Goal: Task Accomplishment & Management: Manage account settings

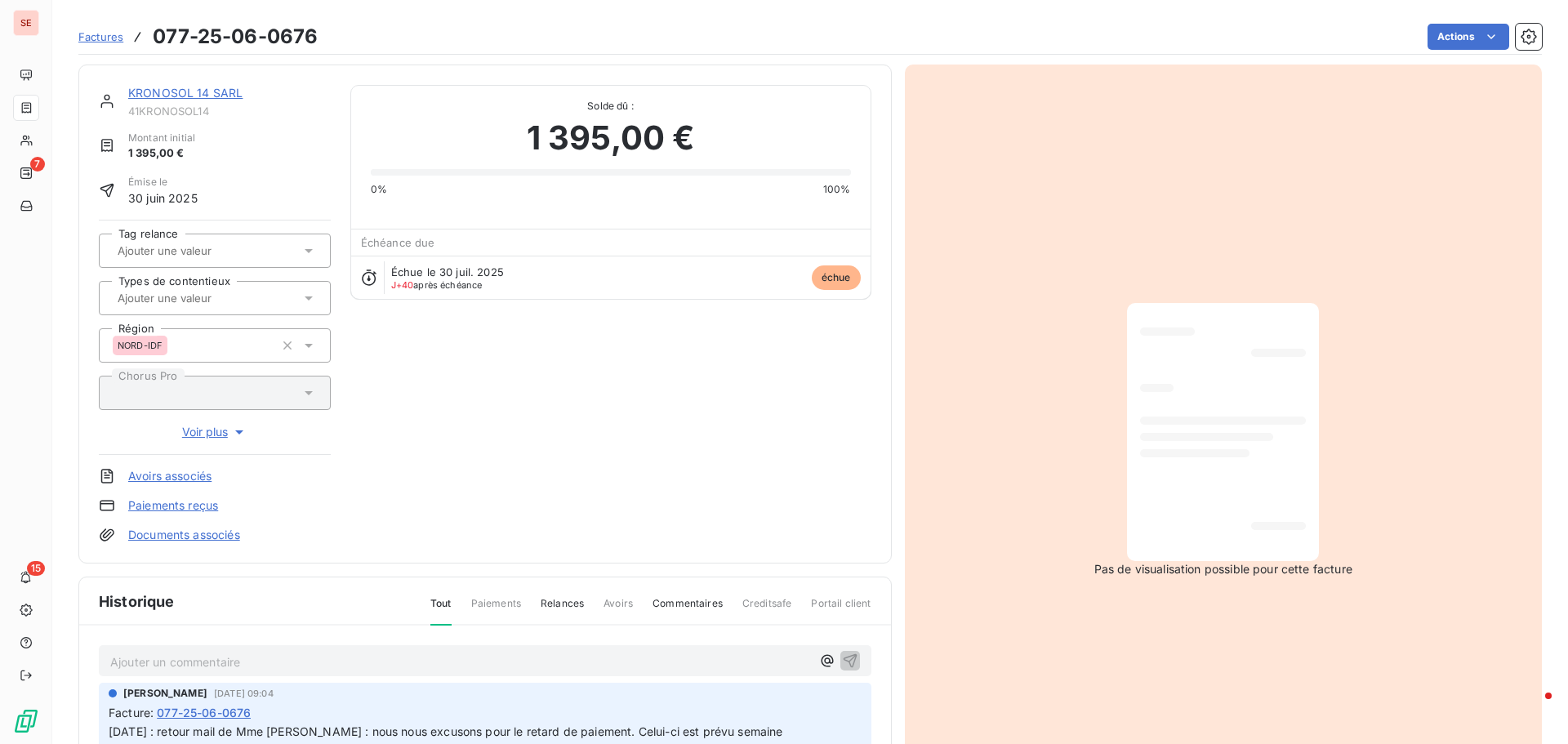
scroll to position [238, 0]
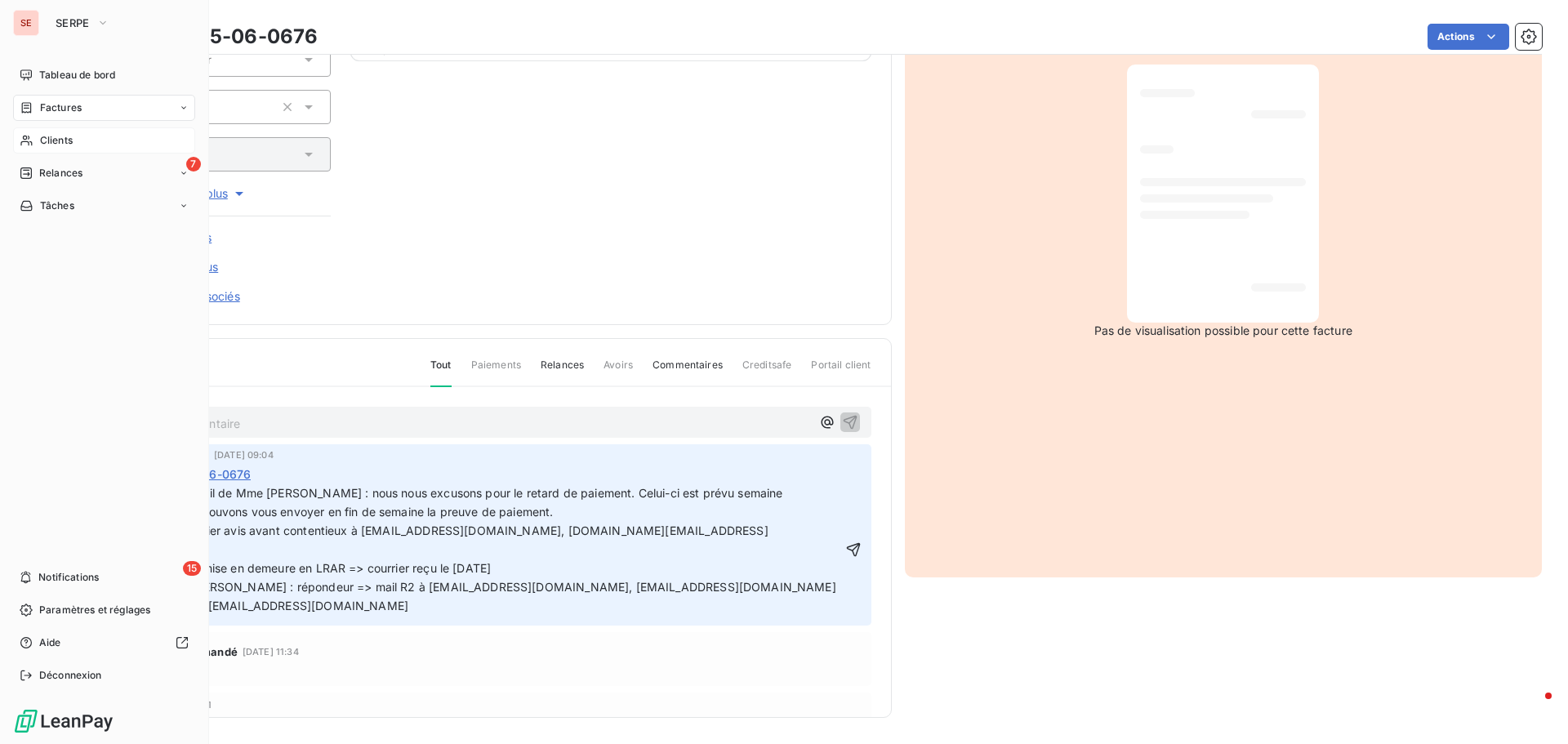
click at [82, 135] on div "Clients" at bounding box center [104, 140] width 182 height 26
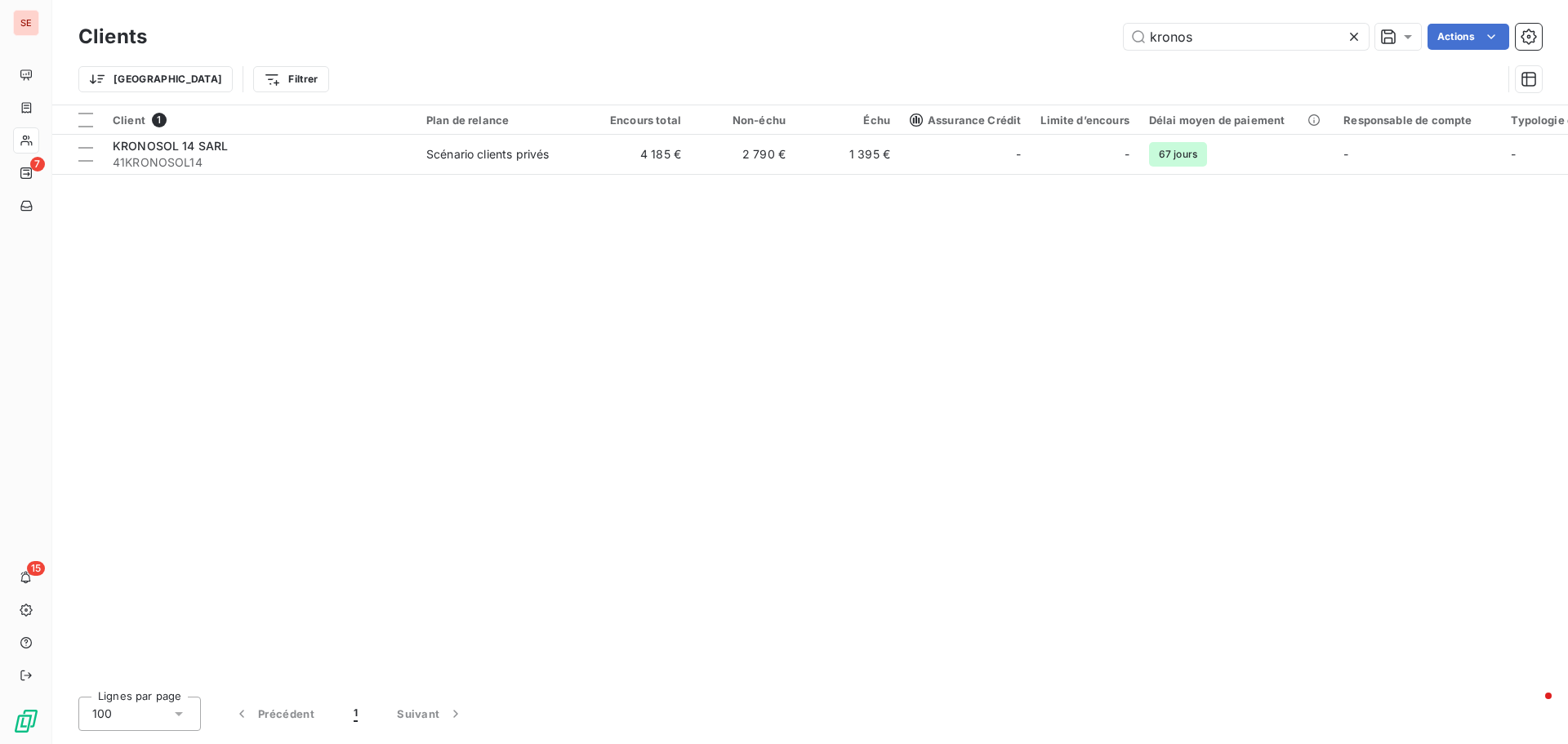
drag, startPoint x: 1212, startPoint y: 41, endPoint x: 1084, endPoint y: 35, distance: 128.1
click at [1084, 35] on div "kronos Actions" at bounding box center [854, 37] width 1376 height 26
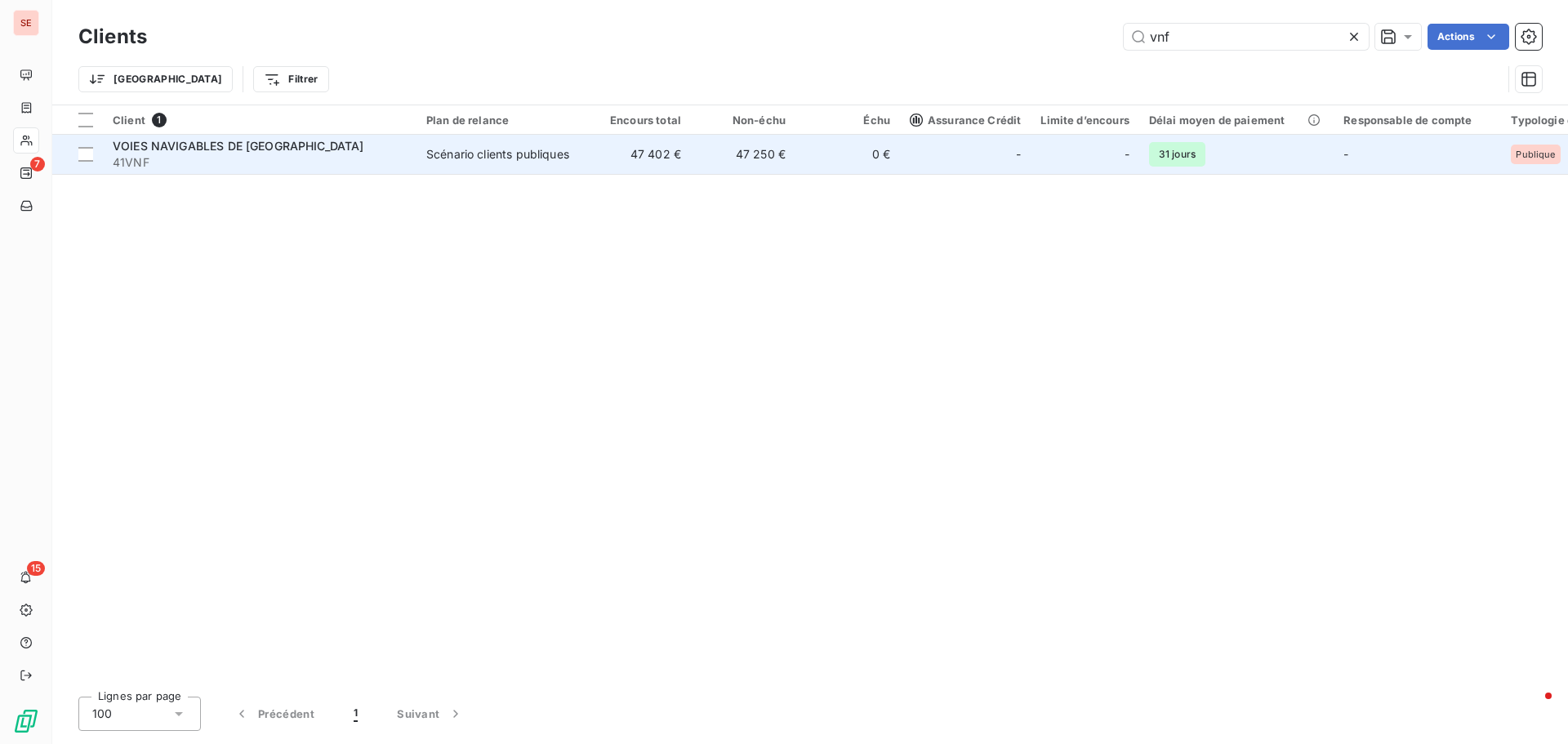
type input "vnf"
click at [460, 167] on td "Scénario clients publiques" at bounding box center [501, 154] width 170 height 39
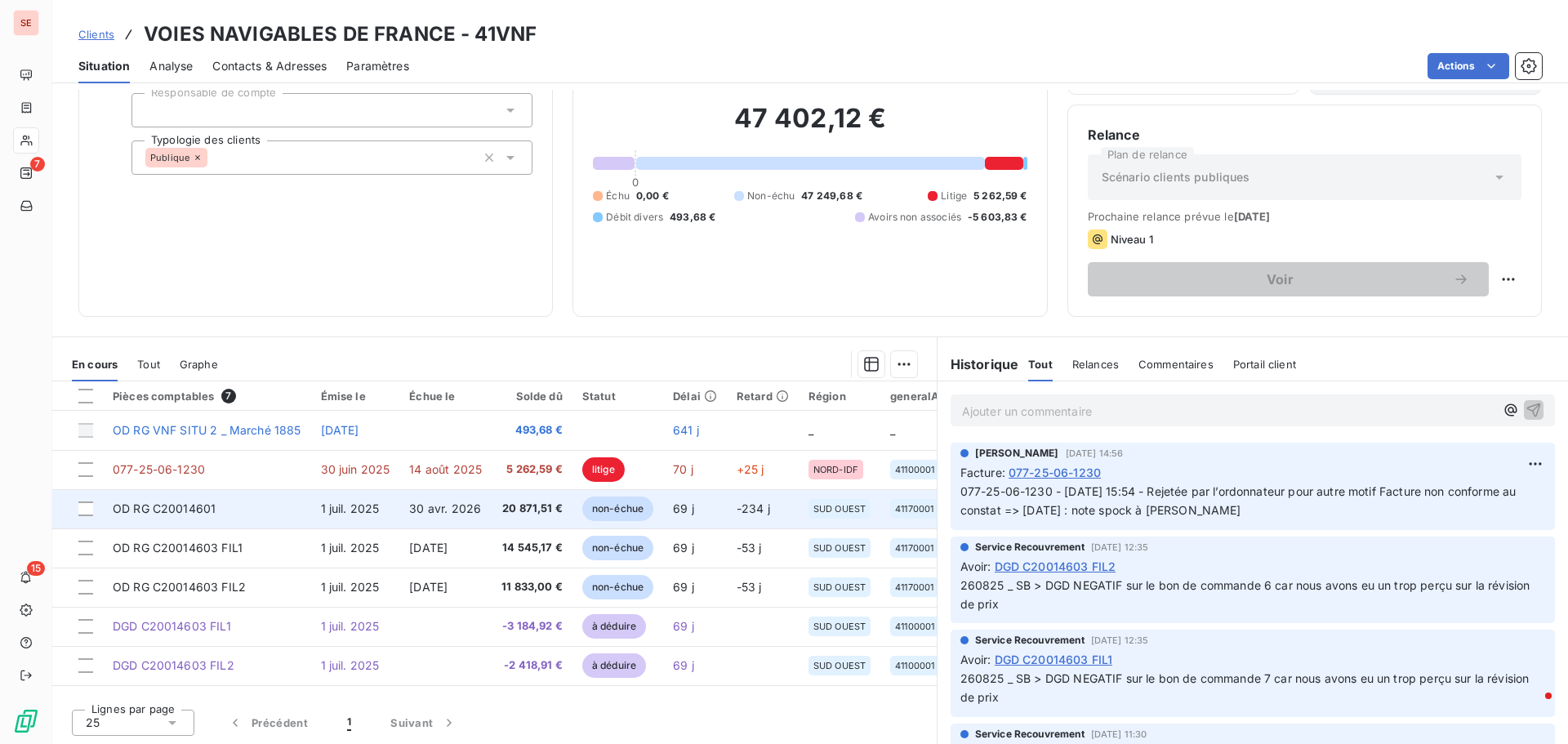
scroll to position [110, 0]
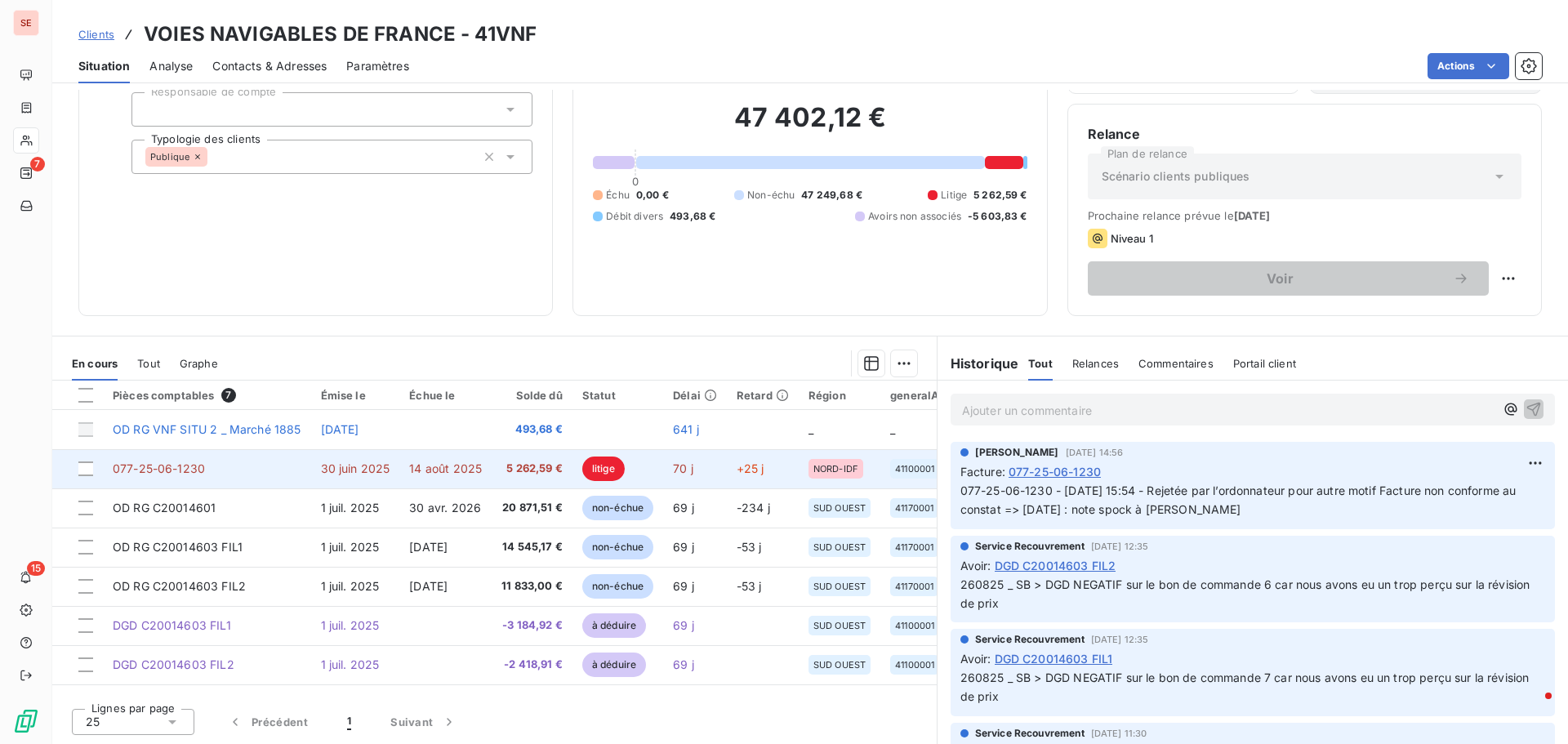
click at [402, 459] on td "14 août 2025" at bounding box center [446, 469] width 93 height 39
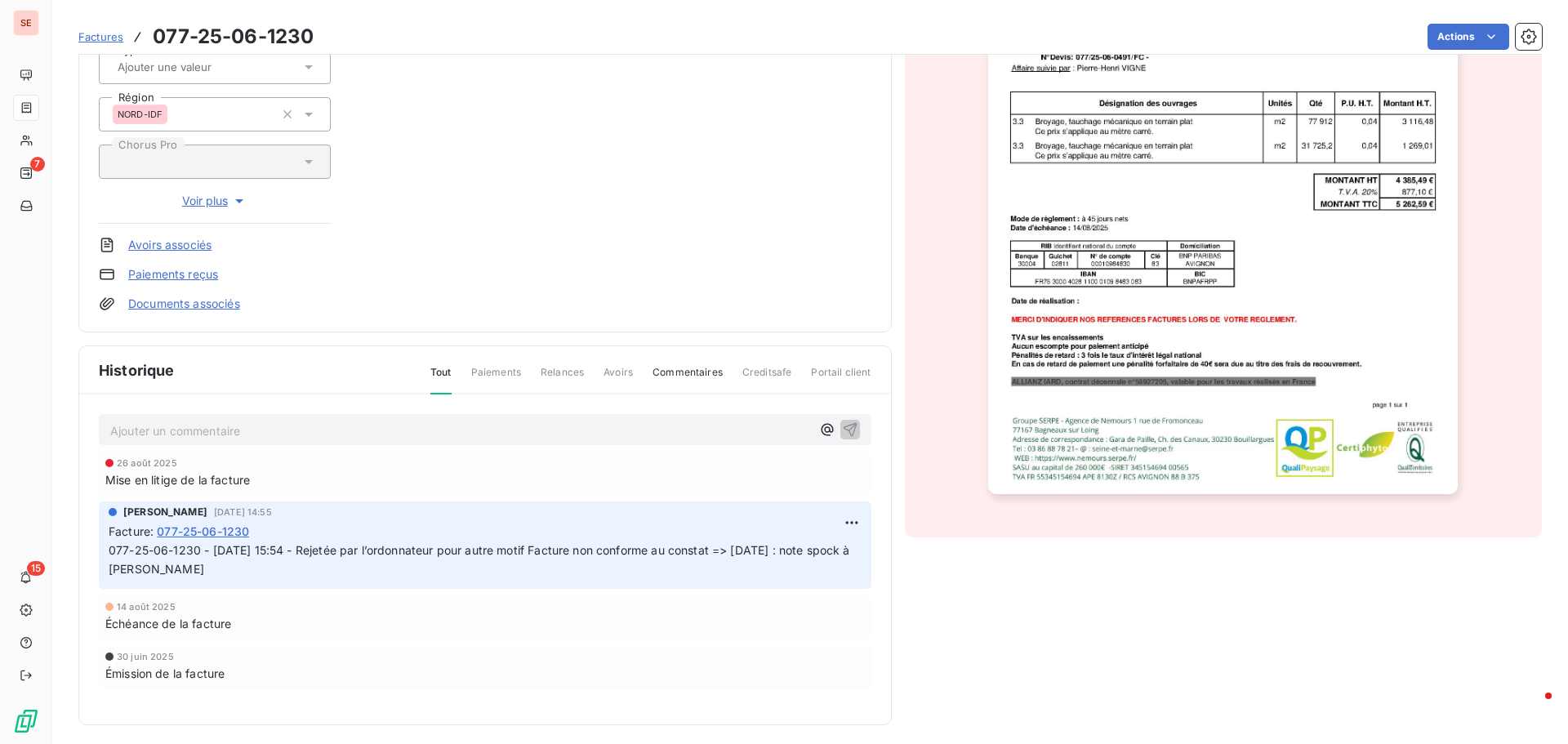
scroll to position [286, 0]
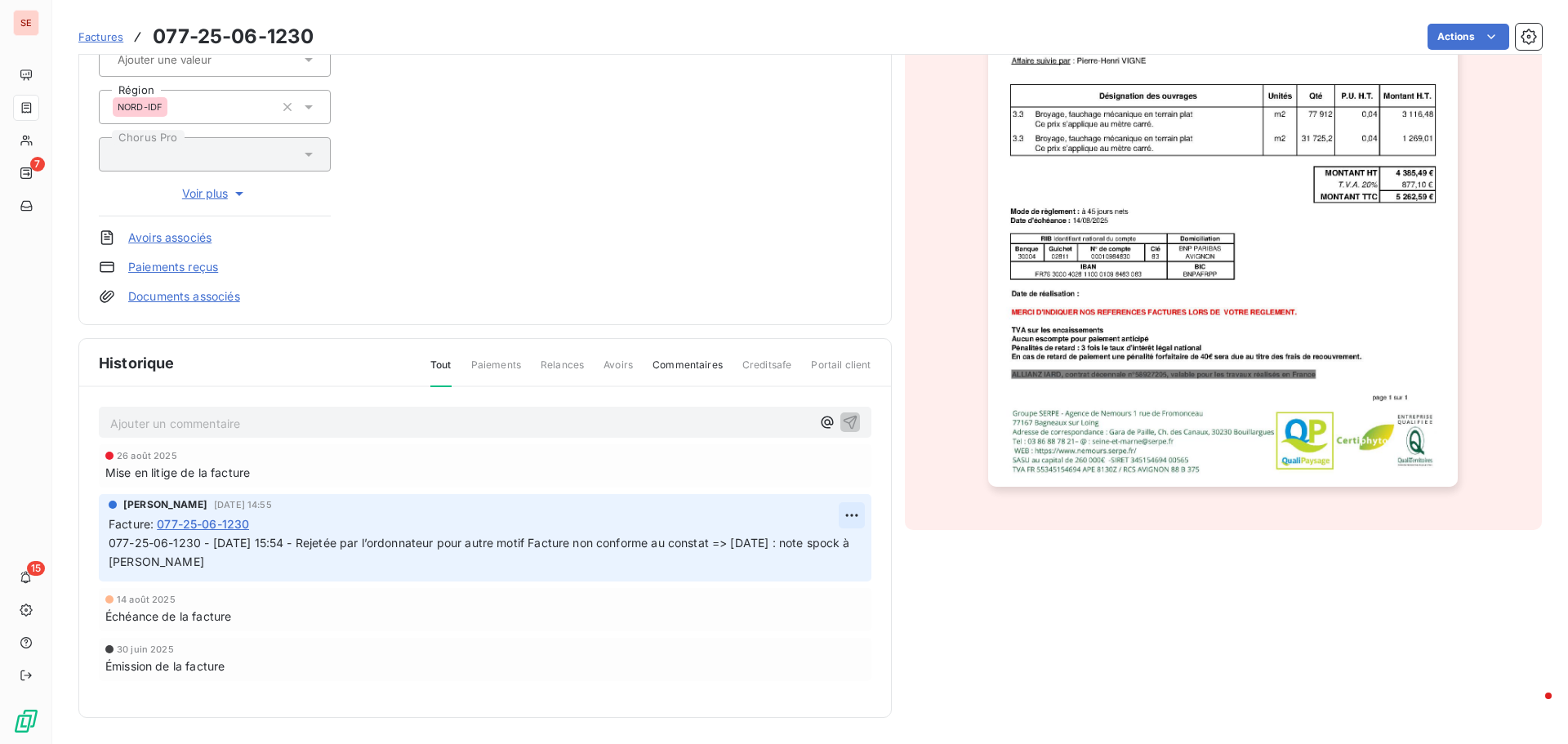
click at [852, 515] on html "SE 7 15 Factures 077-25-06-1230 Actions VOIES NAVIGABLES DE FRANCE 41VNF Montan…" at bounding box center [784, 372] width 1568 height 744
drag, startPoint x: 824, startPoint y: 552, endPoint x: 500, endPoint y: 554, distance: 324.0
click at [824, 548] on div "Editer" at bounding box center [807, 552] width 92 height 26
click at [106, 543] on div "[PERSON_NAME] [DATE] 14:55 Facture : 077-25-06-1230 077-25-06-1230 - [DATE] 15:…" at bounding box center [485, 537] width 773 height 87
click at [111, 545] on span "077-25-06-1230 - [DATE] 15:54 - Rejetée par l’ordonnateur pour autre motif Fact…" at bounding box center [476, 552] width 735 height 33
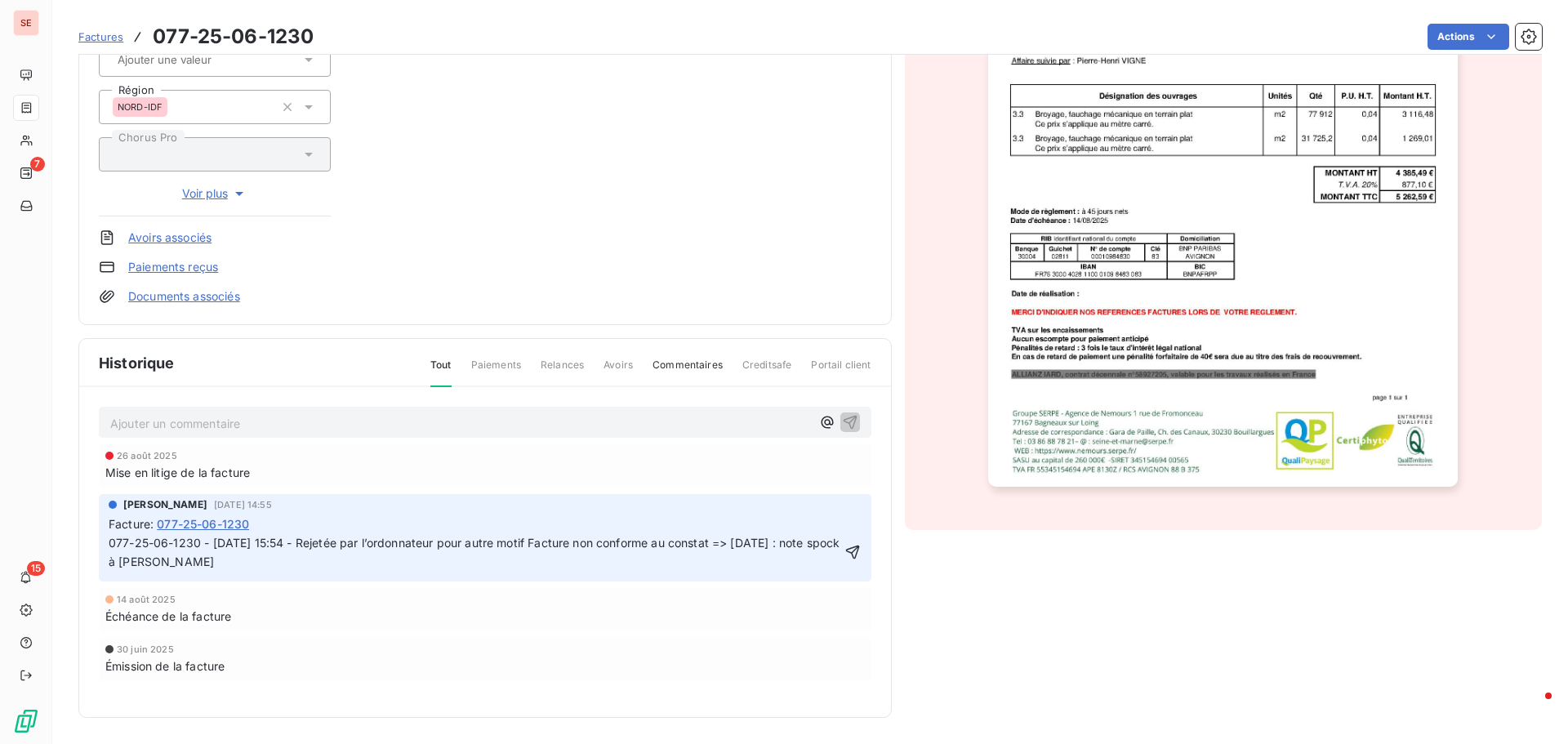
drag, startPoint x: 109, startPoint y: 542, endPoint x: 100, endPoint y: 536, distance: 10.8
click at [107, 541] on div "[PERSON_NAME] [DATE] 14:55 Facture : 077-25-06-1230 077-25-06-1230 - [DATE] 15:…" at bounding box center [485, 537] width 773 height 87
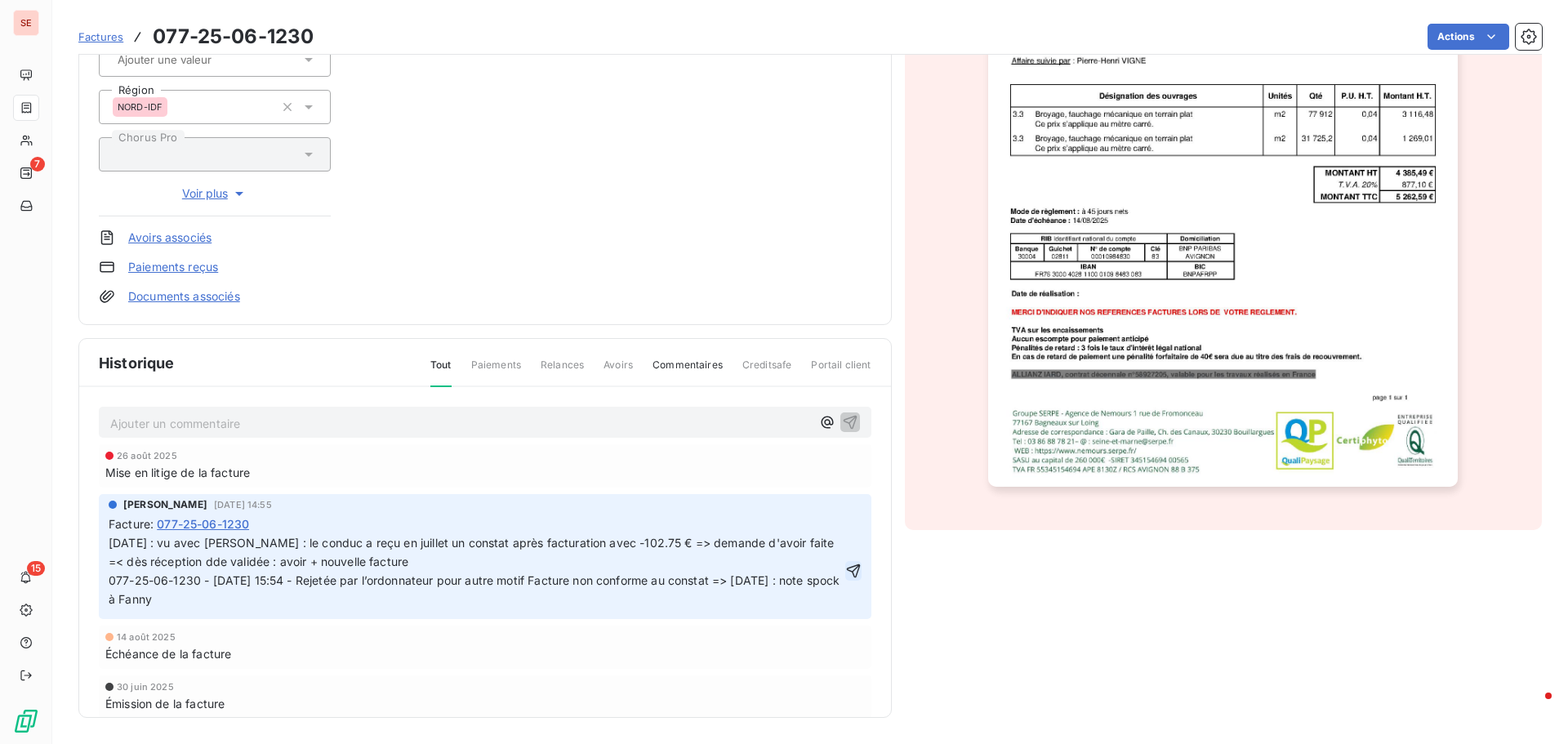
click at [845, 563] on icon "button" at bounding box center [853, 571] width 17 height 17
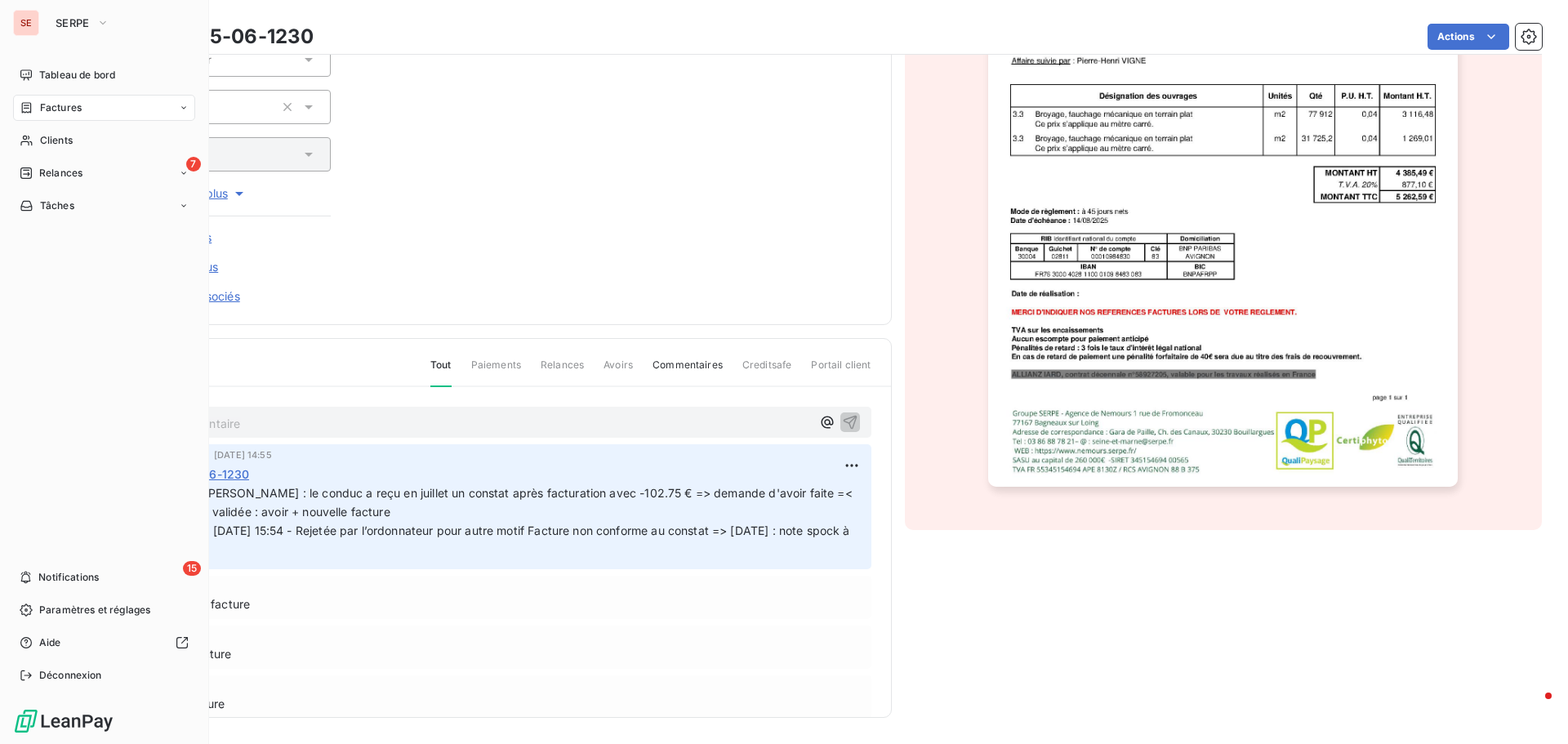
click at [56, 101] on span "Factures" at bounding box center [60, 108] width 41 height 15
click at [66, 173] on span "Relances" at bounding box center [60, 173] width 43 height 15
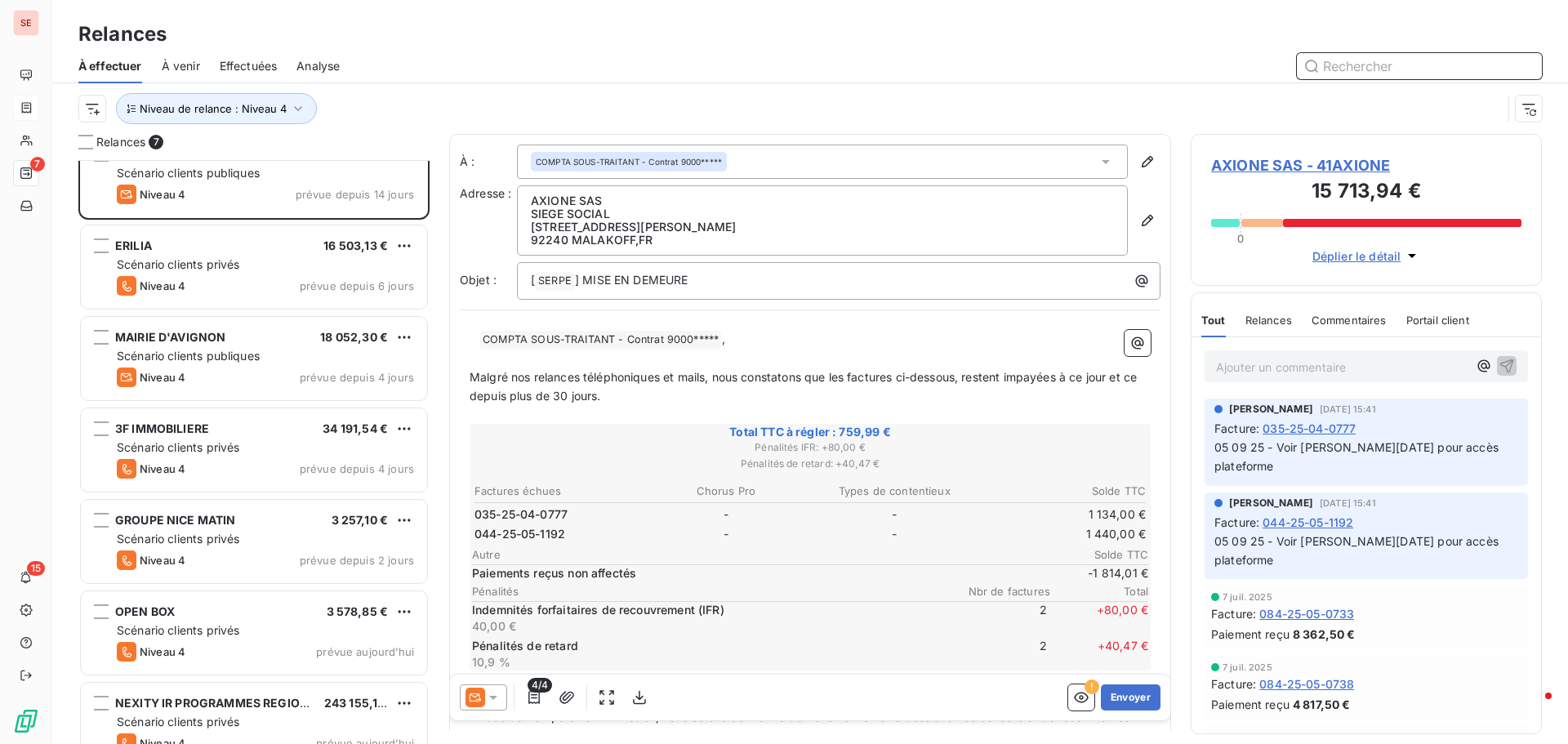
scroll to position [57, 0]
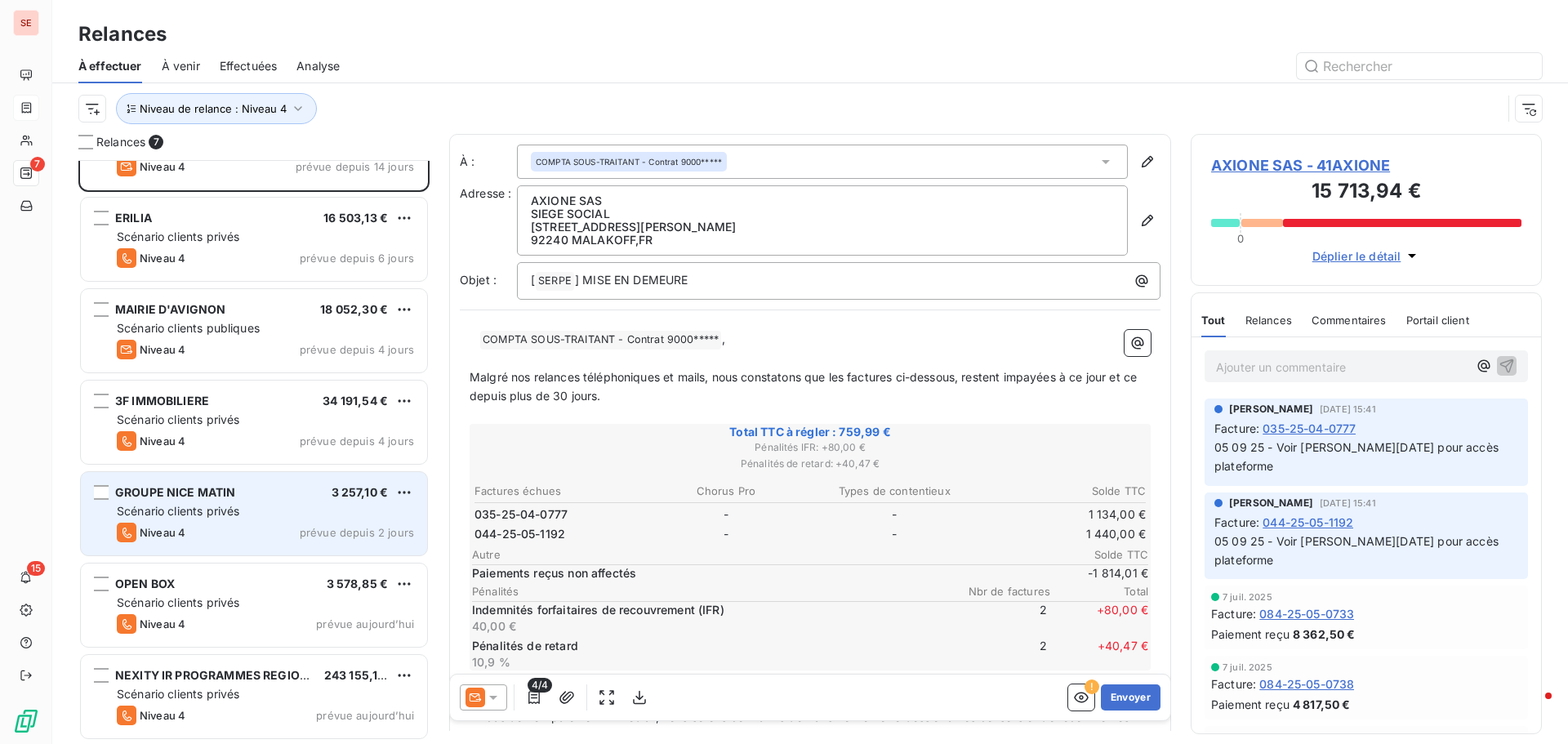
click at [266, 500] on div "GROUPE NICE MATIN 3 257,10 € Scénario clients privés Niveau 4 prévue depuis 2 j…" at bounding box center [254, 514] width 346 height 83
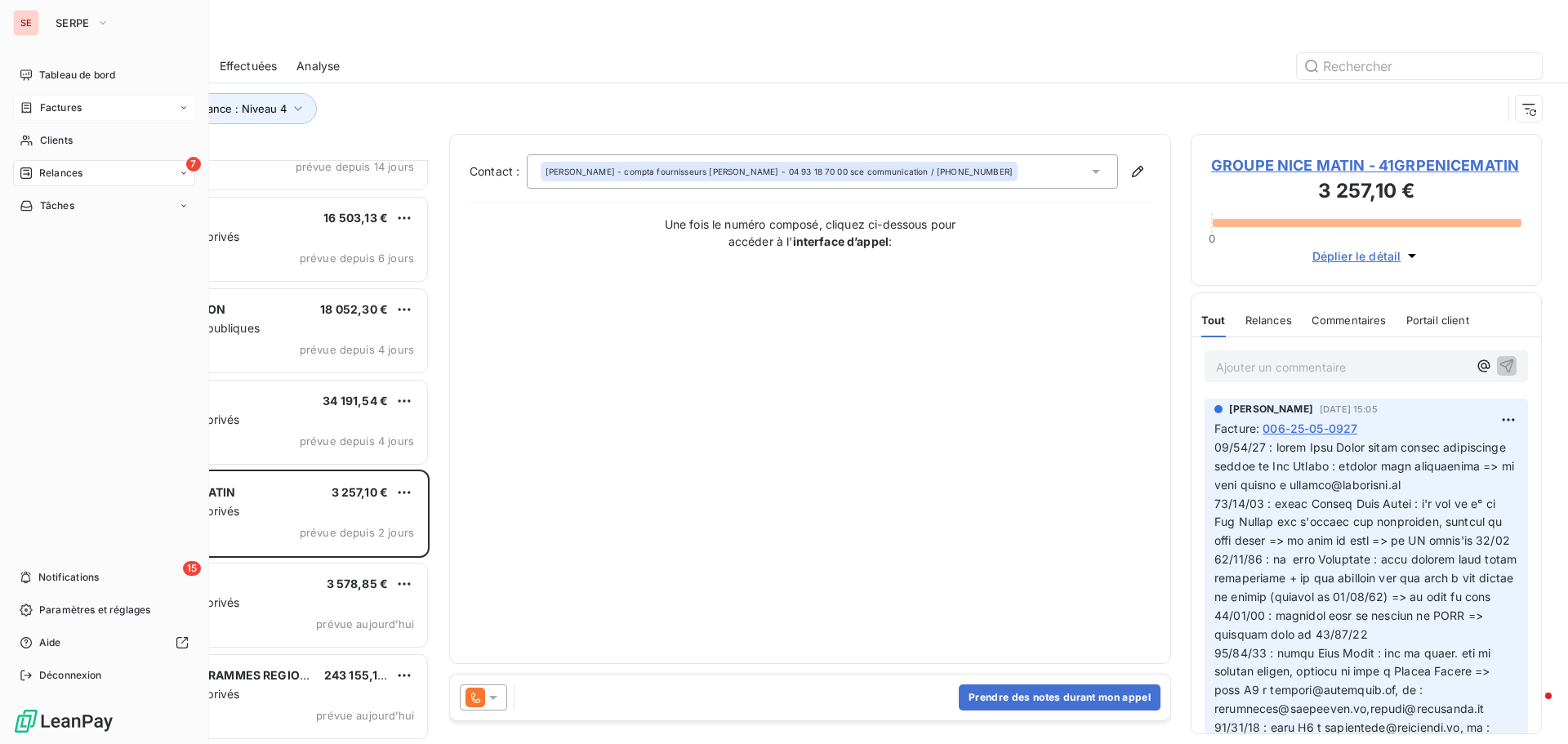
click at [75, 170] on span "Relances" at bounding box center [60, 173] width 43 height 15
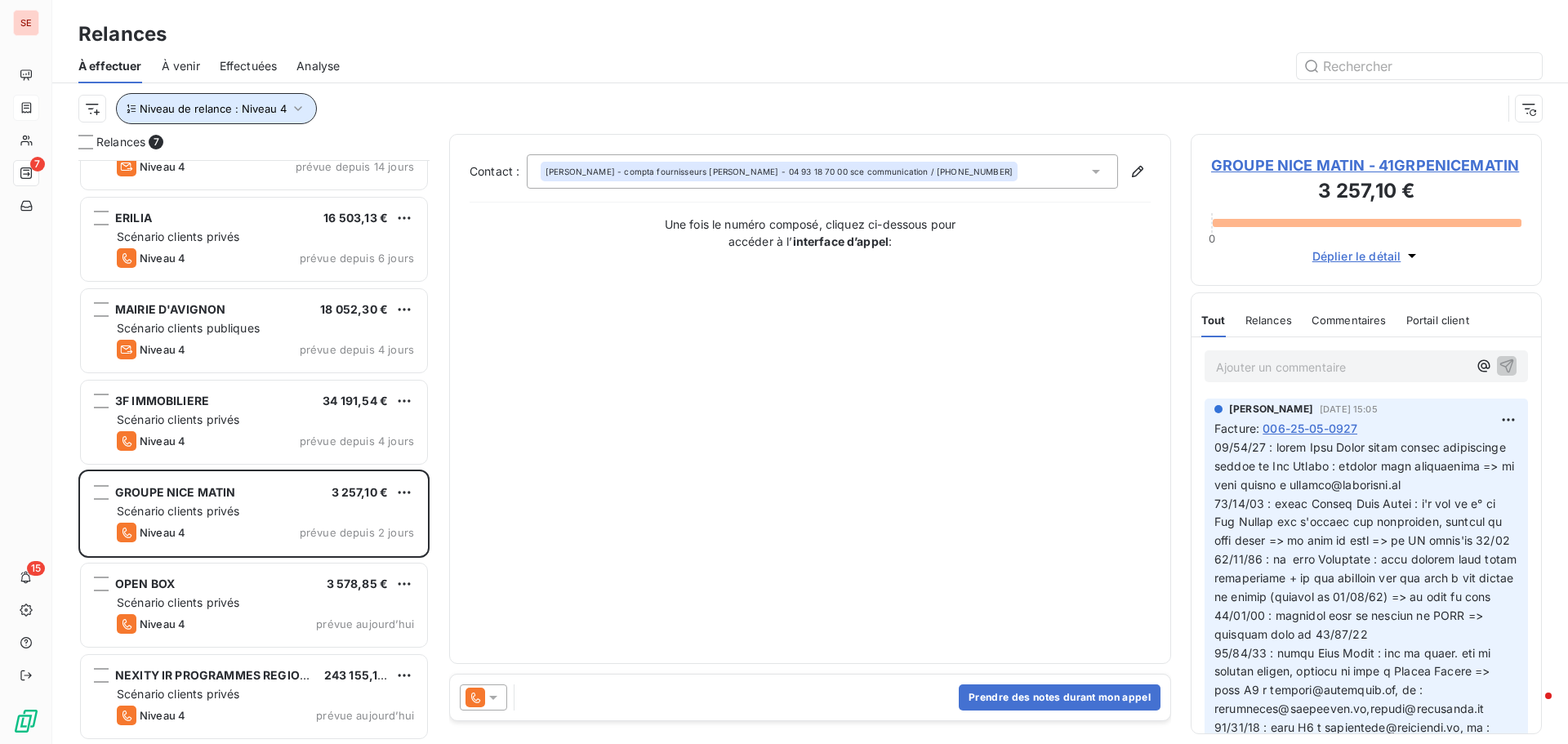
click at [281, 106] on span "Niveau de relance : Niveau 4" at bounding box center [213, 109] width 147 height 13
click at [577, 88] on div "Niveau de relance : Niveau 4" at bounding box center [810, 108] width 1464 height 50
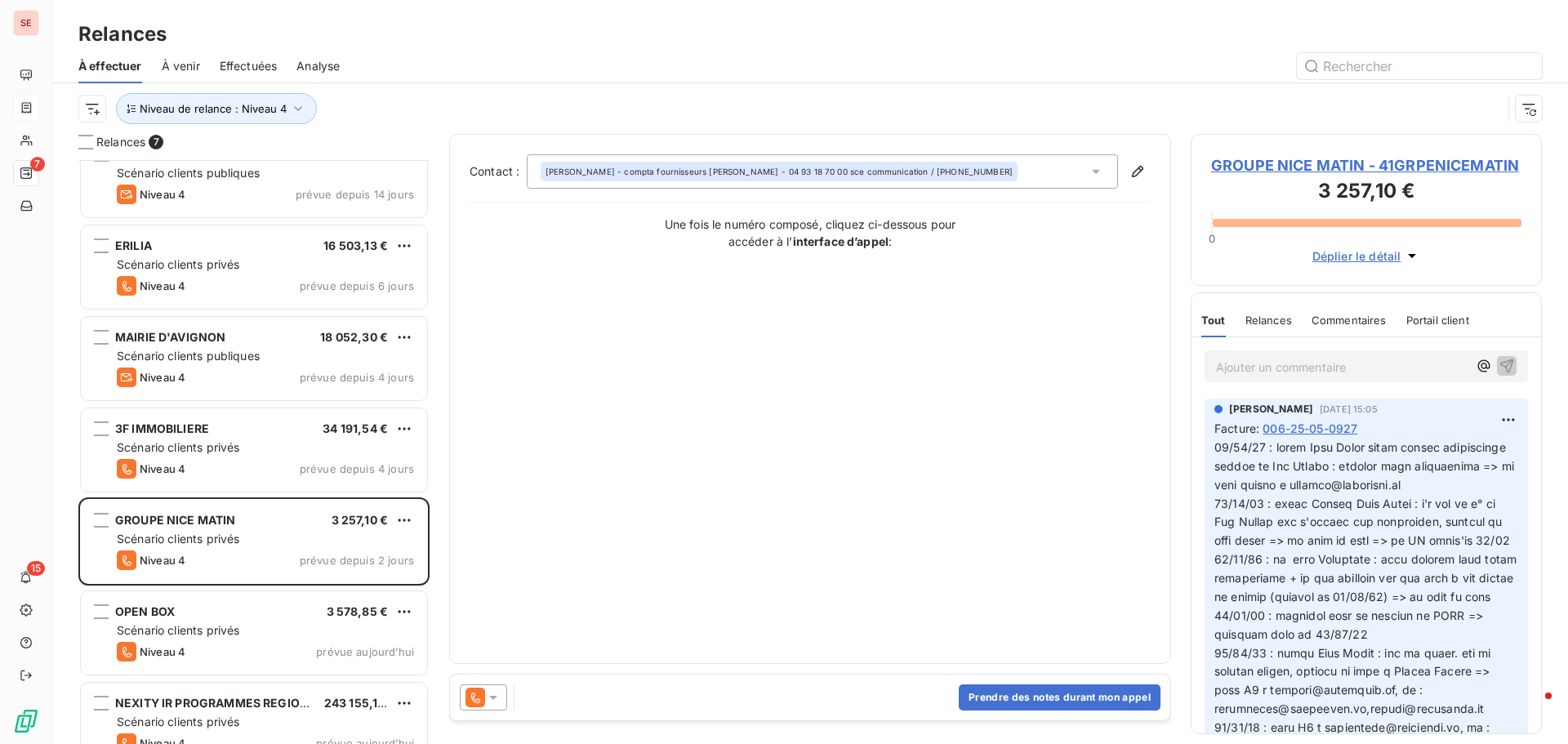
scroll to position [57, 0]
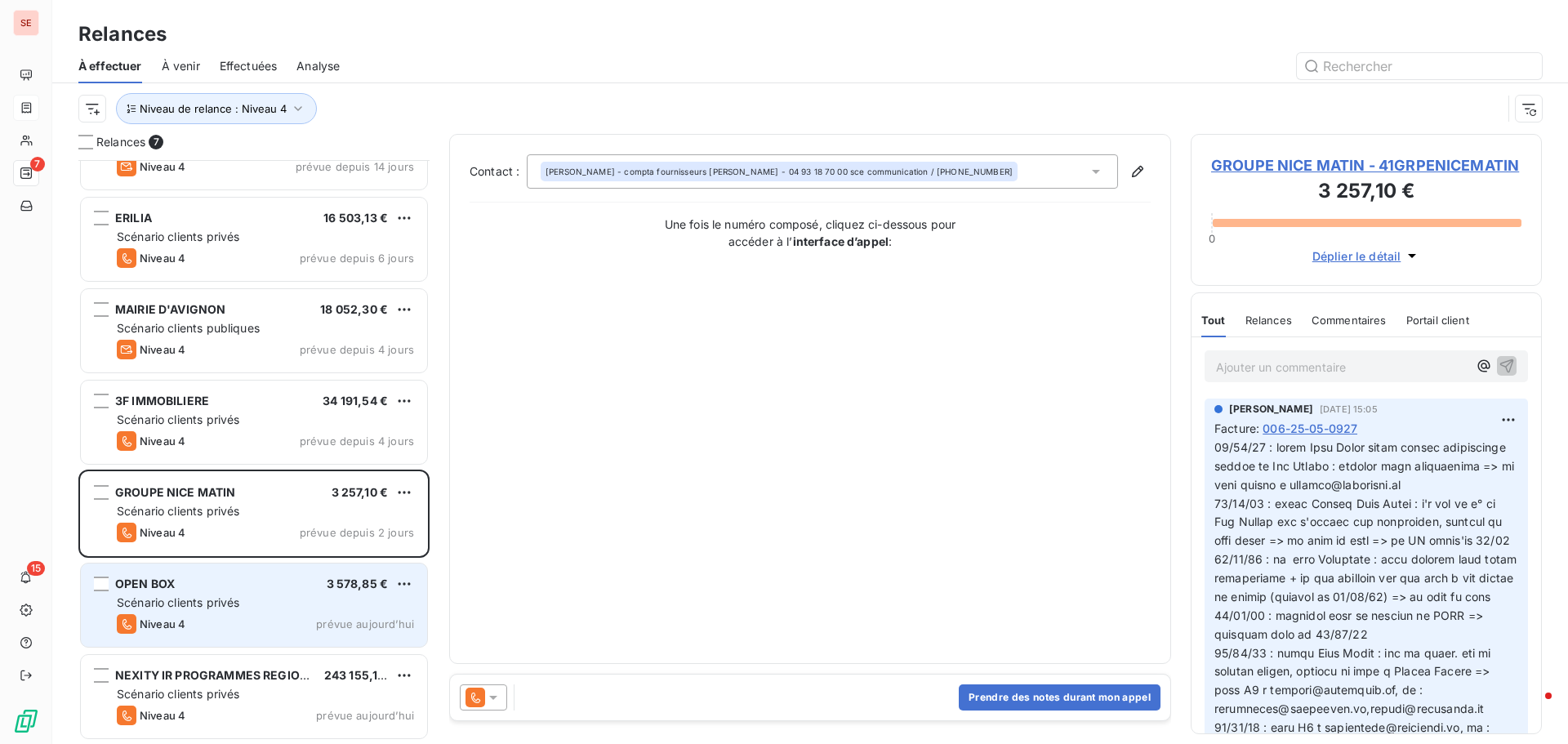
click at [200, 597] on span "Scénario clients privés" at bounding box center [177, 603] width 123 height 14
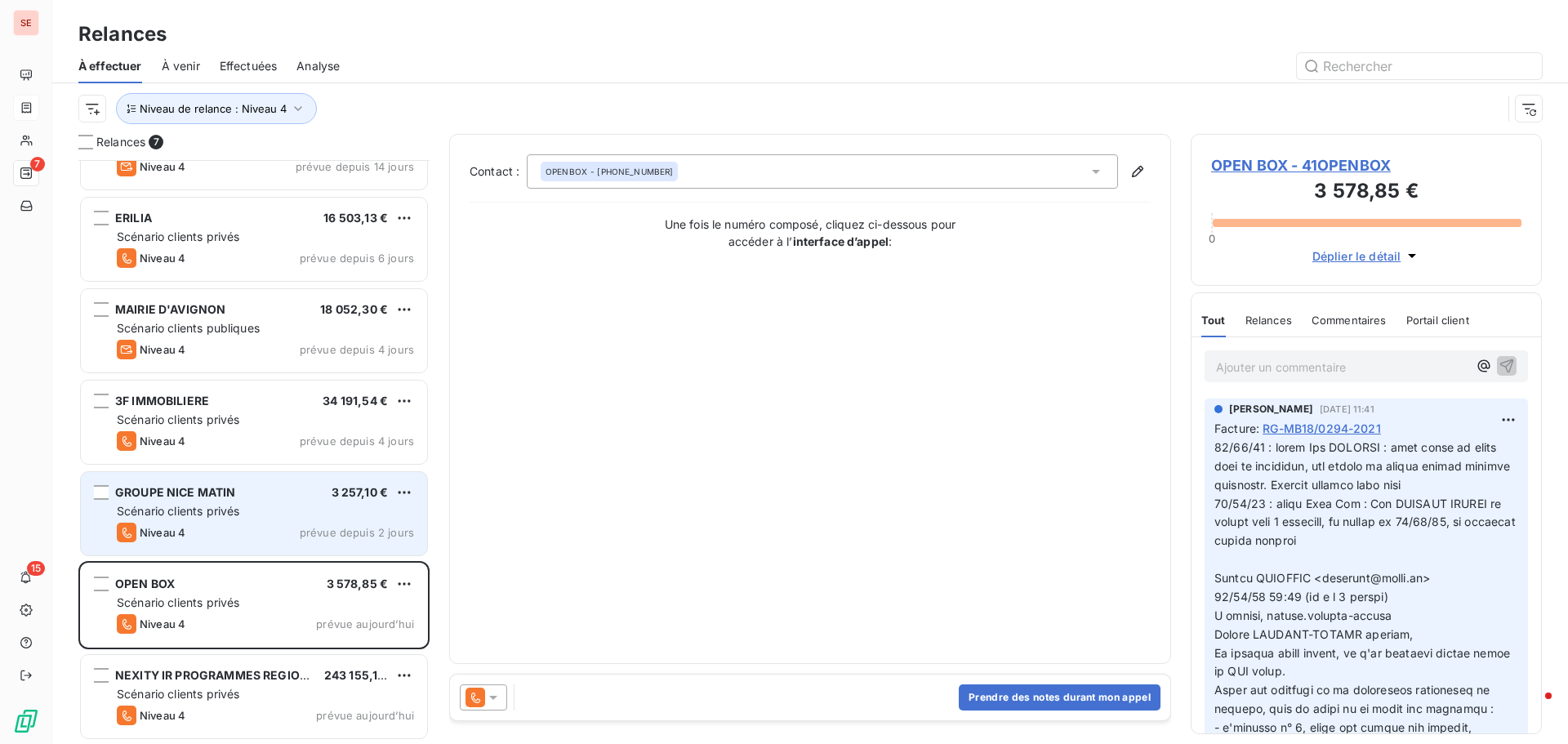
click at [220, 510] on span "Scénario clients privés" at bounding box center [177, 511] width 123 height 14
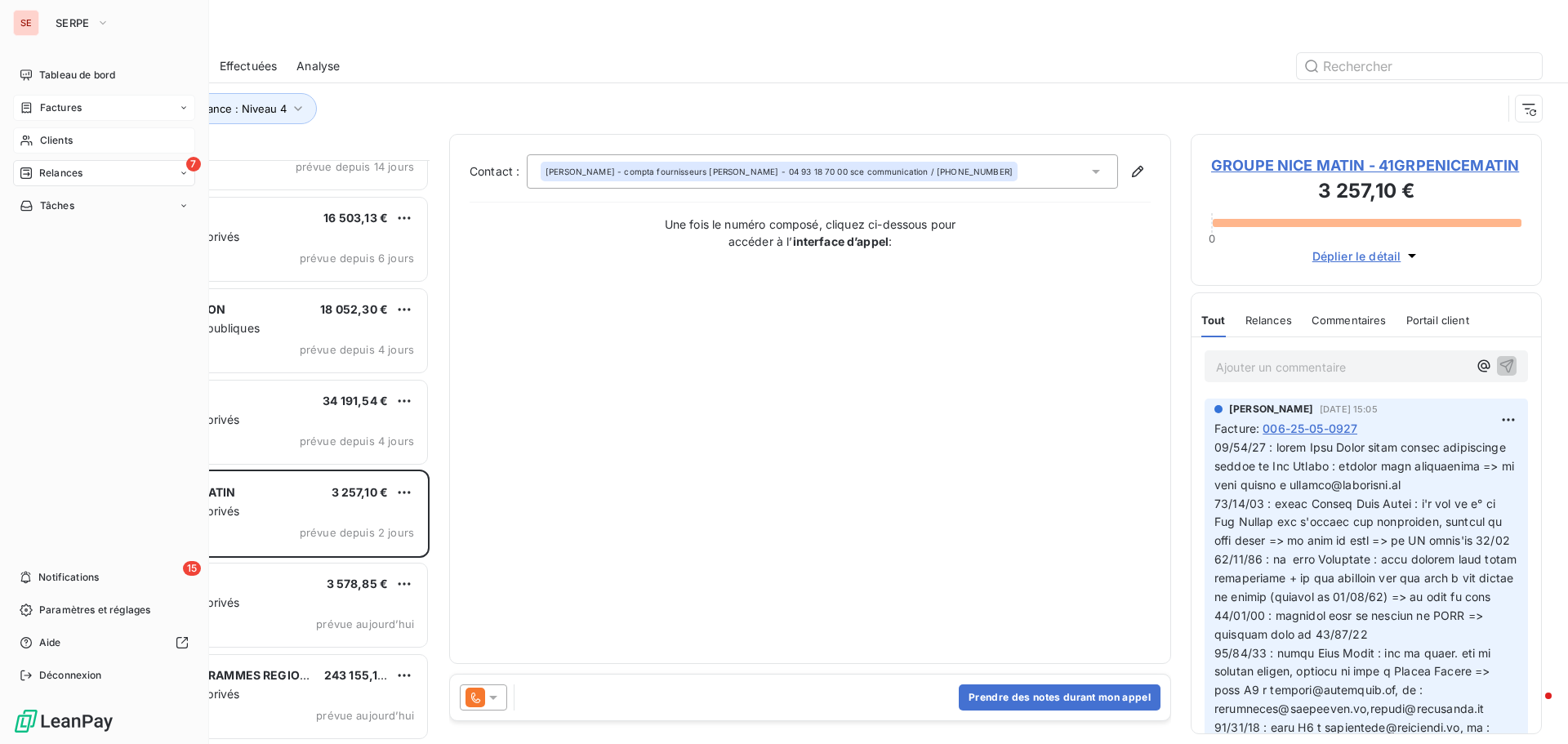
click at [58, 144] on span "Clients" at bounding box center [56, 140] width 33 height 15
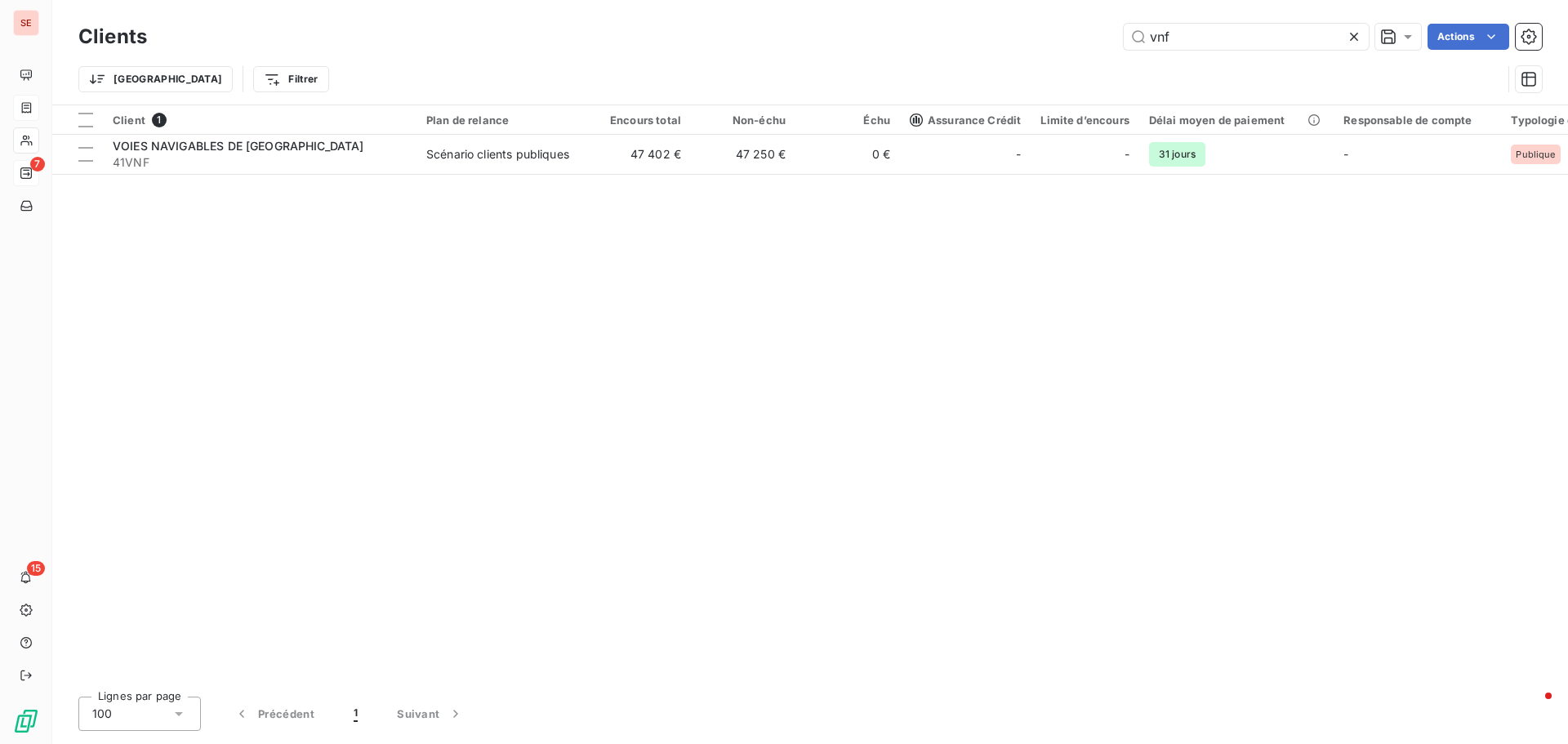
drag, startPoint x: 1181, startPoint y: 38, endPoint x: 1035, endPoint y: 9, distance: 148.9
click at [1025, 32] on div "vnf Actions" at bounding box center [854, 37] width 1376 height 26
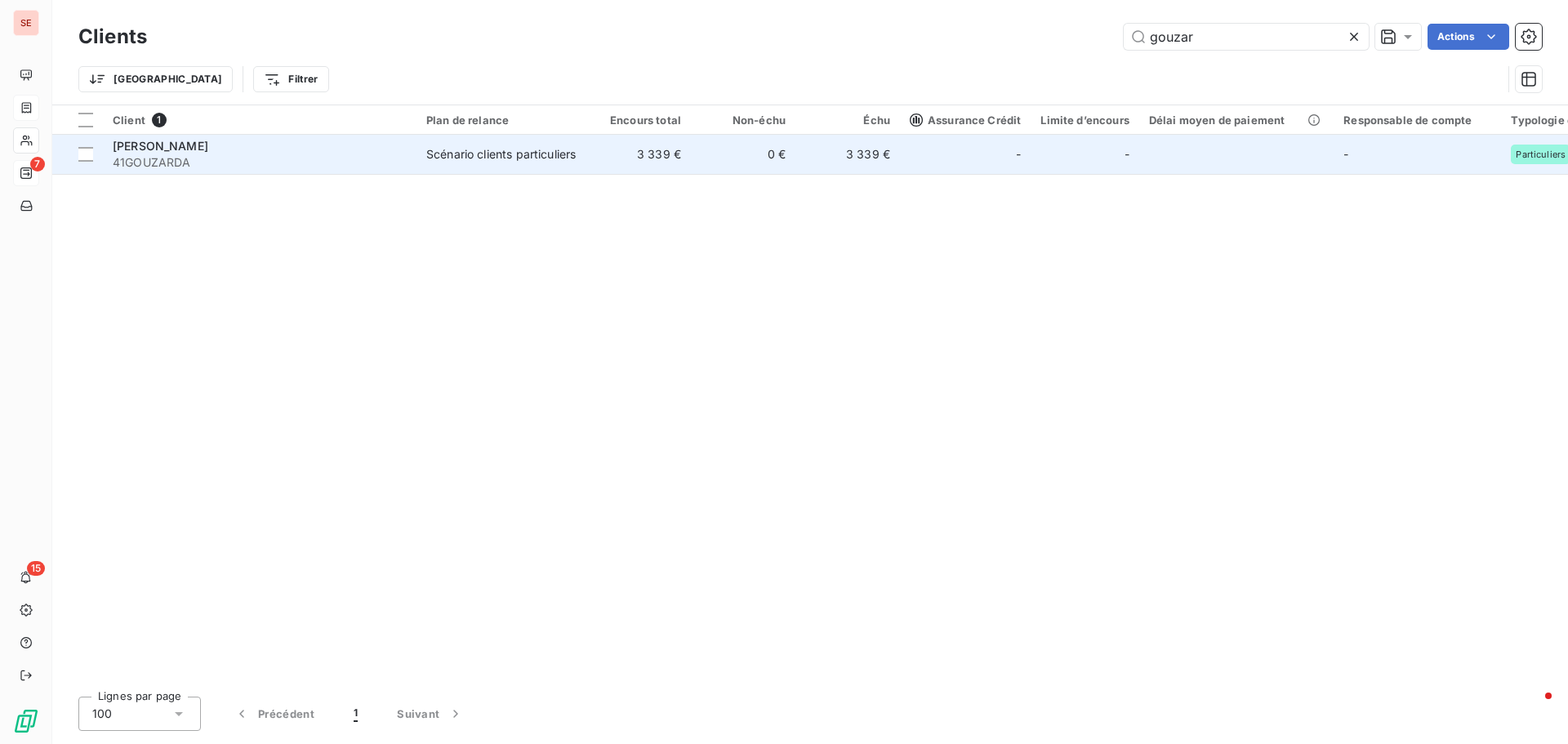
type input "gouzar"
click at [558, 147] on div "Scénario clients particuliers" at bounding box center [500, 154] width 149 height 17
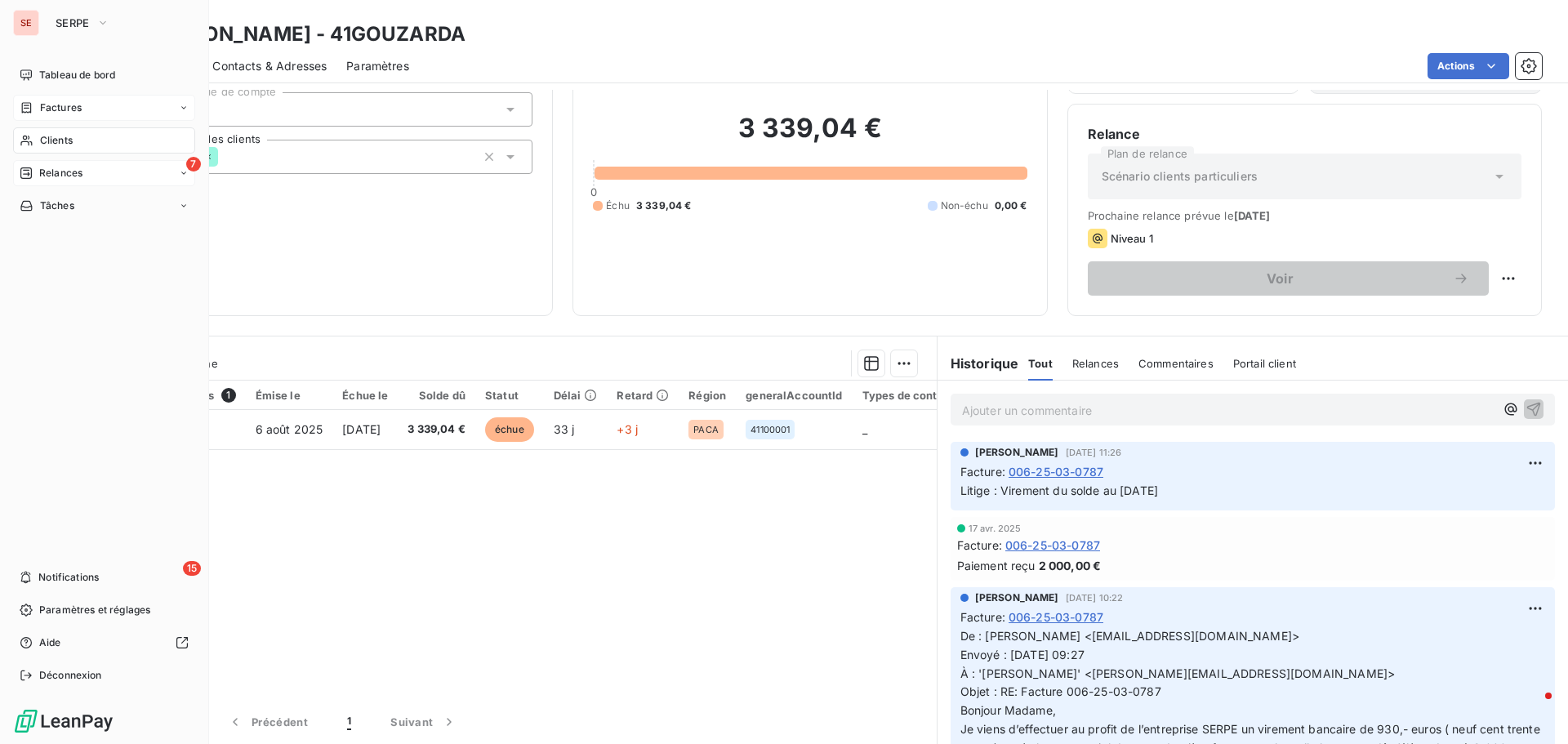
click at [68, 173] on span "Relances" at bounding box center [60, 173] width 43 height 15
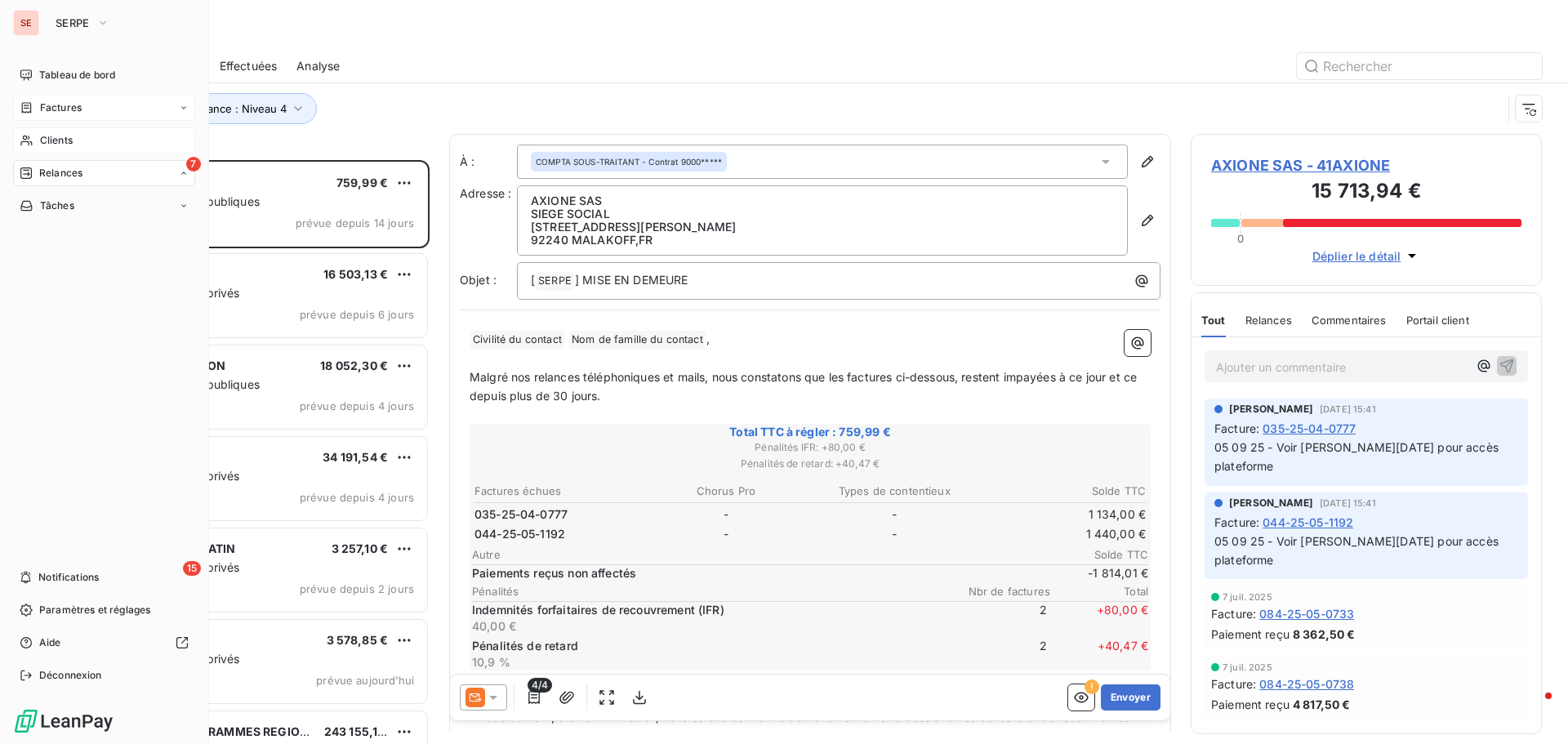
scroll to position [572, 339]
click at [61, 110] on span "Factures" at bounding box center [60, 108] width 41 height 15
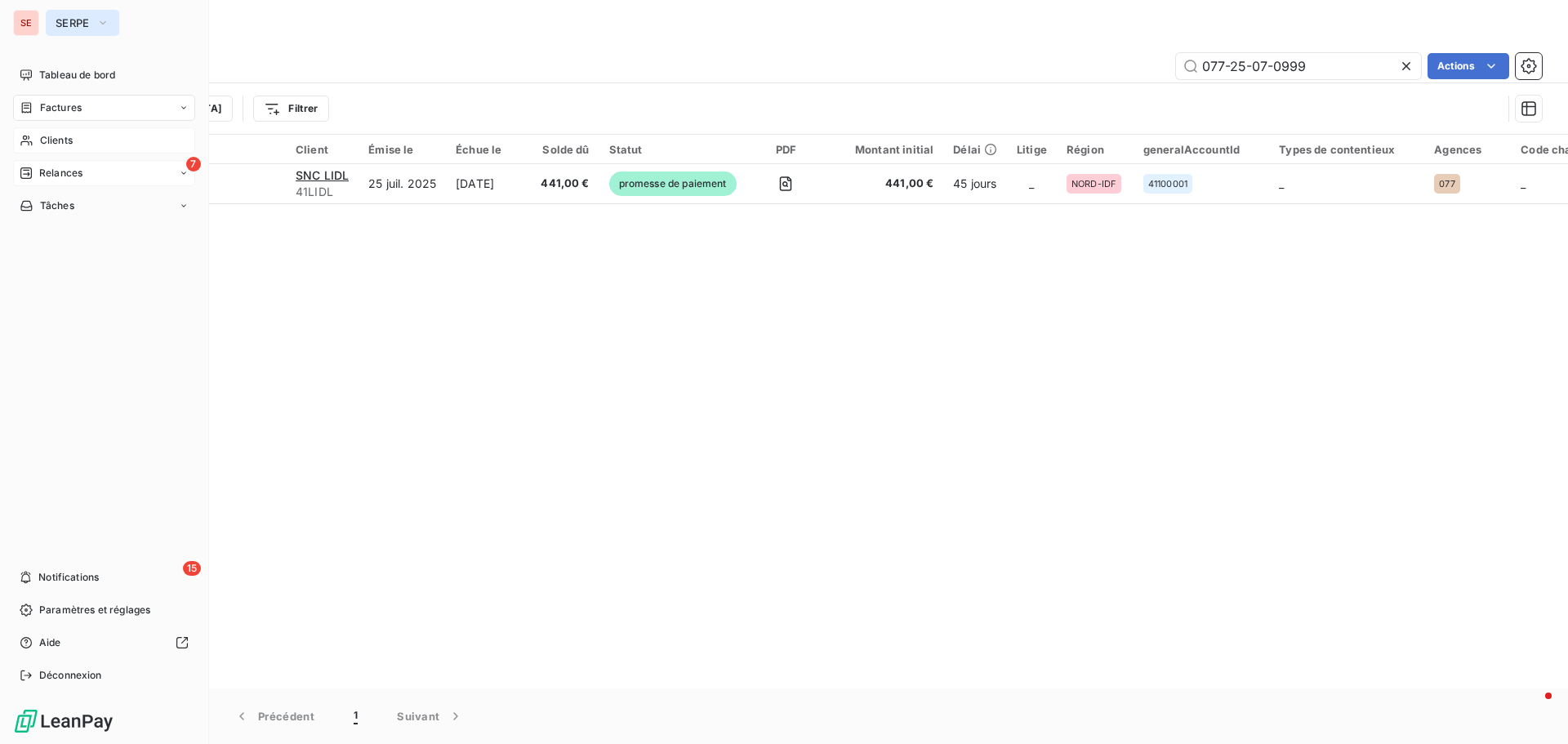
click at [86, 20] on span "SERPE" at bounding box center [72, 23] width 34 height 13
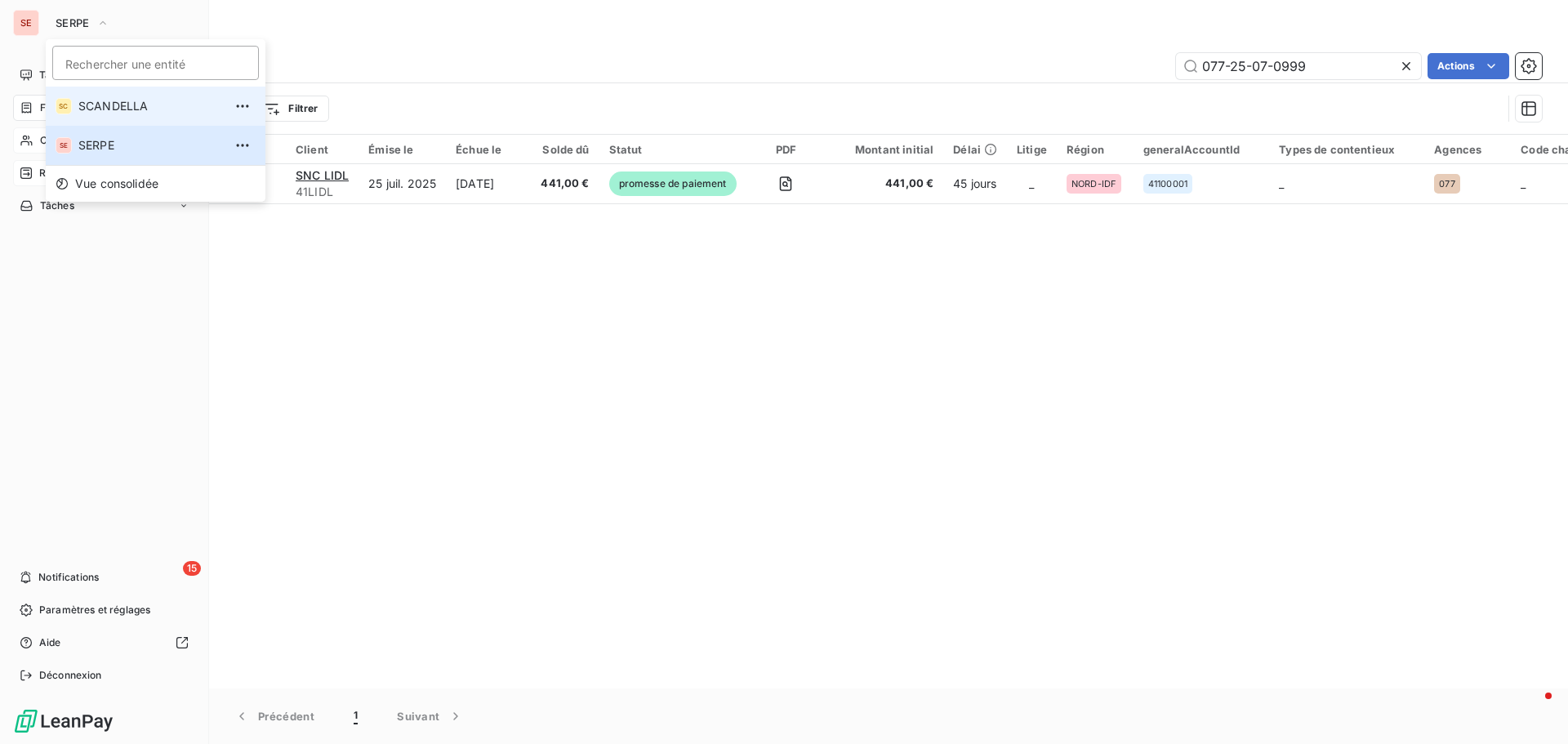
click at [112, 111] on span "SCANDELLA" at bounding box center [151, 106] width 145 height 17
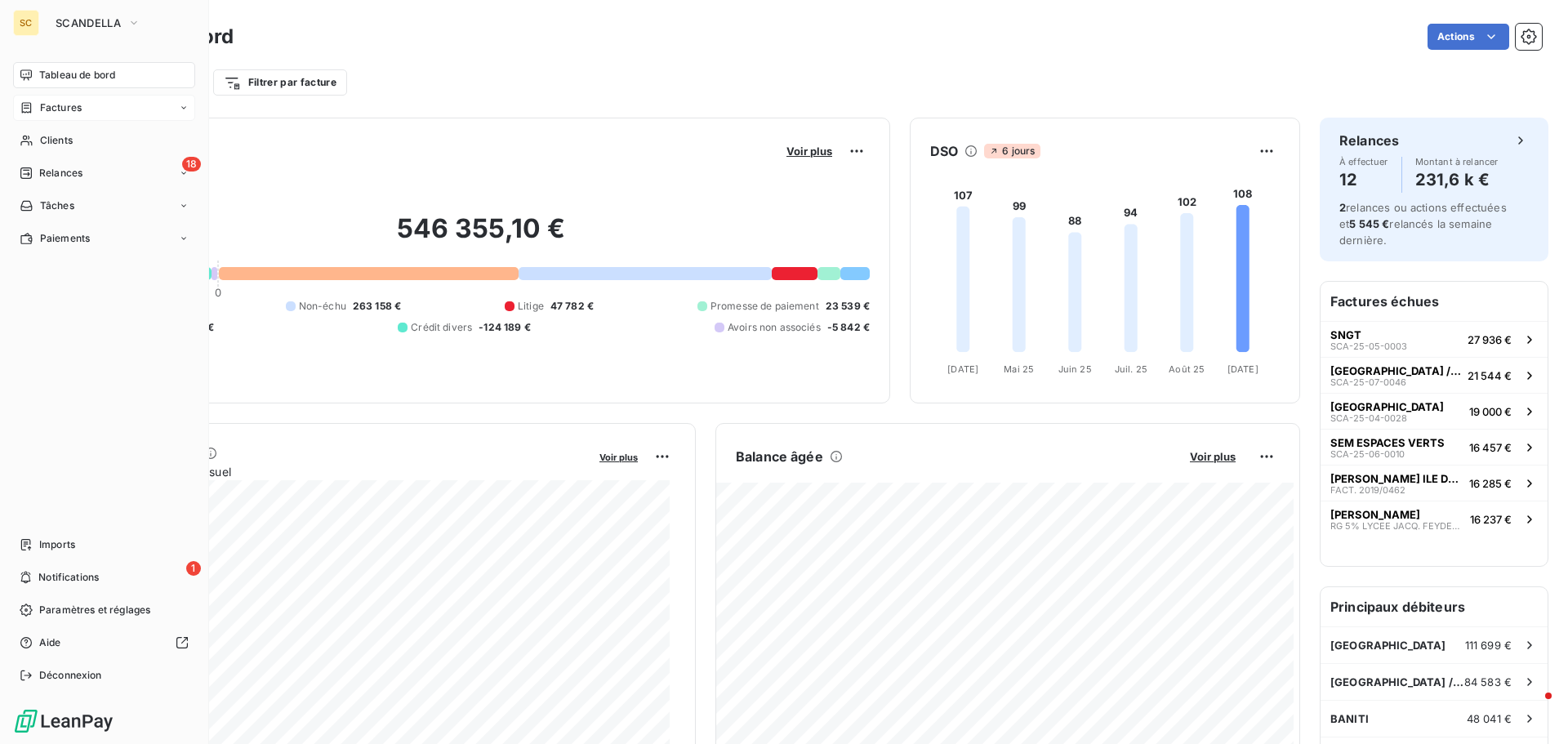
click at [83, 104] on div "Factures" at bounding box center [104, 108] width 182 height 26
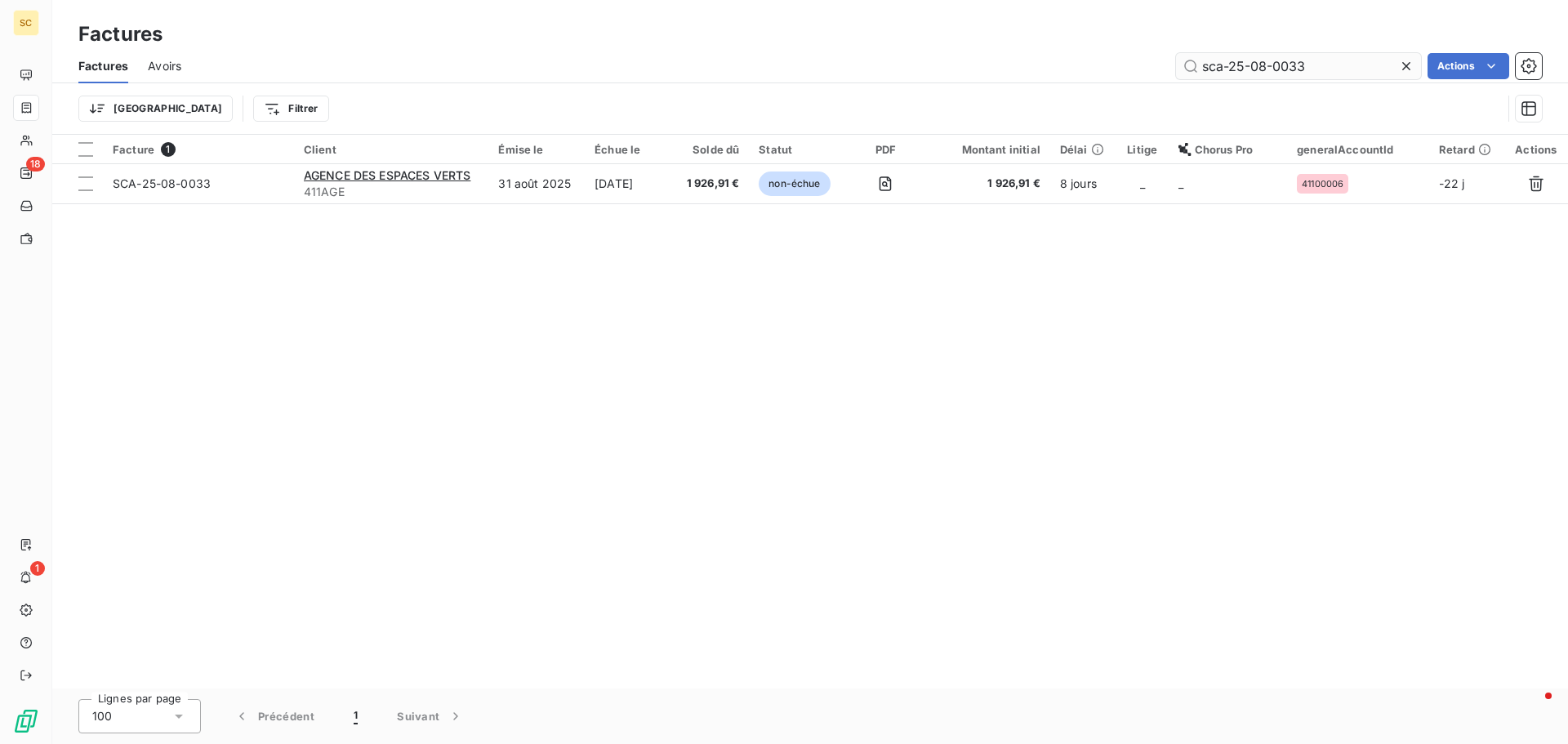
click at [1309, 65] on input "sca-25-08-0033" at bounding box center [1299, 66] width 245 height 26
drag, startPoint x: 1345, startPoint y: 62, endPoint x: 1197, endPoint y: 69, distance: 148.2
click at [1197, 69] on input "sca-25-08-0033" at bounding box center [1299, 66] width 245 height 26
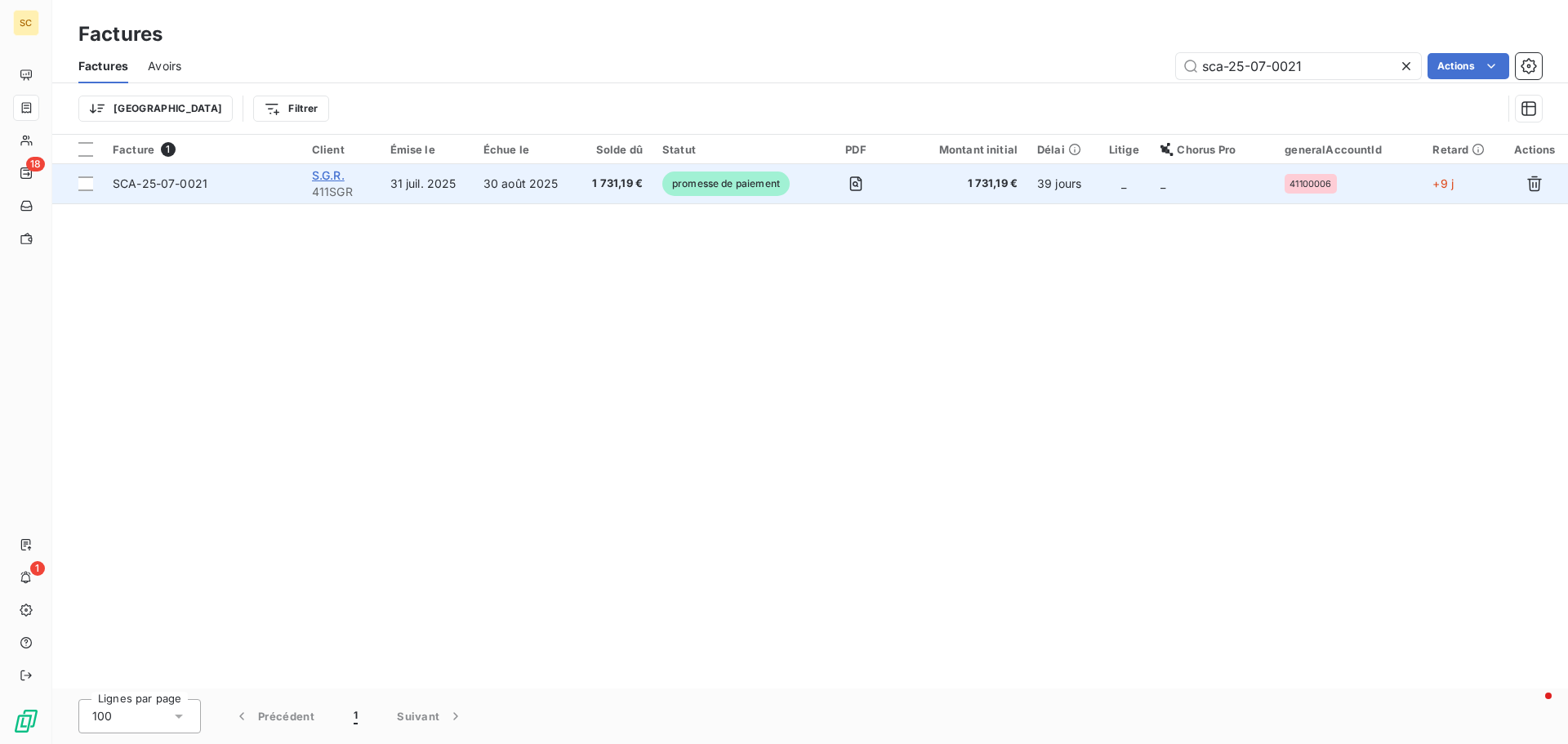
type input "sca-25-07-0021"
click at [334, 175] on span "S.G.R." at bounding box center [328, 176] width 33 height 14
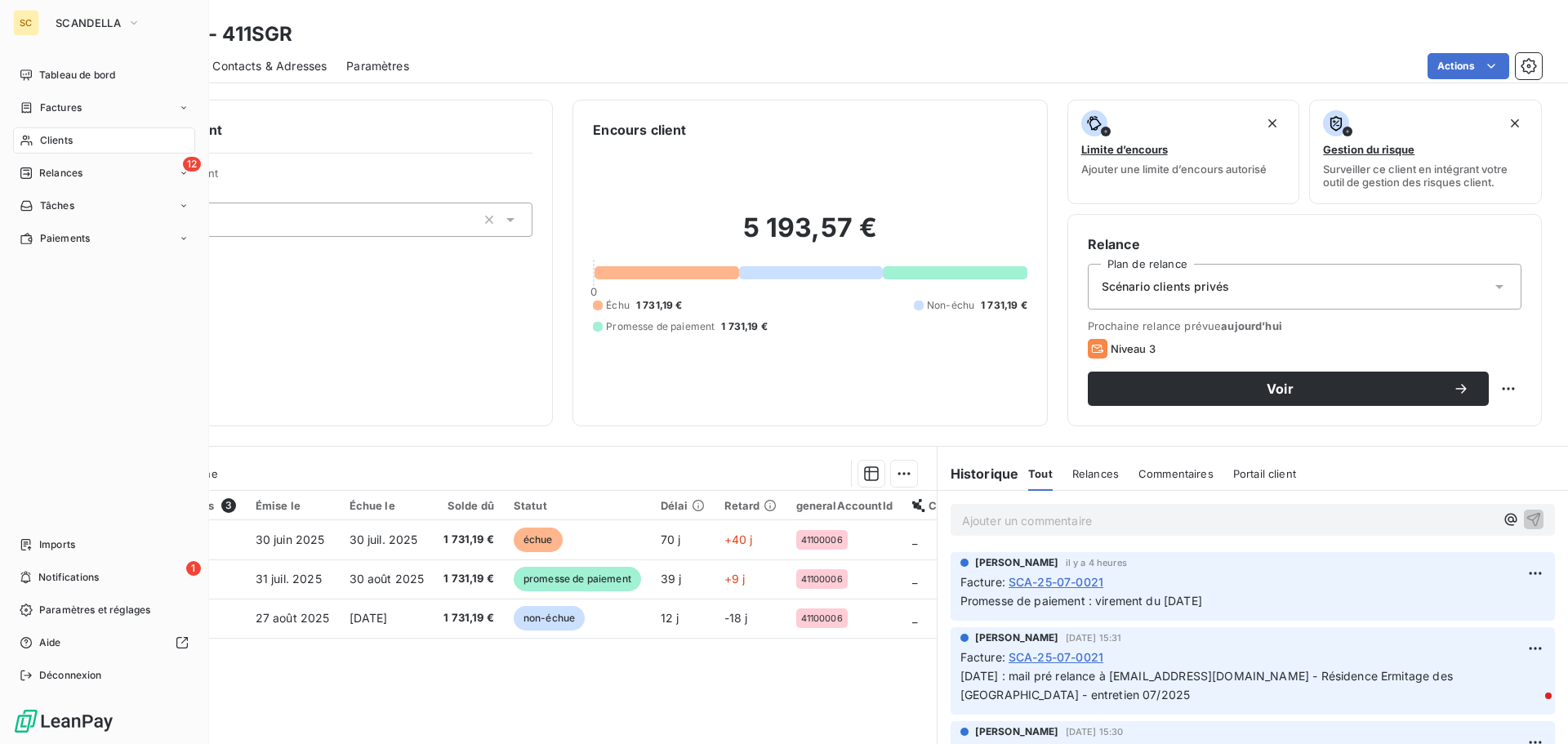
drag, startPoint x: 61, startPoint y: 142, endPoint x: 76, endPoint y: 140, distance: 15.1
click at [61, 141] on span "Clients" at bounding box center [56, 140] width 33 height 15
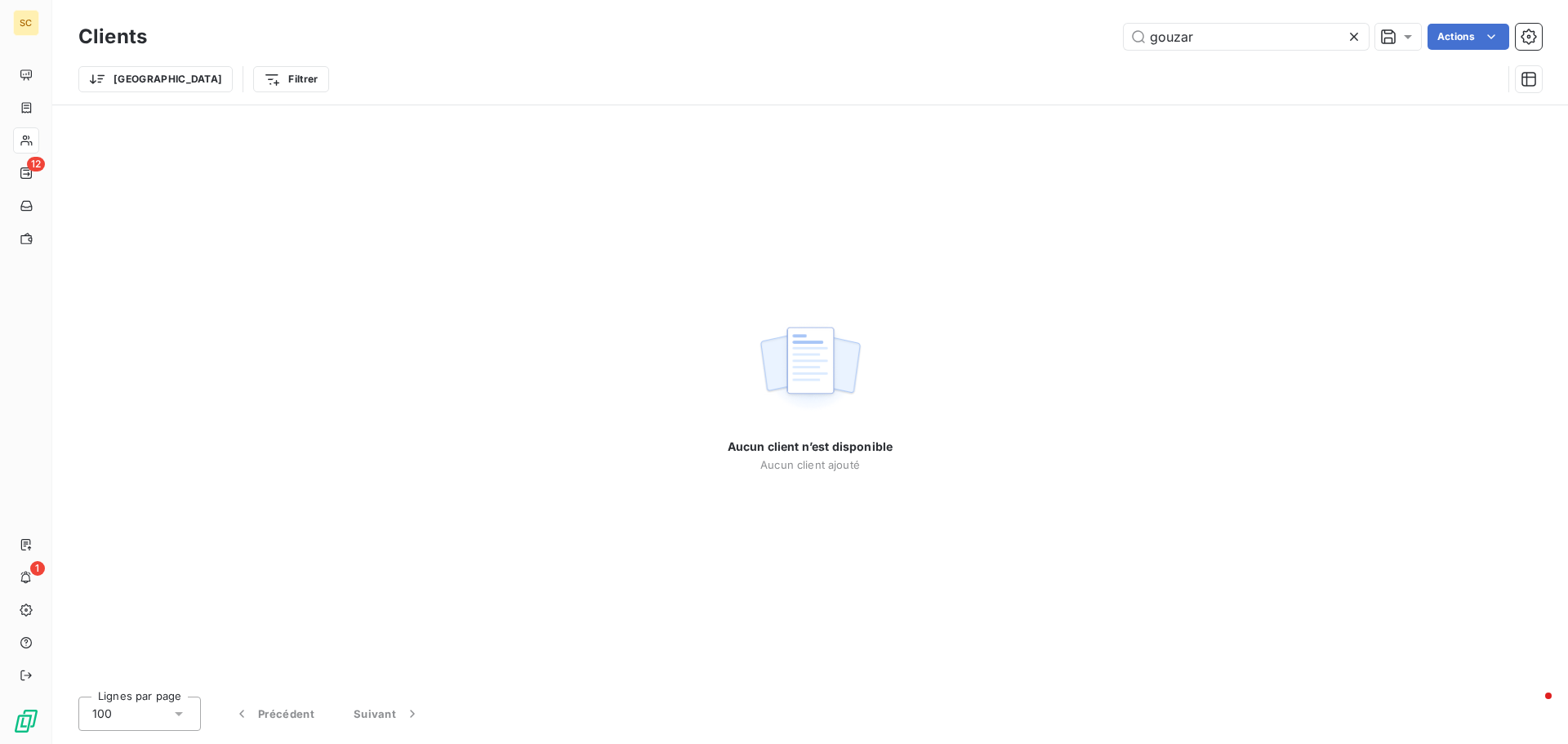
drag, startPoint x: 1259, startPoint y: 26, endPoint x: 988, endPoint y: 26, distance: 271.0
click at [988, 26] on div "gouzar Actions" at bounding box center [854, 37] width 1376 height 26
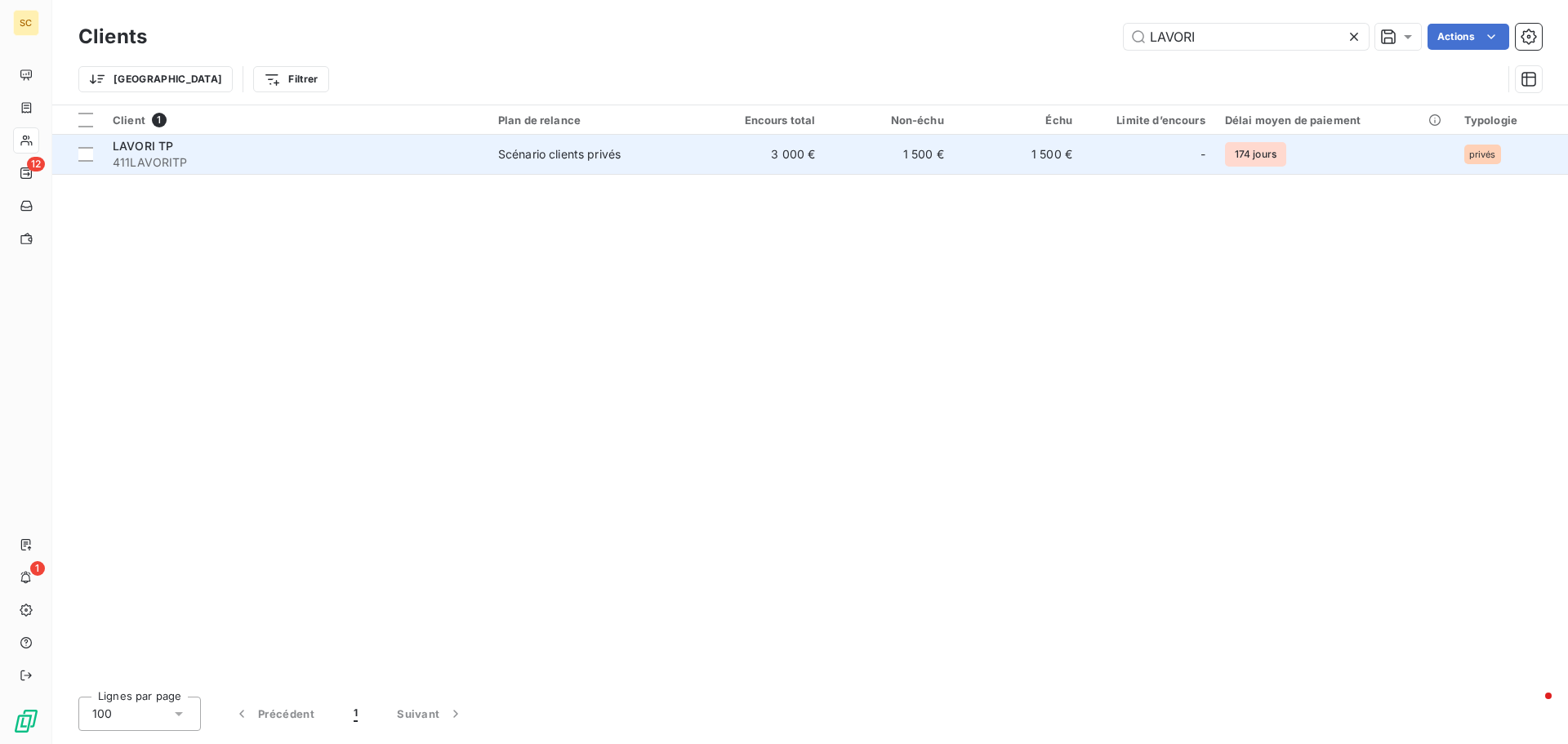
type input "LAVORI"
click at [360, 145] on div "LAVORI TP" at bounding box center [296, 146] width 366 height 17
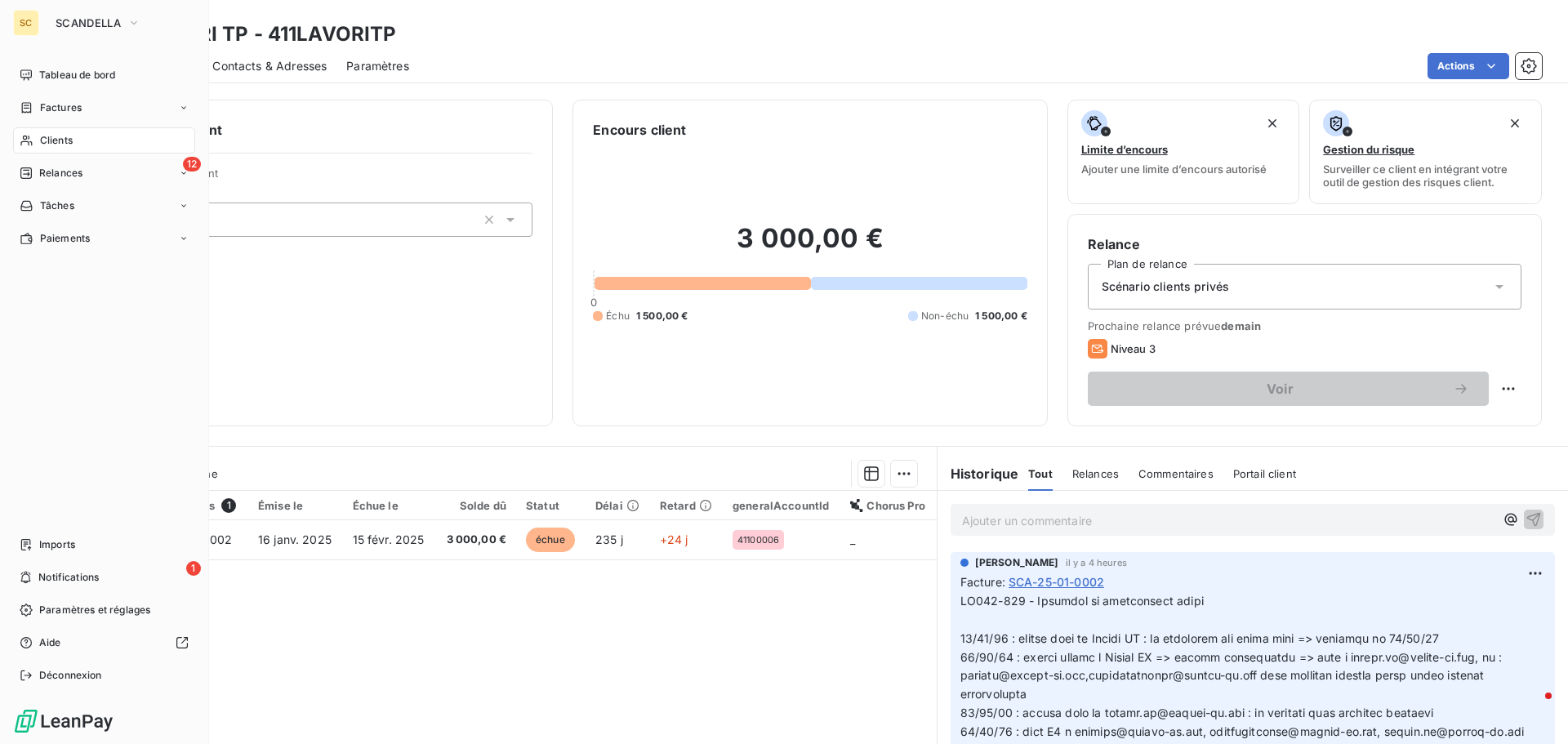
click at [65, 136] on span "Clients" at bounding box center [56, 140] width 33 height 15
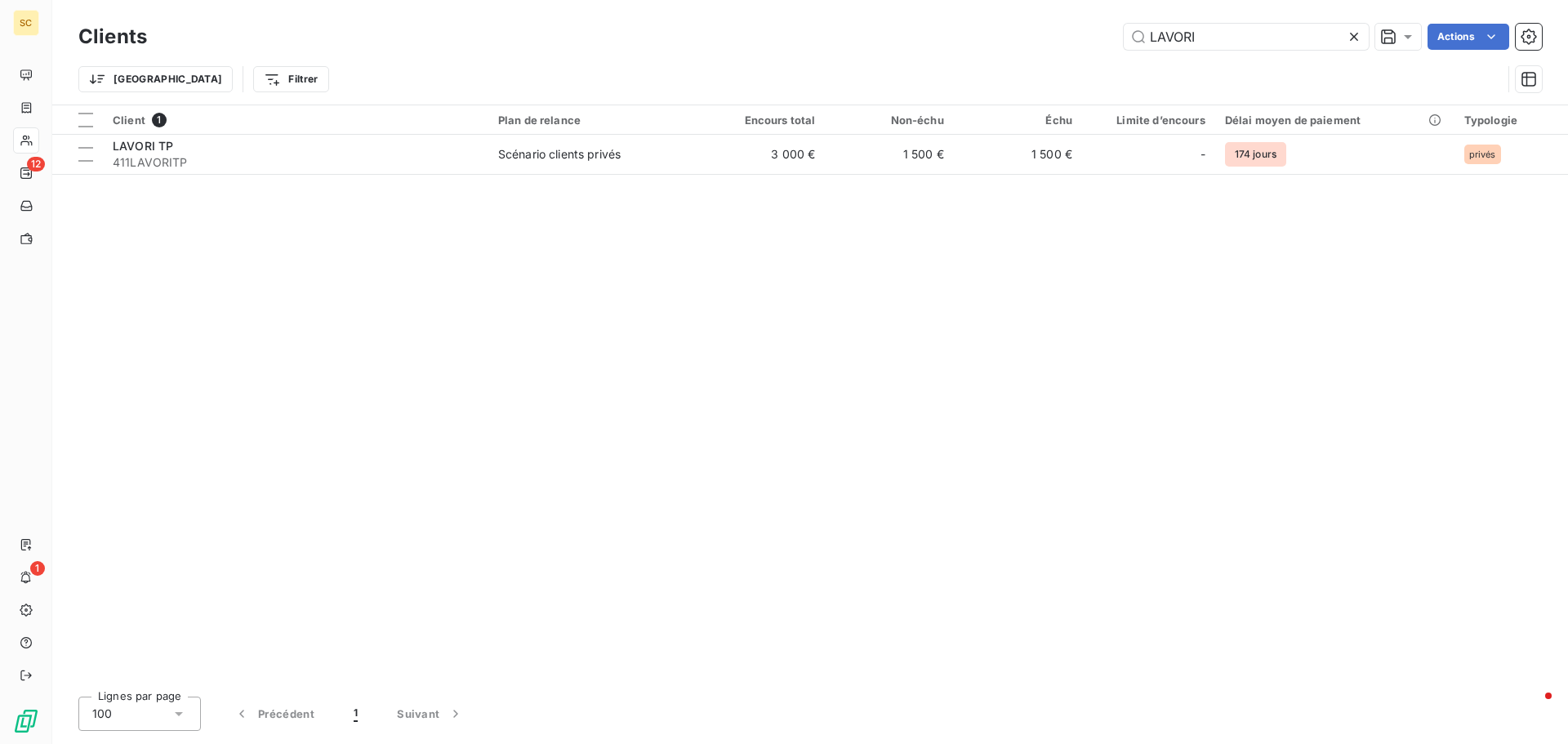
drag, startPoint x: 1217, startPoint y: 30, endPoint x: 888, endPoint y: 39, distance: 329.1
click at [888, 39] on div "LAVORI Actions" at bounding box center [854, 37] width 1376 height 26
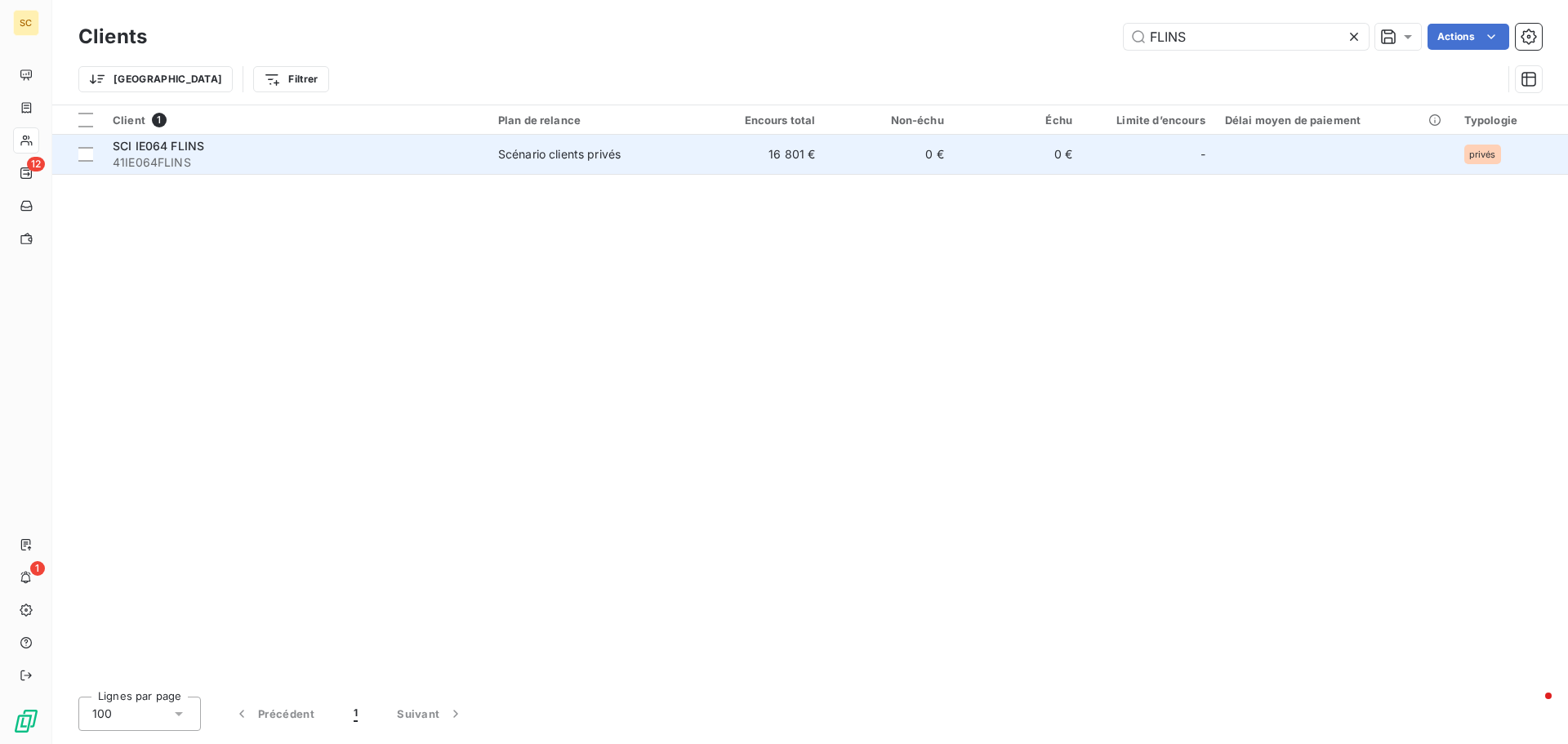
type input "FLINS"
click at [152, 168] on span "41IE064FLINS" at bounding box center [296, 162] width 366 height 17
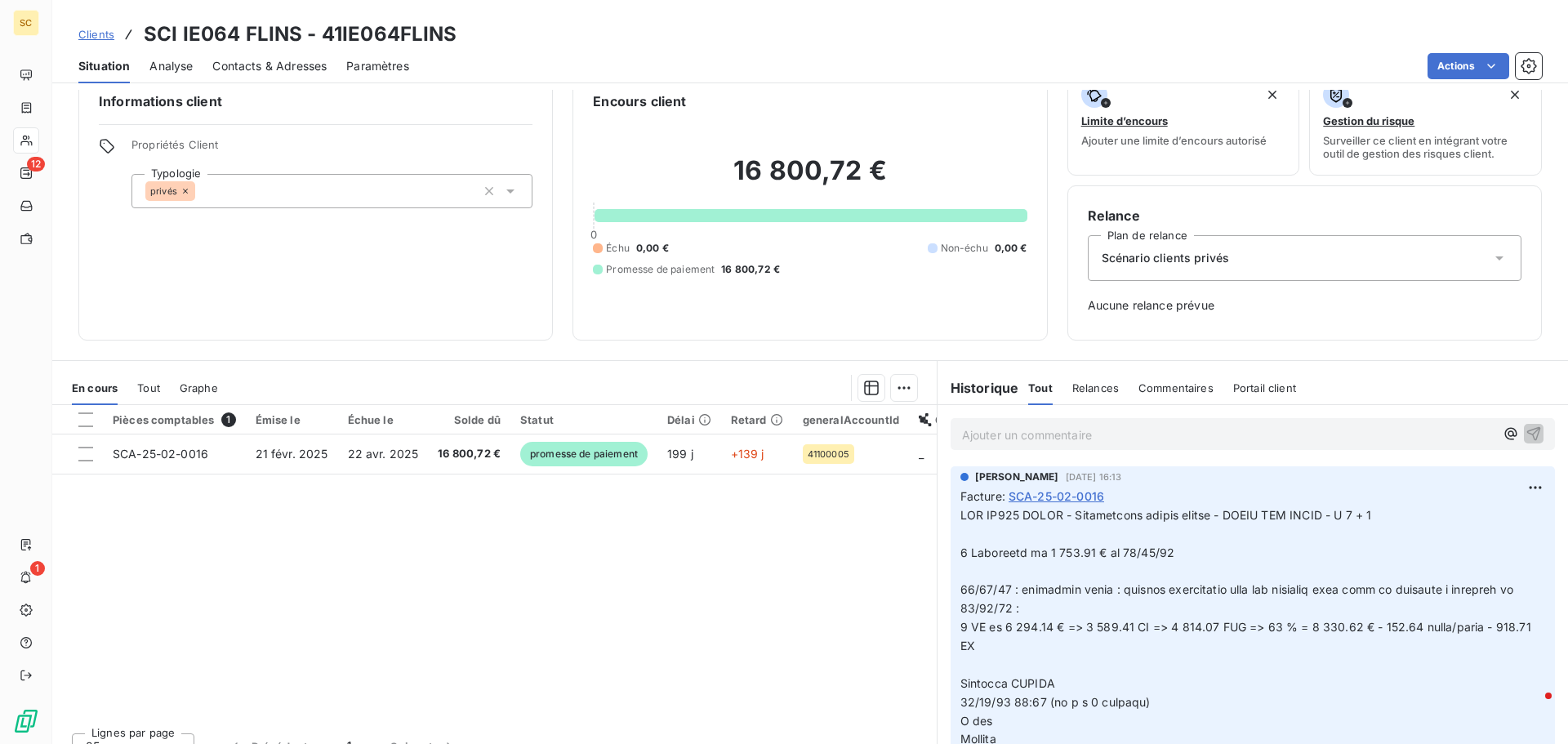
scroll to position [53, 0]
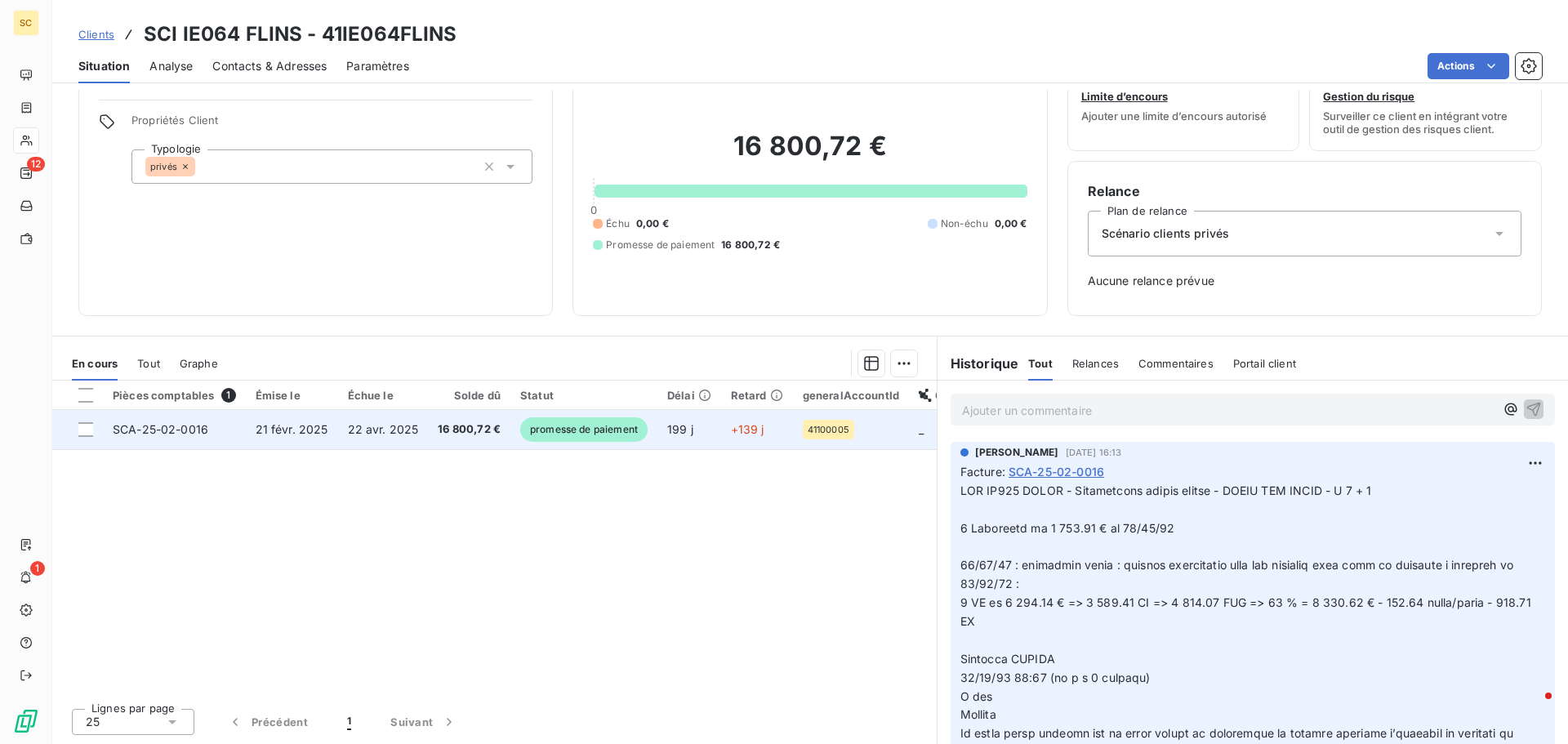
click at [428, 426] on td "16 800,72 €" at bounding box center [469, 430] width 82 height 39
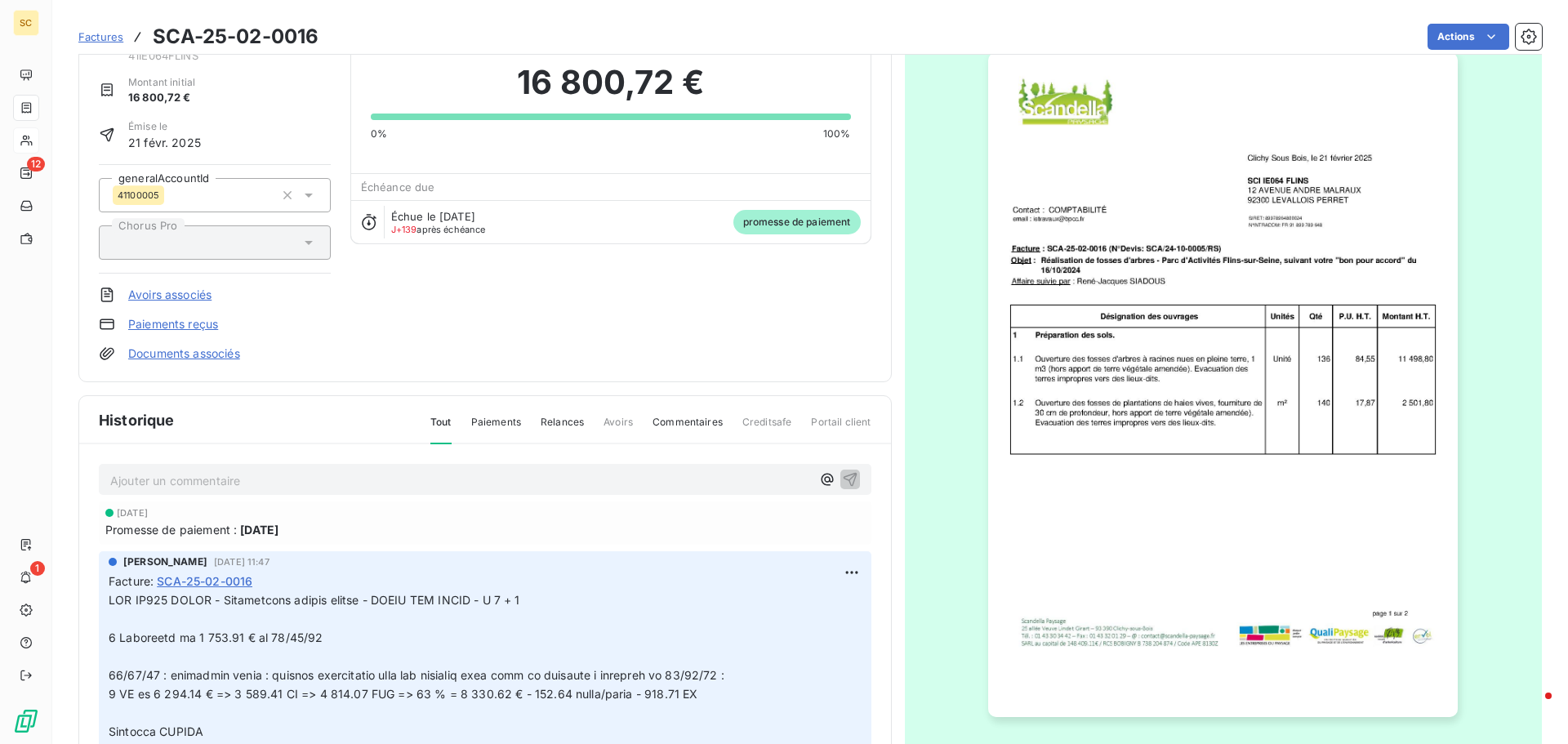
scroll to position [113, 0]
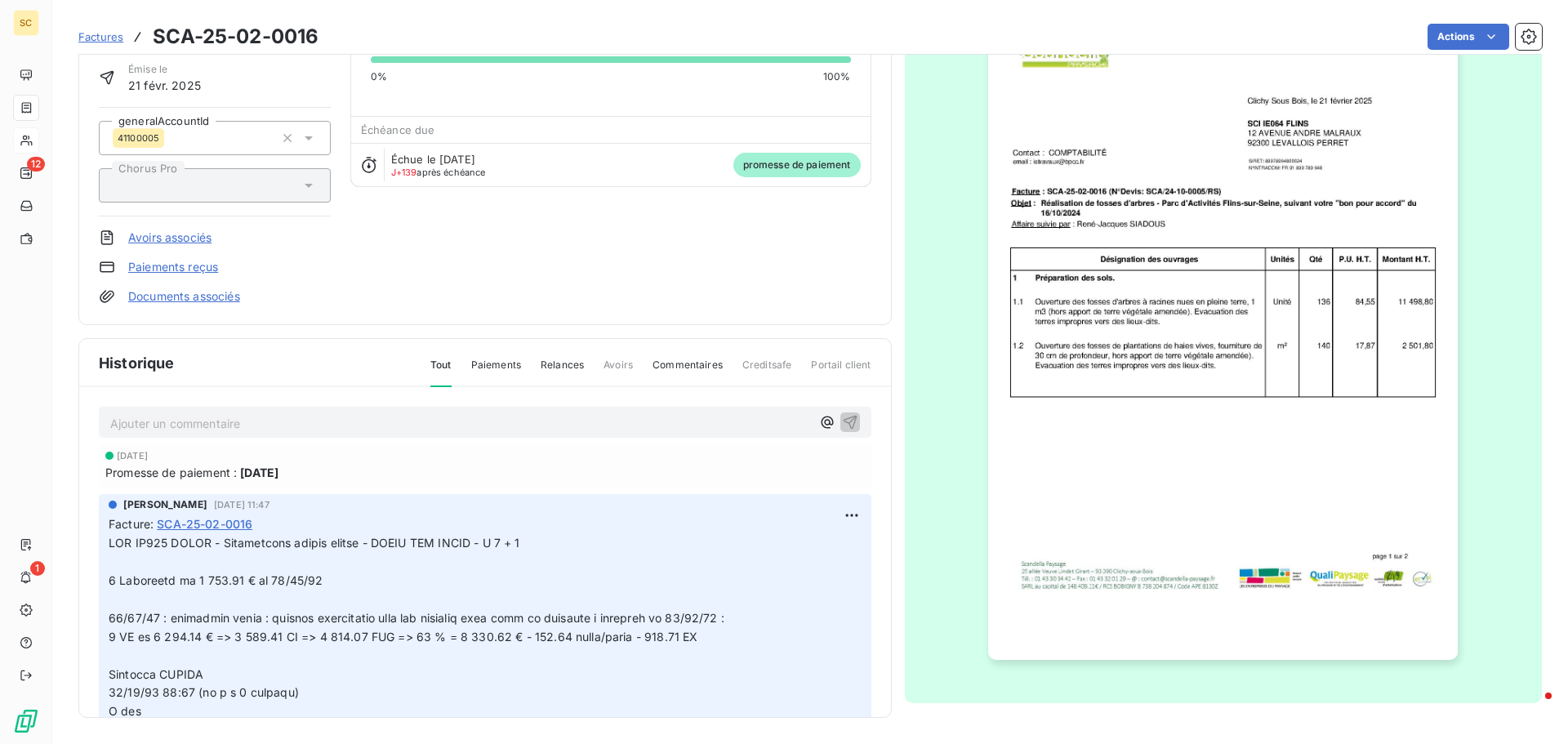
click at [209, 293] on link "Documents associés" at bounding box center [184, 297] width 112 height 17
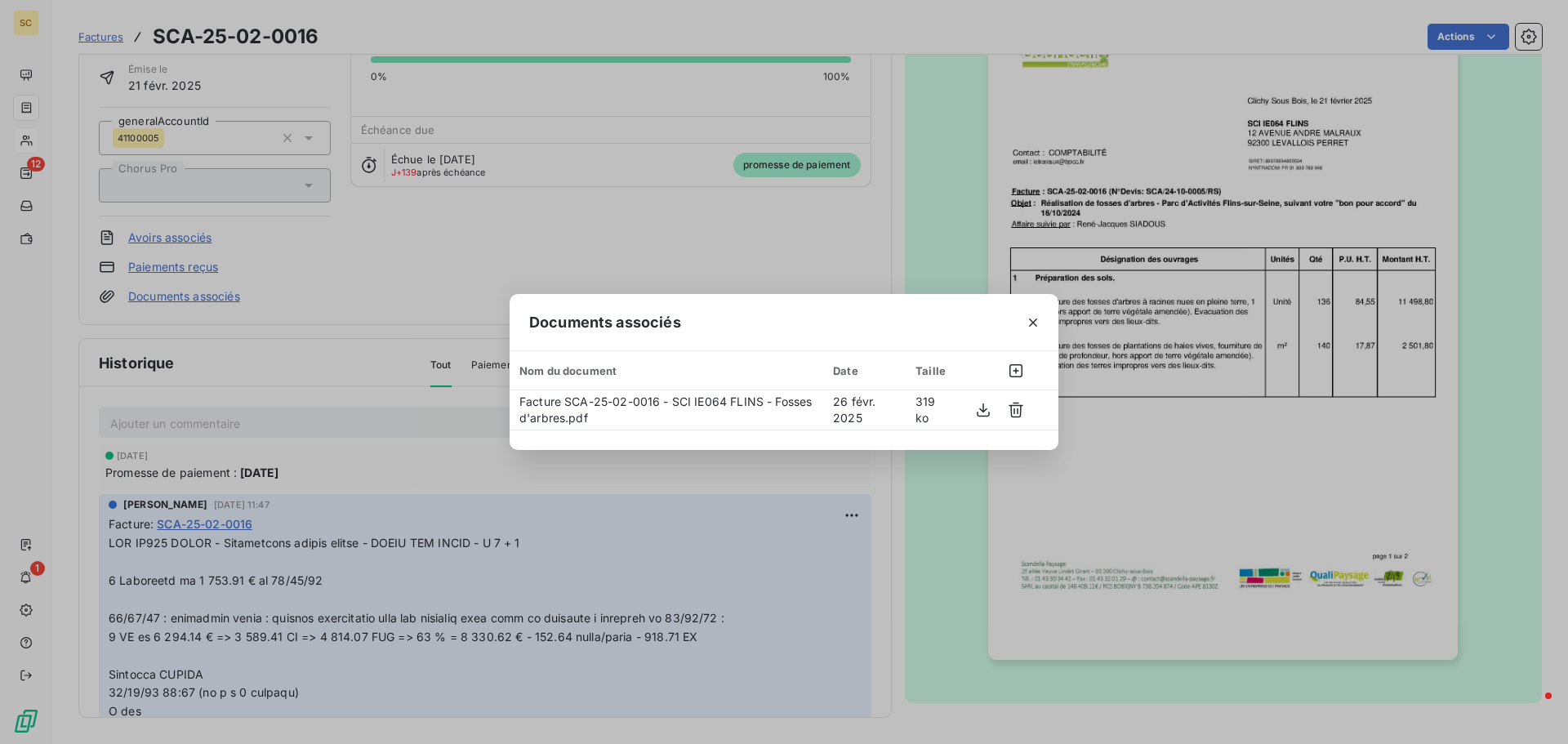
click at [448, 274] on div "Documents associés Nom du document Date Taille Facture SCA-25-02-0016 - SCI IE0…" at bounding box center [784, 372] width 1568 height 744
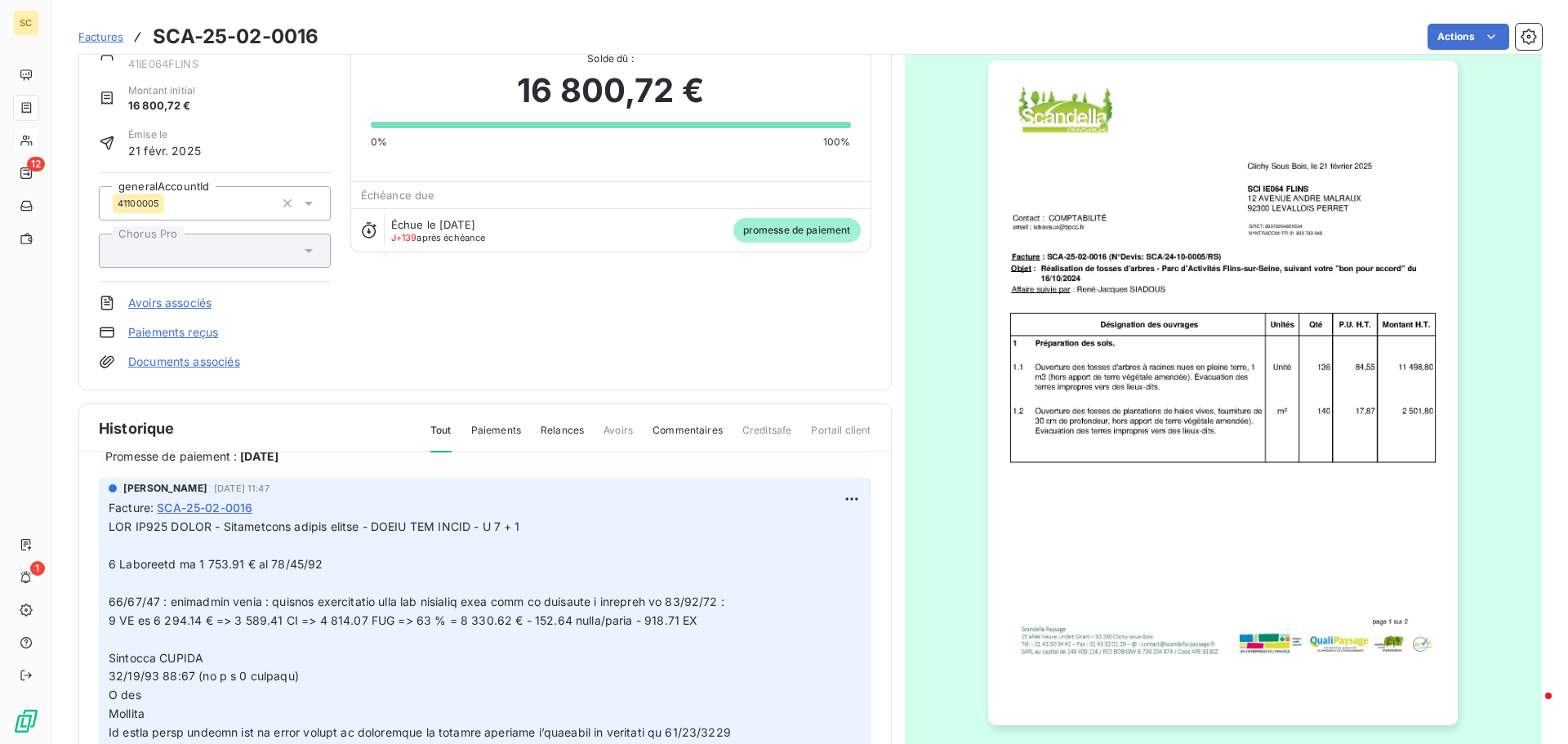
scroll to position [0, 0]
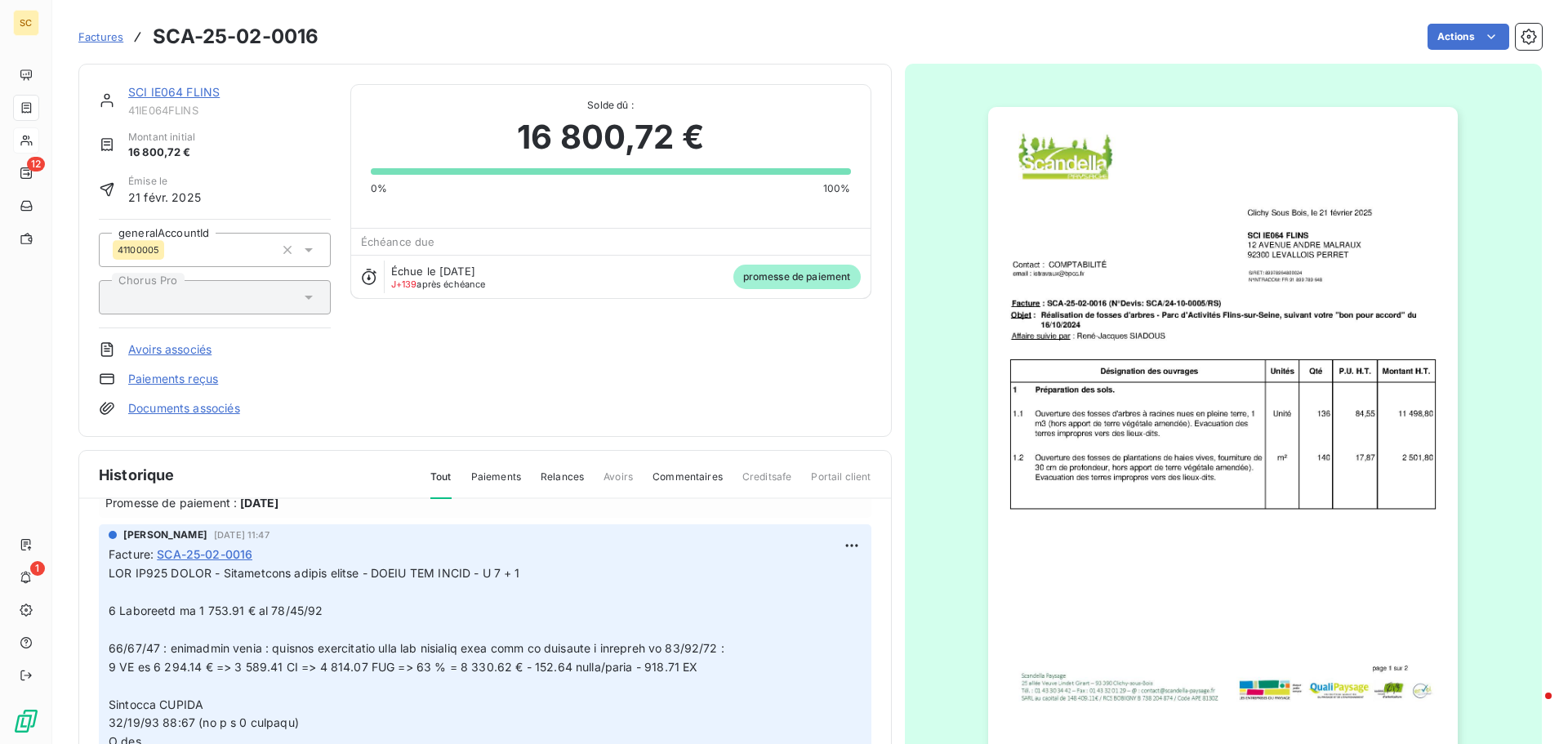
click at [174, 109] on span "41IE064FLINS" at bounding box center [229, 110] width 203 height 13
copy span "41IE064FLINS"
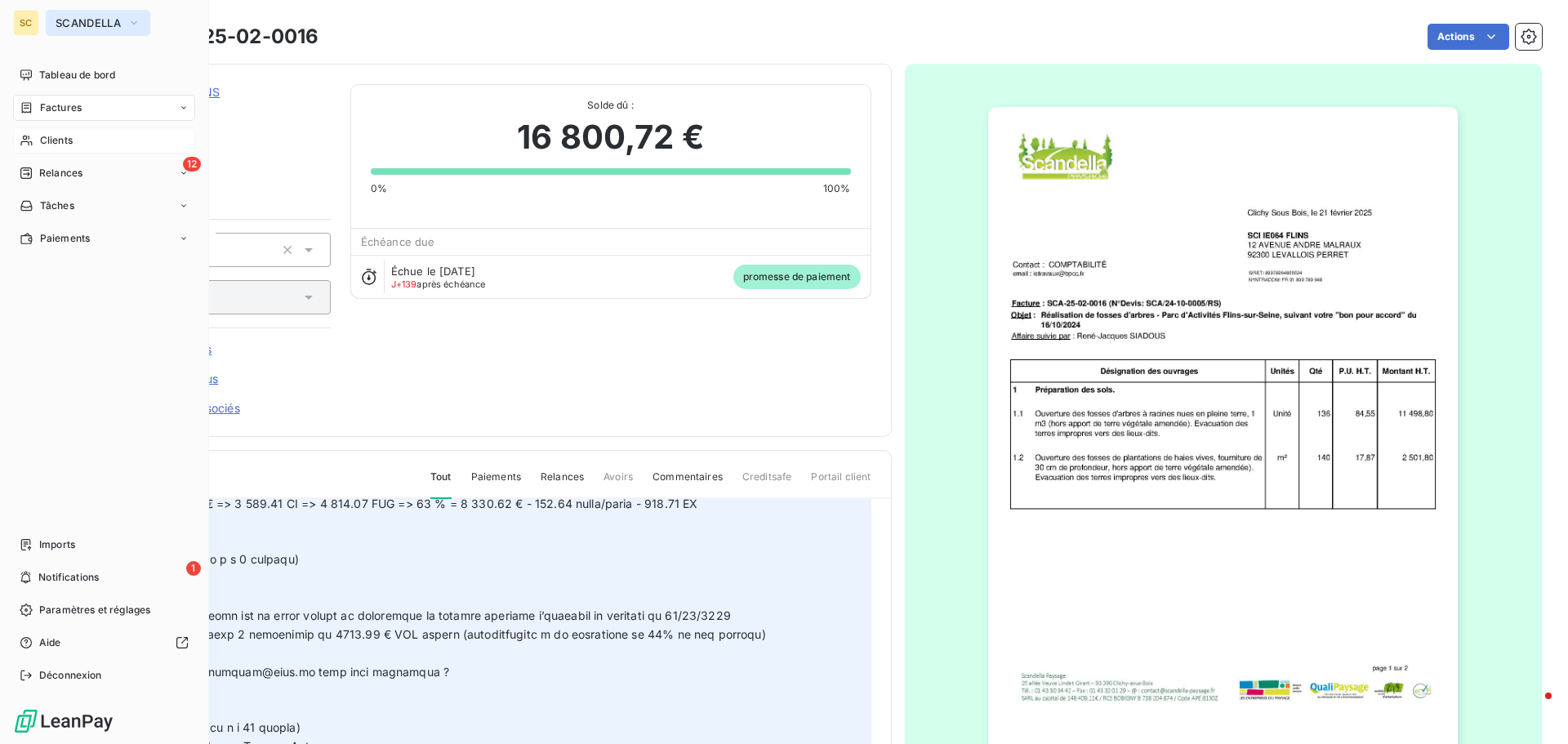
click at [96, 19] on span "SCANDELLA" at bounding box center [88, 23] width 65 height 13
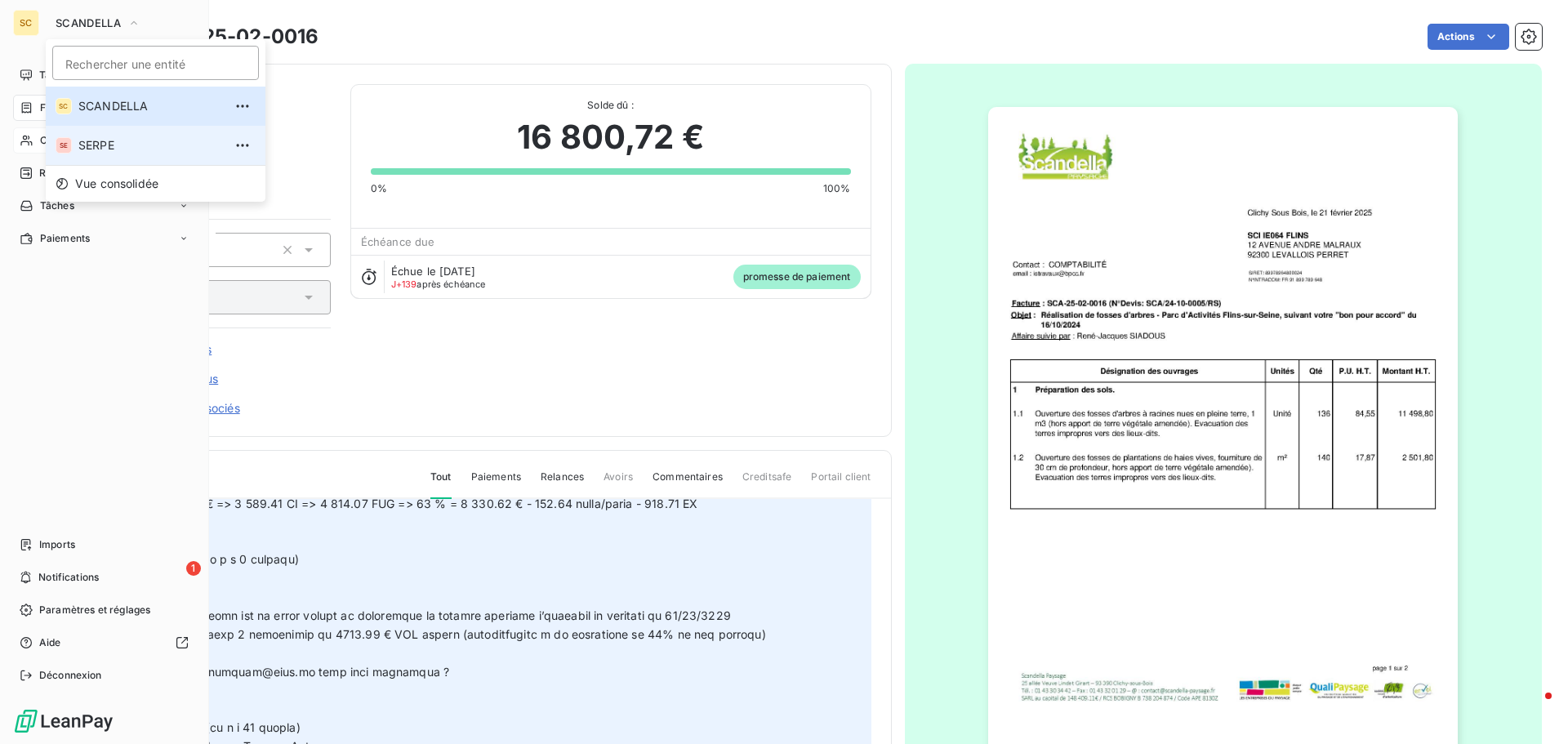
click at [98, 145] on span "SERPE" at bounding box center [151, 146] width 145 height 17
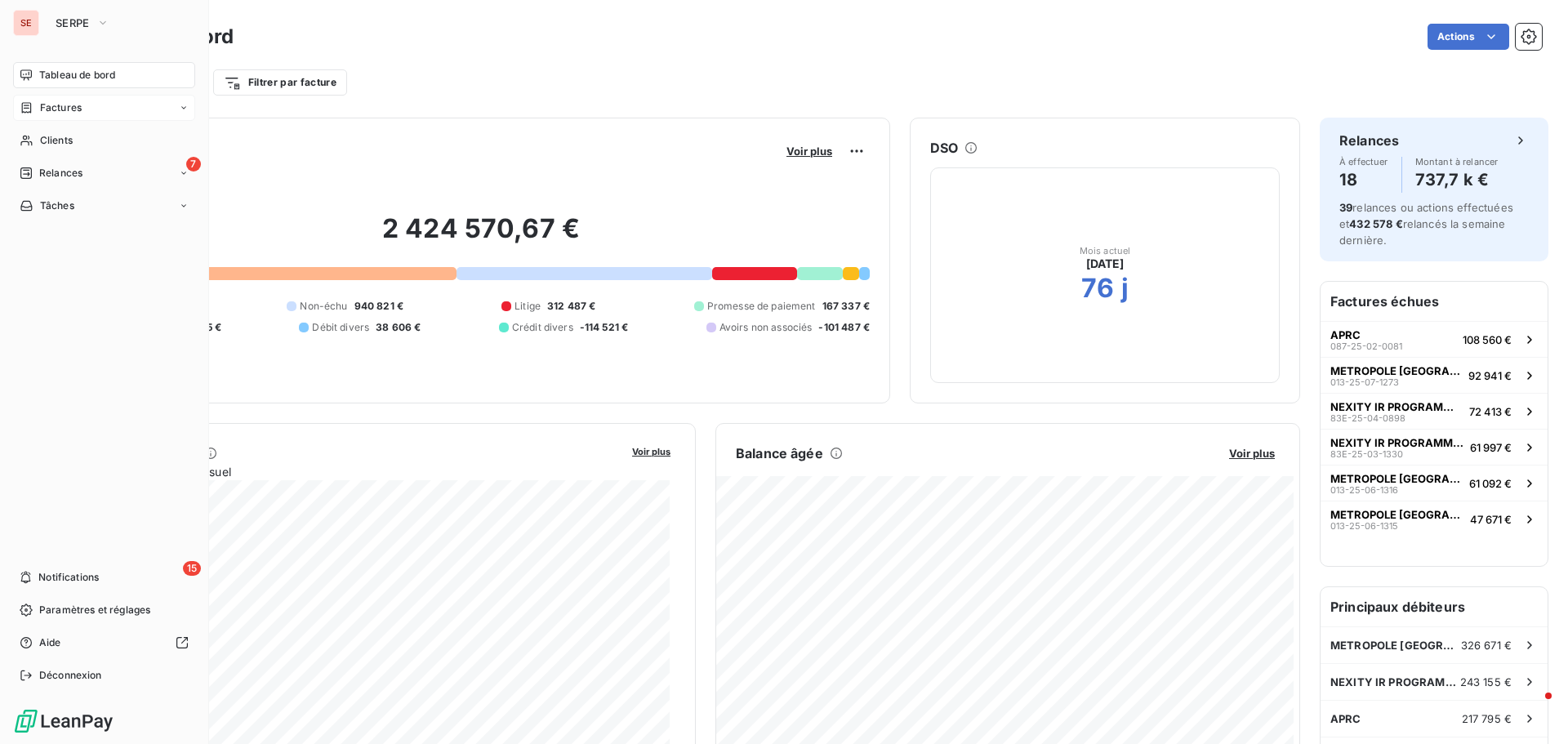
click at [94, 107] on div "Factures" at bounding box center [104, 108] width 182 height 26
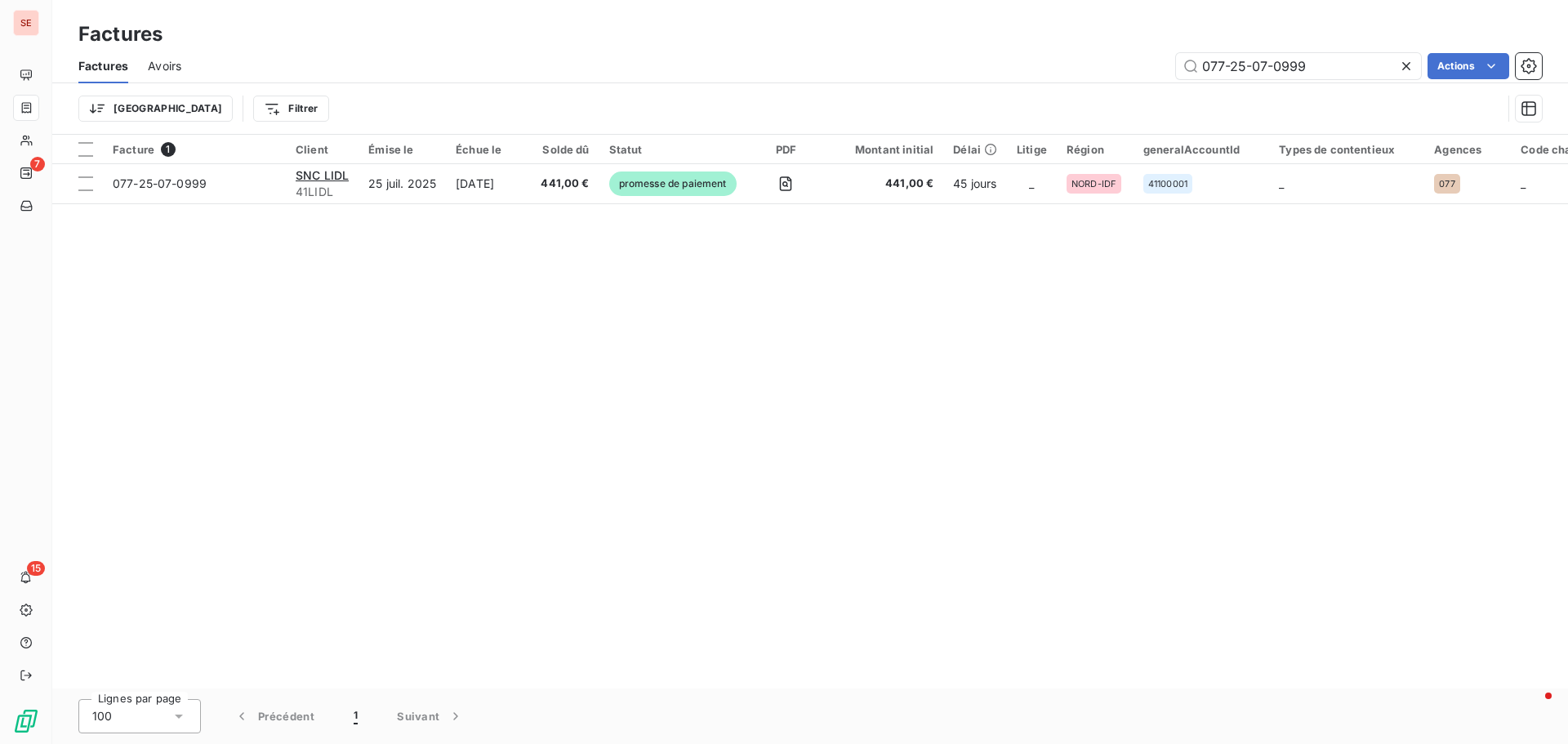
drag, startPoint x: 1330, startPoint y: 64, endPoint x: 1137, endPoint y: 54, distance: 193.3
click at [1138, 54] on div "077-25-07-0999 Actions" at bounding box center [872, 66] width 1341 height 26
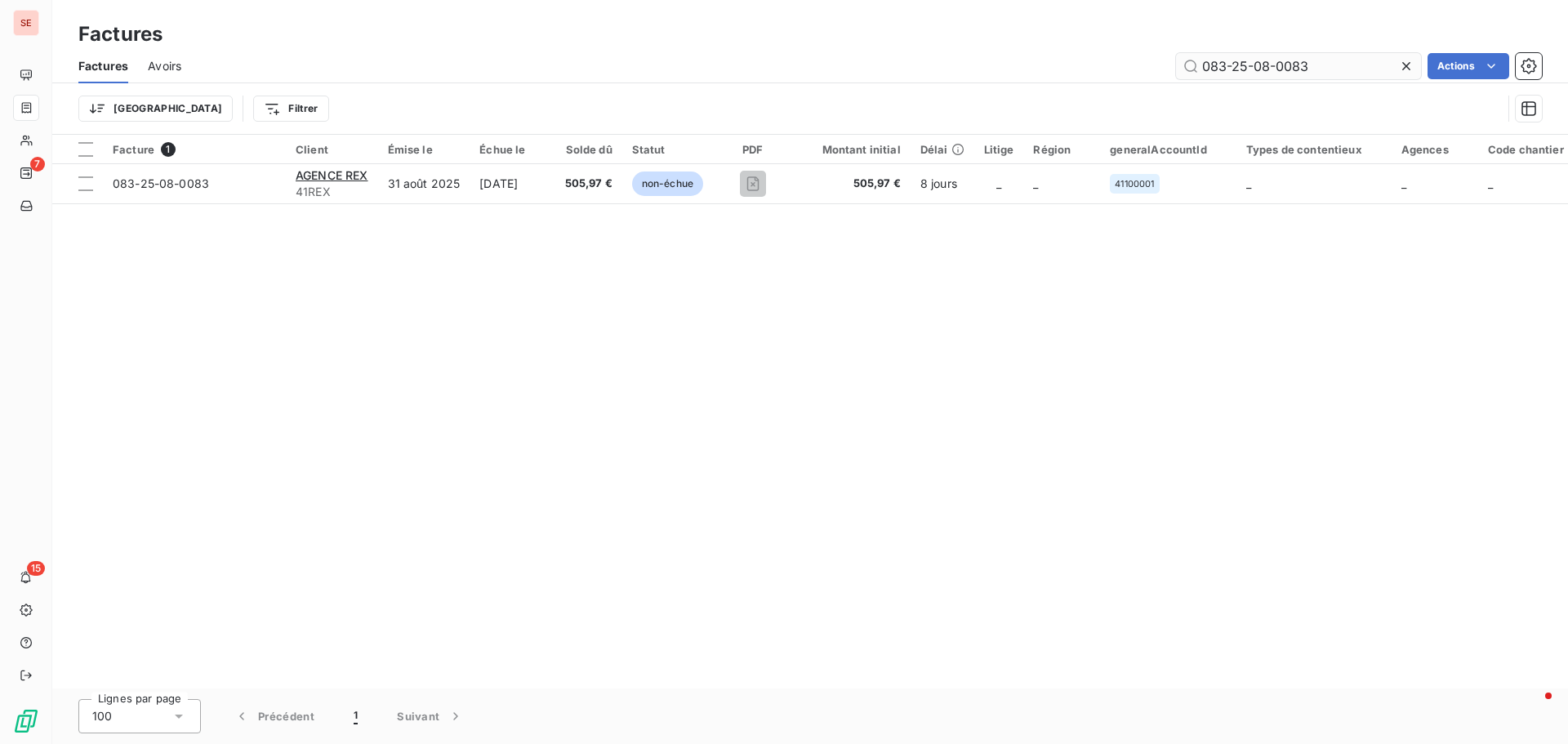
drag, startPoint x: 1292, startPoint y: 62, endPoint x: 1341, endPoint y: 55, distance: 49.5
click at [1341, 55] on input "083-25-08-0083" at bounding box center [1299, 66] width 245 height 26
type input "083-25-08-0076"
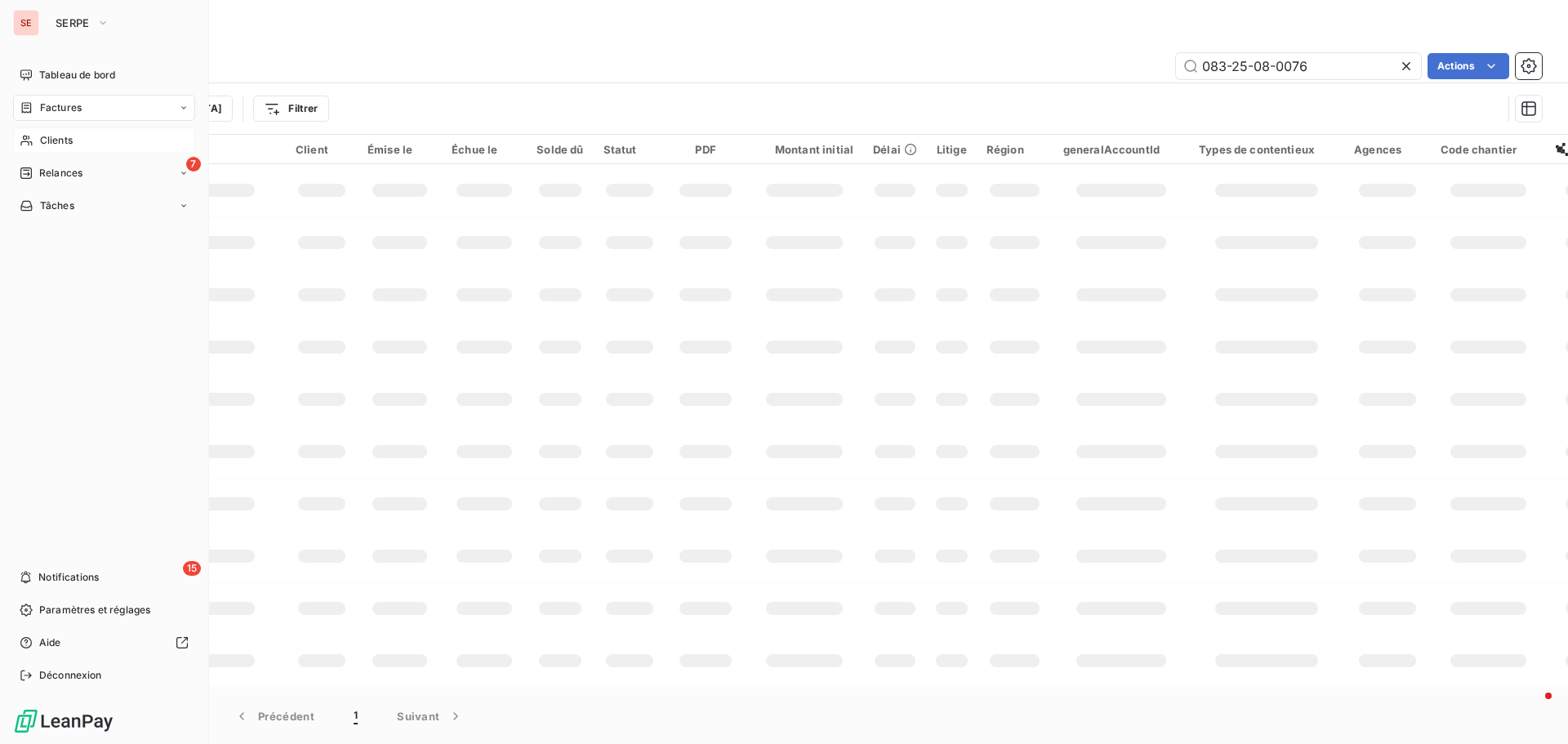
click at [49, 135] on span "Clients" at bounding box center [56, 140] width 33 height 15
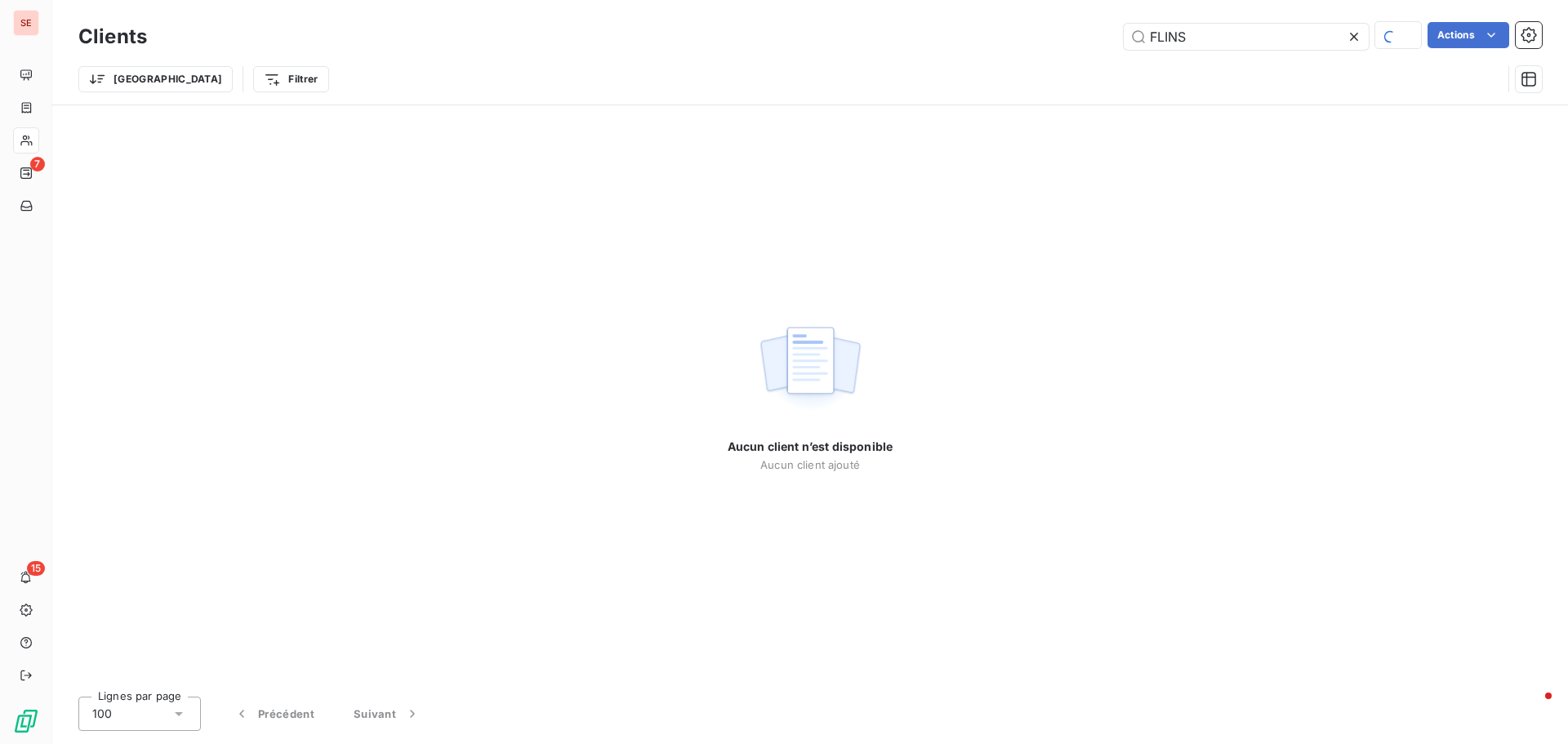
drag, startPoint x: 1126, startPoint y: 41, endPoint x: 1014, endPoint y: 41, distance: 112.0
click at [1014, 41] on div "FLINS Actions" at bounding box center [854, 36] width 1376 height 28
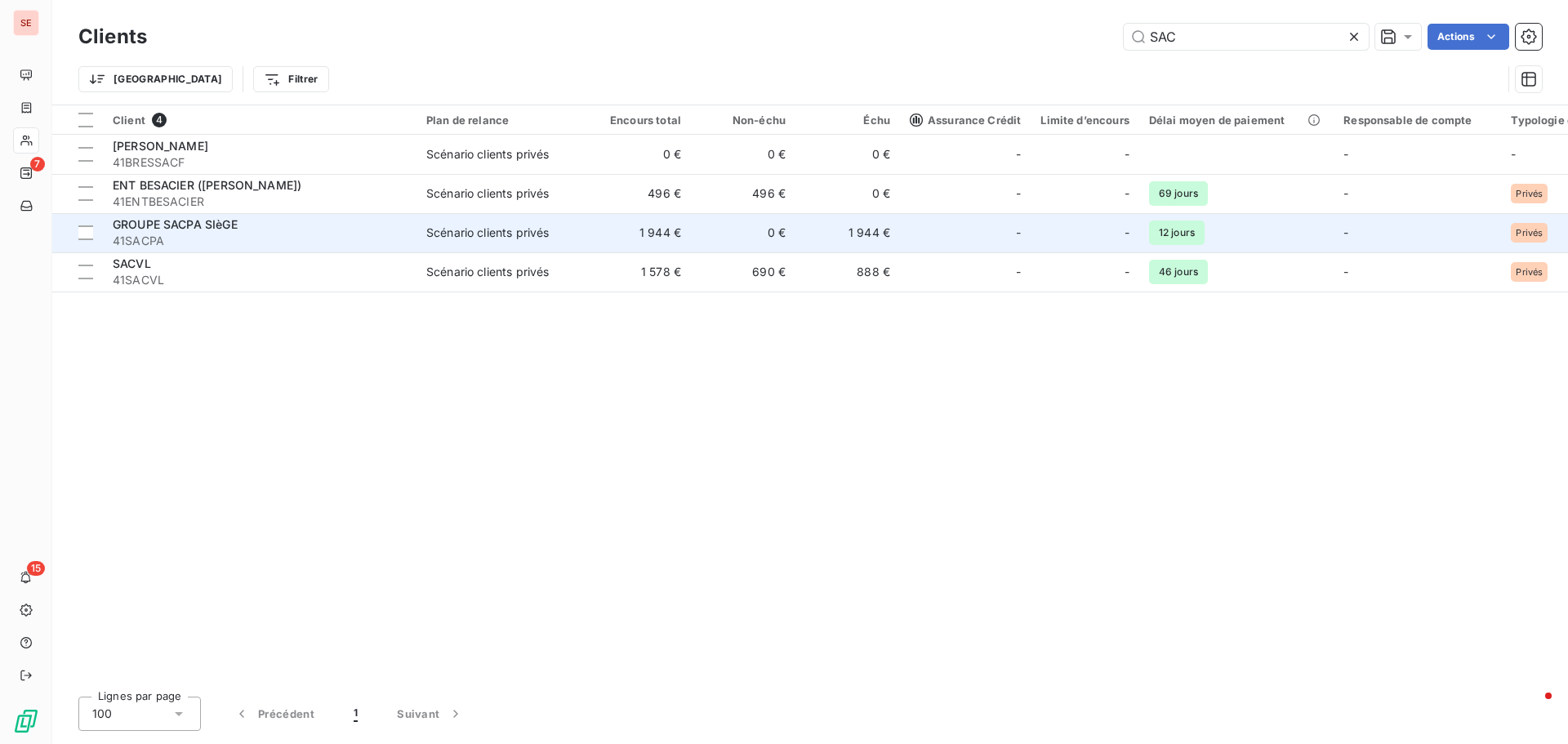
type input "SAC"
click at [499, 227] on div "Scénario clients privés" at bounding box center [487, 233] width 123 height 17
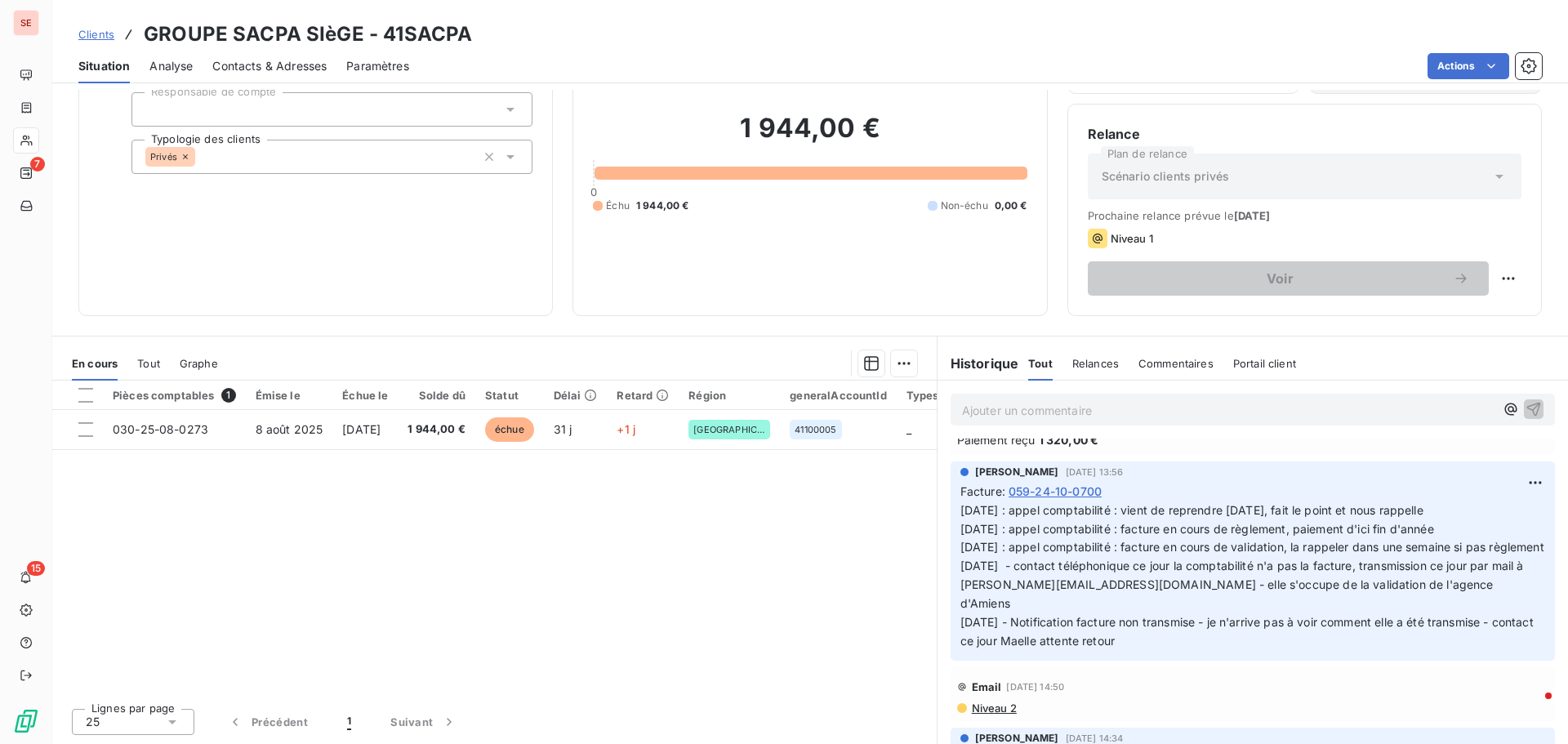
scroll to position [245, 0]
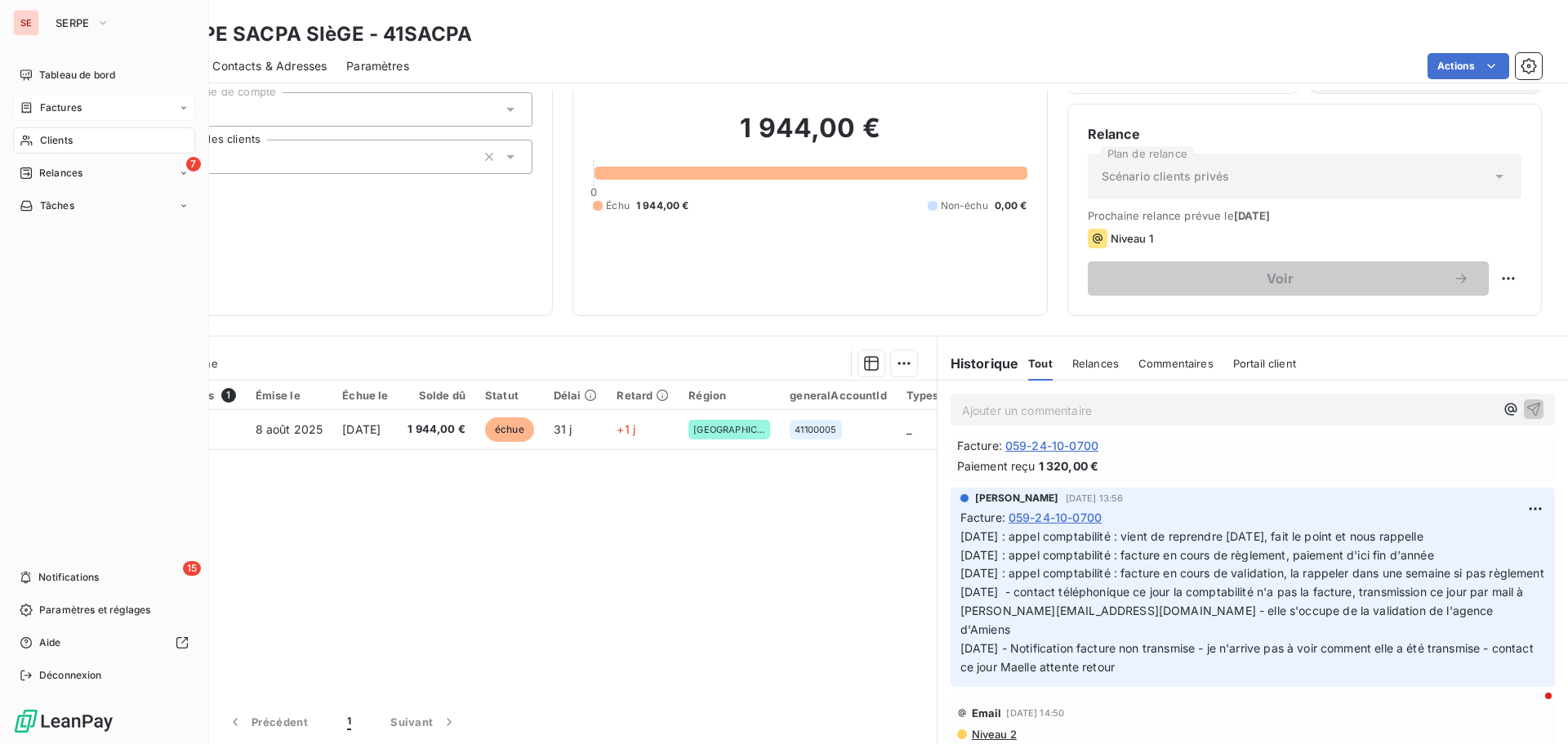
click at [61, 108] on span "Factures" at bounding box center [60, 108] width 41 height 15
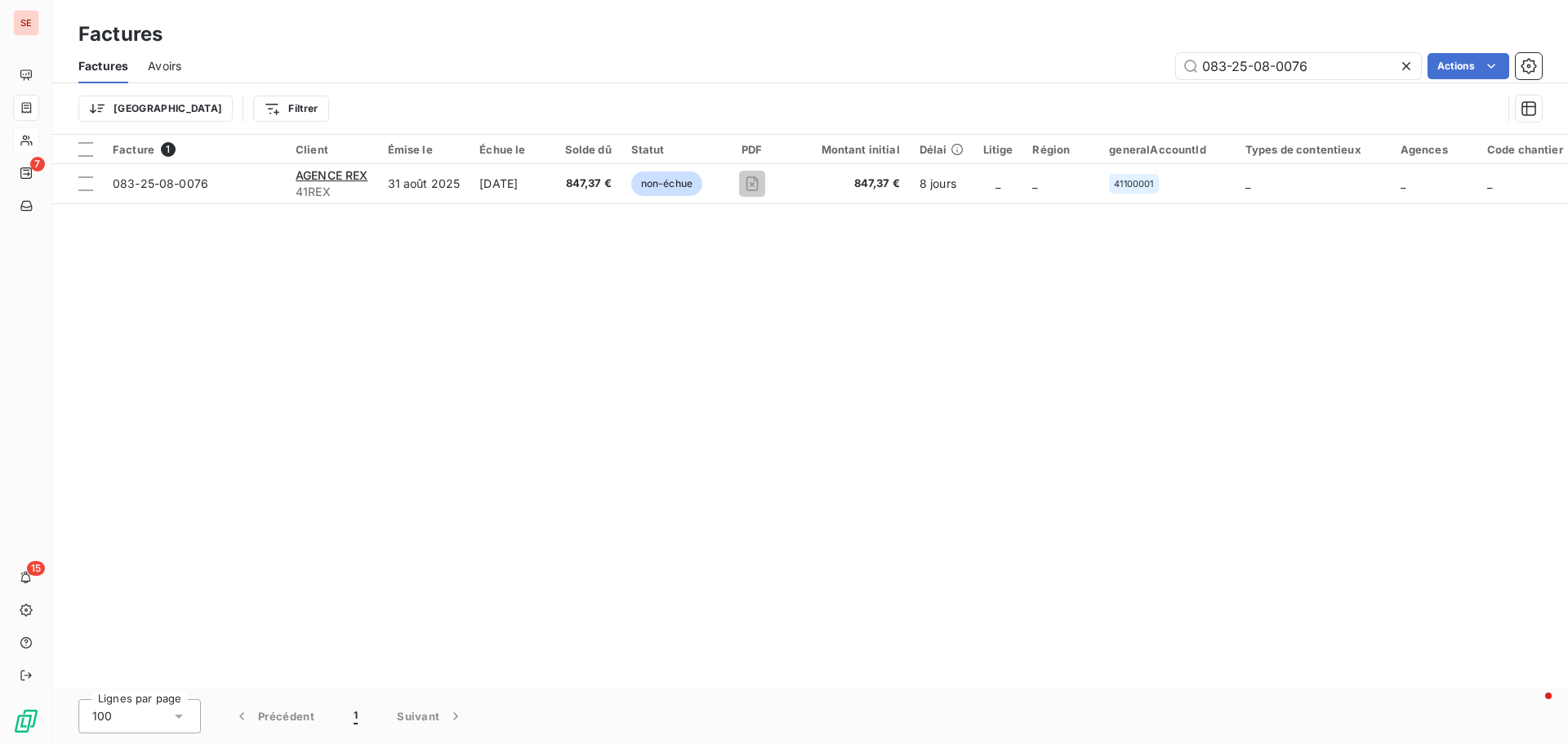
drag, startPoint x: 1167, startPoint y: 68, endPoint x: 1092, endPoint y: 18, distance: 90.1
click at [1112, 45] on div "Factures Factures Avoirs 083-25-08-0076 Actions Trier Filtrer" at bounding box center [810, 67] width 1516 height 135
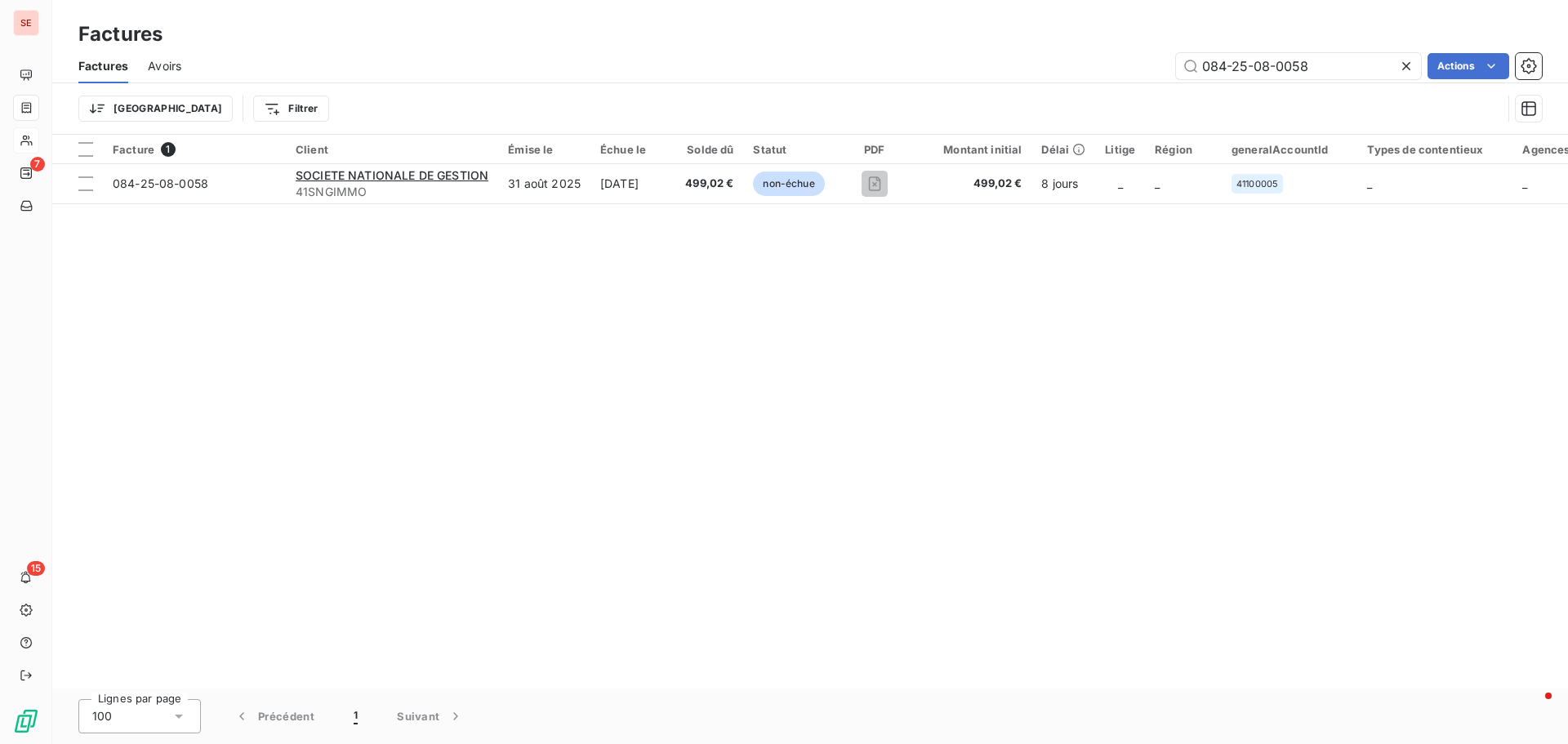
type input "084-25-08-0058"
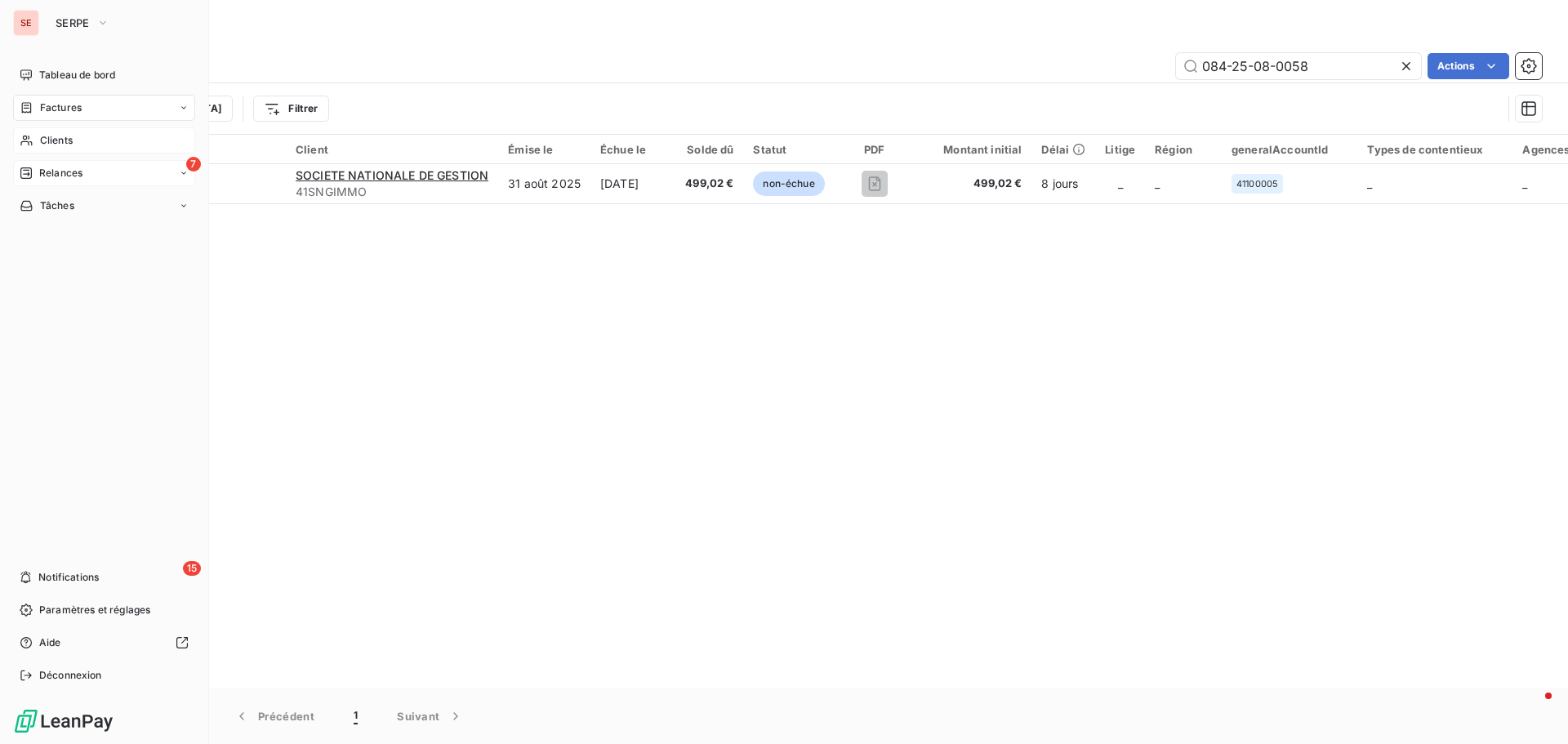
click at [56, 173] on span "Relances" at bounding box center [60, 173] width 43 height 15
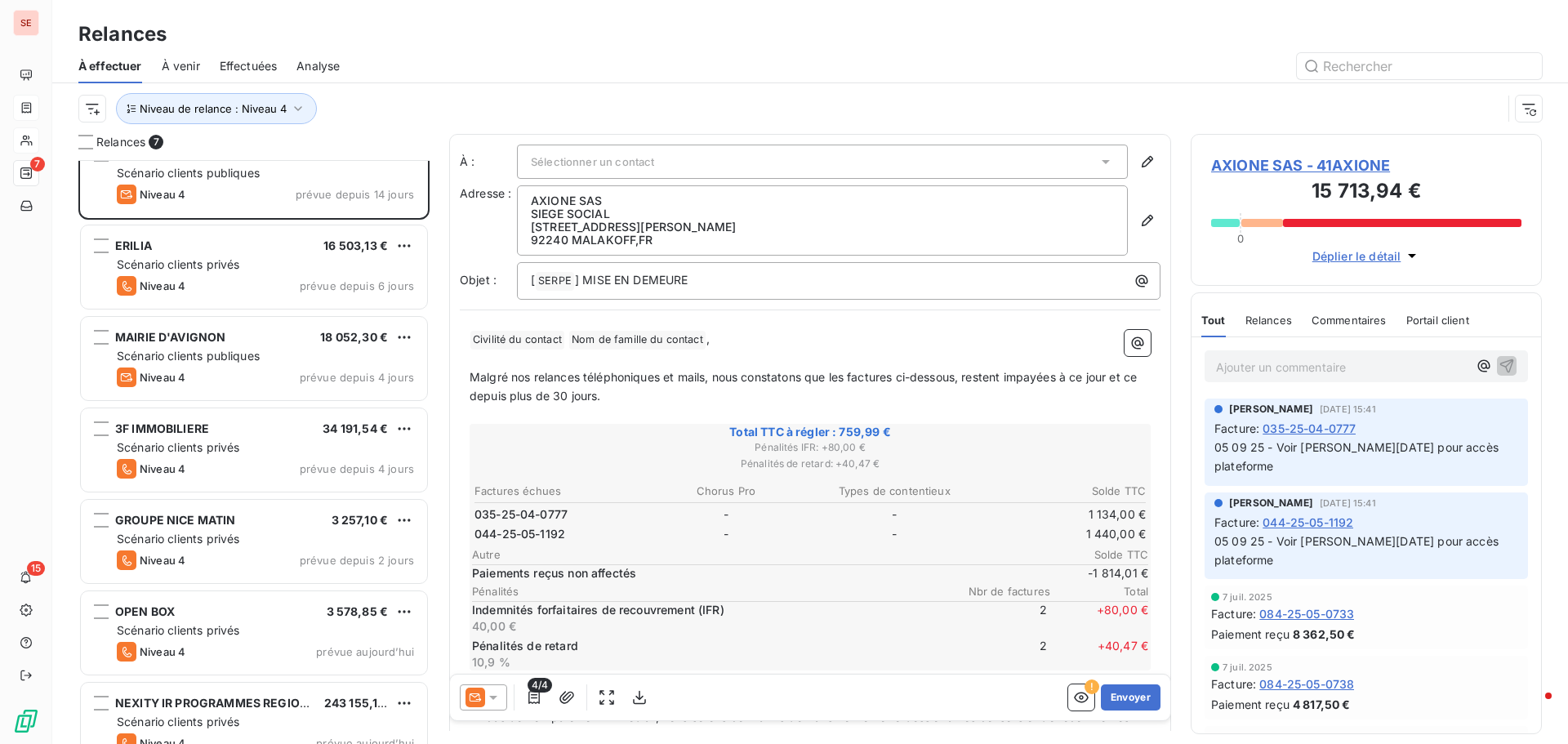
scroll to position [57, 0]
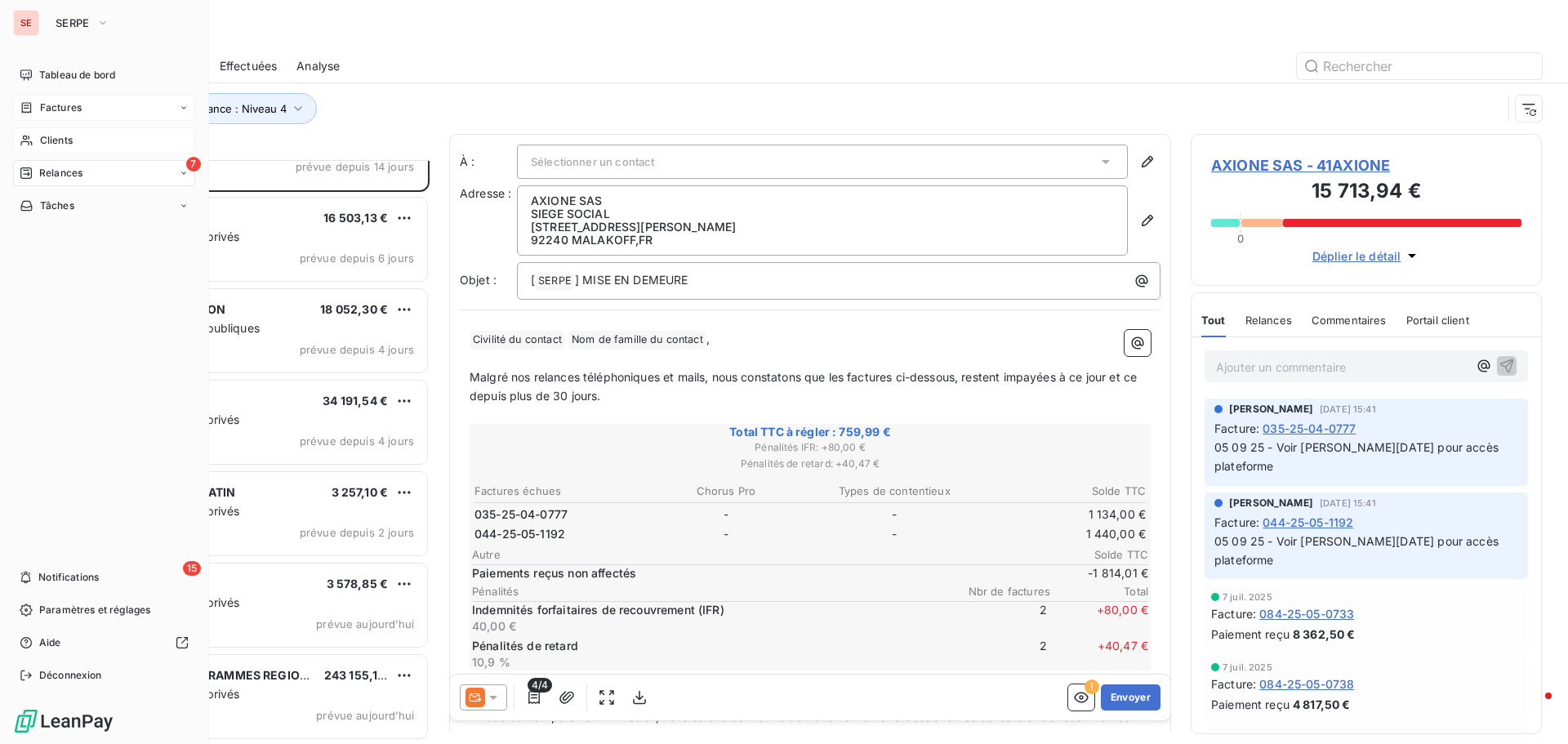
click at [53, 133] on span "Clients" at bounding box center [56, 140] width 33 height 15
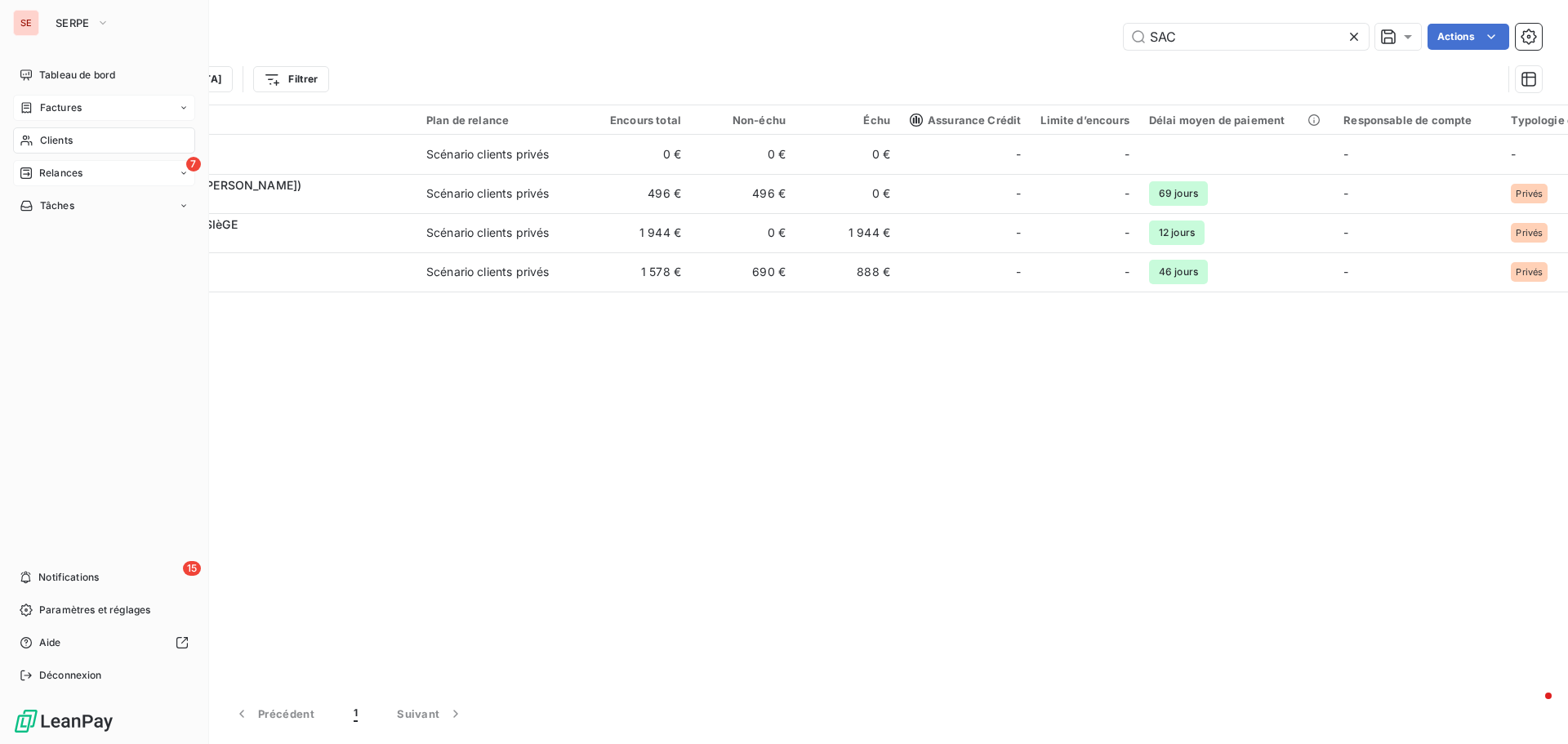
click at [73, 106] on span "Factures" at bounding box center [60, 108] width 41 height 15
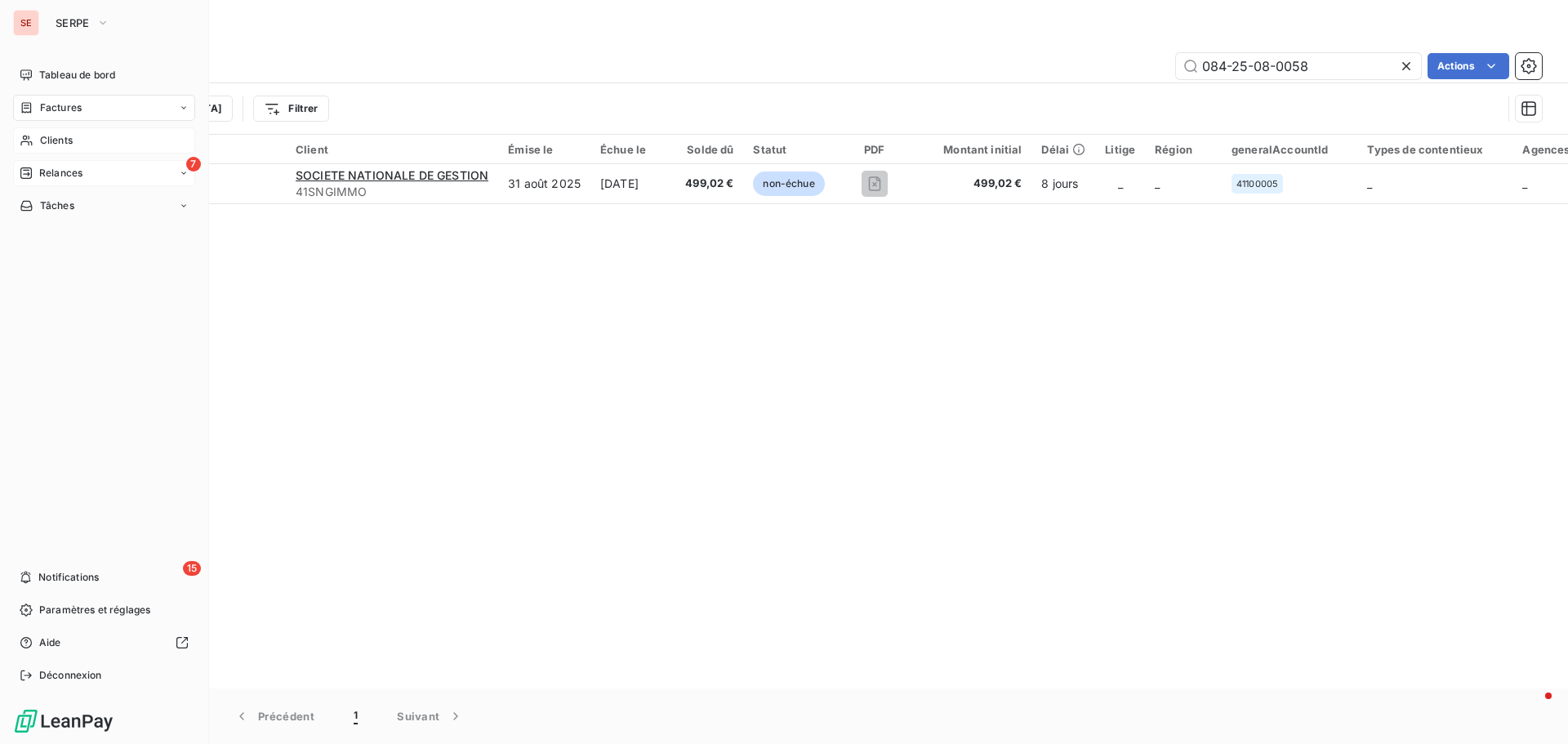
click at [57, 139] on span "Clients" at bounding box center [56, 140] width 33 height 15
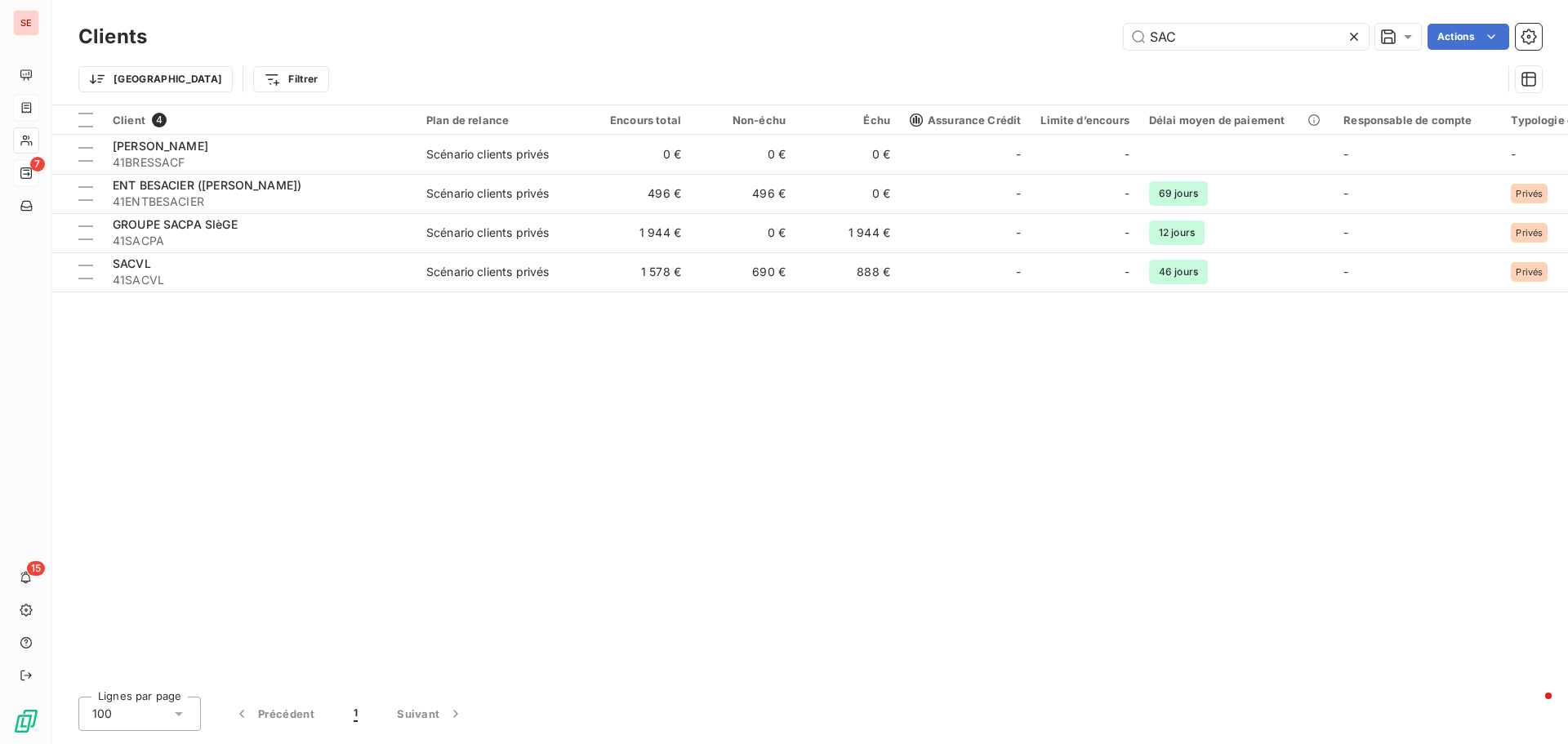
drag, startPoint x: 1147, startPoint y: 40, endPoint x: 1074, endPoint y: 21, distance: 75.4
click at [1082, 23] on div "Clients SAC Actions" at bounding box center [810, 36] width 1464 height 34
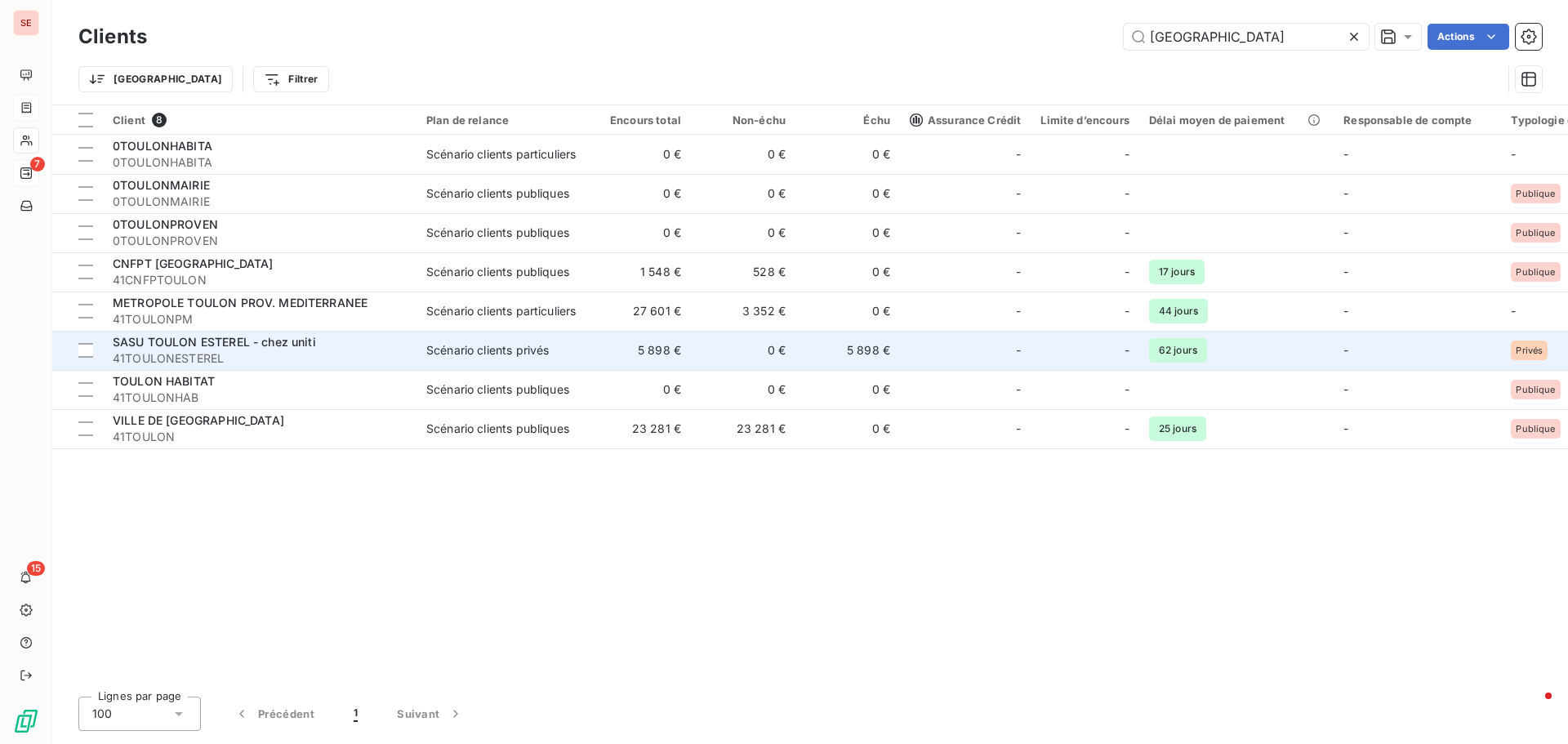
type input "[GEOGRAPHIC_DATA]"
click at [434, 342] on div "Scénario clients privés" at bounding box center [487, 350] width 123 height 17
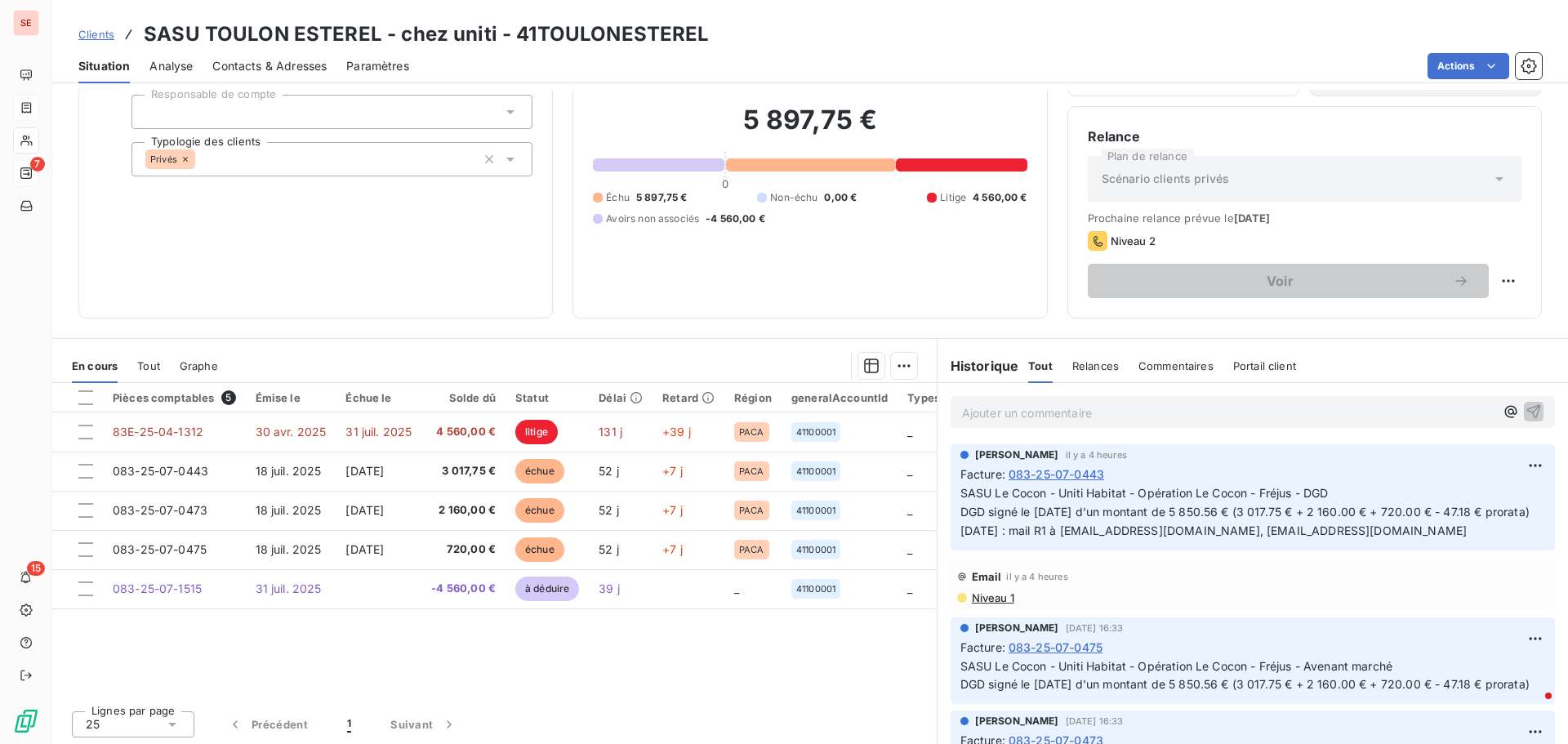
scroll to position [110, 0]
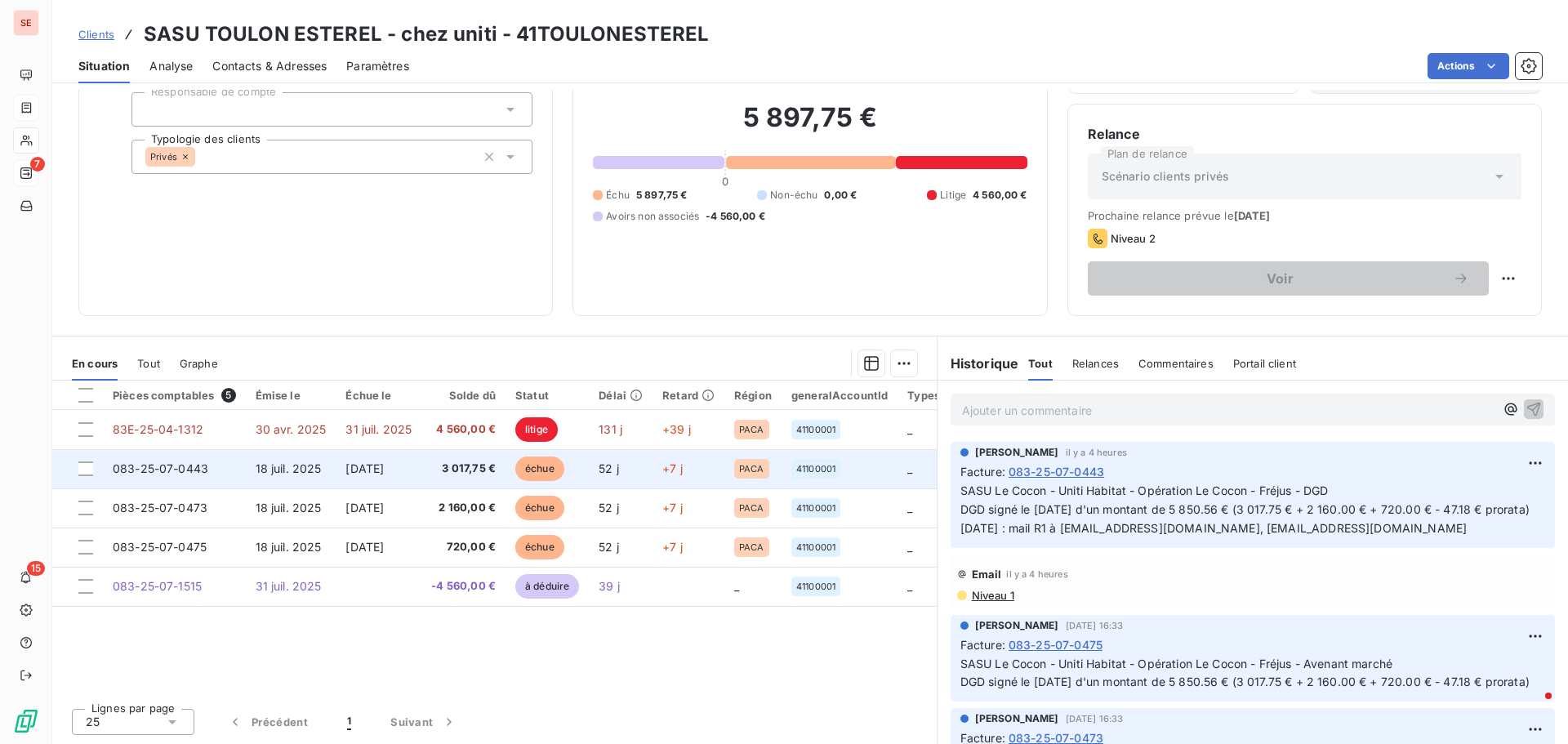
click at [399, 478] on td "[DATE]" at bounding box center [378, 469] width 86 height 39
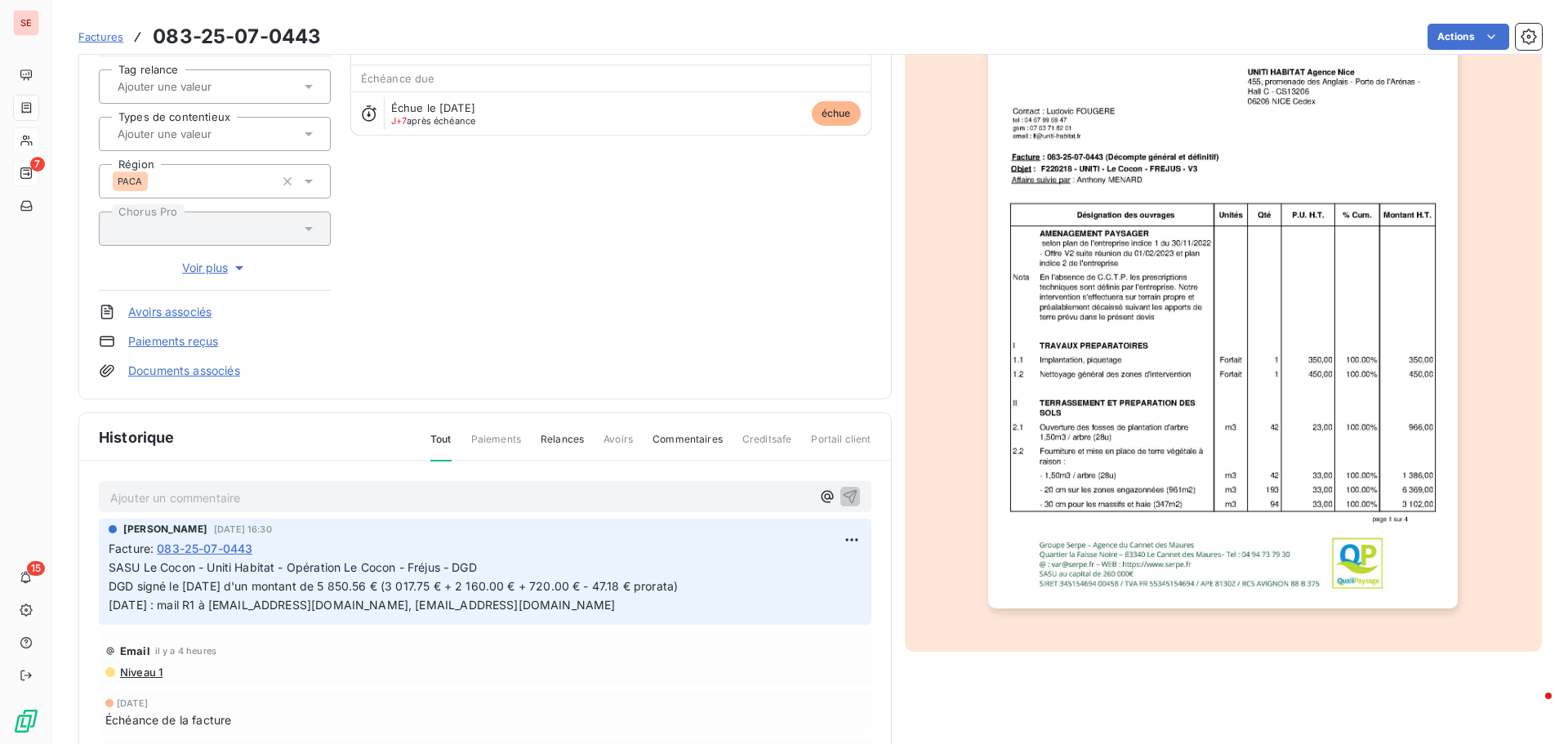
scroll to position [165, 0]
click at [828, 541] on html "SE 7 15 Factures 083-25-07-0443 Actions SASU TOULON ESTEREL - chez uniti 41TOUL…" at bounding box center [784, 372] width 1568 height 744
click at [803, 574] on div "Editer" at bounding box center [794, 575] width 92 height 26
click at [742, 591] on p "SASU Le Cocon - Uniti Habitat - Opération Le Cocon - Fréjus - DGD DGD signé le …" at bounding box center [474, 586] width 731 height 56
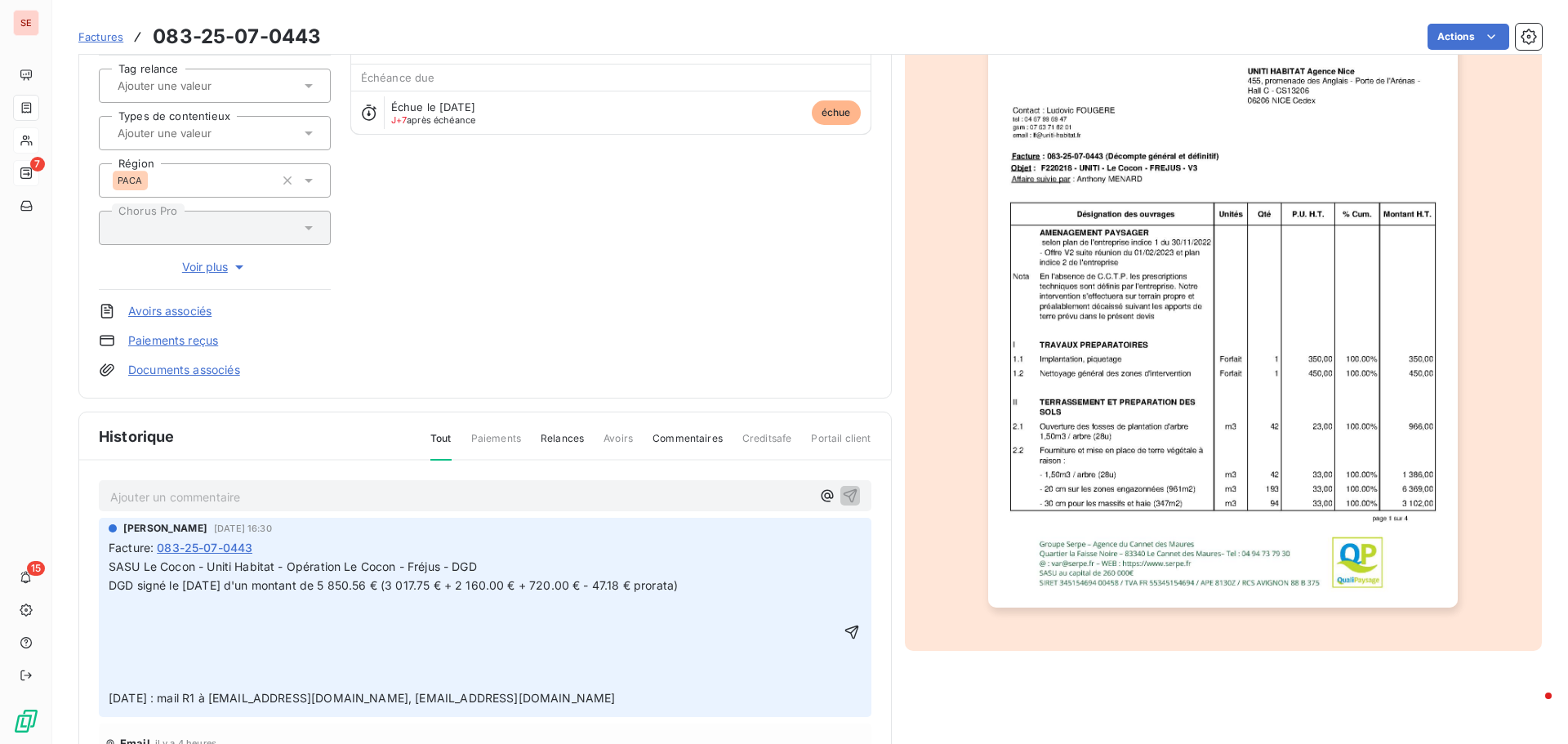
click at [122, 618] on p "SASU Le Cocon - Uniti Habitat - Opération Le Cocon - Fréjus - DGD DGD signé le …" at bounding box center [474, 632] width 731 height 149
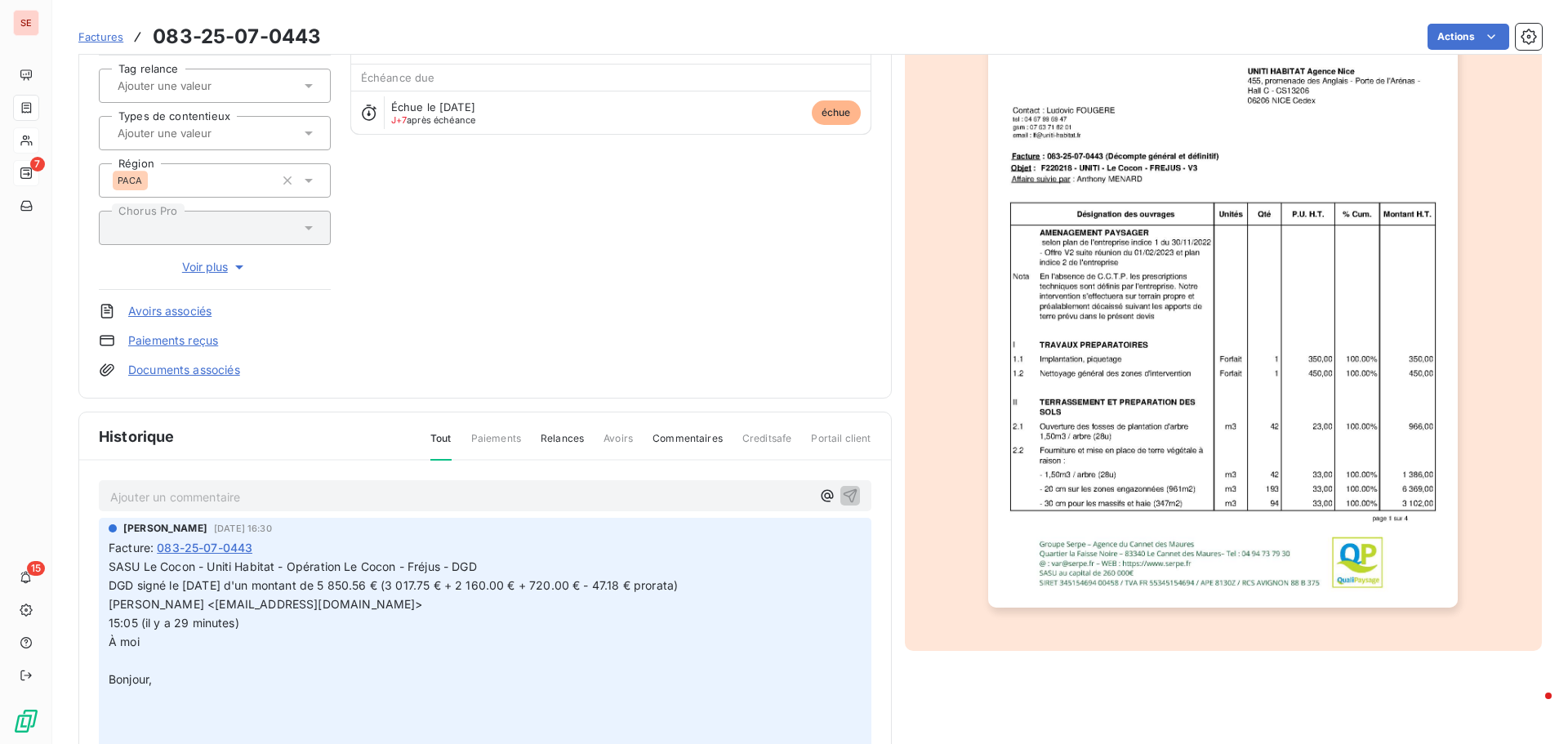
click at [133, 611] on span "[PERSON_NAME] <[EMAIL_ADDRESS][DOMAIN_NAME]>" at bounding box center [266, 605] width 314 height 14
click at [134, 596] on p "SASU Le Cocon - Uniti Habitat - Opération Le Cocon - Fréjus - DGD DGD signé le …" at bounding box center [474, 576] width 731 height 38
click at [109, 630] on span "15:05 (il y a 29 minutes)" at bounding box center [174, 623] width 131 height 14
click at [134, 671] on p "﻿" at bounding box center [474, 661] width 731 height 19
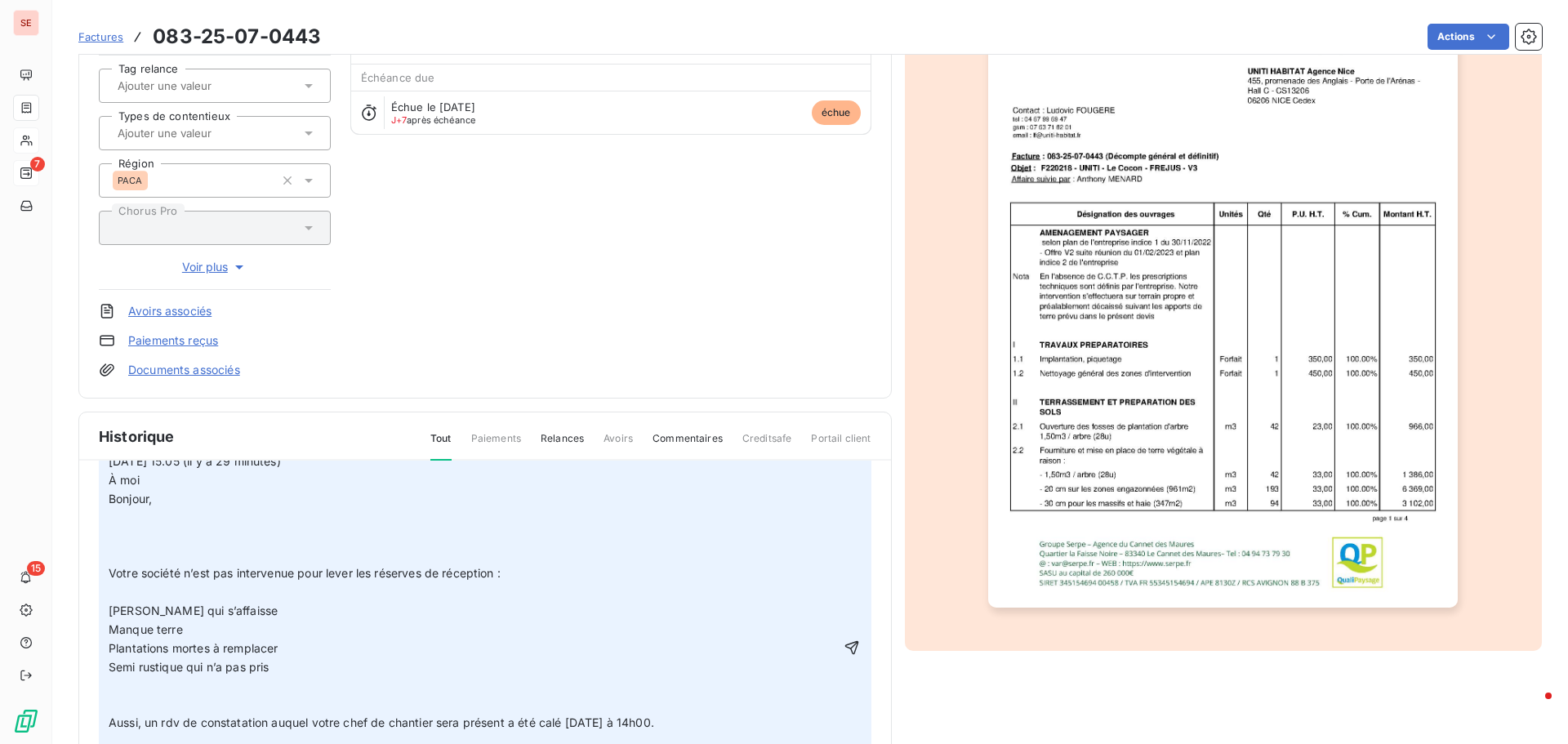
scroll to position [163, 0]
click at [139, 582] on p "Votre société n’est pas intervenue pour lever les réserves de réception :" at bounding box center [474, 572] width 731 height 19
click at [132, 563] on p "﻿" at bounding box center [474, 553] width 731 height 19
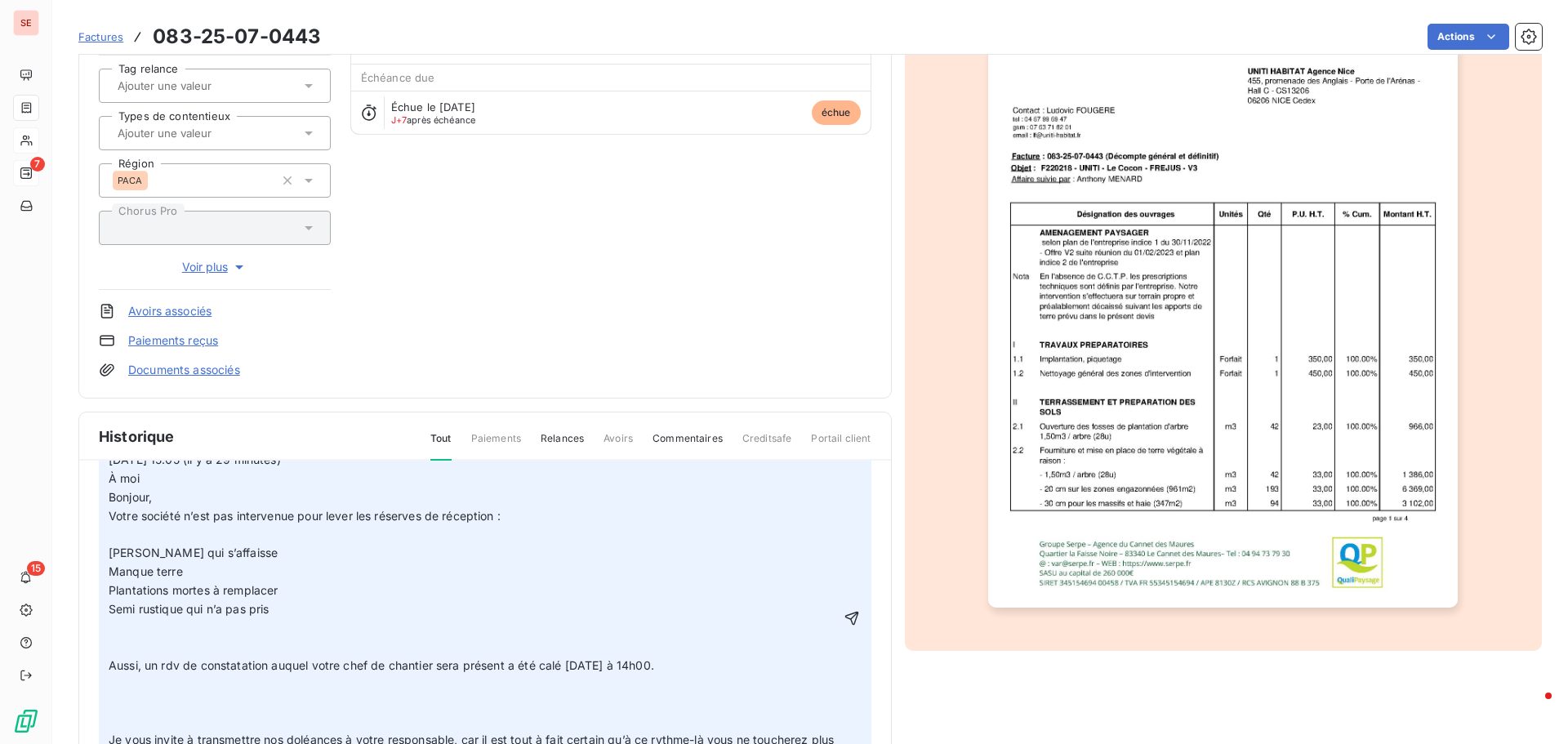
click at [131, 545] on p "﻿" at bounding box center [474, 535] width 731 height 19
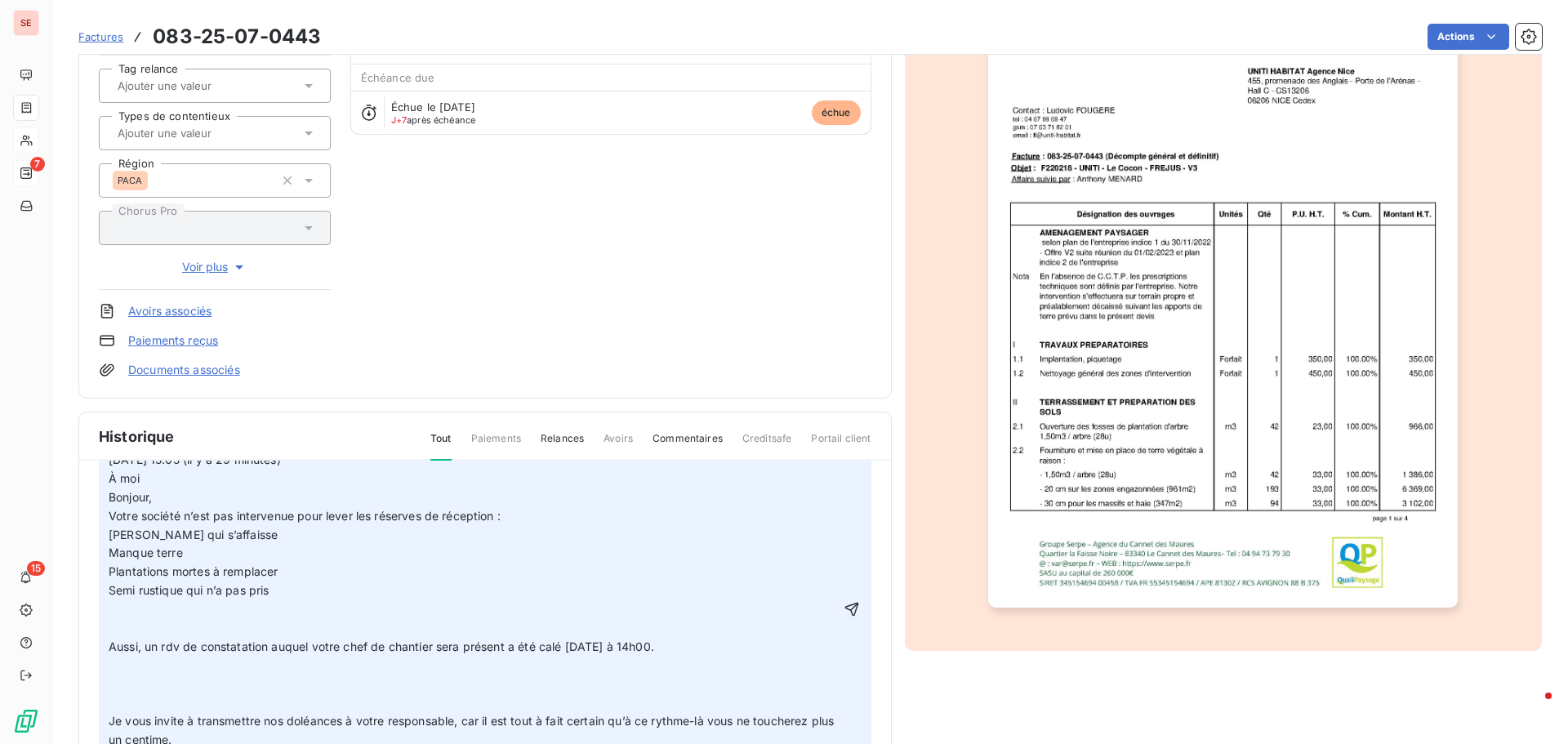
click at [115, 654] on span "Aussi, un rdv de constatation auquel votre chef de chantier sera présent a été …" at bounding box center [381, 647] width 545 height 14
click at [118, 638] on p "﻿" at bounding box center [474, 628] width 731 height 19
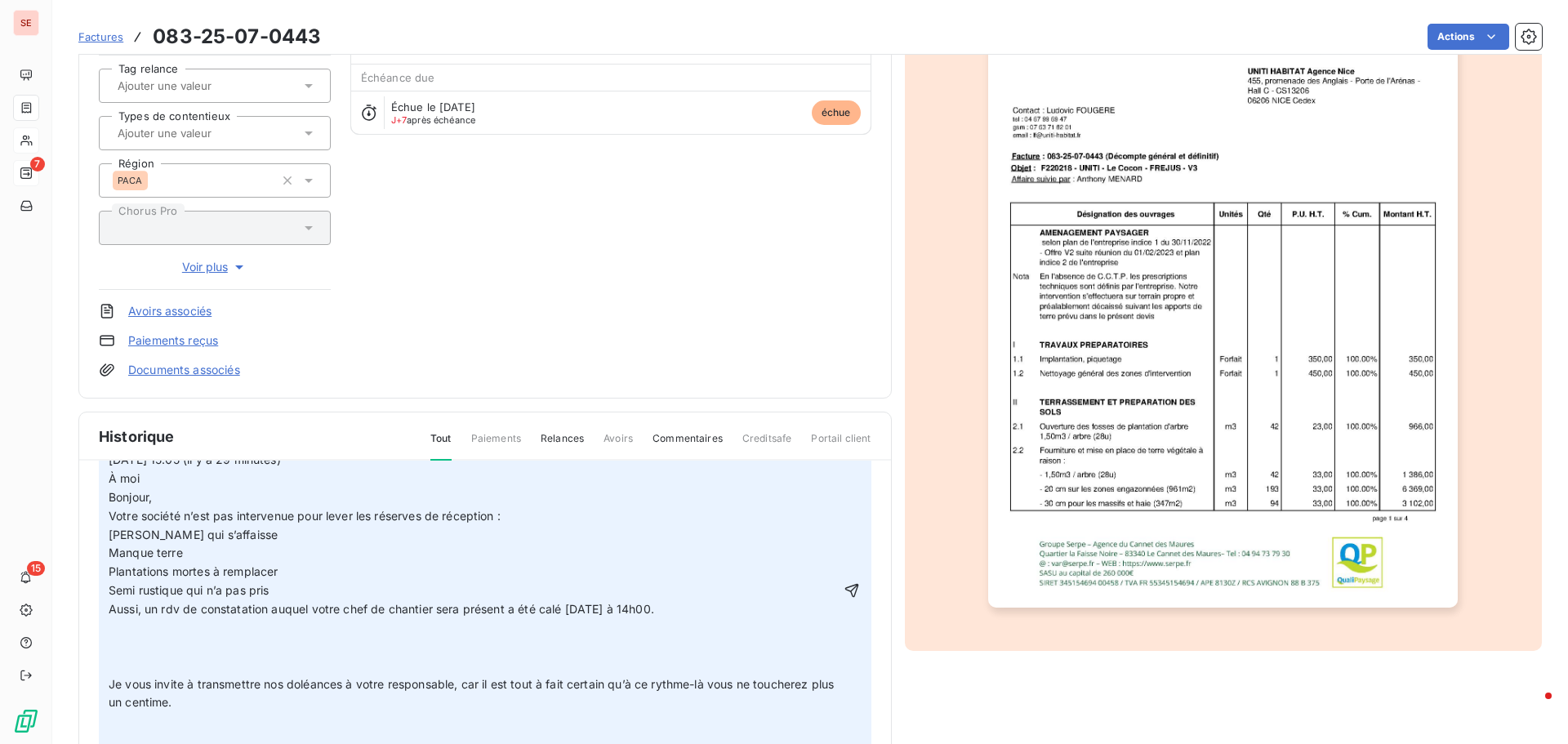
click at [174, 676] on p "﻿" at bounding box center [474, 665] width 731 height 19
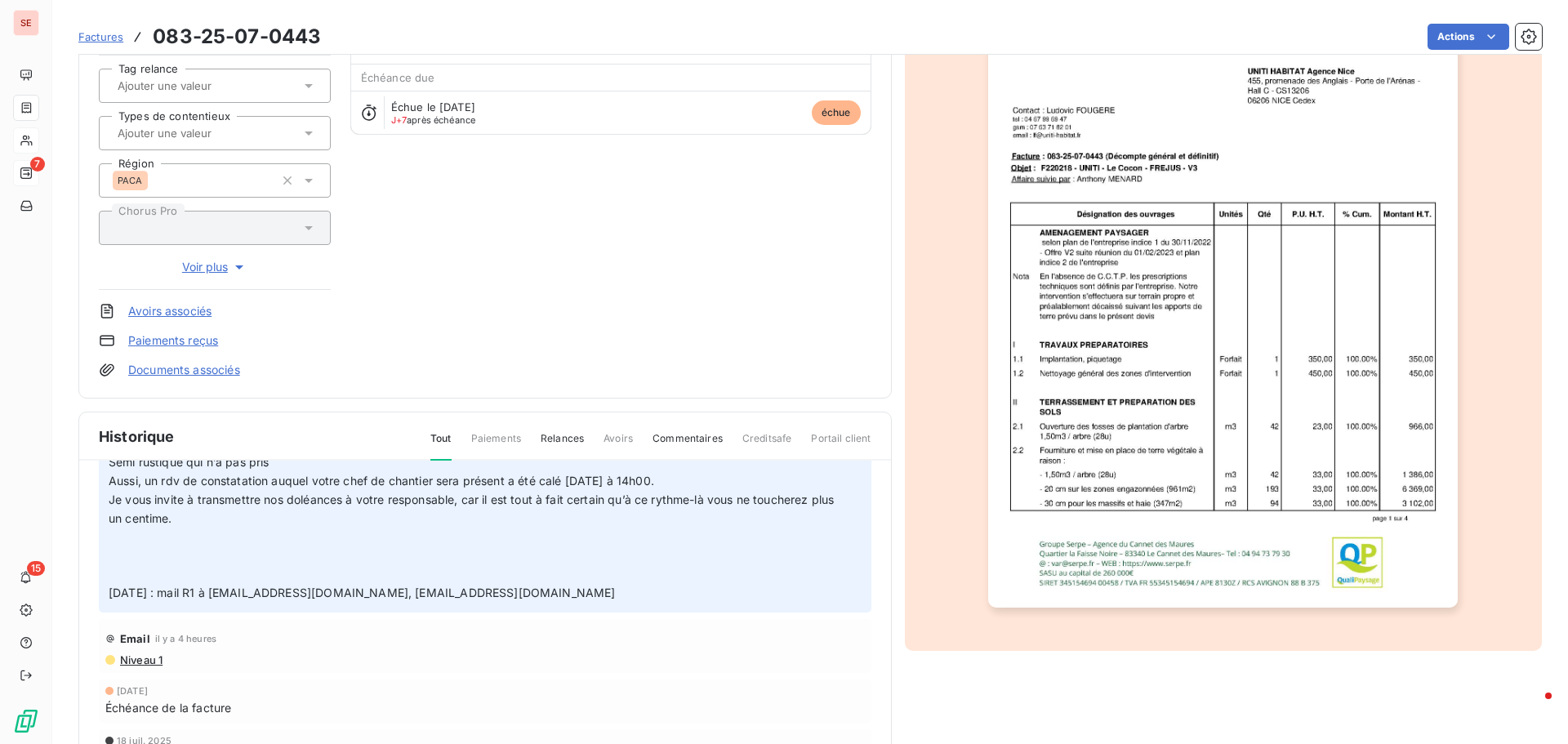
click at [144, 568] on p "Je vous invite à transmettre nos doléances à votre responsable, car il est tout…" at bounding box center [474, 546] width 731 height 112
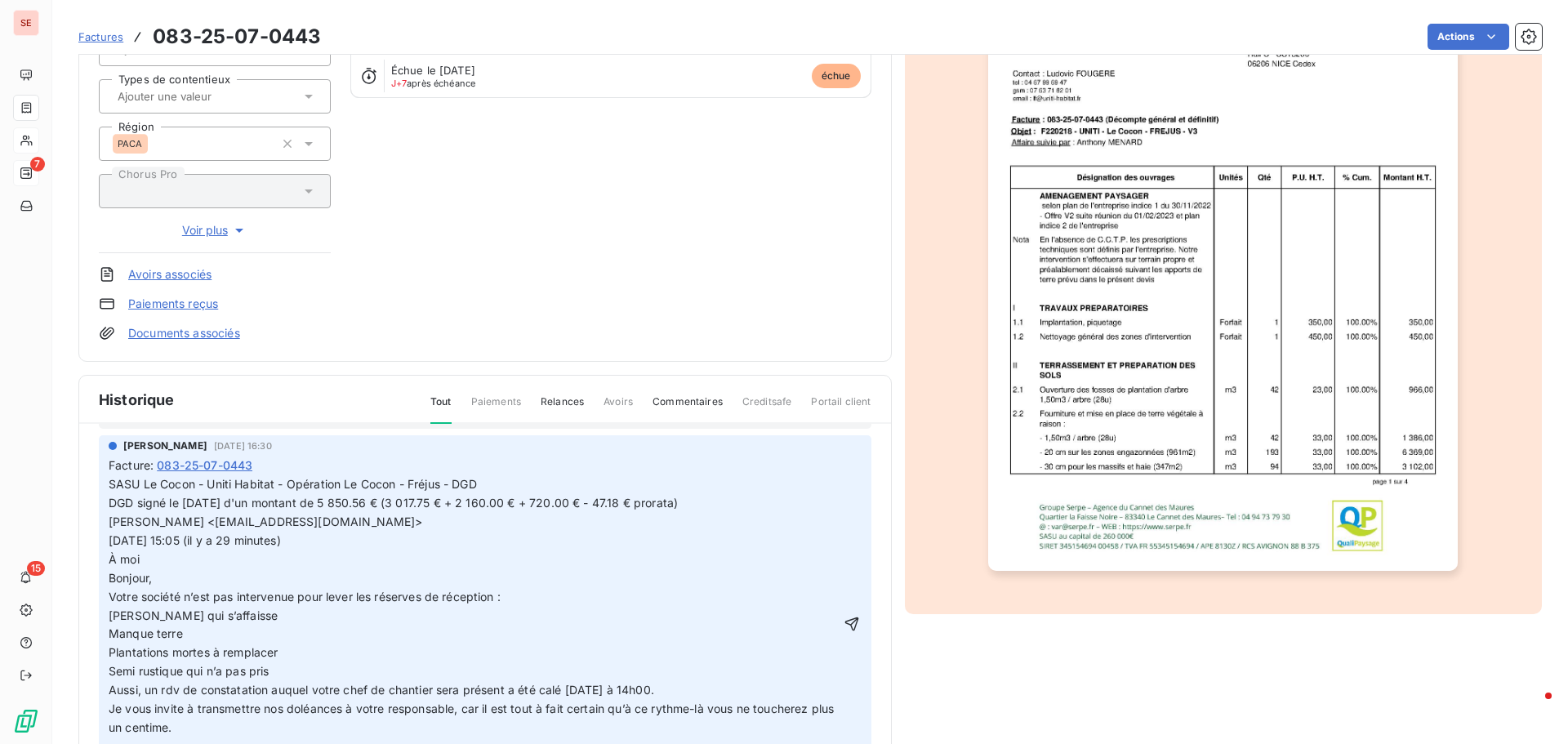
scroll to position [27, 0]
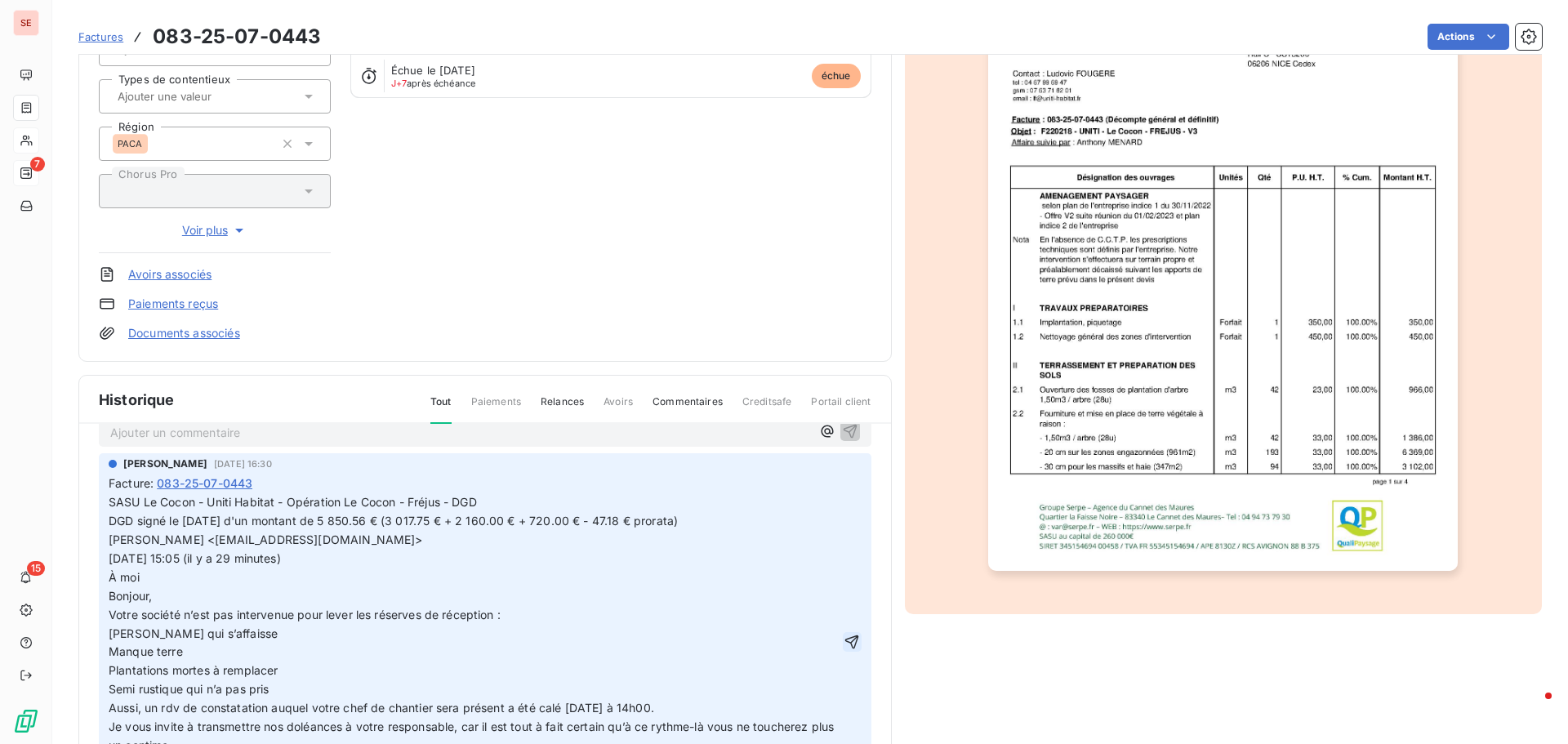
click at [844, 644] on icon "button" at bounding box center [852, 642] width 17 height 17
click at [1444, 38] on html "SE 7 15 Factures 083-25-07-0443 Actions SASU TOULON ESTEREL - chez uniti 41TOUL…" at bounding box center [784, 372] width 1568 height 744
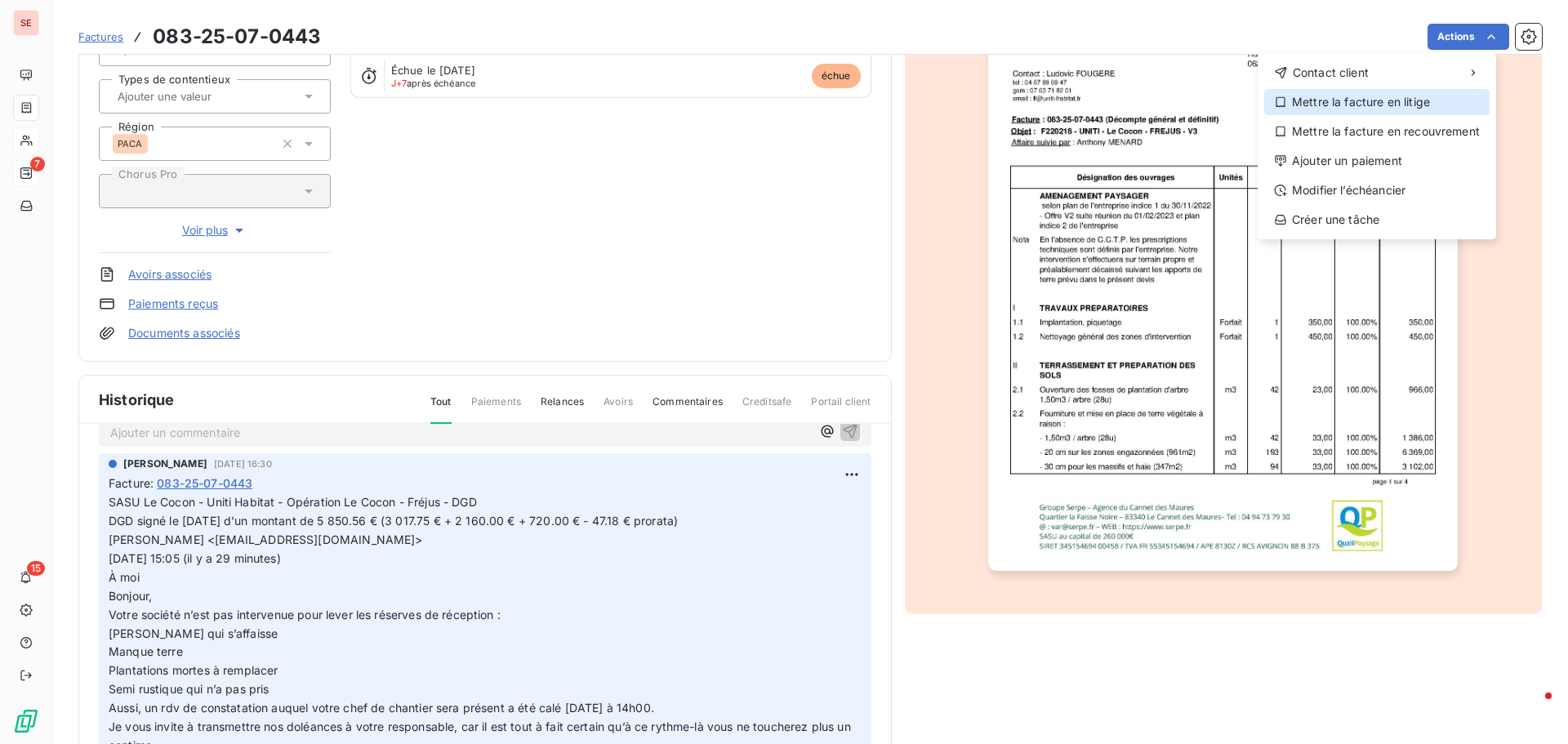
click at [1400, 104] on div "Mettre la facture en litige" at bounding box center [1377, 102] width 225 height 26
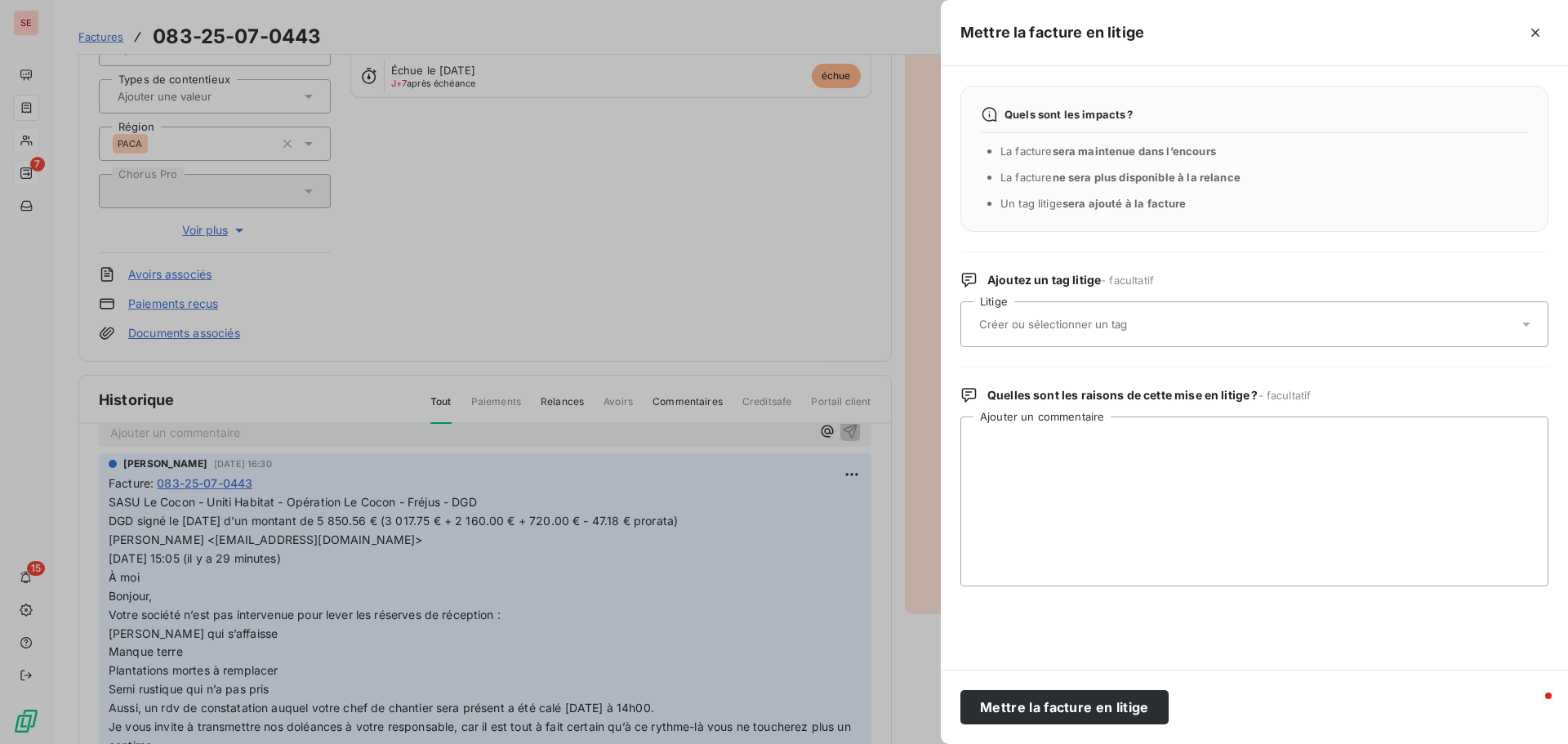
click at [1015, 325] on input "text" at bounding box center [1096, 324] width 237 height 15
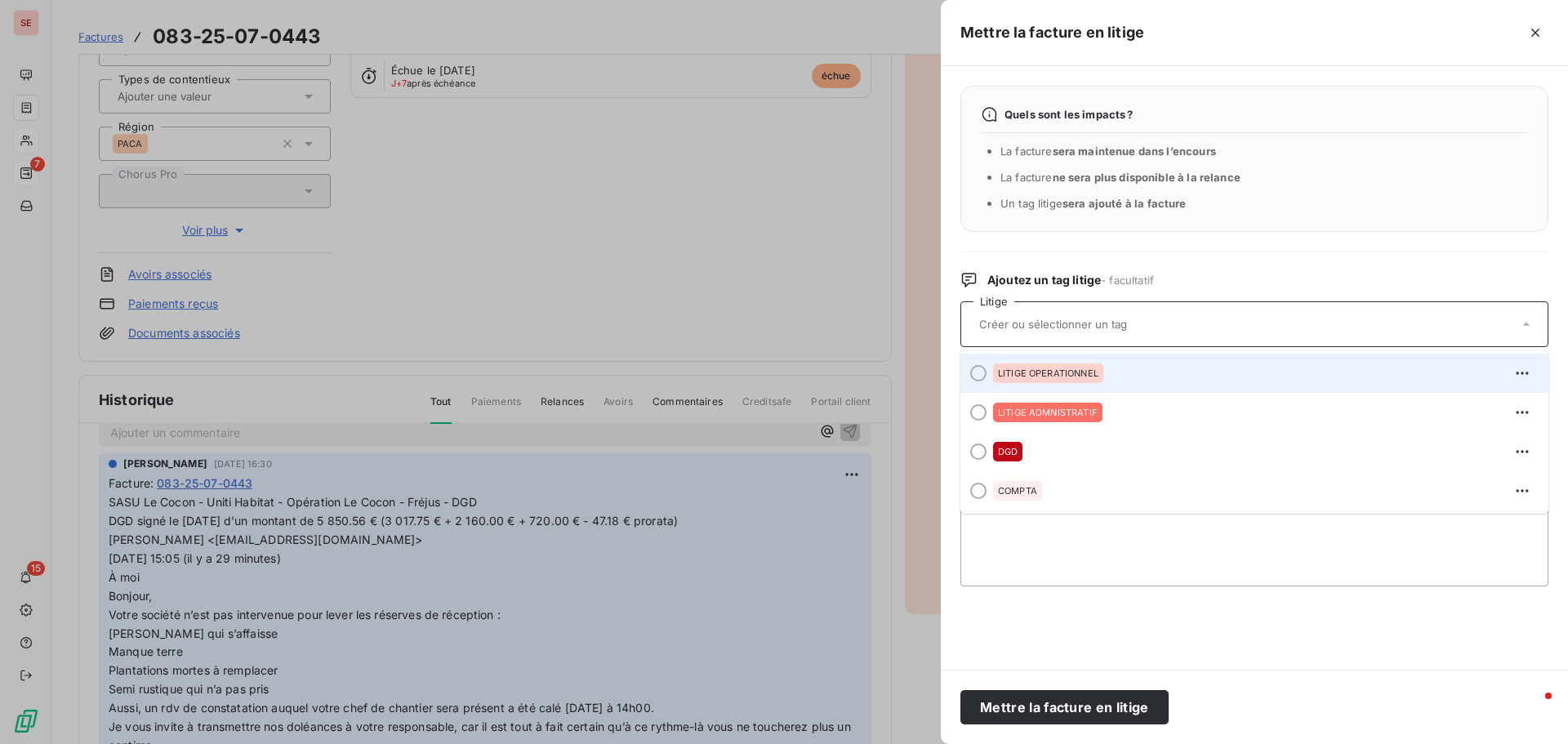
click at [1047, 372] on span "LITIGE OPERATIONNEL" at bounding box center [1048, 372] width 101 height 10
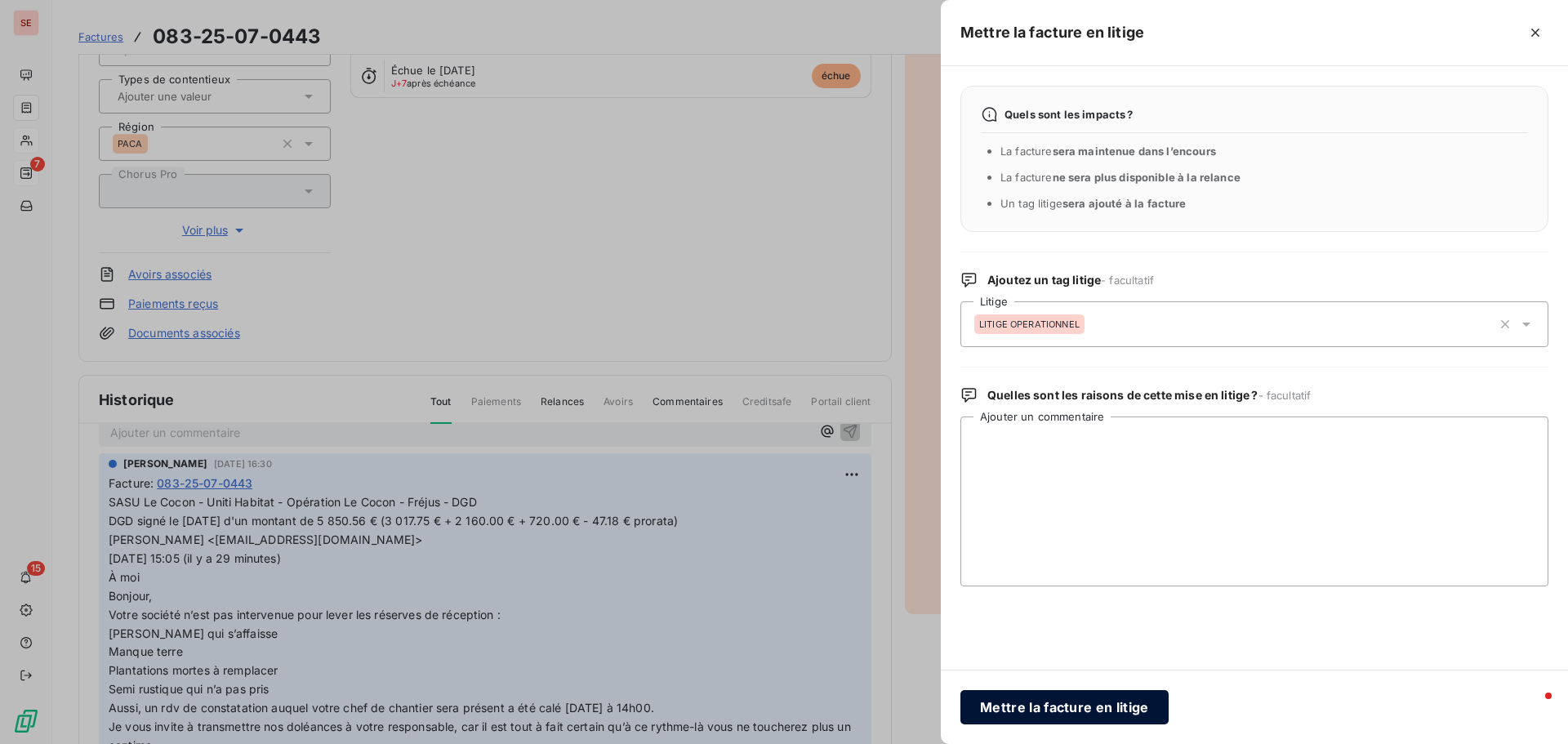
click at [1021, 712] on button "Mettre la facture en litige" at bounding box center [1065, 707] width 208 height 34
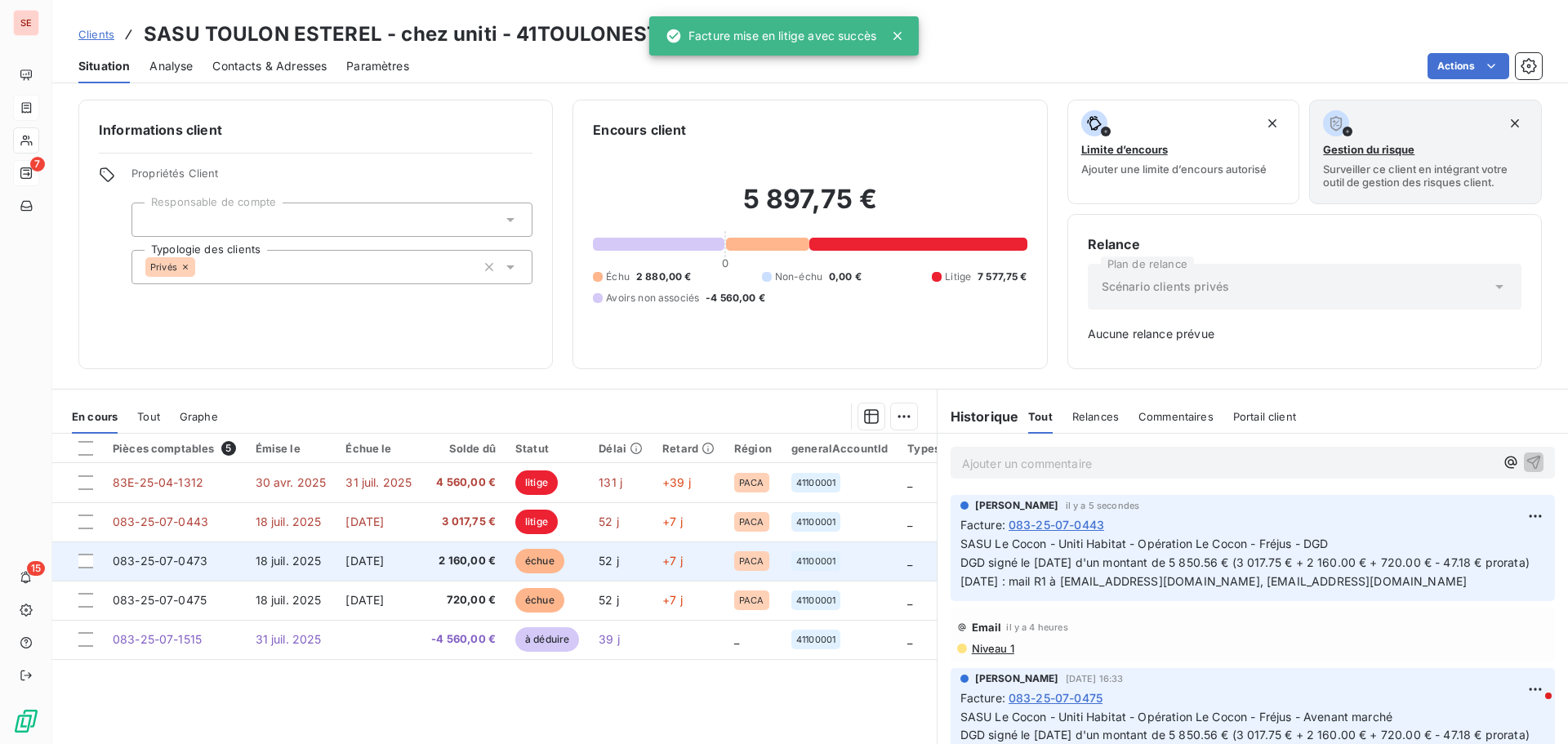
click at [311, 560] on span "18 juil. 2025" at bounding box center [289, 561] width 66 height 14
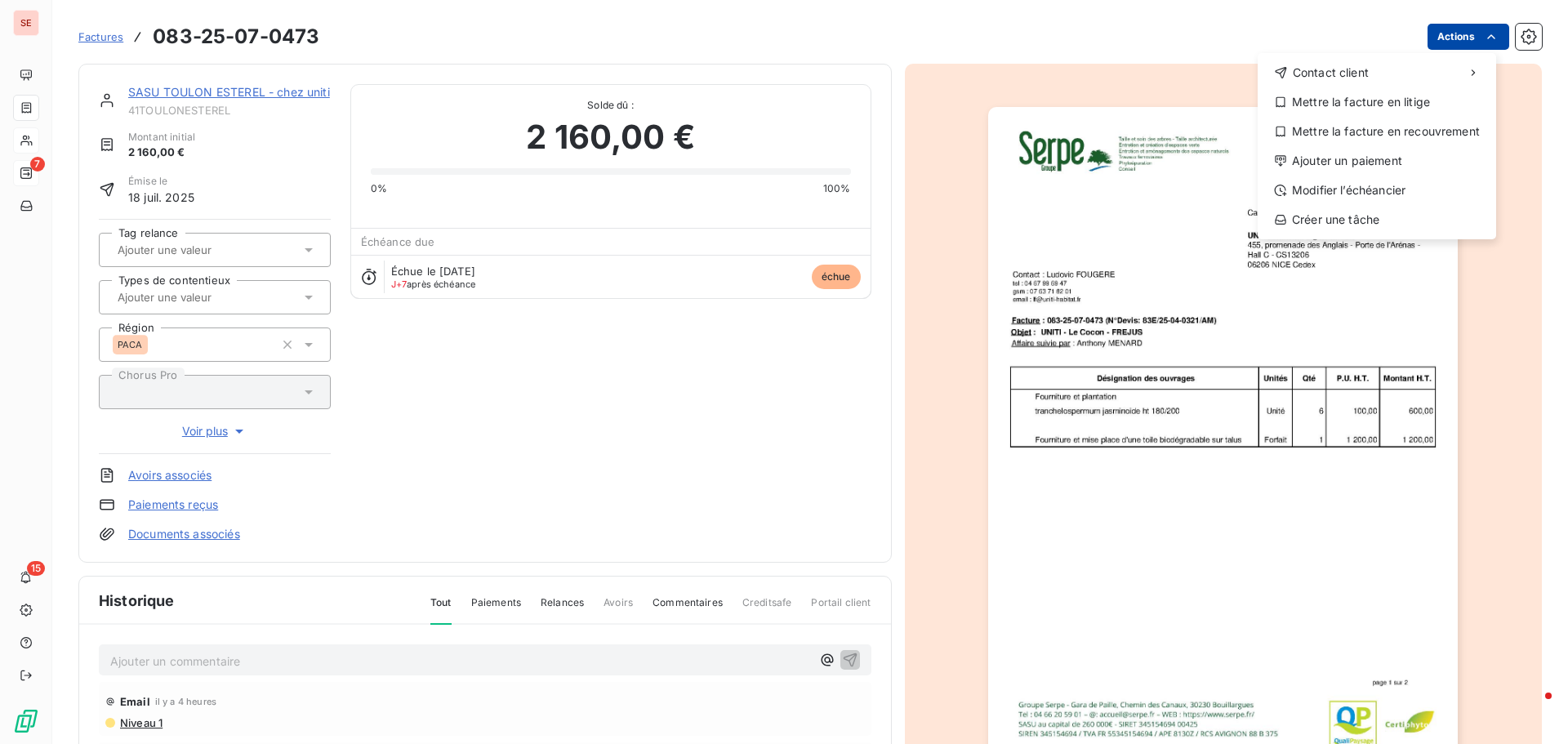
click at [1445, 26] on html "SE 7 15 Factures [PHONE_NUMBER] Actions Contact client Mettre la facture en lit…" at bounding box center [784, 372] width 1568 height 744
click at [1407, 101] on div "Mettre la facture en litige" at bounding box center [1377, 102] width 225 height 26
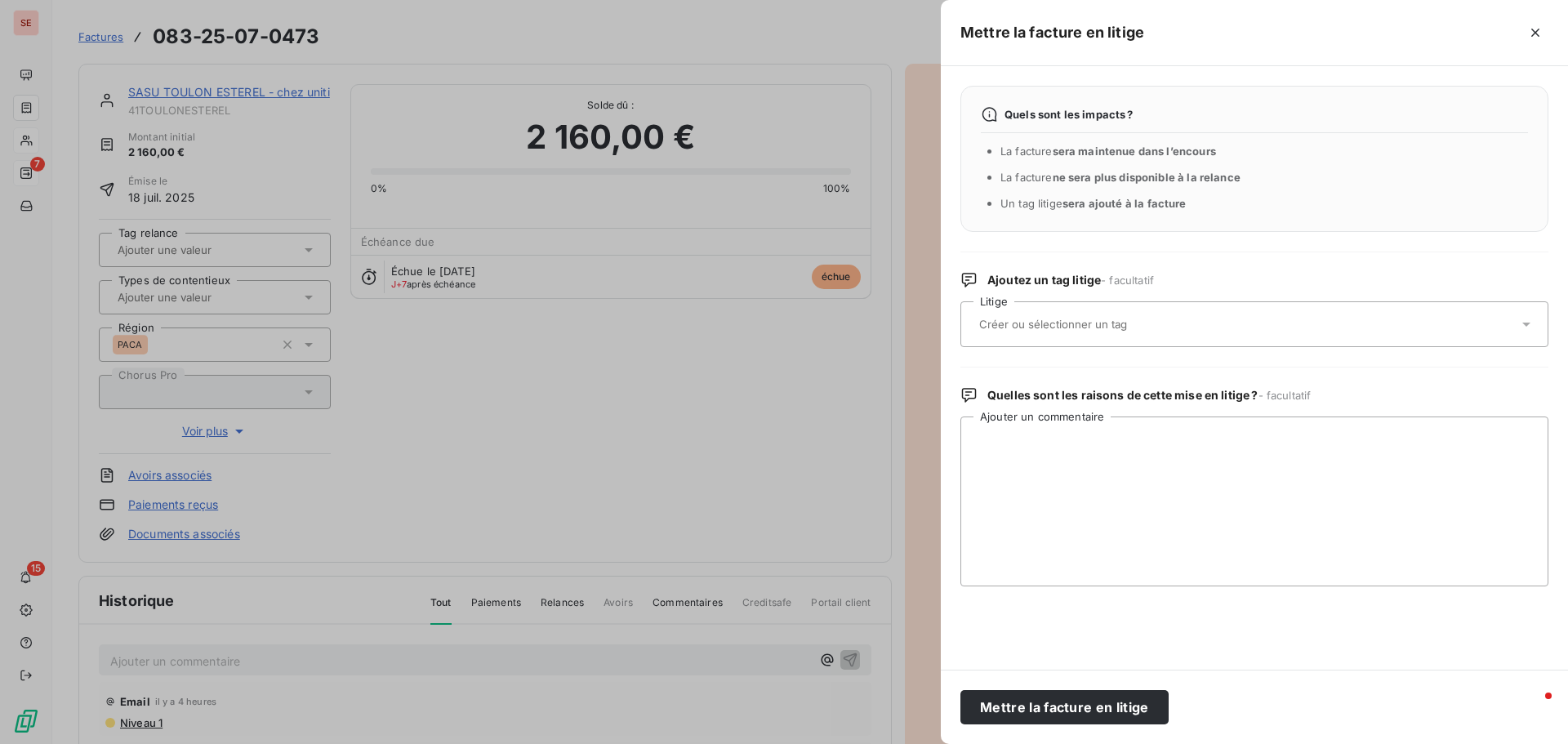
click at [676, 372] on div at bounding box center [784, 372] width 1568 height 744
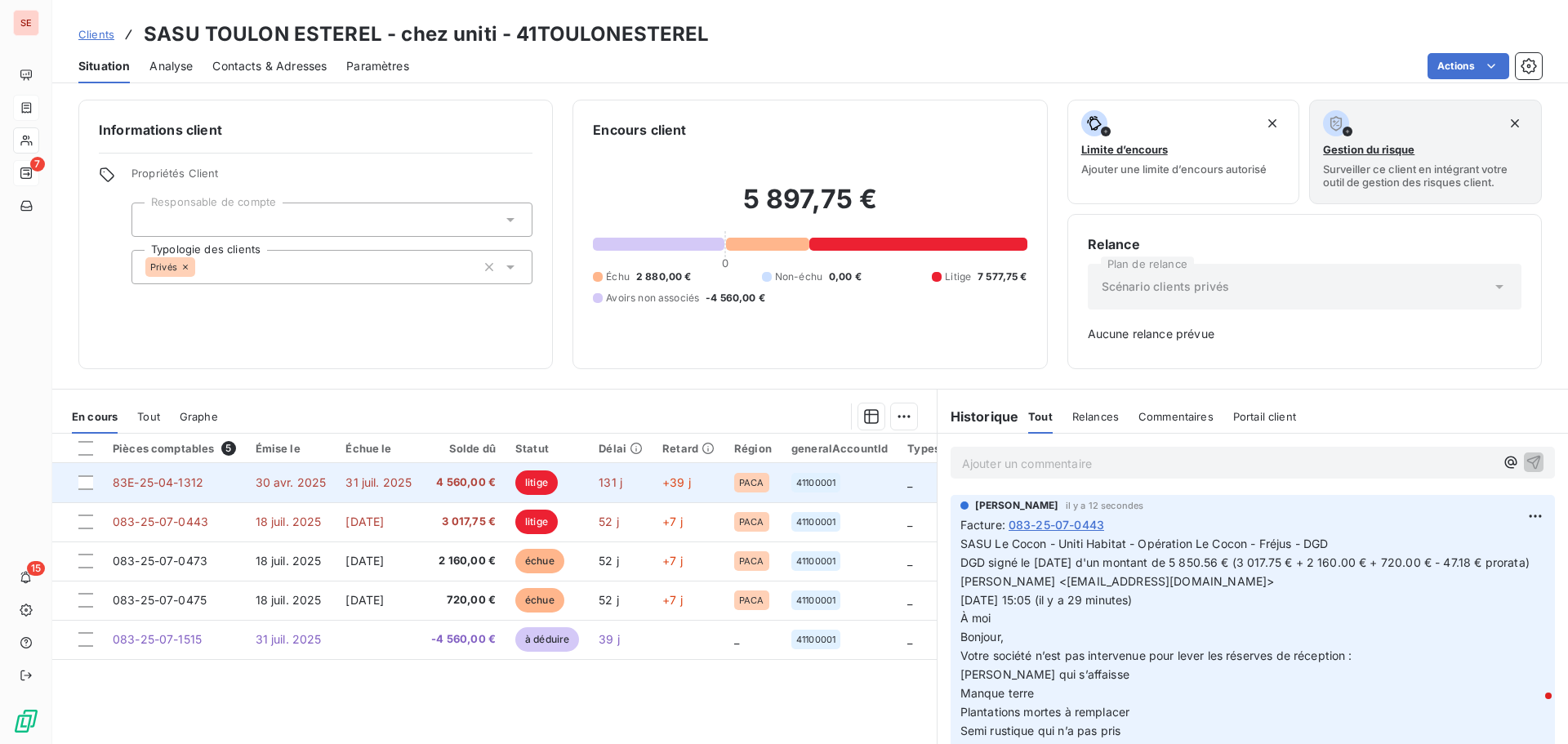
click at [346, 476] on span "31 juil. 2025" at bounding box center [379, 483] width 66 height 14
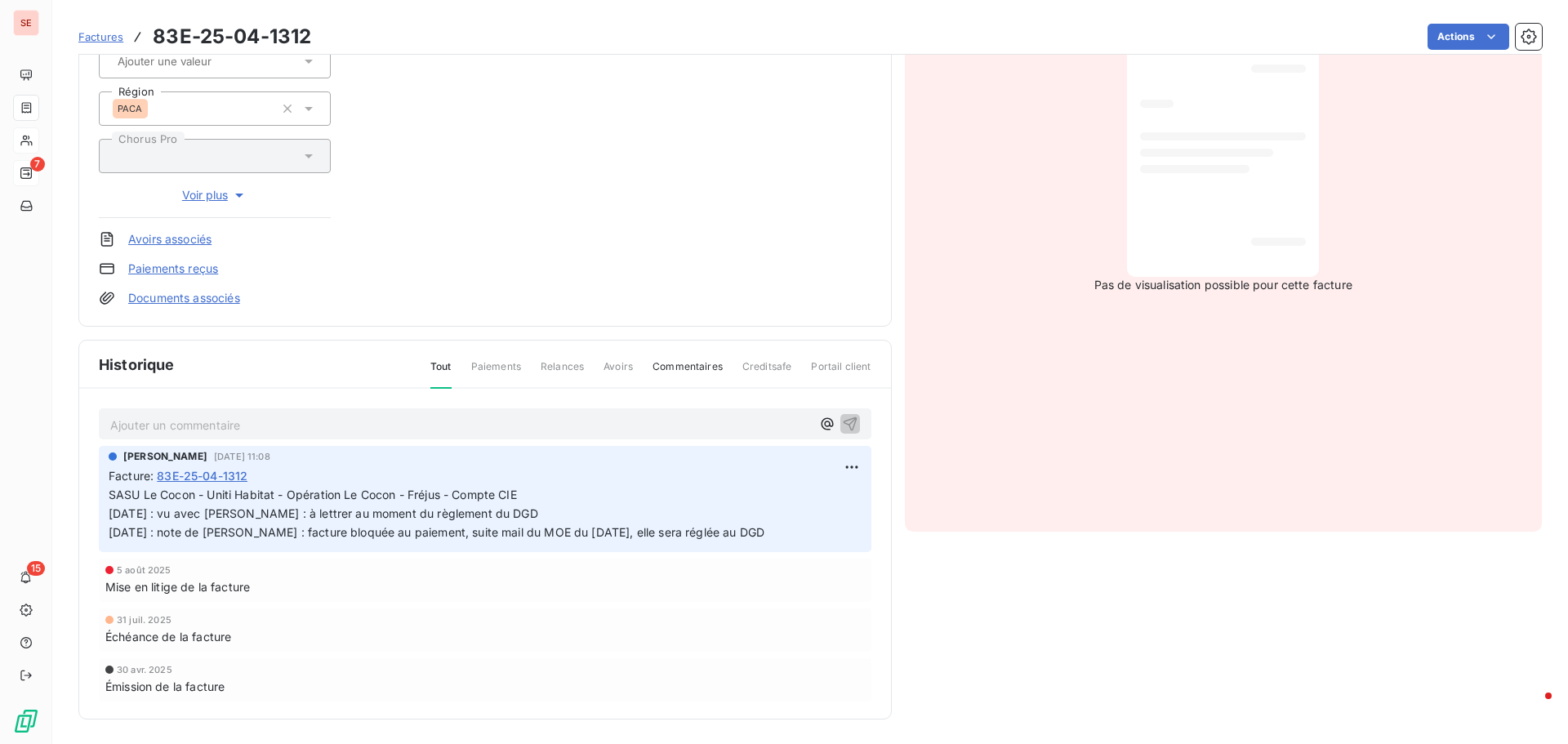
scroll to position [286, 0]
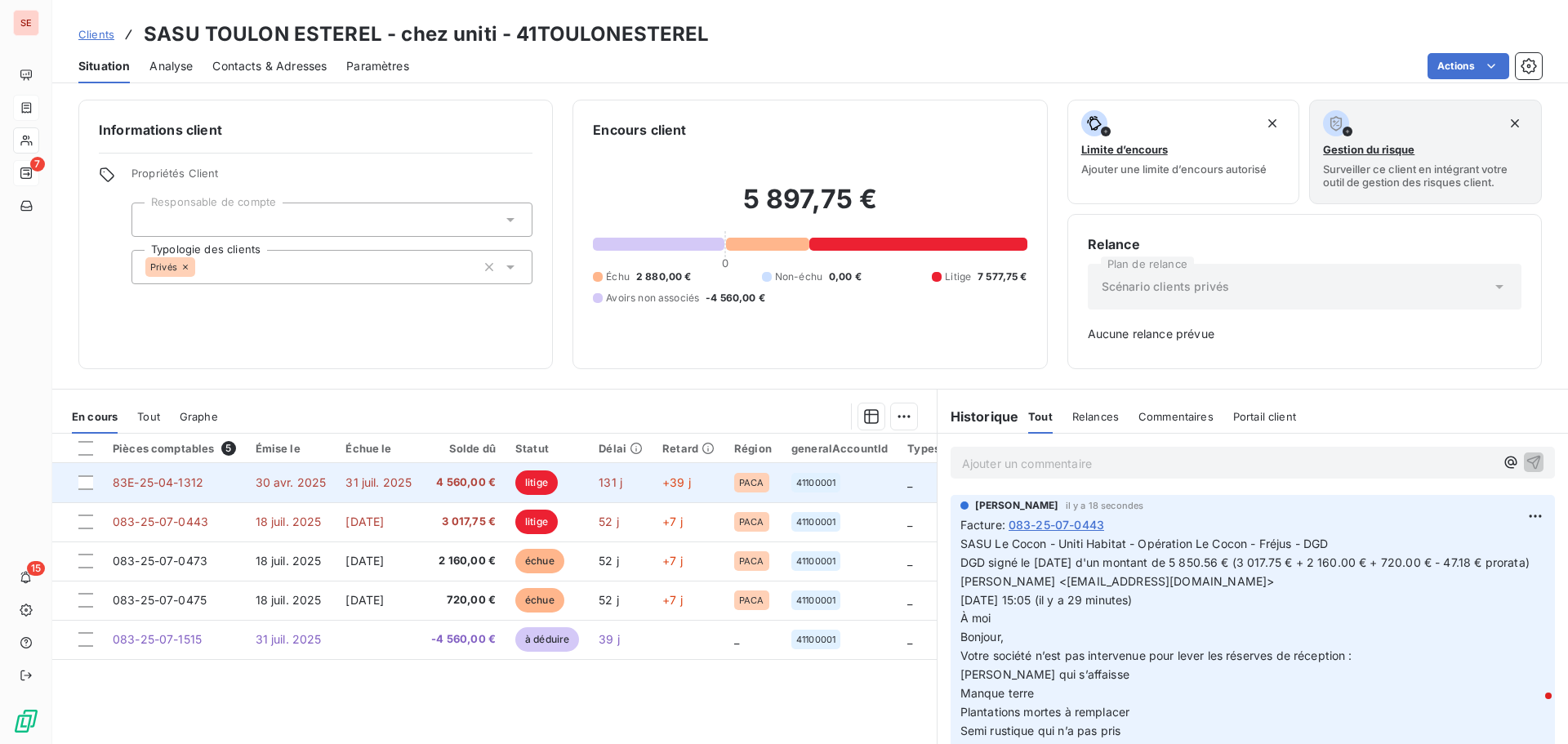
click at [206, 478] on td "83E-25-04-1312" at bounding box center [175, 483] width 143 height 39
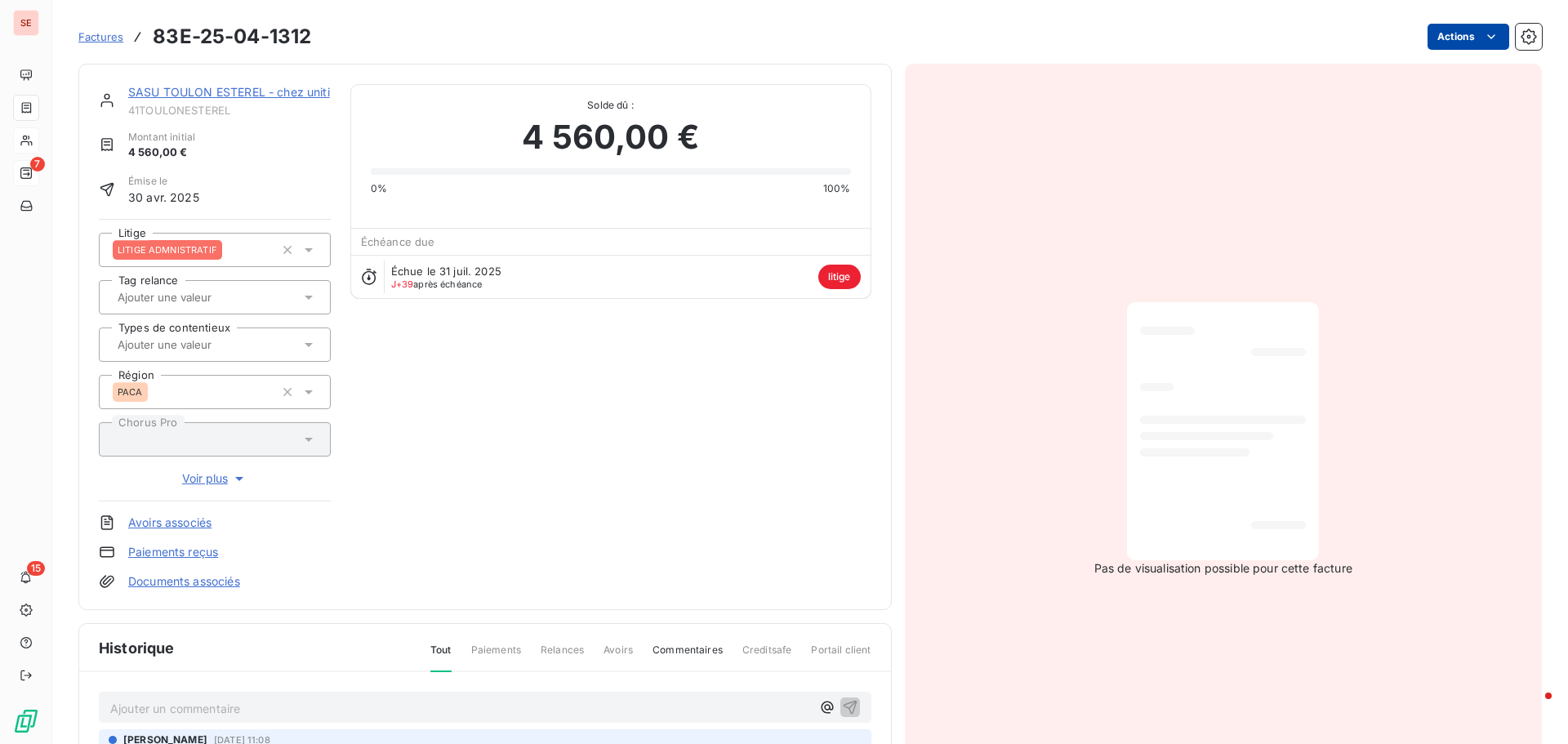
click at [1459, 36] on html "SE 7 15 Factures 83E-25-04-1312 Actions SASU TOULON ESTEREL - chez uniti 41TOUL…" at bounding box center [784, 372] width 1568 height 744
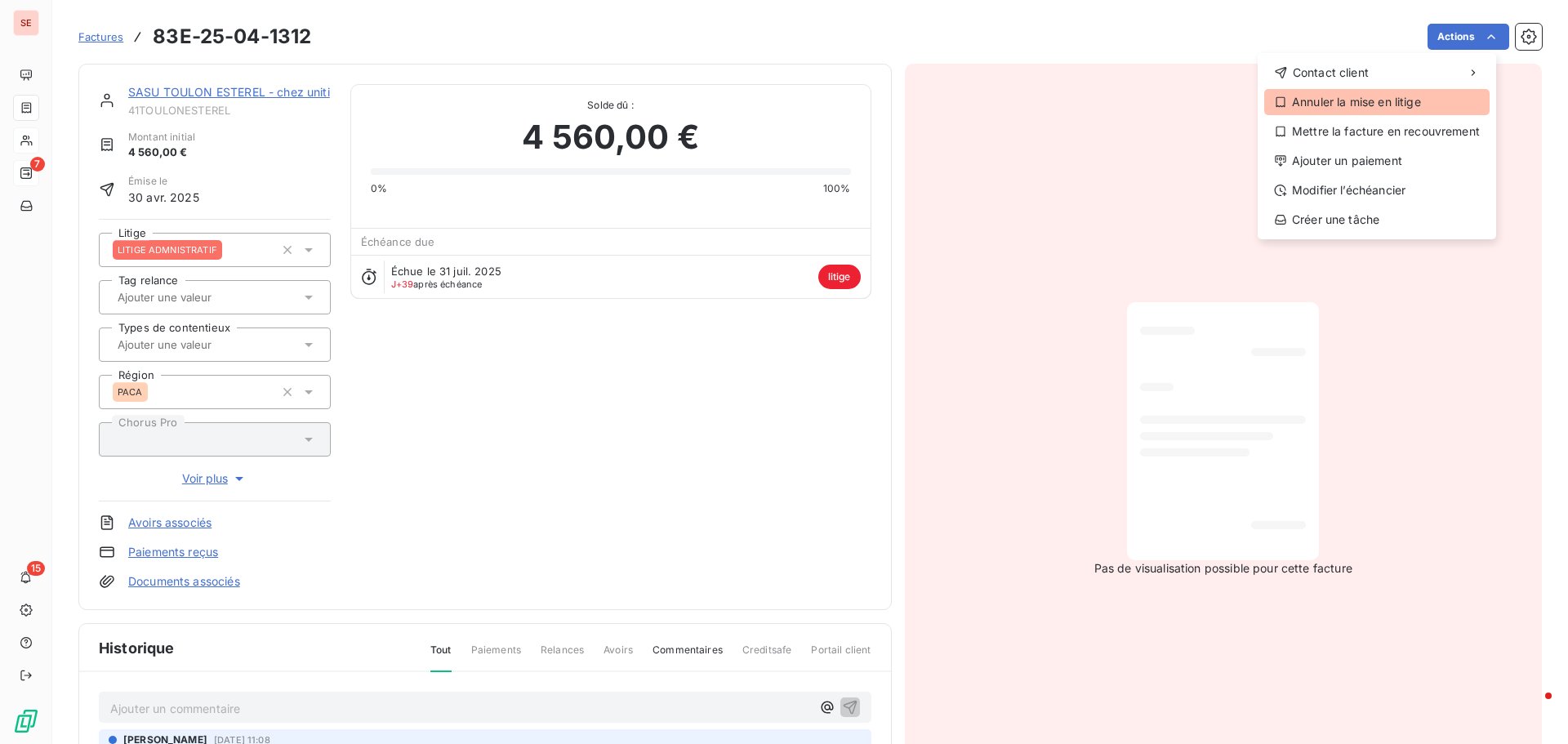
click at [1414, 91] on div "Annuler la mise en litige" at bounding box center [1377, 102] width 225 height 26
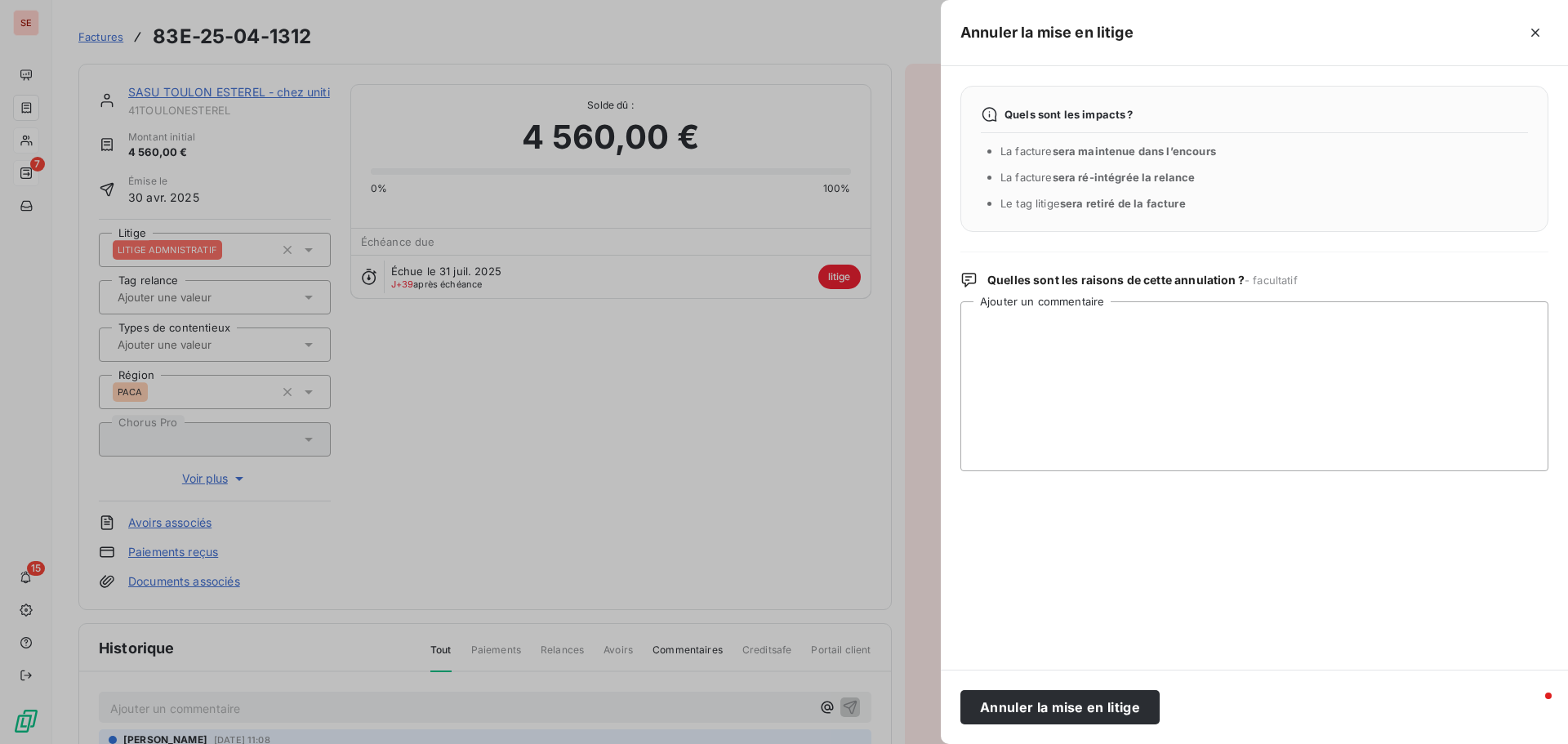
drag, startPoint x: 1065, startPoint y: 701, endPoint x: 1390, endPoint y: 405, distance: 439.6
click at [1065, 700] on button "Annuler la mise en litige" at bounding box center [1061, 707] width 199 height 34
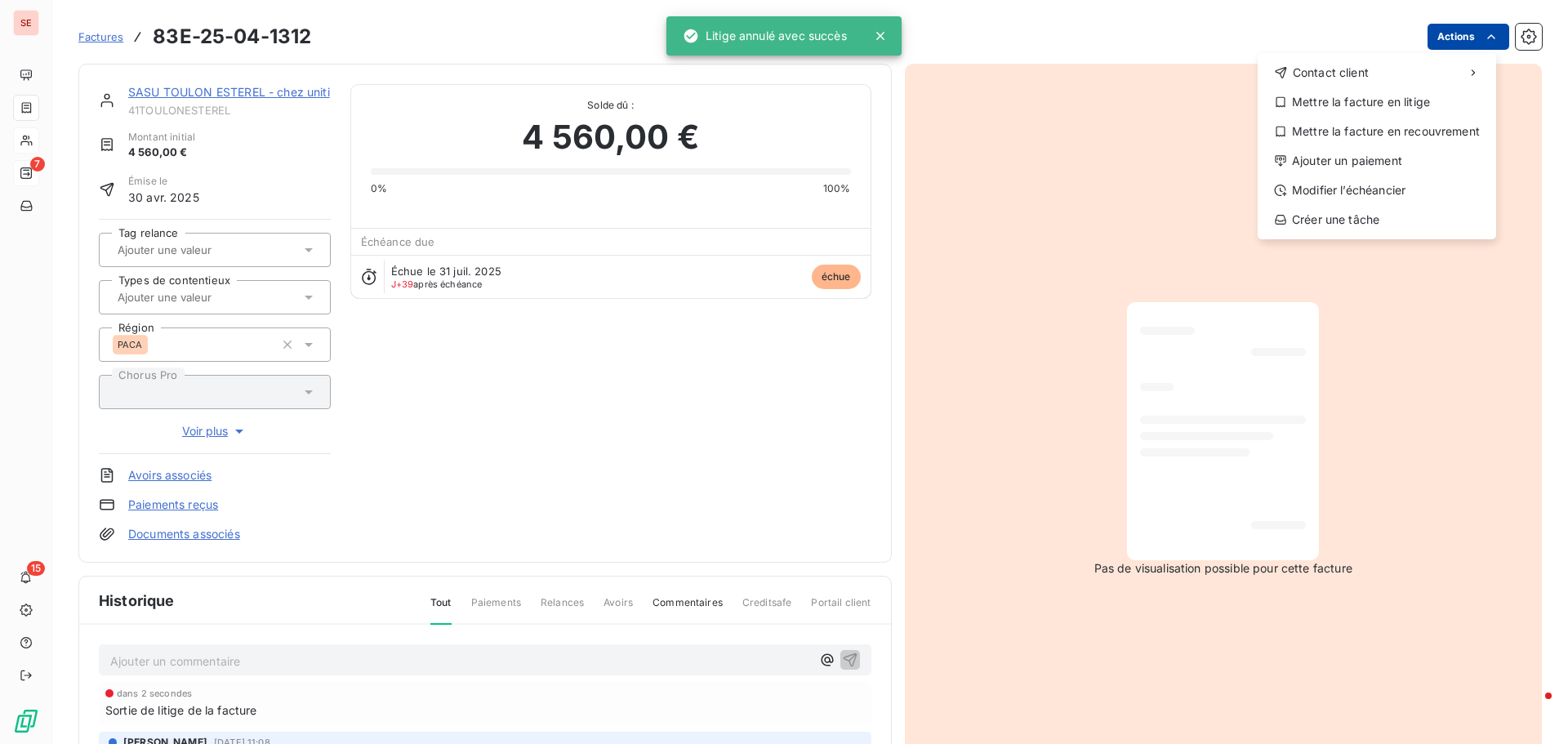
click at [1455, 37] on html "SE 7 15 Factures 83E-25-04-1312 Actions Contact client Mettre la facture en lit…" at bounding box center [784, 372] width 1568 height 744
click at [1399, 104] on div "Mettre la facture en litige" at bounding box center [1377, 102] width 225 height 26
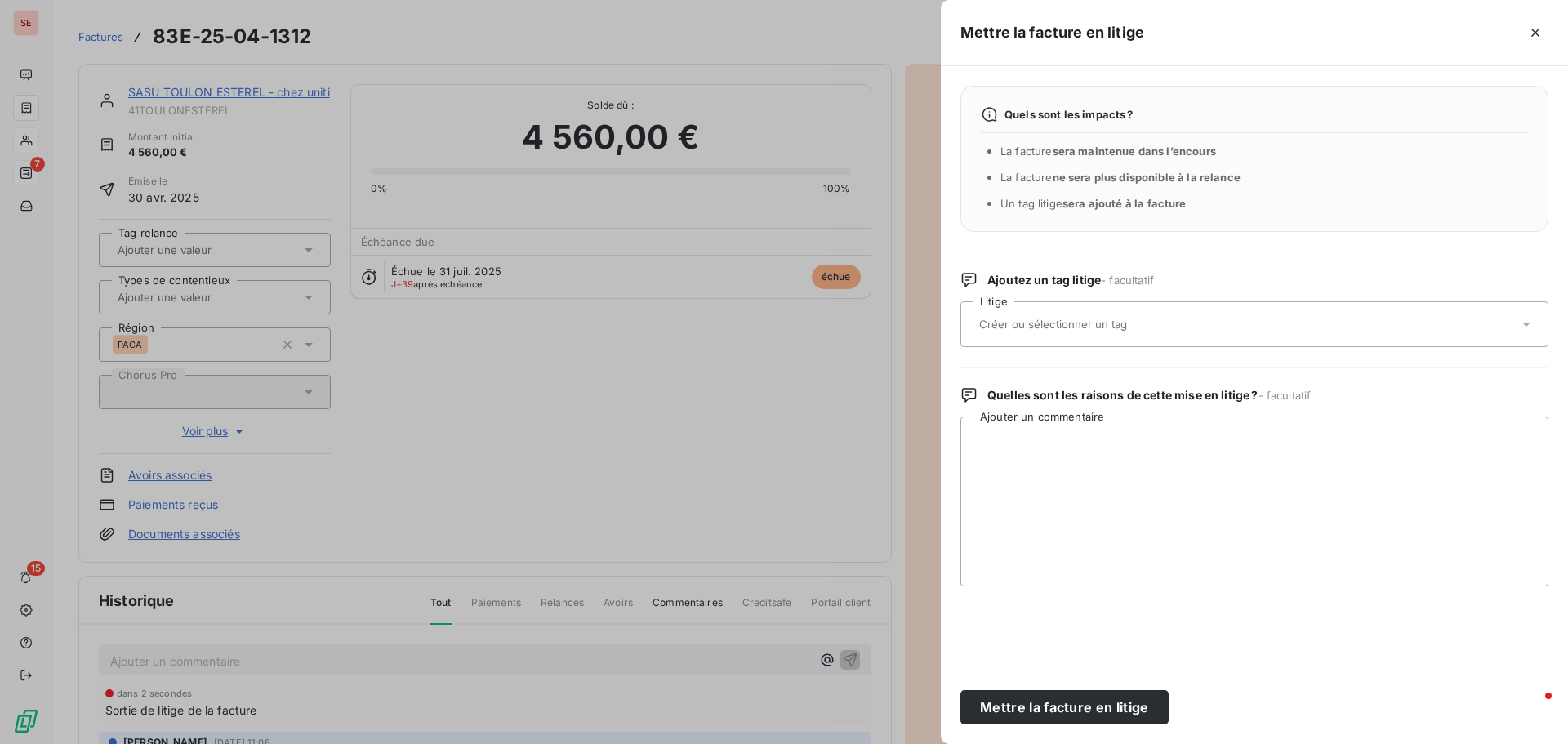
click at [1093, 334] on div at bounding box center [1246, 324] width 544 height 34
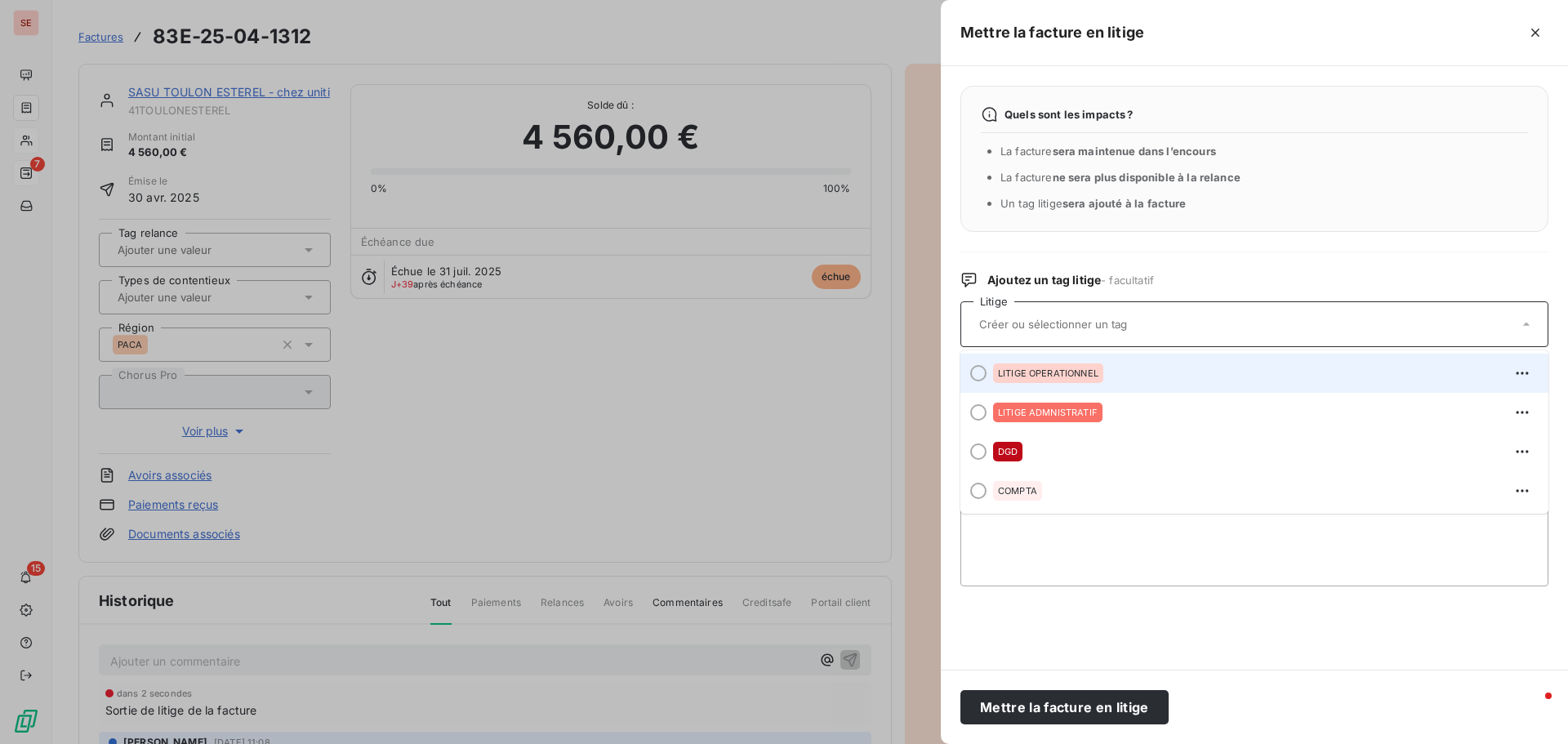
click at [1052, 368] on span "LITIGE OPERATIONNEL" at bounding box center [1048, 372] width 101 height 10
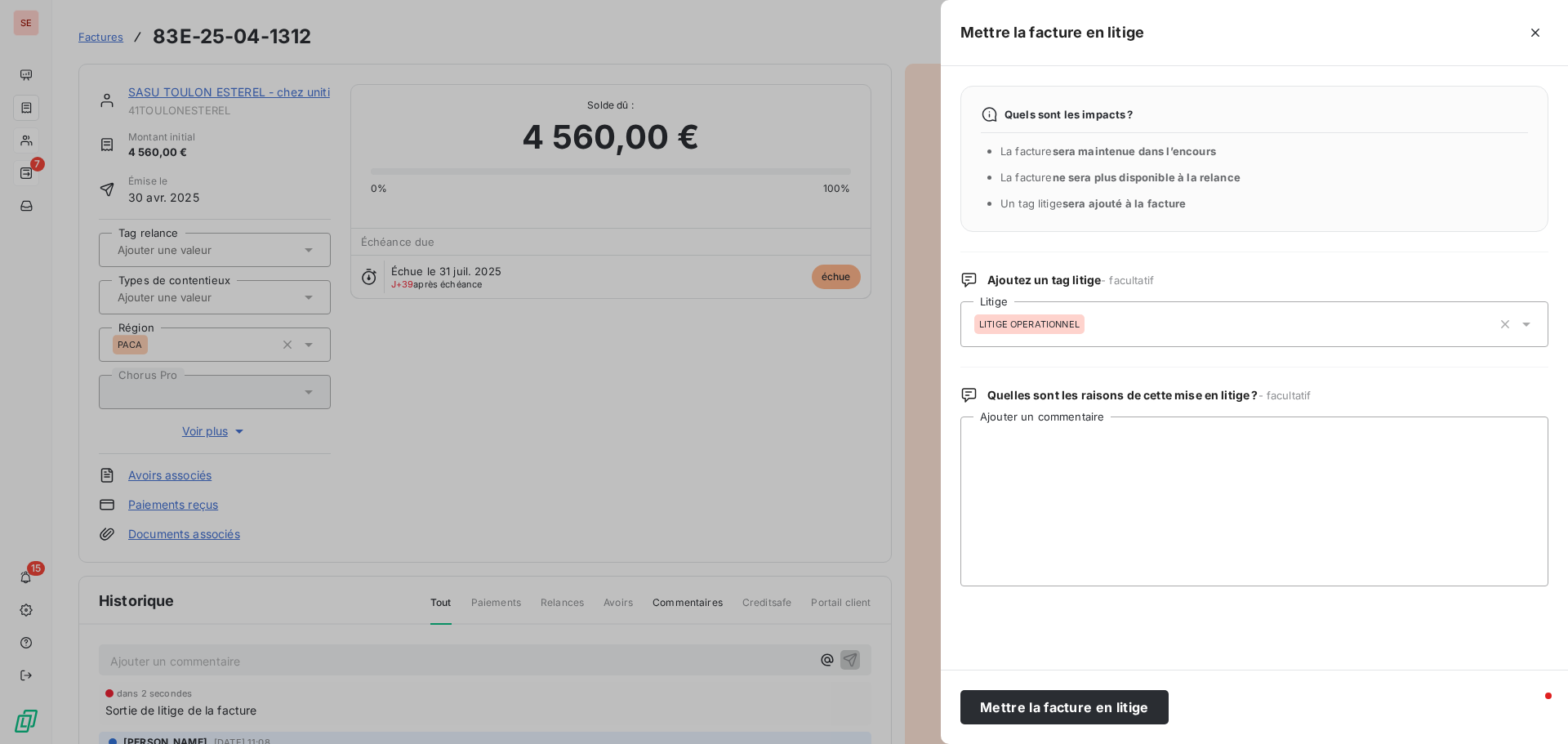
click at [1052, 368] on div "Quels sont les impacts ? La facture sera maintenue dans l’encours La facture ne…" at bounding box center [1254, 368] width 627 height 604
click at [1072, 706] on button "Mettre la facture en litige" at bounding box center [1065, 707] width 208 height 34
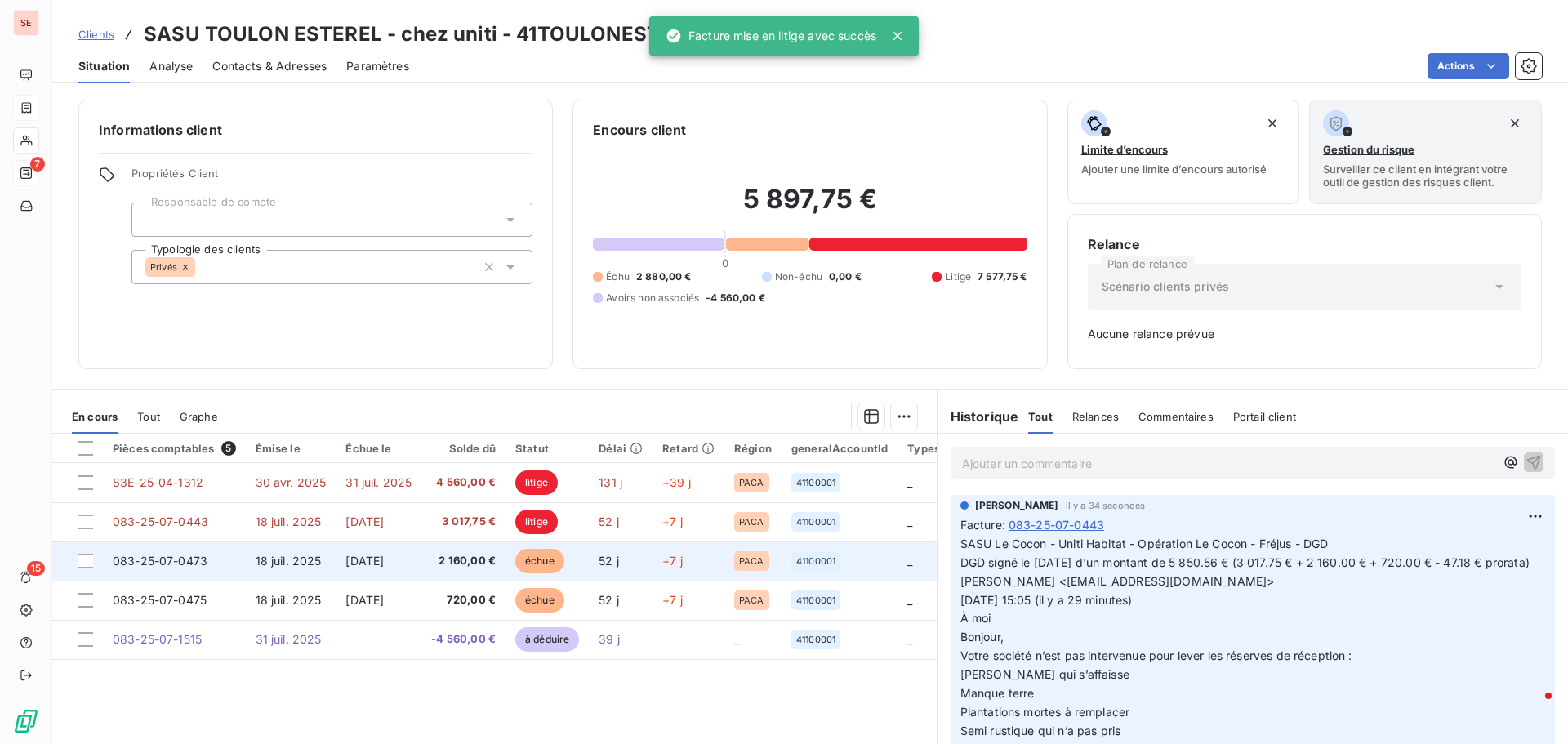
click at [409, 553] on td "[DATE]" at bounding box center [378, 561] width 86 height 39
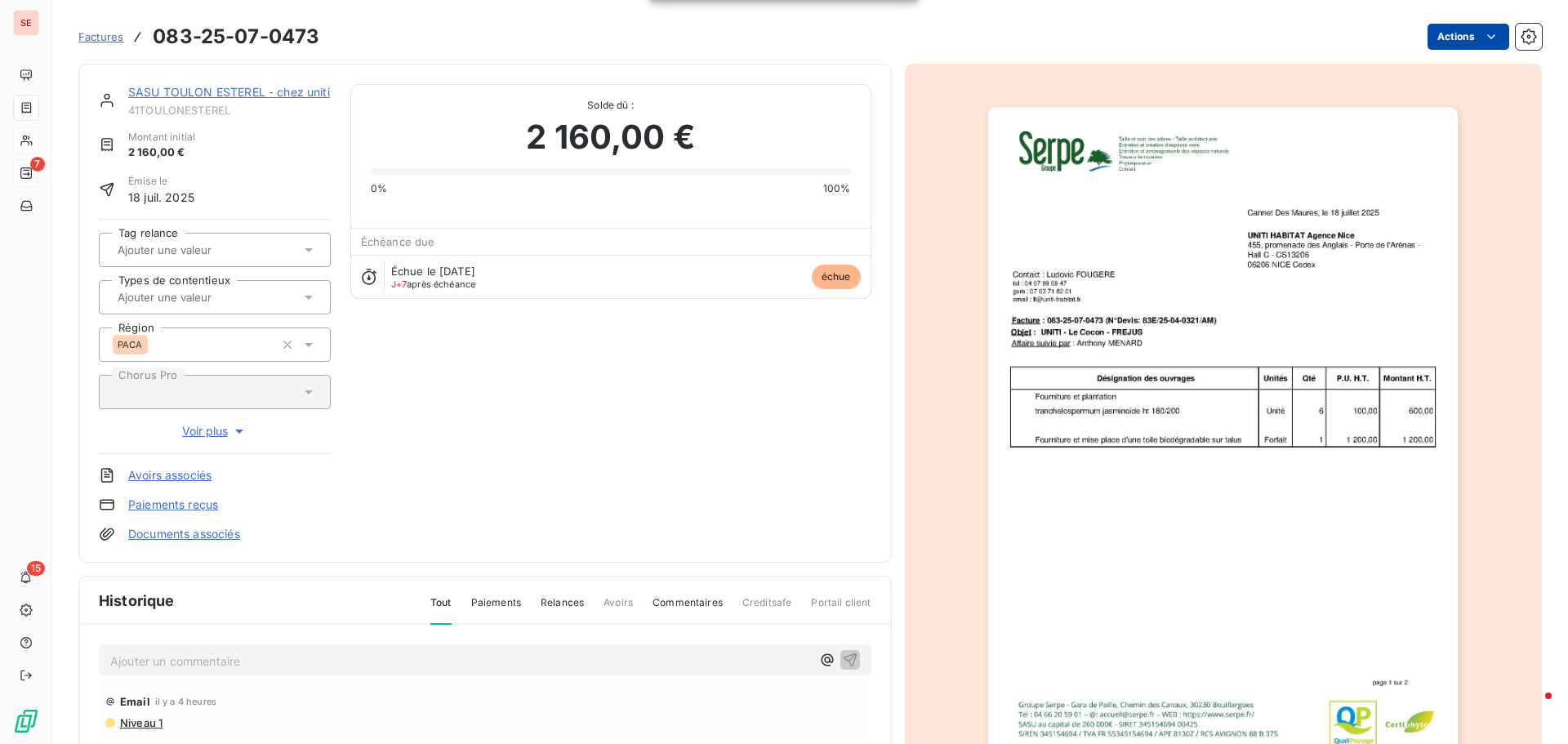
click at [1469, 37] on html "SE 7 15 Factures 083-25-07-0473 Actions SASU TOULON ESTEREL - chez uniti 41TOUL…" at bounding box center [784, 372] width 1568 height 744
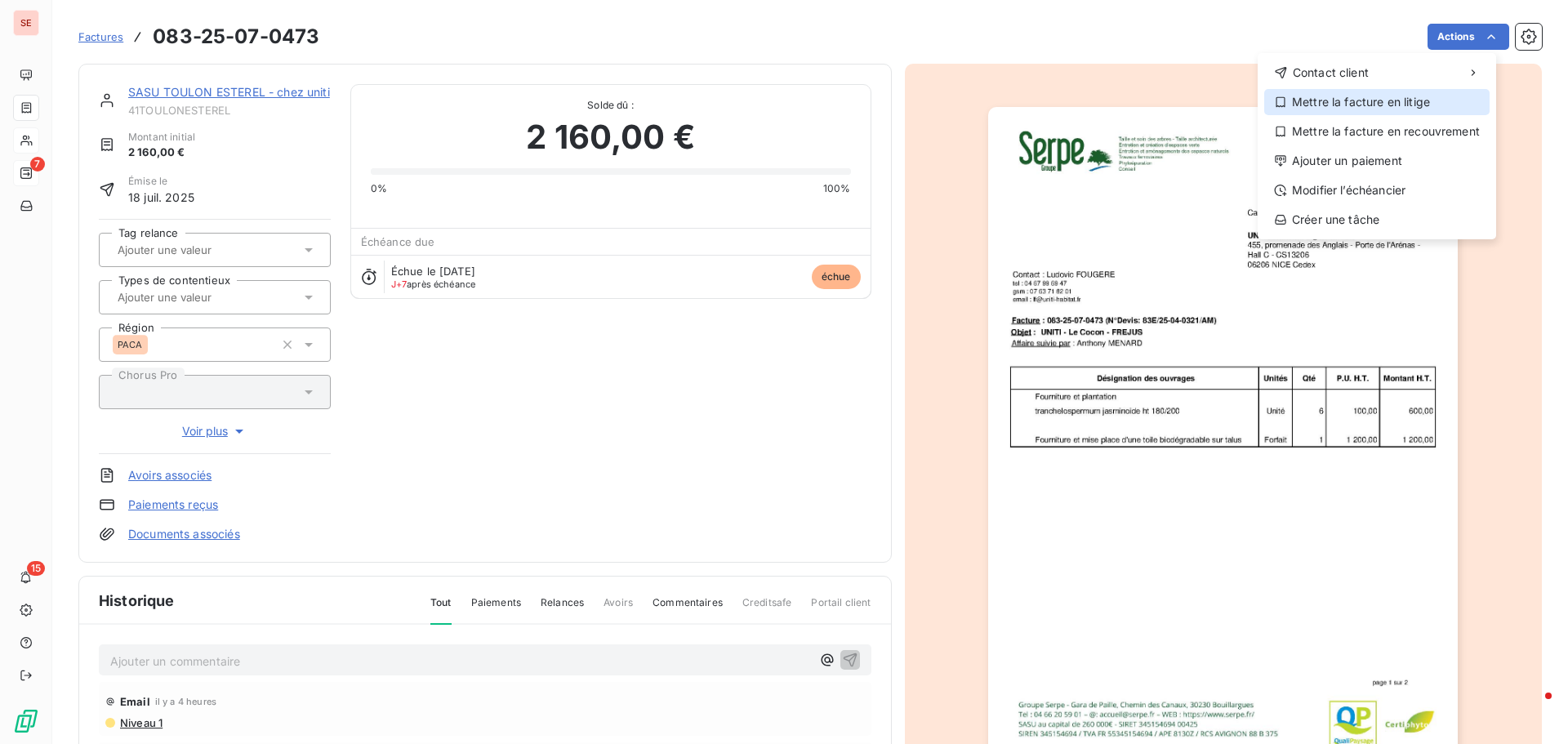
click at [1375, 101] on div "Mettre la facture en litige" at bounding box center [1377, 102] width 225 height 26
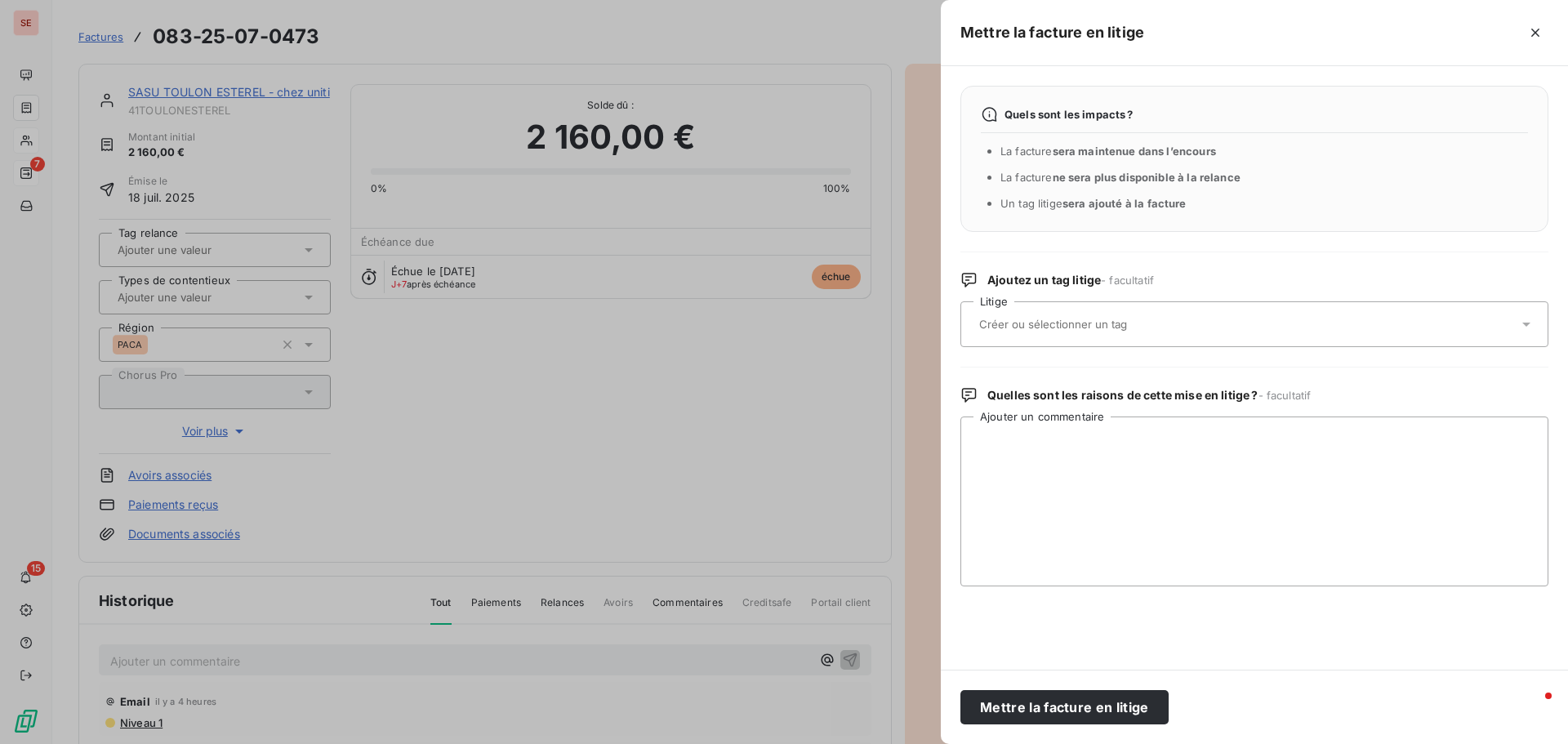
click at [1083, 325] on input "text" at bounding box center [1096, 324] width 237 height 15
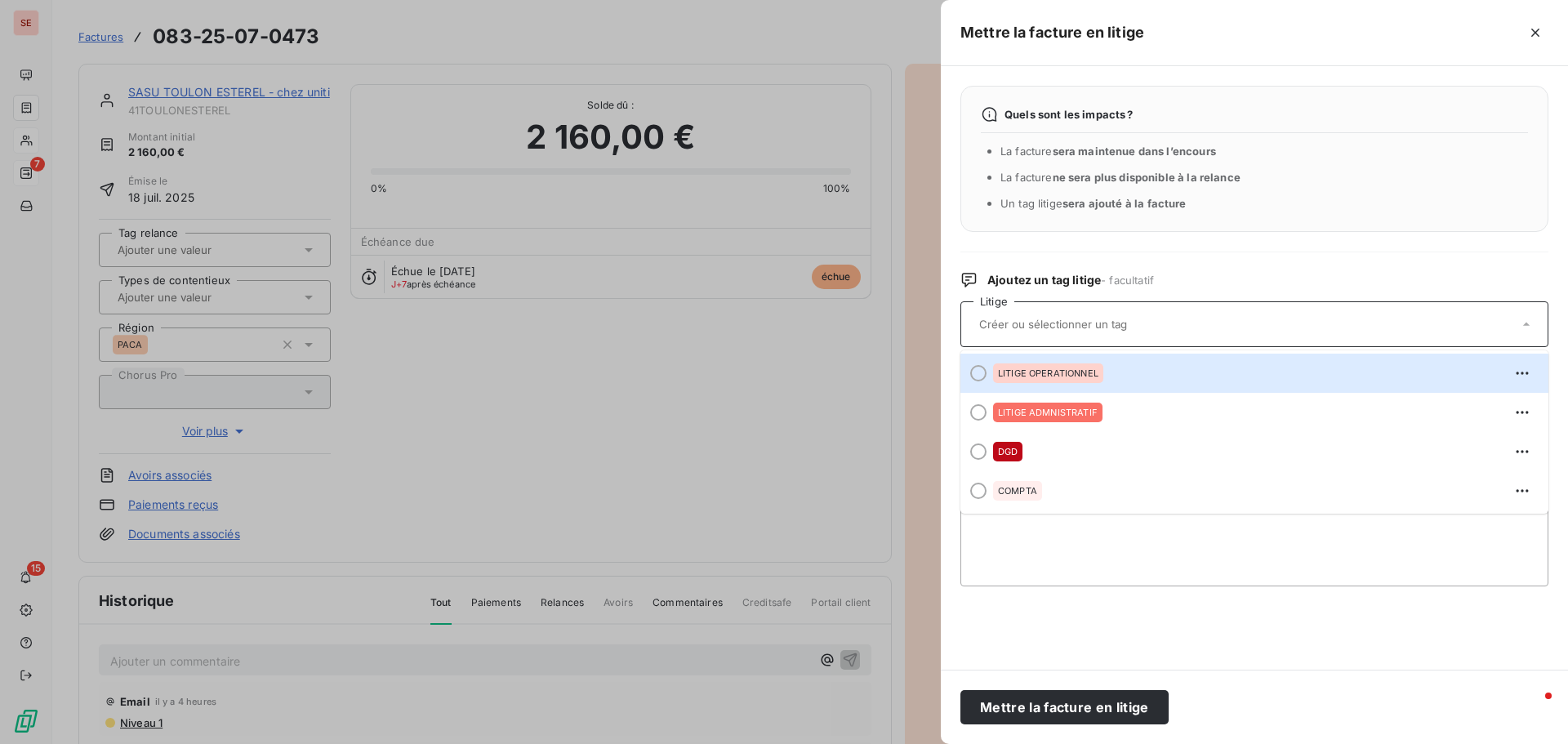
click at [1061, 372] on span "LITIGE OPERATIONNEL" at bounding box center [1048, 372] width 101 height 10
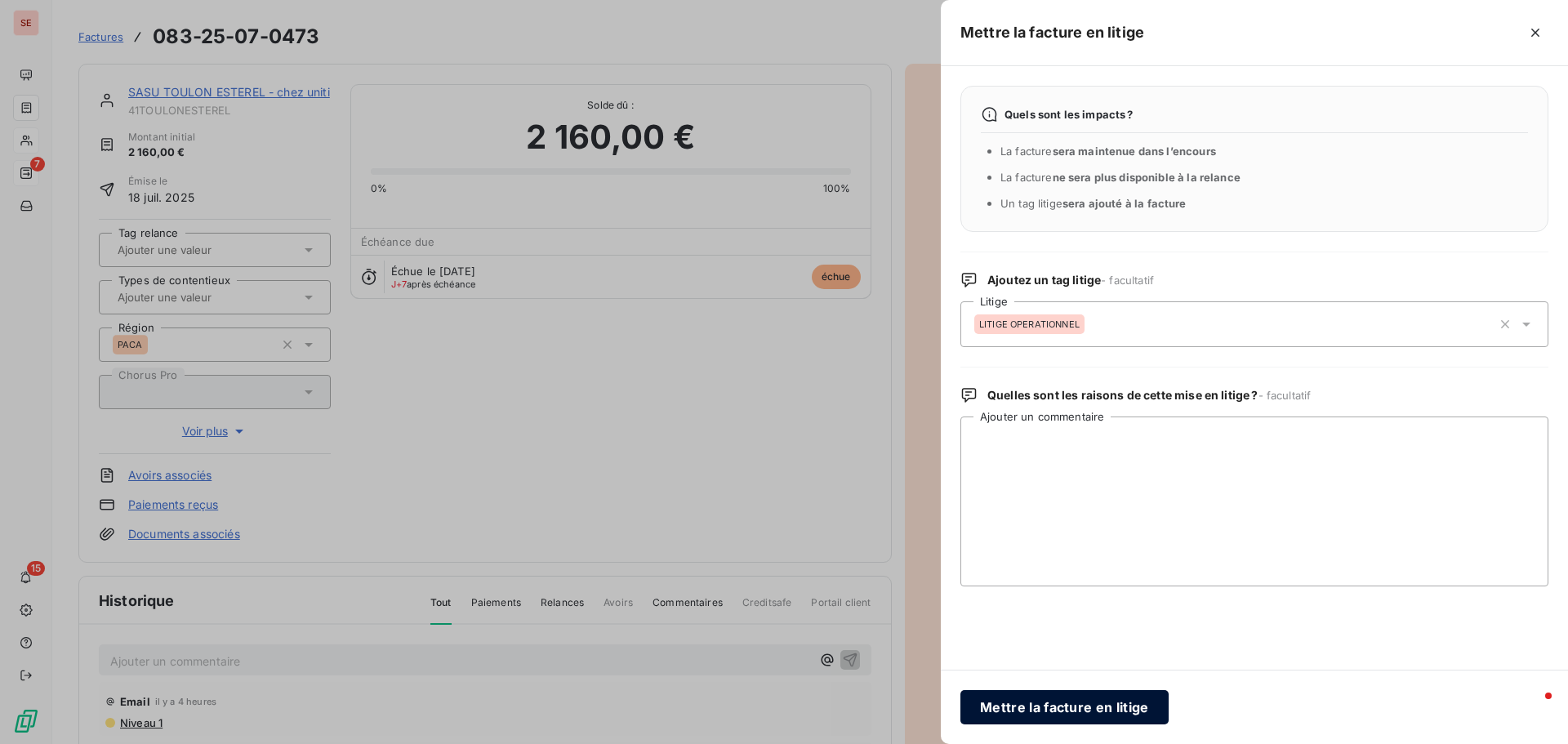
click at [1102, 706] on button "Mettre la facture en litige" at bounding box center [1065, 707] width 208 height 34
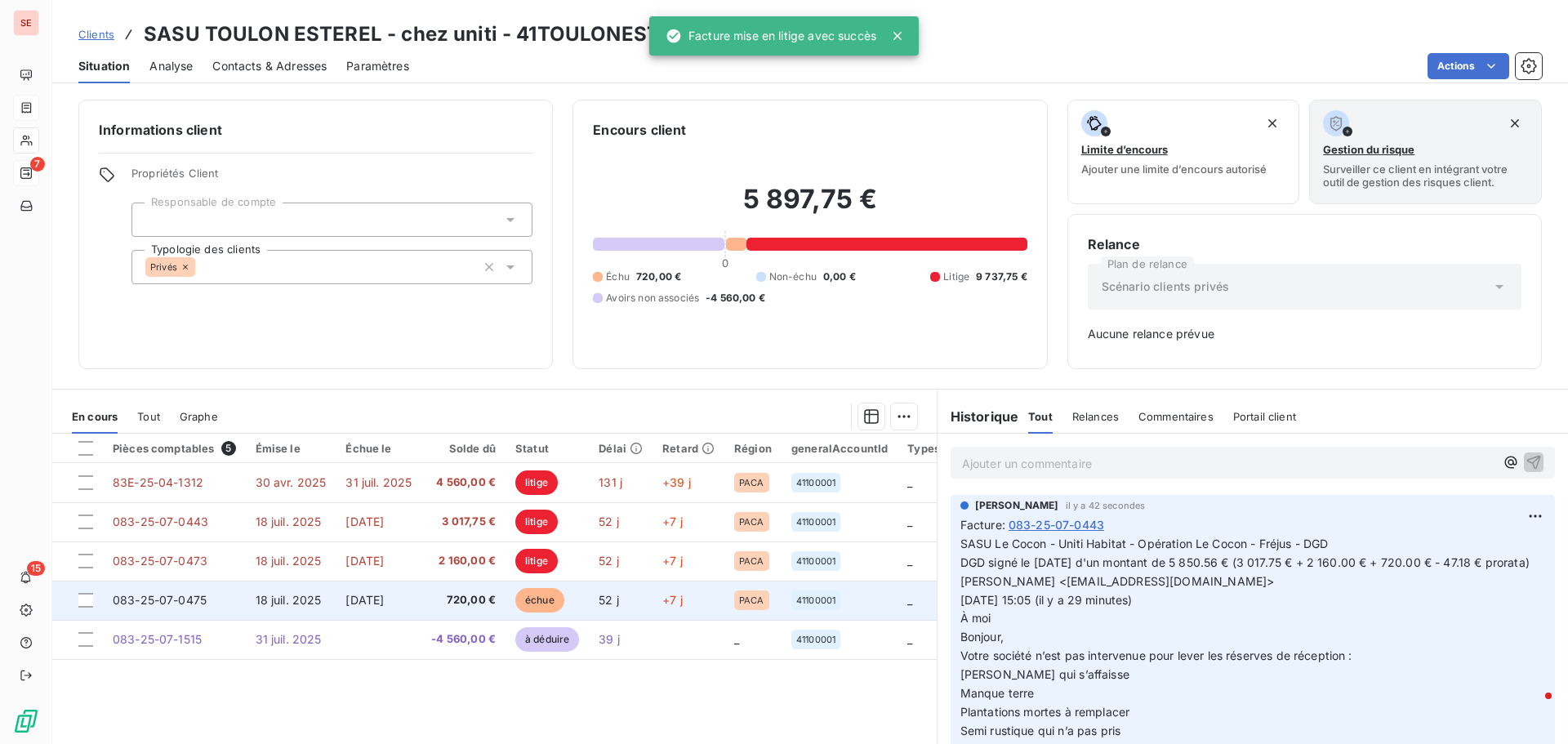
click at [412, 585] on td "[DATE]" at bounding box center [378, 600] width 86 height 39
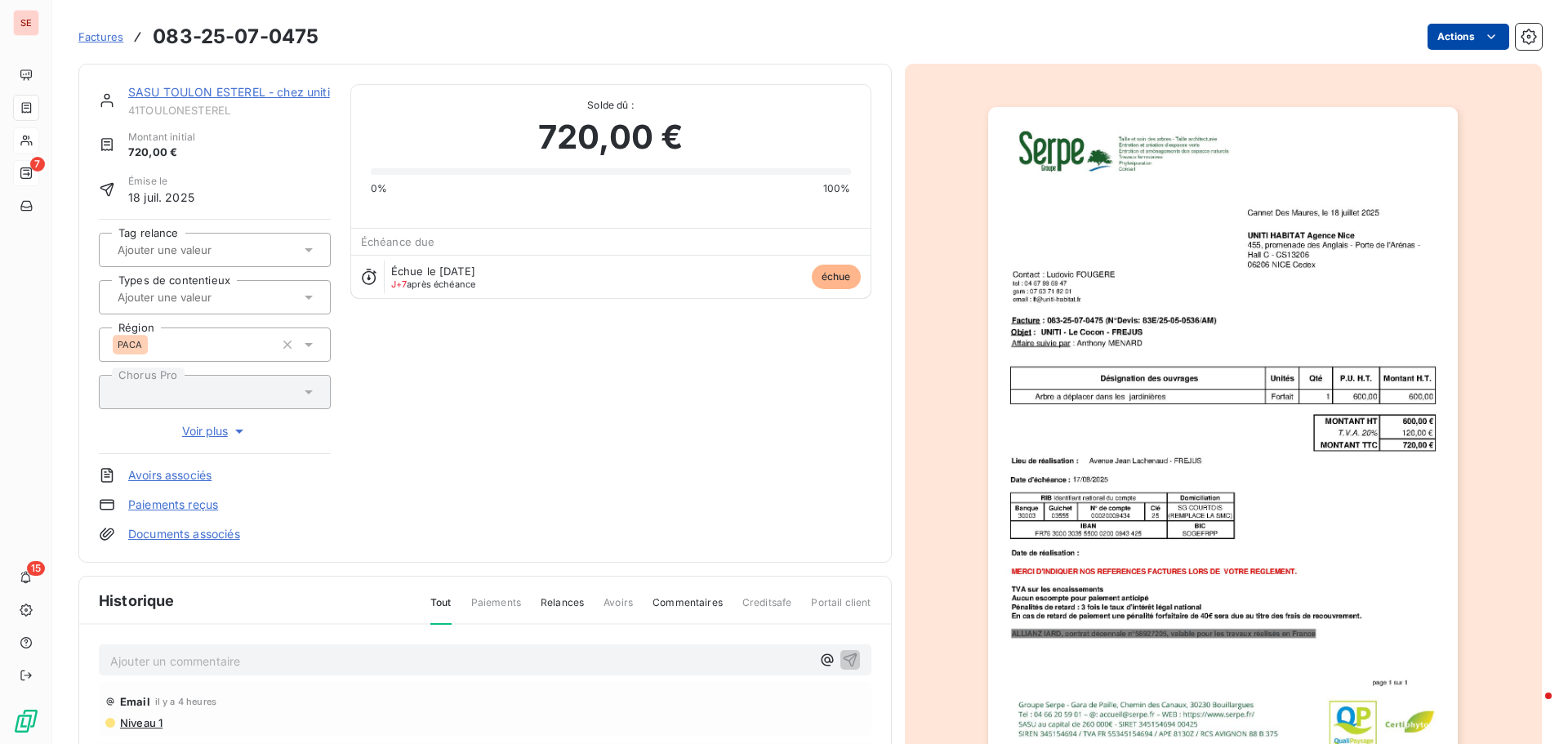
click at [1434, 30] on html "SE 7 15 Factures 083-25-07-0475 Actions SASU TOULON ESTEREL - chez uniti 41TOUL…" at bounding box center [784, 372] width 1568 height 744
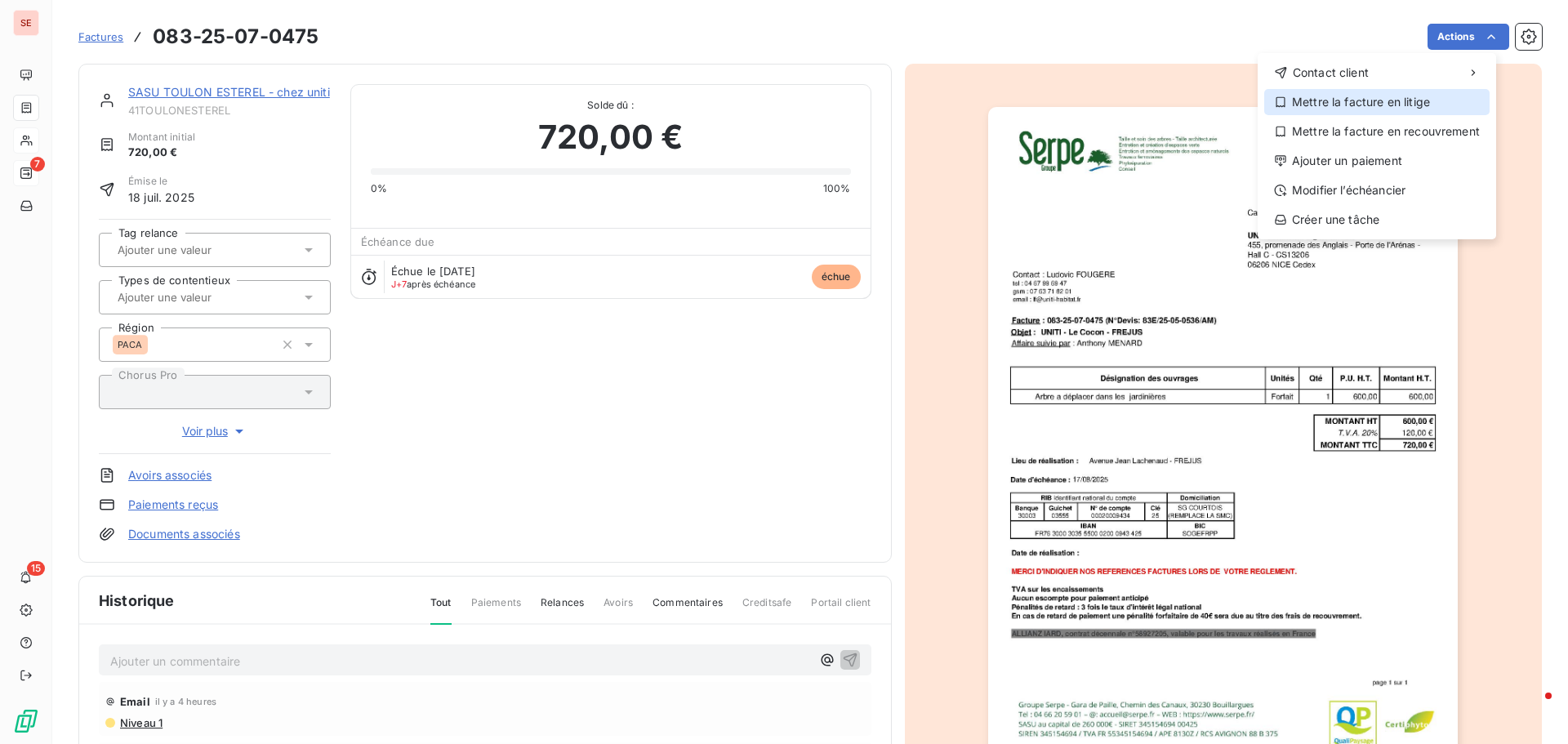
click at [1319, 102] on div "Mettre la facture en litige" at bounding box center [1377, 102] width 225 height 26
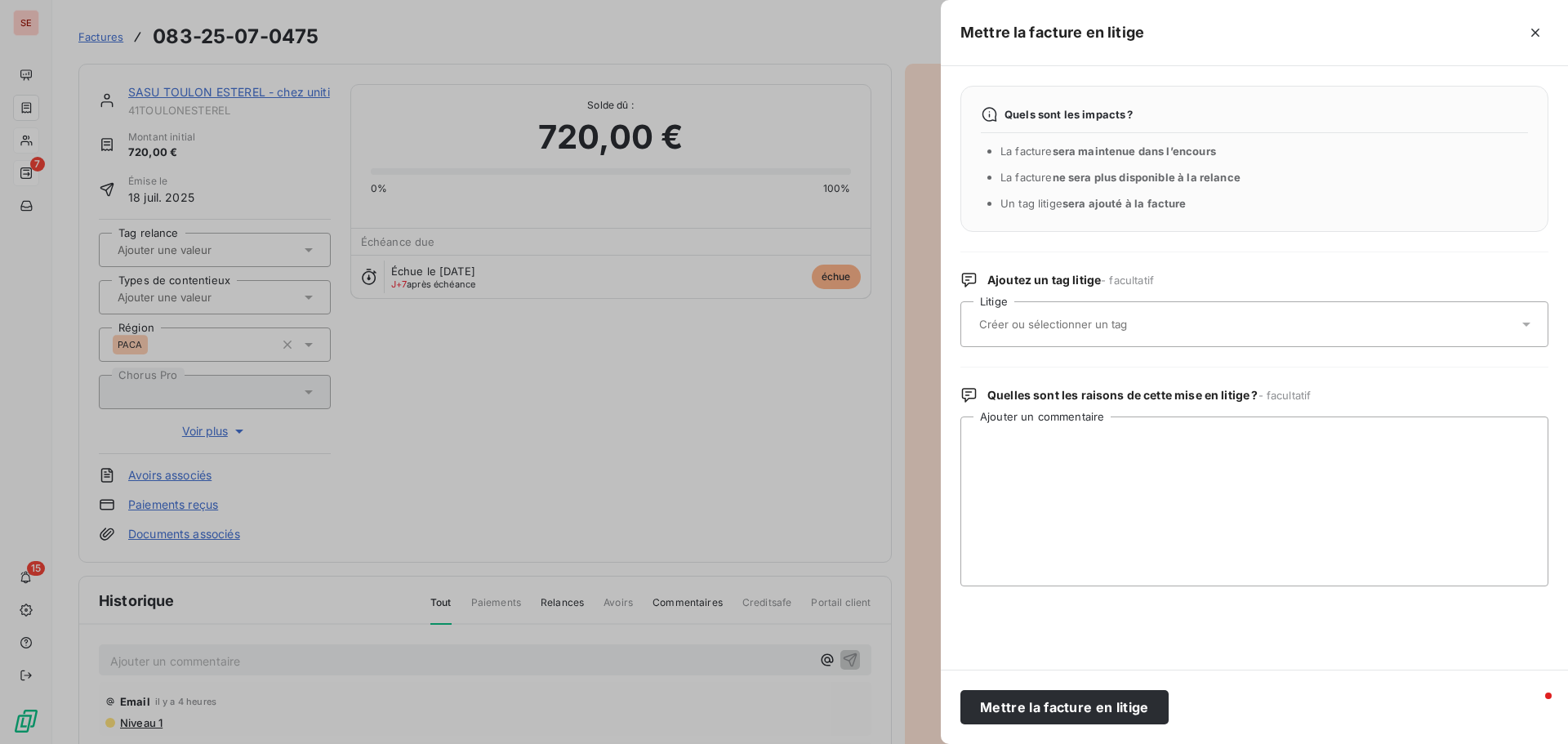
drag, startPoint x: 1063, startPoint y: 326, endPoint x: 1063, endPoint y: 335, distance: 9.0
click at [1064, 326] on input "text" at bounding box center [1096, 324] width 237 height 15
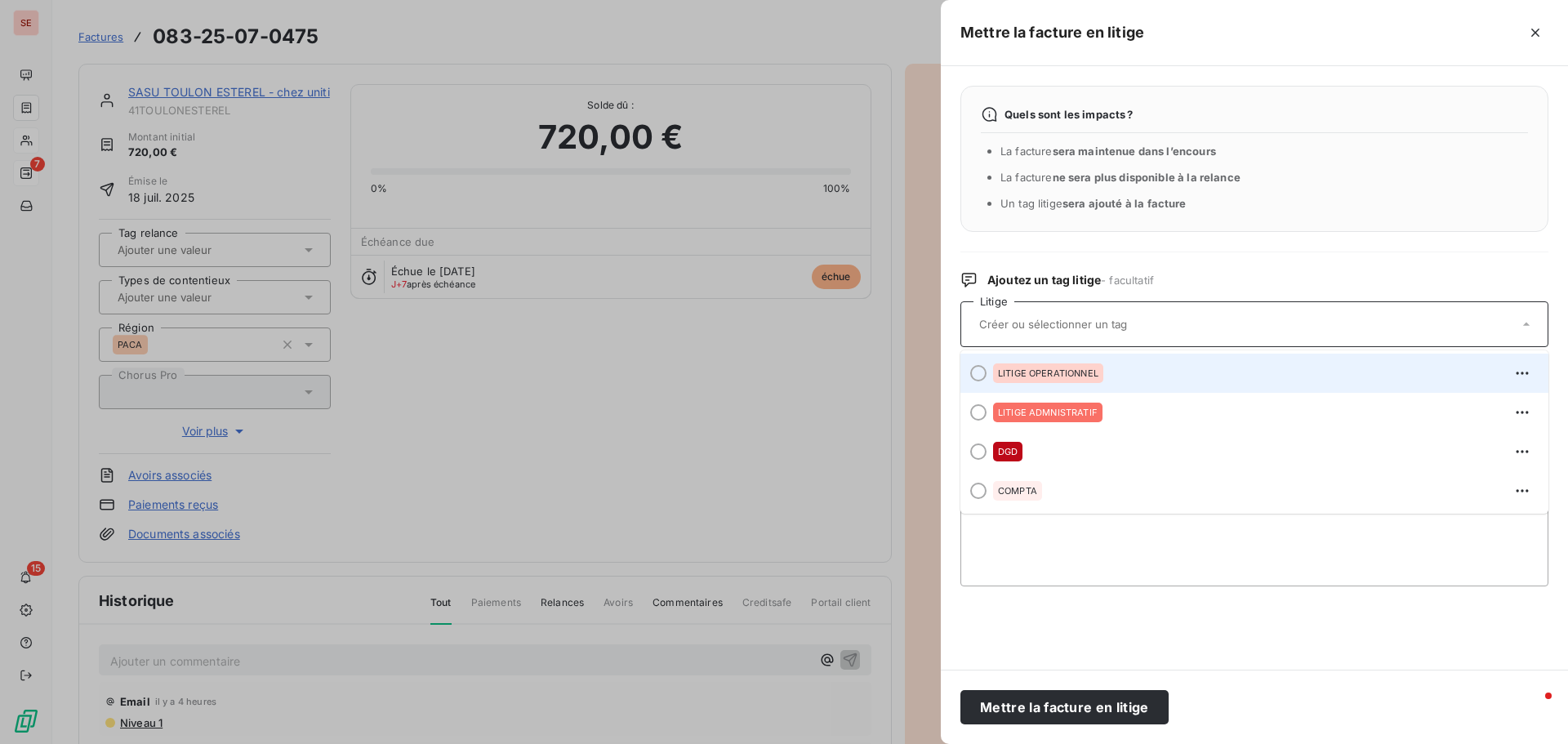
click at [1033, 374] on span "LITIGE OPERATIONNEL" at bounding box center [1048, 372] width 101 height 10
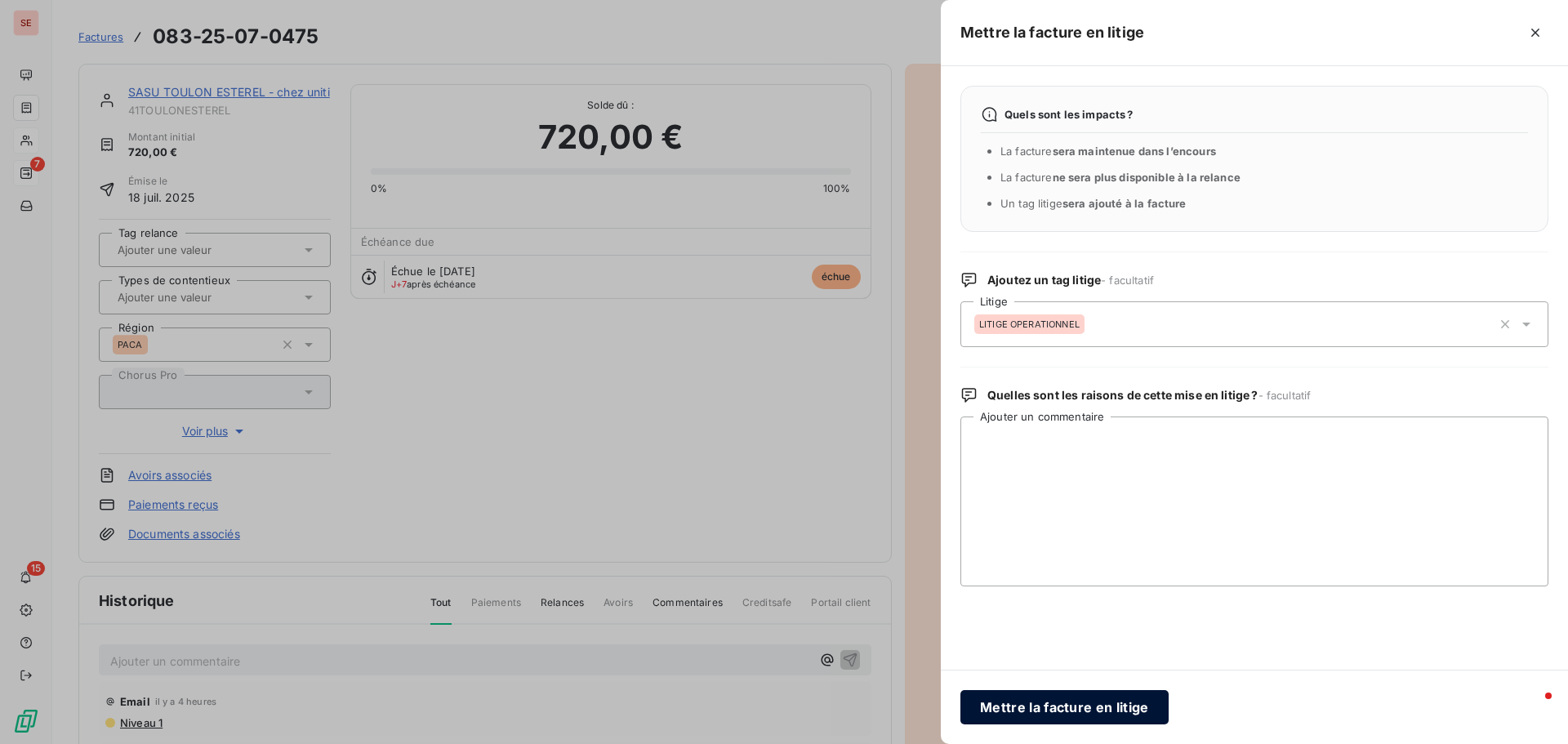
click at [1057, 717] on button "Mettre la facture en litige" at bounding box center [1065, 707] width 208 height 34
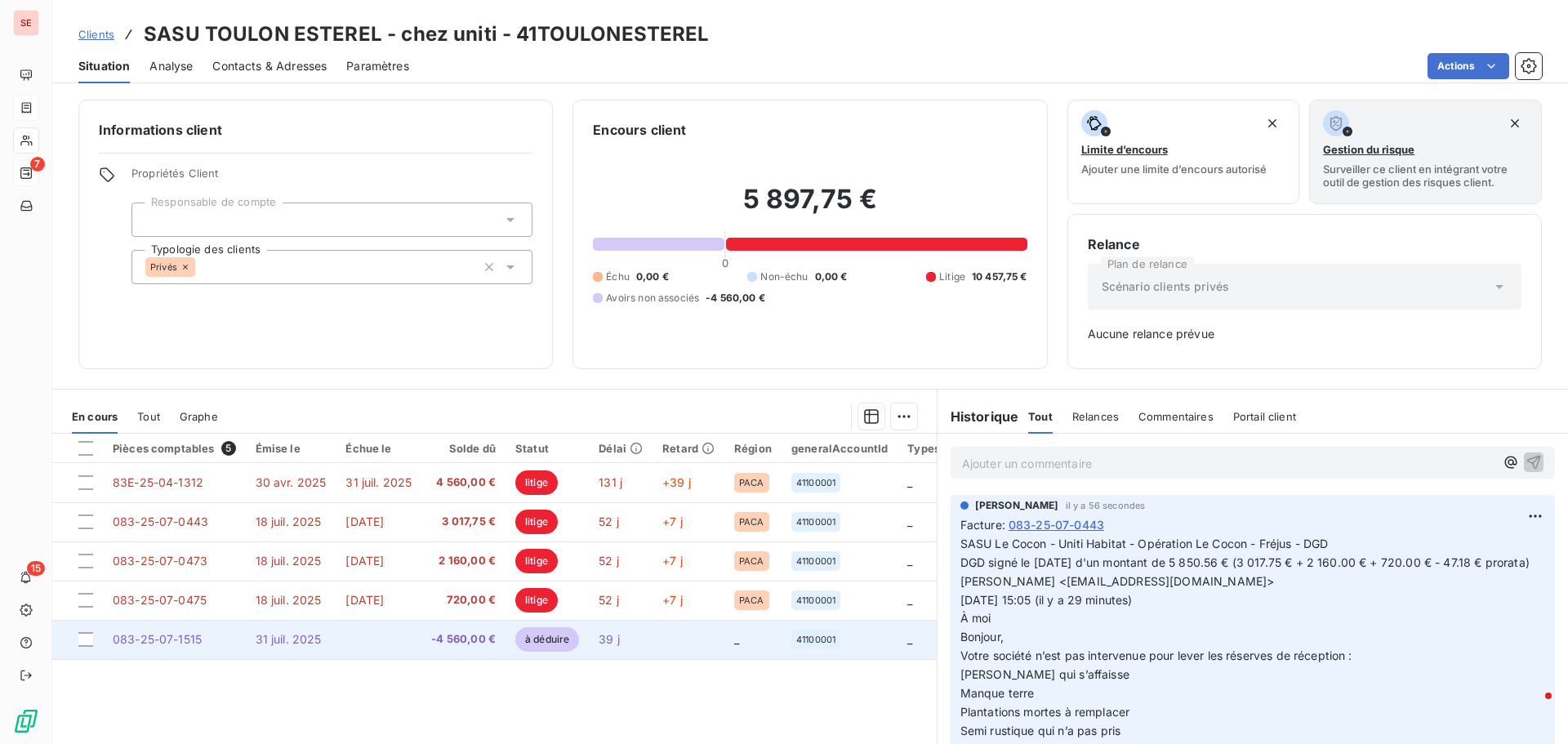
click at [280, 632] on span "31 juil. 2025" at bounding box center [289, 639] width 66 height 14
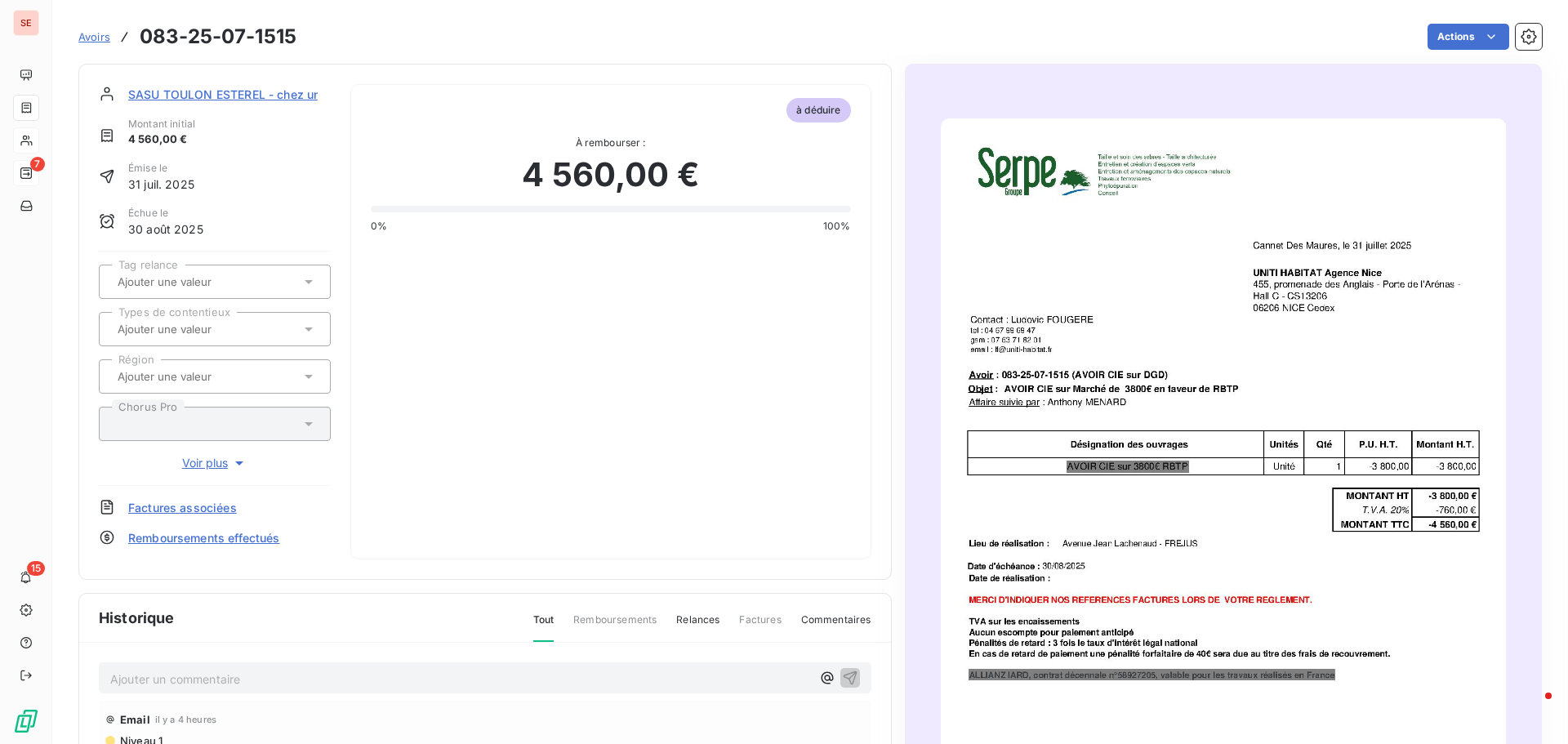
click at [1292, 359] on img "button" at bounding box center [1223, 517] width 566 height 799
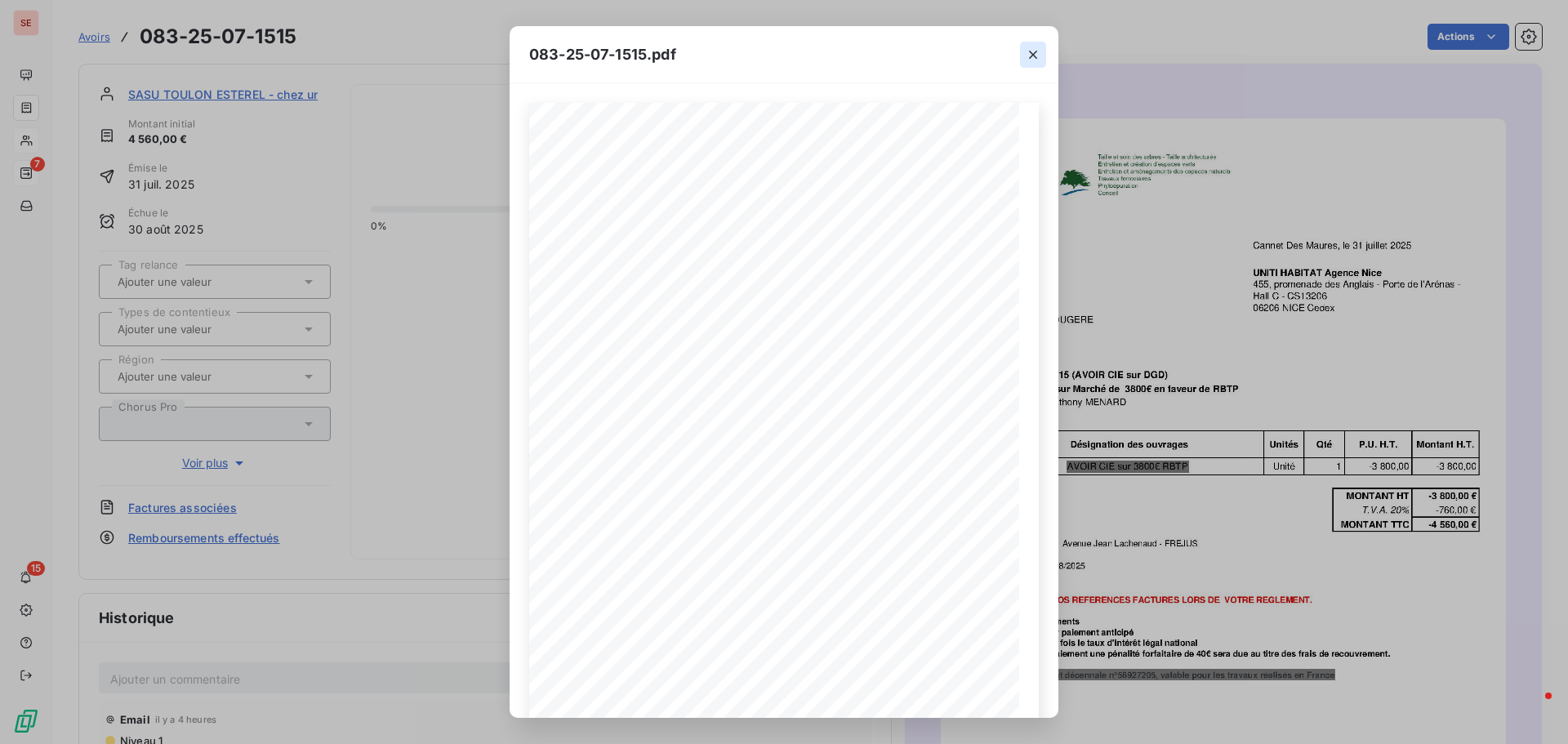
click at [1035, 49] on icon "button" at bounding box center [1033, 55] width 17 height 17
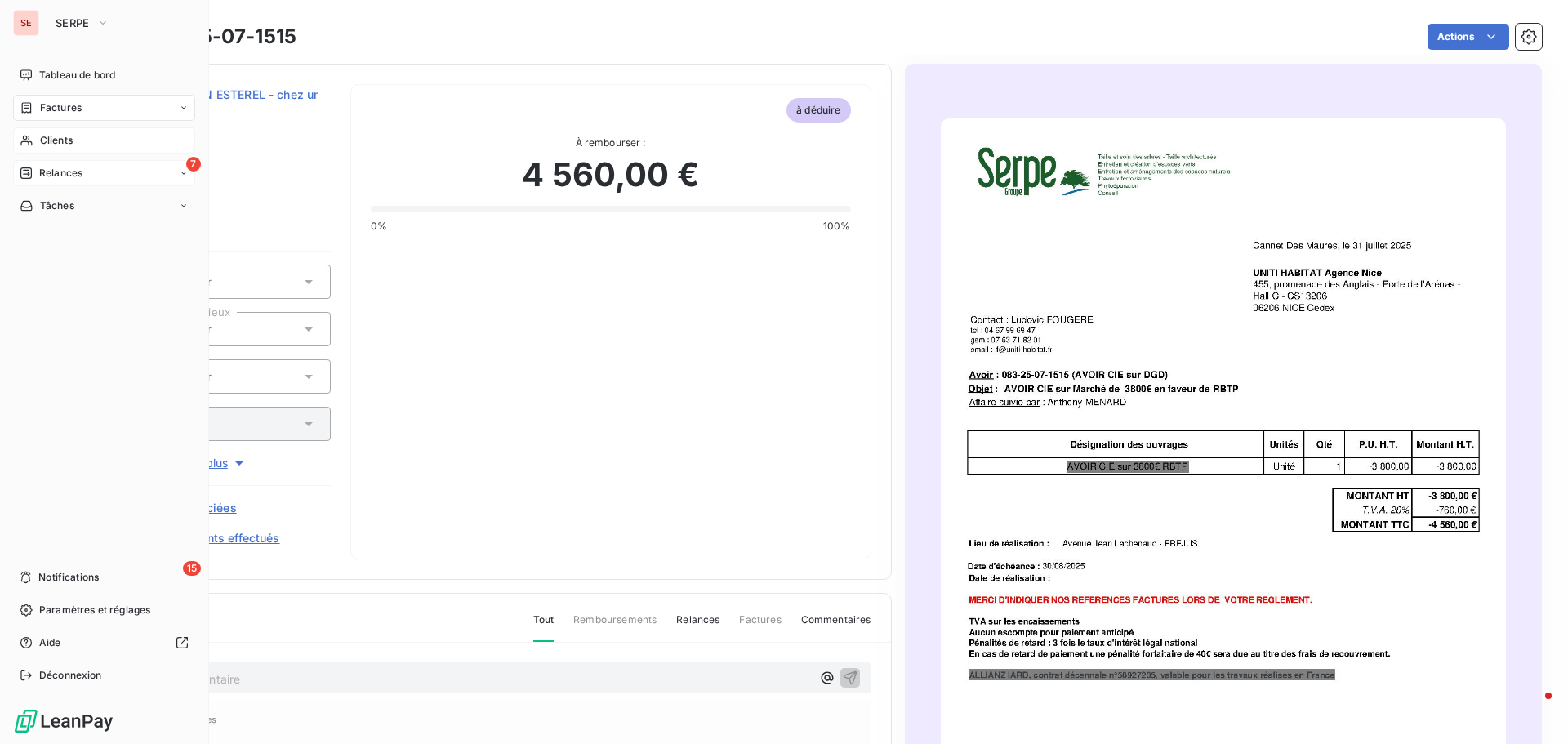
click at [63, 173] on span "Relances" at bounding box center [60, 173] width 43 height 15
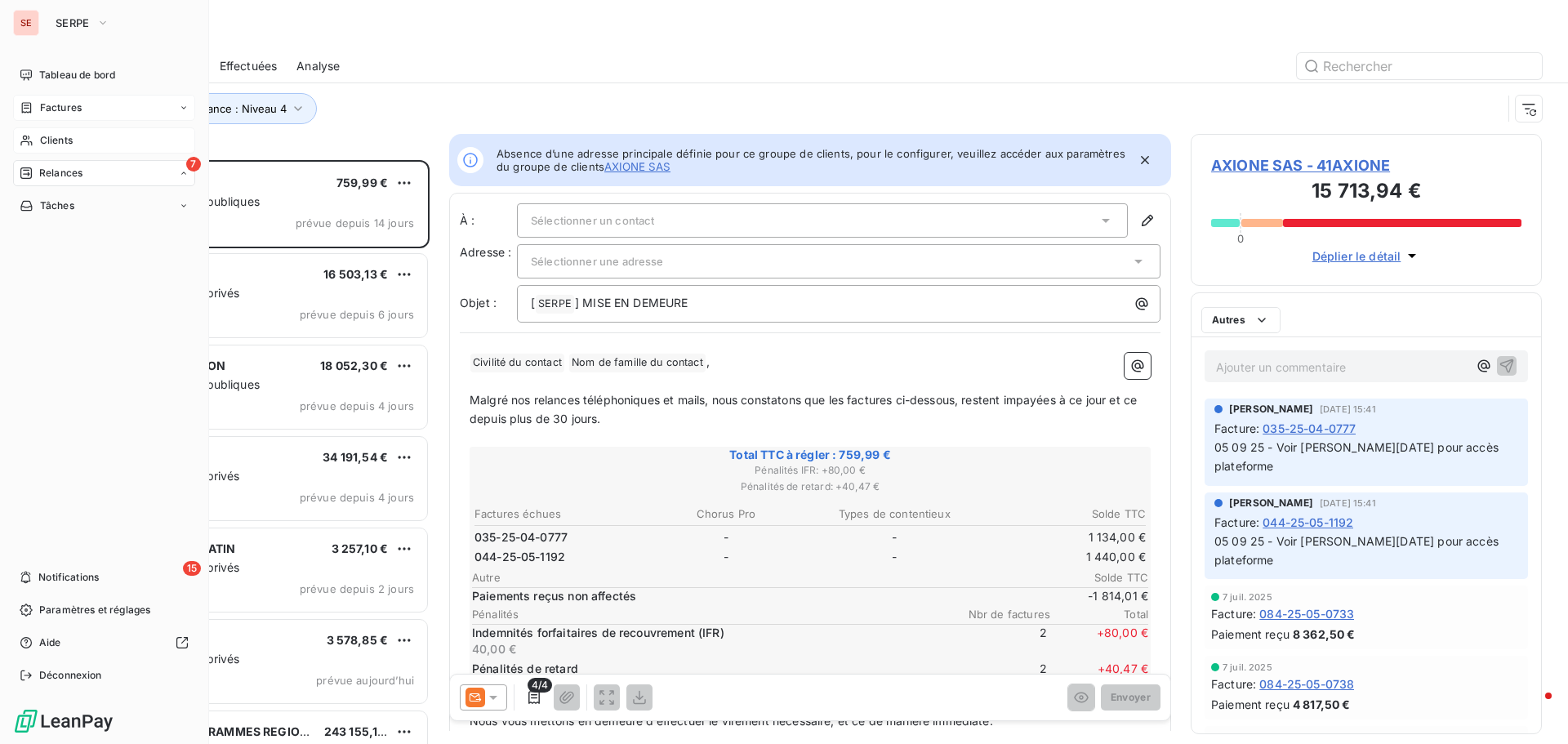
scroll to position [572, 339]
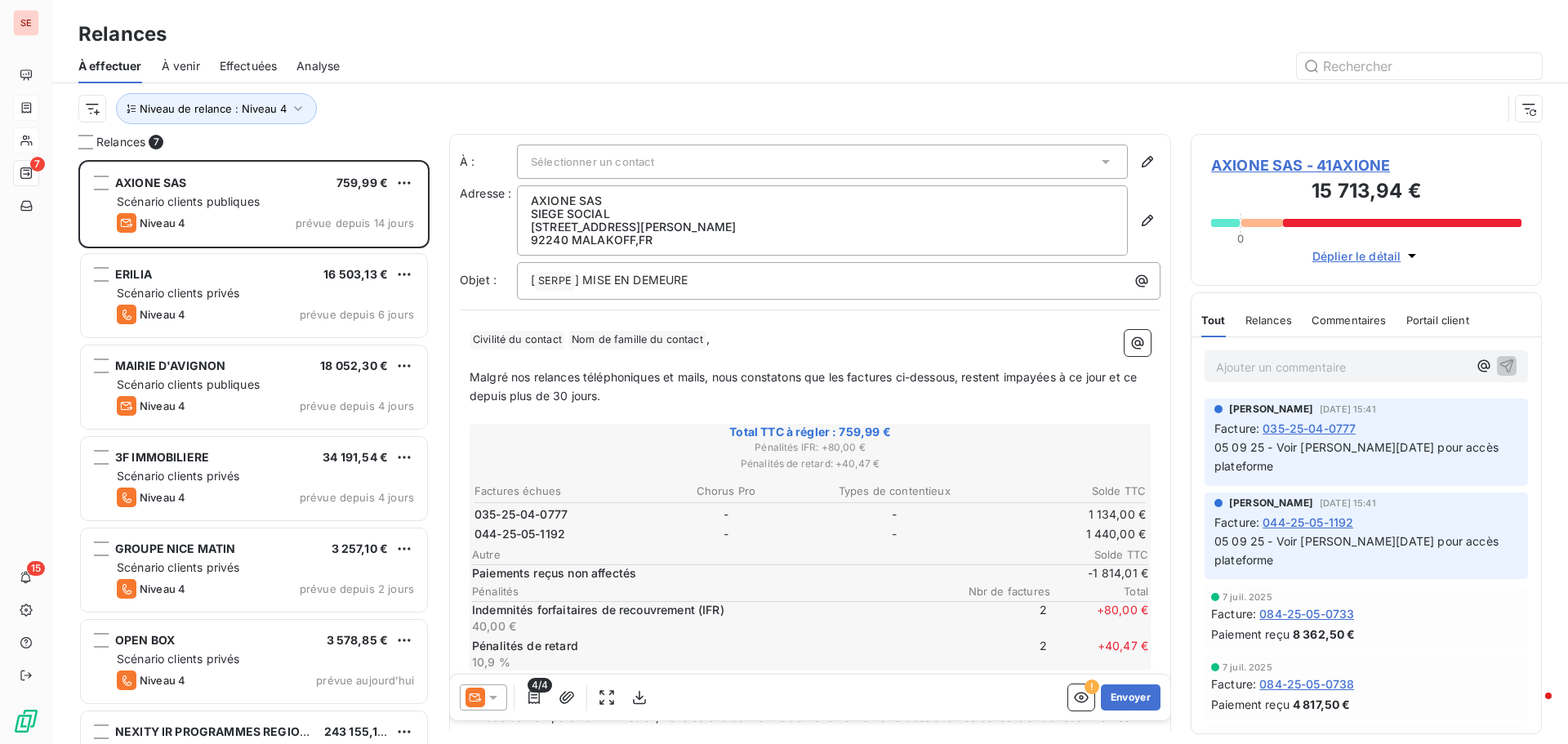
click at [458, 94] on div "Niveau de relance : Niveau 4" at bounding box center [790, 109] width 1423 height 31
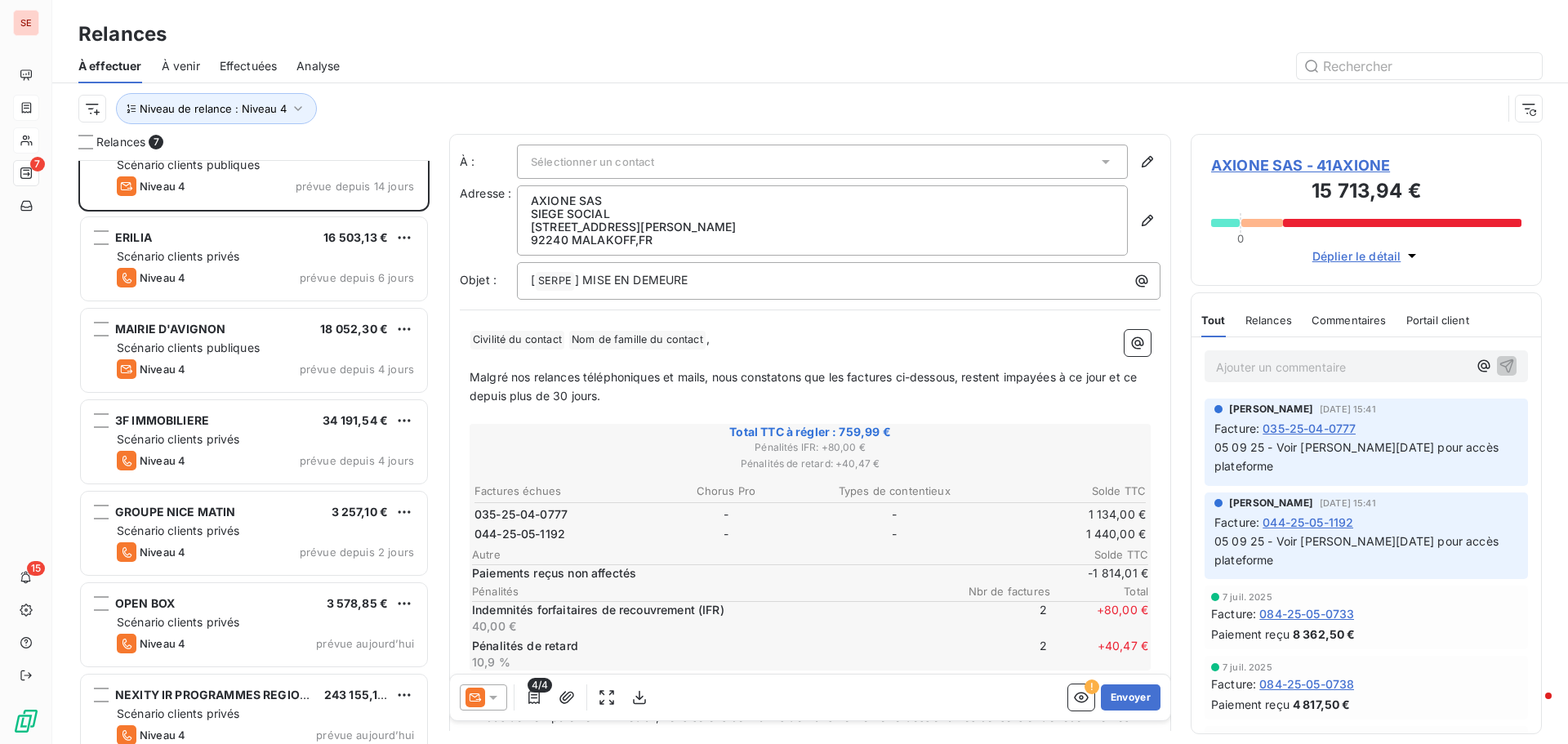
scroll to position [57, 0]
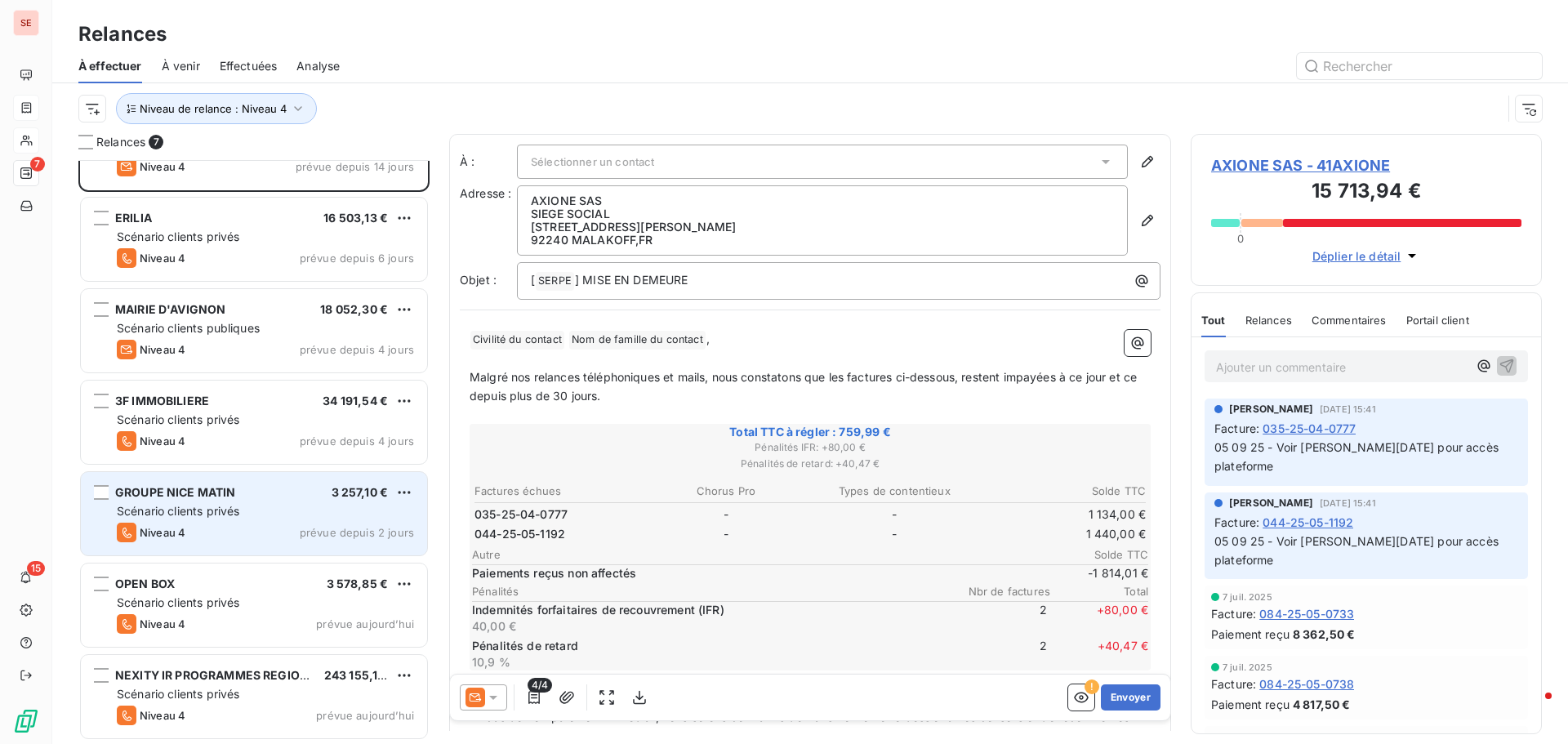
click at [189, 515] on span "Scénario clients privés" at bounding box center [177, 511] width 123 height 14
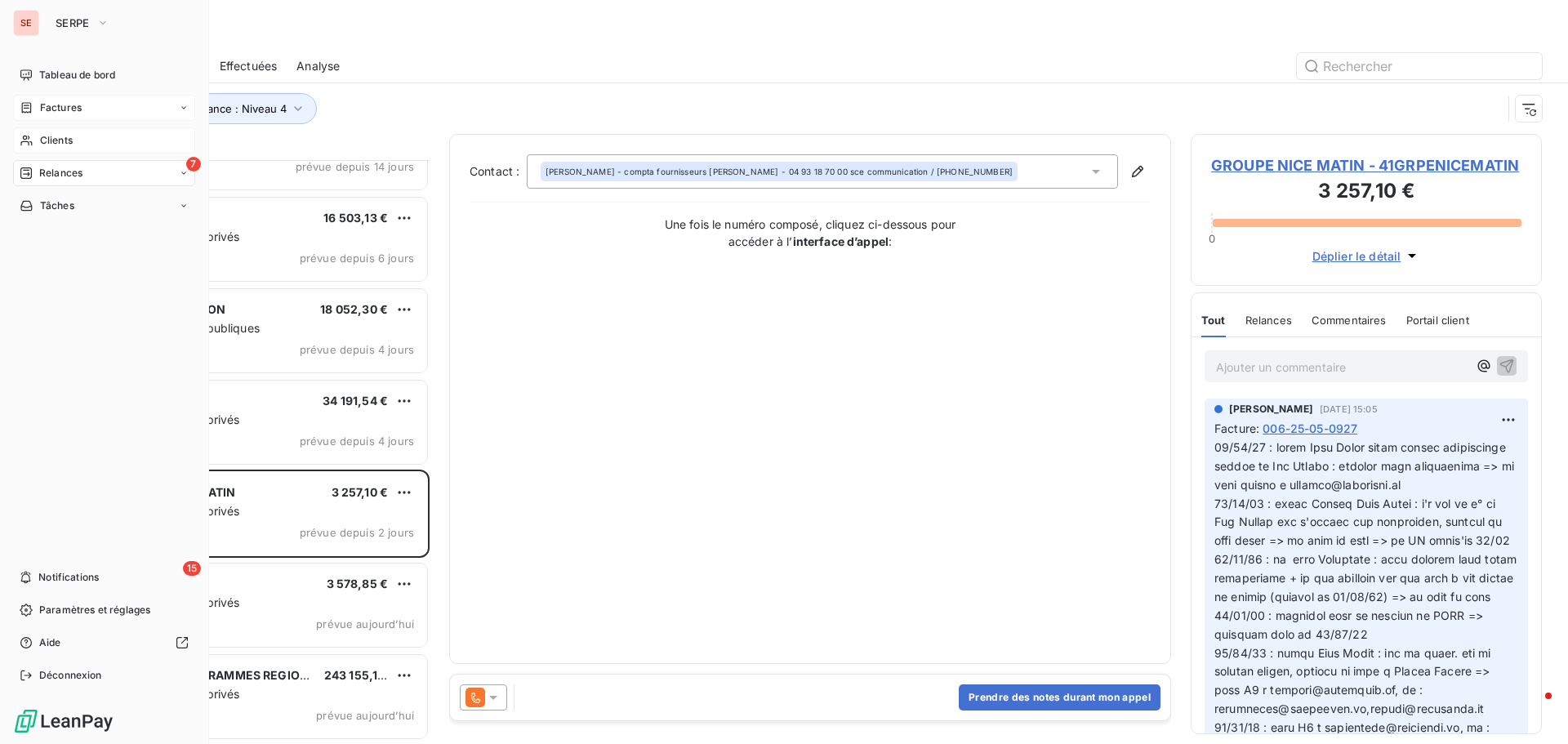
click at [72, 144] on span "Clients" at bounding box center [56, 140] width 33 height 15
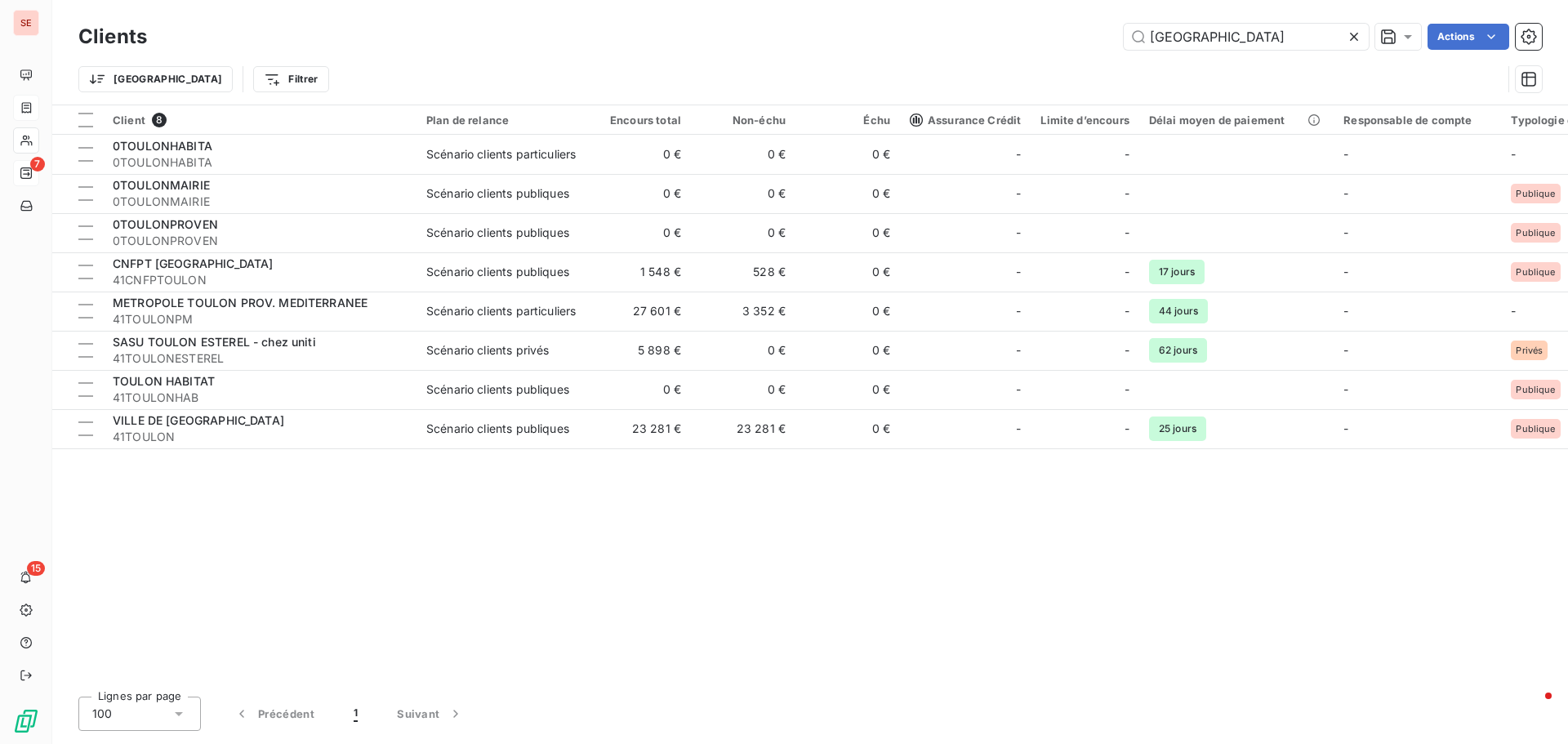
drag, startPoint x: 1225, startPoint y: 42, endPoint x: 955, endPoint y: 35, distance: 270.1
click at [955, 35] on div "toulon Actions" at bounding box center [854, 37] width 1376 height 26
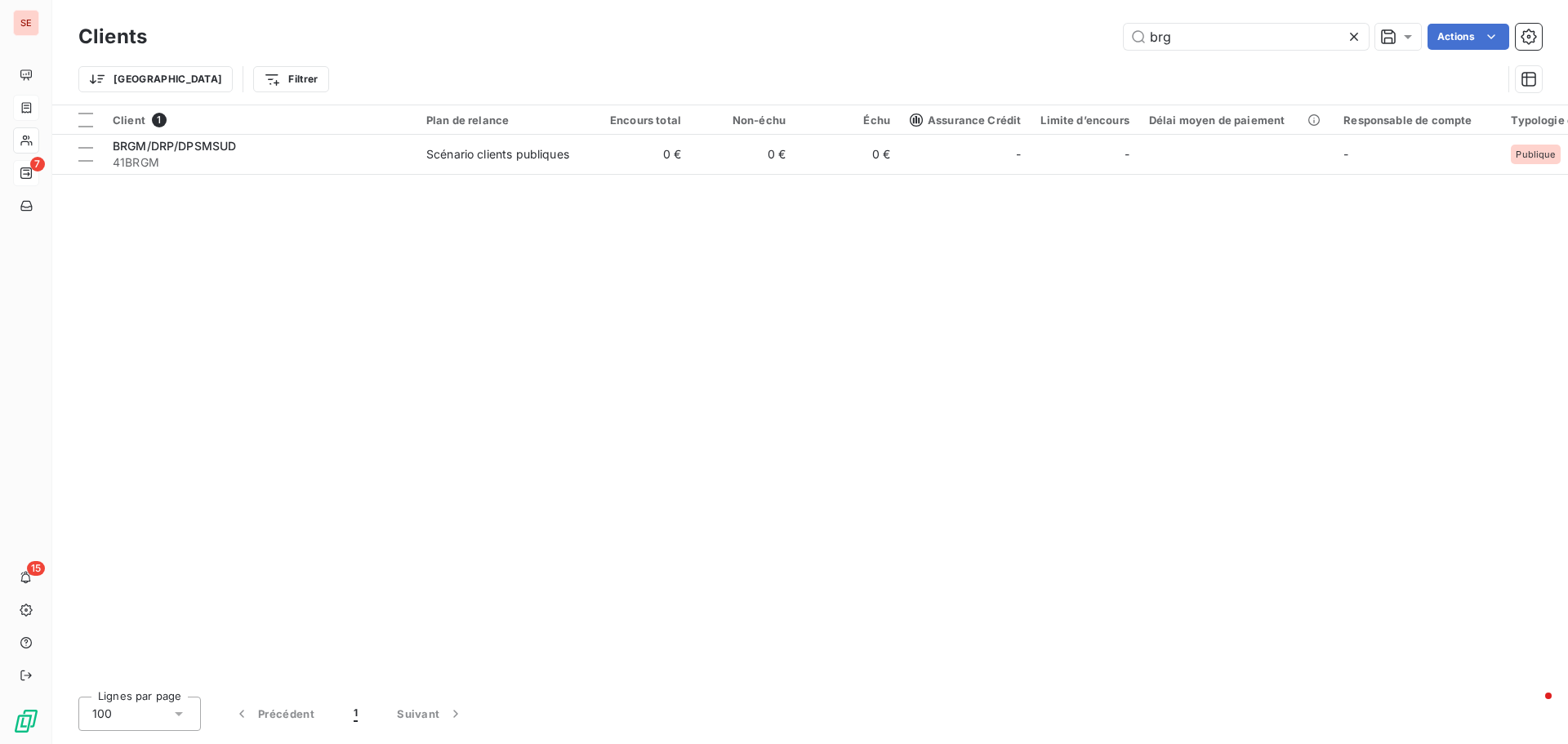
type input "brg"
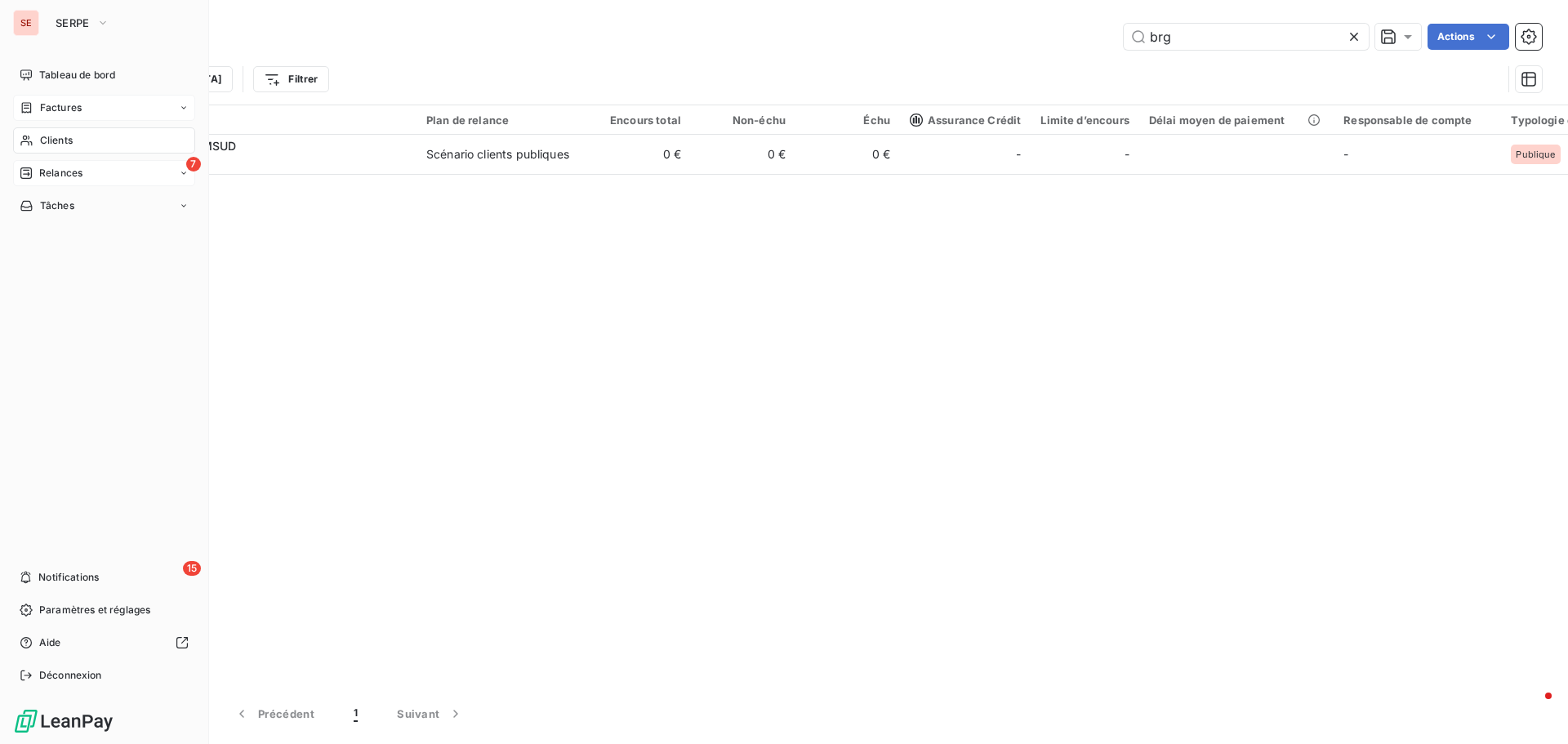
click at [41, 175] on span "Relances" at bounding box center [60, 173] width 43 height 15
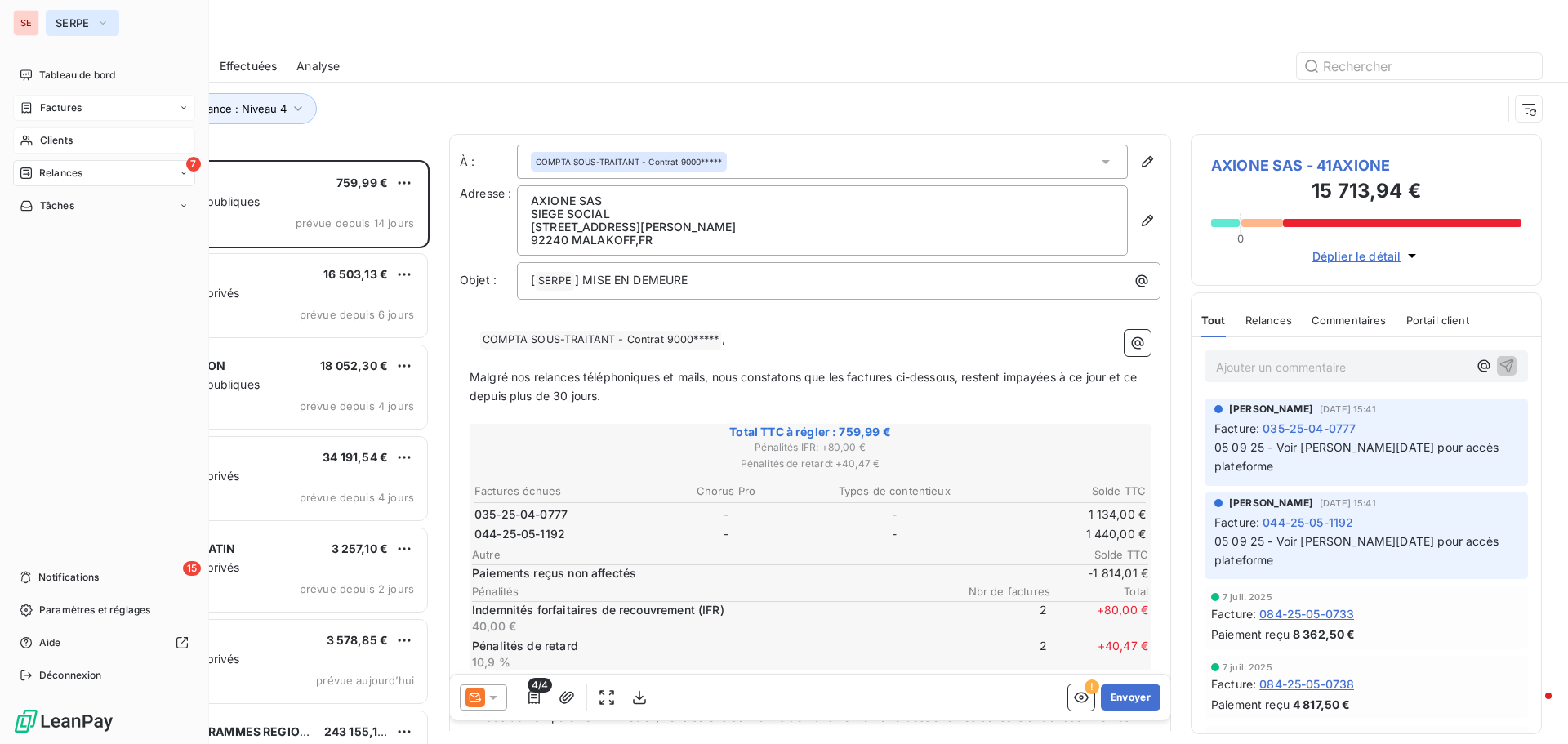
click at [100, 27] on icon "button" at bounding box center [102, 23] width 13 height 17
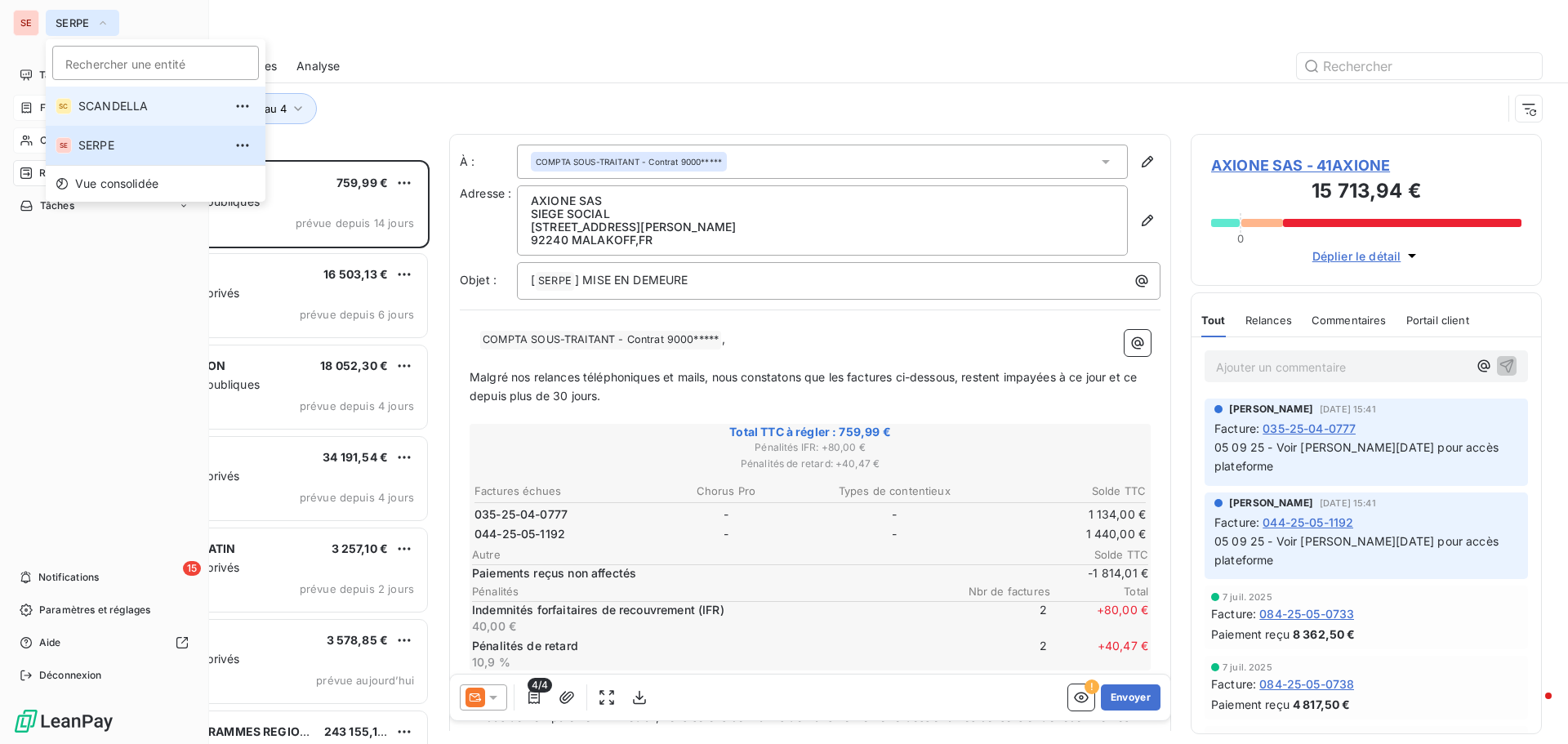
click at [112, 102] on span "SCANDELLA" at bounding box center [151, 106] width 145 height 17
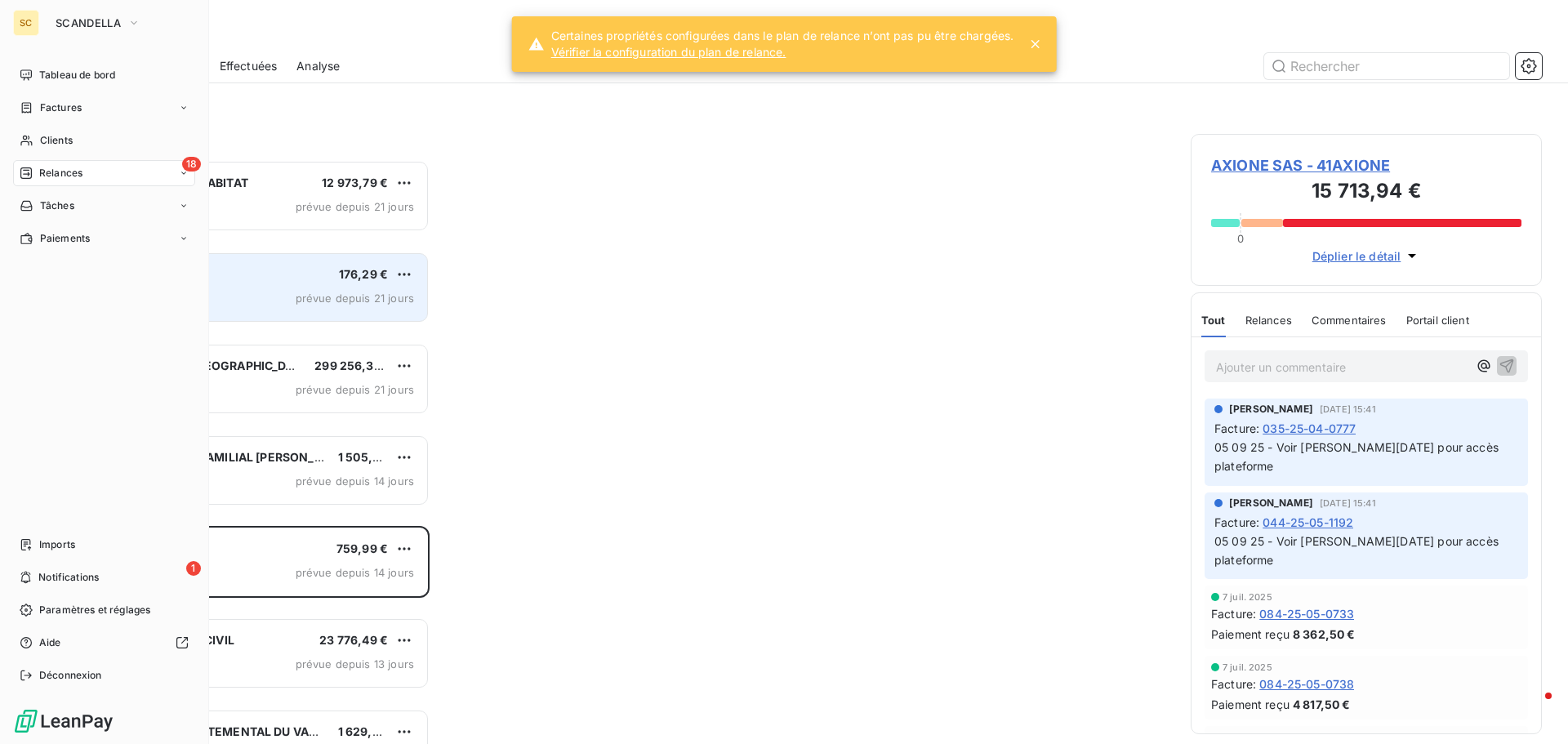
scroll to position [572, 339]
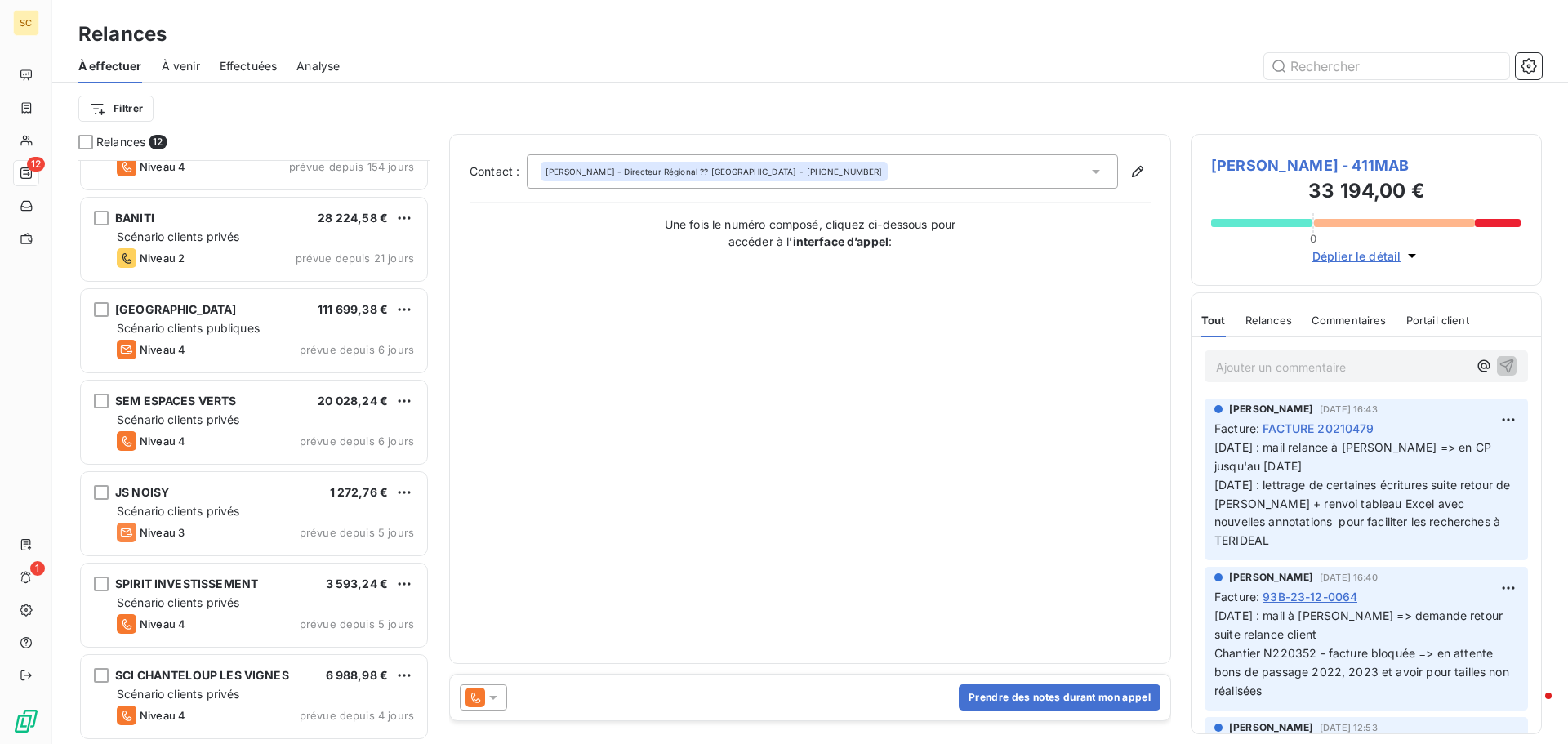
scroll to position [164, 0]
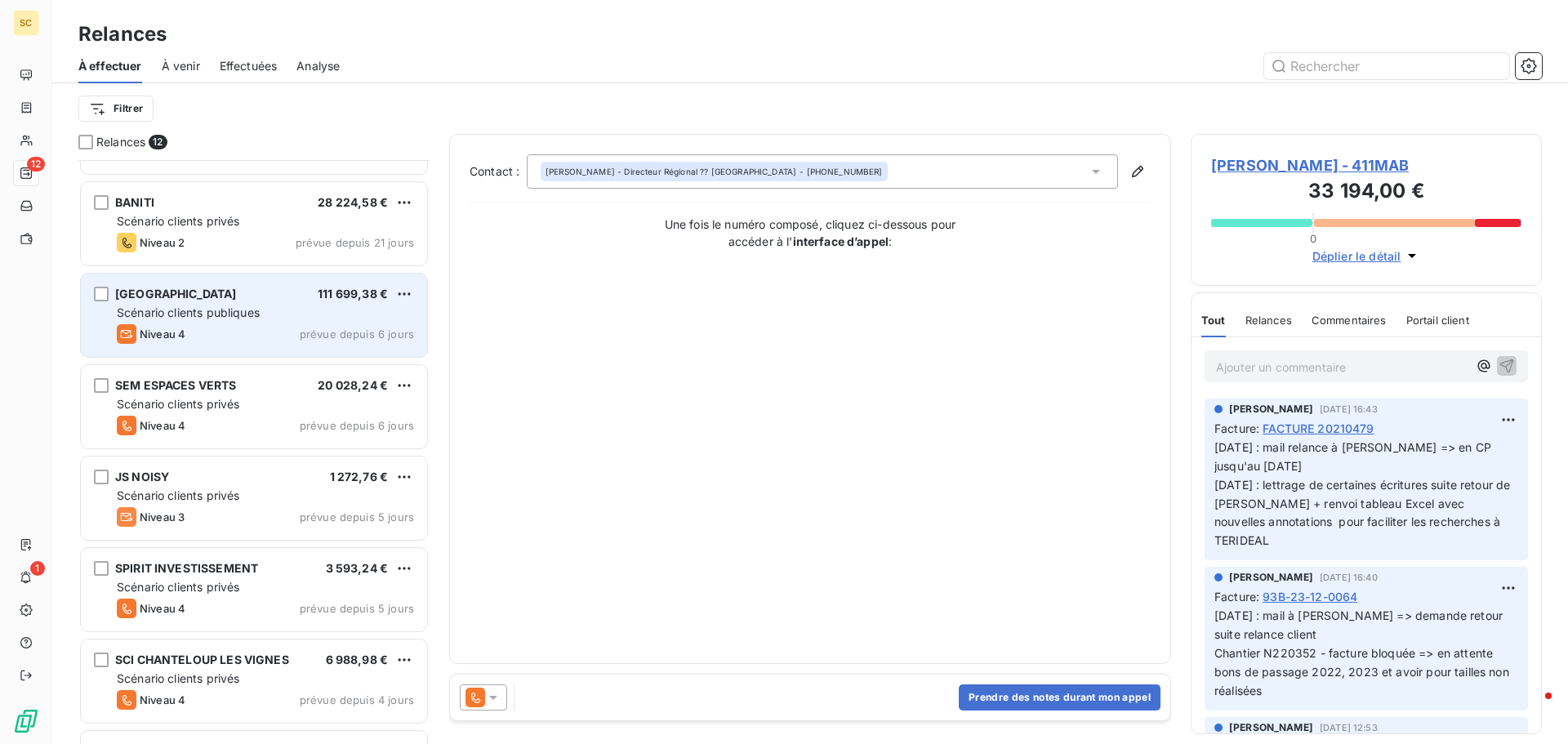
click at [237, 313] on span "Scénario clients publiques" at bounding box center [188, 312] width 143 height 14
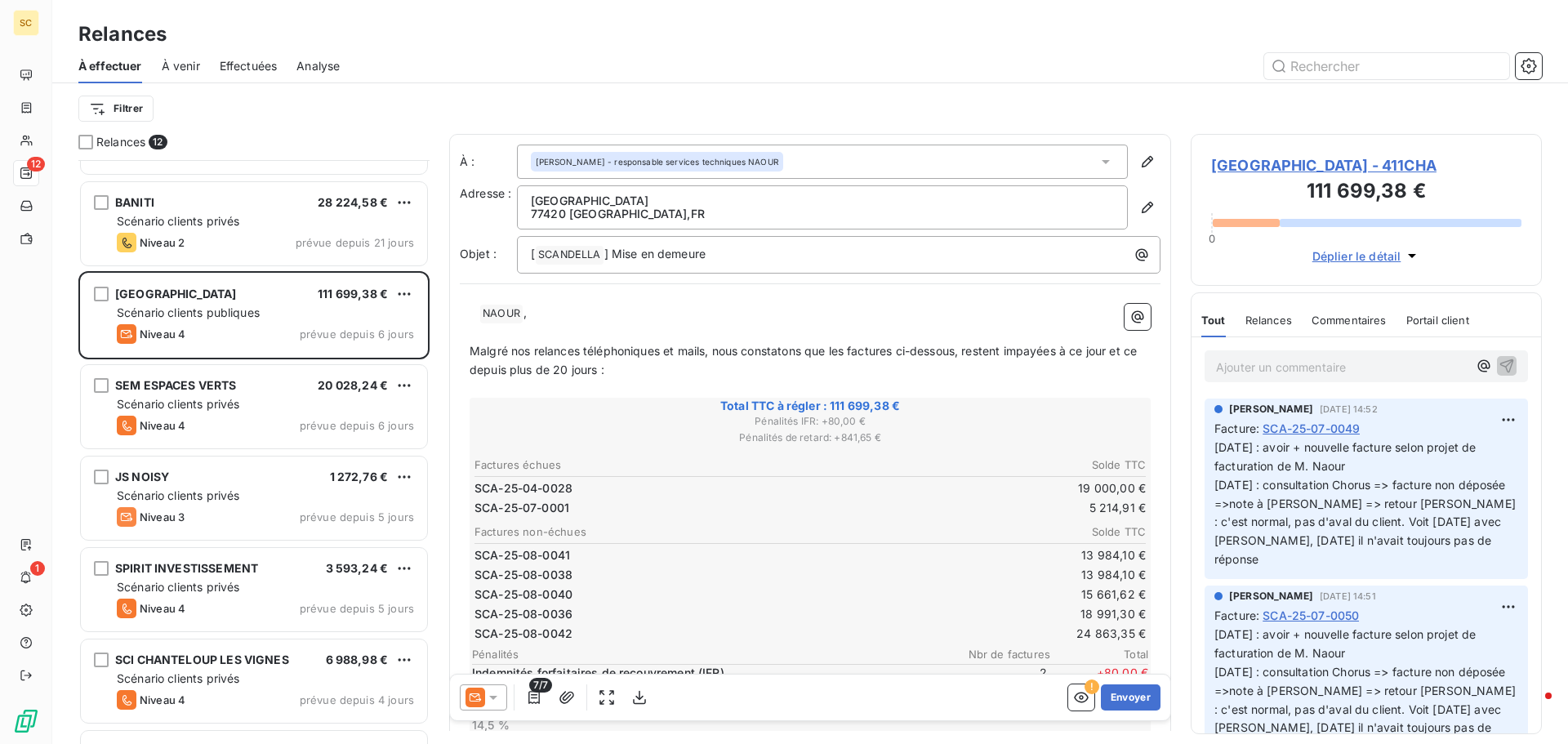
click at [1324, 163] on span "[GEOGRAPHIC_DATA] - 411CHA" at bounding box center [1367, 165] width 311 height 22
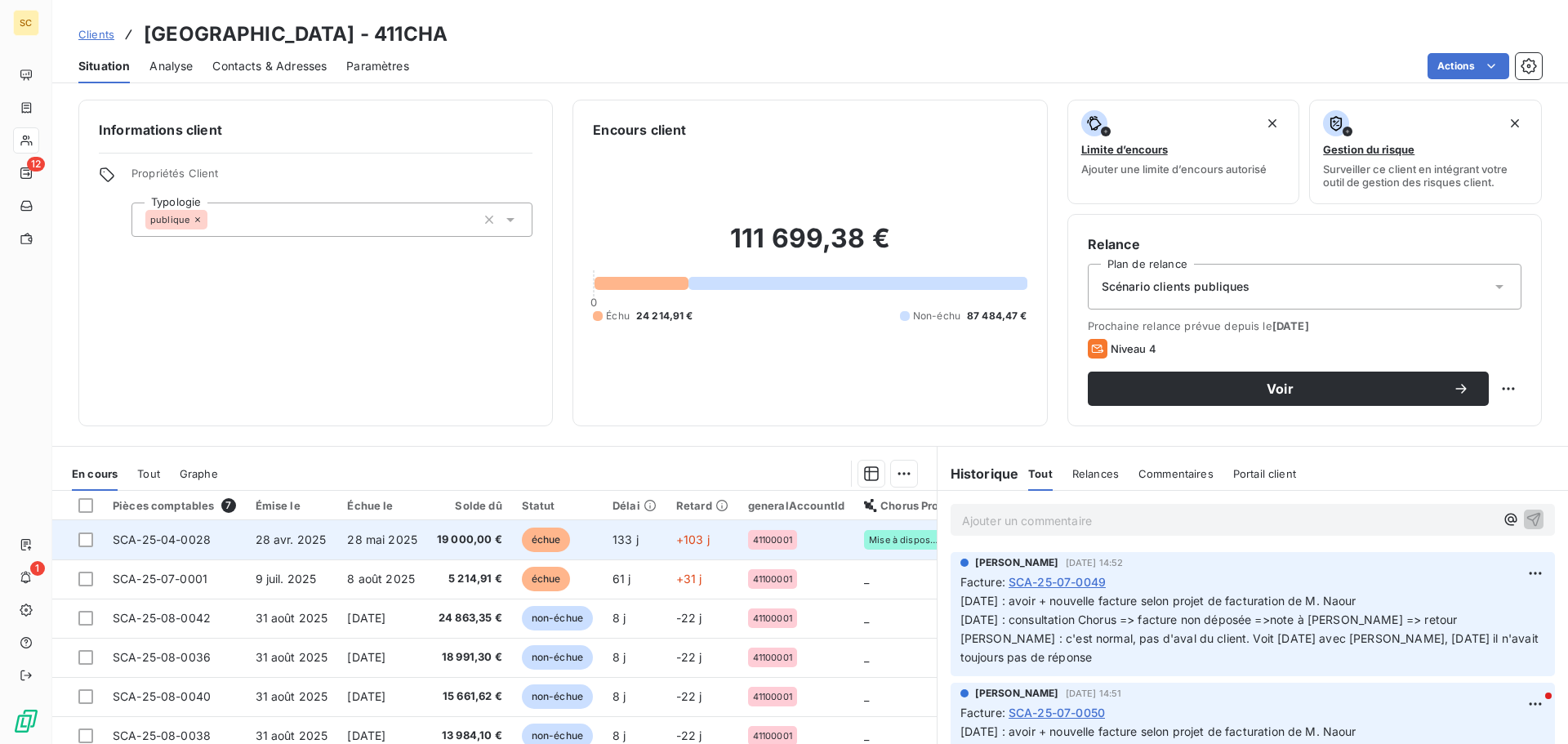
click at [386, 542] on span "28 mai 2025" at bounding box center [382, 540] width 71 height 14
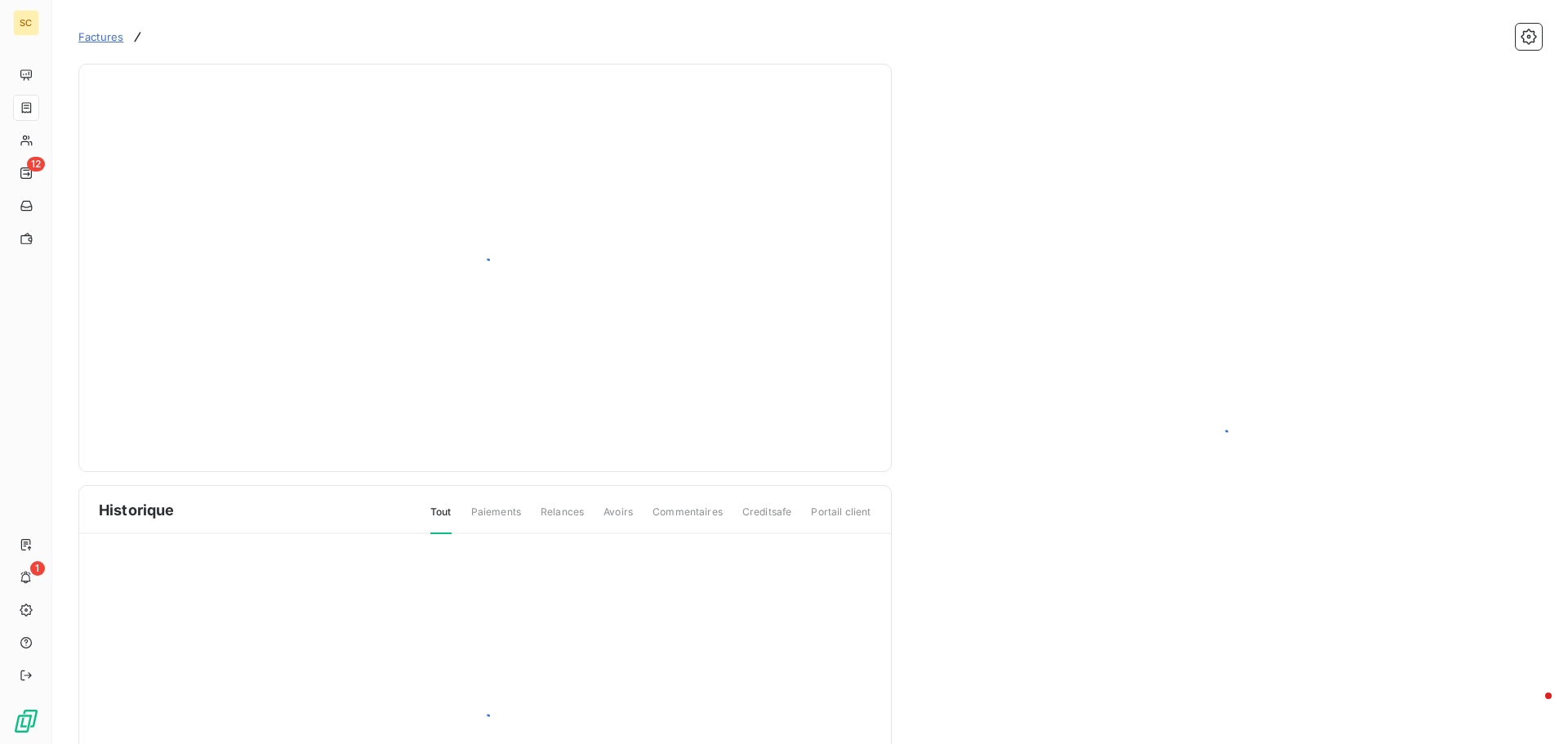
click at [364, 545] on div at bounding box center [485, 723] width 812 height 379
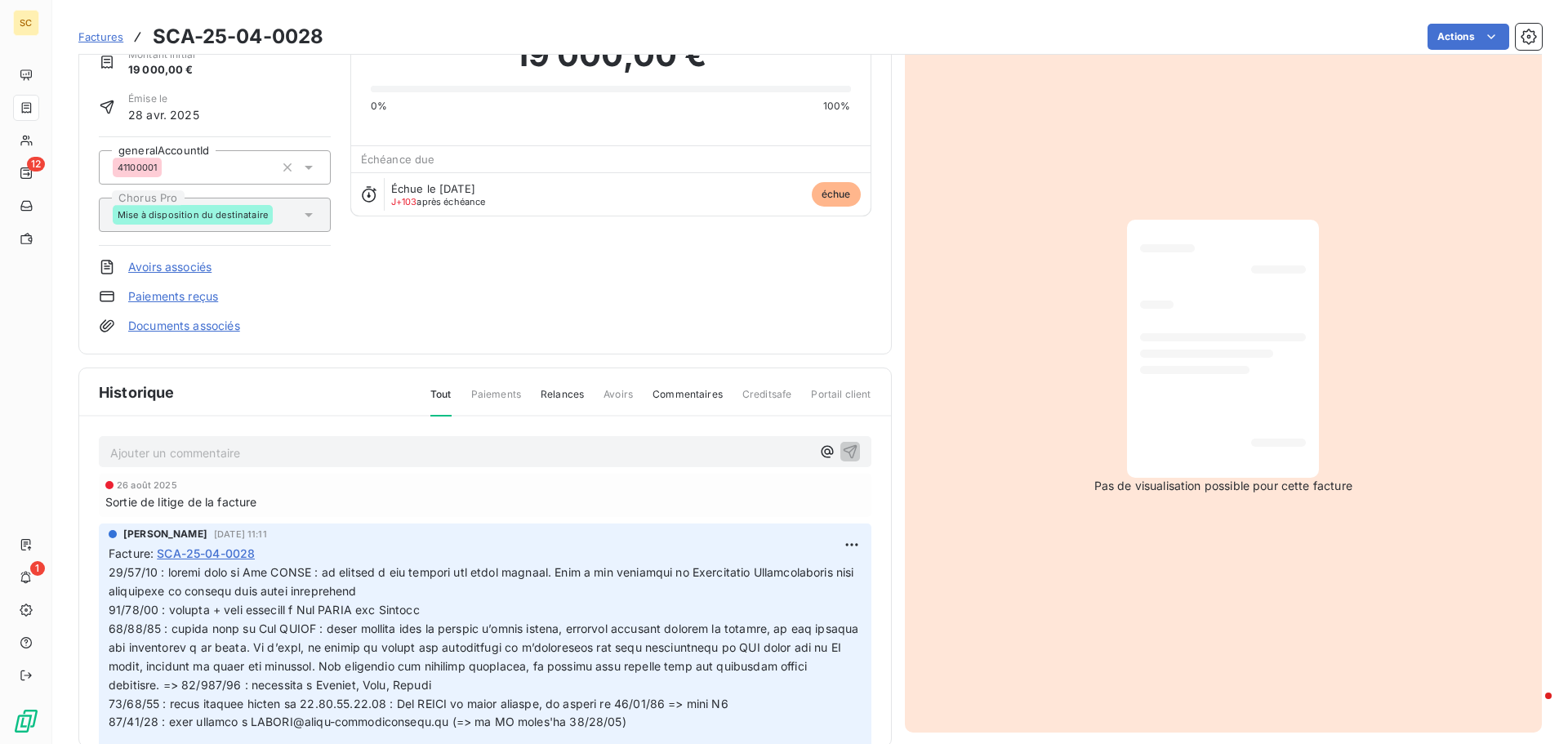
scroll to position [84, 0]
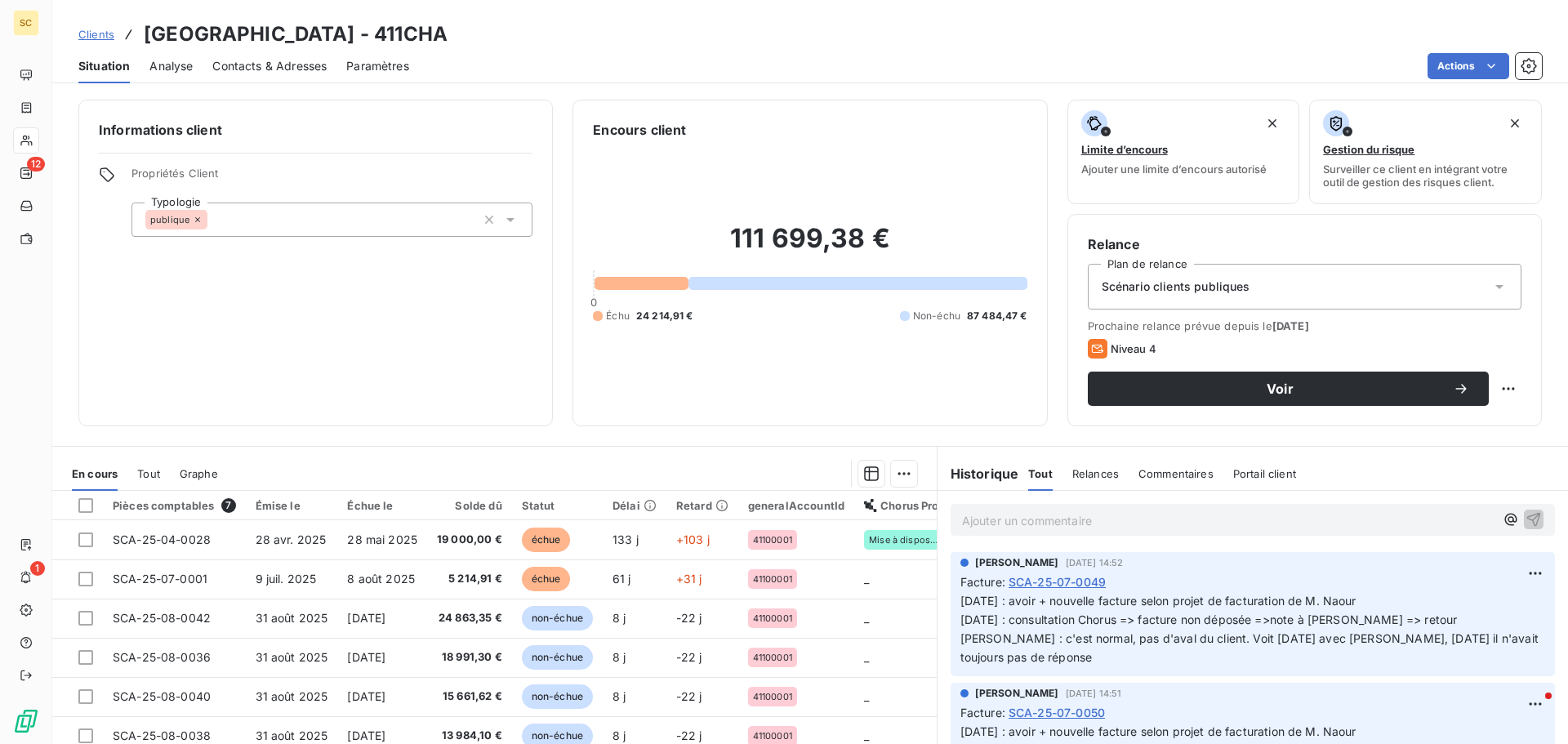
click at [325, 58] on span "Contacts & Adresses" at bounding box center [270, 66] width 115 height 17
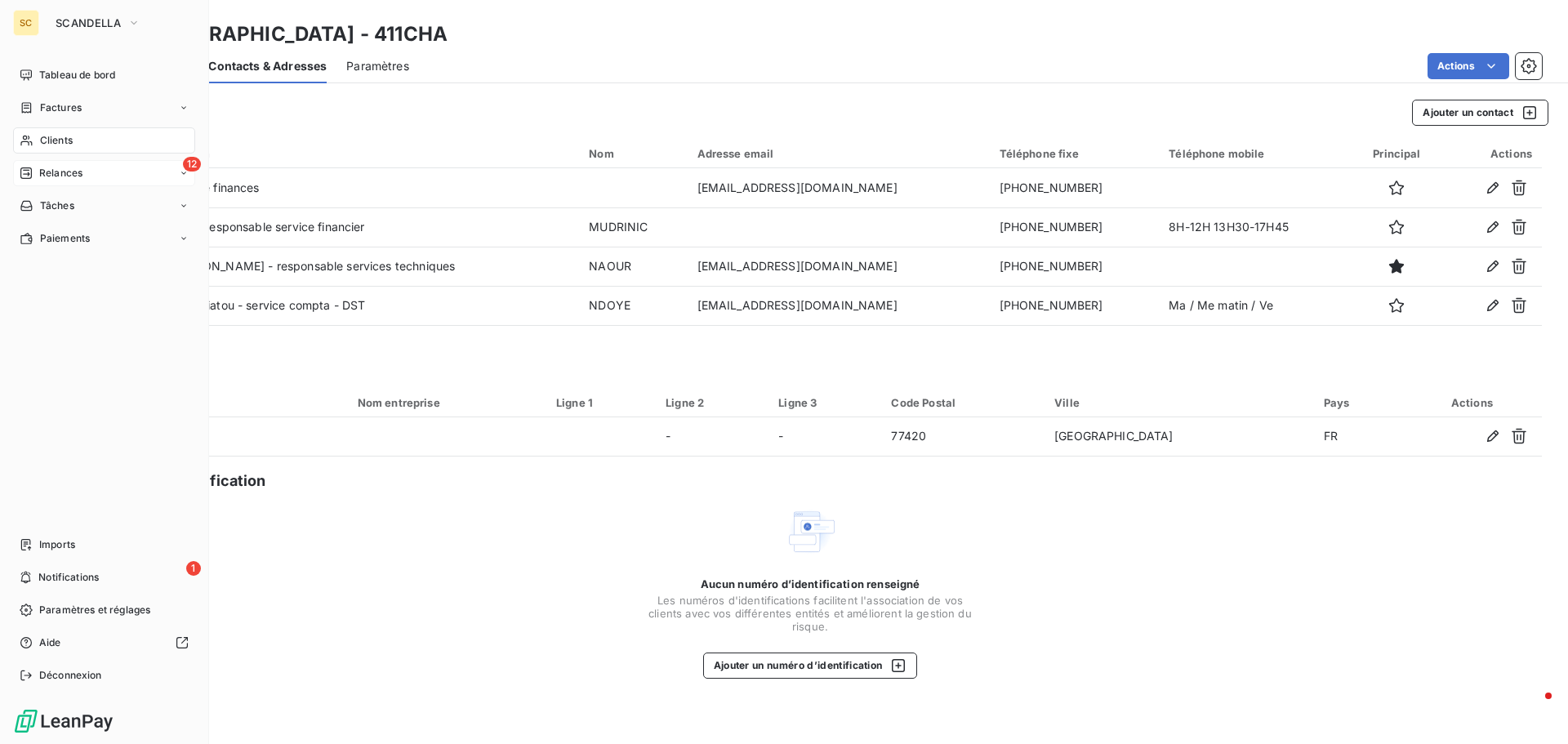
click at [92, 176] on div "12 Relances" at bounding box center [104, 173] width 182 height 26
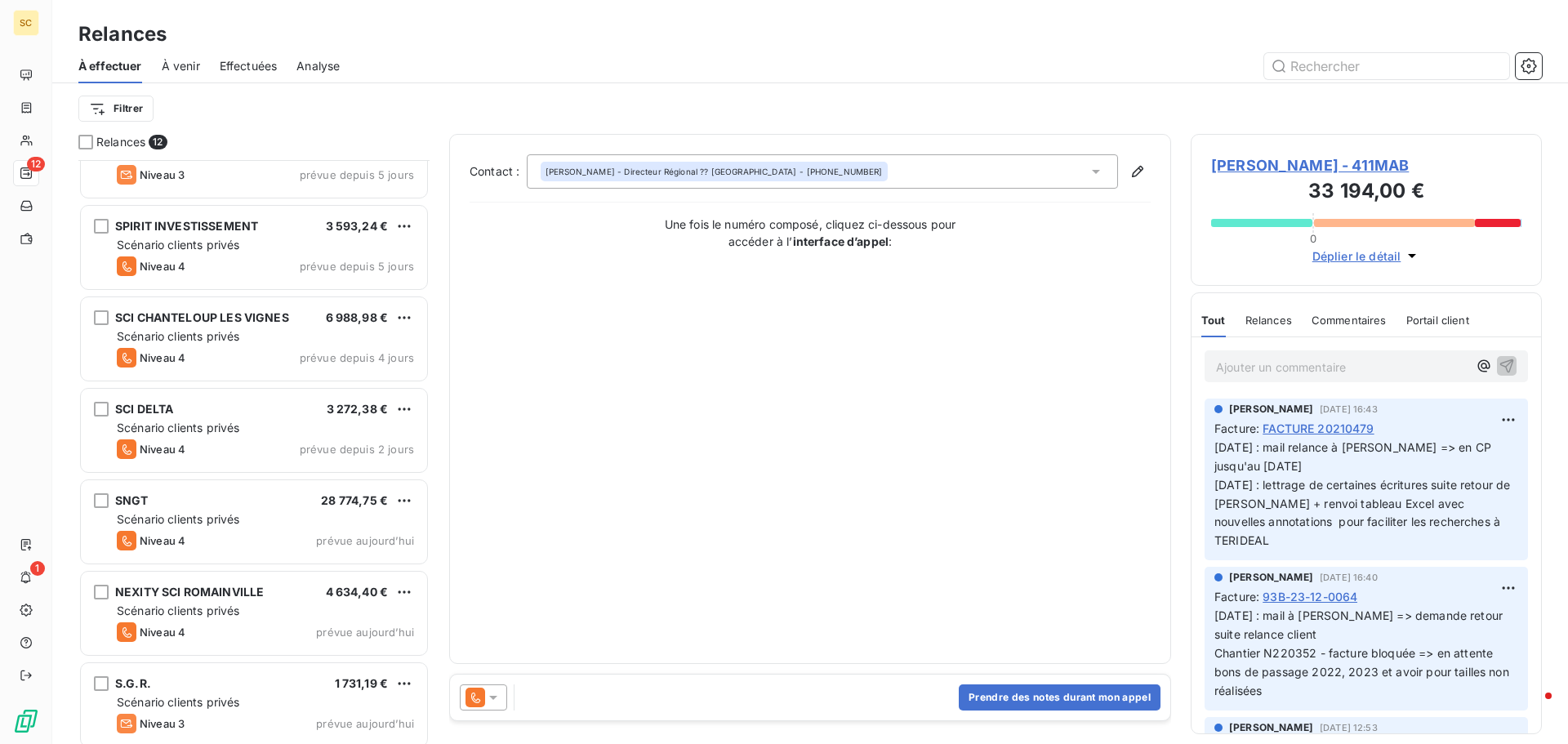
scroll to position [515, 0]
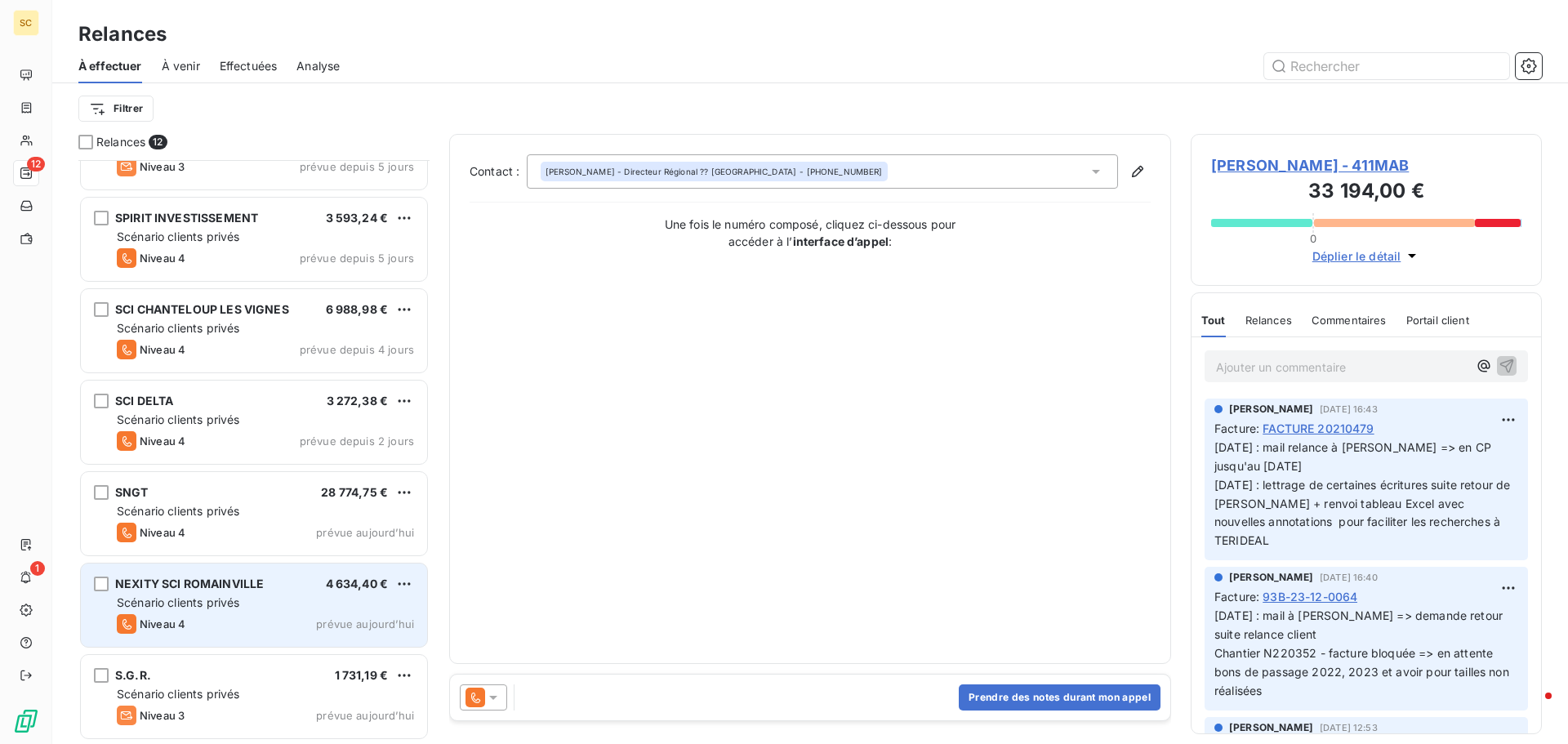
click at [202, 605] on span "Scénario clients privés" at bounding box center [177, 603] width 123 height 14
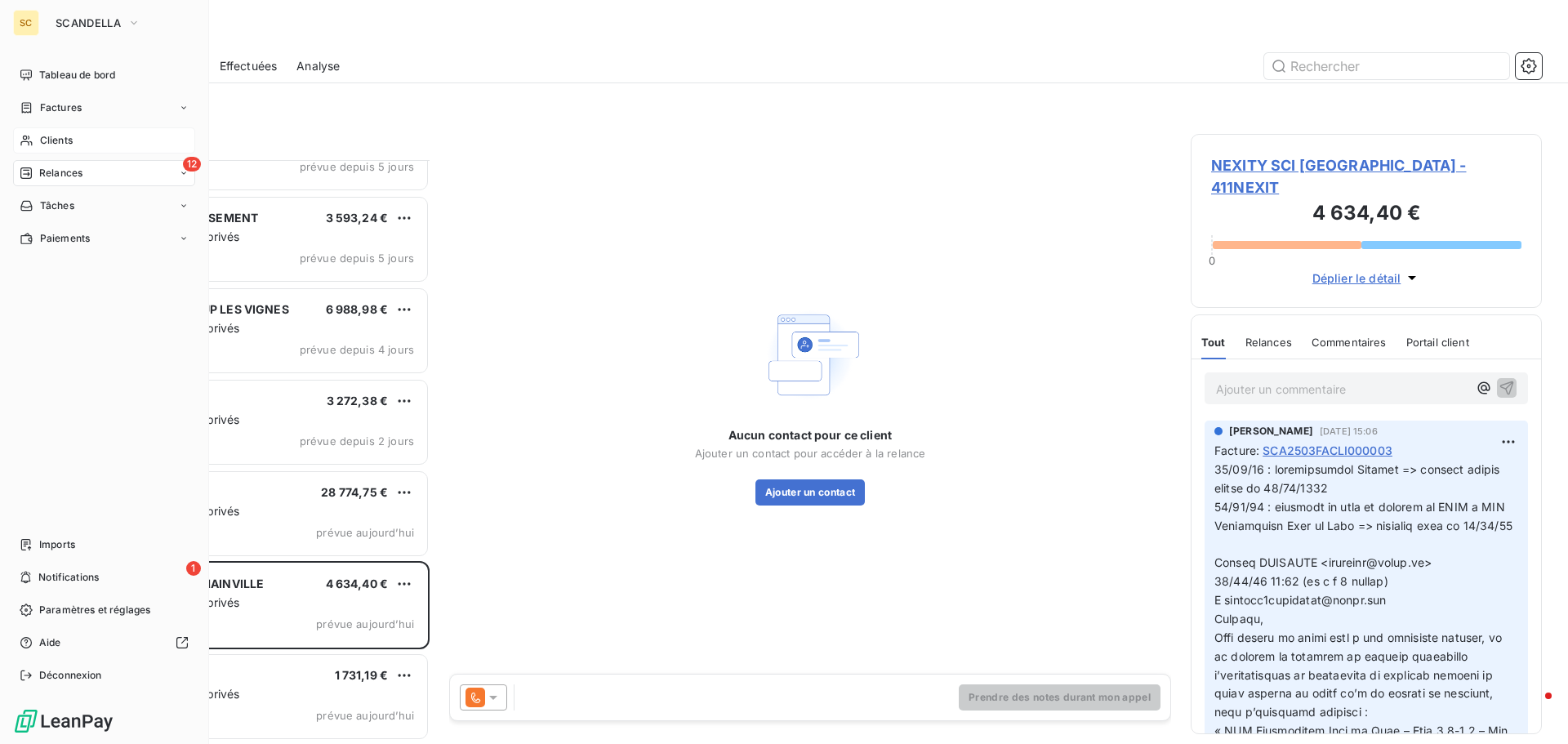
click at [71, 130] on div "Clients" at bounding box center [104, 140] width 182 height 26
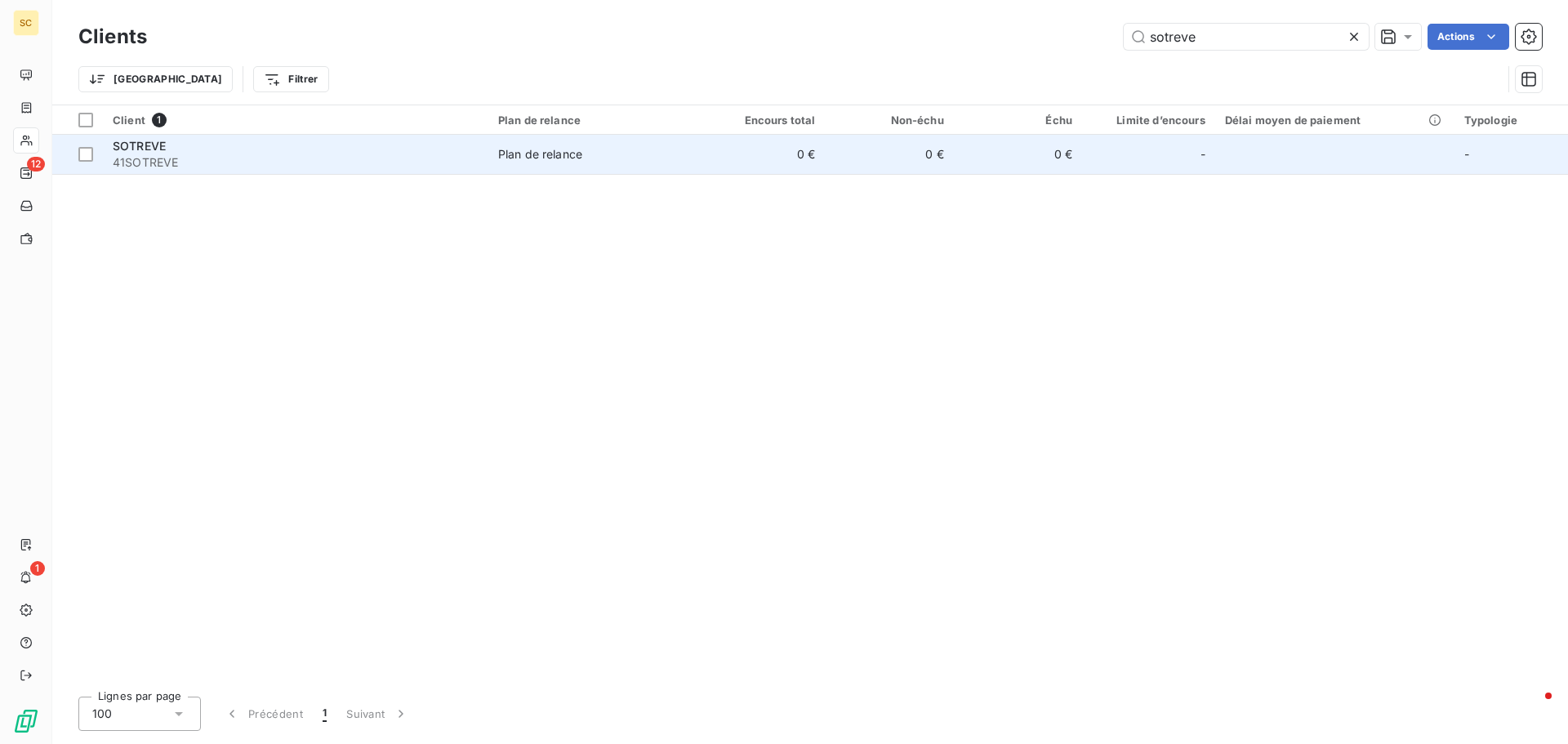
type input "sotreve"
click at [571, 166] on td "Plan de relance" at bounding box center [593, 154] width 209 height 39
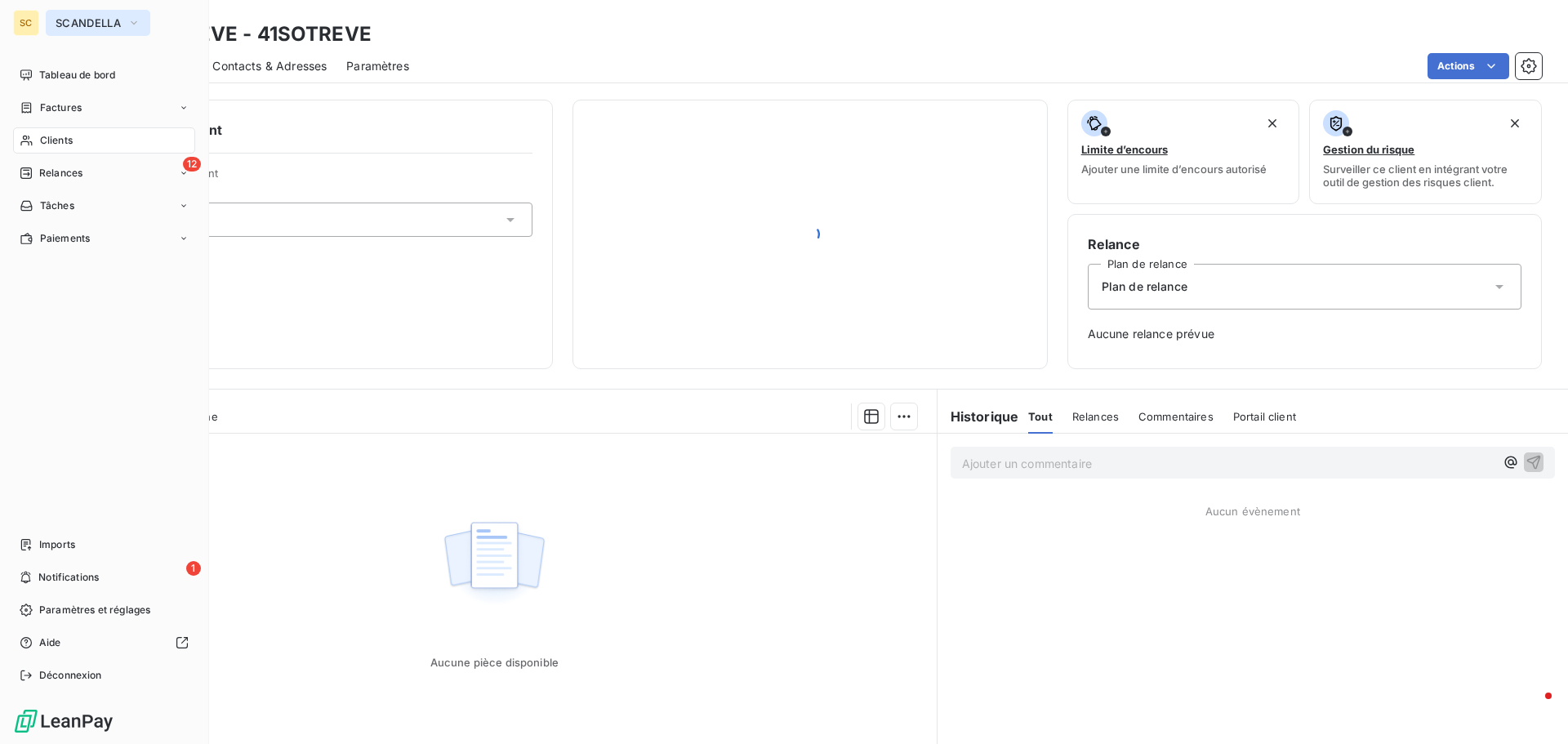
click at [72, 5] on div "SC SCANDELLA Tableau de bord Factures Clients 12 Relances Tâches Paiements Impo…" at bounding box center [104, 372] width 209 height 744
click at [76, 16] on button "SCANDELLA" at bounding box center [98, 23] width 104 height 26
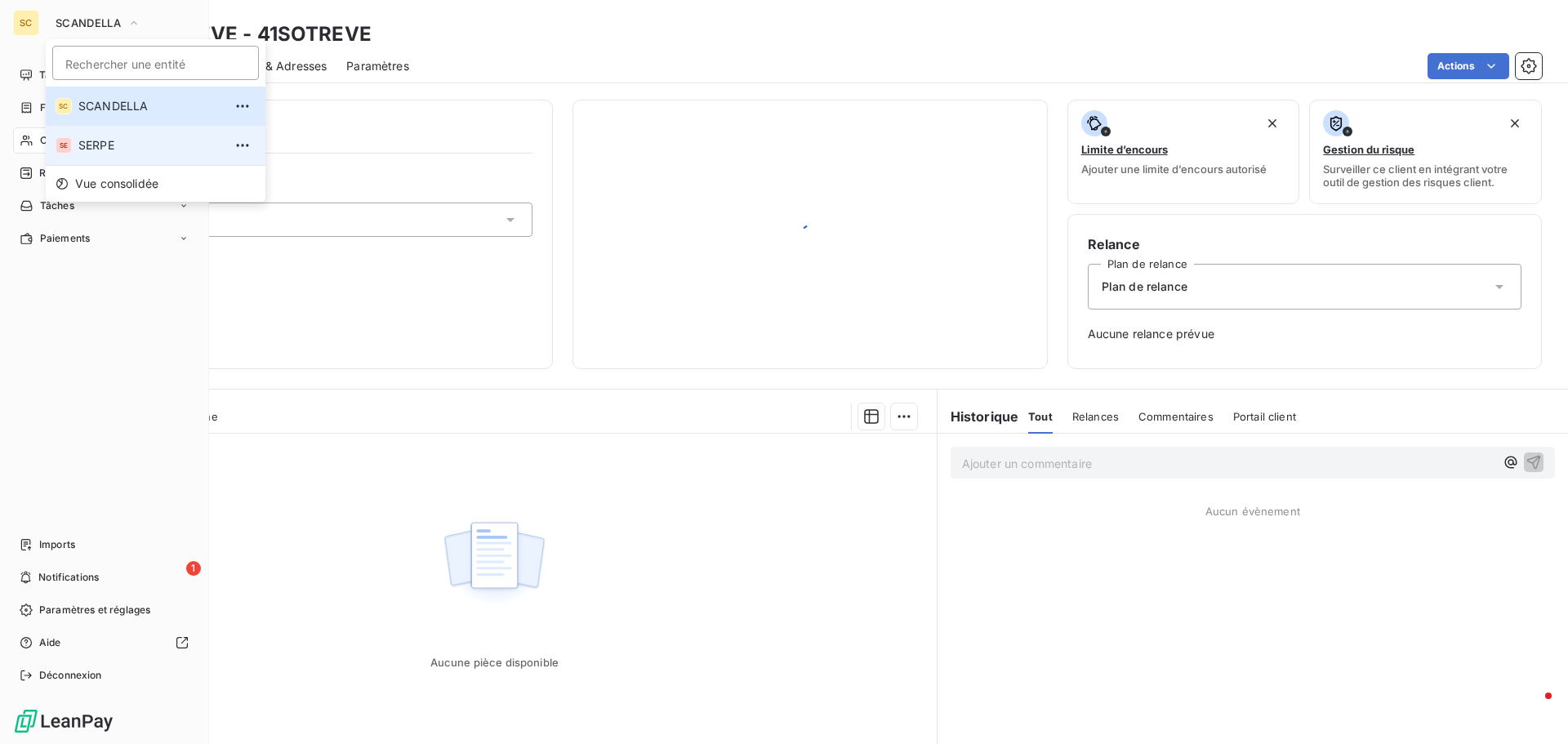
click at [97, 143] on span "SERPE" at bounding box center [151, 146] width 145 height 17
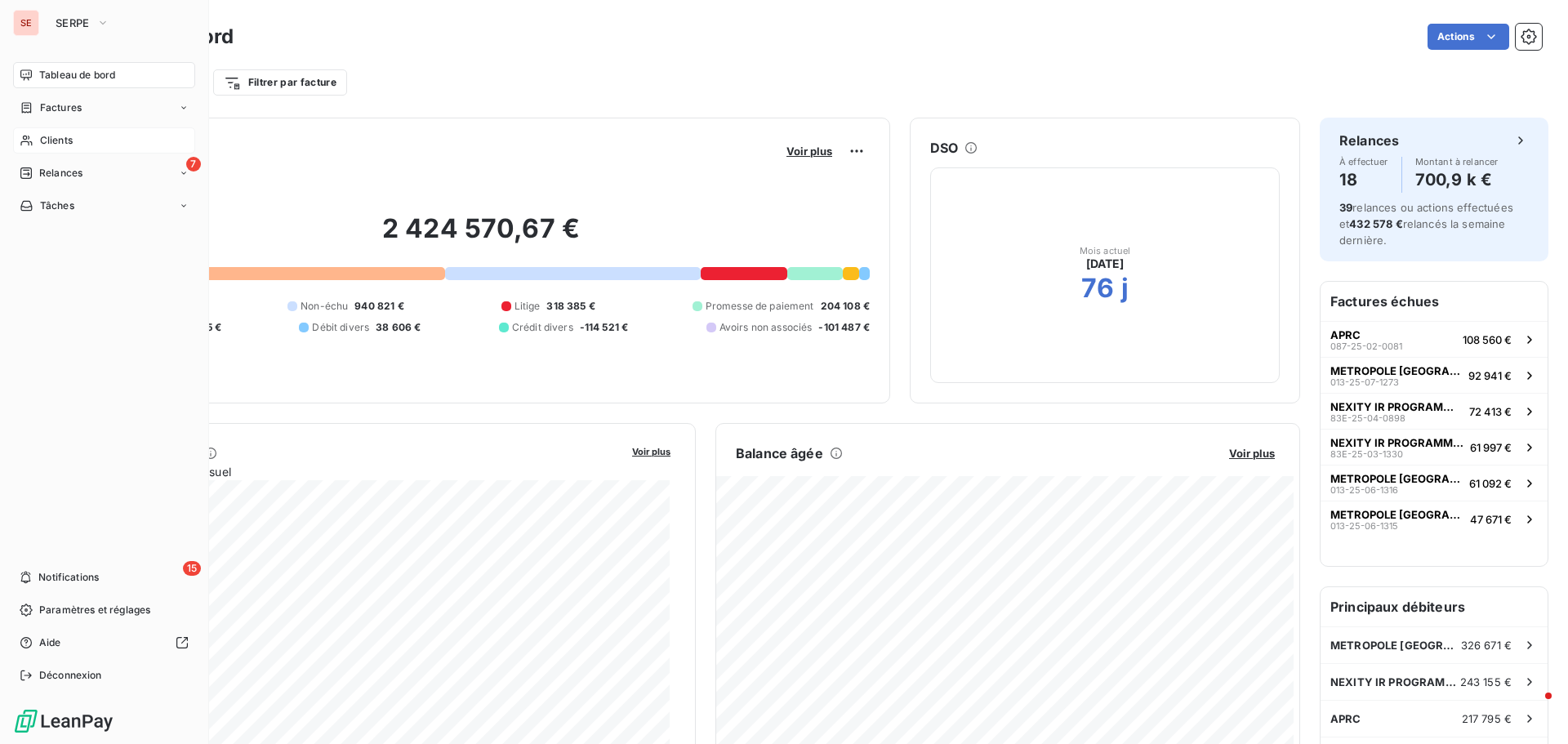
click at [67, 139] on span "Clients" at bounding box center [56, 140] width 33 height 15
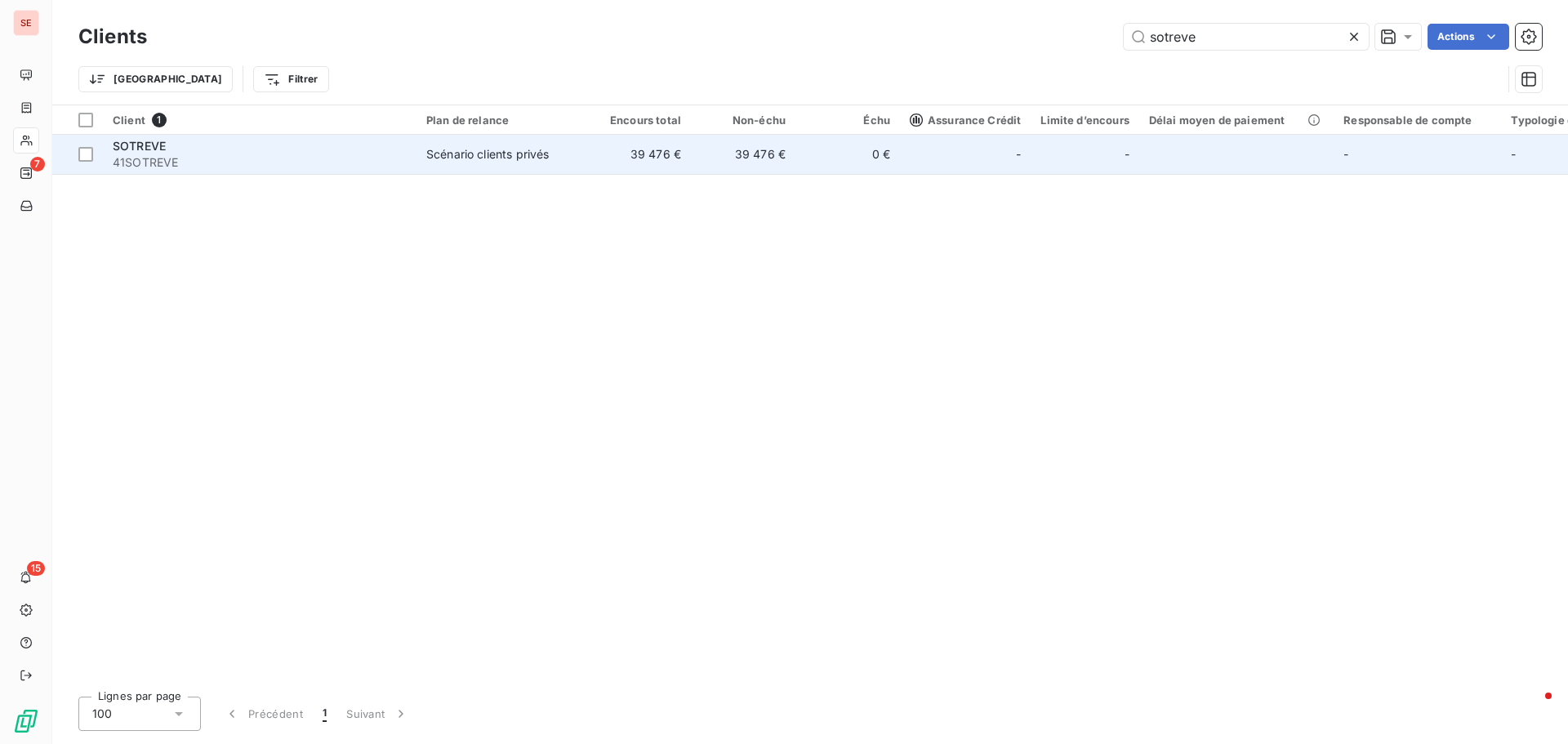
type input "sotreve"
click at [152, 162] on span "41SOTREVE" at bounding box center [259, 162] width 294 height 17
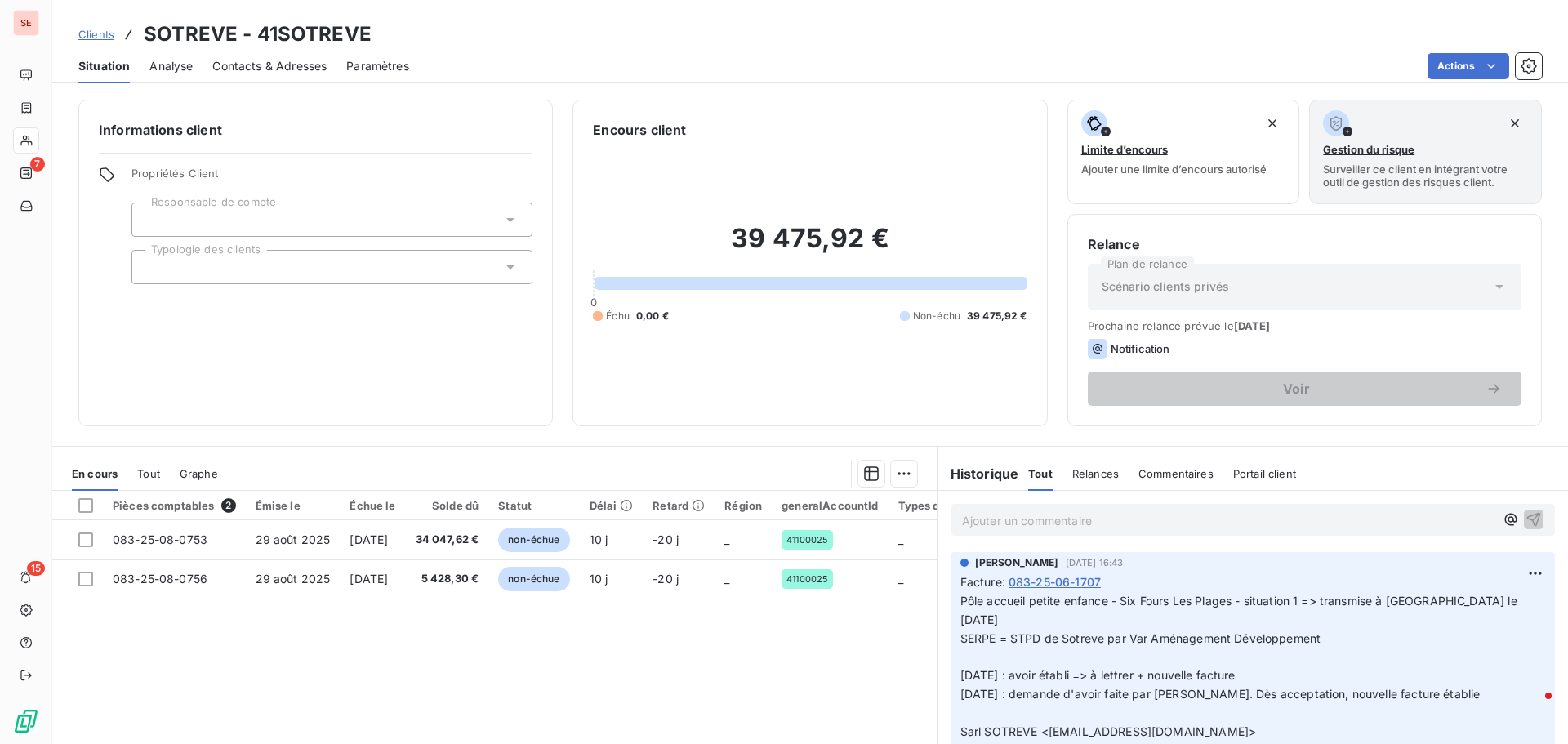
scroll to position [82, 0]
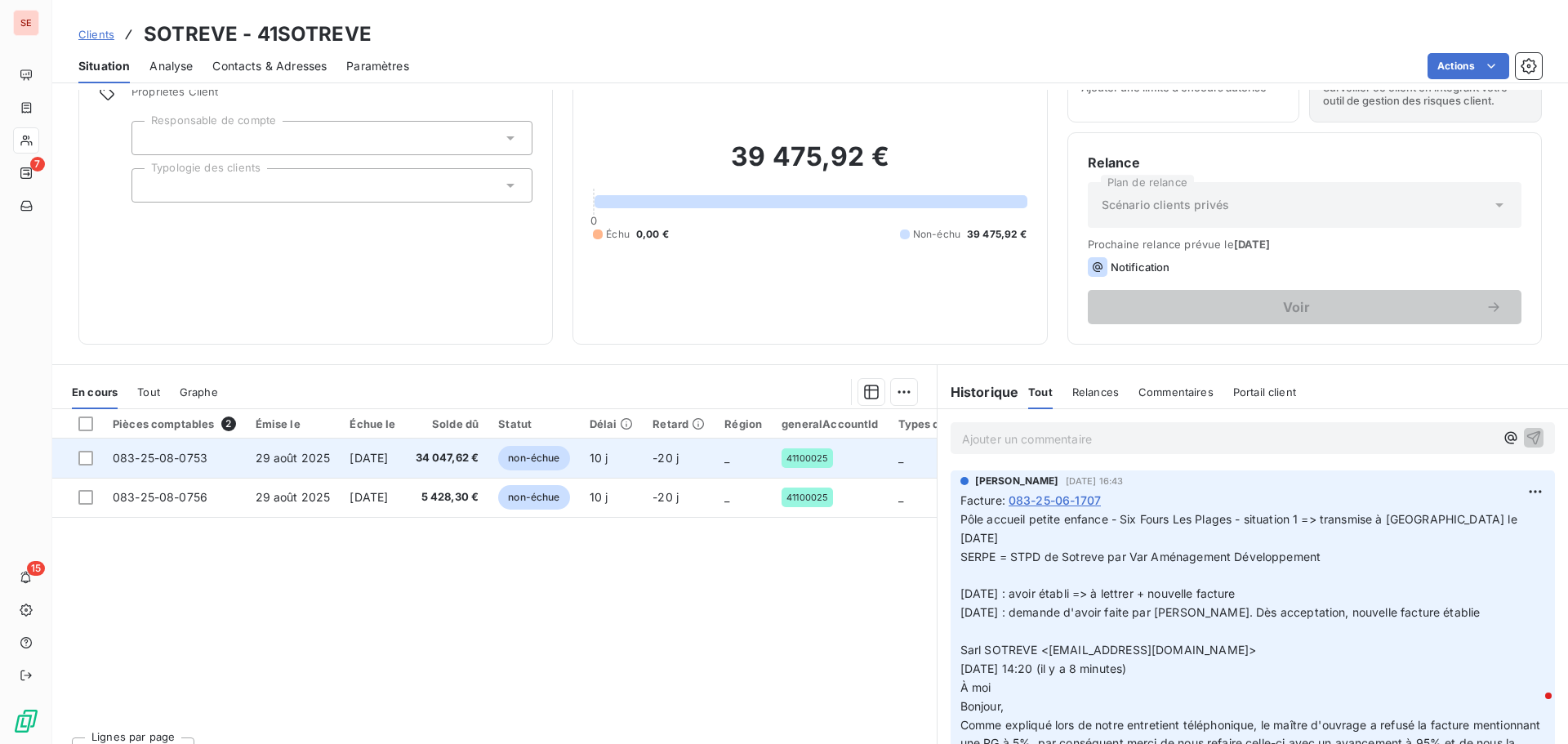
click at [388, 456] on span "28 sept. 2025" at bounding box center [369, 458] width 39 height 14
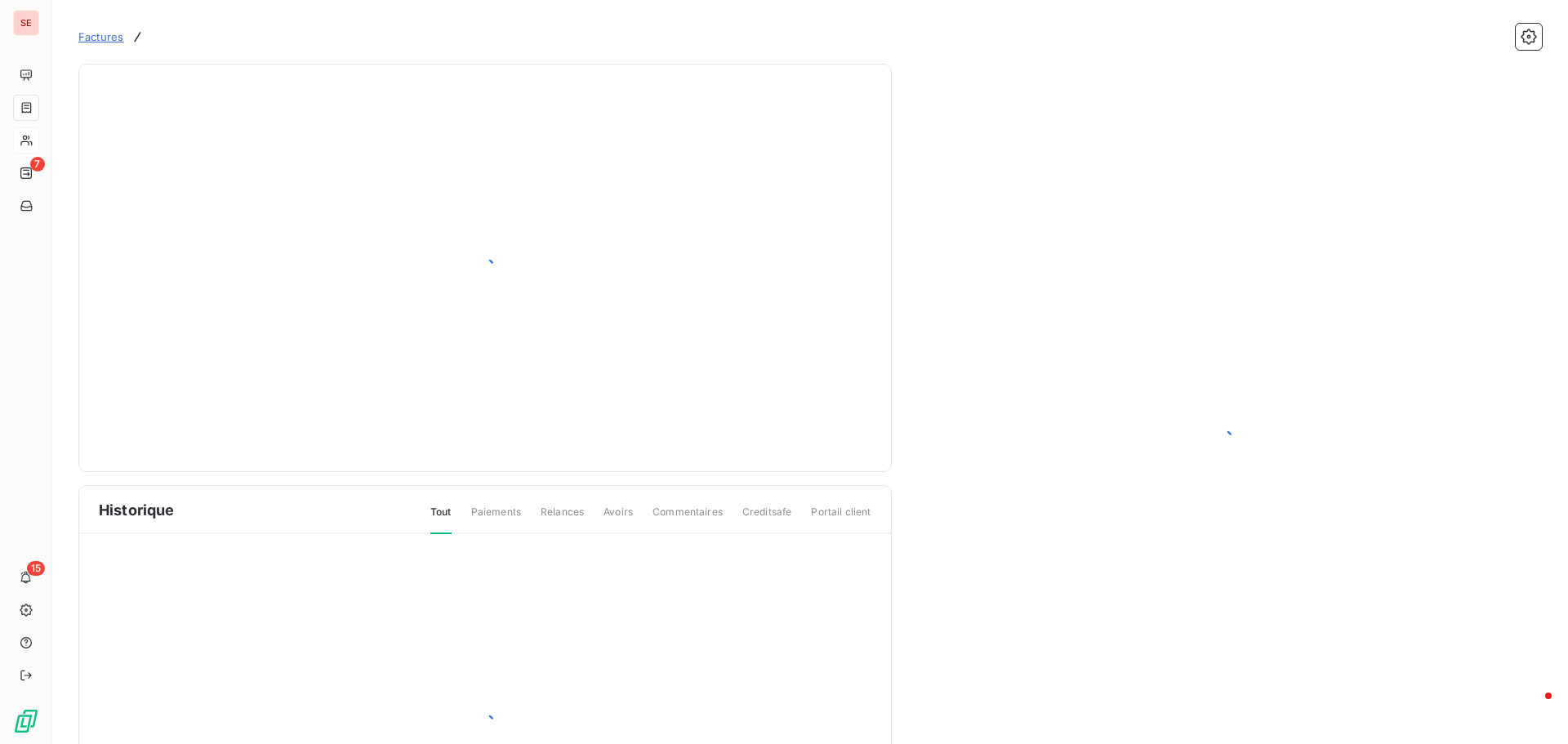
click at [285, 459] on div at bounding box center [485, 267] width 814 height 409
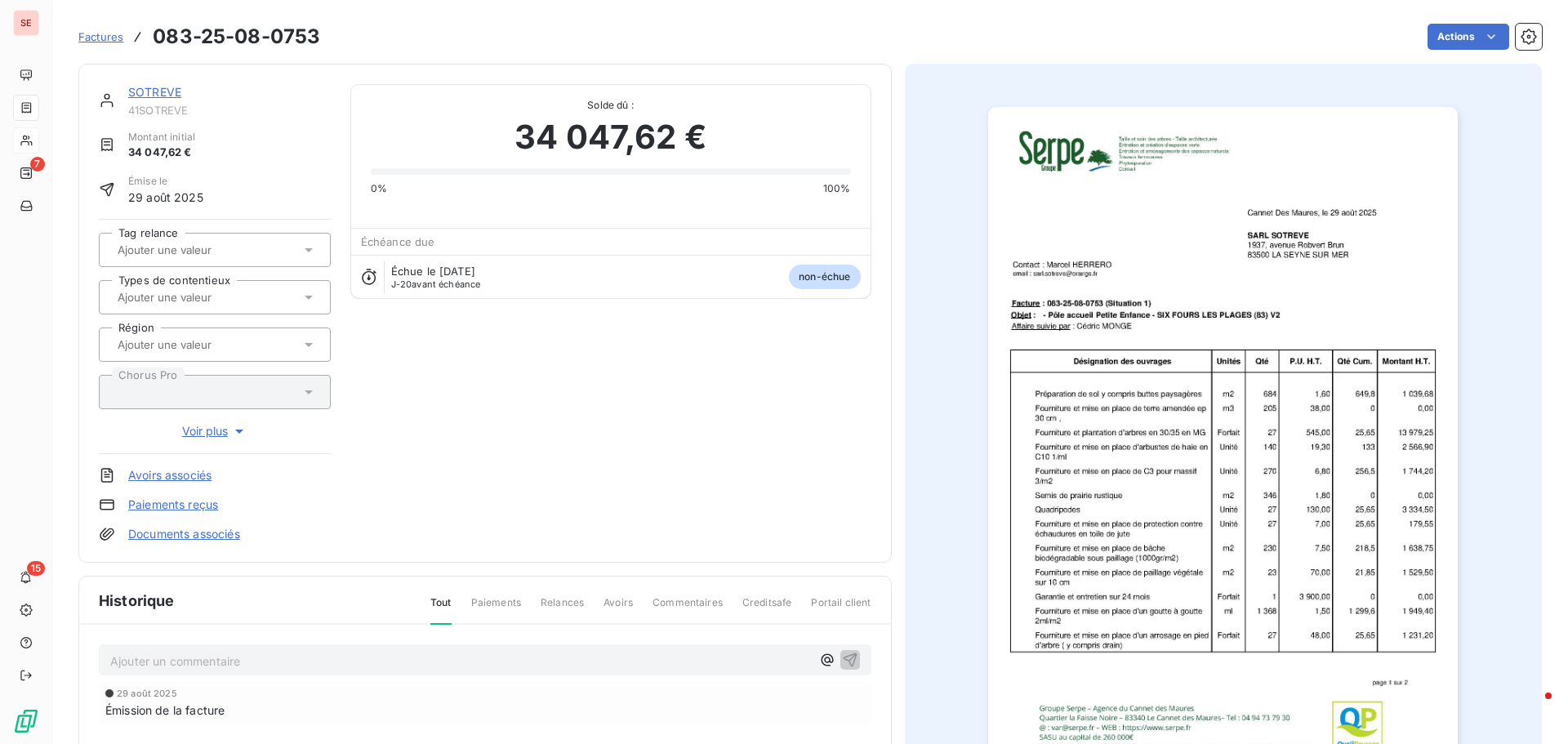
click at [219, 659] on p "Ajouter un commentaire ﻿" at bounding box center [461, 661] width 701 height 20
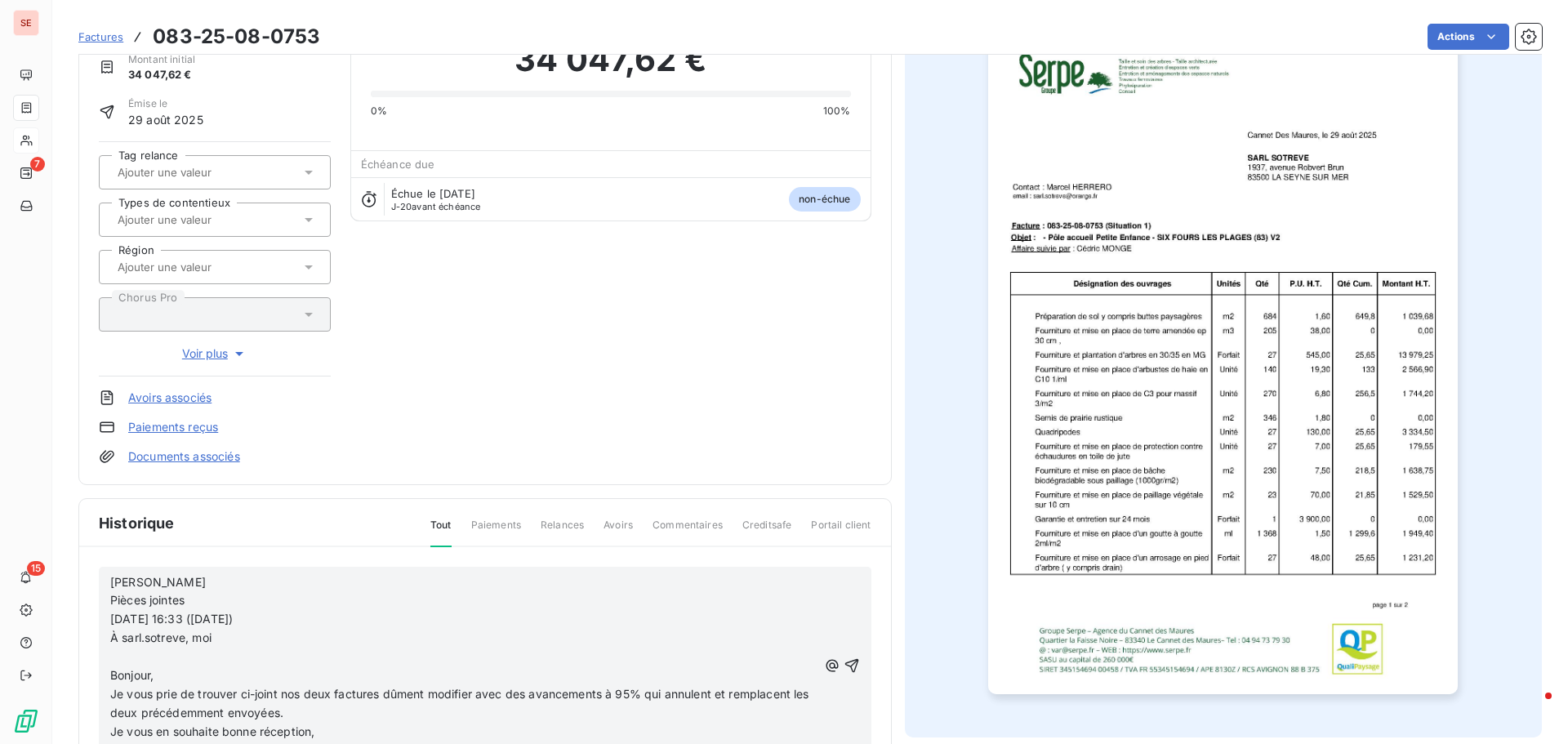
scroll to position [82, 0]
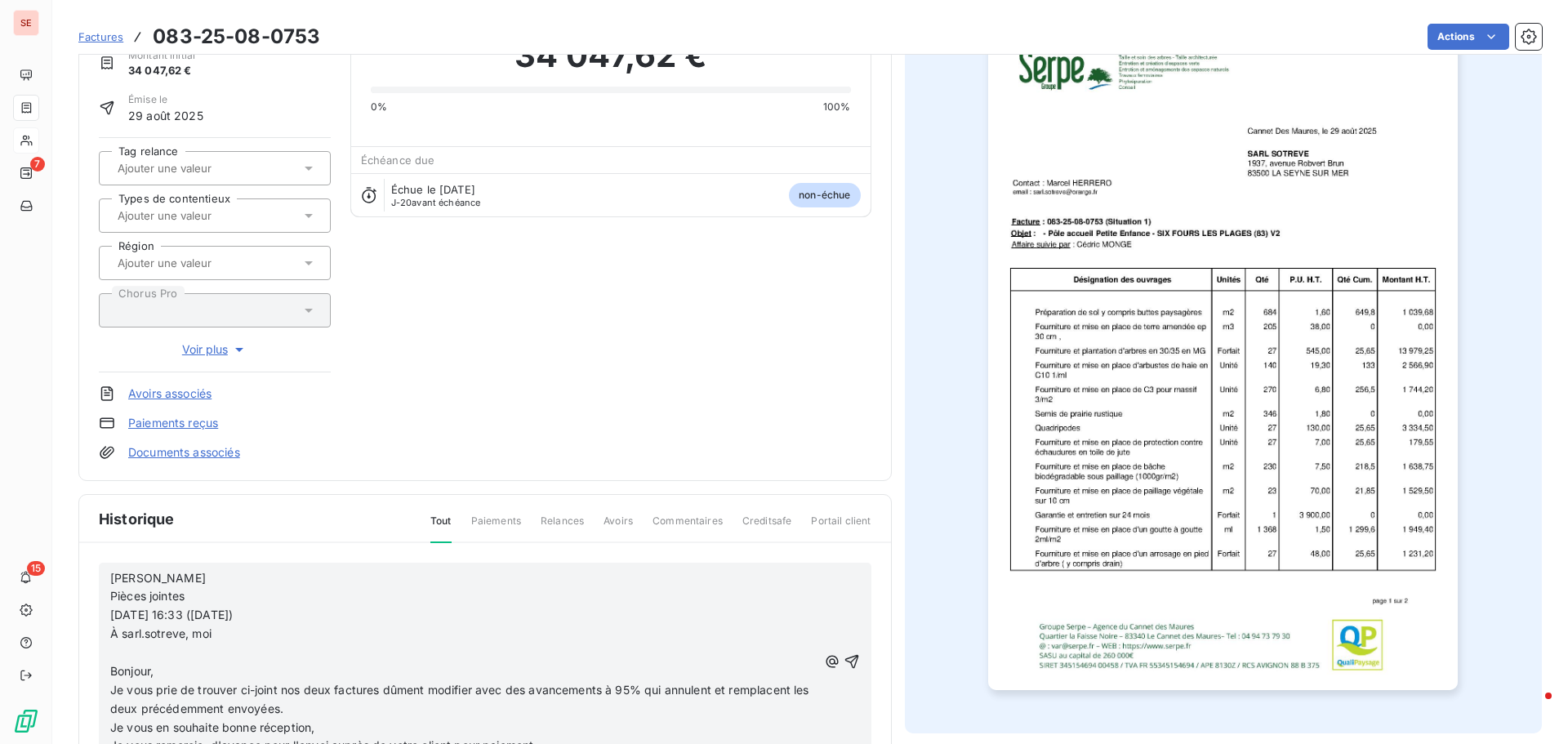
click at [173, 591] on span "Pièces jointes" at bounding box center [147, 596] width 74 height 14
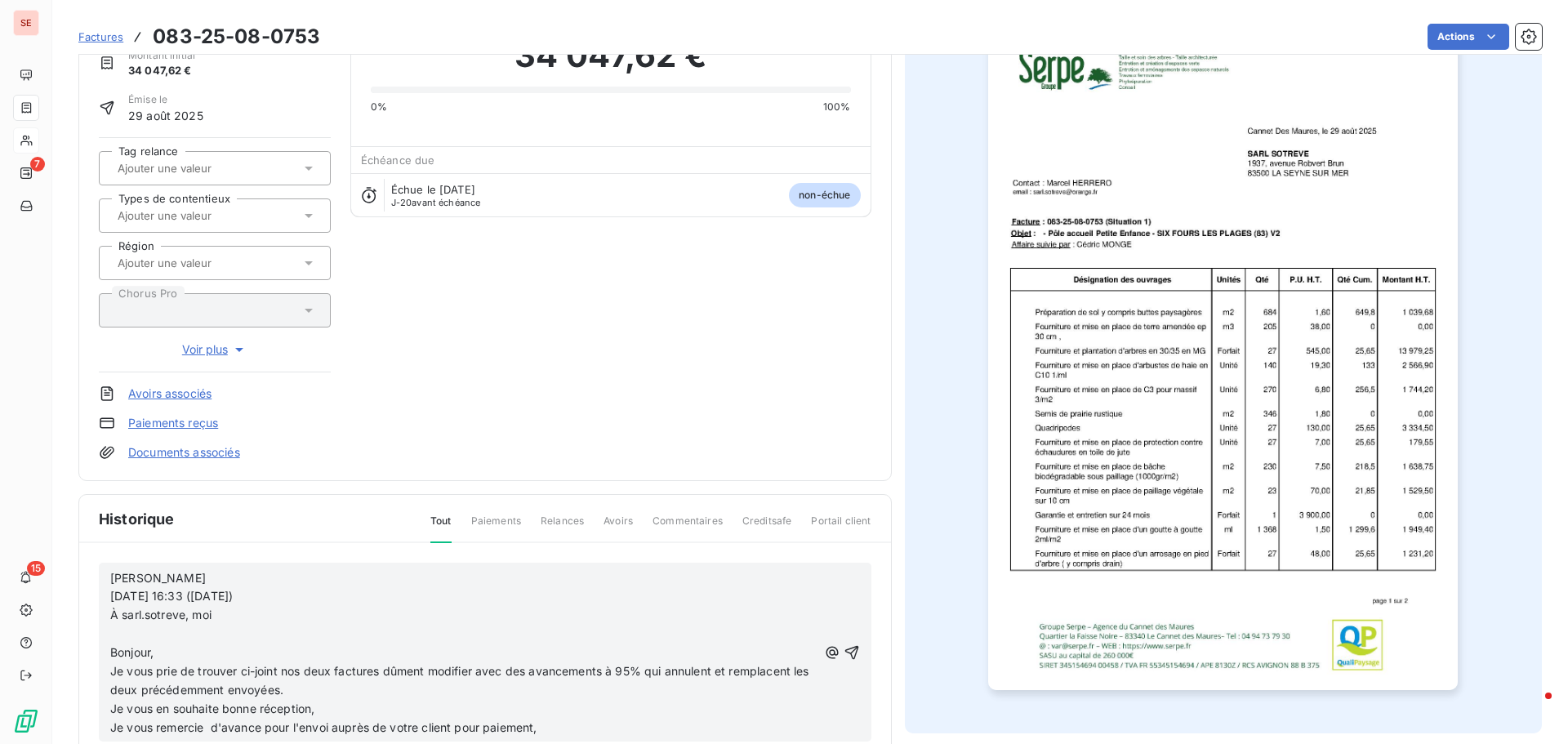
scroll to position [64, 0]
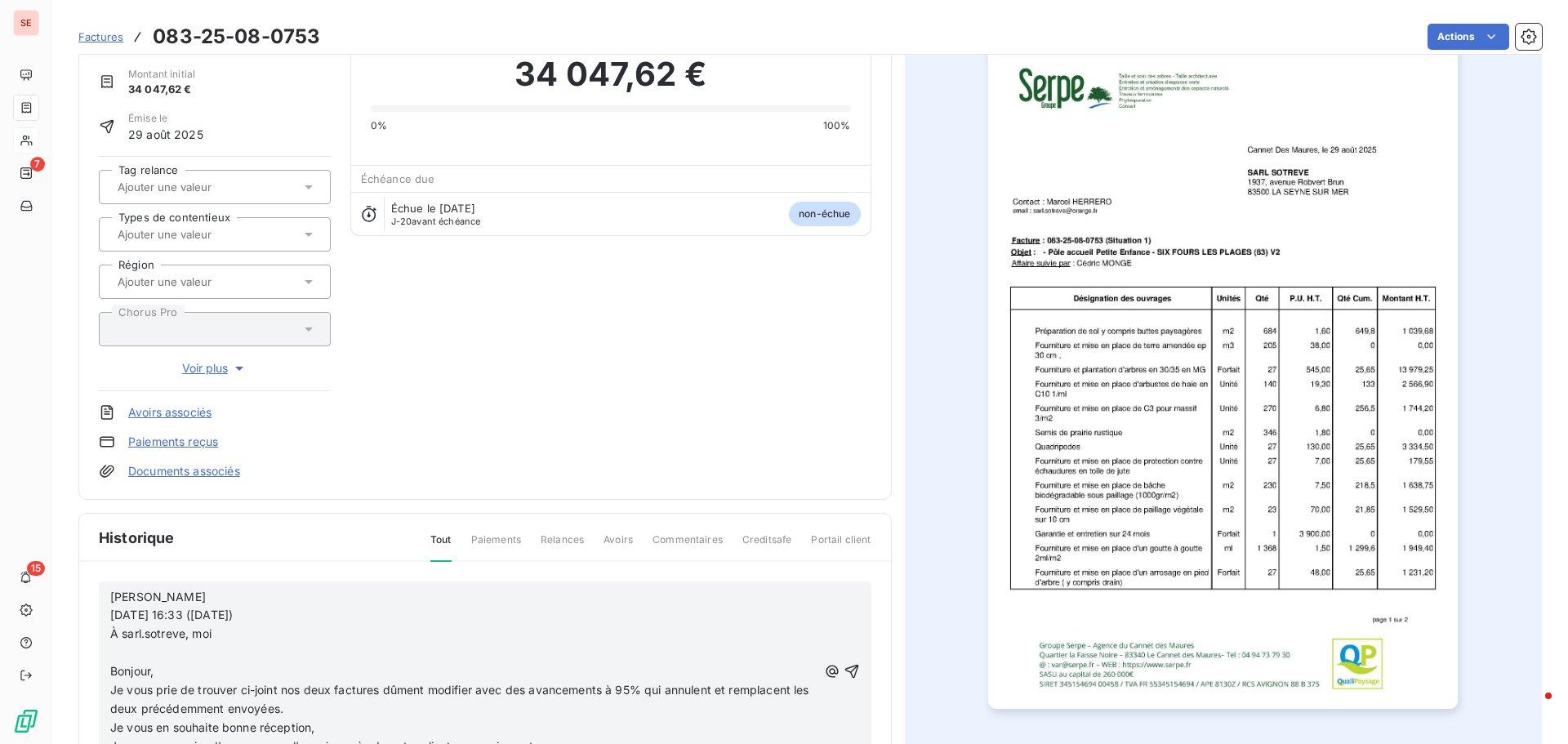
click at [135, 650] on p "﻿" at bounding box center [464, 652] width 708 height 19
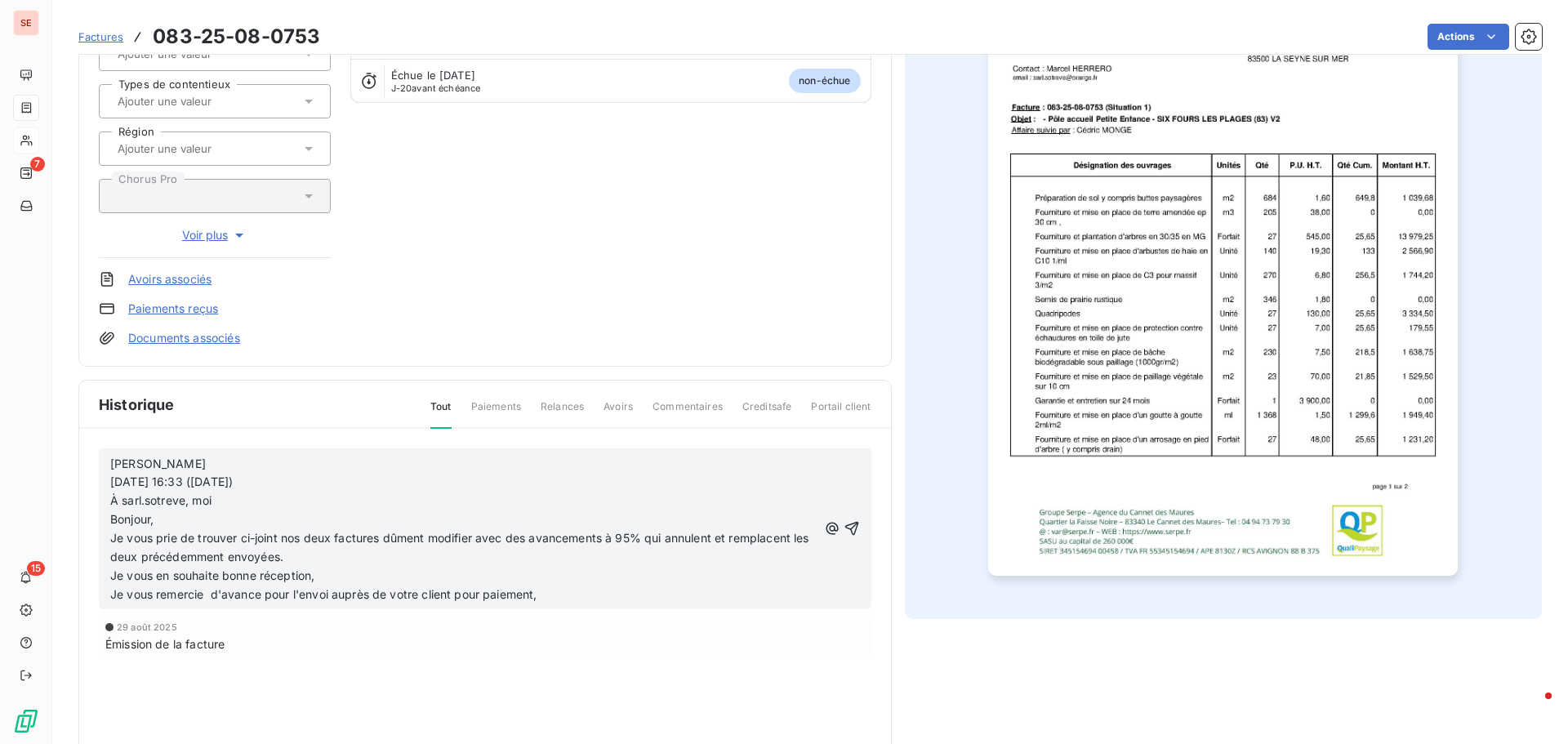
scroll to position [227, 0]
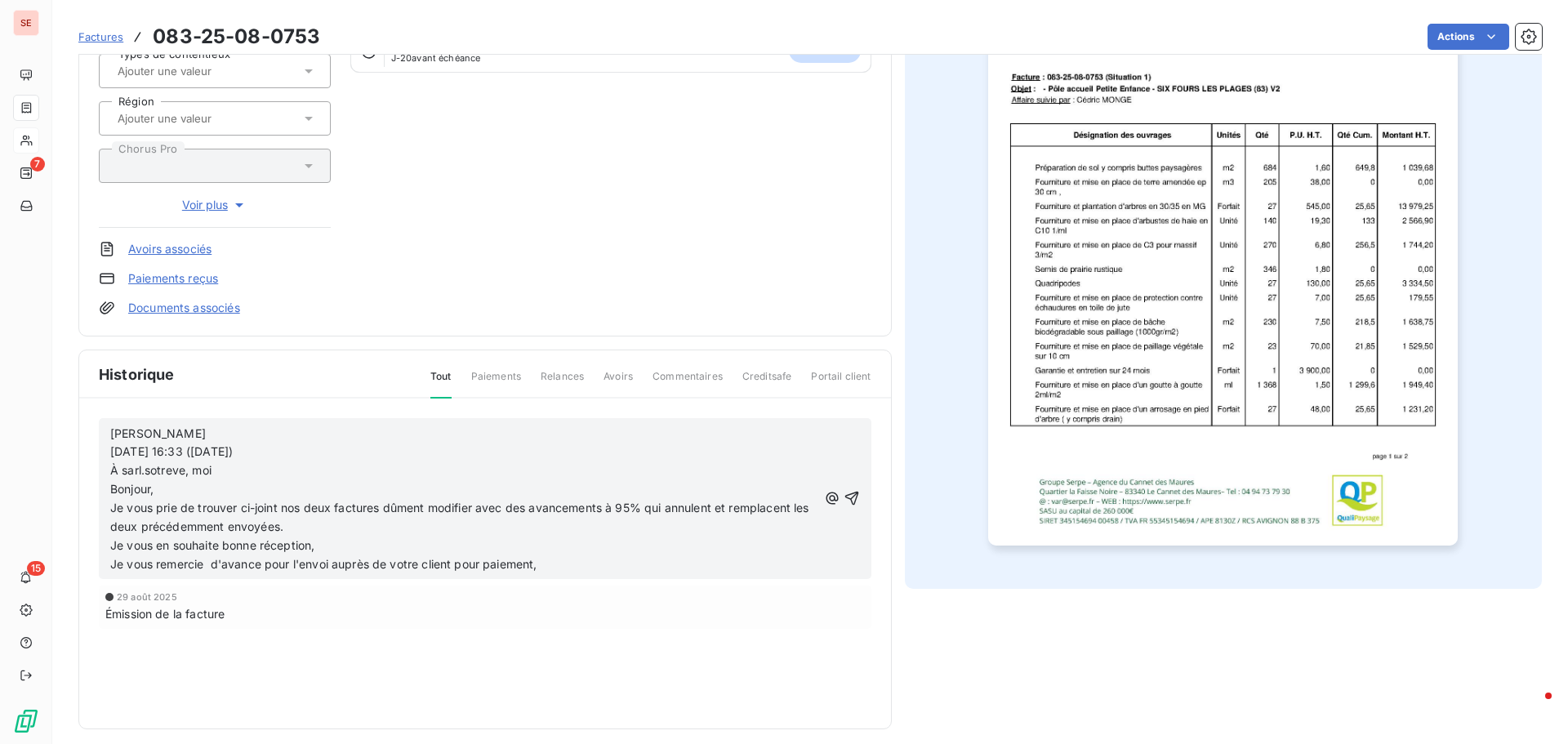
click at [115, 432] on span "Sarah AISSAOUI" at bounding box center [158, 433] width 95 height 14
click at [113, 430] on span "Sarah AISSAOUI" at bounding box center [158, 433] width 95 height 14
drag, startPoint x: 173, startPoint y: 433, endPoint x: 356, endPoint y: 427, distance: 183.1
click at [356, 427] on p "29/08/25 : mail de Sarah AISSAOUI" at bounding box center [464, 433] width 708 height 19
click at [337, 433] on p "29/08/25 : envoi factures par Sarah à" at bounding box center [464, 433] width 708 height 19
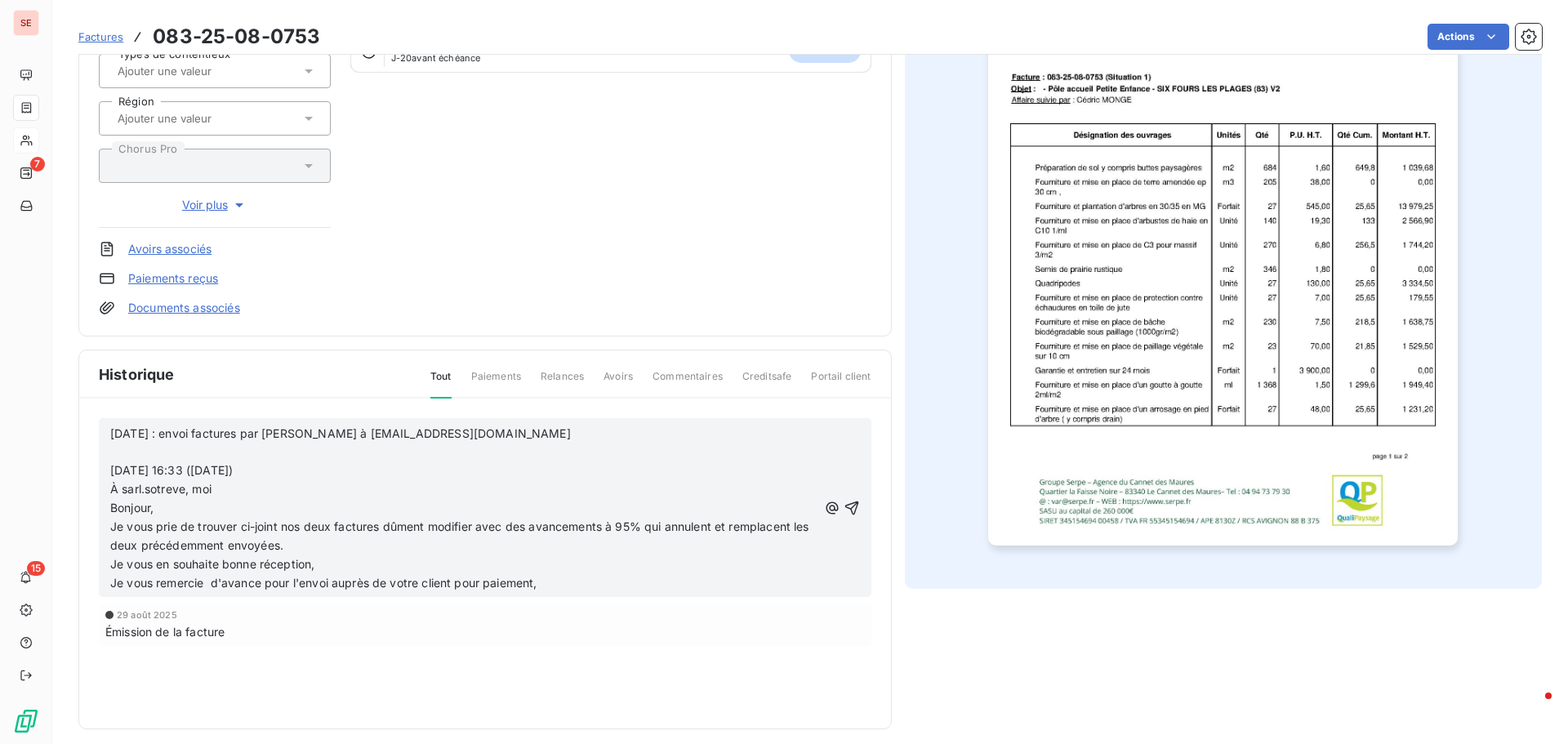
click at [247, 433] on span "29/08/25 : envoi factures par Sarah à sarl.sotreve@orange.fr" at bounding box center [341, 433] width 461 height 14
click at [255, 432] on span "29/08/25 : envoi factures par Sarah à sarl.sotreve@orange.fr" at bounding box center [341, 433] width 461 height 14
click at [709, 428] on p "29/08/25 : envoi factures modifiées (avancement à 95 %) par Sarah à sarl.sotrev…" at bounding box center [464, 433] width 708 height 19
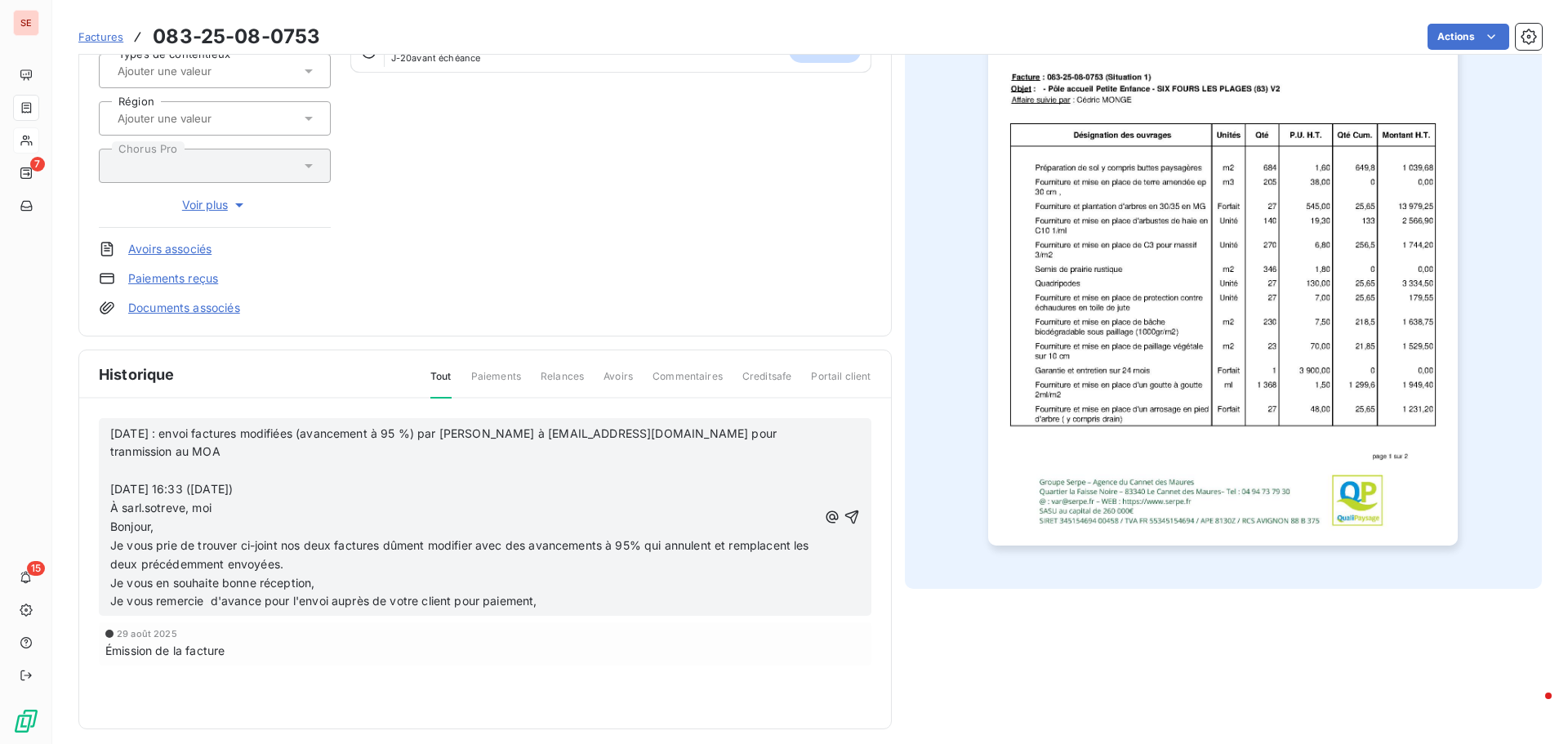
click at [686, 432] on span "29/08/25 : envoi factures modifiées (avancement à 95 %) par Sarah à sarl.sotrev…" at bounding box center [445, 442] width 670 height 33
click at [680, 432] on span "29/08/25 : envoi factures modifiées (avancement à 95 %) par Sarah à sarl.sotrev…" at bounding box center [445, 442] width 670 height 33
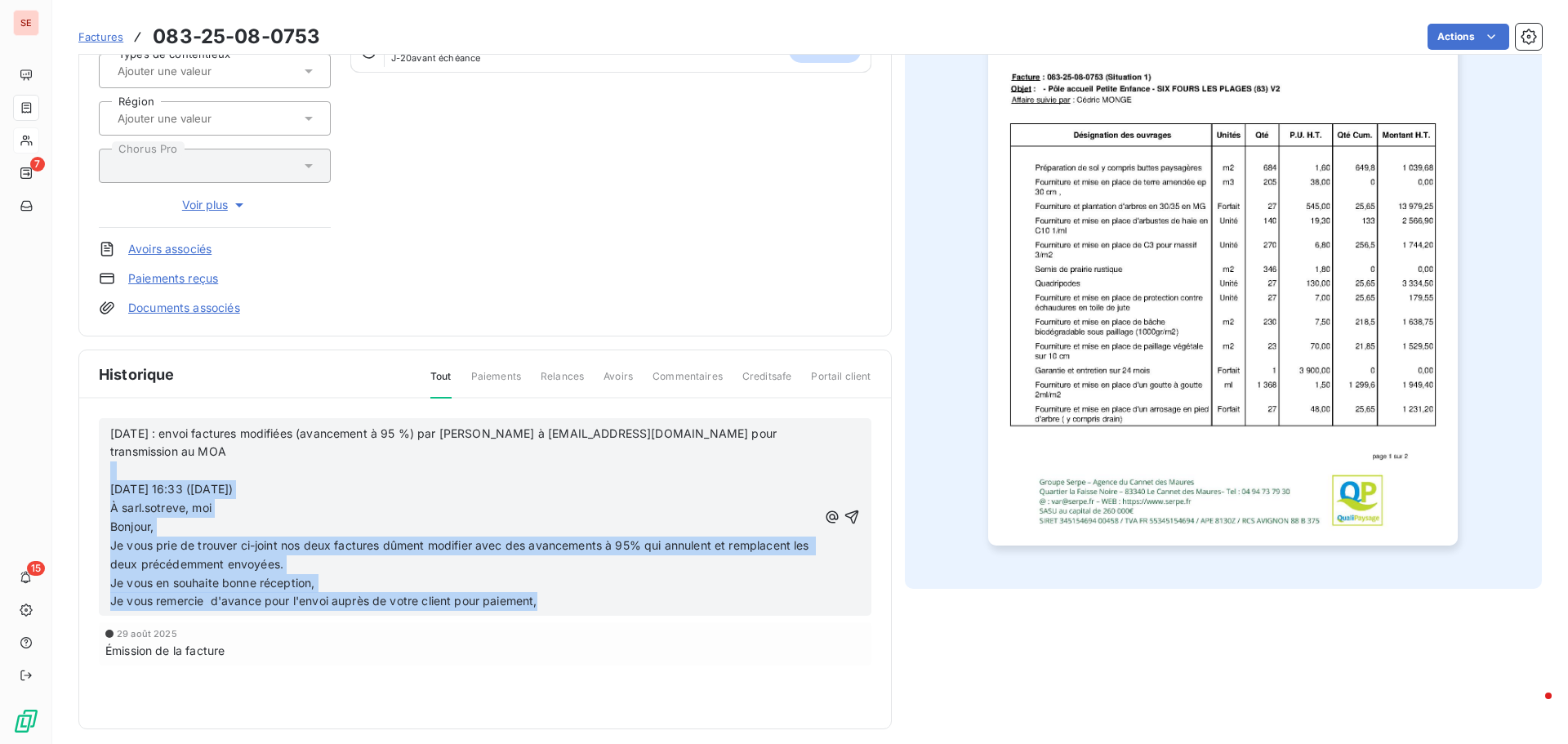
drag, startPoint x: 591, startPoint y: 578, endPoint x: 100, endPoint y: 448, distance: 507.9
click at [100, 448] on div "29/08/25 : envoi factures modifiées (avancement à 95 %) par Sarah à sarl.sotrev…" at bounding box center [485, 517] width 773 height 199
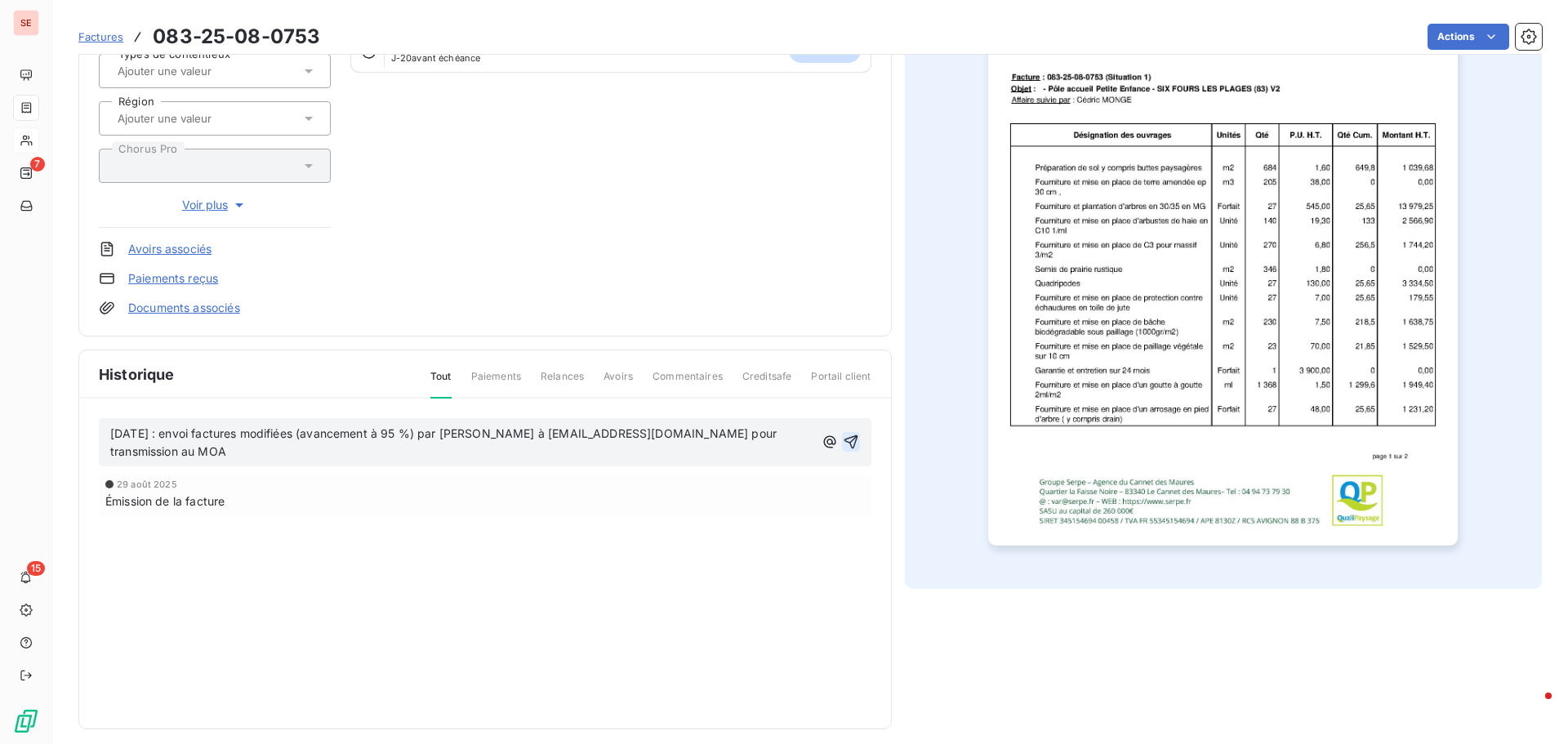
click at [843, 434] on icon "button" at bounding box center [851, 442] width 17 height 17
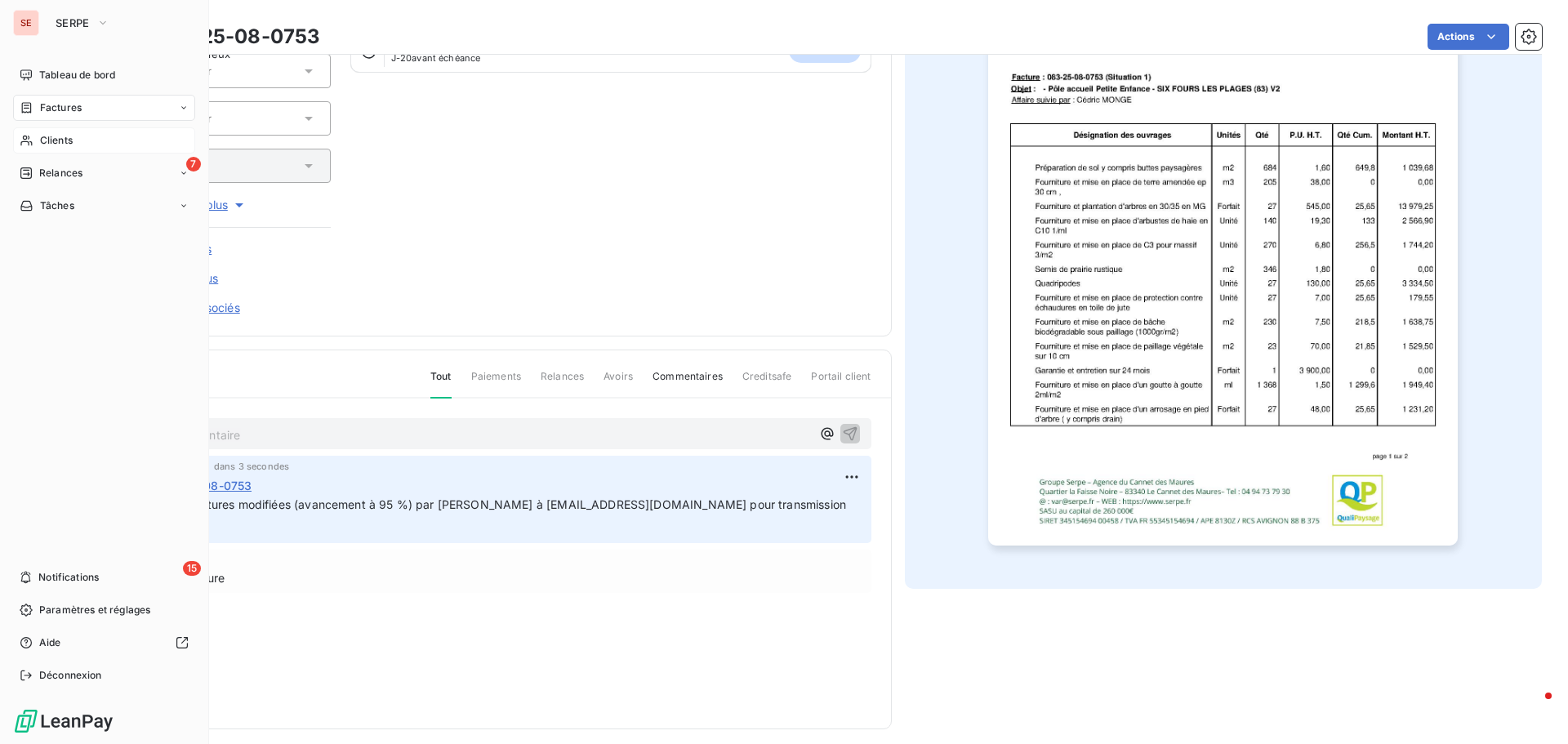
click at [73, 99] on div "Factures" at bounding box center [104, 108] width 182 height 26
click at [76, 141] on div "Clients" at bounding box center [104, 140] width 182 height 26
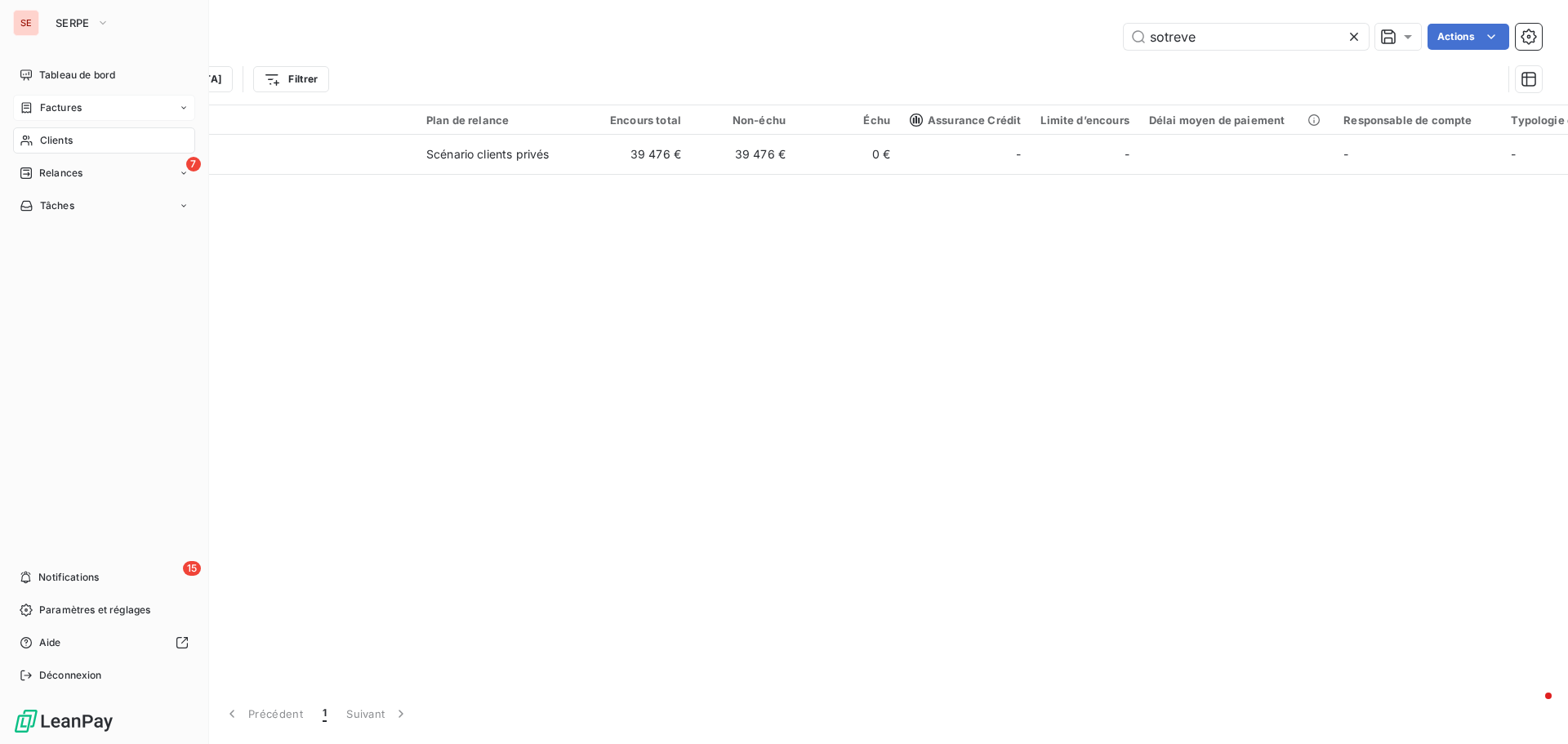
click at [85, 109] on div "Factures" at bounding box center [104, 108] width 182 height 26
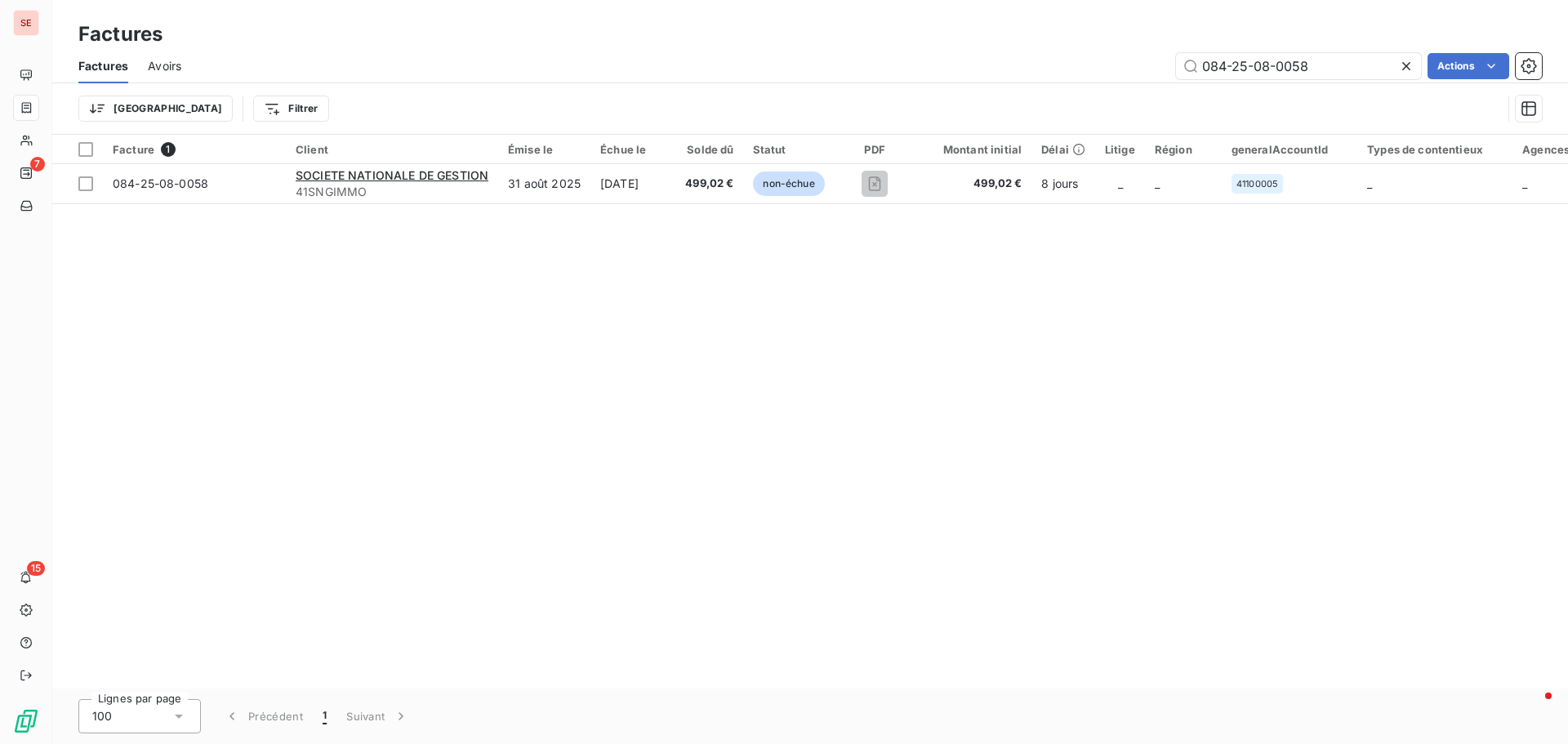
drag, startPoint x: 1148, startPoint y: 68, endPoint x: 1113, endPoint y: 67, distance: 35.0
click at [1113, 67] on div "084-25-08-0058 Actions" at bounding box center [872, 66] width 1341 height 26
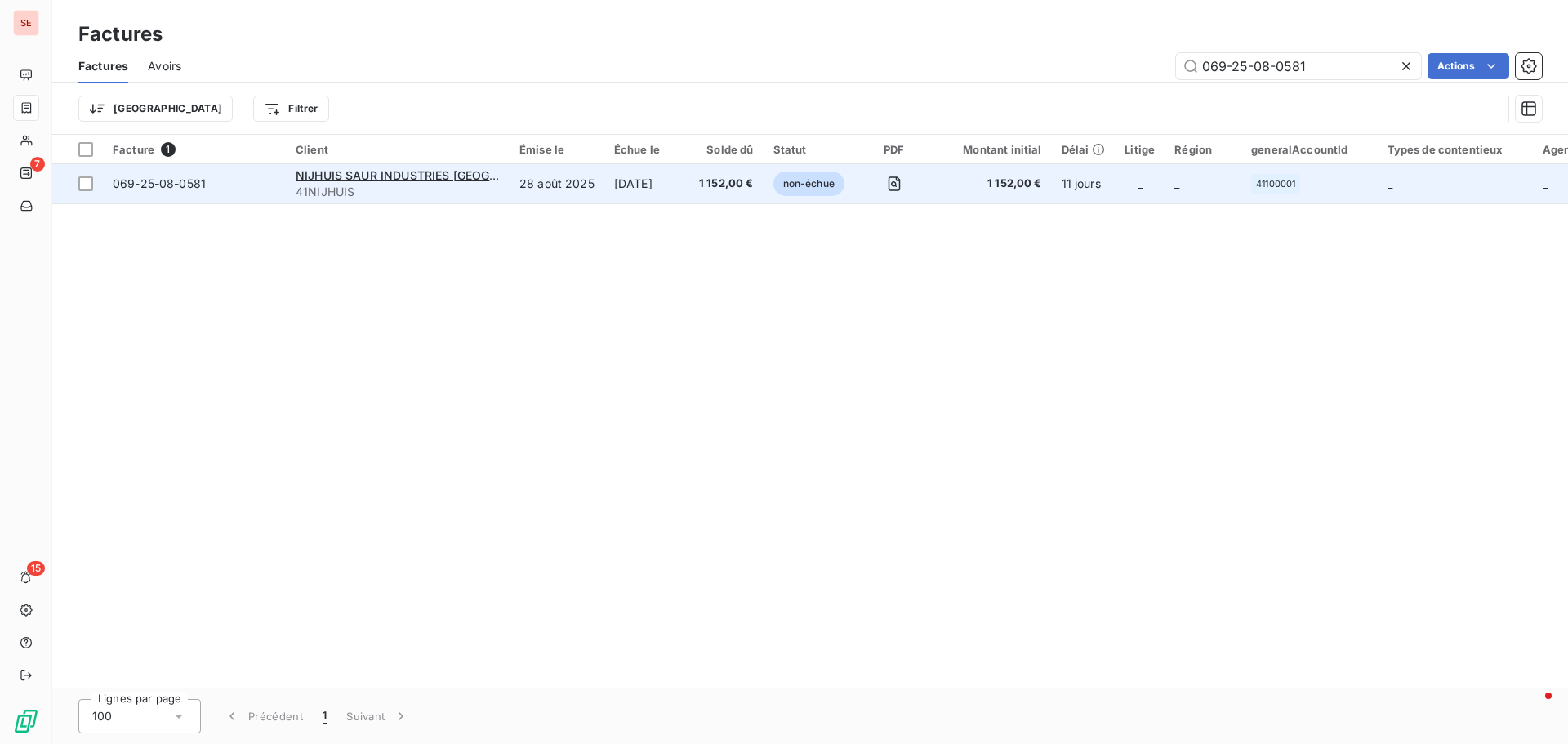
type input "069-25-08-0581"
click at [161, 185] on span "069-25-08-0581" at bounding box center [160, 184] width 94 height 14
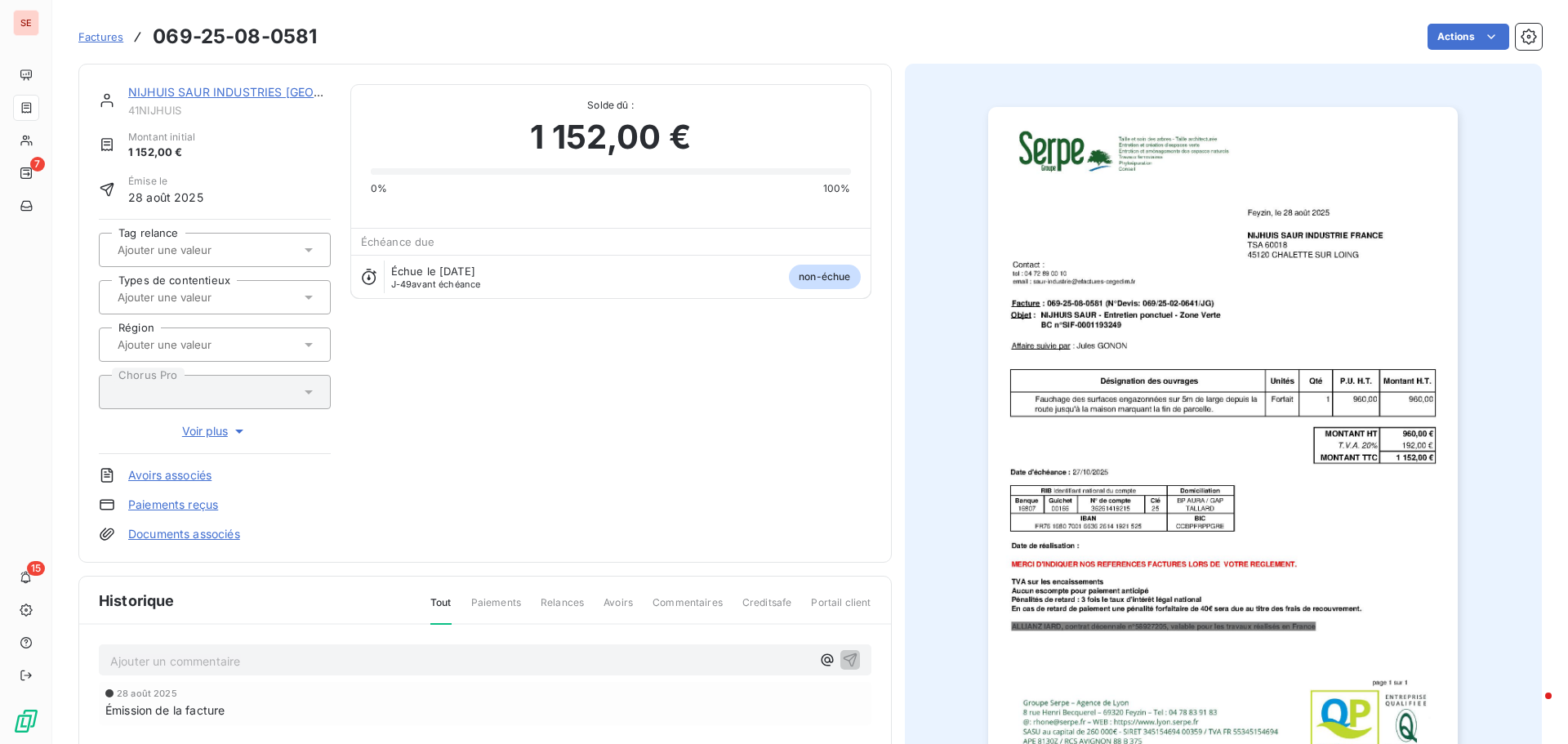
click at [407, 661] on p "Ajouter un commentaire ﻿" at bounding box center [461, 661] width 701 height 20
click at [843, 659] on icon "button" at bounding box center [850, 660] width 14 height 14
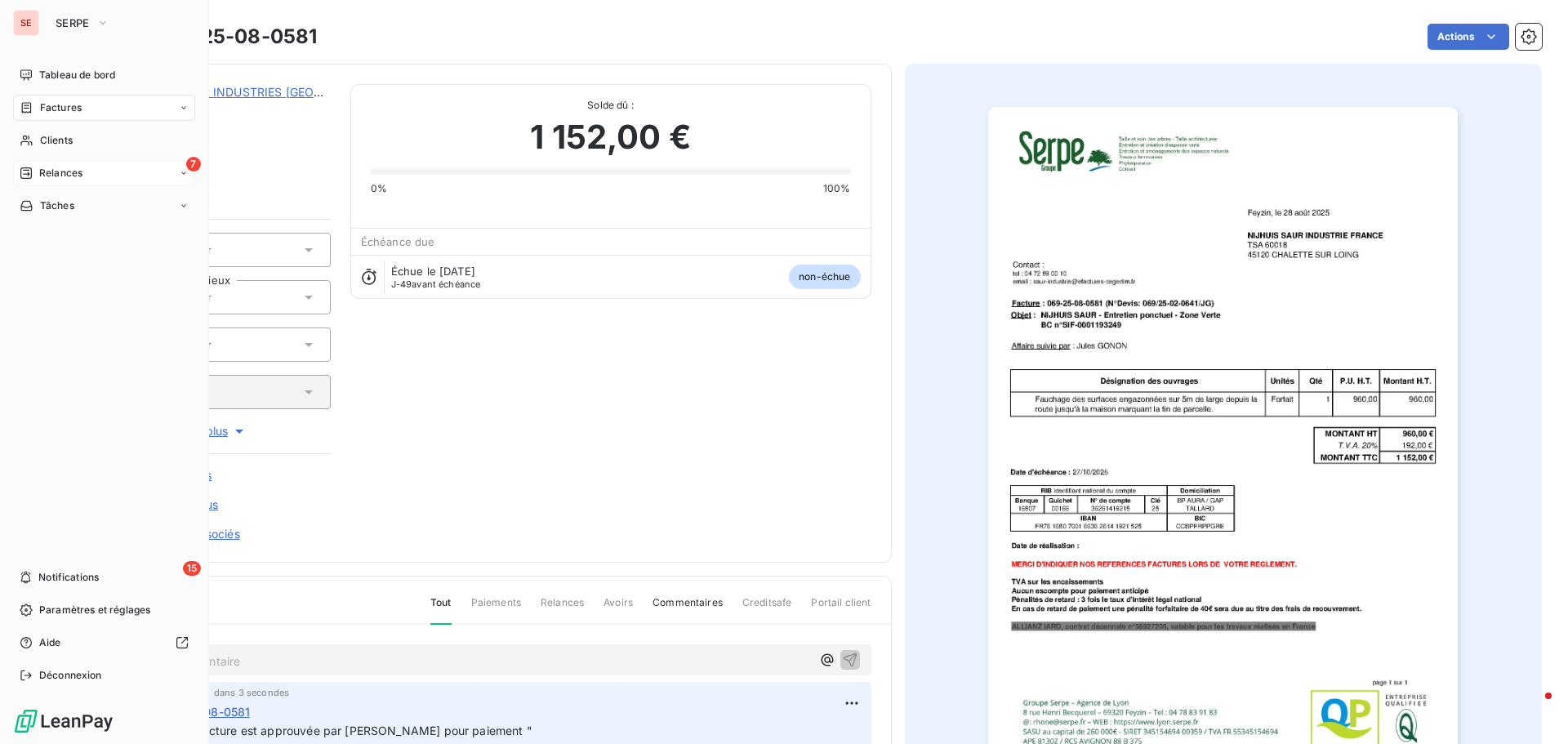
click at [61, 168] on span "Relances" at bounding box center [60, 173] width 43 height 15
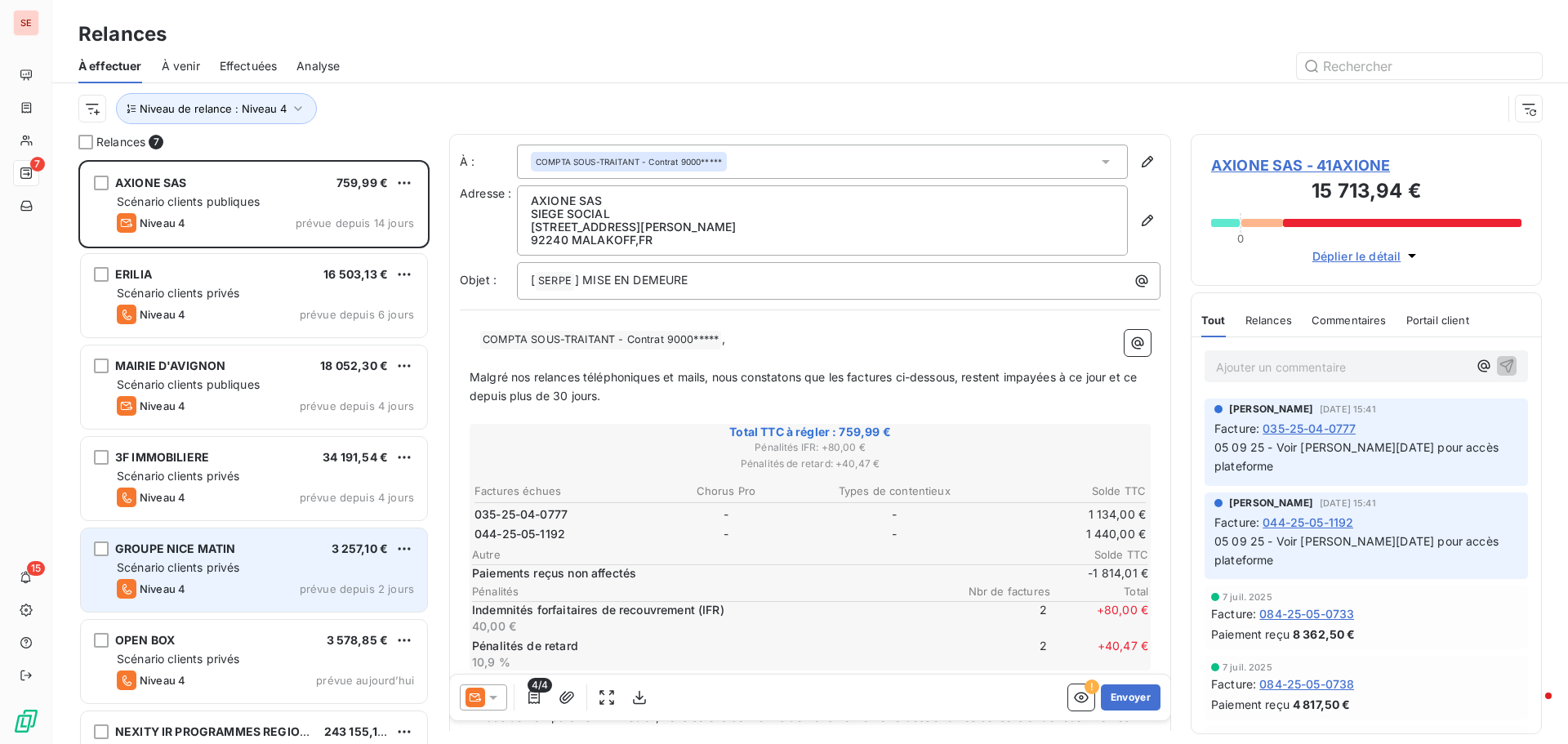
click at [205, 558] on div "GROUPE NICE MATIN 3 257,10 € Scénario clients privés Niveau 4 prévue depuis 2 j…" at bounding box center [254, 570] width 346 height 83
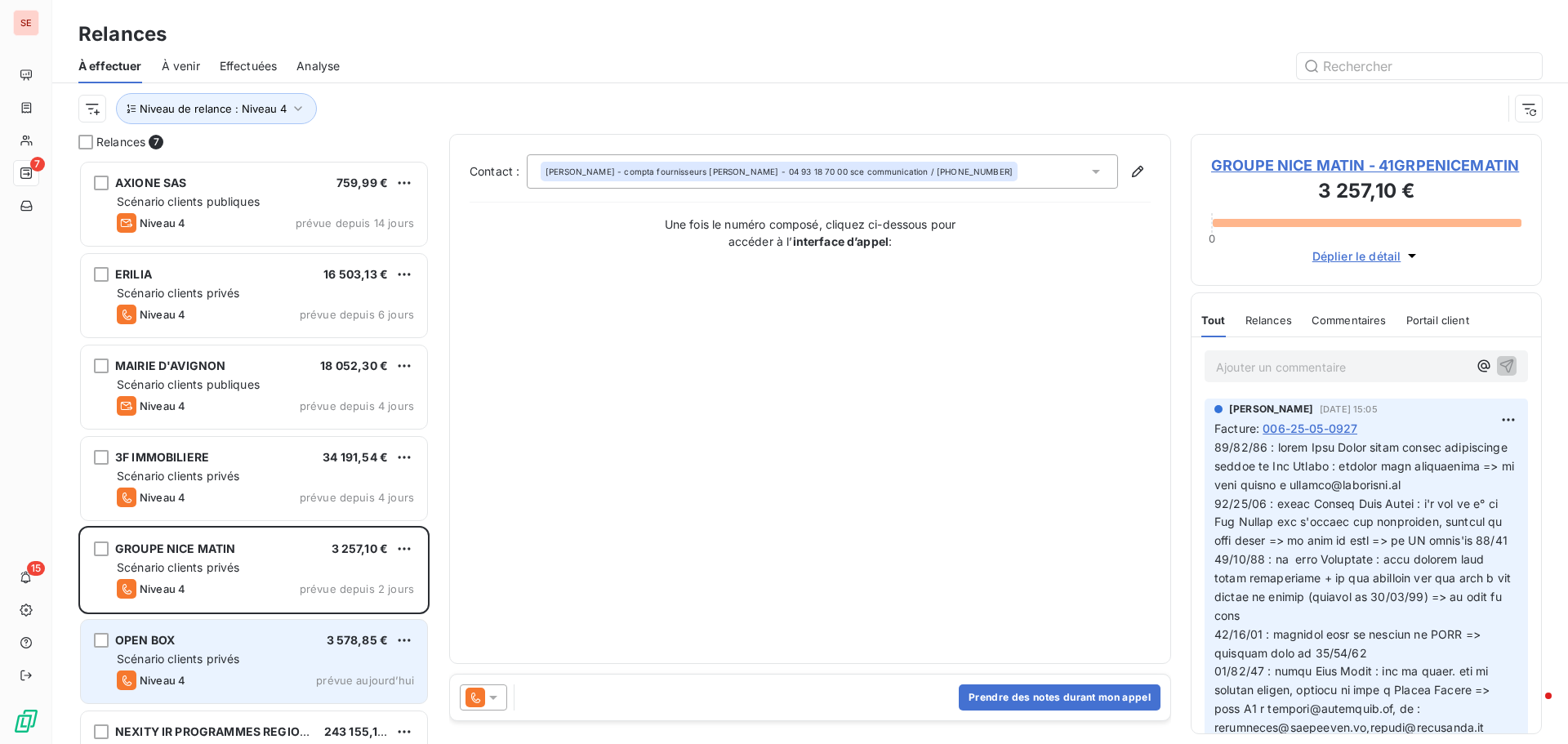
click at [222, 653] on span "Scénario clients privés" at bounding box center [177, 659] width 123 height 14
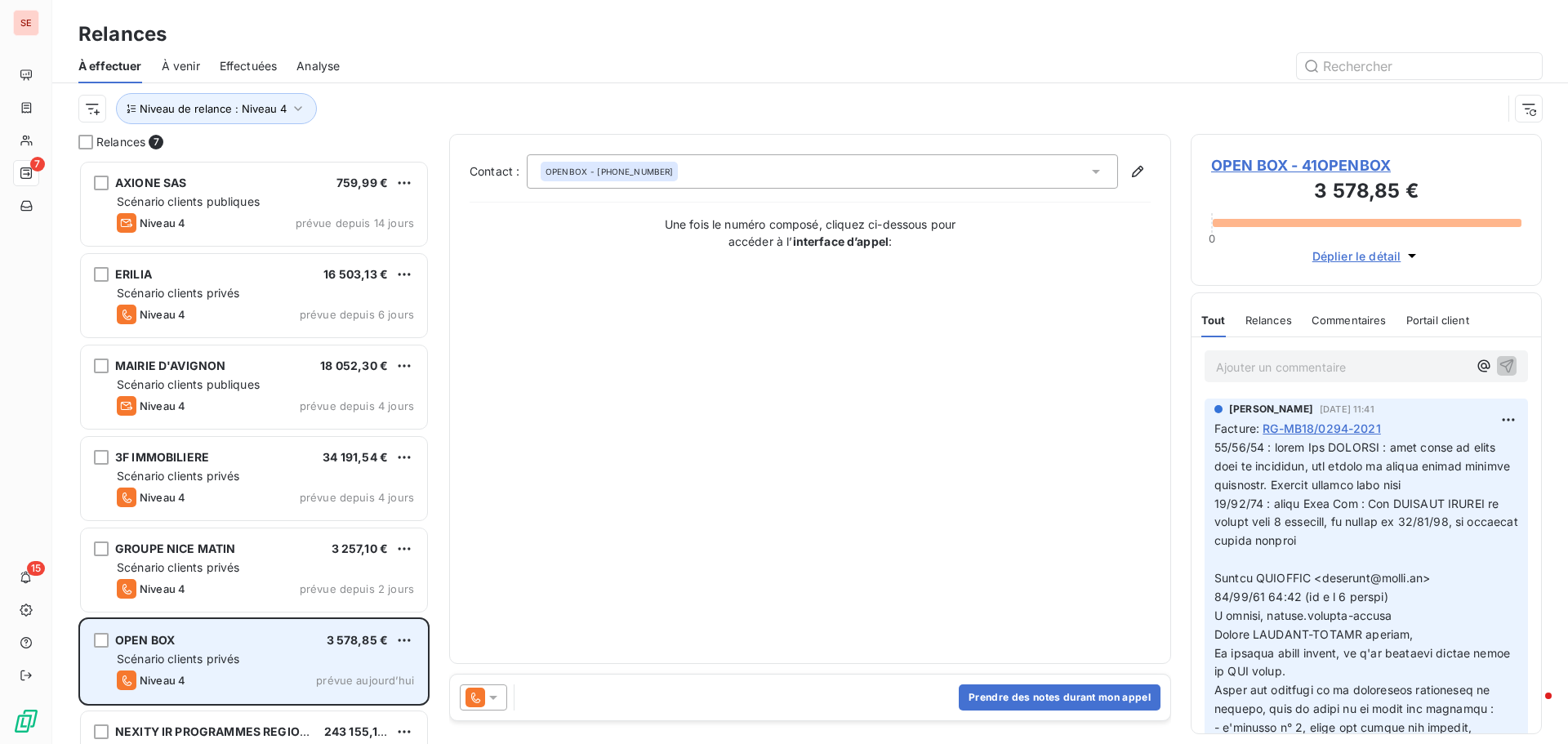
scroll to position [57, 0]
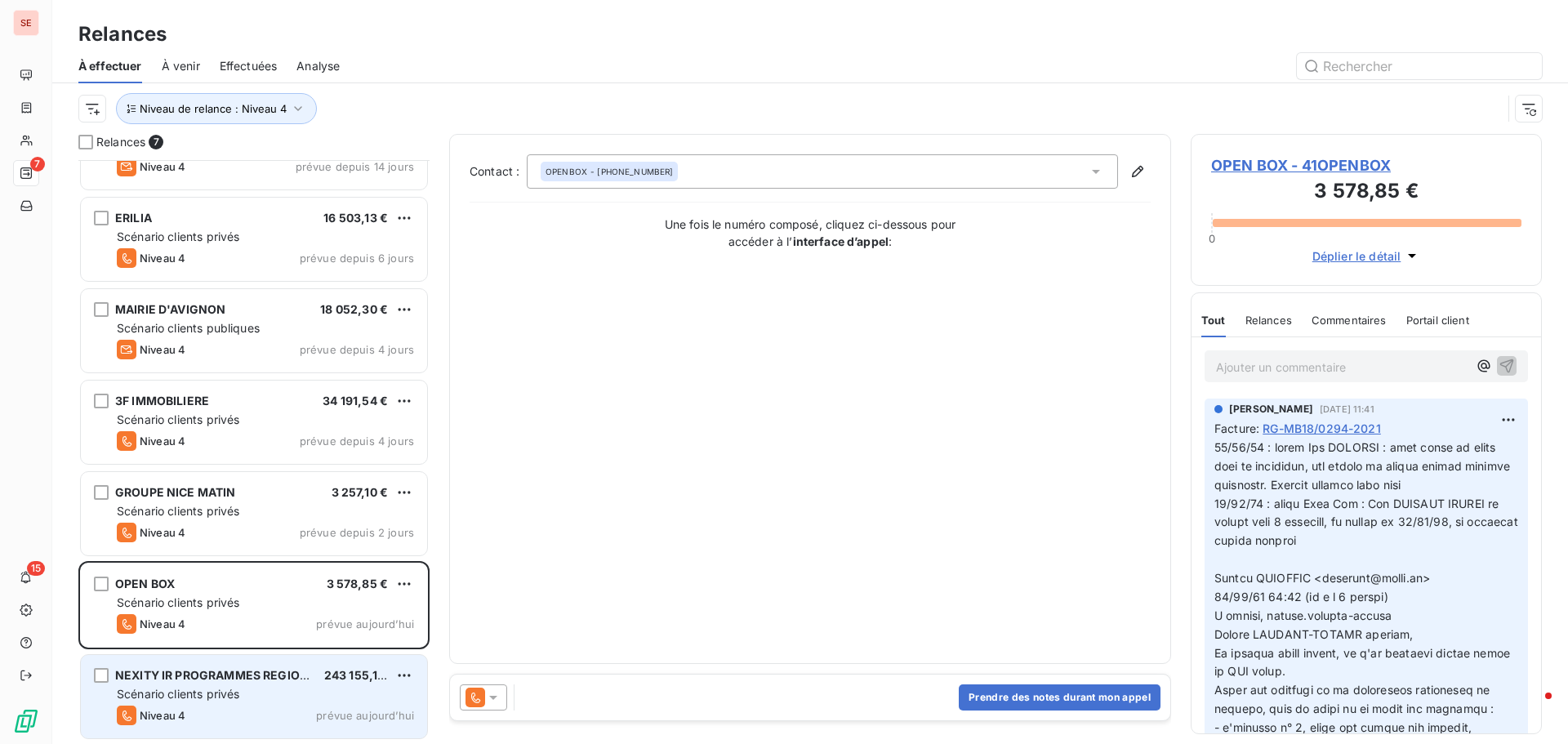
click at [220, 703] on div "NEXITY IR PROGRAMMES REGION SUD 243 155,19 € Scénario clients privés Niveau 4 p…" at bounding box center [254, 696] width 346 height 83
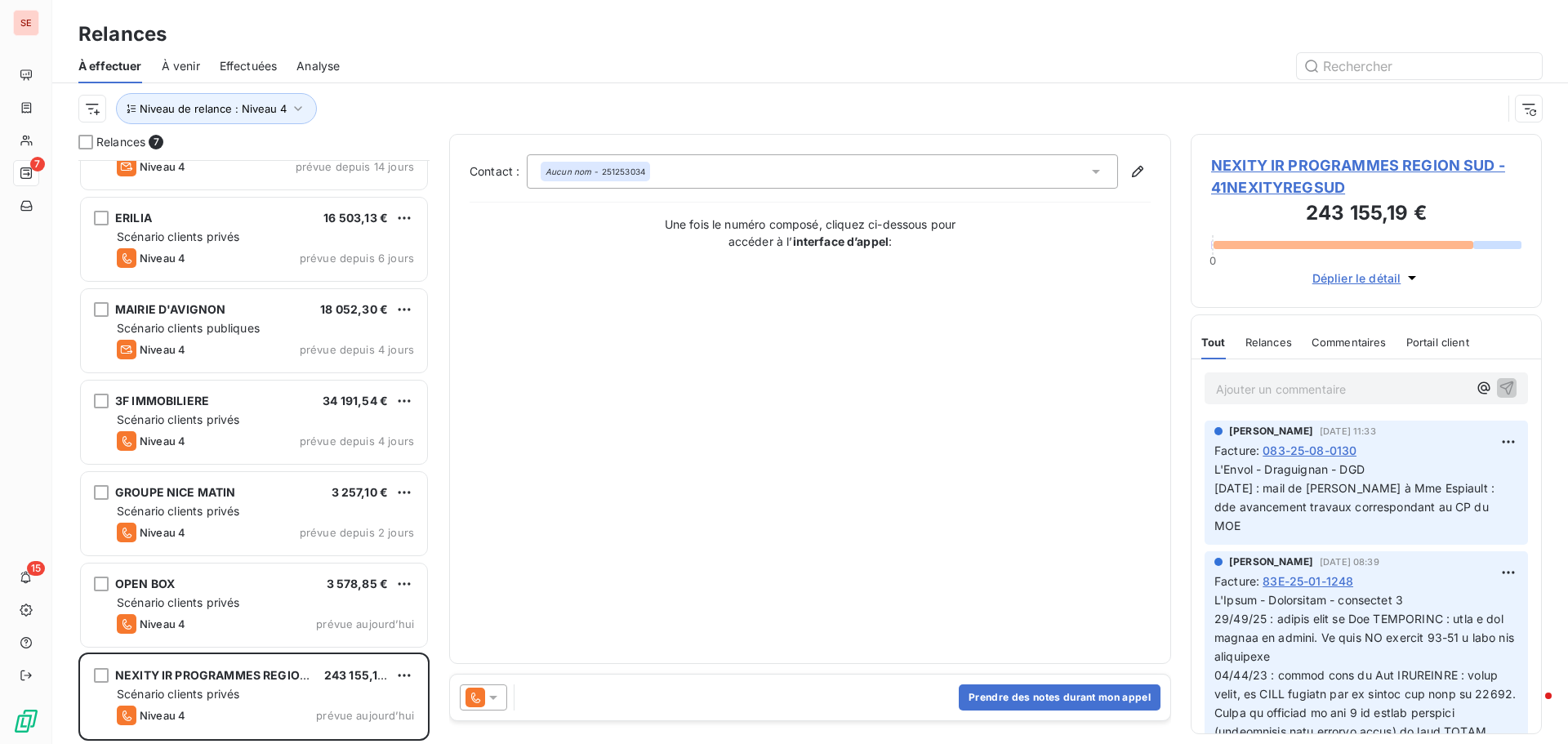
click at [1344, 446] on span "083-25-08-0130" at bounding box center [1309, 450] width 94 height 17
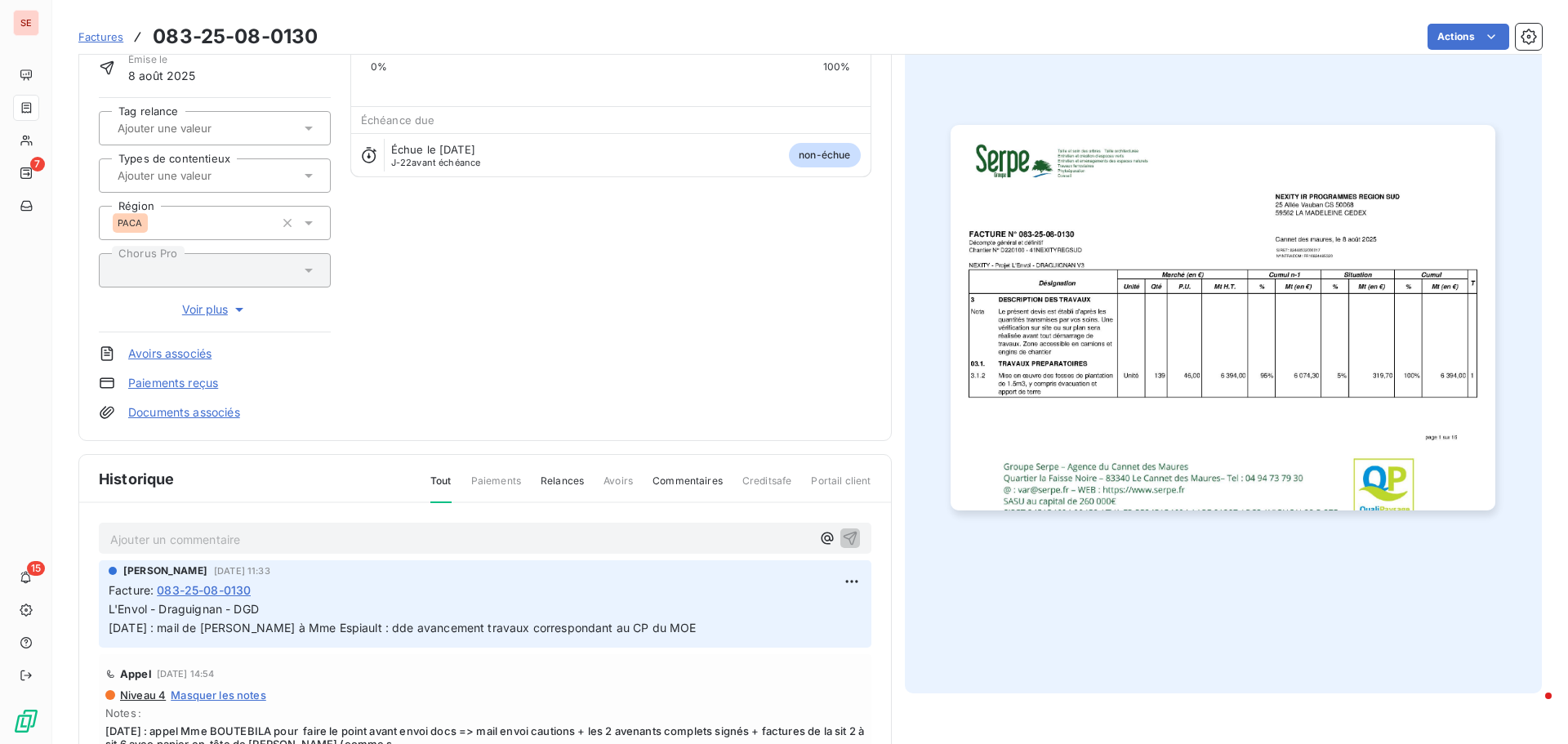
scroll to position [165, 0]
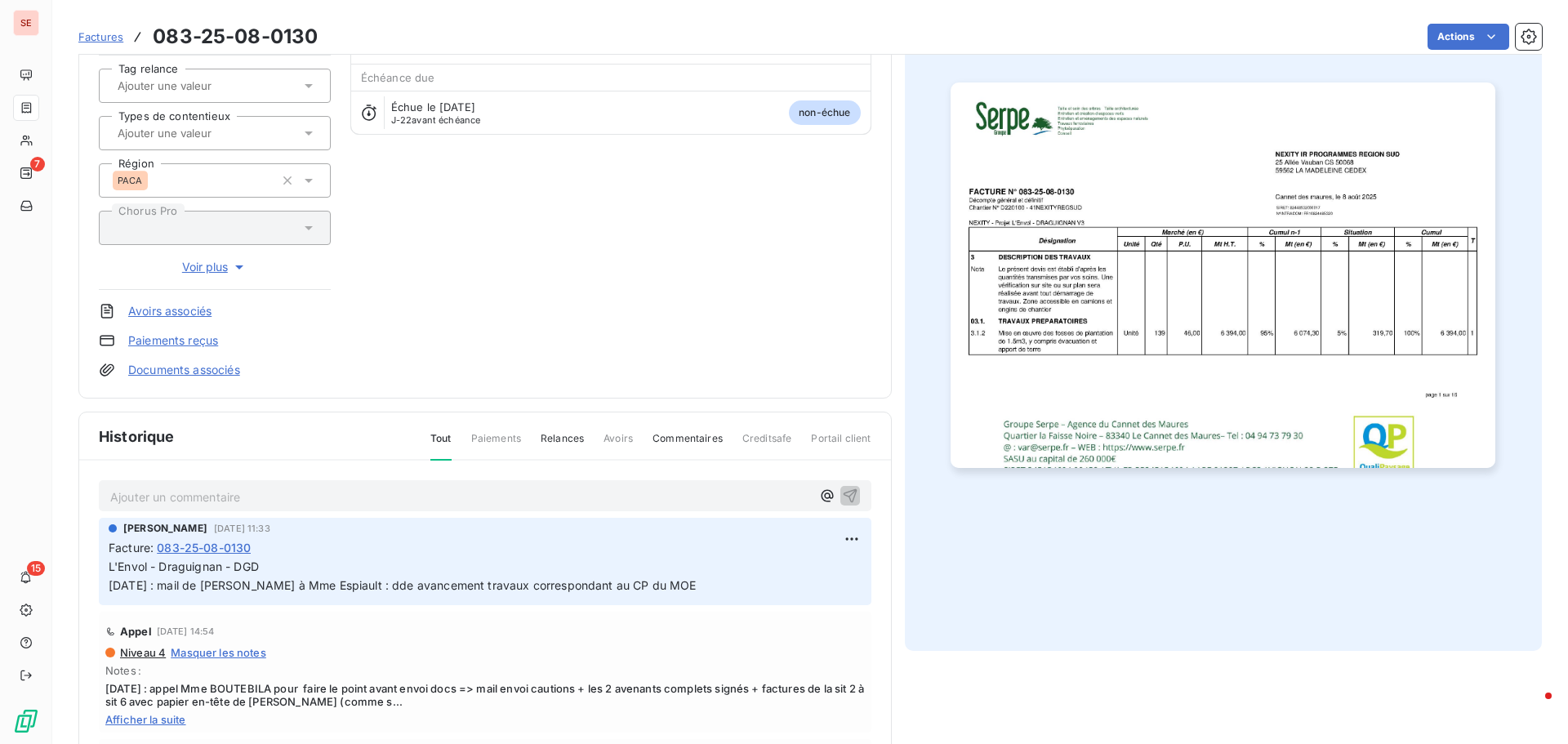
click at [837, 543] on html "SE 7 15 Factures 083-25-08-0130 Actions NEXITY IR PROGRAMMES REGION SUD 41NEXIT…" at bounding box center [784, 372] width 1568 height 744
click at [826, 564] on div "Editer" at bounding box center [794, 575] width 92 height 26
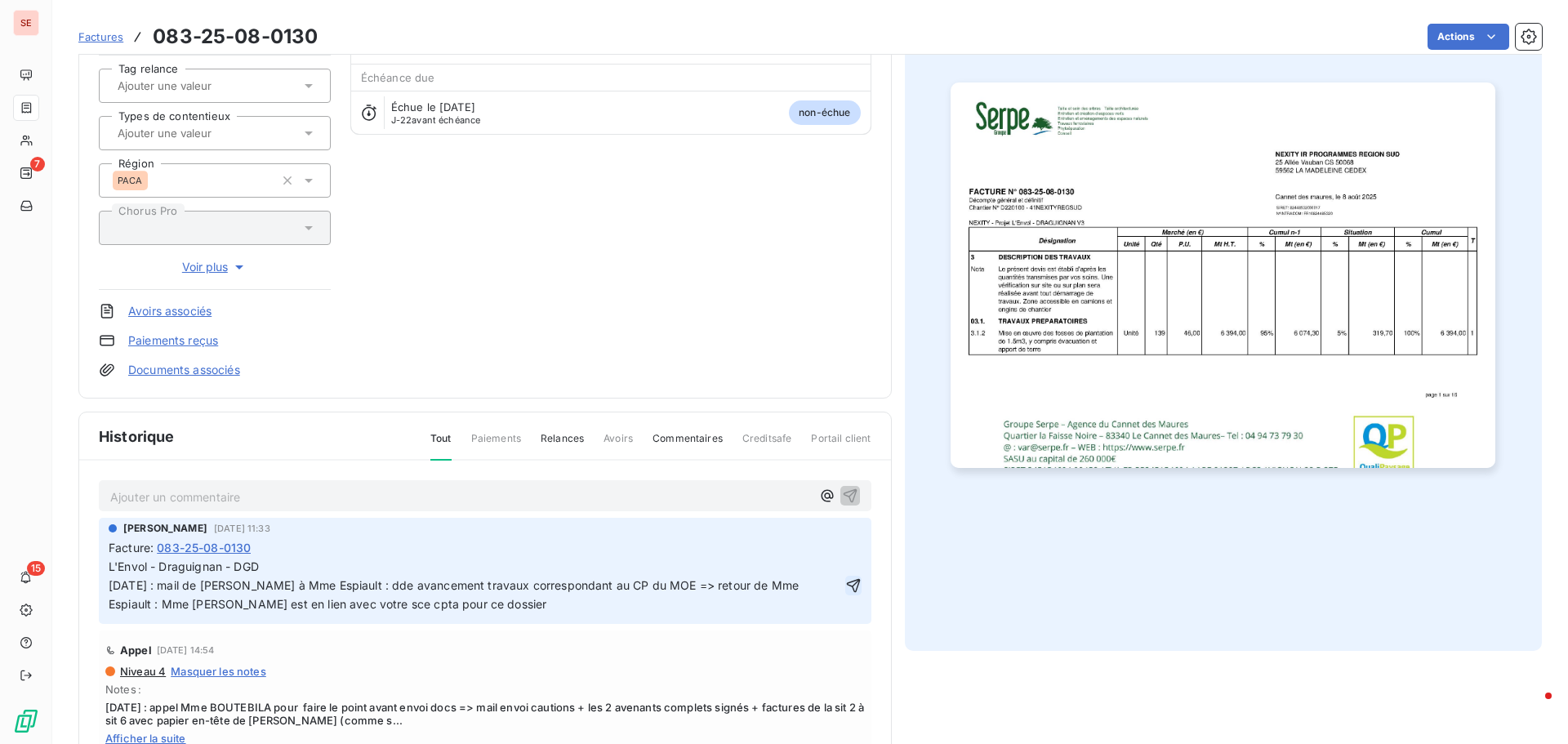
click at [846, 584] on icon "button" at bounding box center [853, 585] width 14 height 14
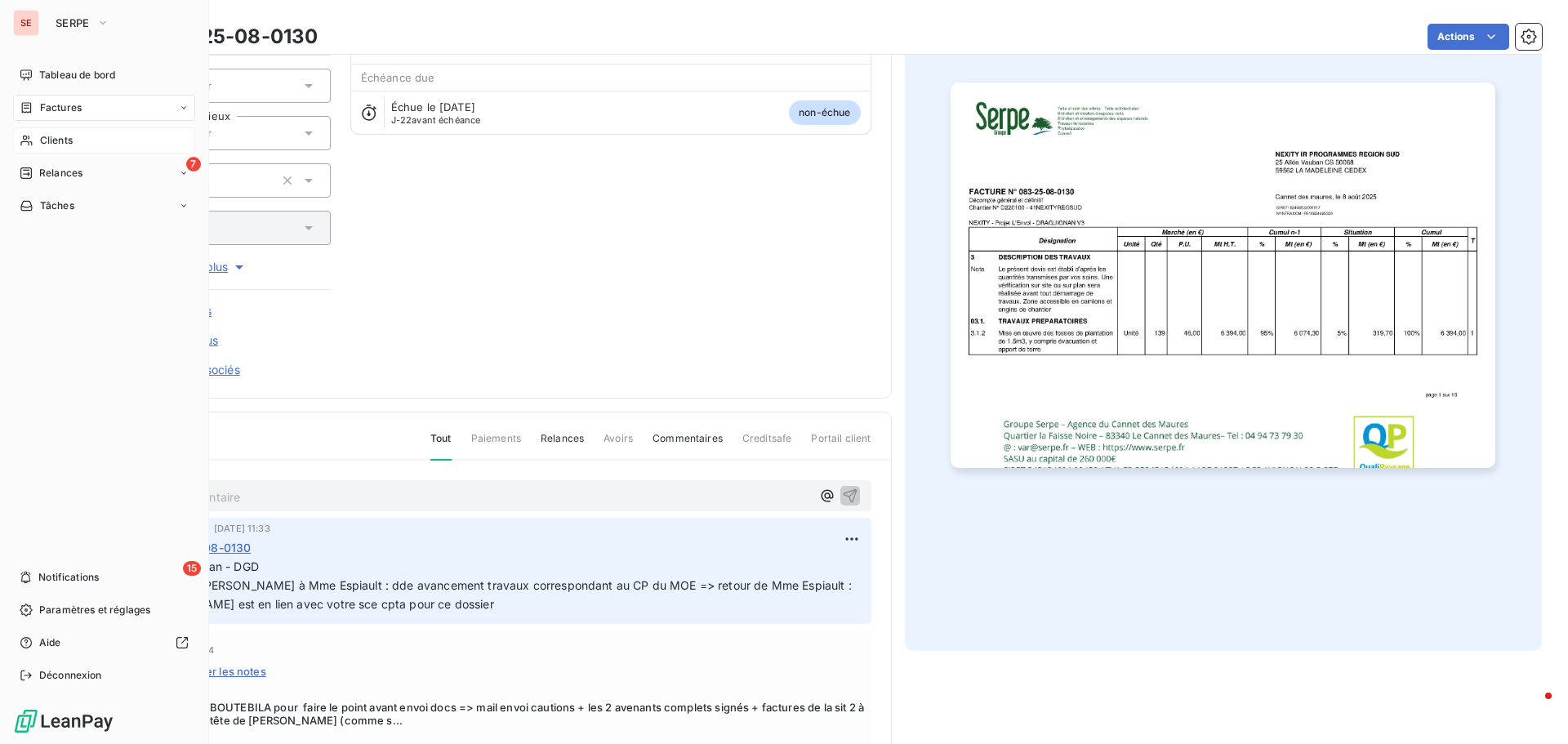
drag, startPoint x: 66, startPoint y: 143, endPoint x: 88, endPoint y: 137, distance: 22.8
click at [66, 143] on span "Clients" at bounding box center [56, 140] width 33 height 15
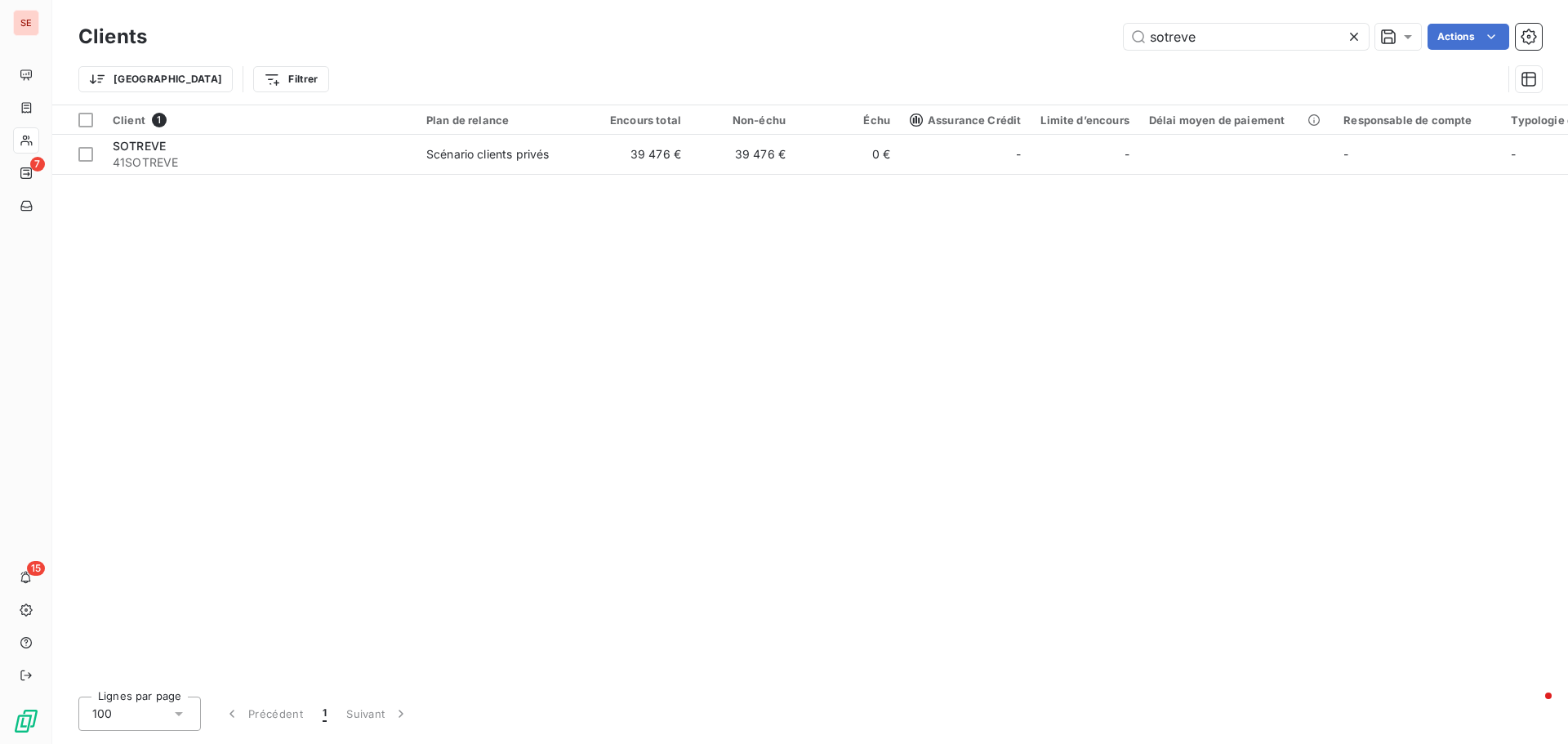
drag, startPoint x: 1204, startPoint y: 43, endPoint x: 1077, endPoint y: 41, distance: 127.0
click at [1077, 41] on div "sotreve Actions" at bounding box center [854, 37] width 1376 height 26
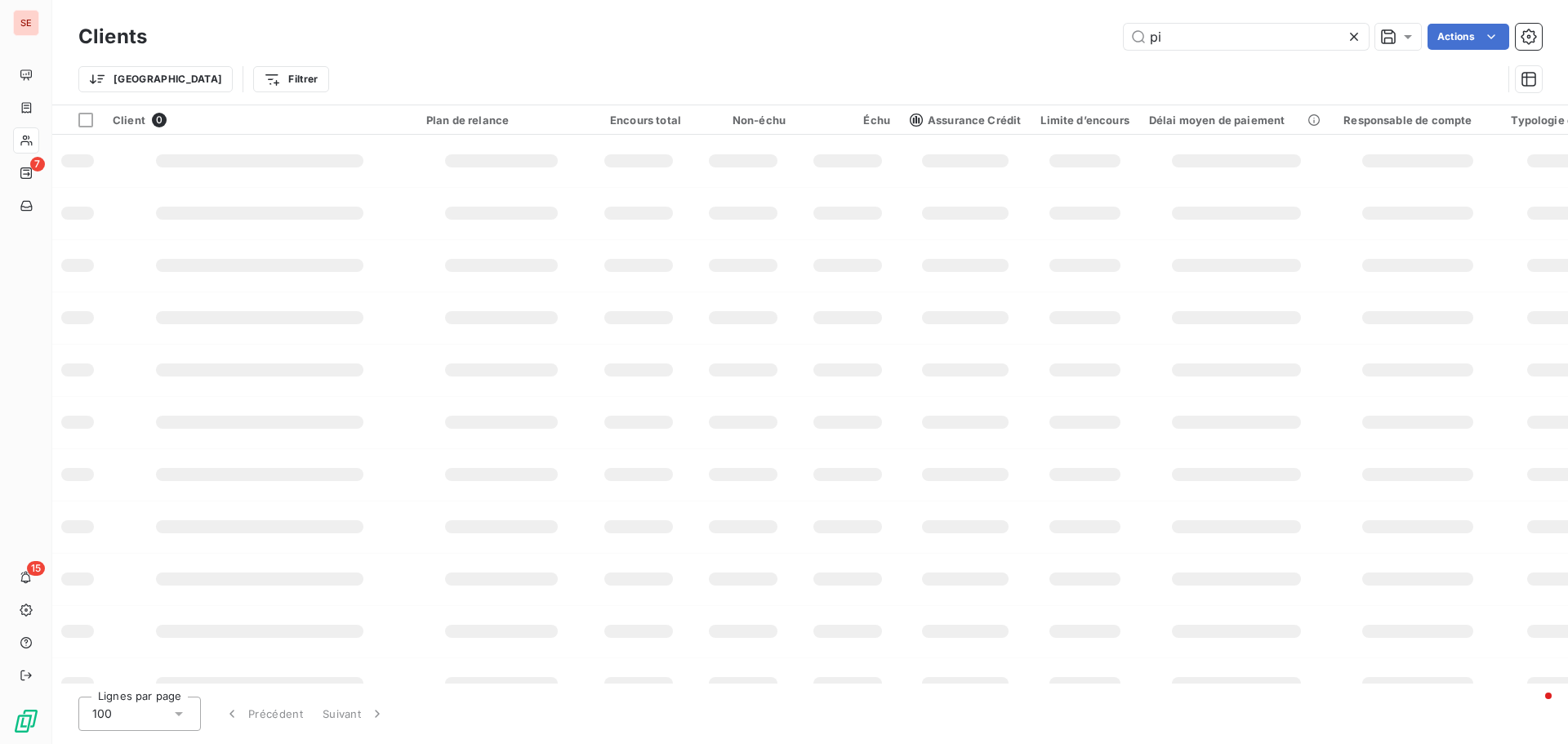
type input "p"
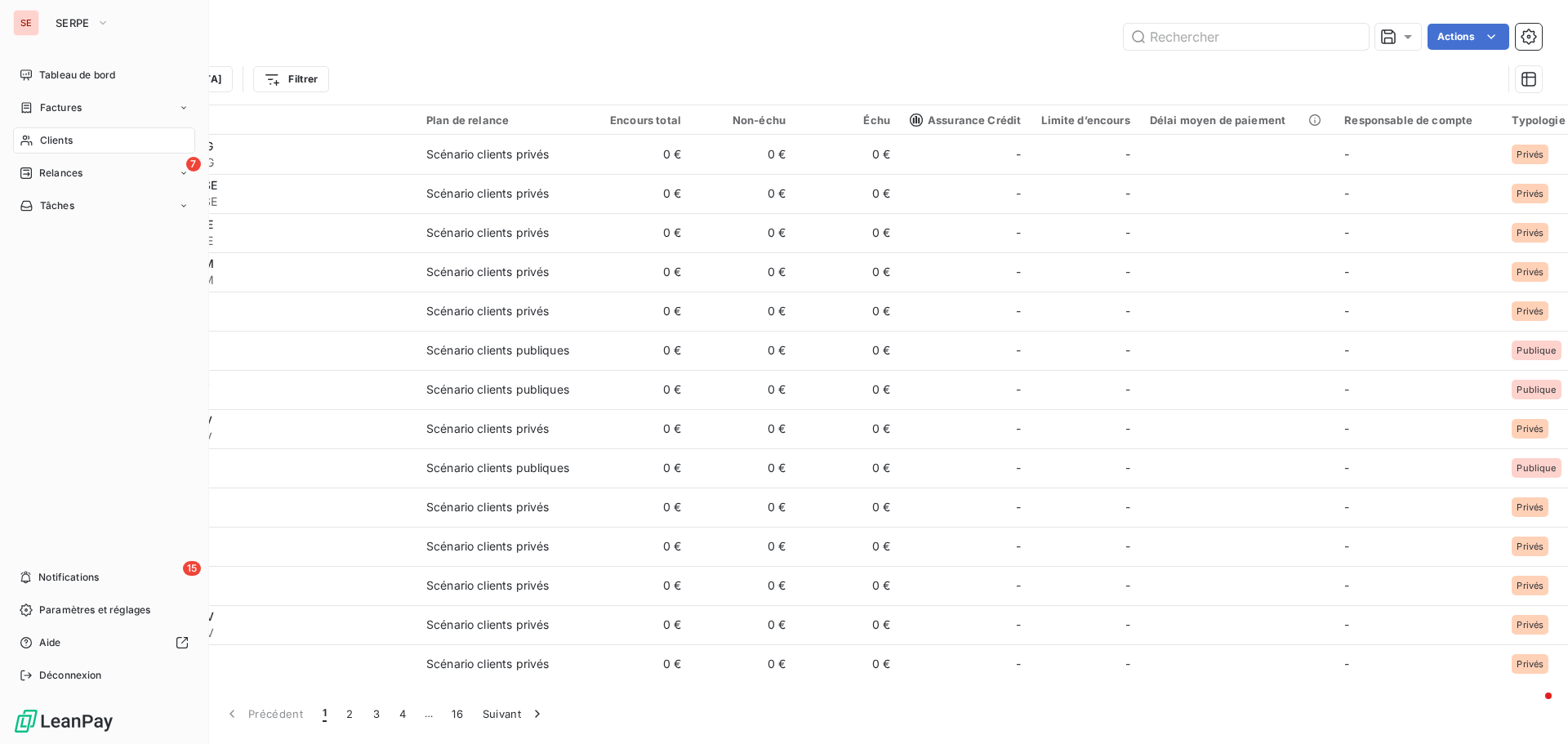
click at [66, 133] on span "Clients" at bounding box center [56, 140] width 33 height 15
click at [71, 145] on div "Clients" at bounding box center [104, 140] width 182 height 26
click at [64, 134] on span "Clients" at bounding box center [56, 140] width 33 height 15
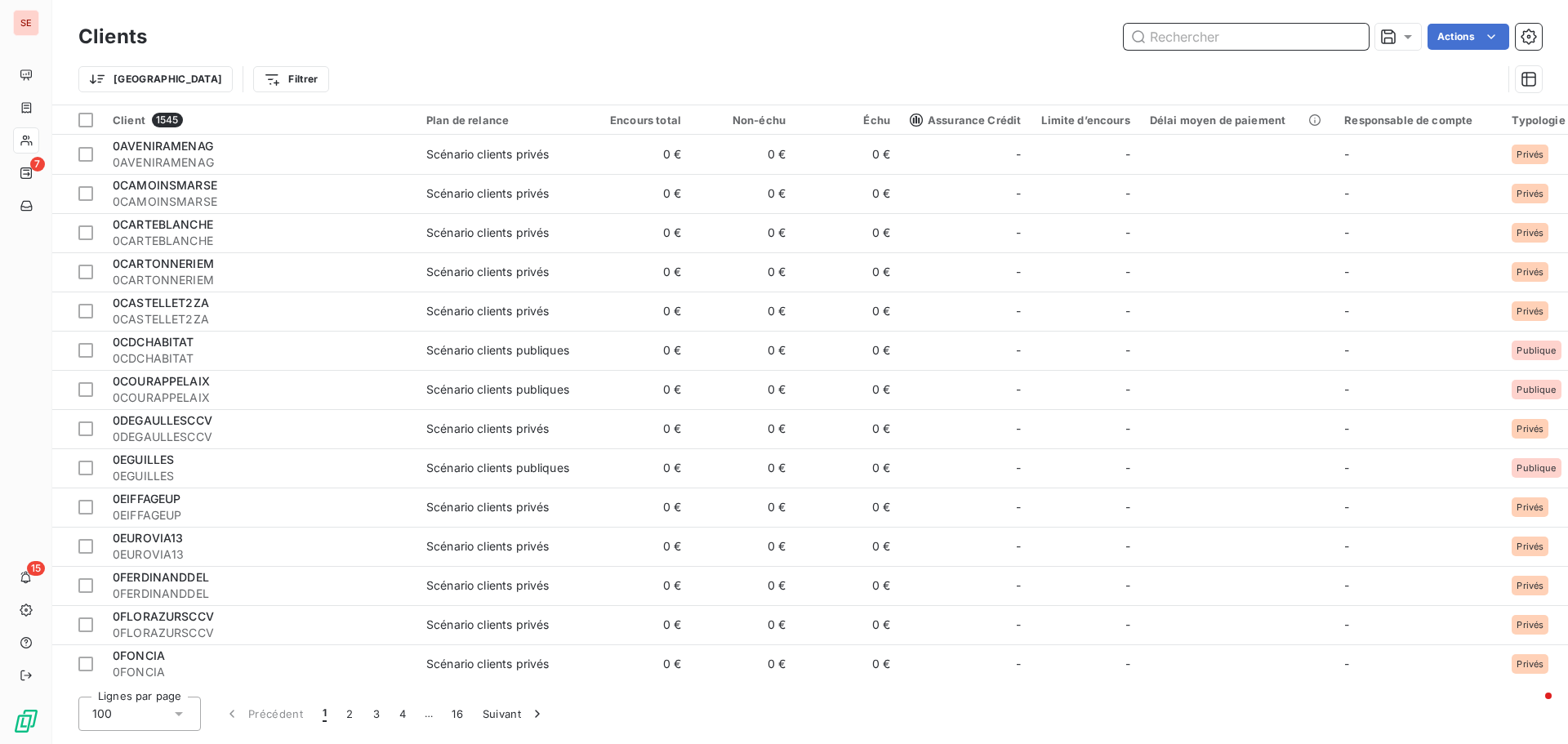
click at [1204, 29] on input "text" at bounding box center [1247, 37] width 245 height 26
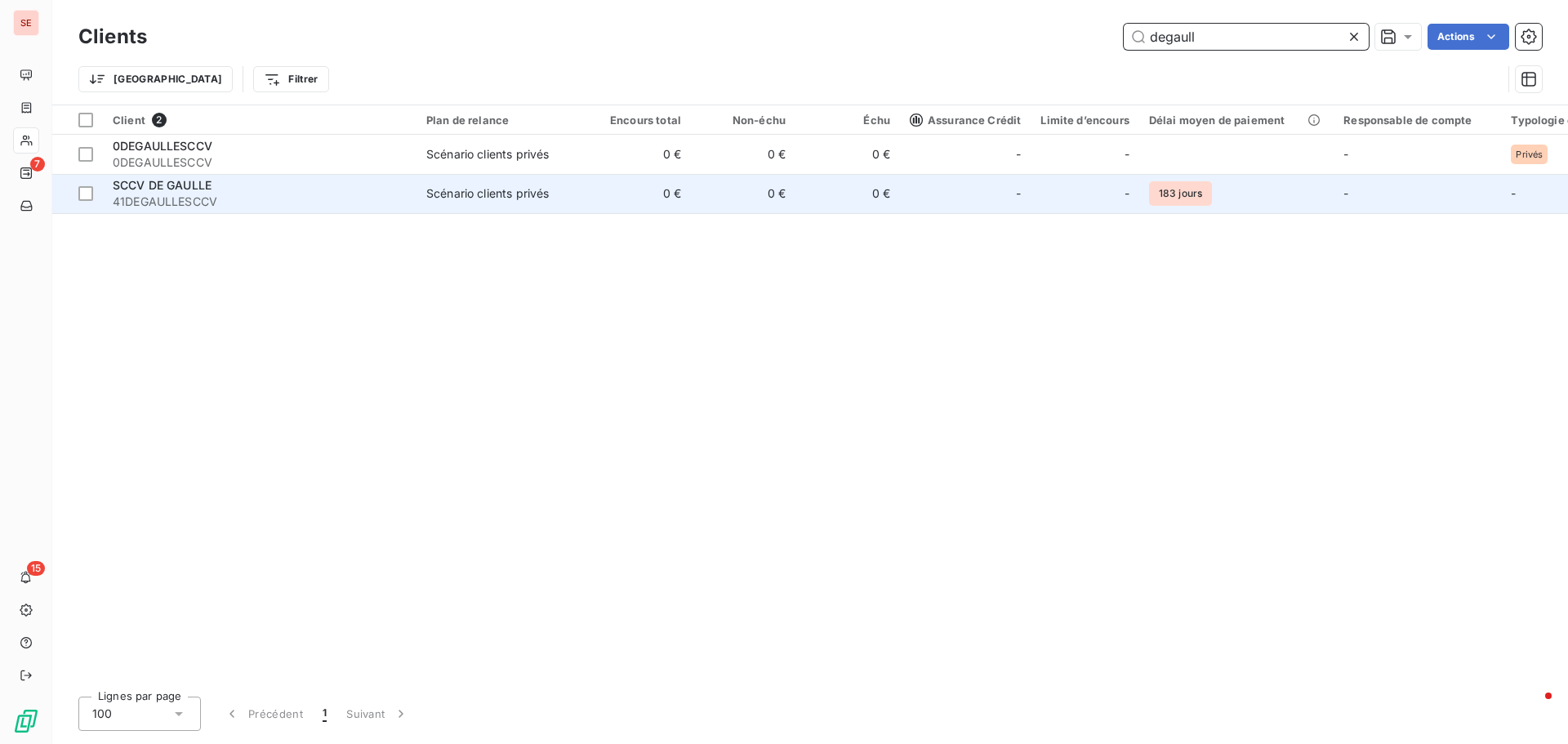
type input "degaull"
click at [276, 199] on span "41DEGAULLESCCV" at bounding box center [259, 201] width 294 height 17
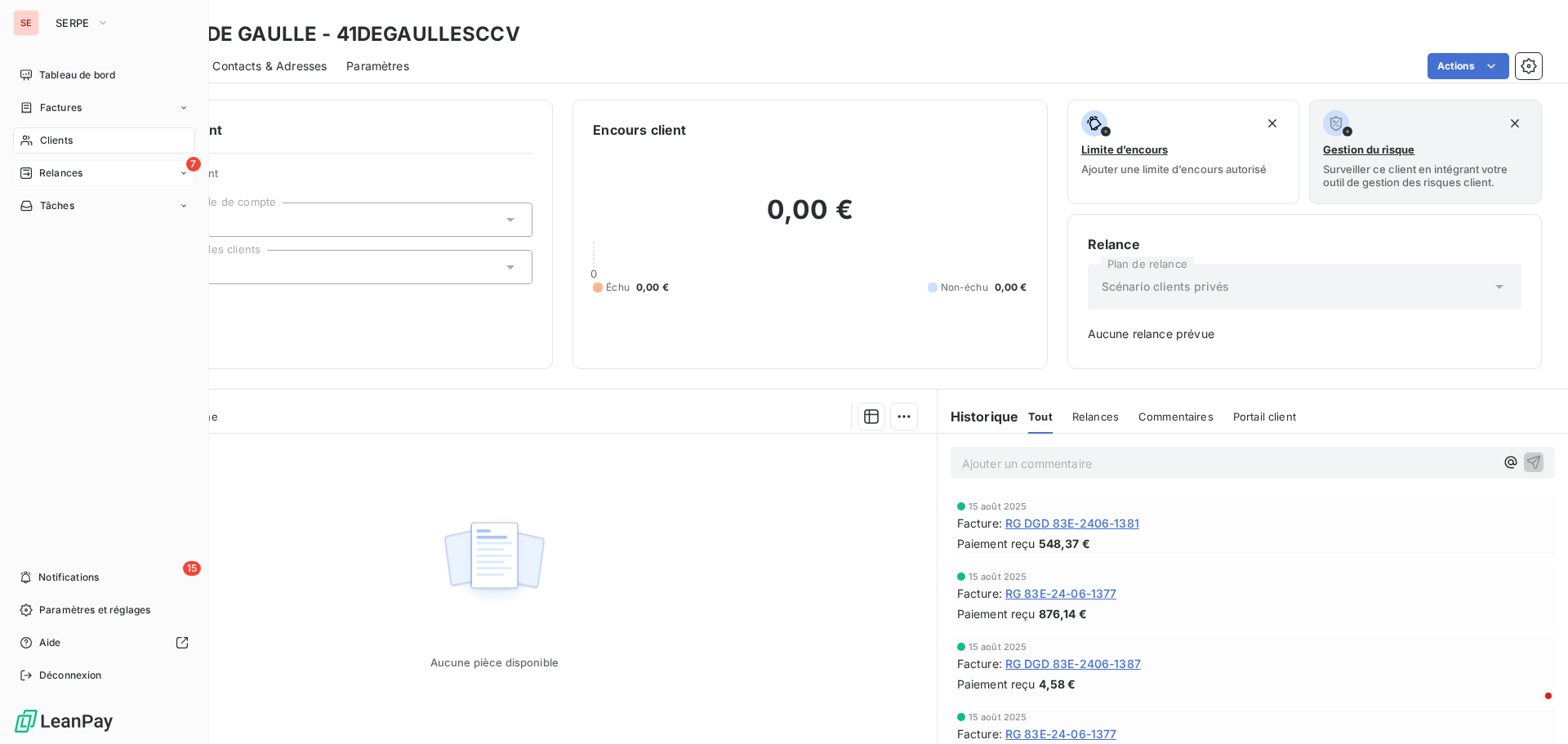
drag, startPoint x: 39, startPoint y: 174, endPoint x: 84, endPoint y: 167, distance: 45.5
click at [84, 167] on div "7 Relances" at bounding box center [104, 173] width 182 height 26
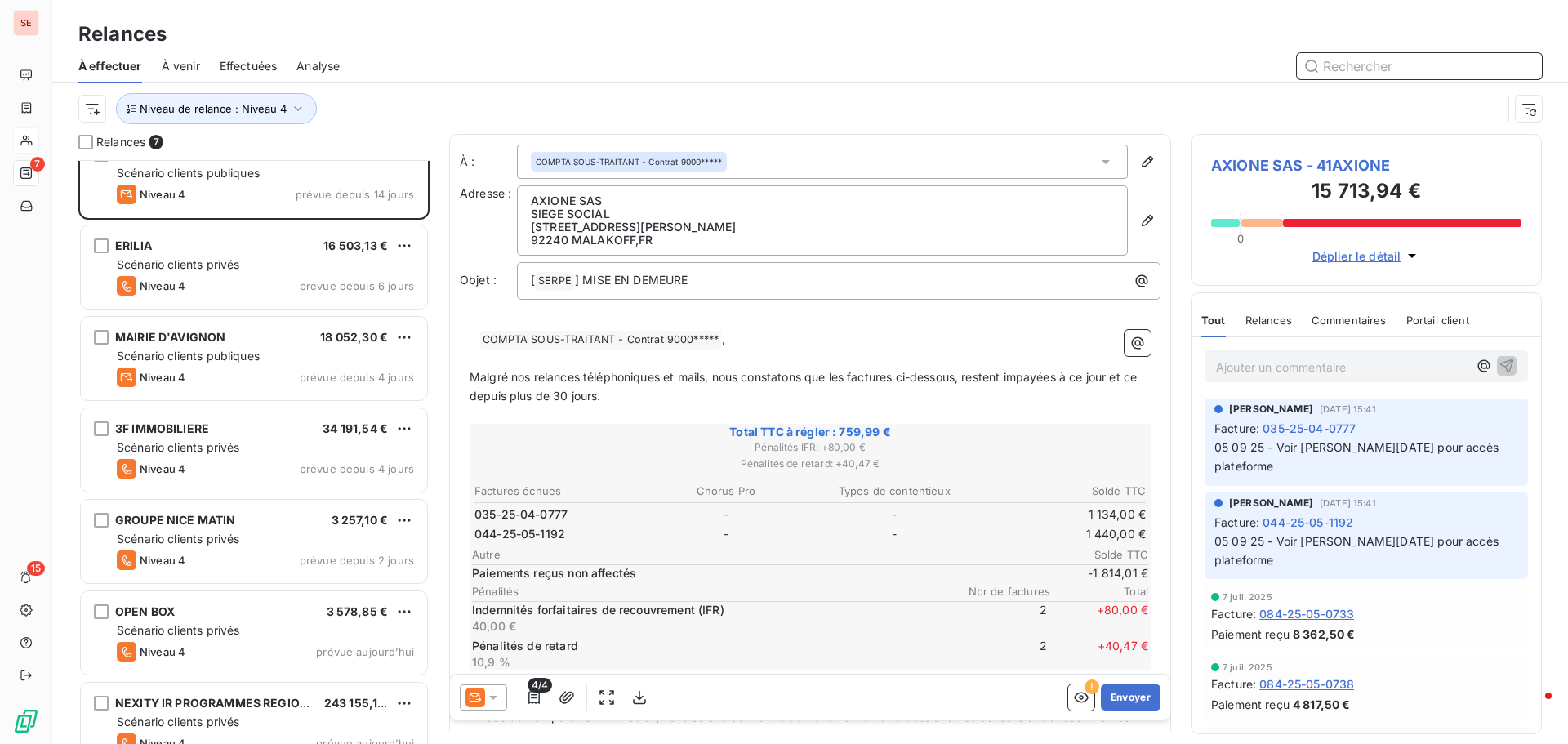
scroll to position [57, 0]
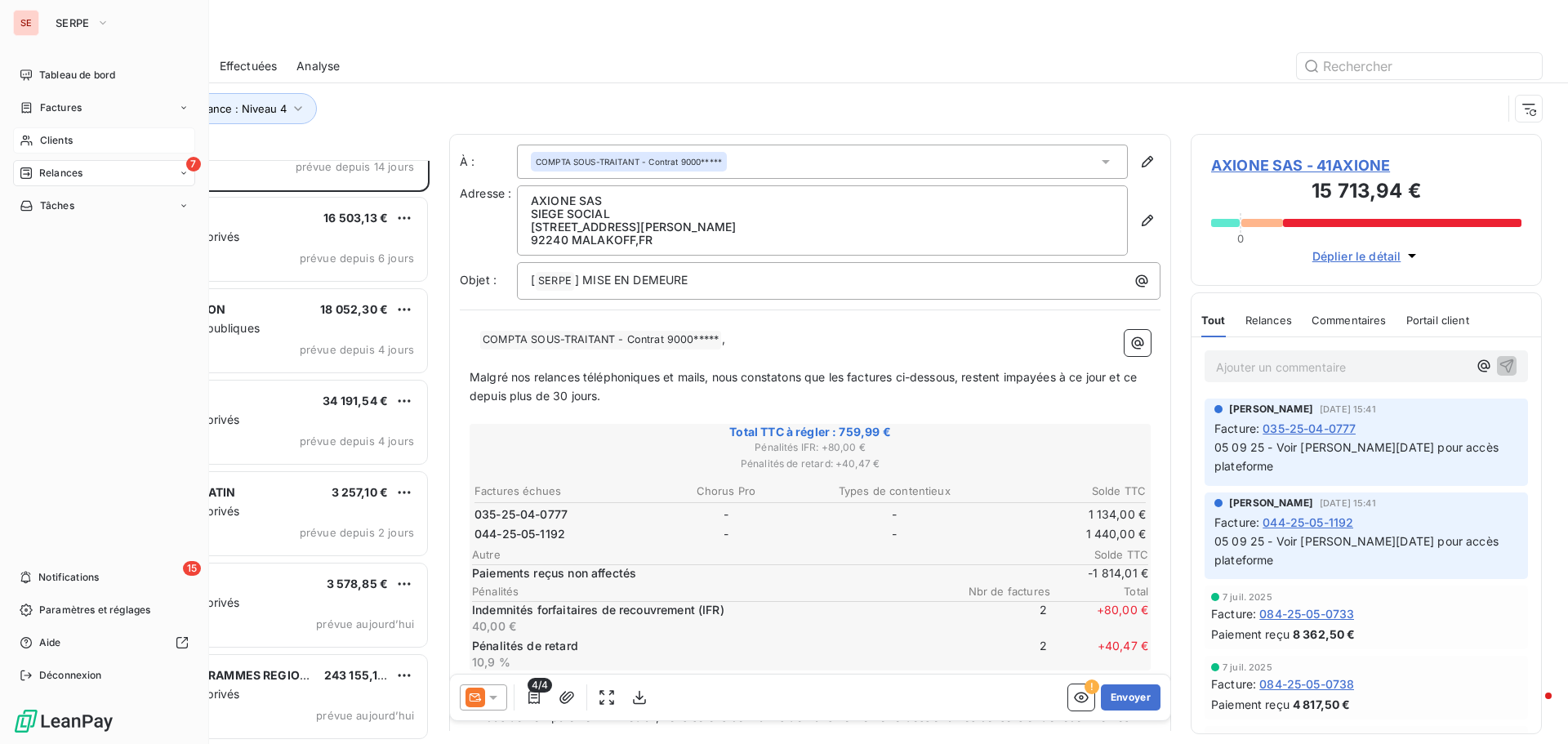
click at [54, 140] on span "Clients" at bounding box center [56, 140] width 33 height 15
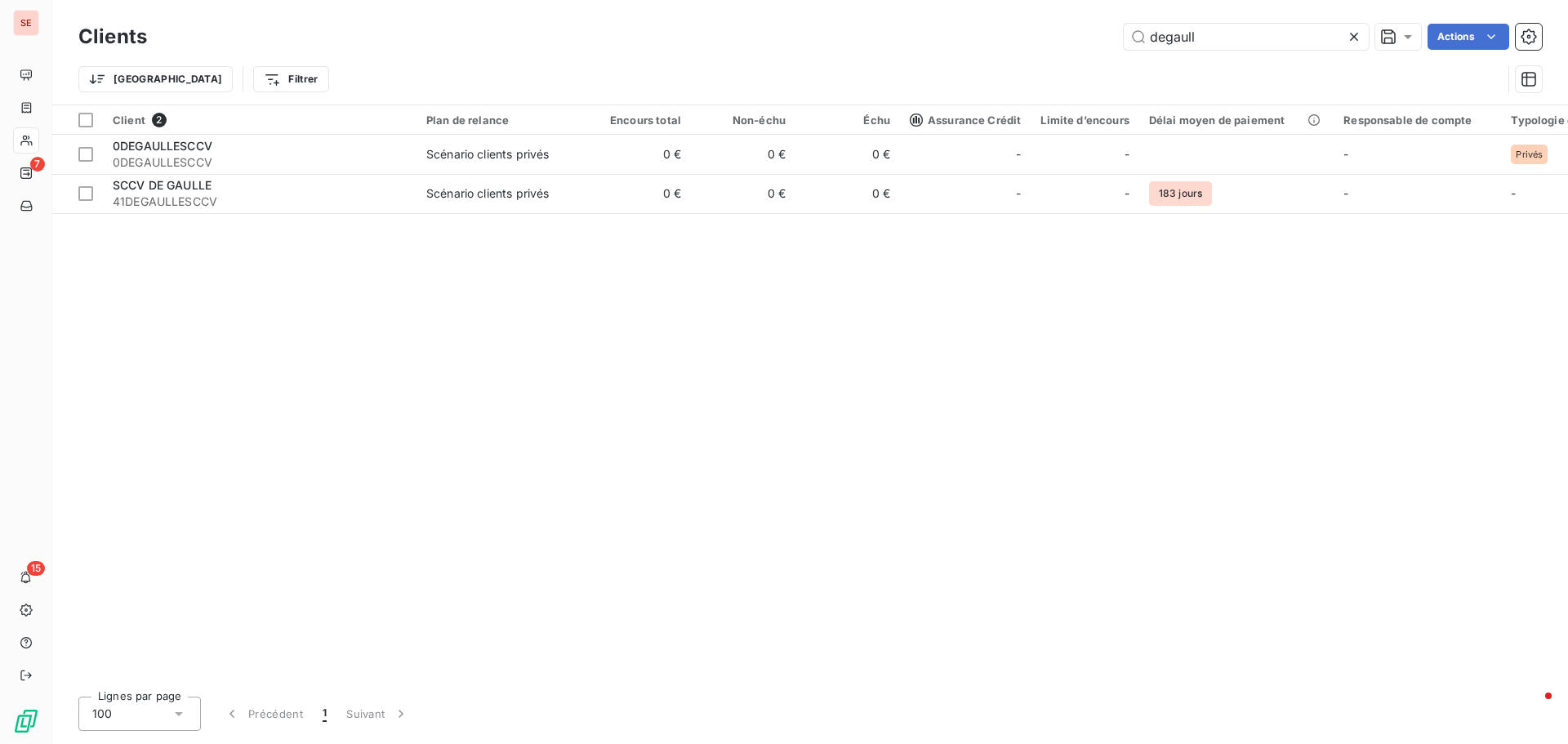
drag, startPoint x: 1247, startPoint y: 35, endPoint x: 957, endPoint y: 12, distance: 290.9
click at [957, 12] on div "Clients degaull Actions Trier Filtrer" at bounding box center [810, 52] width 1516 height 104
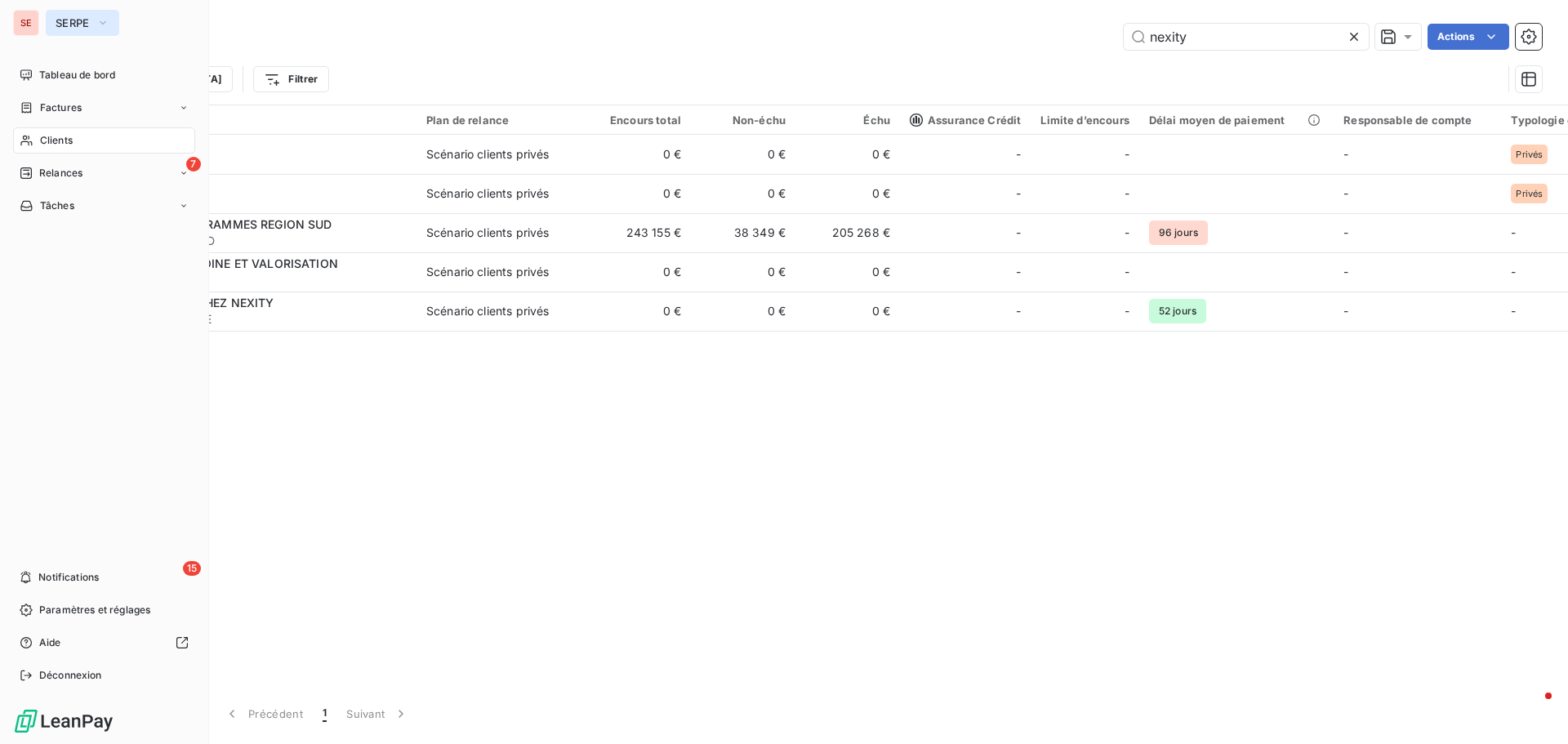
type input "nexity"
click at [76, 26] on span "SERPE" at bounding box center [72, 23] width 34 height 13
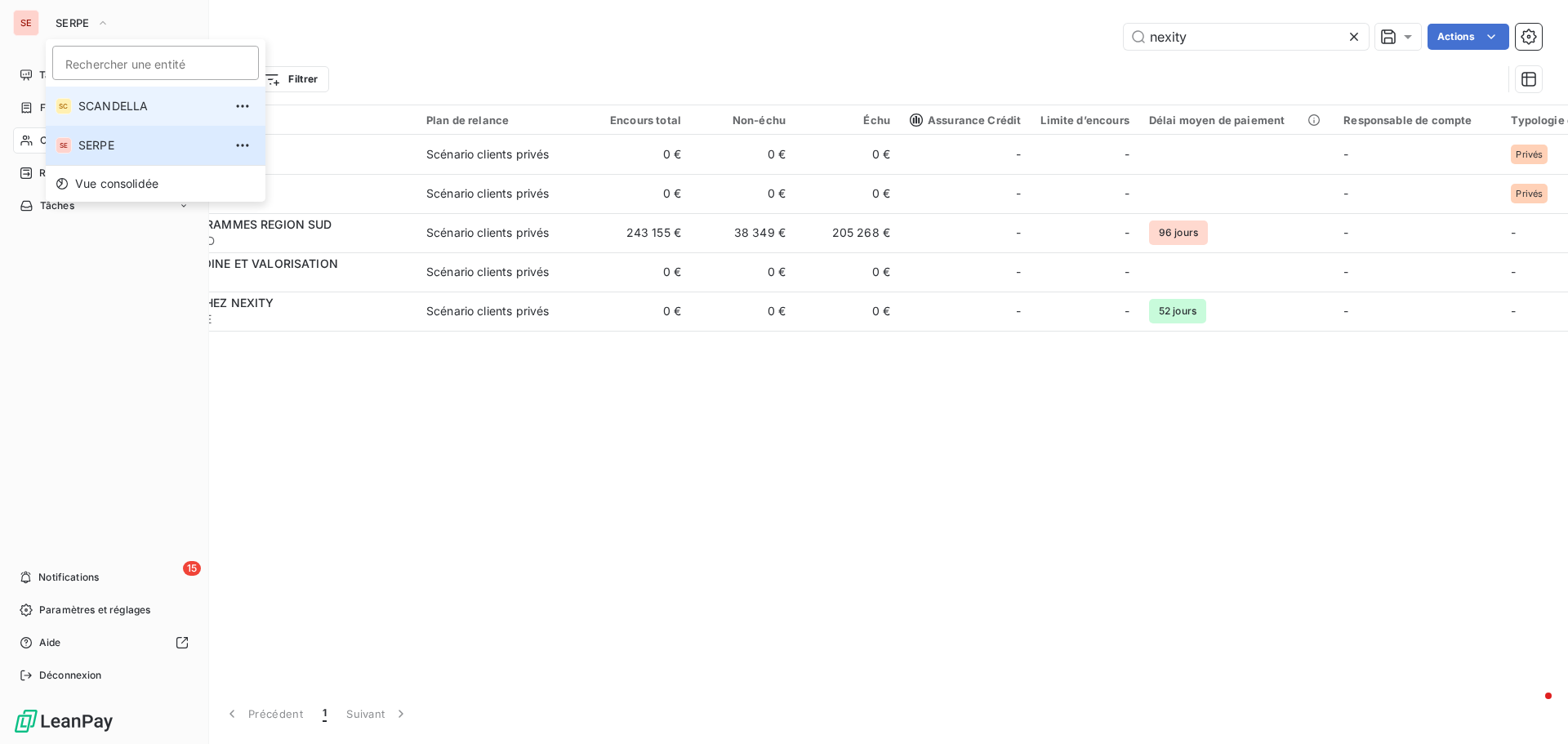
click at [121, 105] on span "SCANDELLA" at bounding box center [151, 106] width 145 height 17
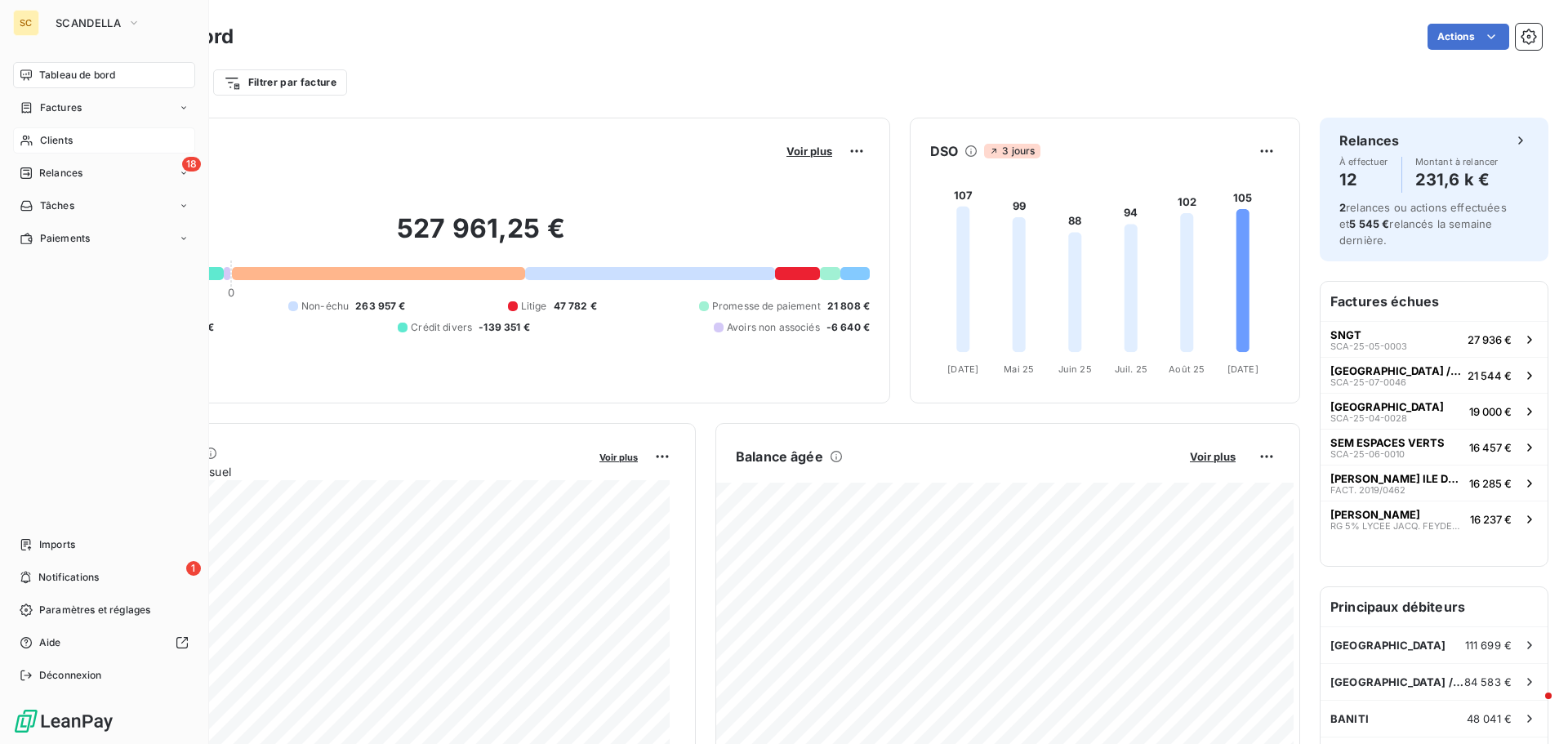
click at [76, 139] on div "Clients" at bounding box center [104, 140] width 182 height 26
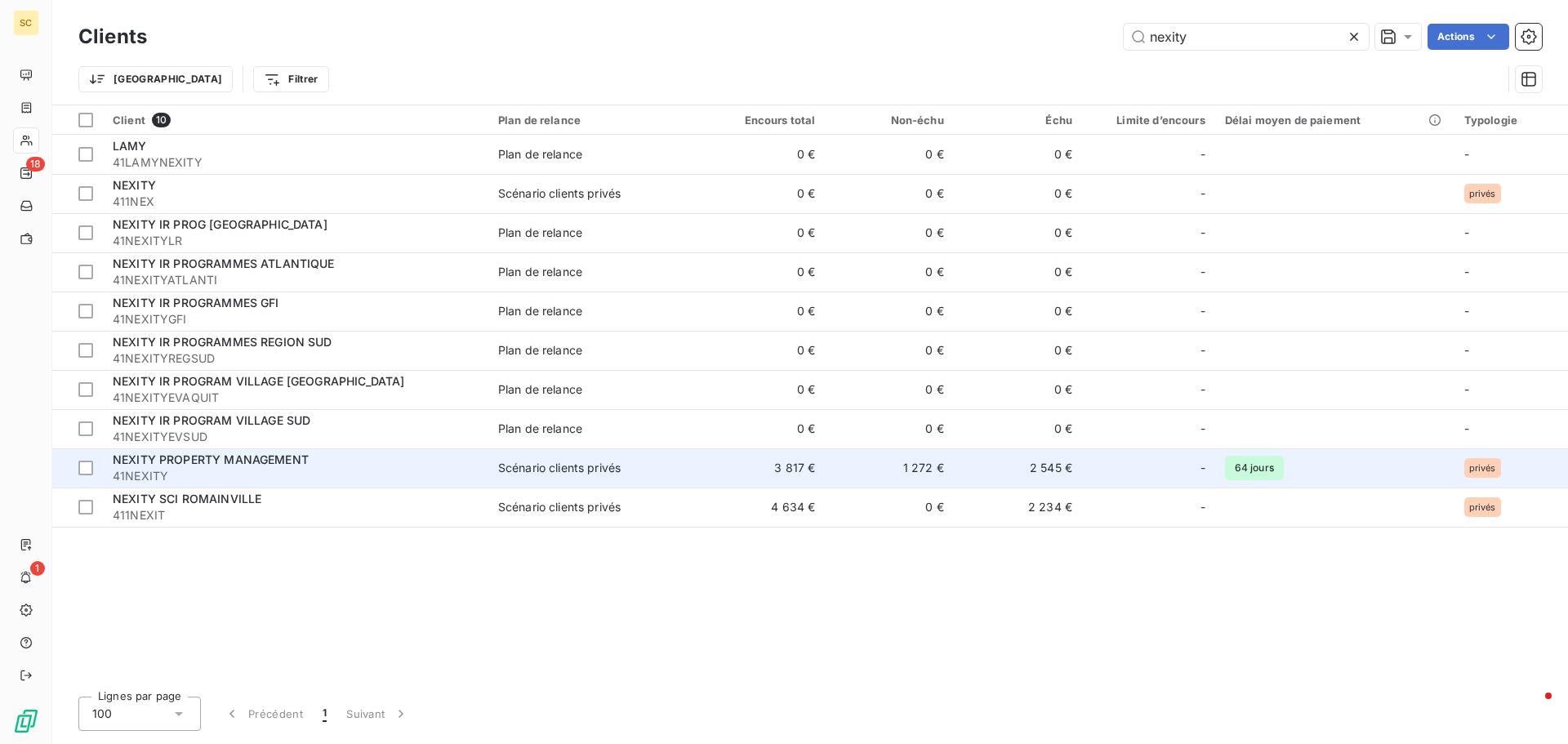
click at [298, 465] on span "NEXITY PROPERTY MANAGEMENT" at bounding box center [211, 460] width 196 height 14
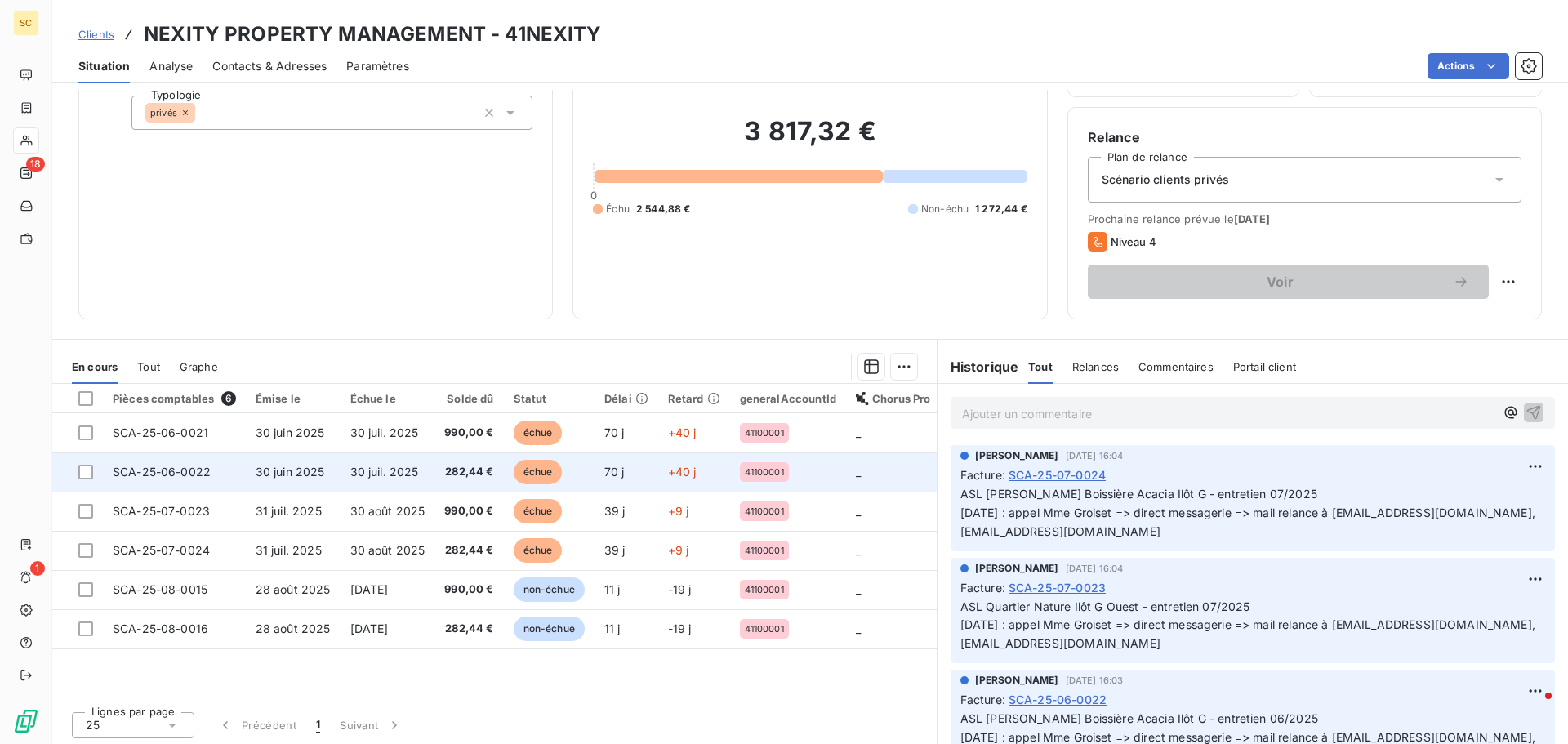
scroll to position [110, 0]
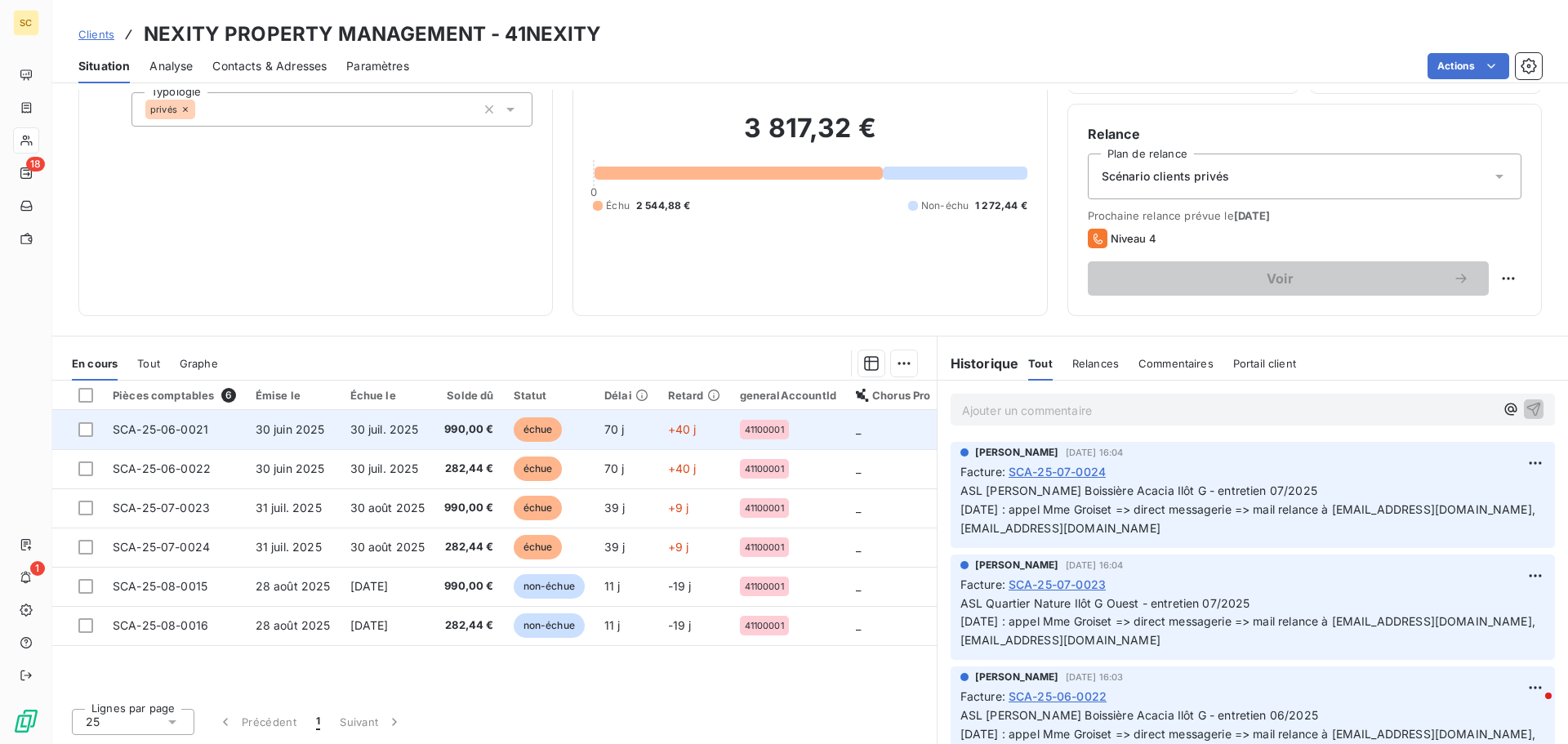
click at [216, 427] on td "SCA-25-06-0021" at bounding box center [175, 430] width 143 height 39
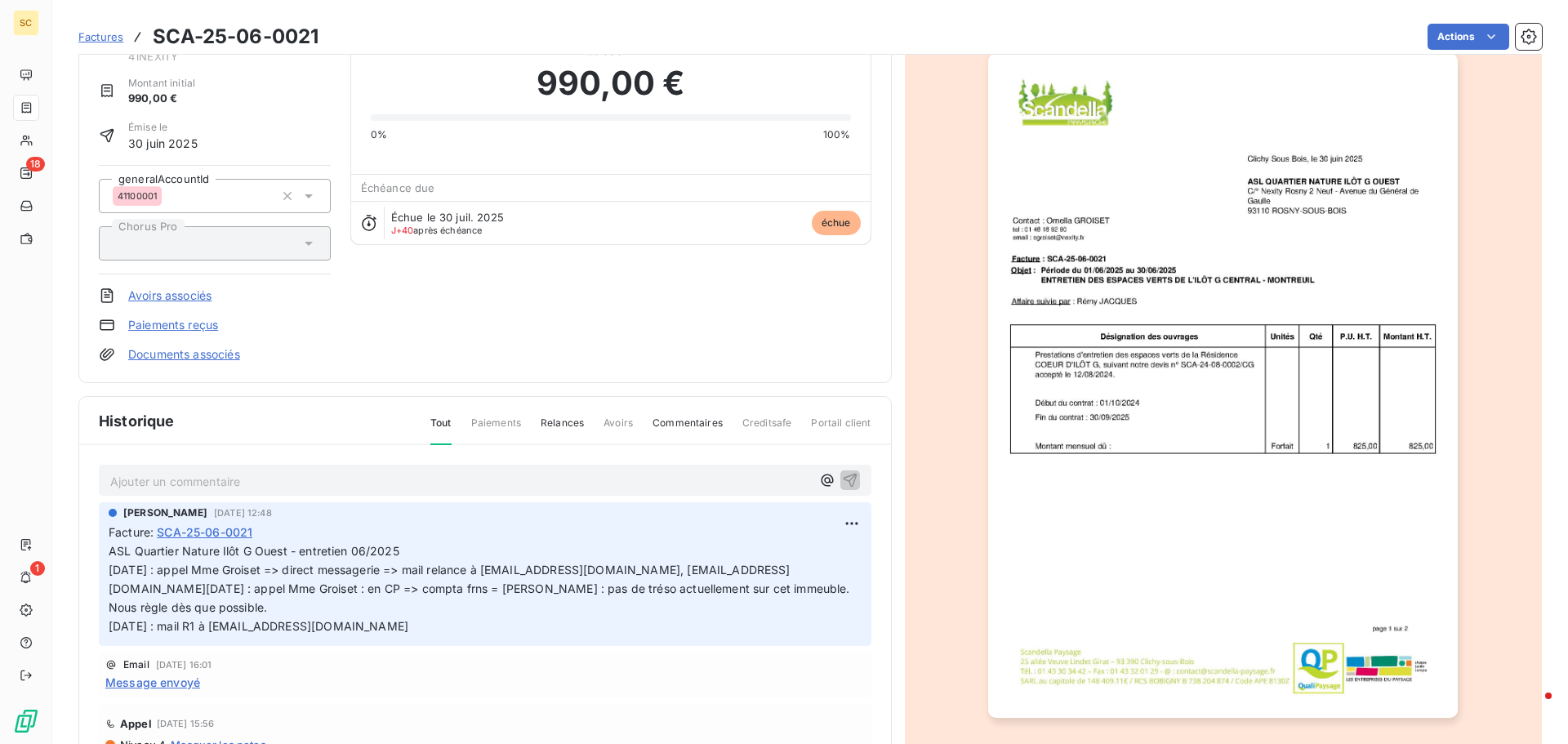
scroll to position [113, 0]
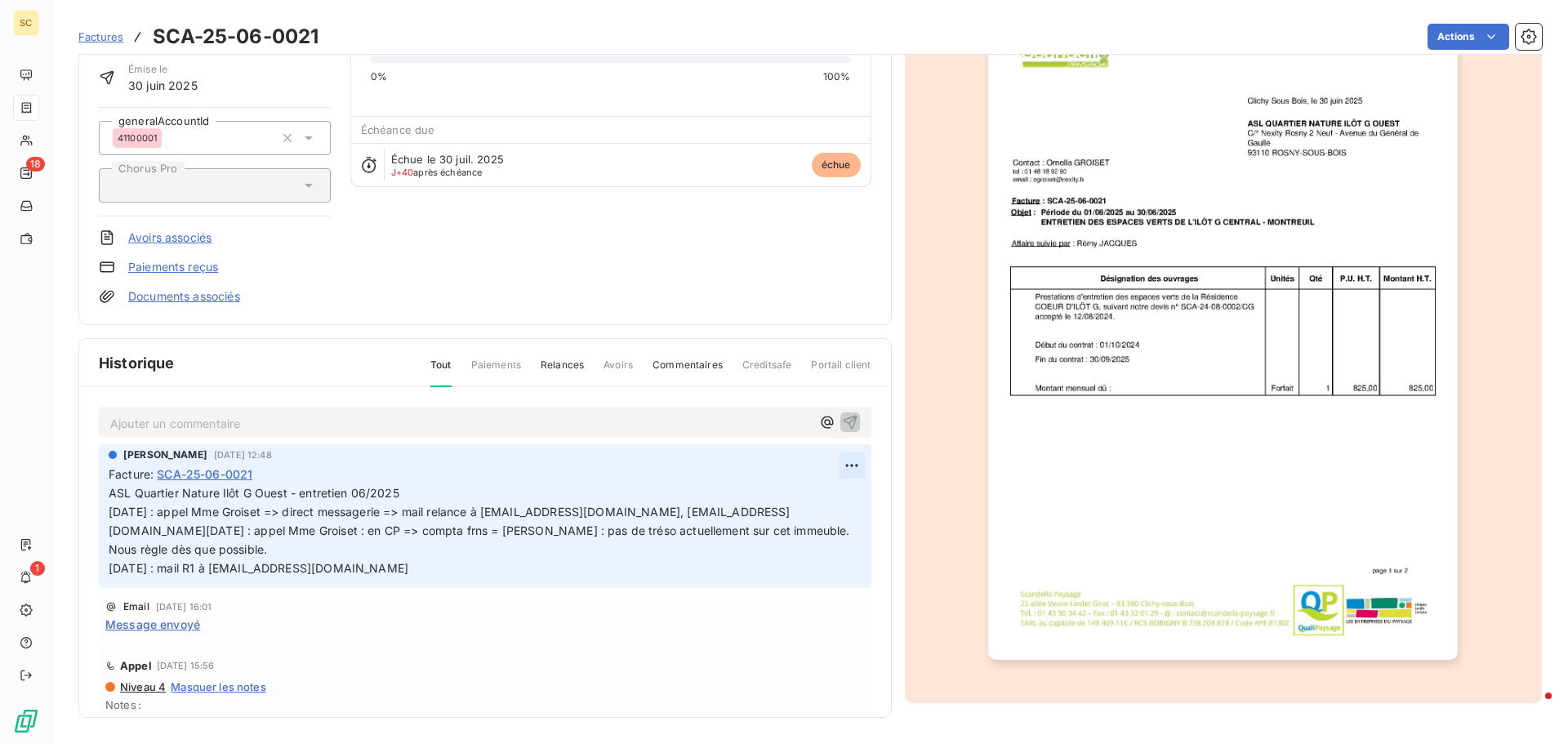
click at [833, 466] on html "SC 18 1 Factures SCA-25-06-0021 Actions NEXITY PROPERTY MANAGEMENT 41NEXITY Mon…" at bounding box center [784, 372] width 1568 height 744
click at [775, 500] on div "Editer" at bounding box center [794, 502] width 92 height 26
click at [113, 512] on span "ASL Quartier Nature Ilôt G Ouest - entretien 06/2025 05/09/25 : appel Mme Grois…" at bounding box center [451, 530] width 686 height 89
click at [110, 511] on span "ASL Quartier Nature Ilôt G Ouest - entretien 06/2025 05/09/25 : appel Mme Grois…" at bounding box center [451, 530] width 686 height 89
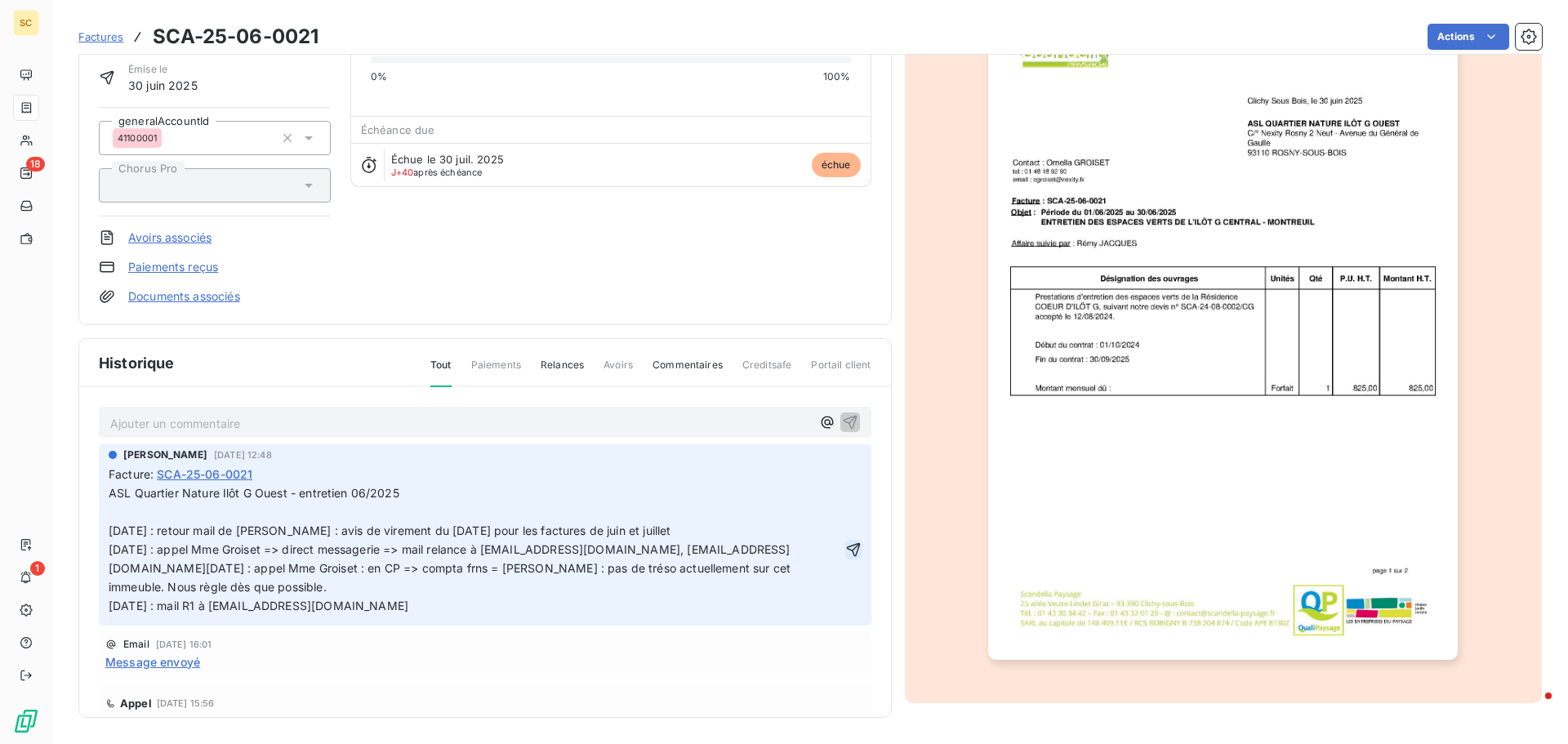
click at [845, 550] on icon "button" at bounding box center [853, 550] width 17 height 17
click at [1448, 45] on html "SC 18 1 Factures SCA-25-06-0021 Actions NEXITY PROPERTY MANAGEMENT 41NEXITY Mon…" at bounding box center [784, 372] width 1568 height 744
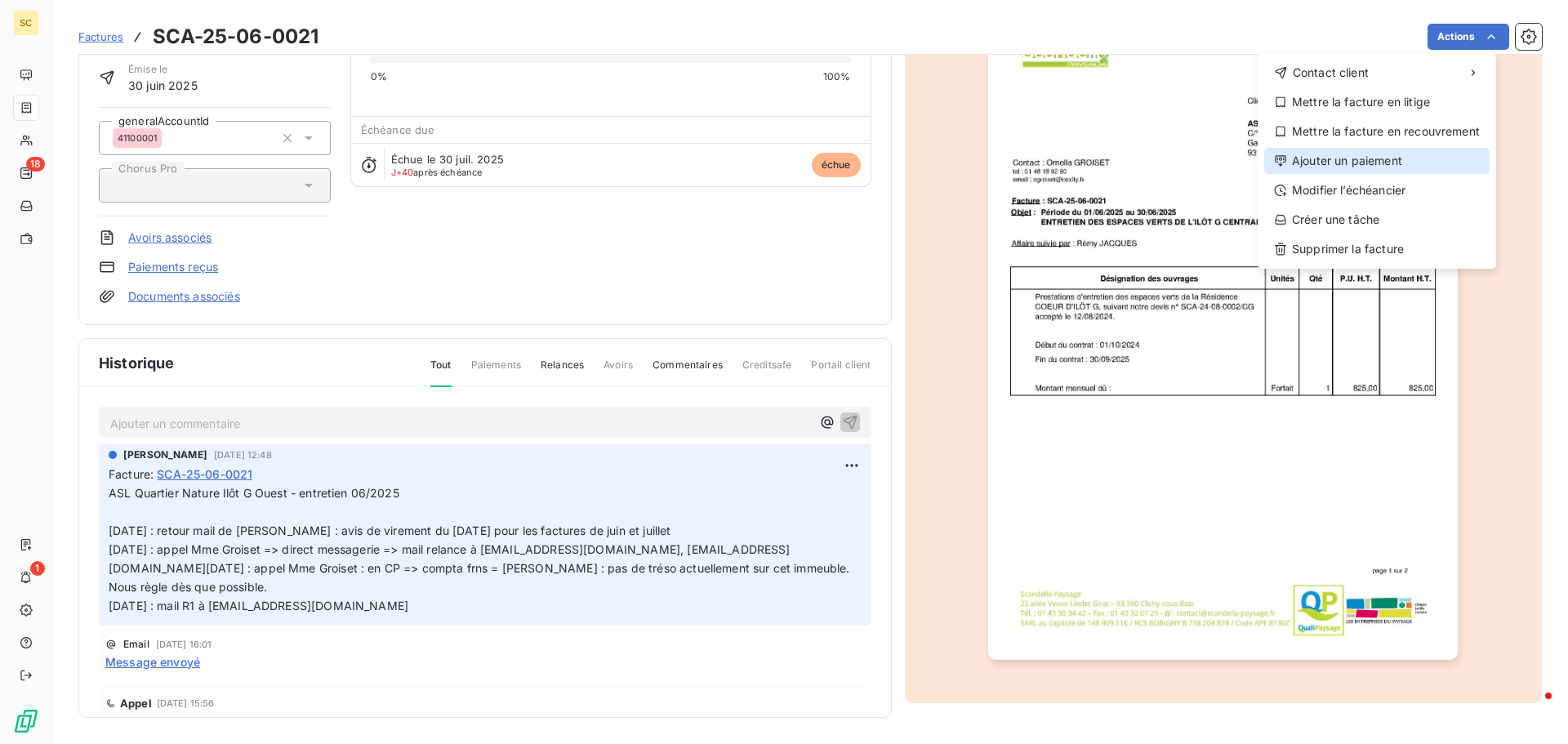
click at [1396, 162] on div "Ajouter un paiement" at bounding box center [1377, 162] width 225 height 26
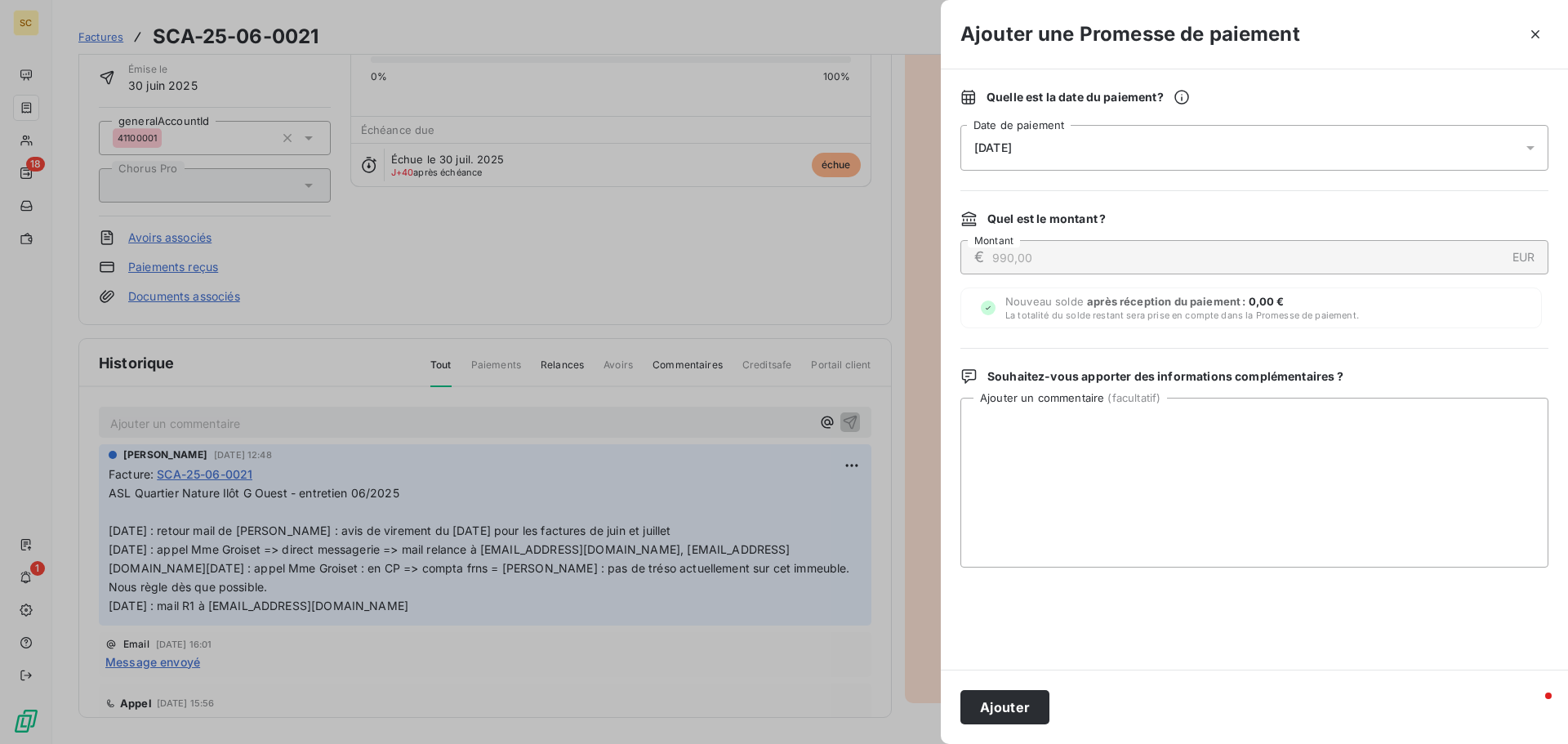
click at [1005, 147] on span "09/09/2025" at bounding box center [993, 147] width 38 height 13
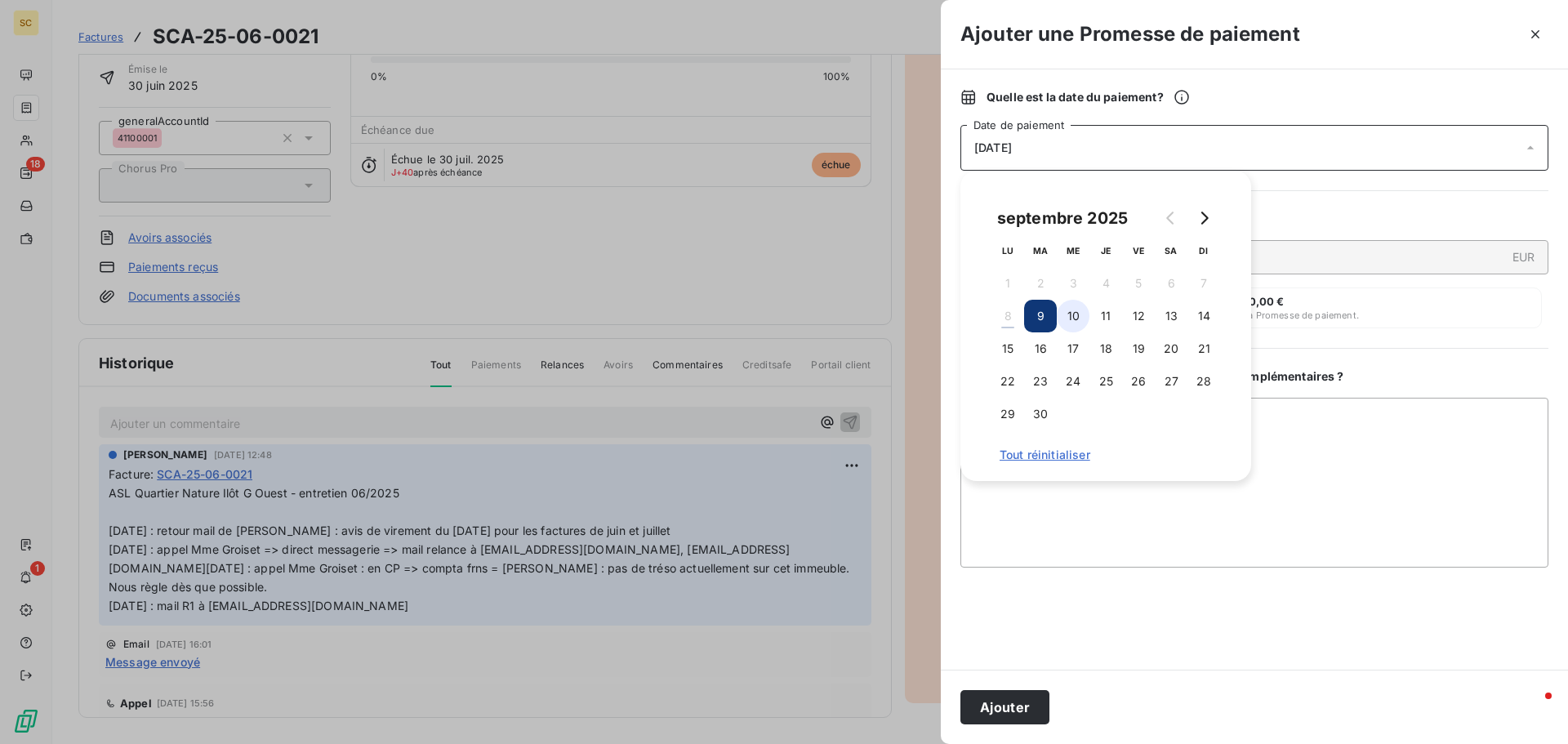
click at [1076, 317] on button "10" at bounding box center [1073, 316] width 33 height 33
click at [1016, 696] on button "Ajouter" at bounding box center [1005, 707] width 89 height 34
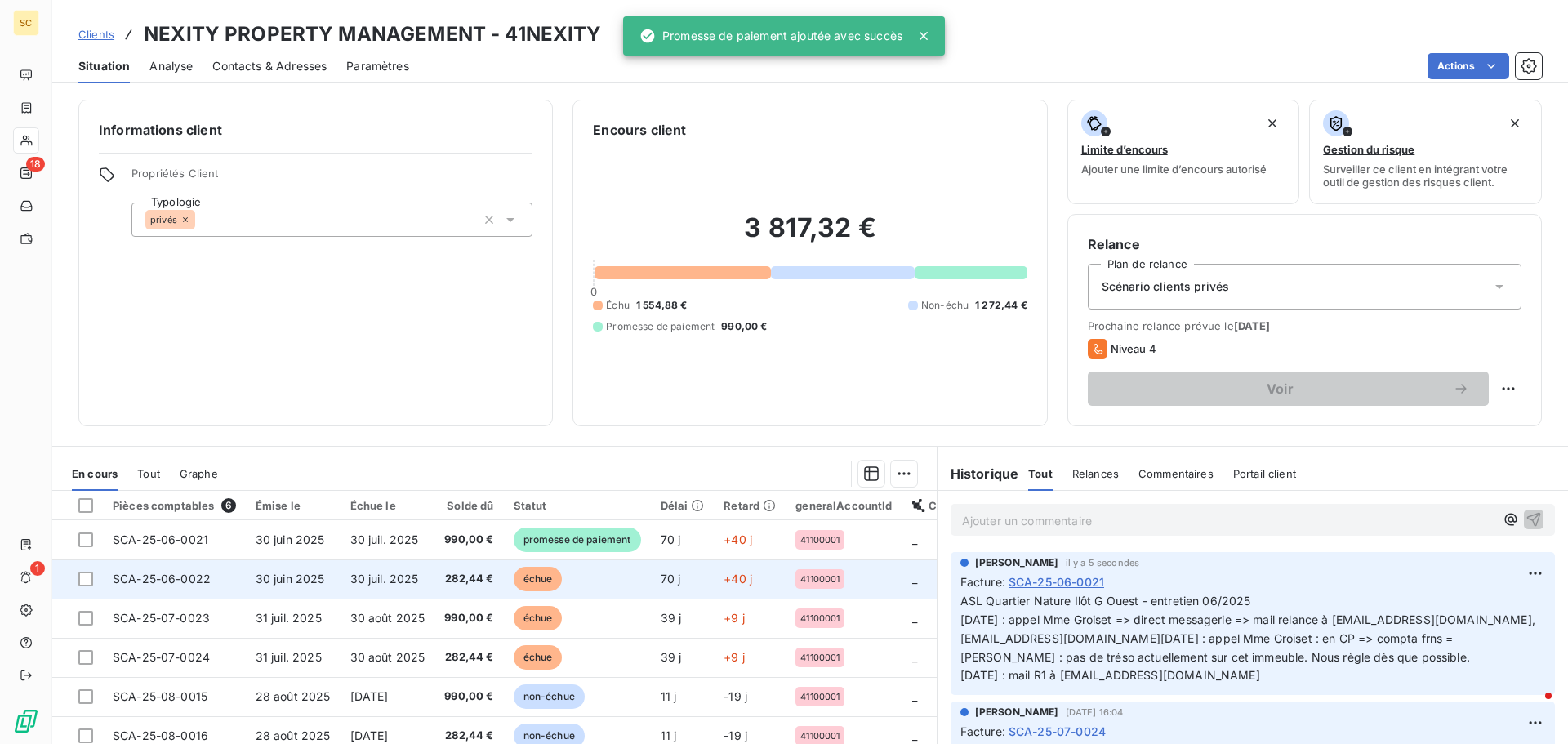
click at [353, 581] on span "30 juil. 2025" at bounding box center [385, 579] width 69 height 14
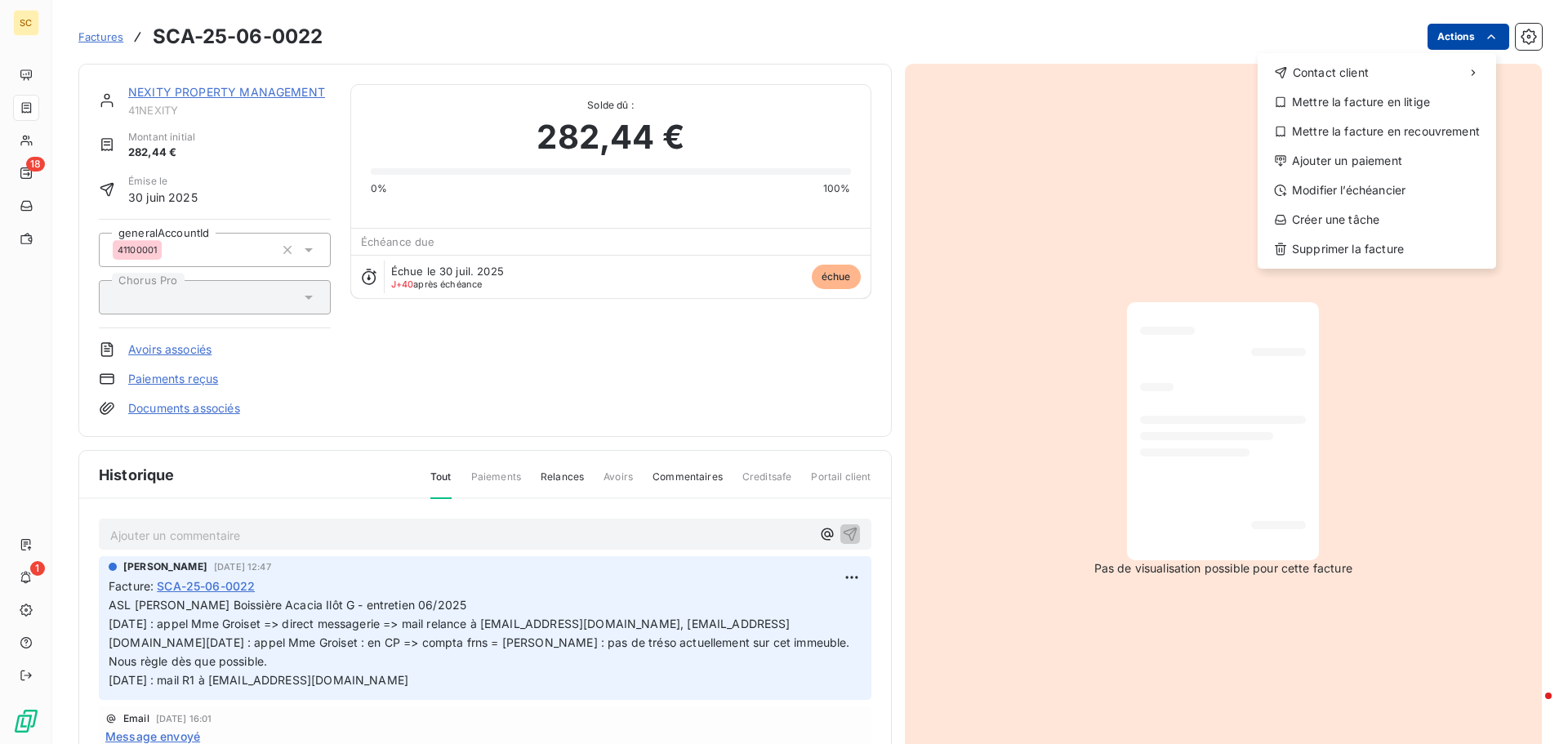
click at [1431, 28] on html "SC 18 1 Factures SCA-25-06-0022 Actions Contact client Mettre la facture en lit…" at bounding box center [784, 372] width 1568 height 744
click at [1405, 162] on div "Ajouter un paiement" at bounding box center [1377, 162] width 225 height 26
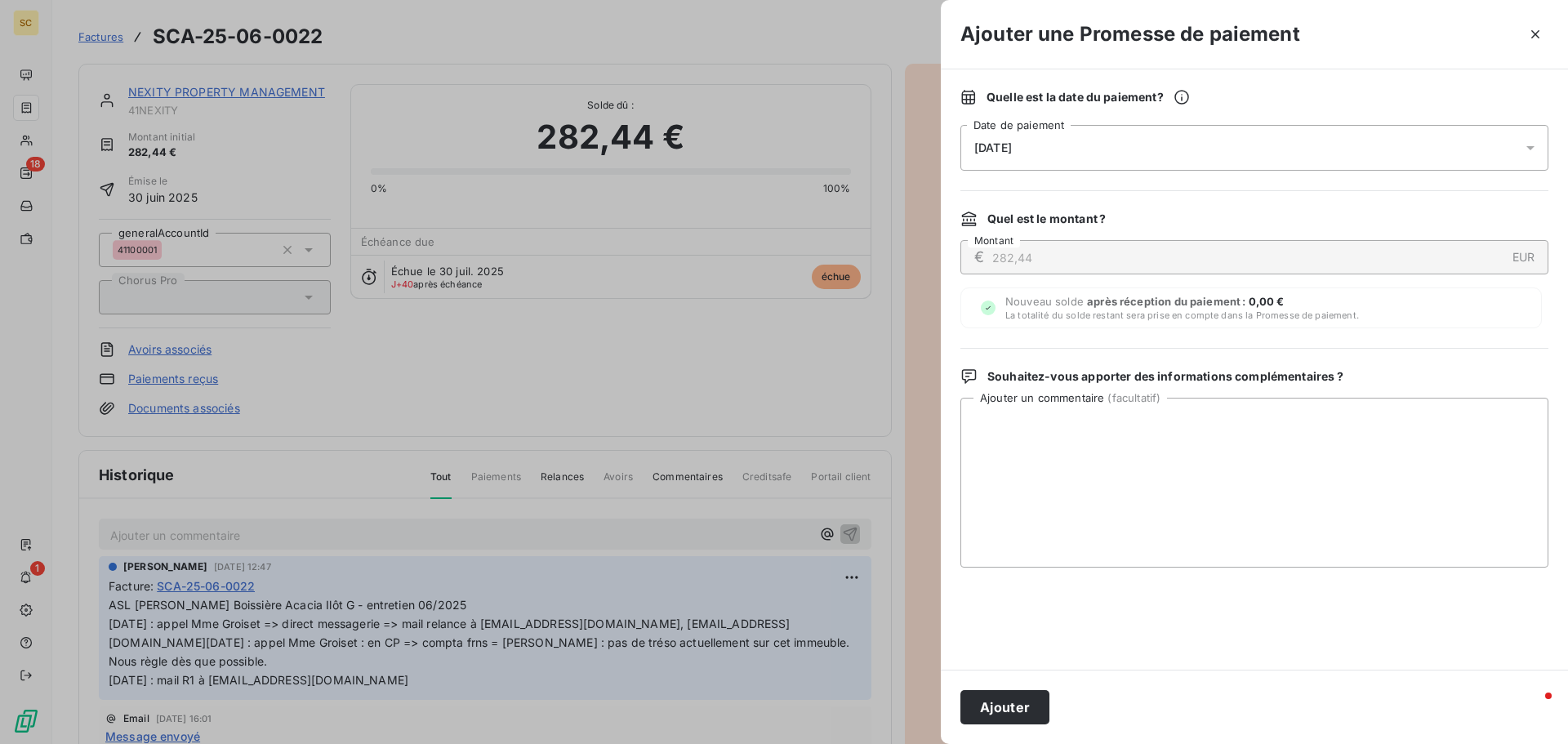
click at [1012, 151] on span "09/09/2025" at bounding box center [993, 147] width 38 height 13
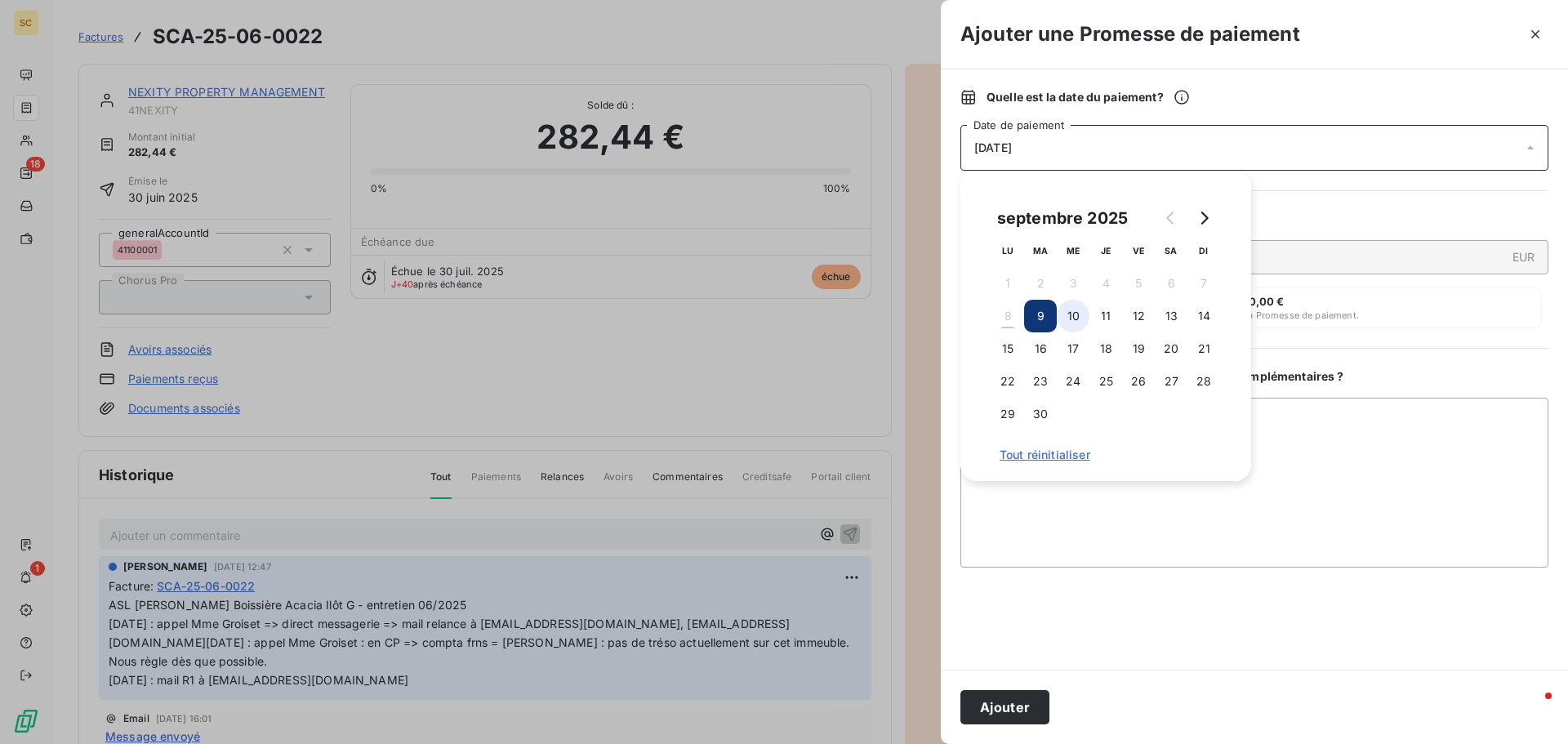
click at [1077, 313] on button "10" at bounding box center [1073, 316] width 33 height 33
click at [1032, 703] on button "Ajouter" at bounding box center [1005, 707] width 89 height 34
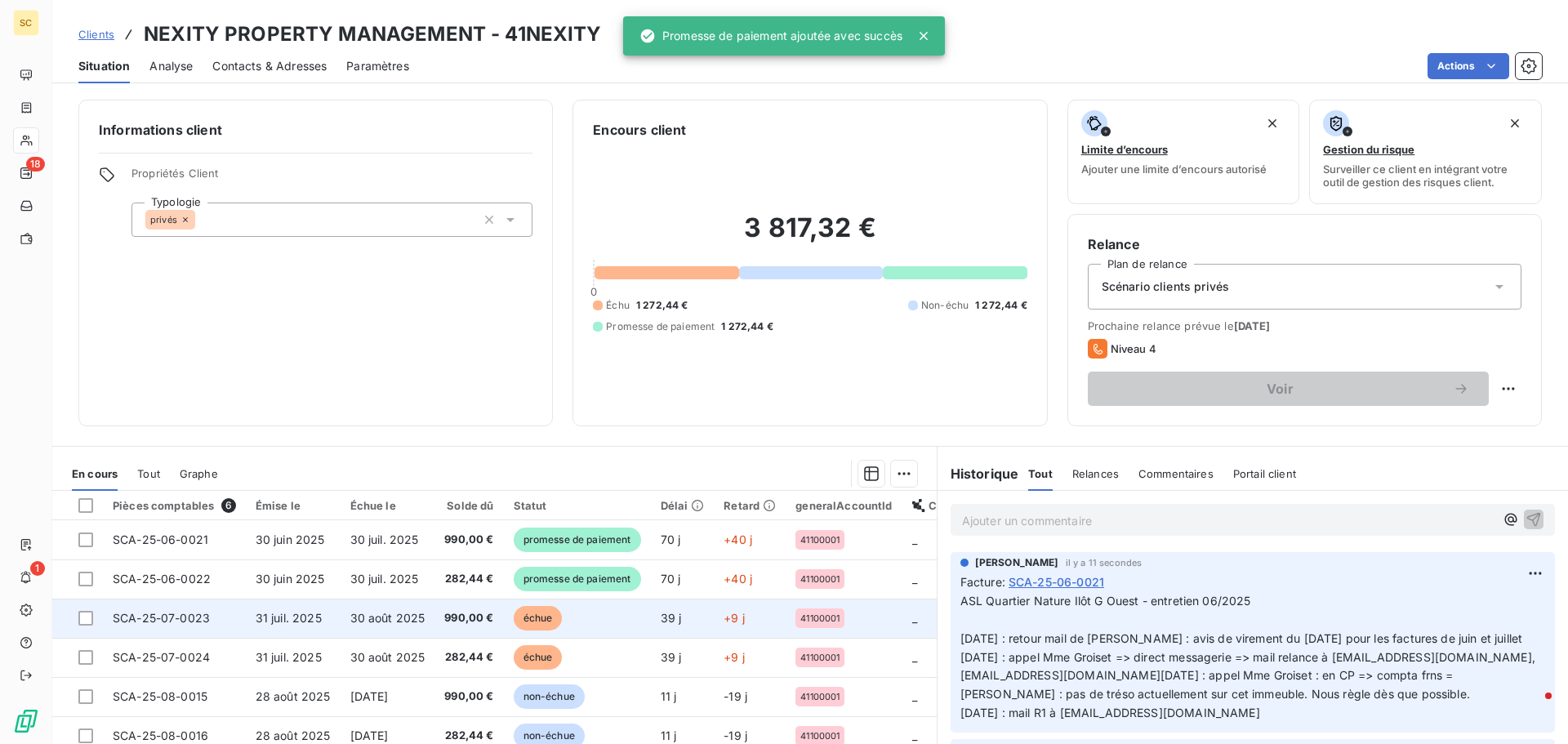
click at [413, 618] on span "30 août 2025" at bounding box center [387, 618] width 75 height 14
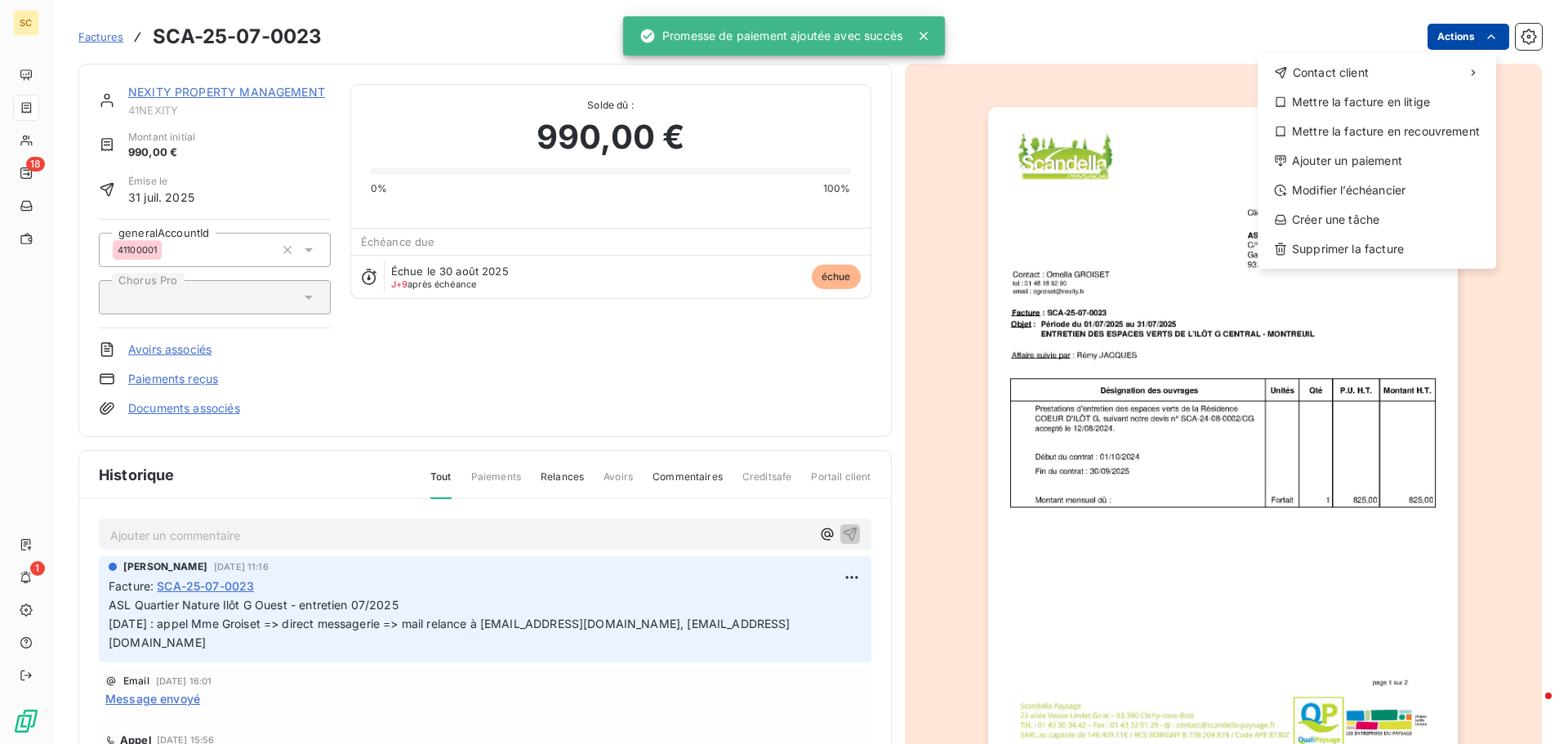
click at [1433, 31] on html "SC 18 1 Factures SCA-25-07-0023 Actions Contact client Mettre la facture en lit…" at bounding box center [784, 372] width 1568 height 744
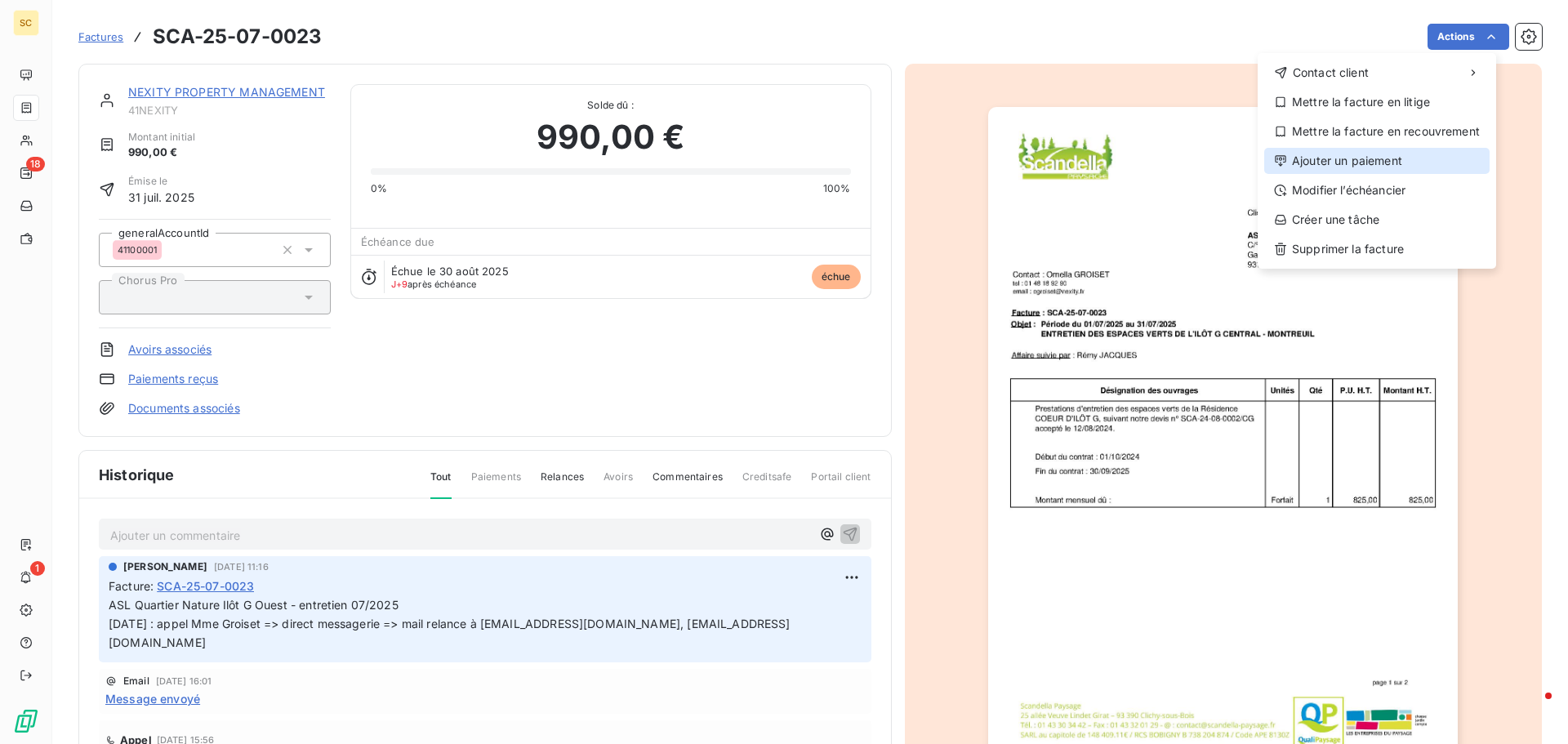
click at [1360, 169] on div "Ajouter un paiement" at bounding box center [1377, 162] width 225 height 26
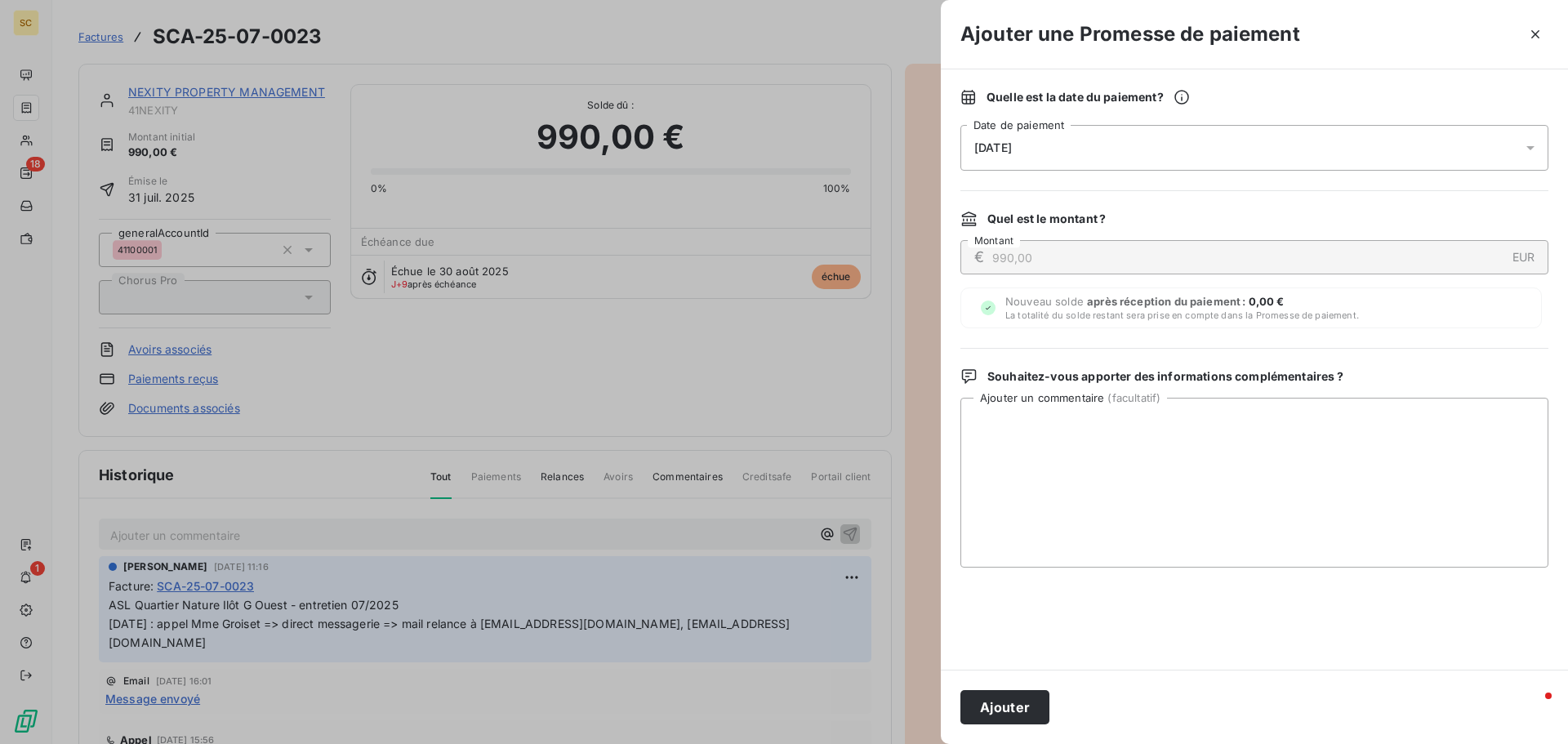
click at [1012, 141] on span "09/09/2025" at bounding box center [993, 147] width 38 height 13
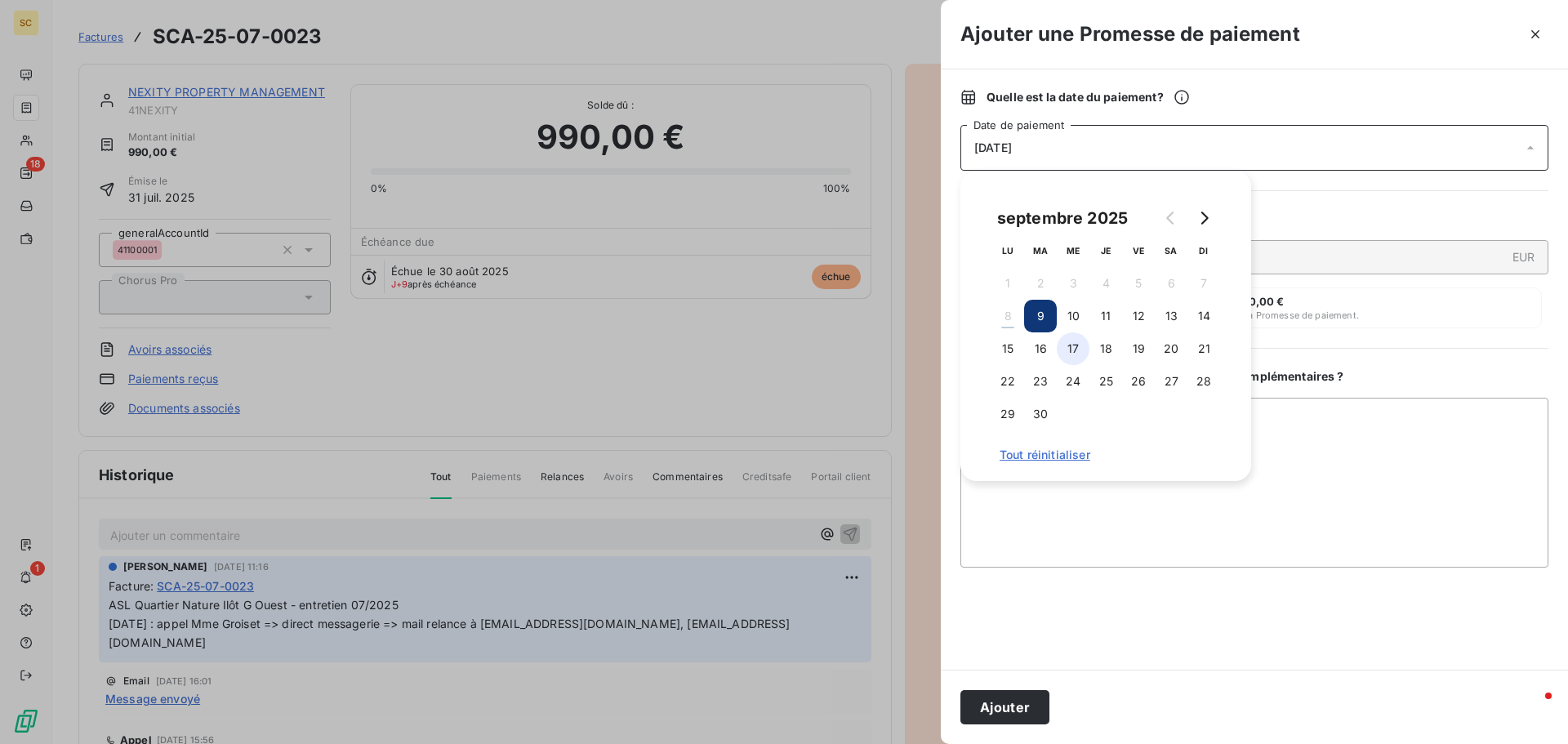
drag, startPoint x: 1069, startPoint y: 318, endPoint x: 1071, endPoint y: 335, distance: 17.1
click at [1069, 317] on button "10" at bounding box center [1073, 316] width 33 height 33
click at [1043, 707] on button "Ajouter" at bounding box center [1005, 707] width 89 height 34
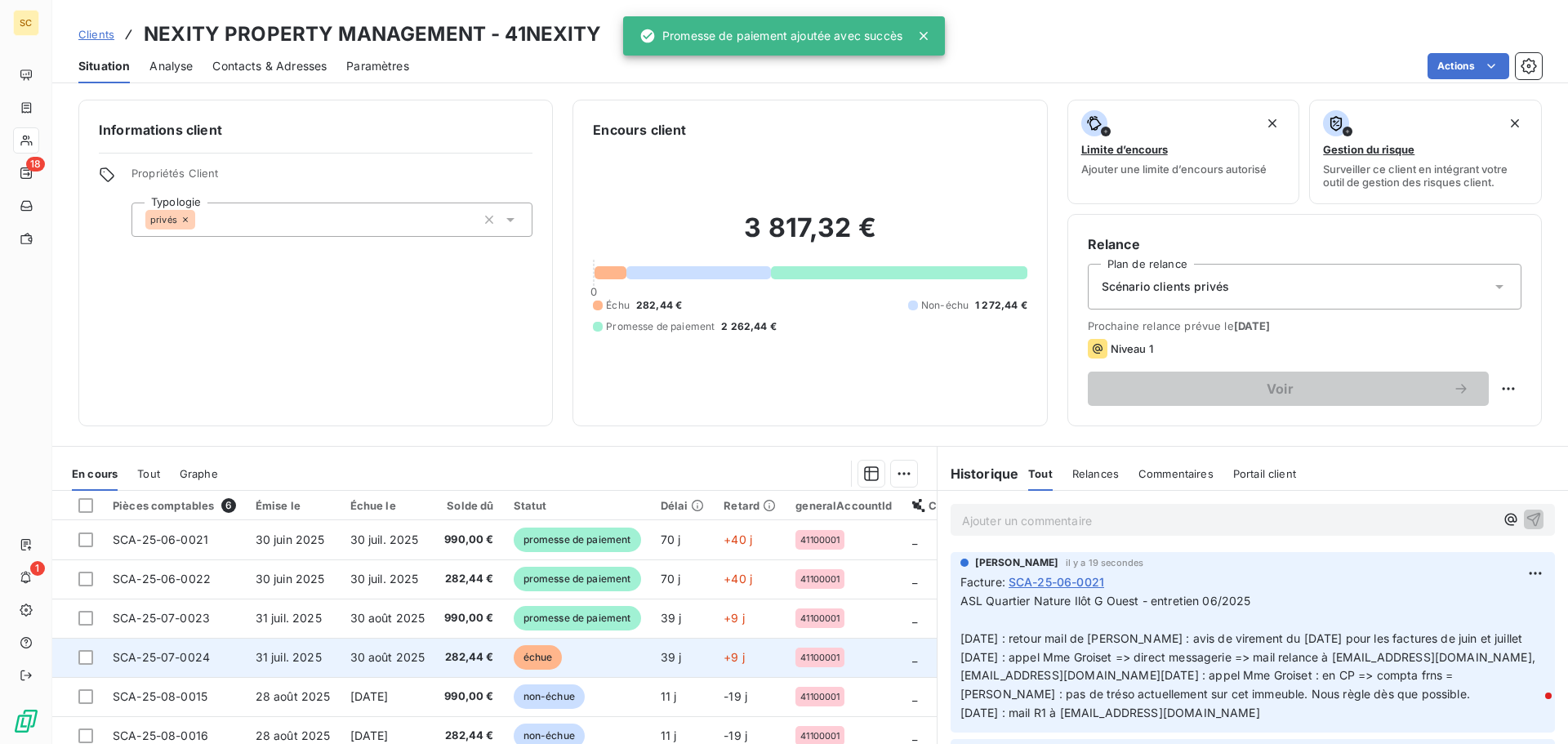
click at [346, 662] on td "30 août 2025" at bounding box center [387, 658] width 94 height 39
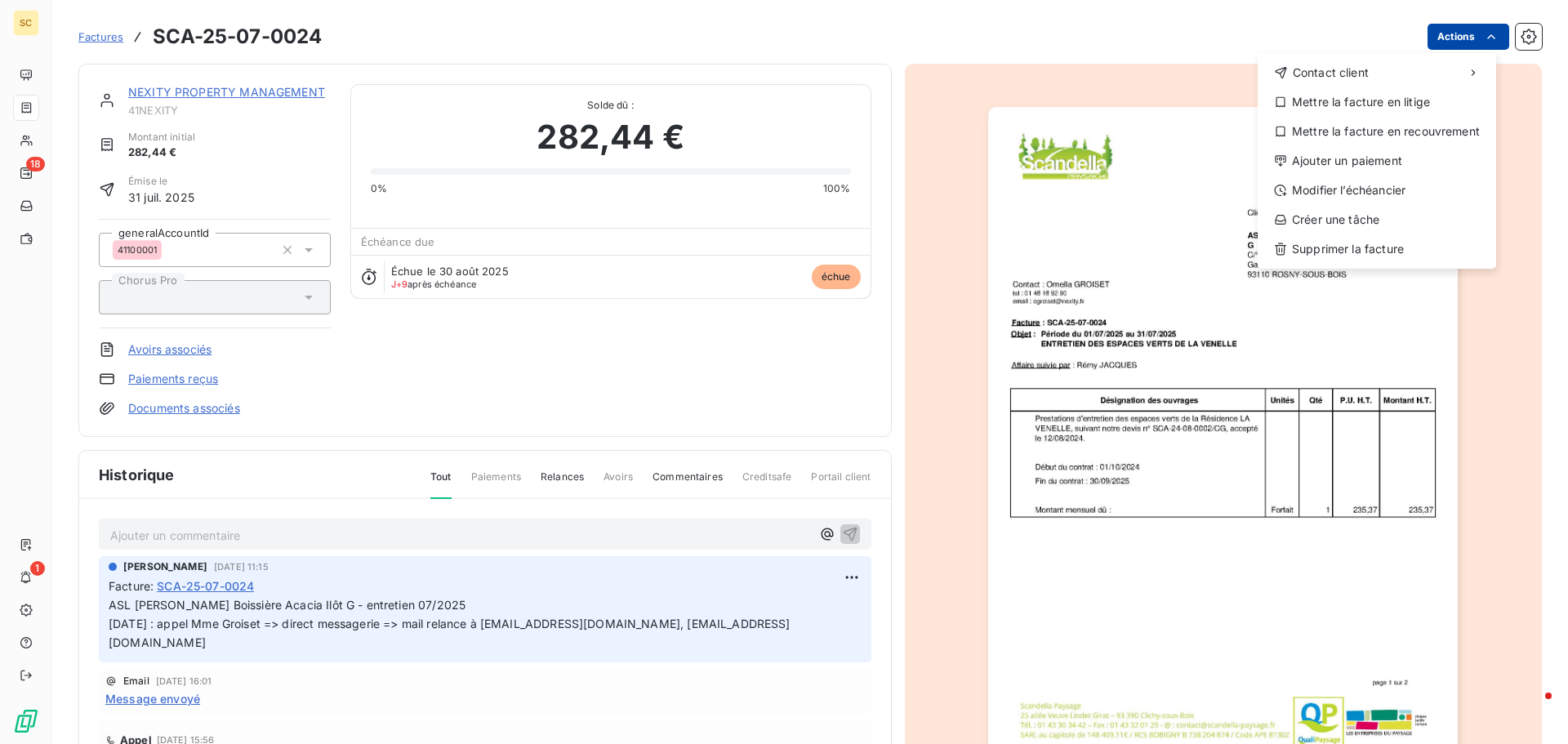
click at [1433, 35] on html "SC 18 1 Factures SCA-25-07-0024 Actions Contact client Mettre la facture en lit…" at bounding box center [784, 372] width 1568 height 744
click at [1435, 173] on div "Ajouter un paiement" at bounding box center [1377, 162] width 225 height 26
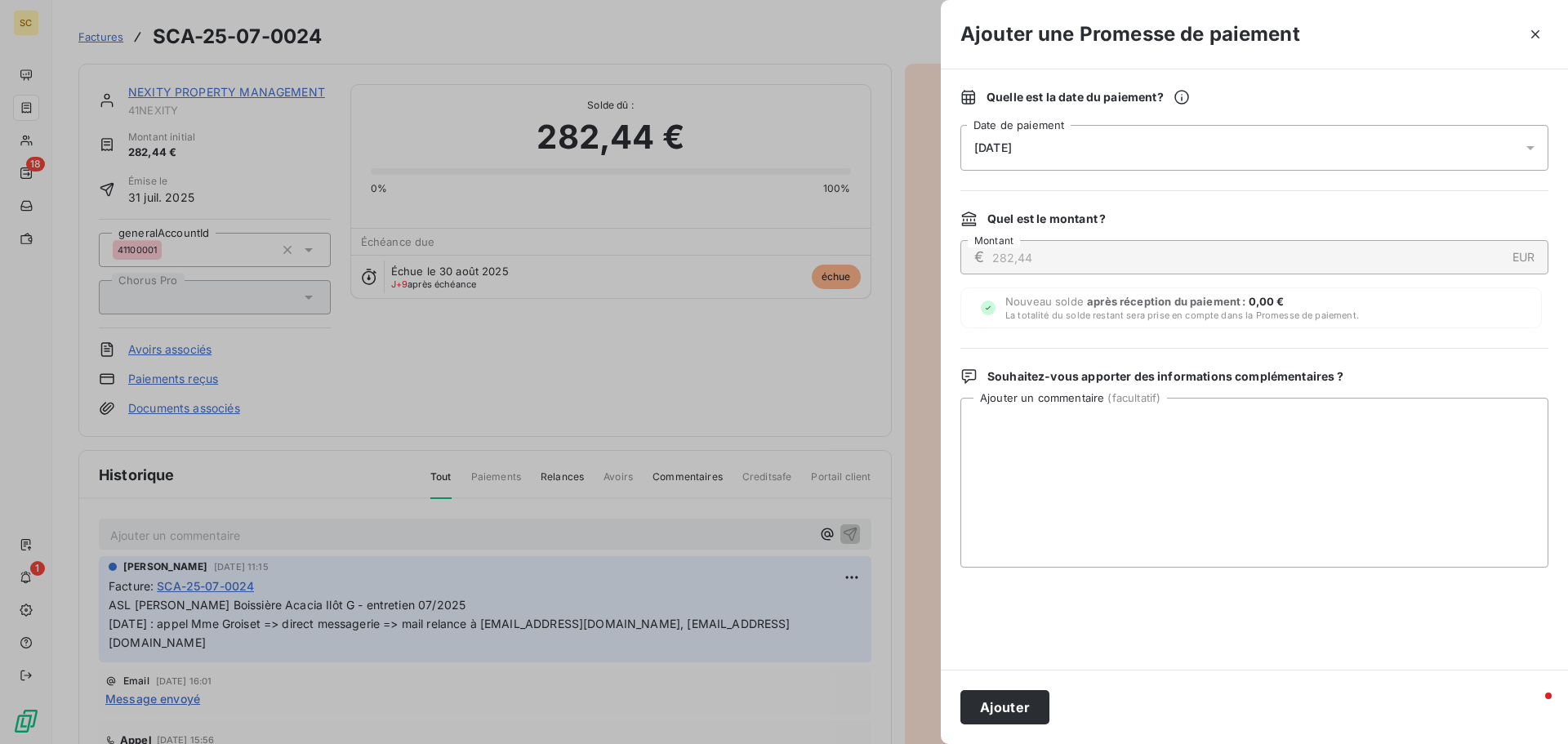
click at [1012, 148] on span "09/09/2025" at bounding box center [993, 147] width 38 height 13
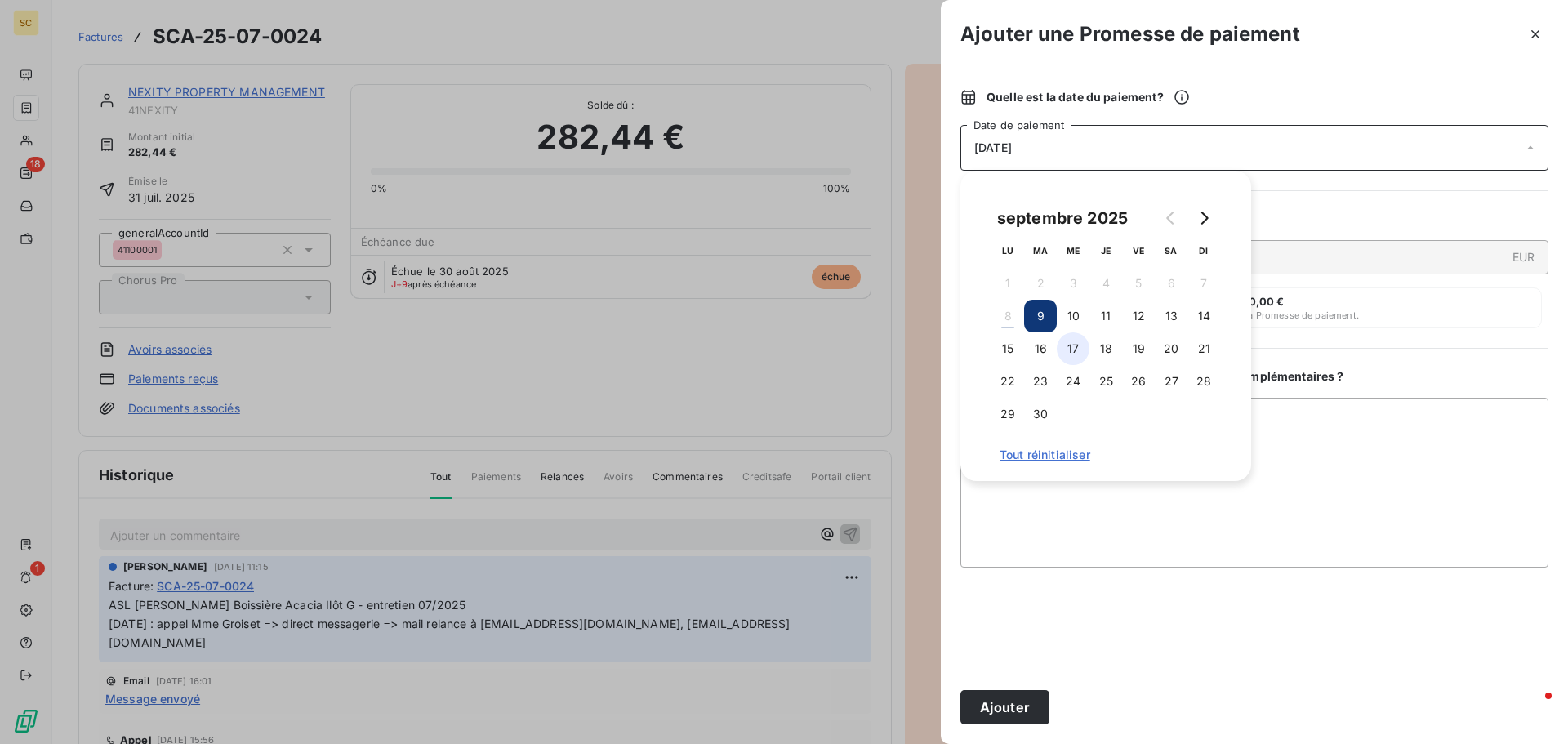
drag, startPoint x: 1078, startPoint y: 317, endPoint x: 1068, endPoint y: 347, distance: 31.6
click at [1078, 316] on button "10" at bounding box center [1073, 316] width 33 height 33
click at [1001, 696] on button "Ajouter" at bounding box center [1005, 707] width 89 height 34
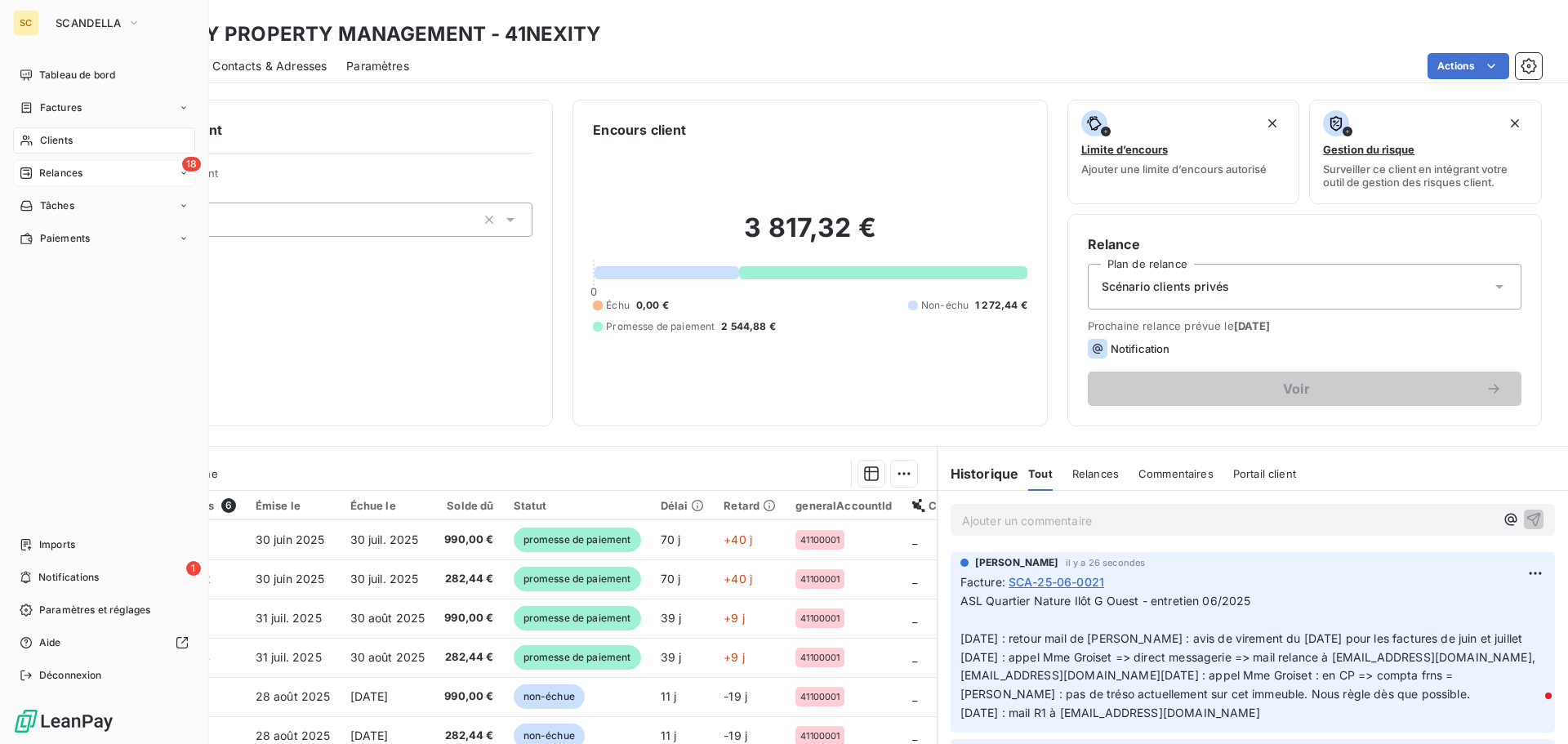
click at [90, 172] on div "18 Relances" at bounding box center [104, 173] width 182 height 26
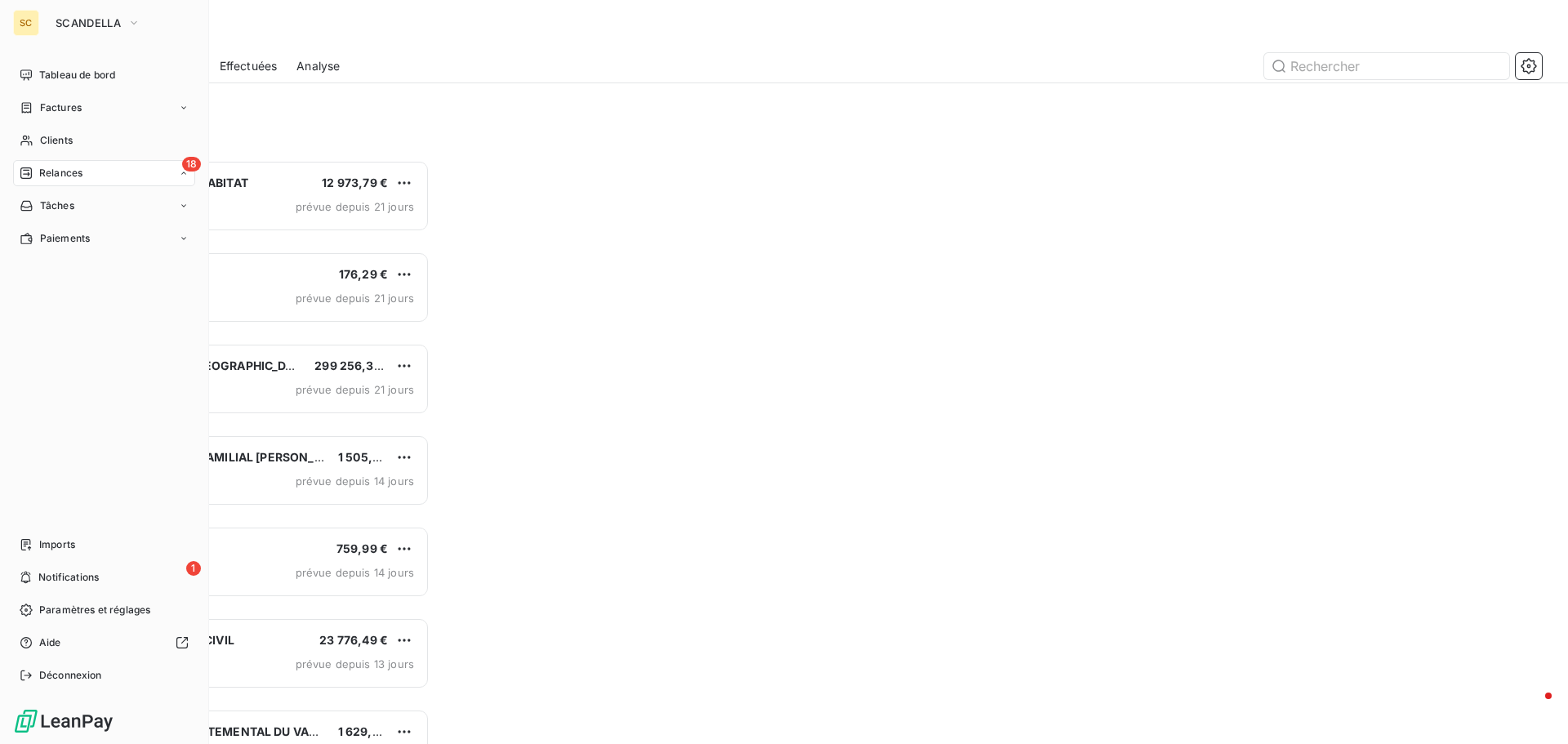
scroll to position [572, 339]
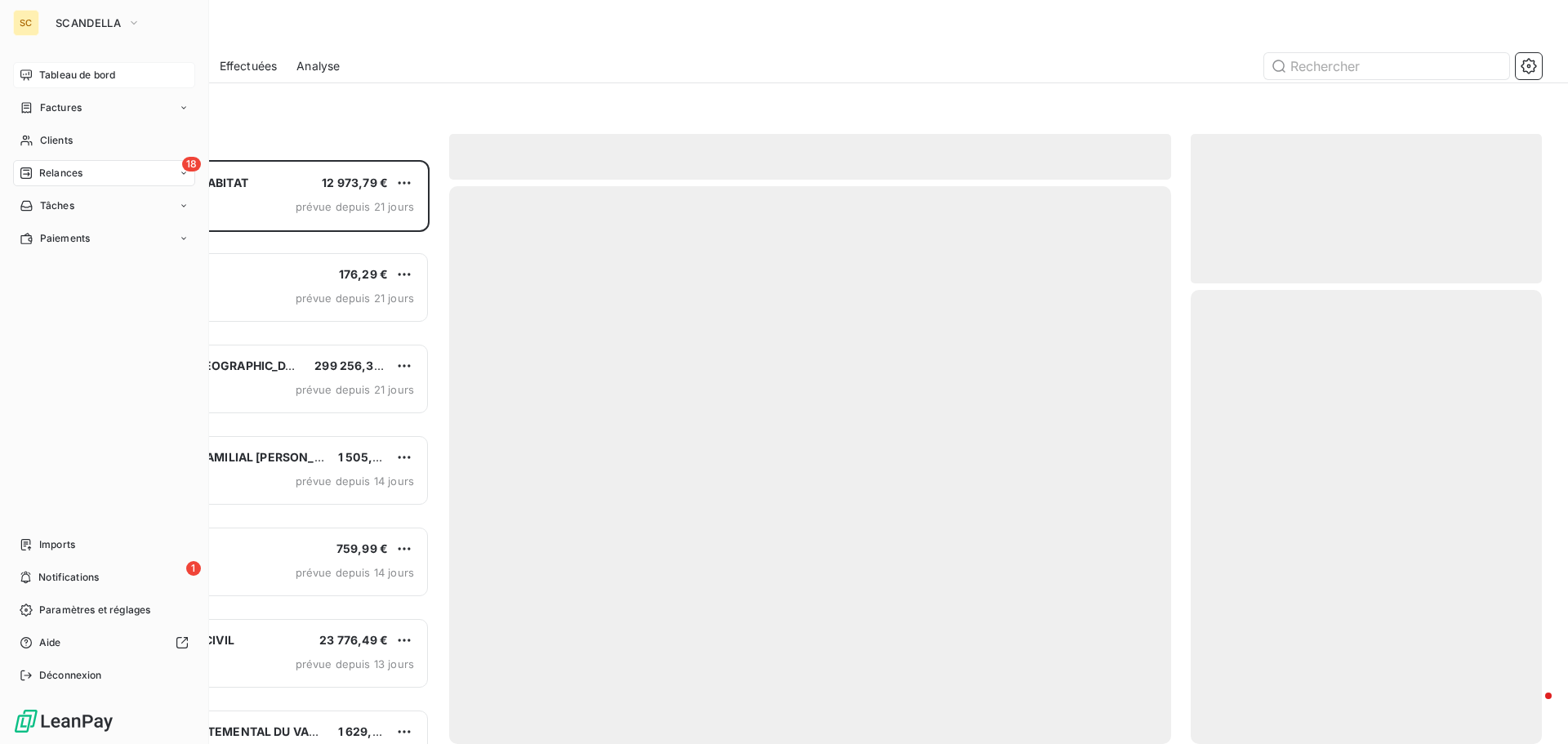
click at [104, 76] on span "Tableau de bord" at bounding box center [77, 75] width 76 height 15
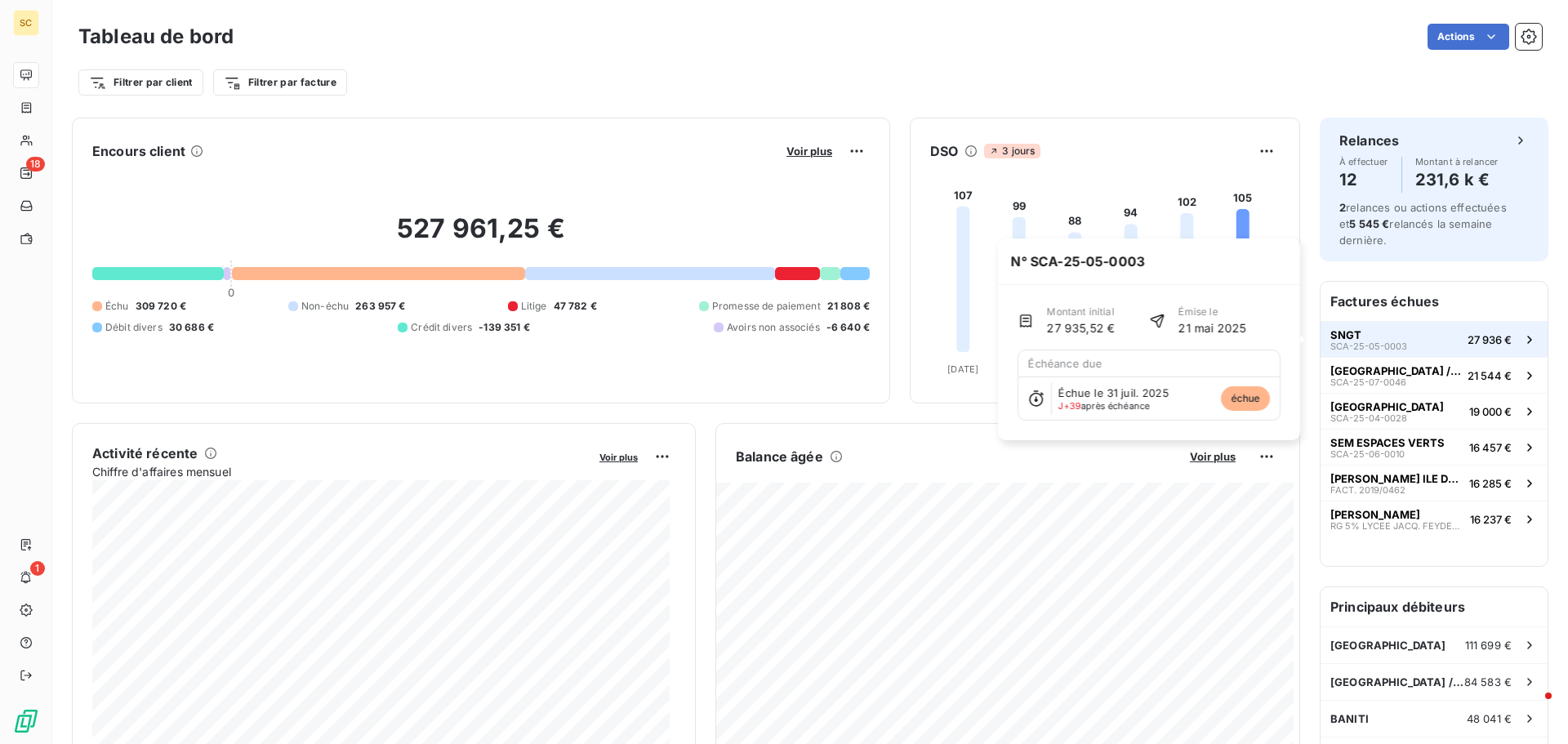
click at [1342, 343] on span "SCA-25-05-0003" at bounding box center [1369, 346] width 77 height 10
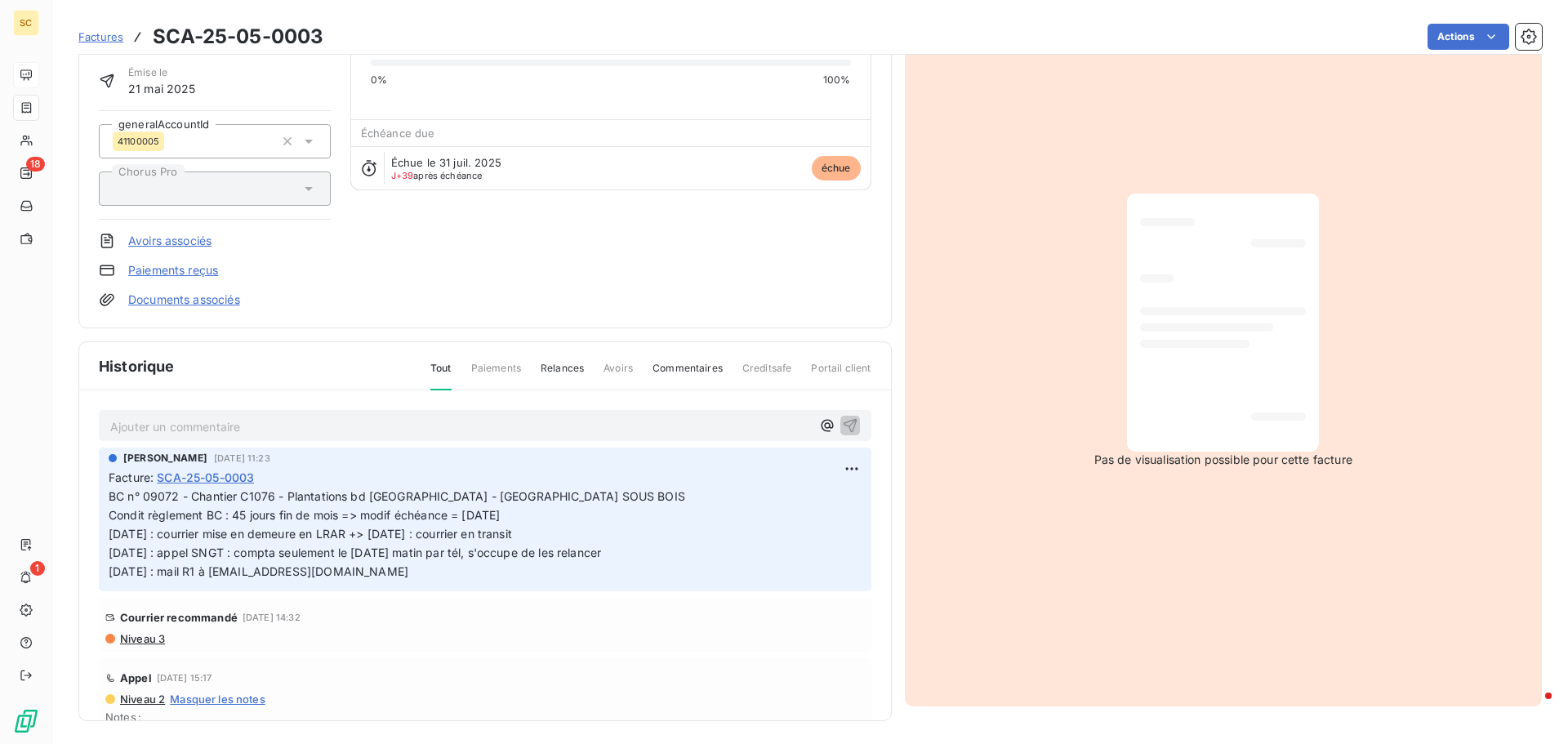
scroll to position [113, 0]
click at [128, 637] on span "Niveau 3" at bounding box center [141, 635] width 47 height 13
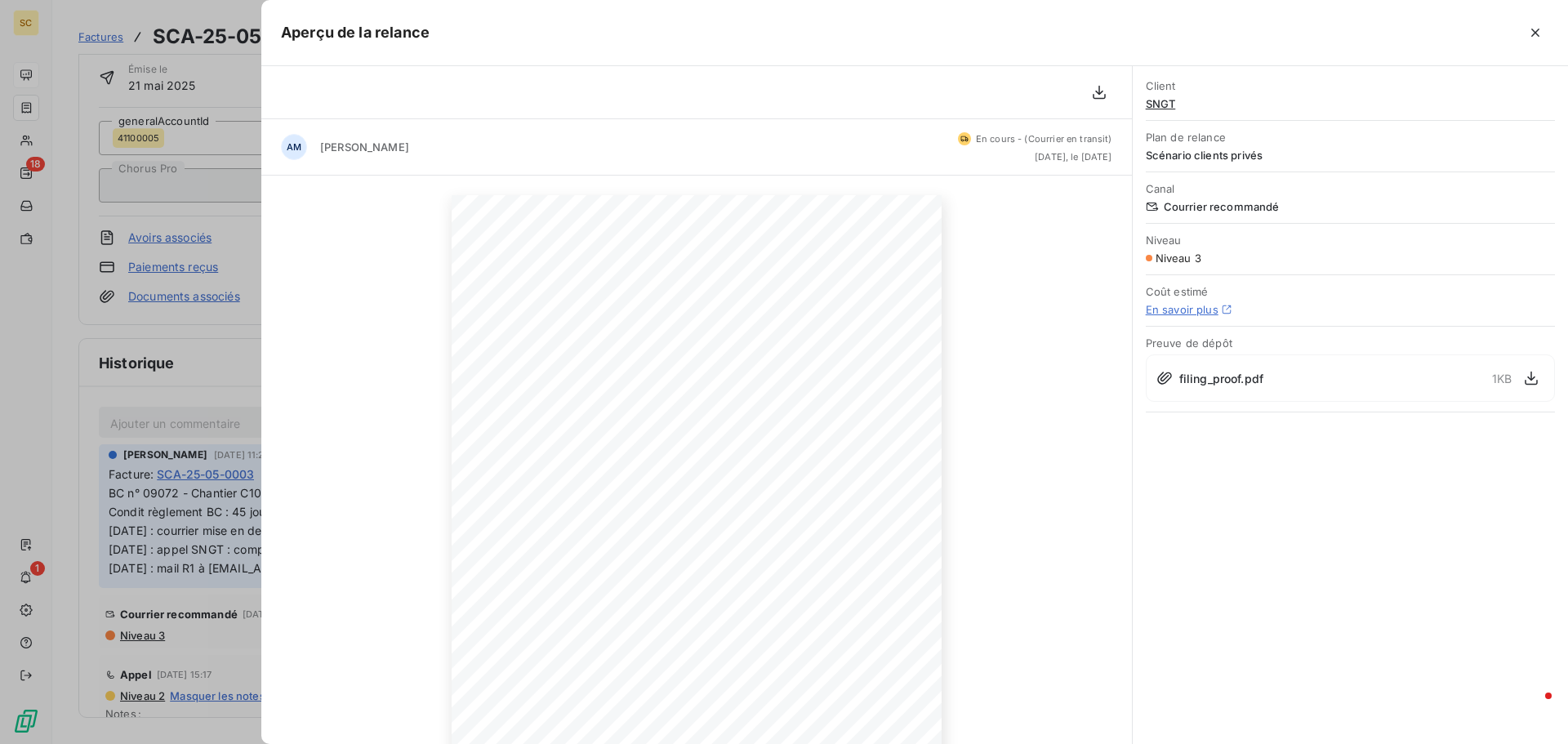
click at [157, 280] on div at bounding box center [784, 372] width 1568 height 744
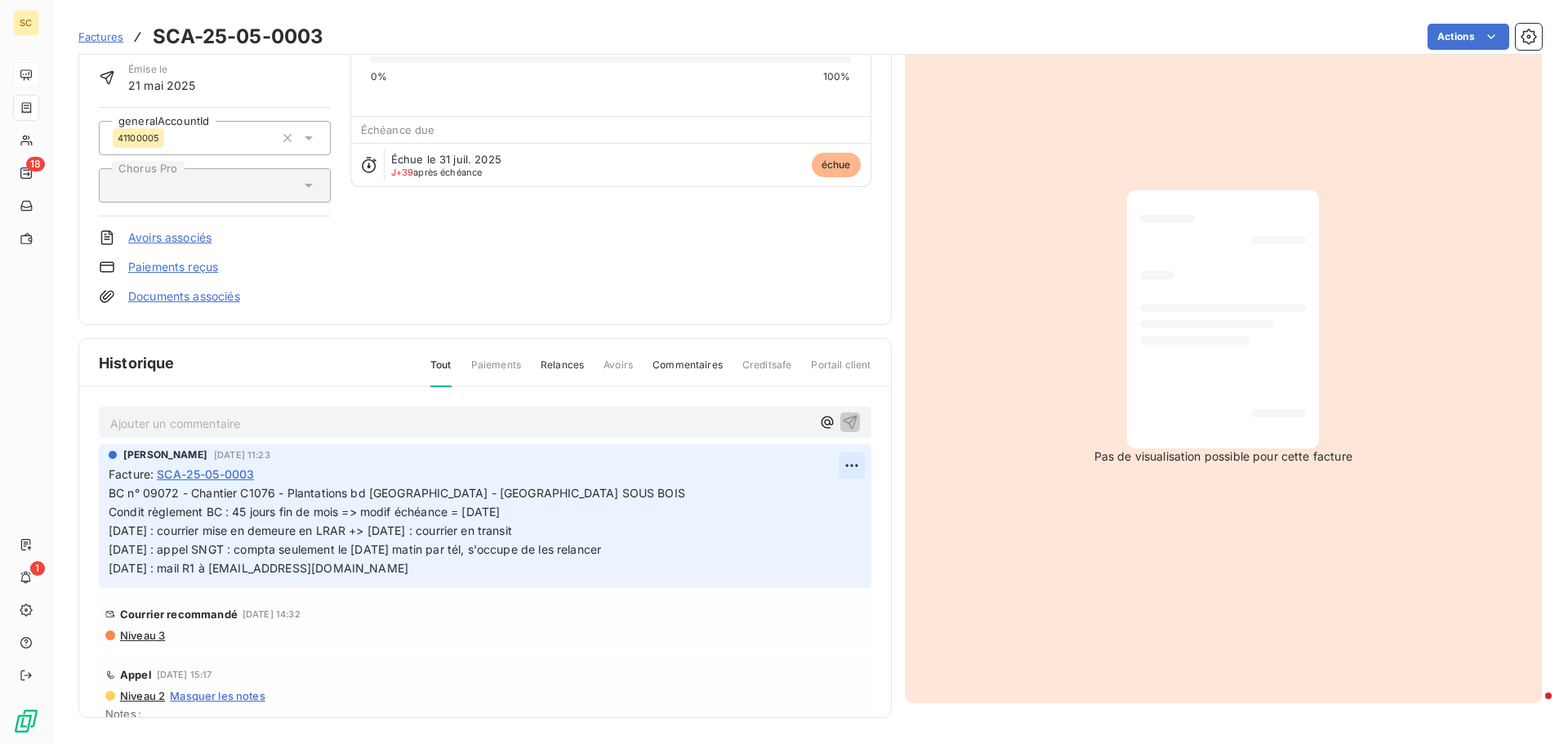
click at [830, 466] on html "SC 18 1 Factures SCA-25-05-0003 Actions SNGT 41SNGT Montant initial 27 935,52 €…" at bounding box center [784, 372] width 1568 height 744
click at [803, 500] on div "Editer" at bounding box center [794, 502] width 92 height 26
click at [652, 521] on p "BC n° 09072 - Chantier C1076 - Plantations bd Strasbourg - AULNAY SOUS BOIS Con…" at bounding box center [474, 531] width 731 height 94
click at [844, 529] on icon "button" at bounding box center [852, 530] width 17 height 17
click at [839, 463] on html "SC 18 1 Factures SCA-25-05-0003 Actions SNGT 41SNGT Montant initial 27 935,52 €…" at bounding box center [784, 372] width 1568 height 744
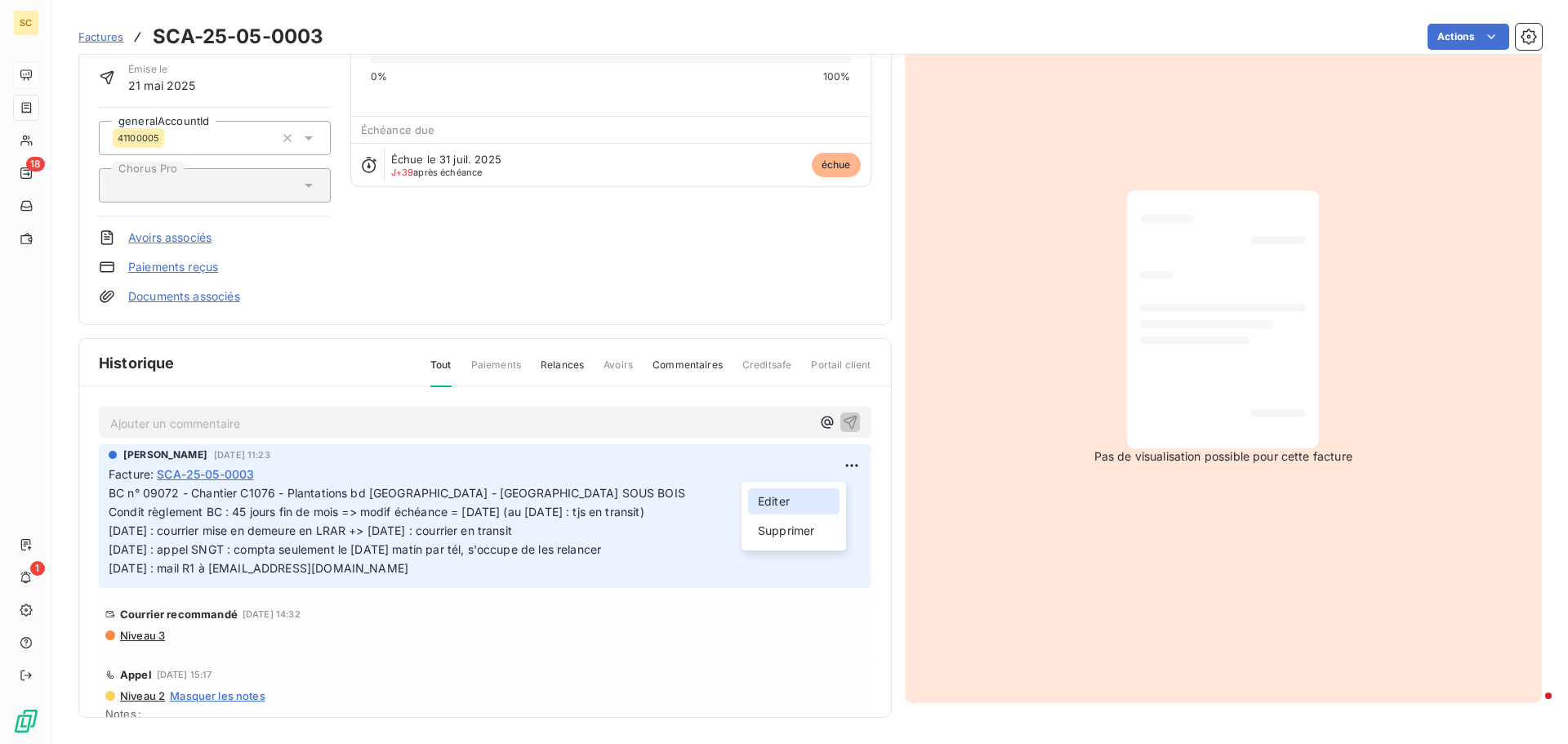
click at [820, 495] on div "Editer" at bounding box center [794, 502] width 92 height 26
drag, startPoint x: 520, startPoint y: 511, endPoint x: 706, endPoint y: 507, distance: 186.0
click at [706, 507] on p "BC n° 09072 - Chantier C1076 - Plantations bd Strasbourg - AULNAY SOUS BOIS Con…" at bounding box center [474, 531] width 731 height 94
copy span "(au 08/09/25 : tjs en transit)"
click at [578, 538] on p "BC n° 09072 - Chantier C1076 - Plantations bd Strasbourg - AULNAY SOUS BOIS Con…" at bounding box center [474, 531] width 731 height 94
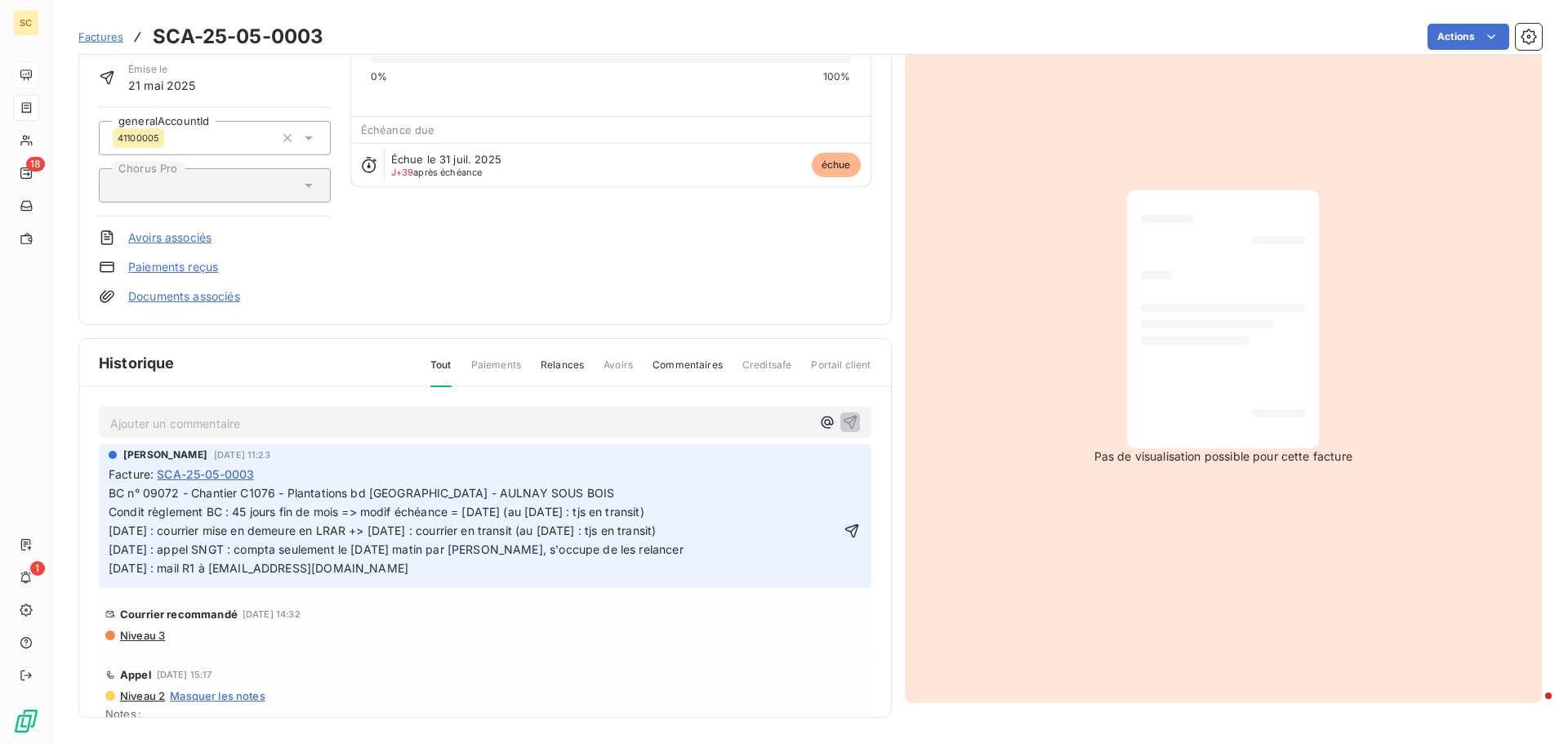
click at [580, 517] on span "BC n° 09072 - Chantier C1076 - Plantations bd Strasbourg - AULNAY SOUS BOIS Con…" at bounding box center [396, 530] width 575 height 89
drag, startPoint x: 515, startPoint y: 509, endPoint x: 696, endPoint y: 508, distance: 181.0
click at [696, 508] on p "BC n° 09072 - Chantier C1076 - Plantations bd Strasbourg - AULNAY SOUS BOIS Con…" at bounding box center [474, 531] width 731 height 94
click at [844, 530] on icon "button" at bounding box center [852, 530] width 17 height 17
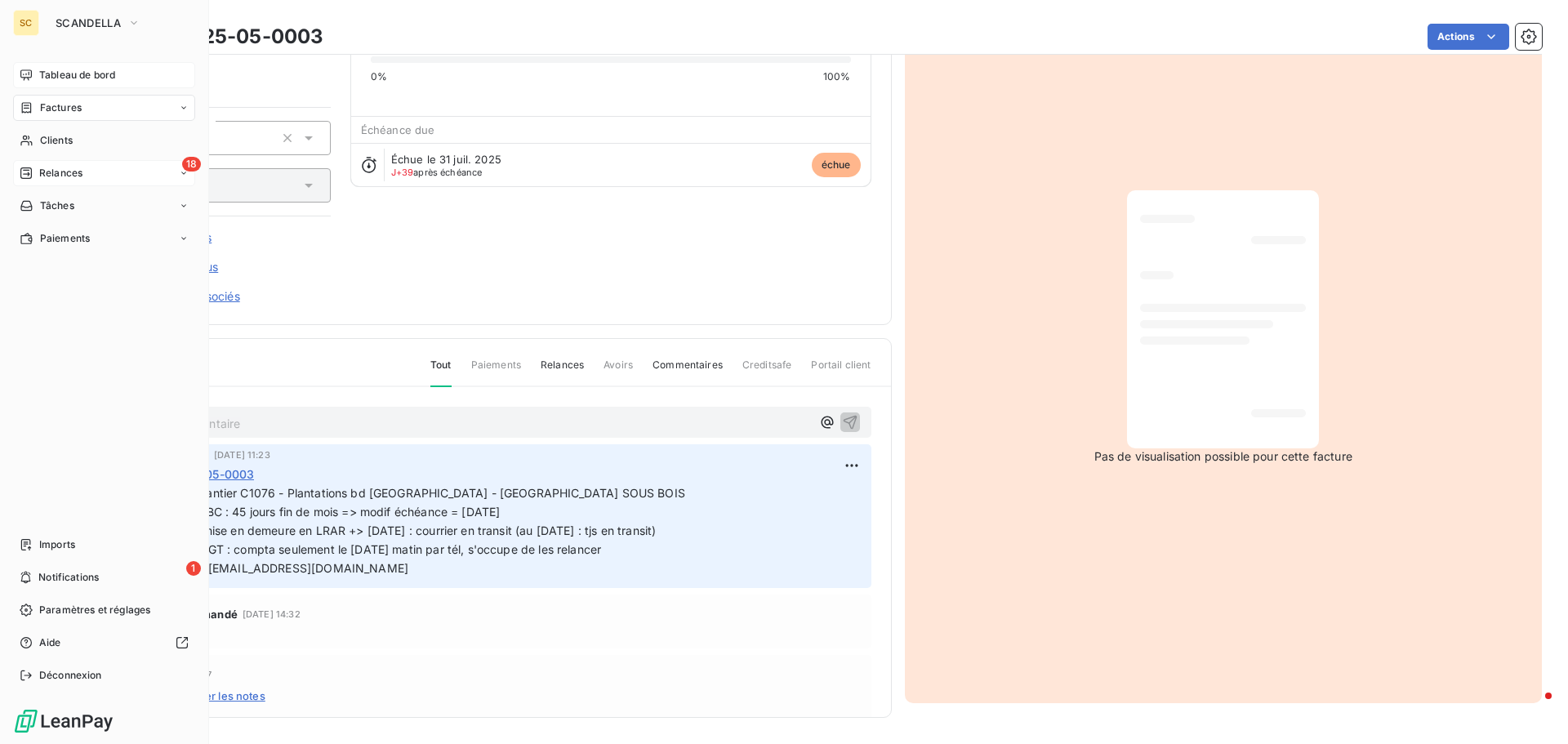
click at [79, 178] on span "Relances" at bounding box center [60, 173] width 43 height 15
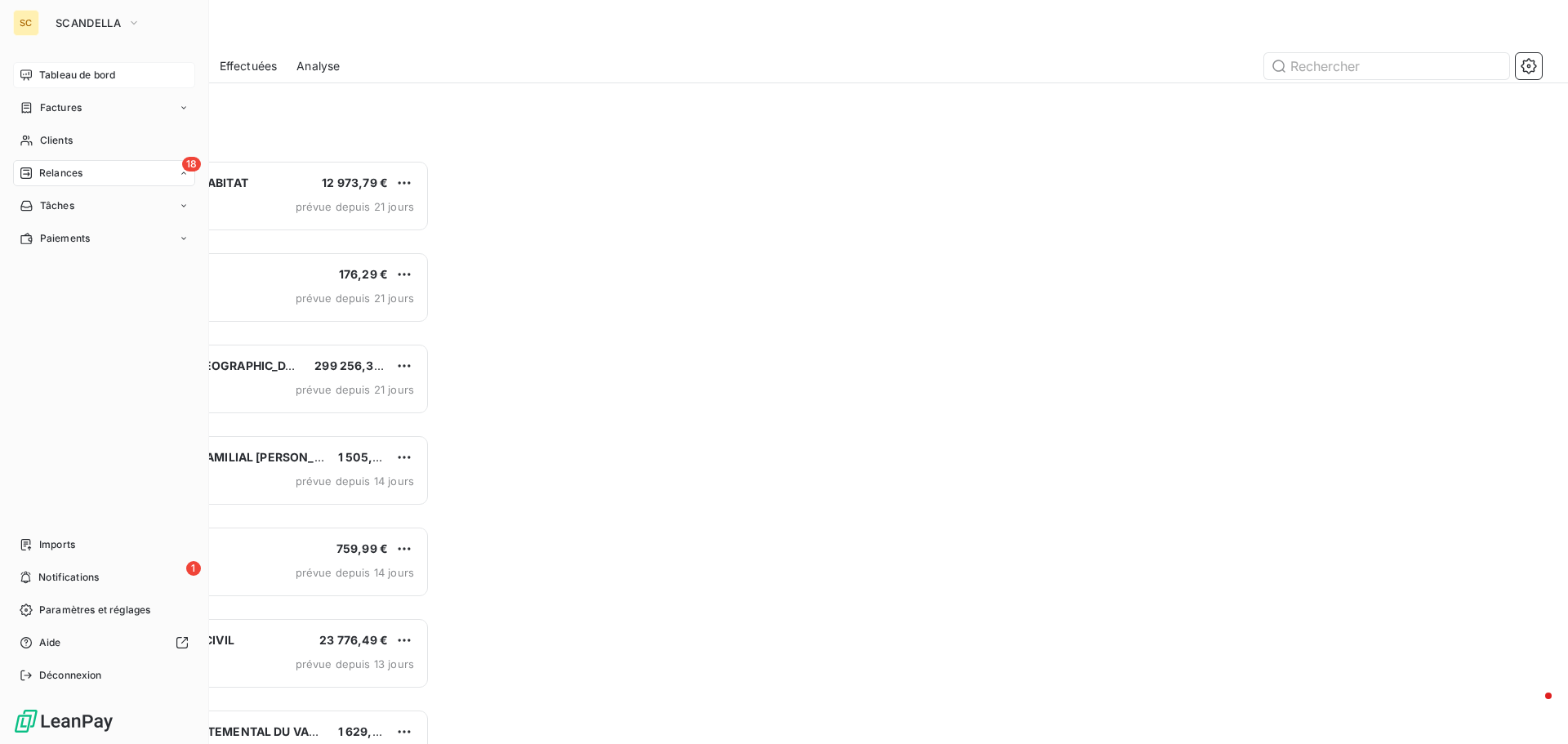
scroll to position [572, 339]
click at [57, 144] on span "Clients" at bounding box center [56, 140] width 33 height 15
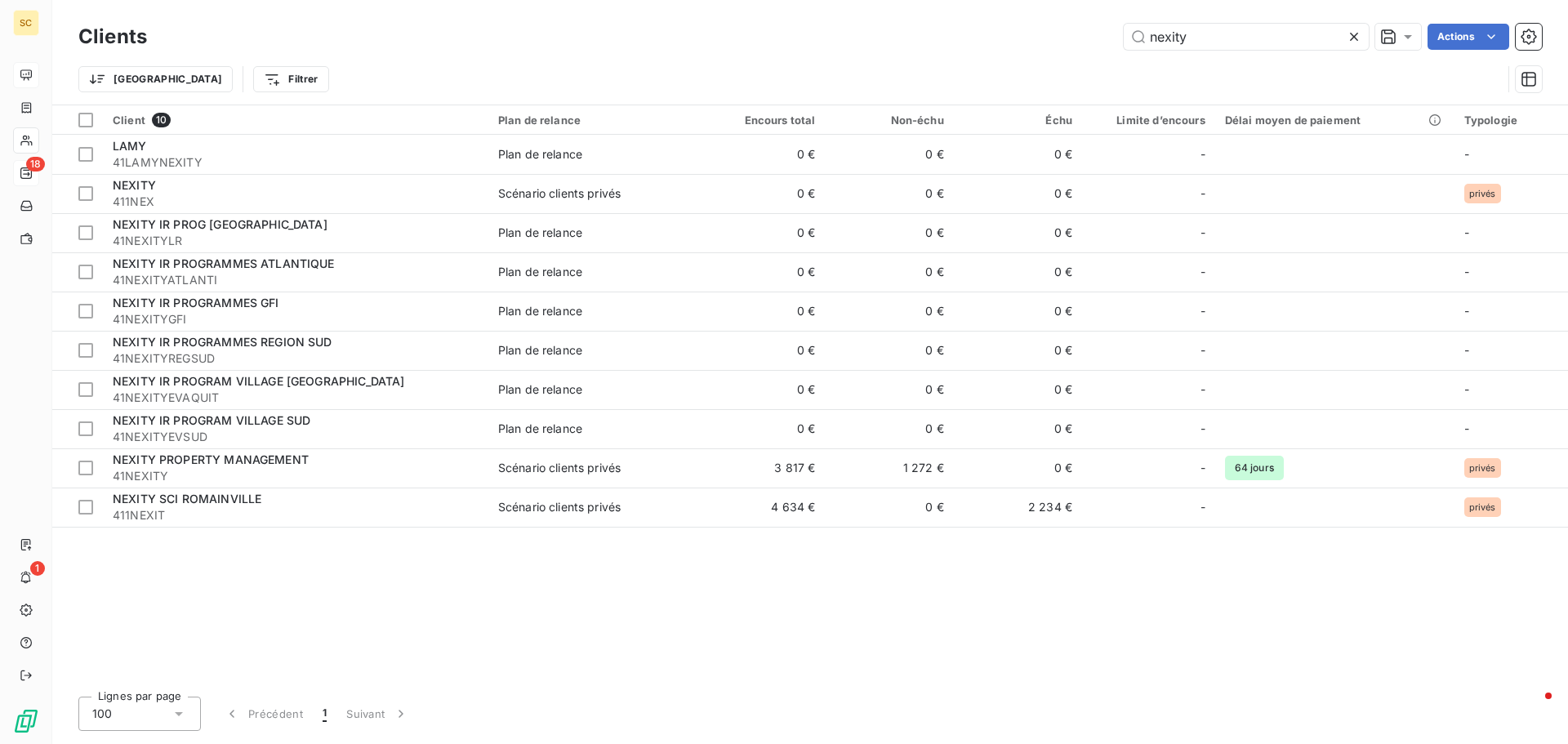
drag, startPoint x: 1228, startPoint y: 41, endPoint x: 938, endPoint y: 34, distance: 290.1
click at [938, 34] on div "nexity Actions" at bounding box center [854, 37] width 1376 height 26
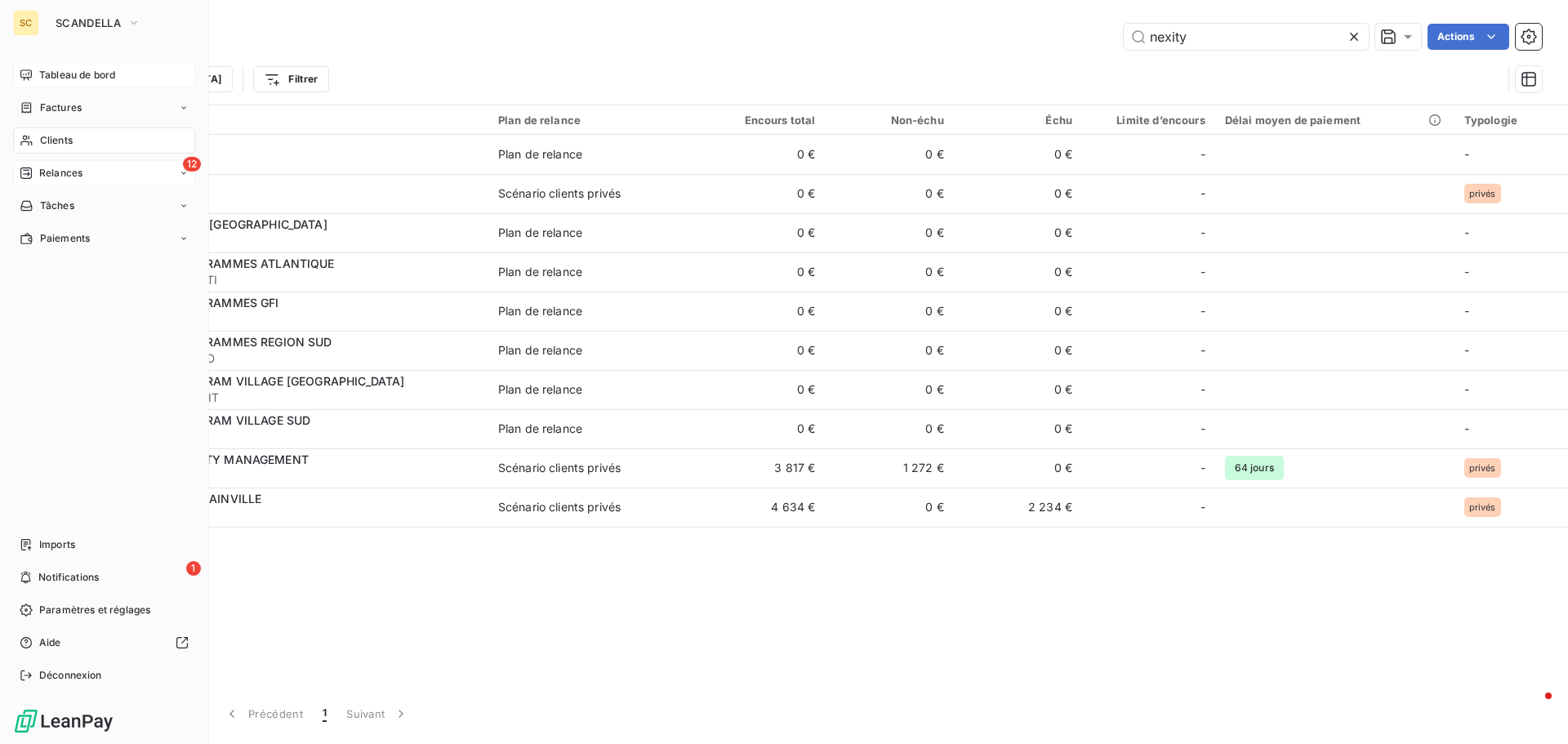
click at [82, 138] on div "Clients" at bounding box center [104, 140] width 182 height 26
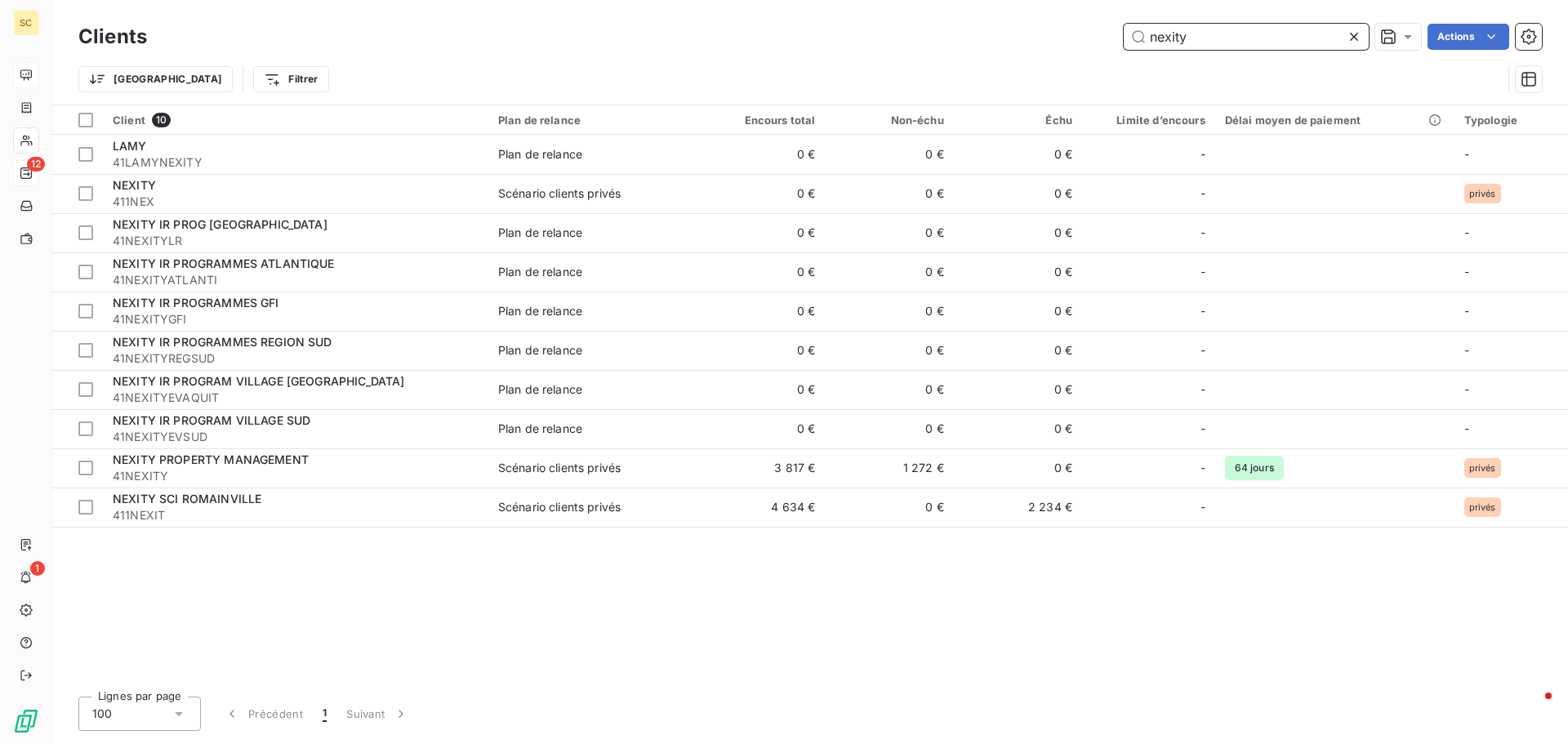
drag, startPoint x: 1212, startPoint y: 38, endPoint x: 1063, endPoint y: 28, distance: 149.3
click at [1063, 28] on div "nexity Actions" at bounding box center [854, 37] width 1376 height 26
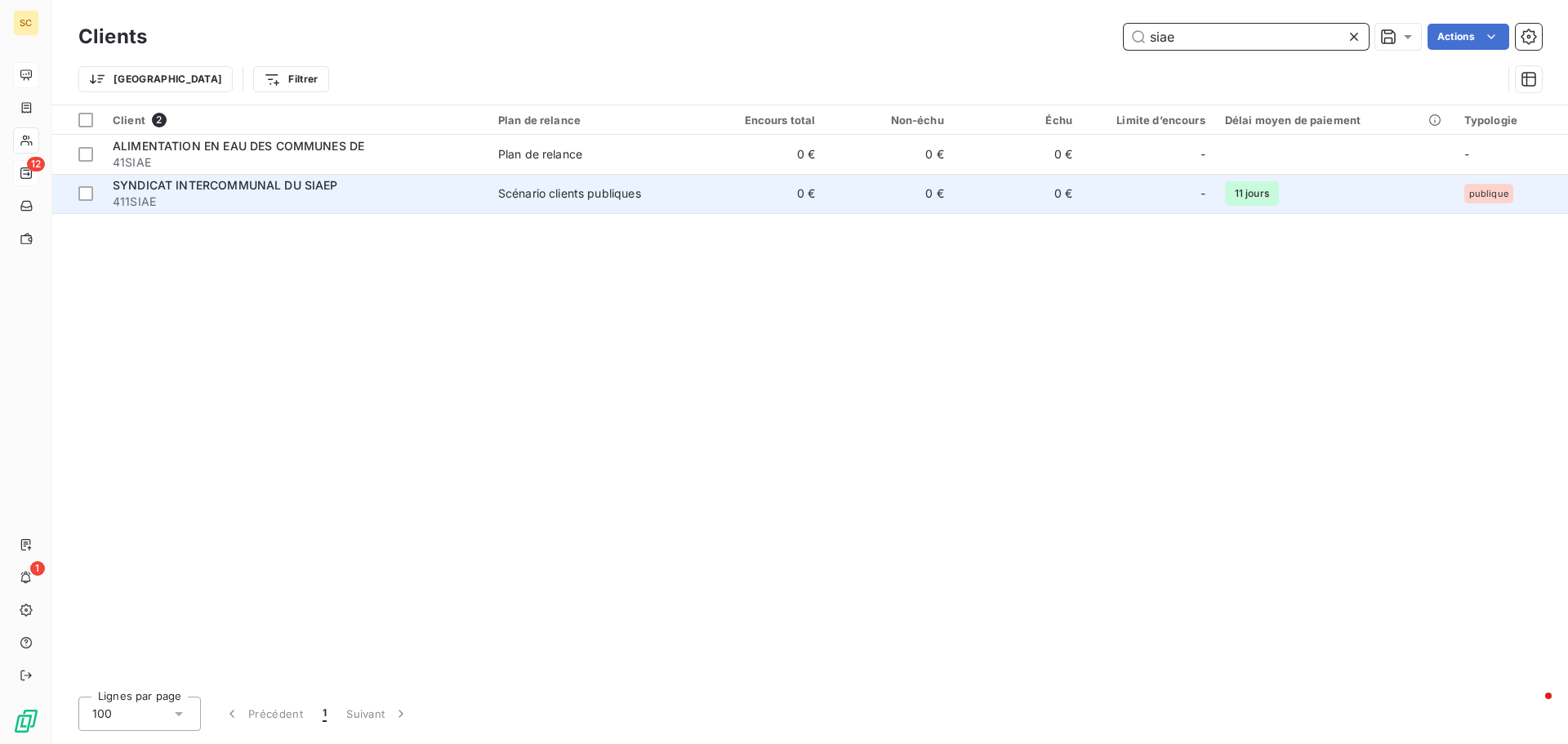
type input "siae"
click at [138, 199] on span "411SIAE" at bounding box center [296, 201] width 366 height 17
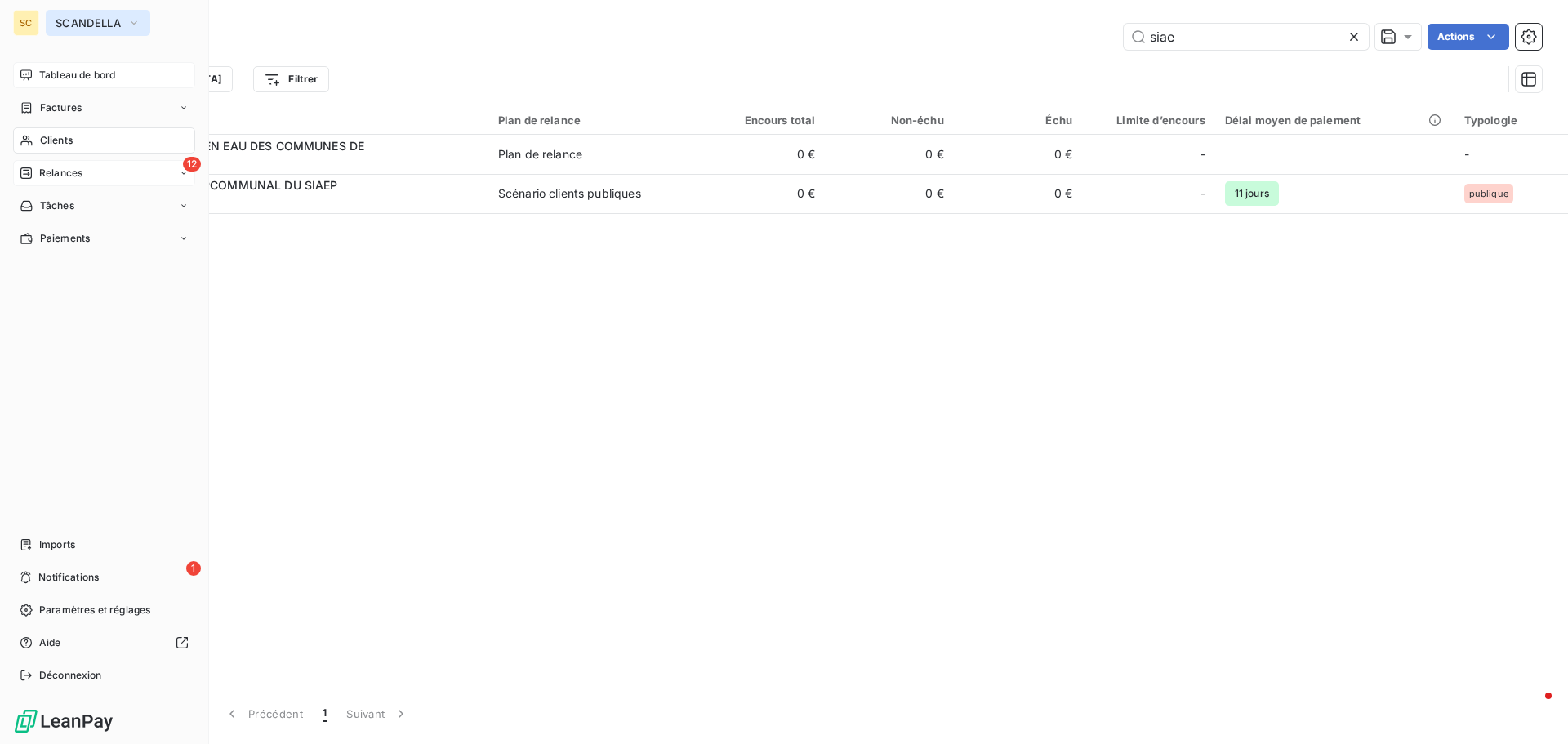
click at [71, 26] on span "SCANDELLA" at bounding box center [88, 23] width 65 height 13
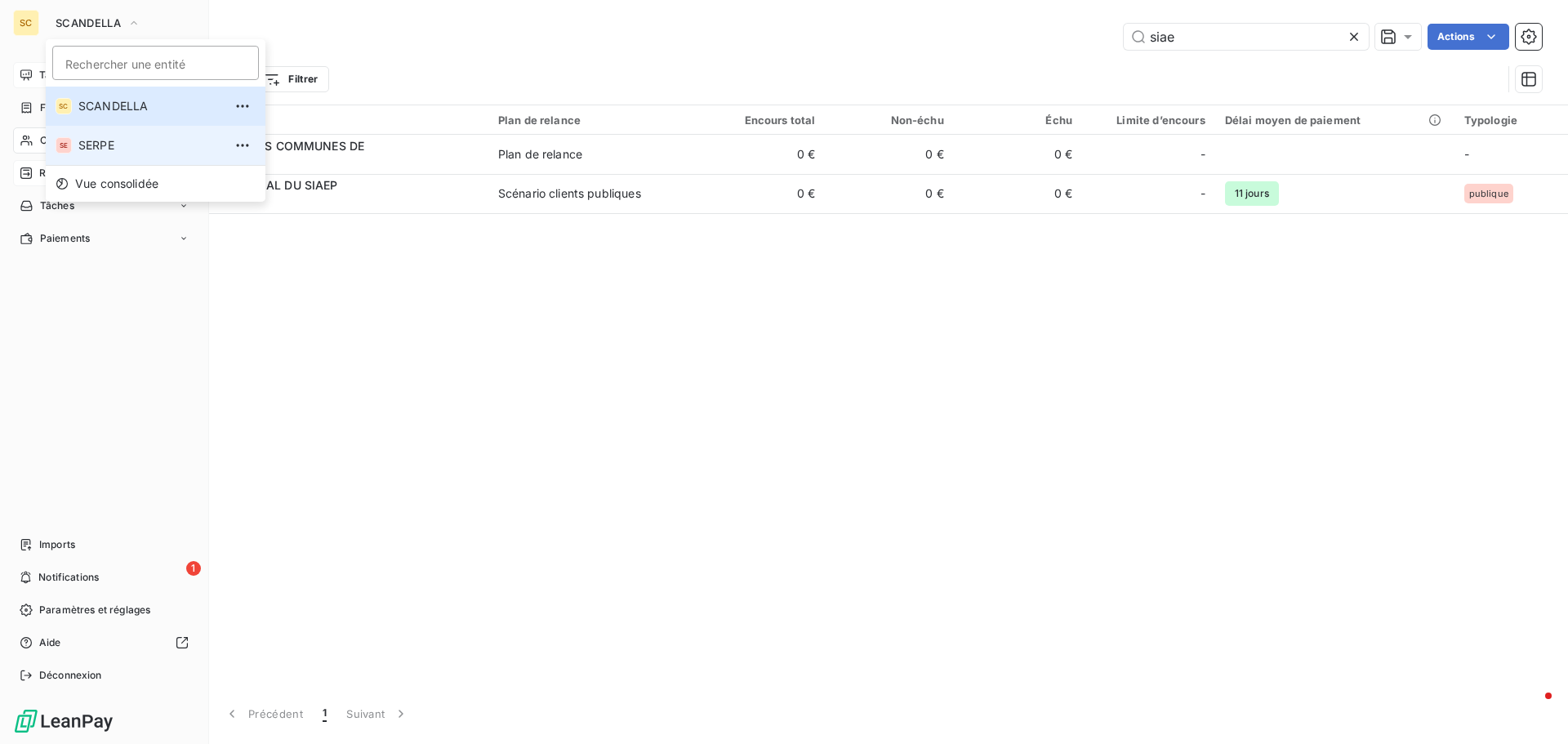
click at [104, 147] on span "SERPE" at bounding box center [151, 146] width 145 height 17
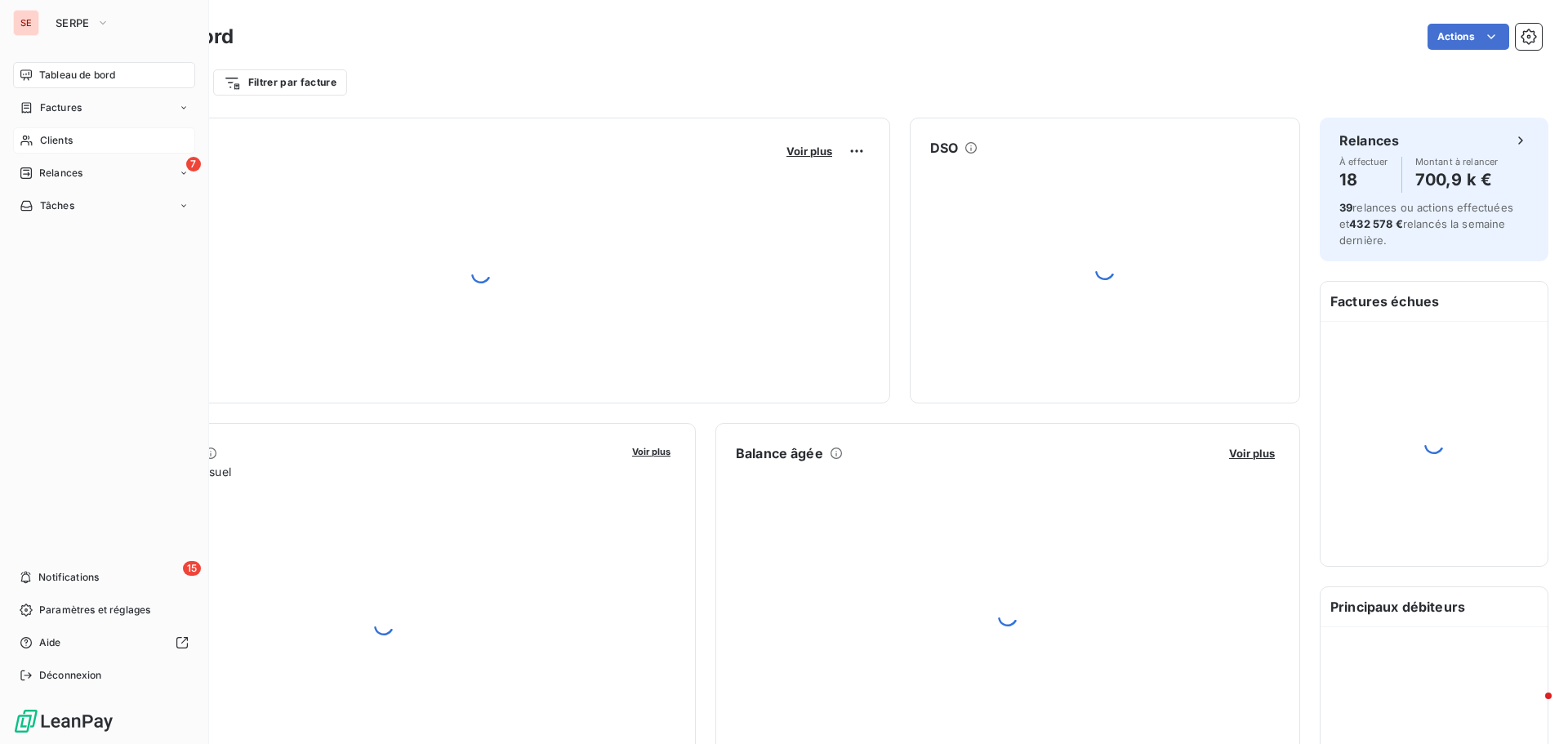
drag, startPoint x: 54, startPoint y: 139, endPoint x: 183, endPoint y: 133, distance: 129.1
click at [56, 139] on span "Clients" at bounding box center [56, 140] width 33 height 15
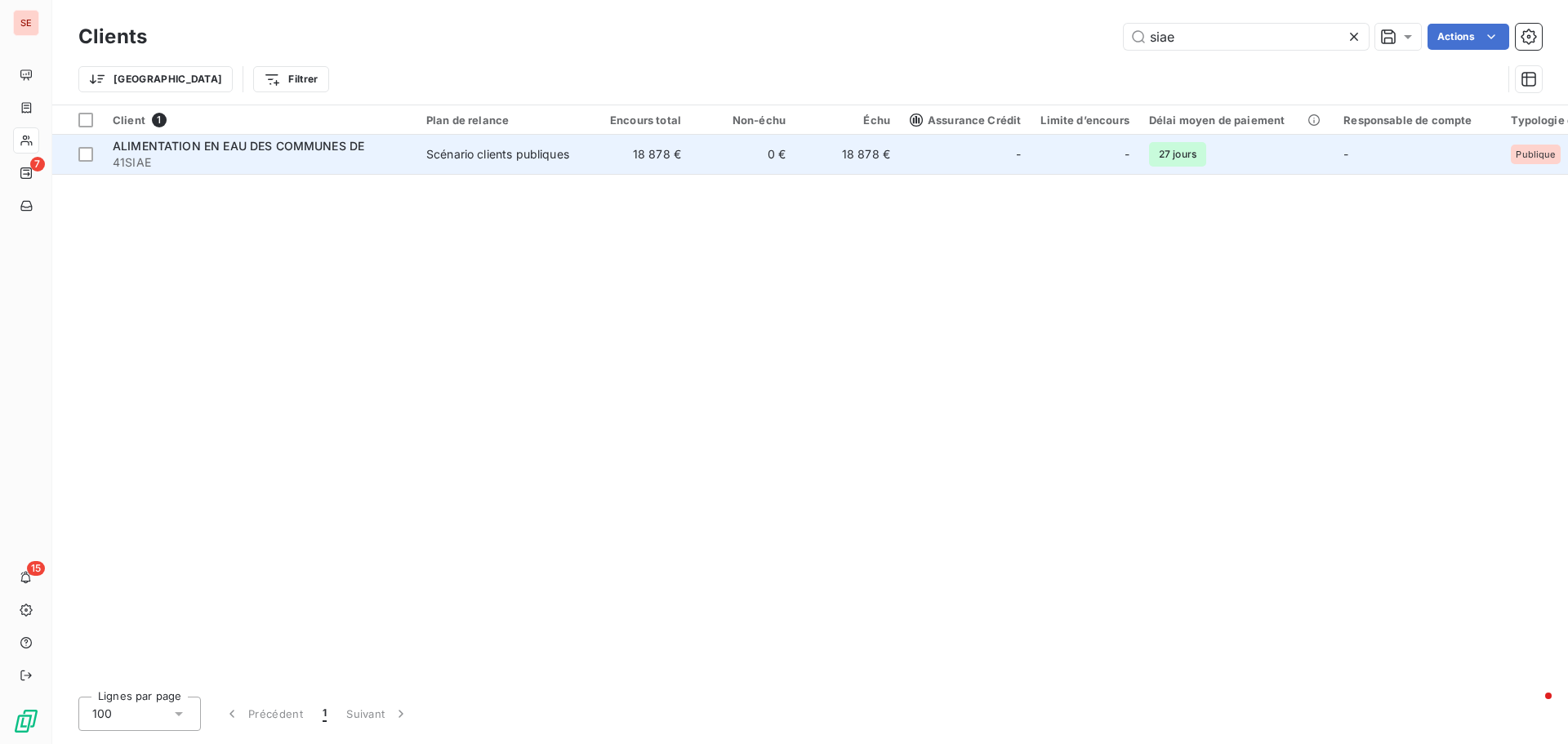
click at [191, 152] on span "ALIMENTATION EN EAU DES COMMUNES DE" at bounding box center [238, 146] width 251 height 14
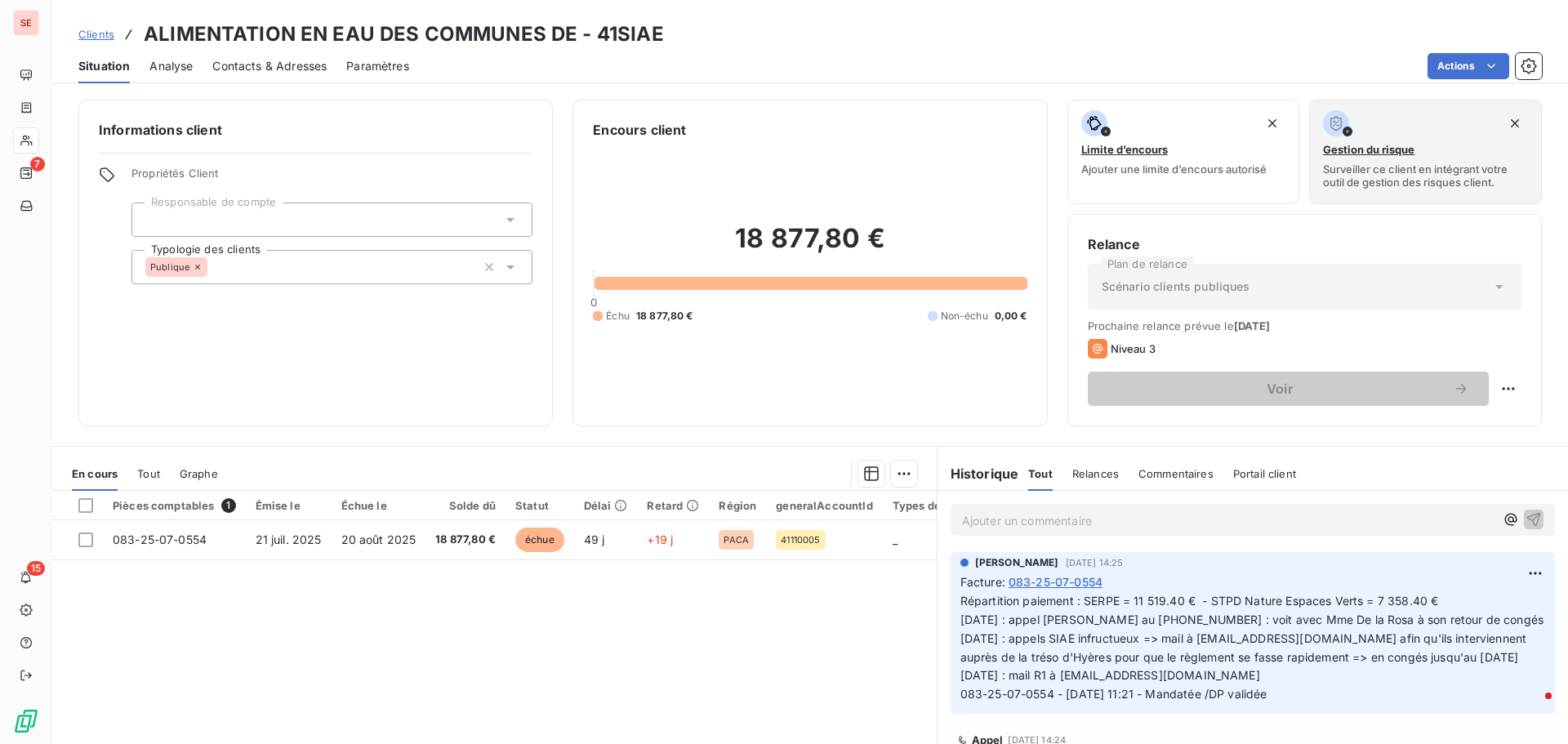
click at [304, 66] on span "Contacts & Adresses" at bounding box center [270, 66] width 115 height 17
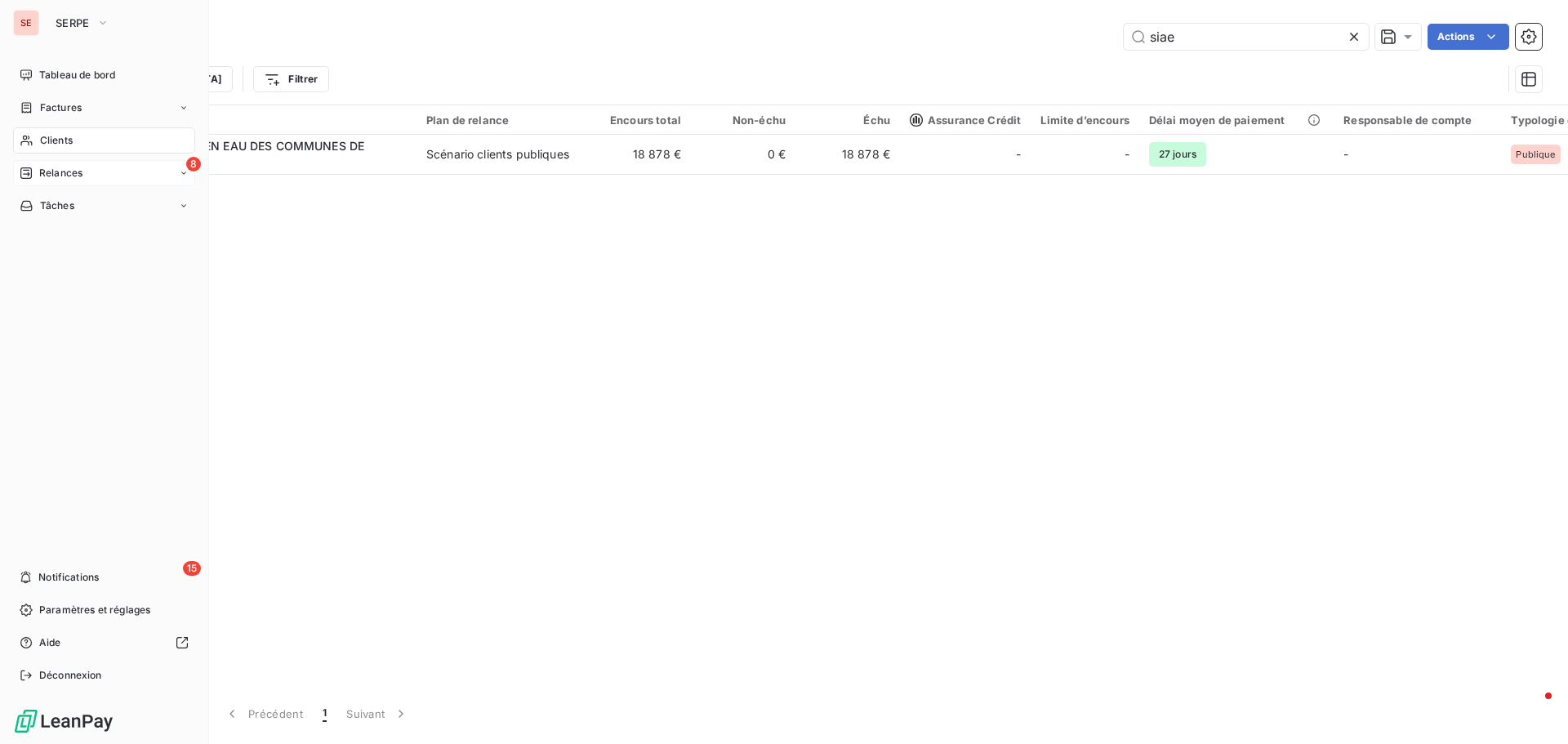
click at [59, 164] on div "8 Relances" at bounding box center [104, 173] width 182 height 26
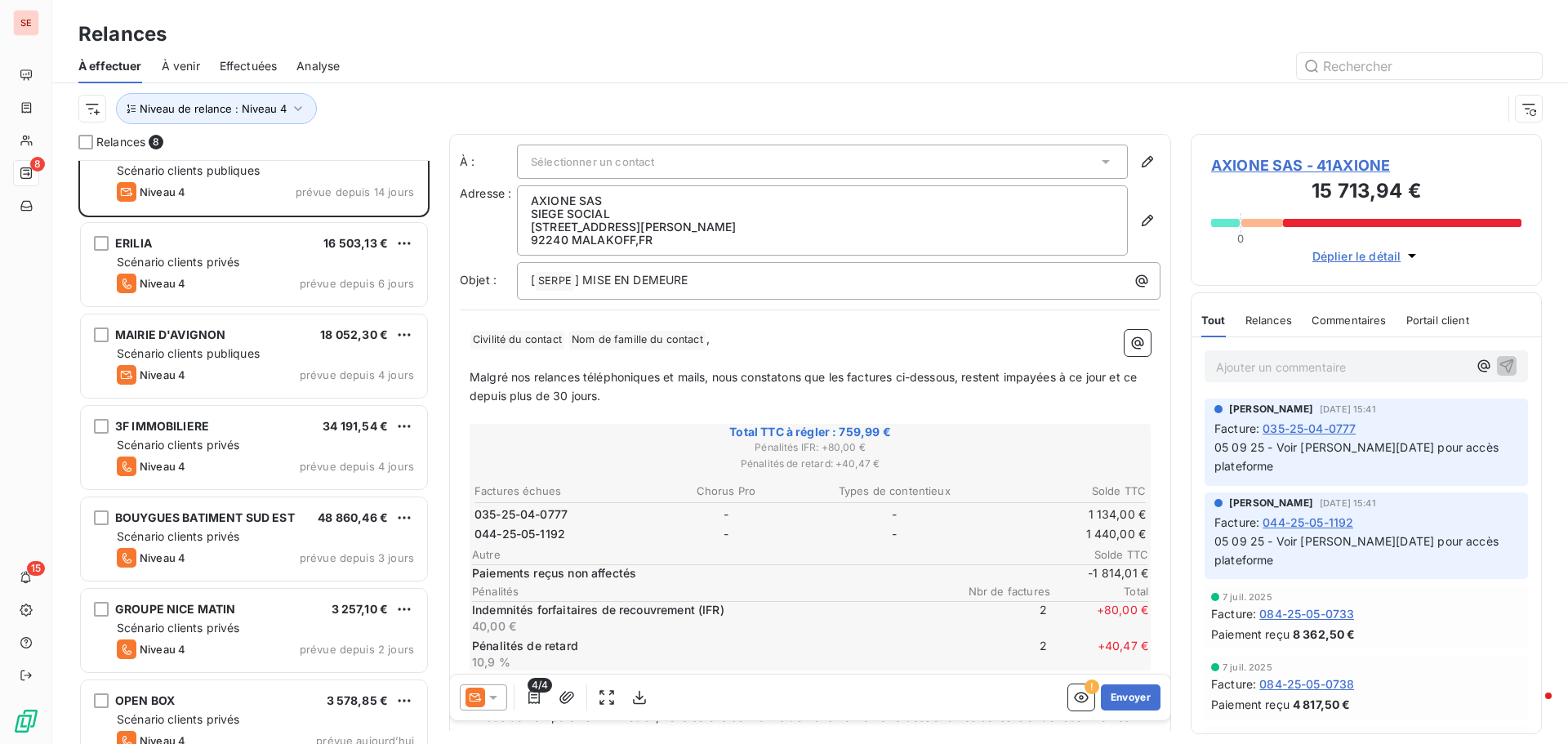
scroll to position [148, 0]
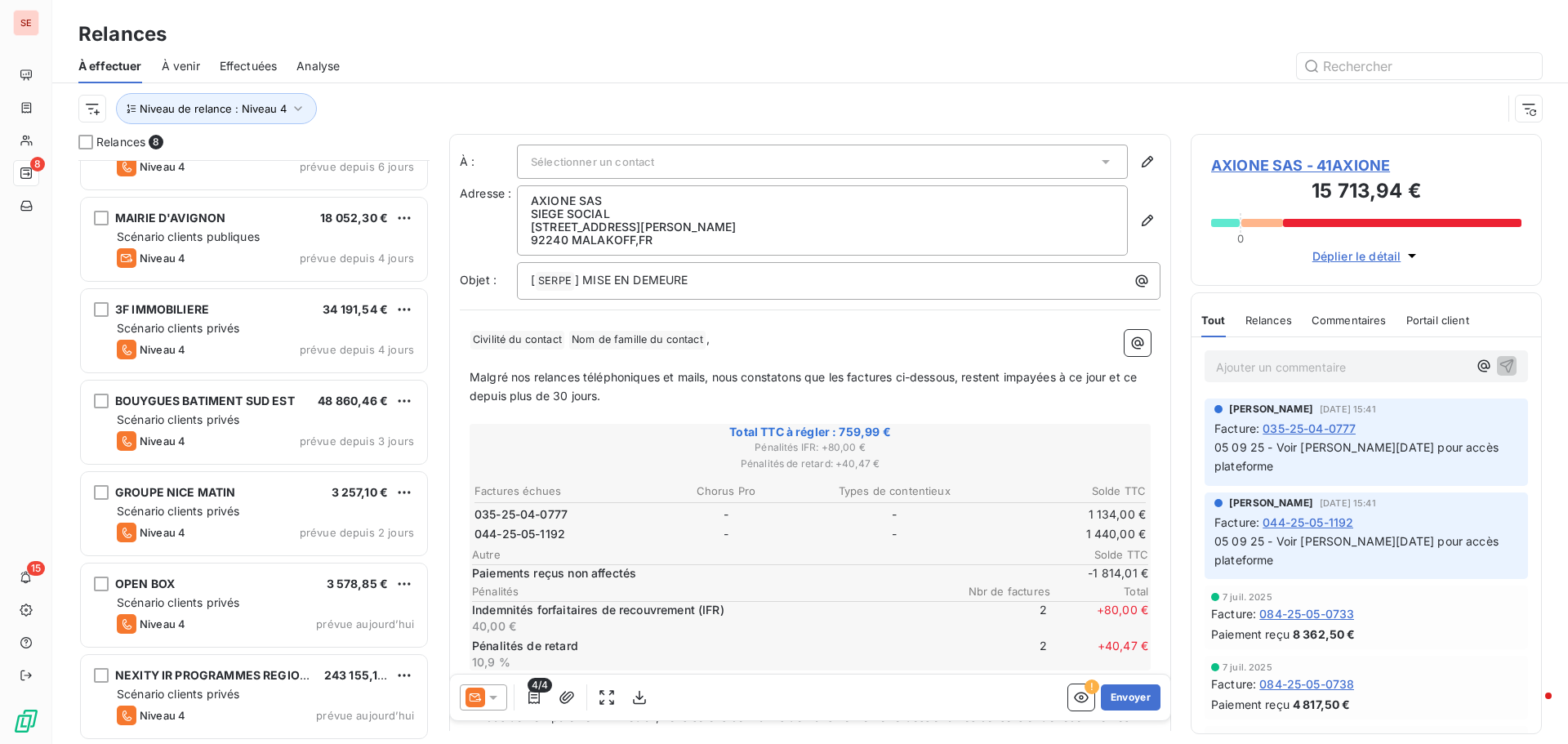
click at [266, 65] on span "Effectuées" at bounding box center [249, 66] width 58 height 17
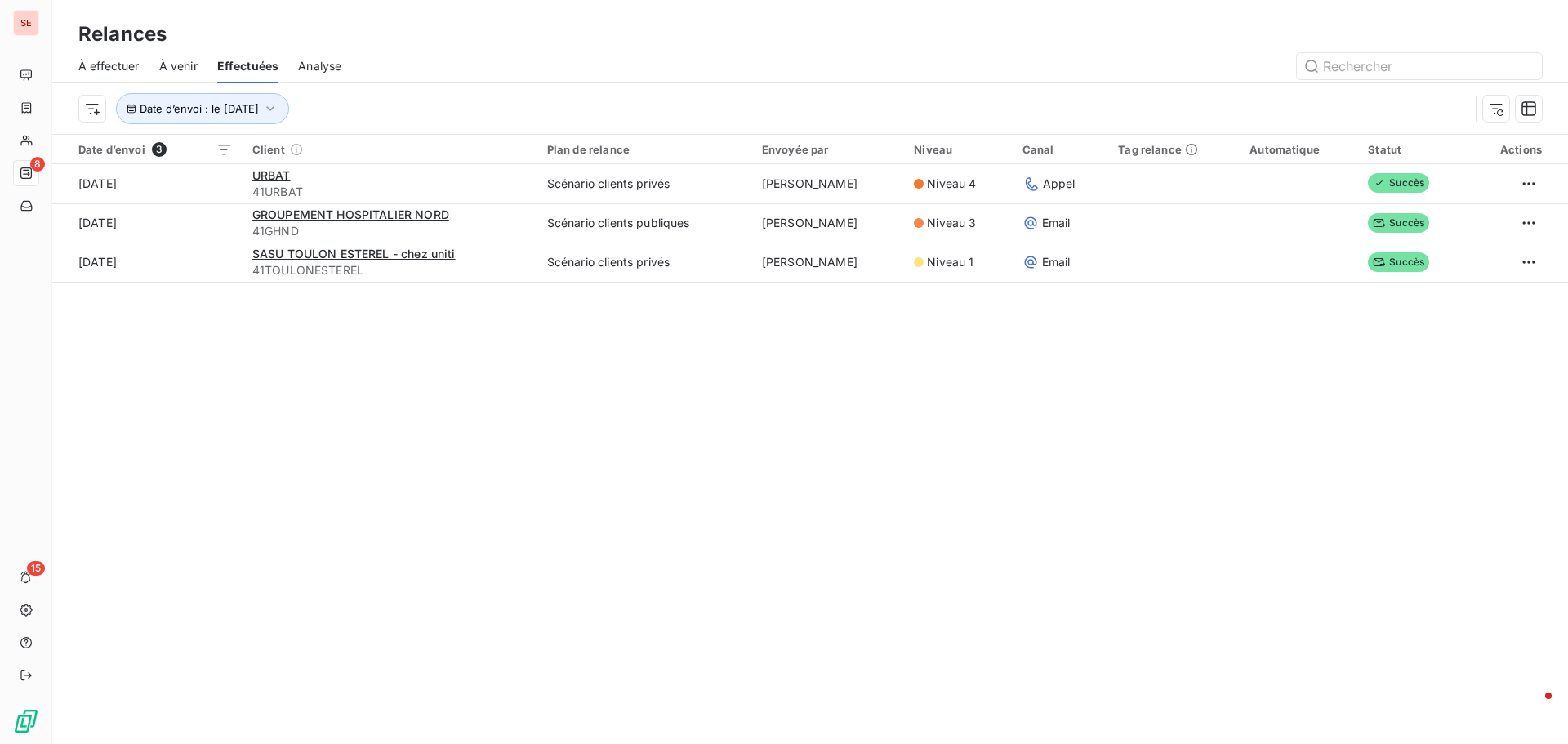
click at [116, 64] on span "À effectuer" at bounding box center [109, 66] width 61 height 17
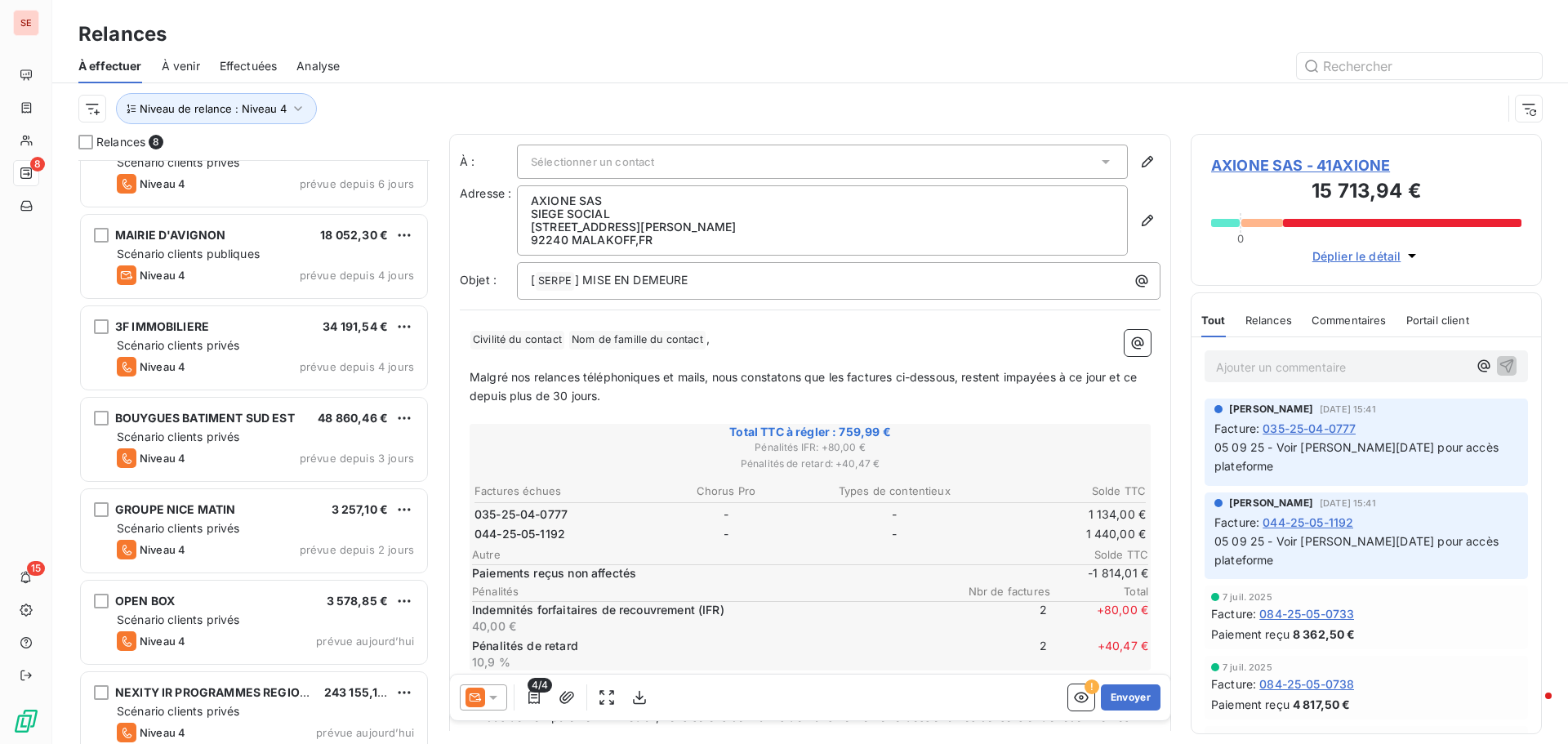
scroll to position [148, 0]
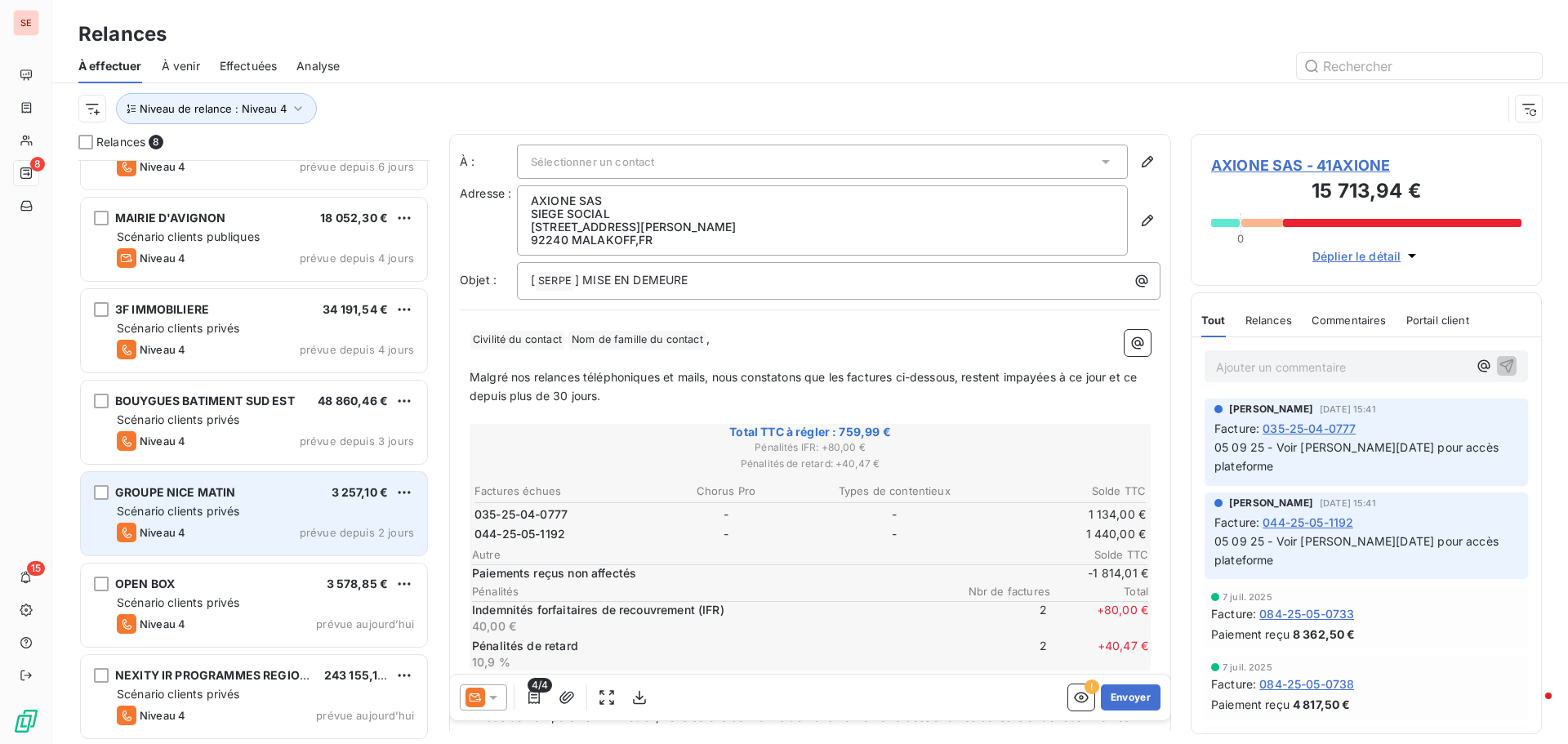
click at [204, 496] on span "GROUPE NICE MATIN" at bounding box center [176, 492] width 121 height 14
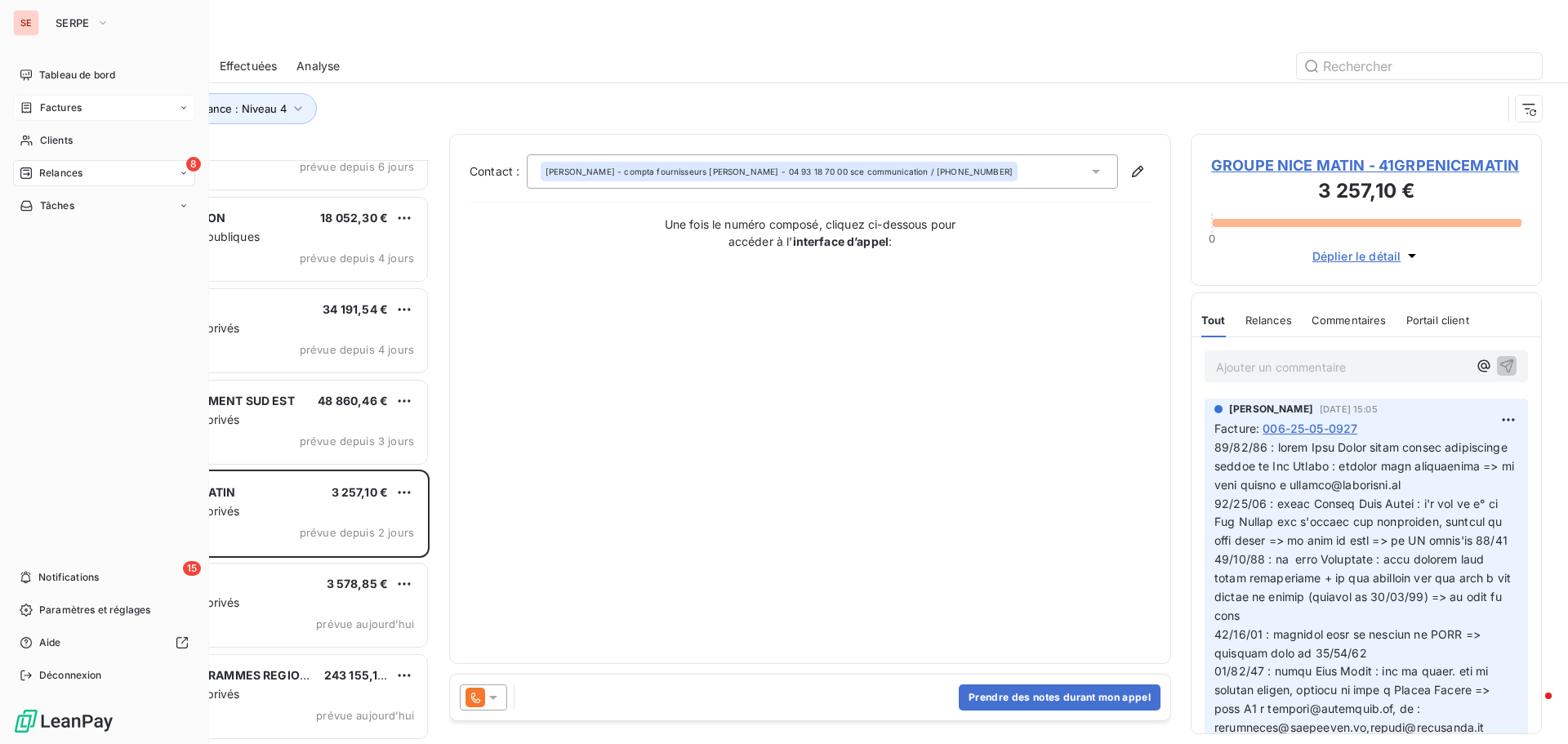
click at [71, 101] on span "Factures" at bounding box center [60, 108] width 41 height 15
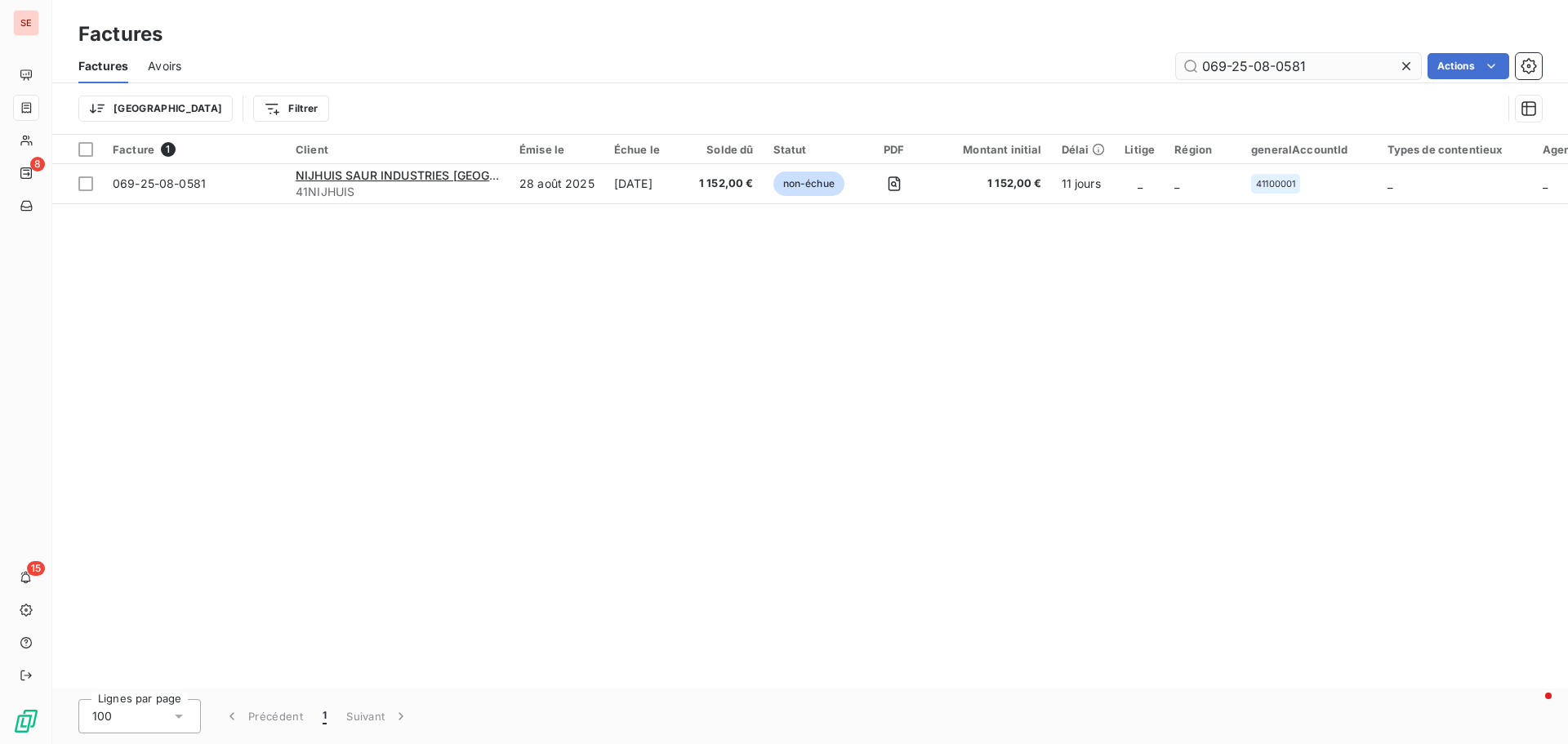
click at [1274, 74] on input "069-25-08-0581" at bounding box center [1299, 66] width 245 height 26
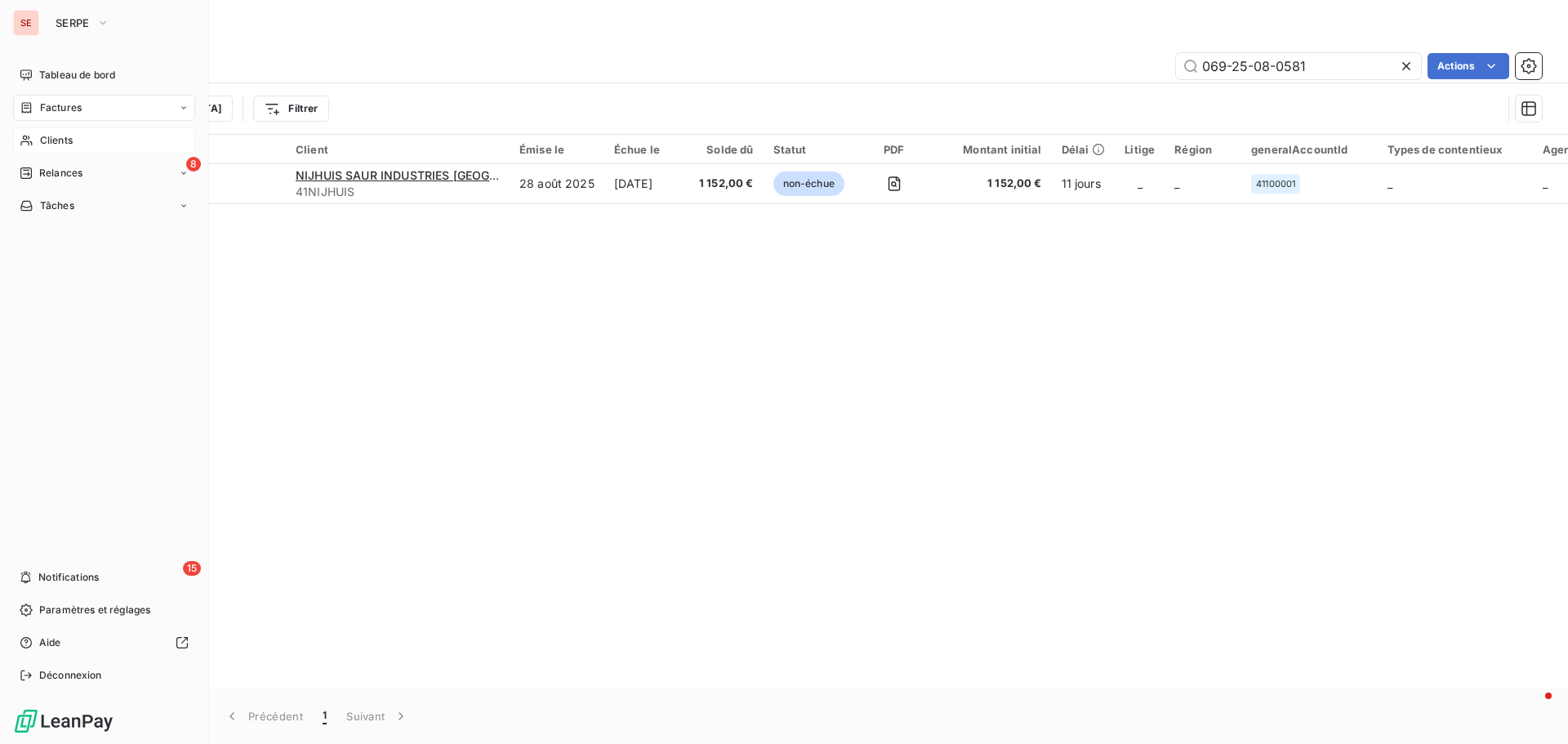
click at [56, 139] on span "Clients" at bounding box center [56, 140] width 33 height 15
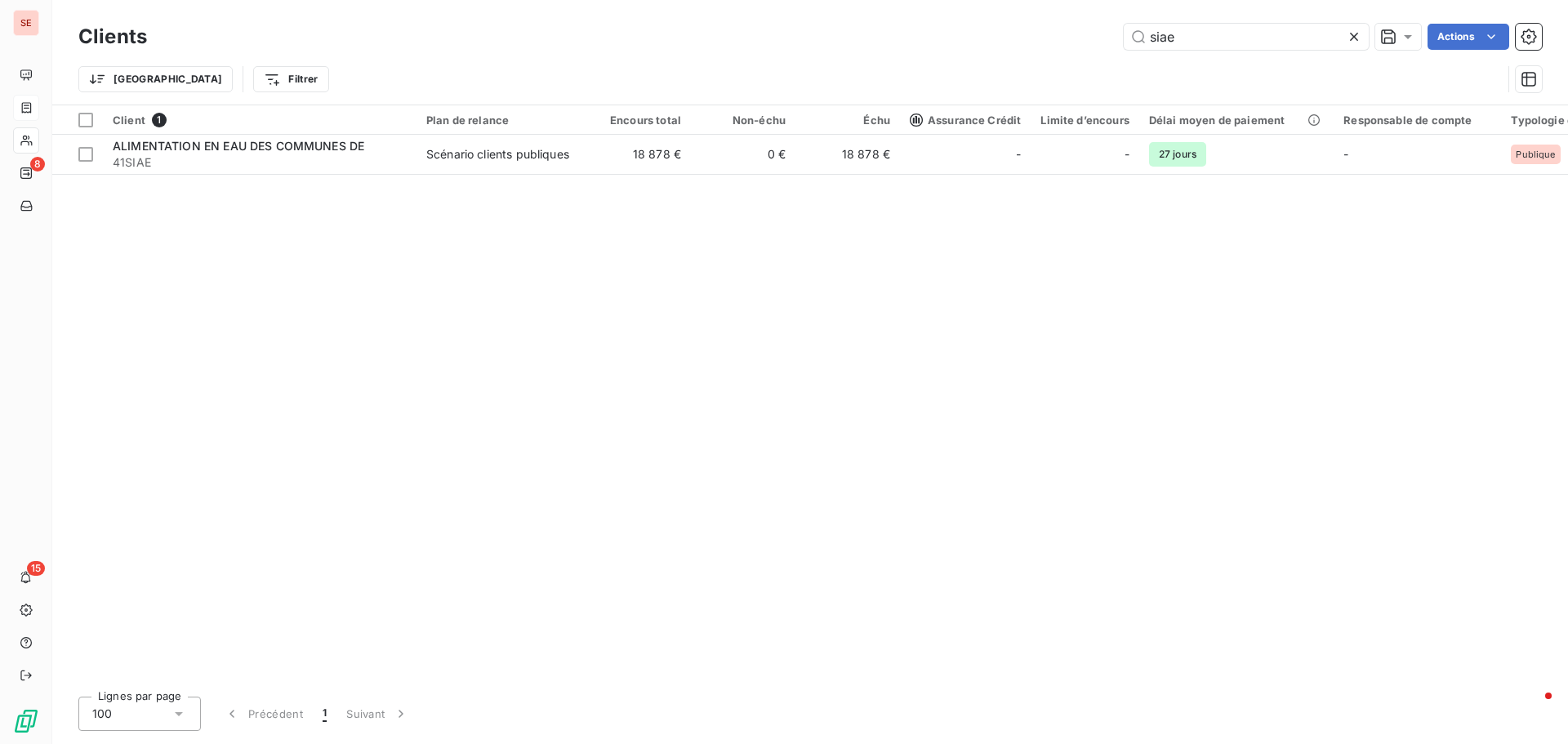
drag, startPoint x: 1238, startPoint y: 42, endPoint x: 1054, endPoint y: 3, distance: 188.1
click at [1063, 26] on div "siae Actions" at bounding box center [854, 37] width 1376 height 26
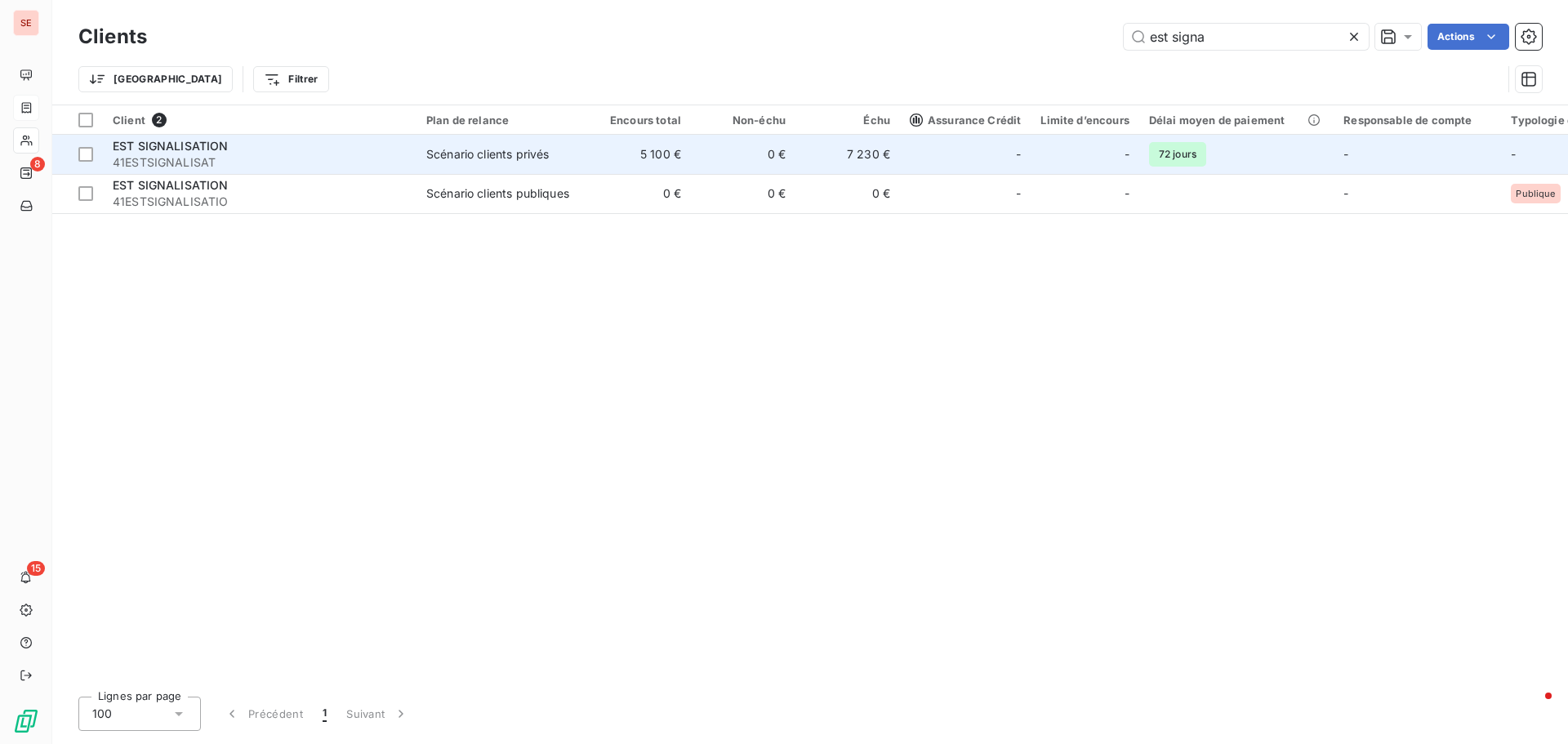
type input "est signa"
click at [246, 173] on td "EST SIGNALISATION 41ESTSIGNALISAT" at bounding box center [259, 154] width 313 height 39
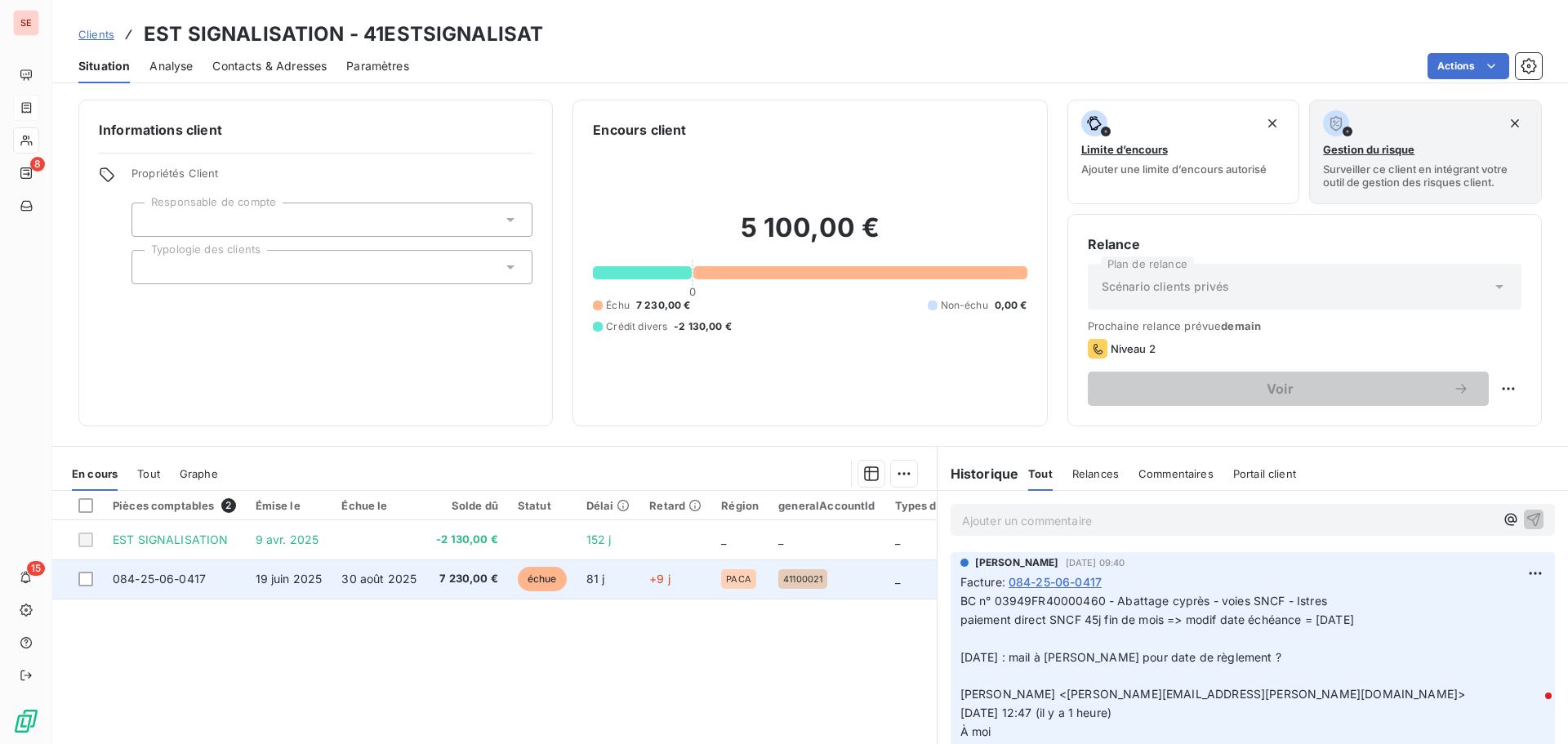
click at [461, 582] on span "7 230,00 €" at bounding box center [467, 579] width 62 height 17
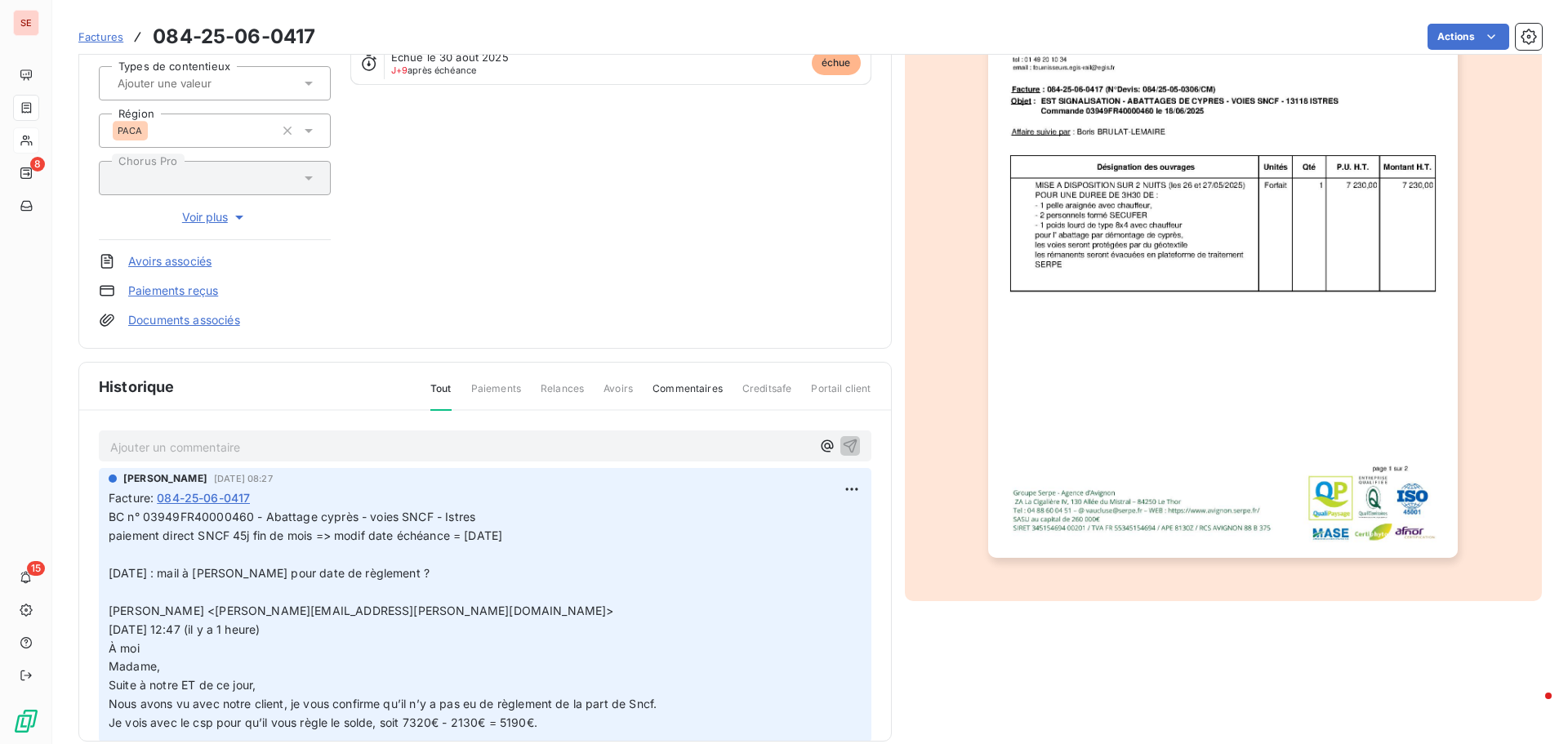
scroll to position [238, 0]
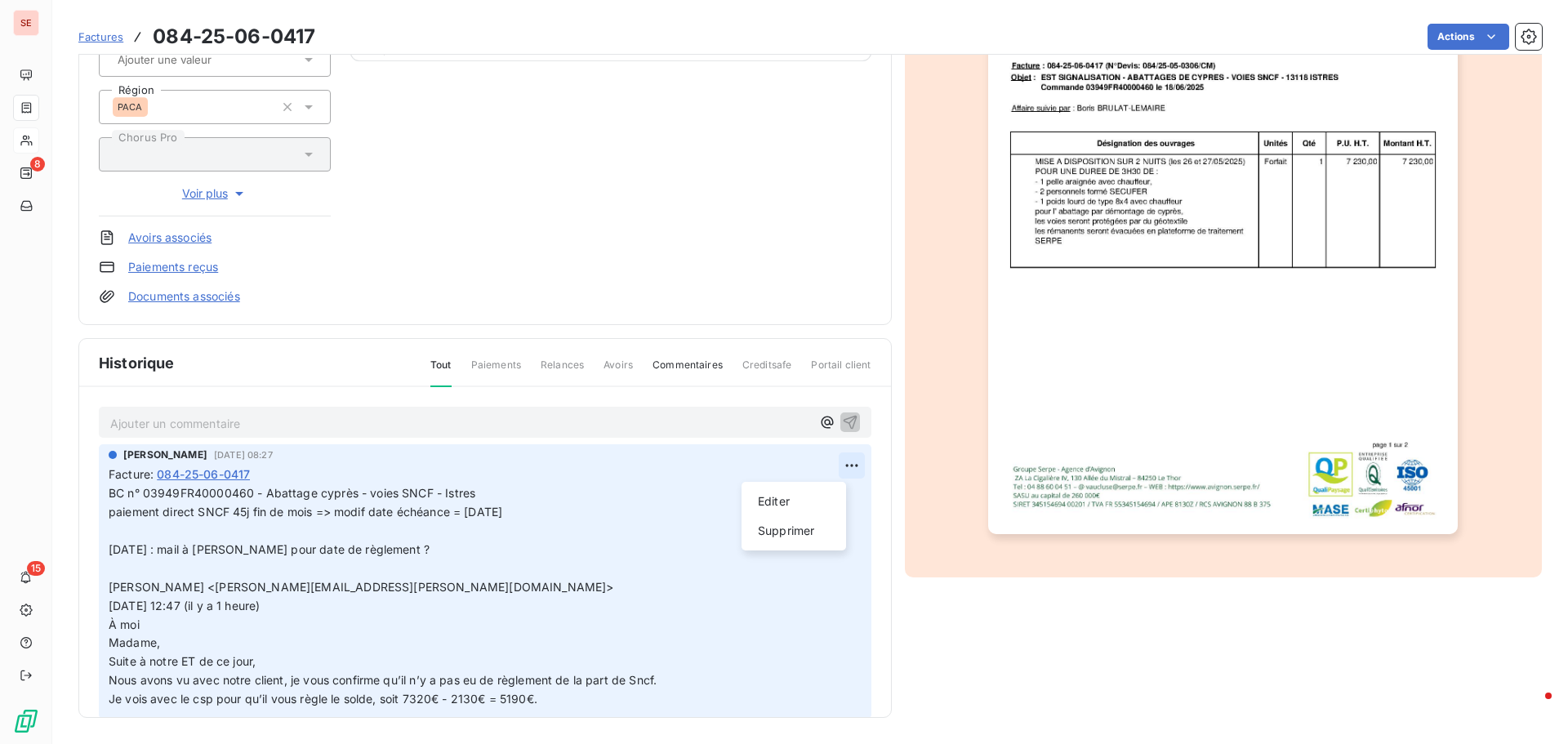
click at [829, 465] on html "SE 8 15 Factures 084-25-06-0417 Actions EST SIGNALISATION 41ESTSIGNALISAT Monta…" at bounding box center [784, 372] width 1568 height 744
click at [806, 505] on div "Editer" at bounding box center [794, 502] width 92 height 26
click at [142, 537] on p "BC n° 03949FR40000460 - Abattage cyprès - voies SNCF - Istres paiement direct S…" at bounding box center [474, 597] width 731 height 225
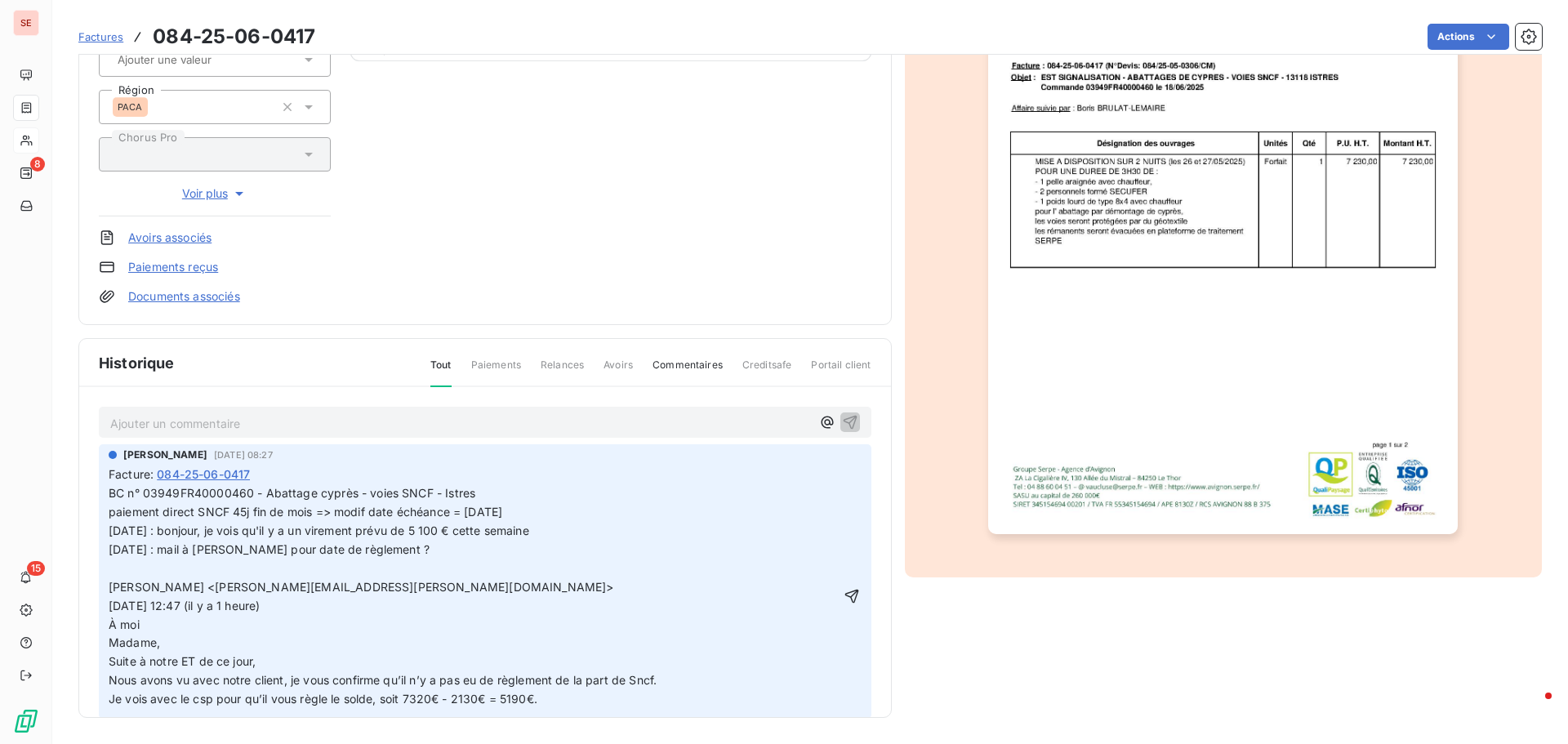
drag, startPoint x: 581, startPoint y: 507, endPoint x: 605, endPoint y: 511, distance: 24.3
click at [581, 507] on p "BC n° 03949FR40000460 - Abattage cyprès - voies SNCF - Istres paiement direct S…" at bounding box center [474, 597] width 731 height 225
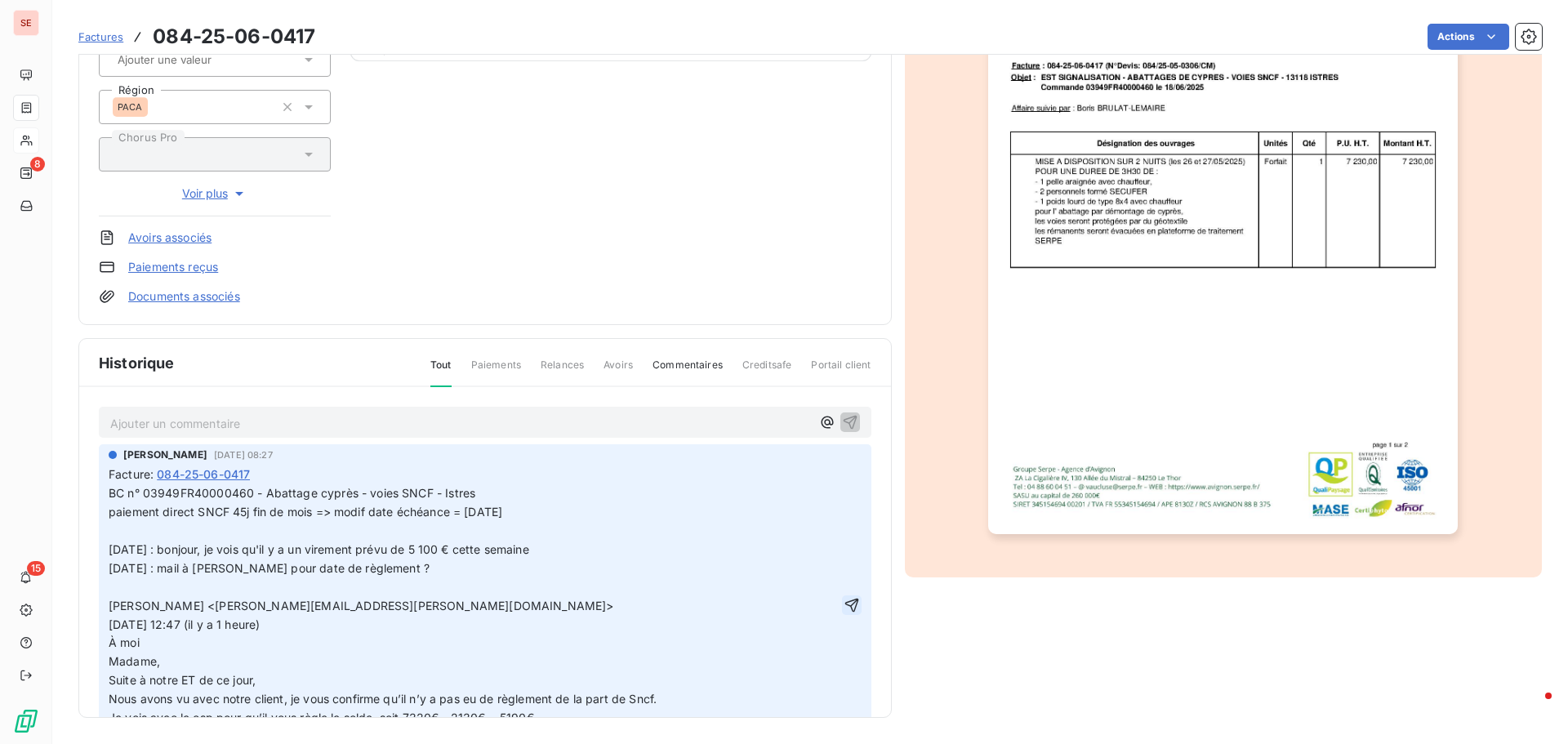
click at [844, 603] on icon "button" at bounding box center [852, 605] width 17 height 17
click at [1459, 42] on html "SE 8 15 Factures 084-25-06-0417 Actions EST SIGNALISATION 41ESTSIGNALISAT Monta…" at bounding box center [784, 372] width 1568 height 744
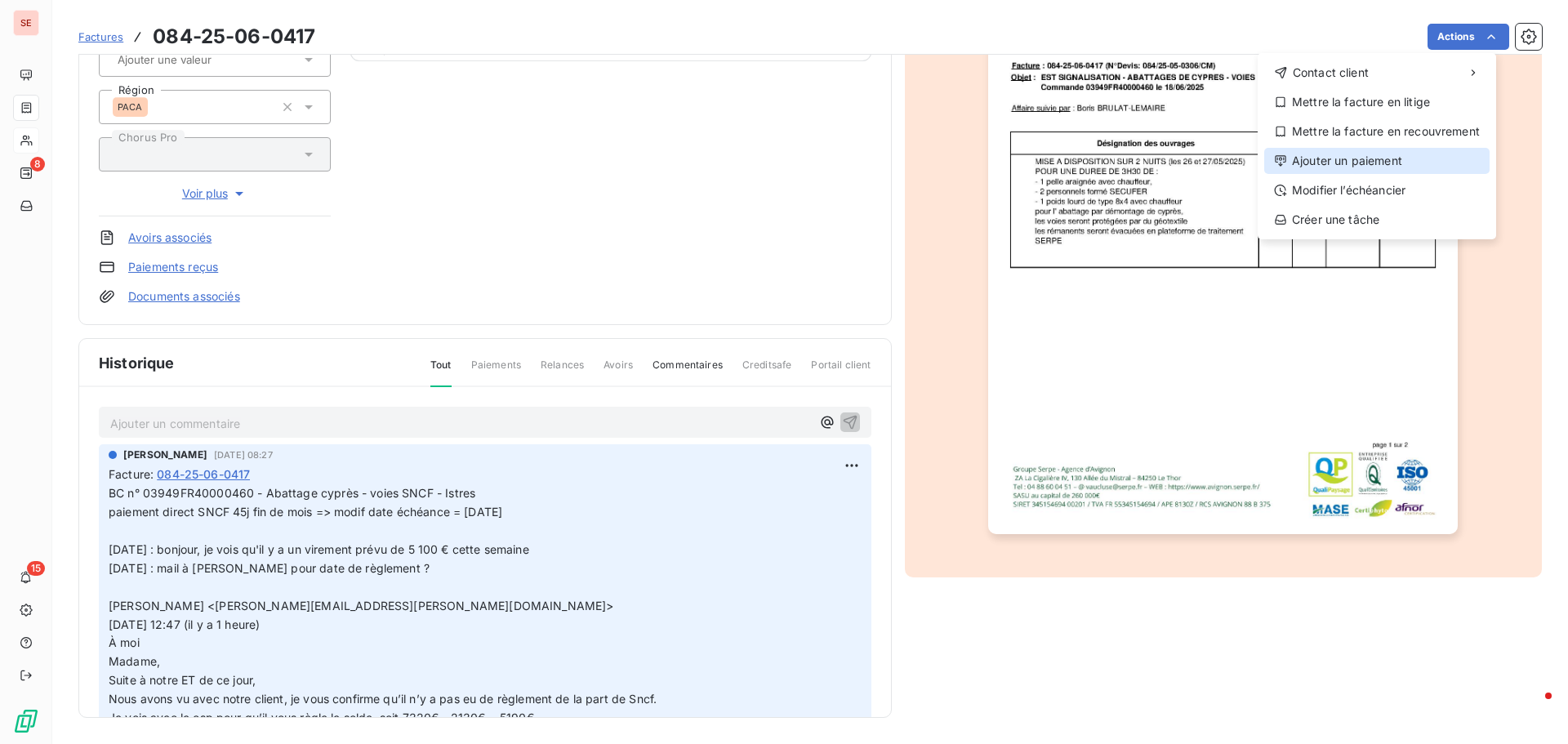
click at [1366, 162] on div "Ajouter un paiement" at bounding box center [1377, 162] width 225 height 26
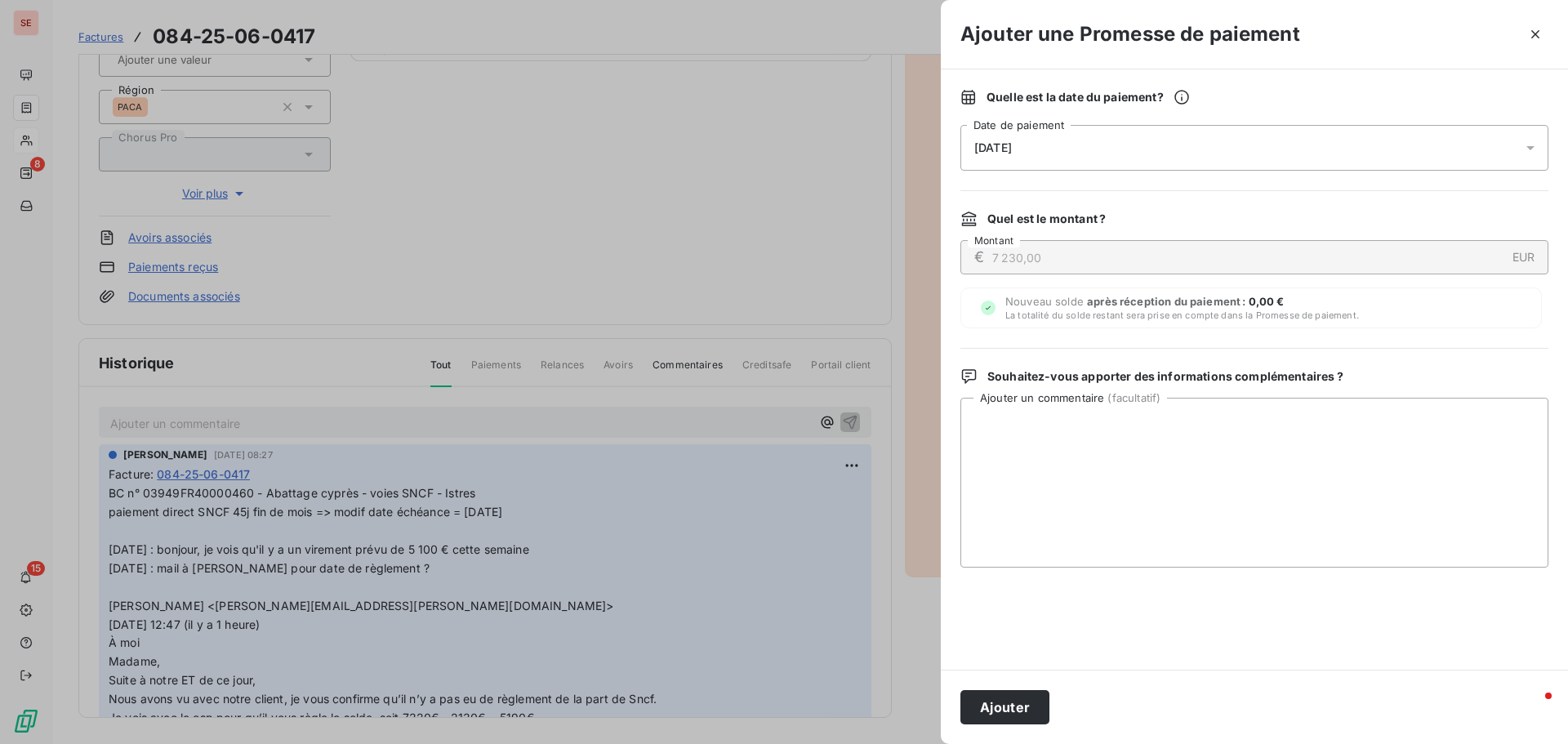
click at [1006, 147] on span "09/09/2025" at bounding box center [993, 147] width 38 height 13
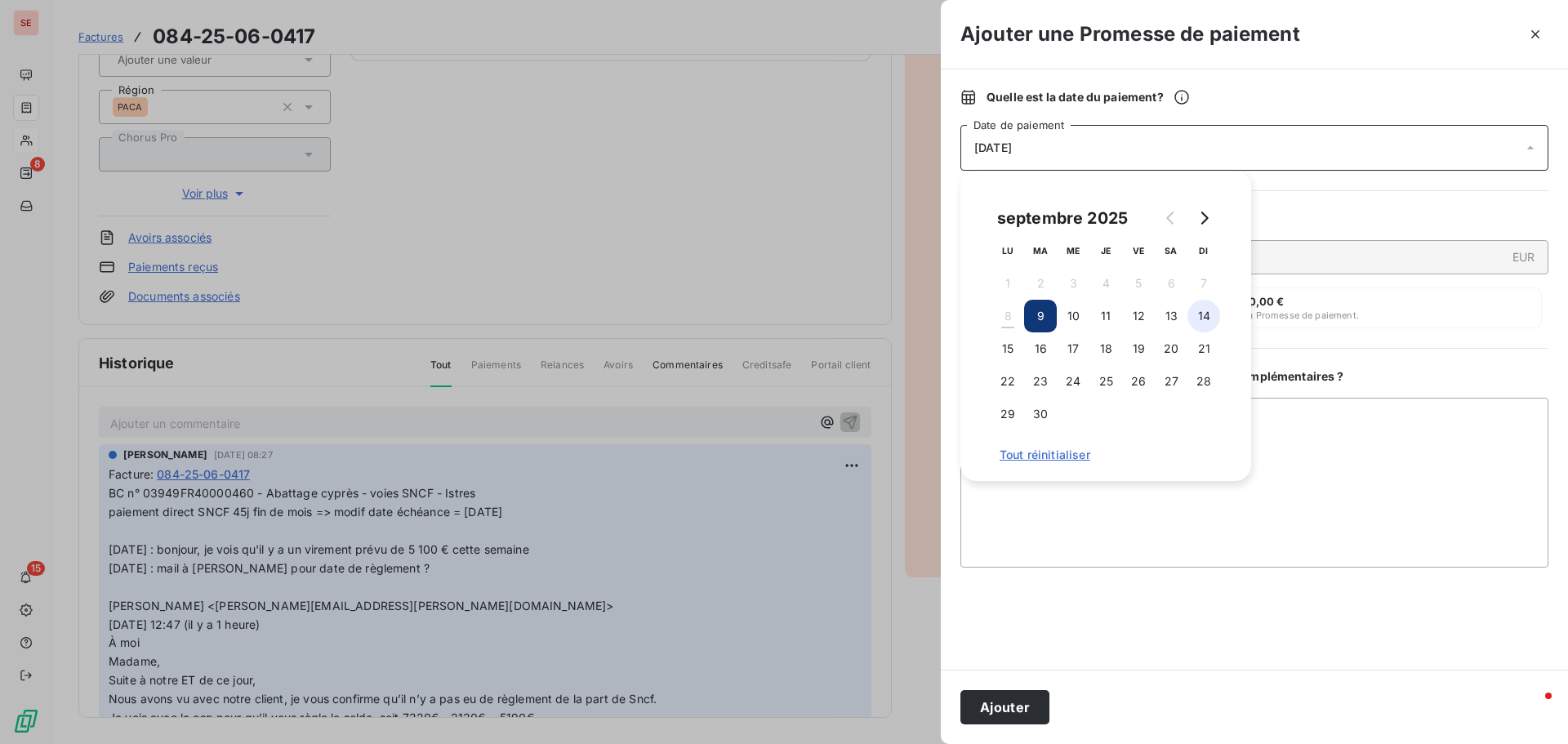
click at [1204, 315] on button "14" at bounding box center [1204, 316] width 33 height 33
click at [1000, 707] on button "Ajouter" at bounding box center [1005, 707] width 89 height 34
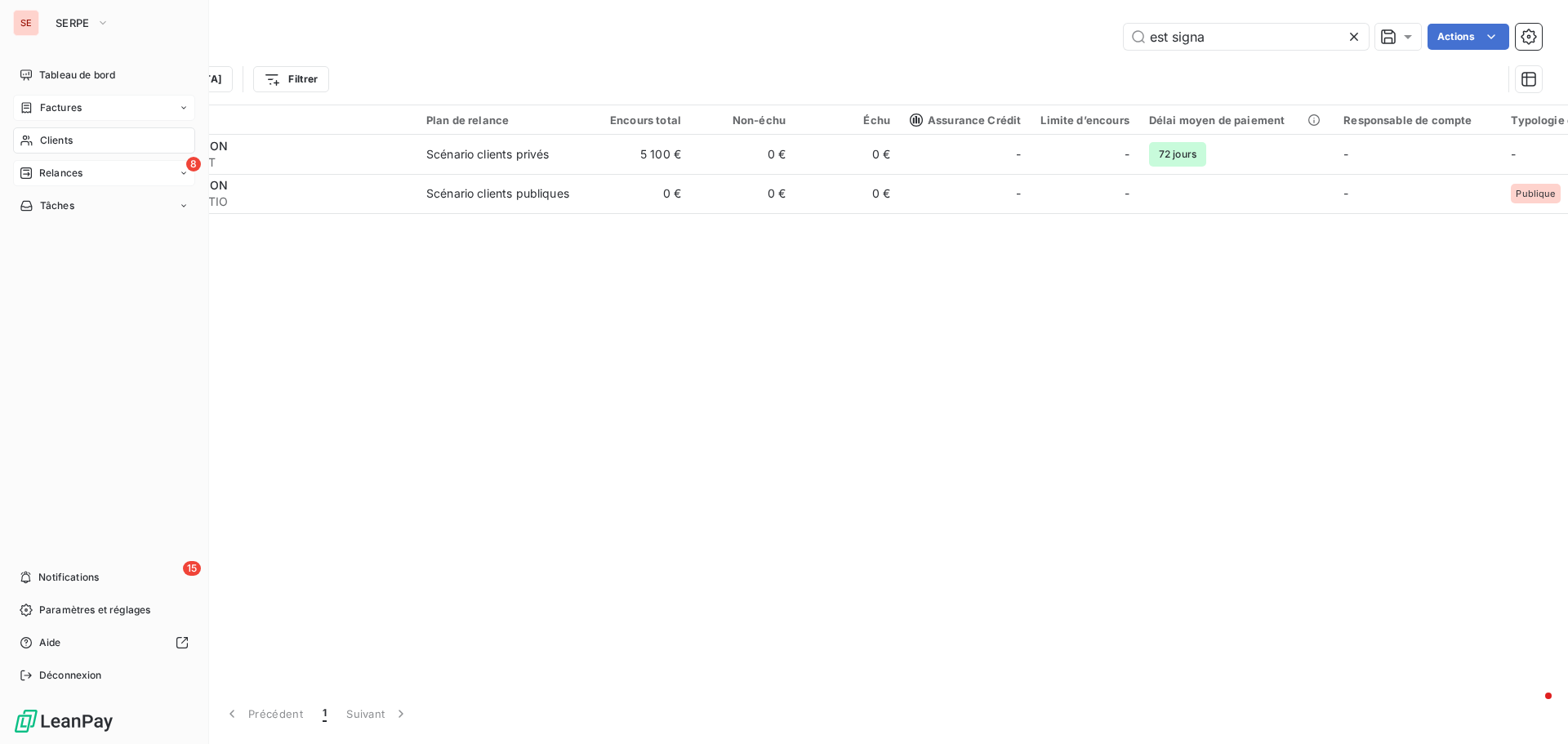
click at [79, 174] on span "Relances" at bounding box center [60, 173] width 43 height 15
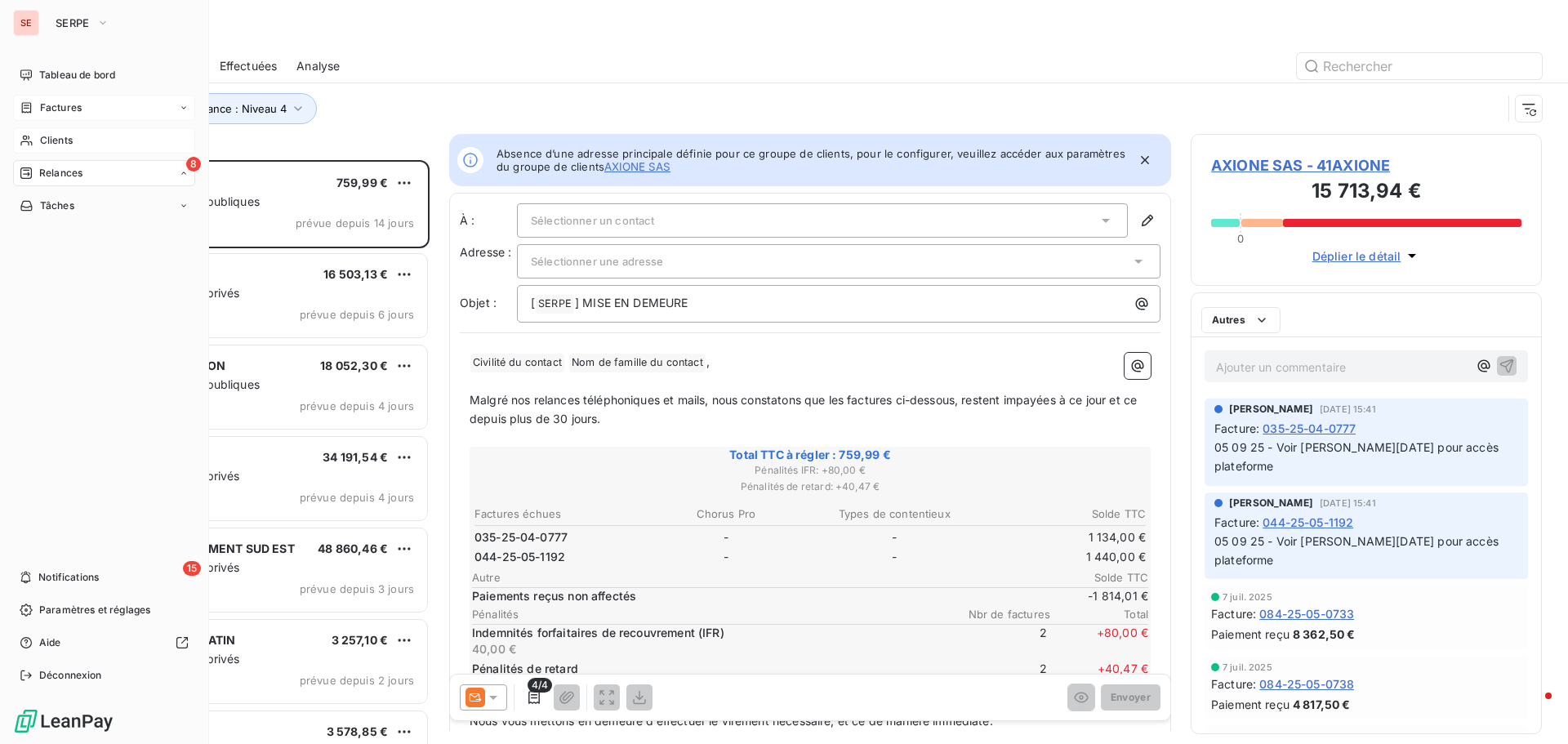
scroll to position [572, 339]
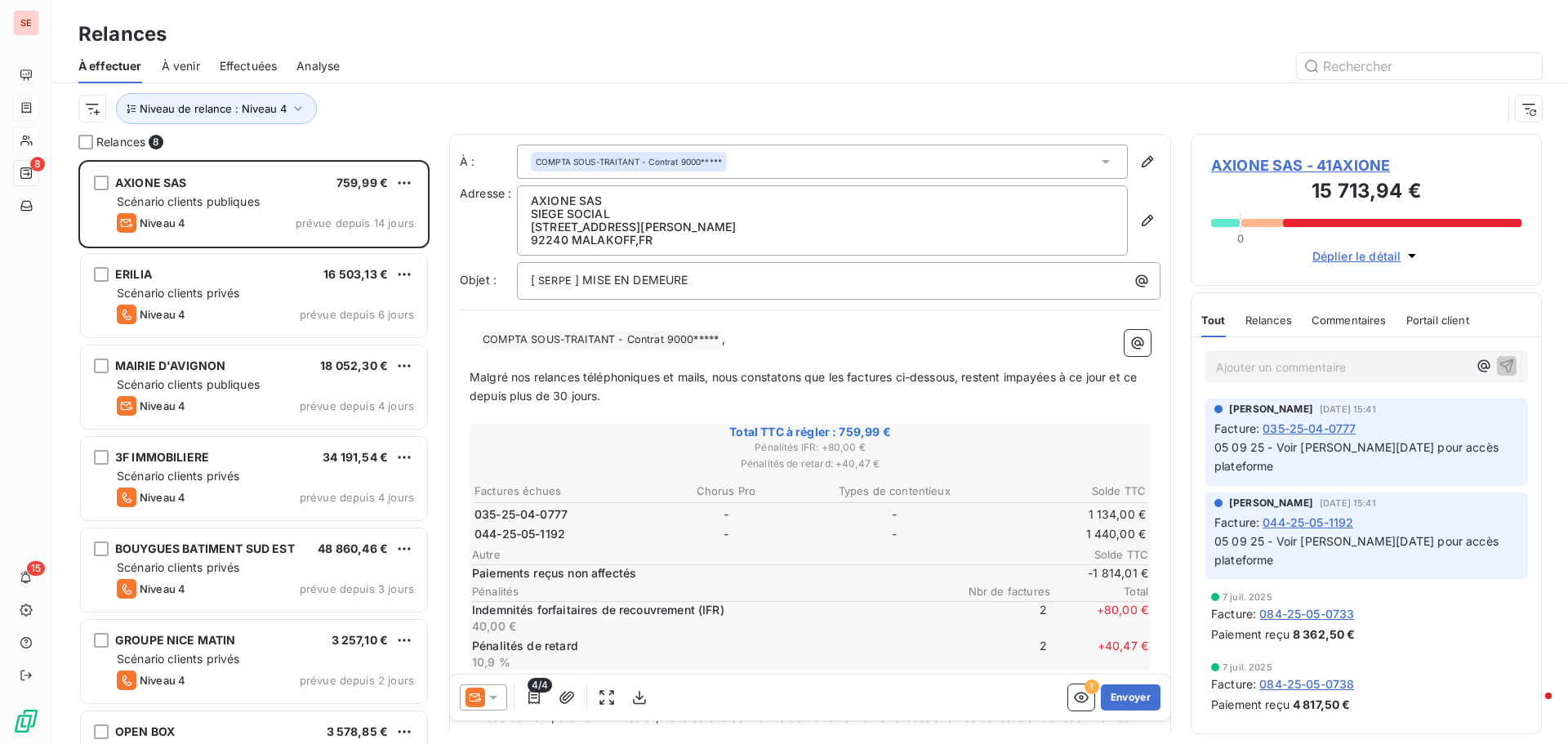
click at [386, 71] on div at bounding box center [950, 66] width 1182 height 26
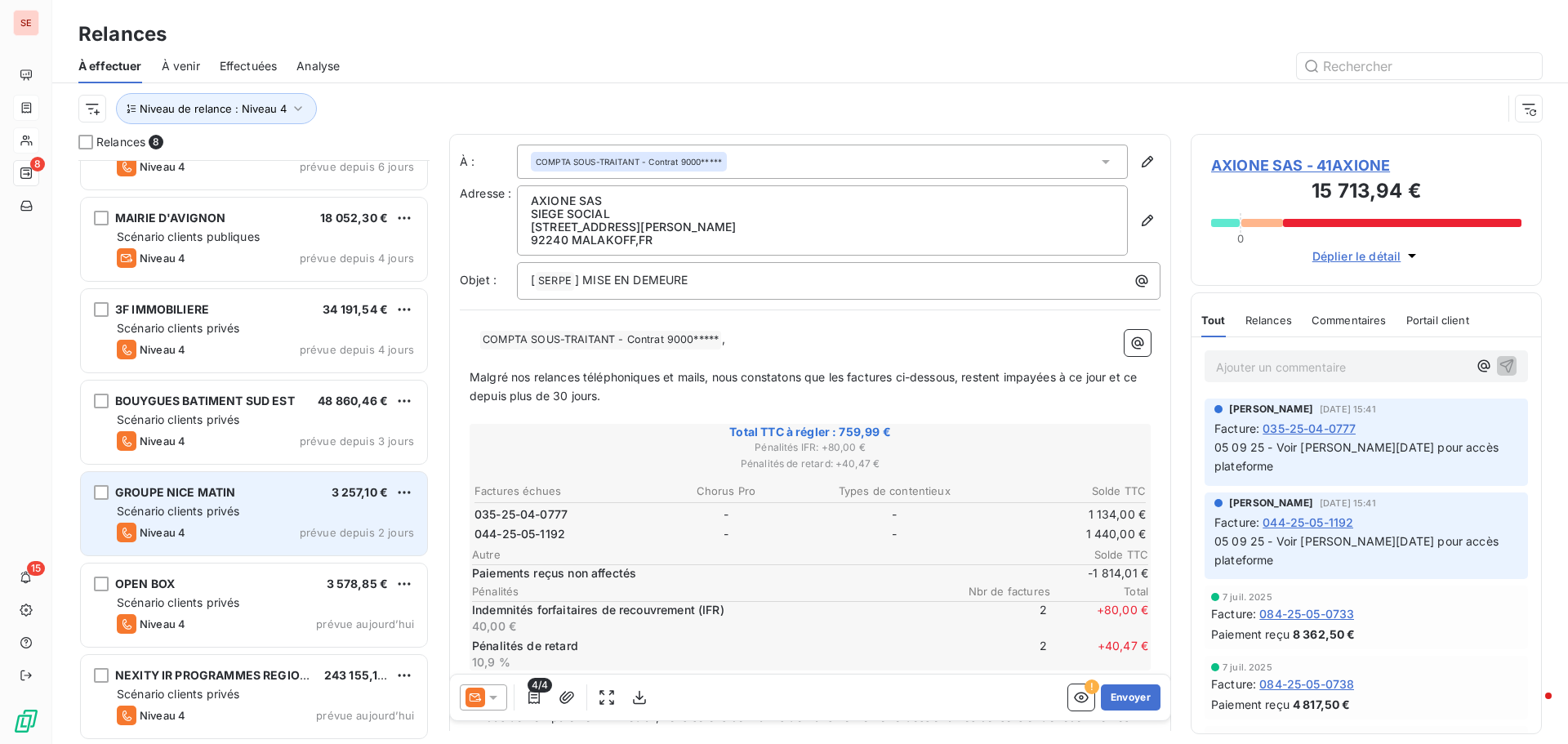
click at [250, 498] on div "GROUPE NICE MATIN 3 257,10 €" at bounding box center [265, 492] width 297 height 15
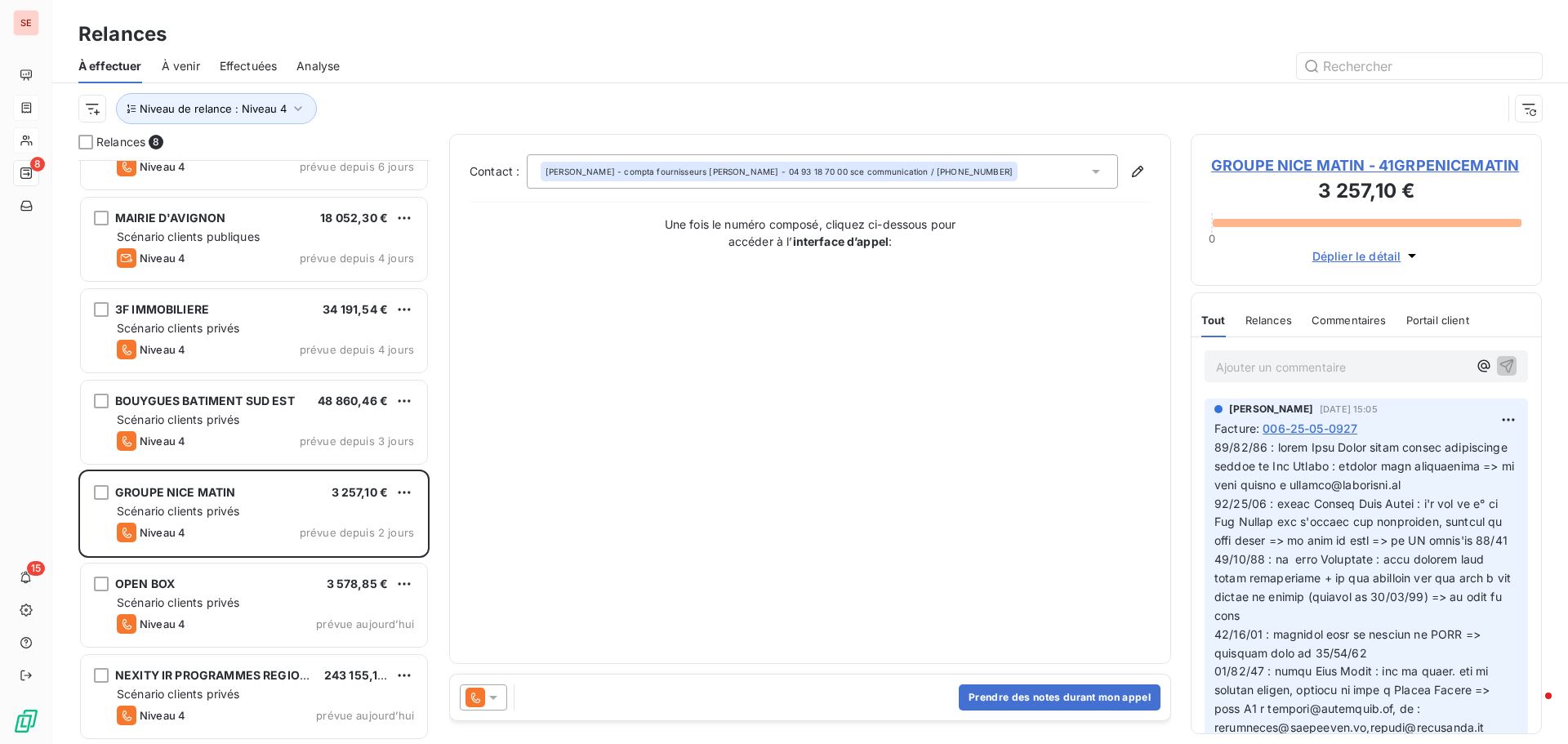
click at [1327, 167] on span "GROUPE NICE MATIN - 41GRPENICEMATIN" at bounding box center [1367, 165] width 311 height 22
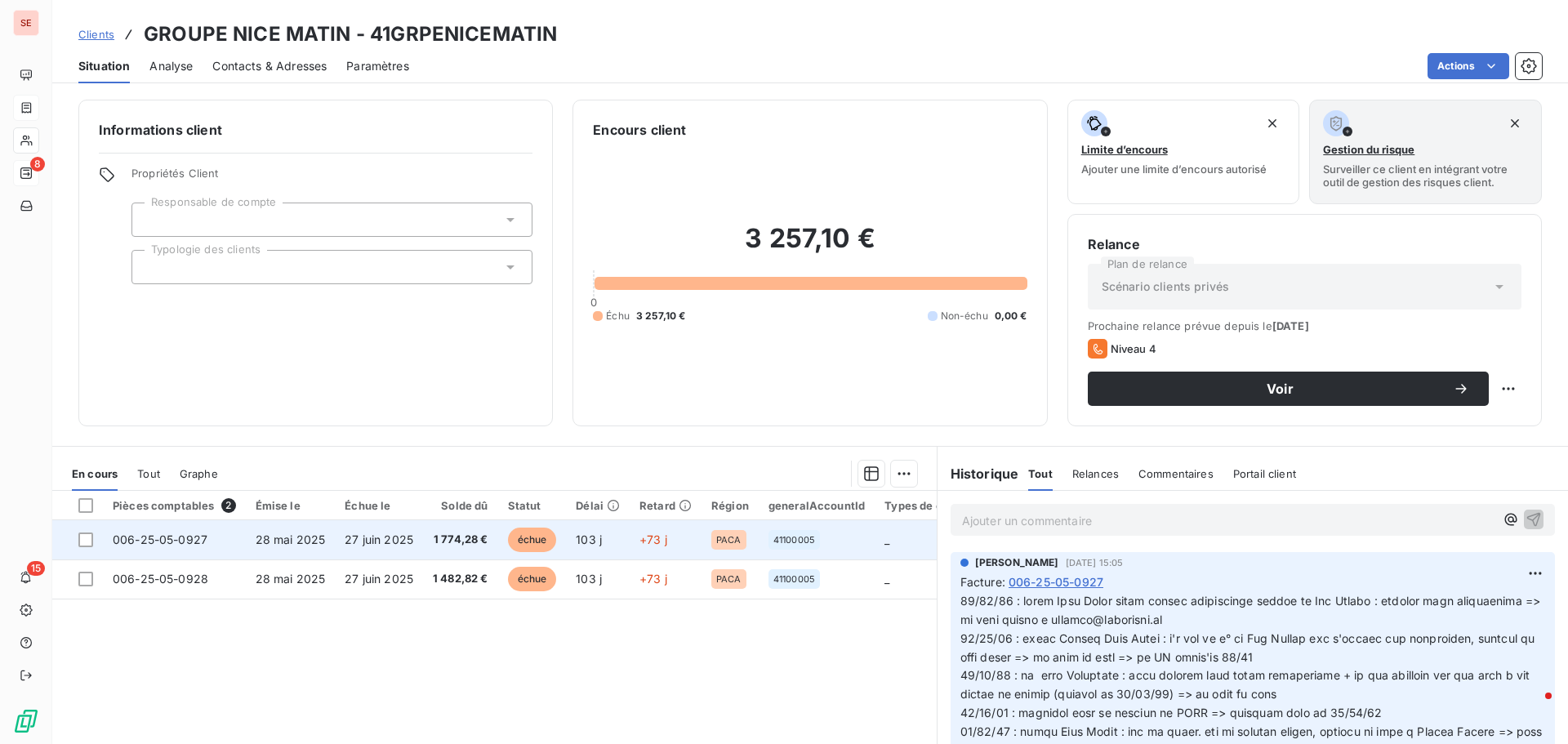
click at [434, 545] on span "1 774,28 €" at bounding box center [461, 540] width 56 height 17
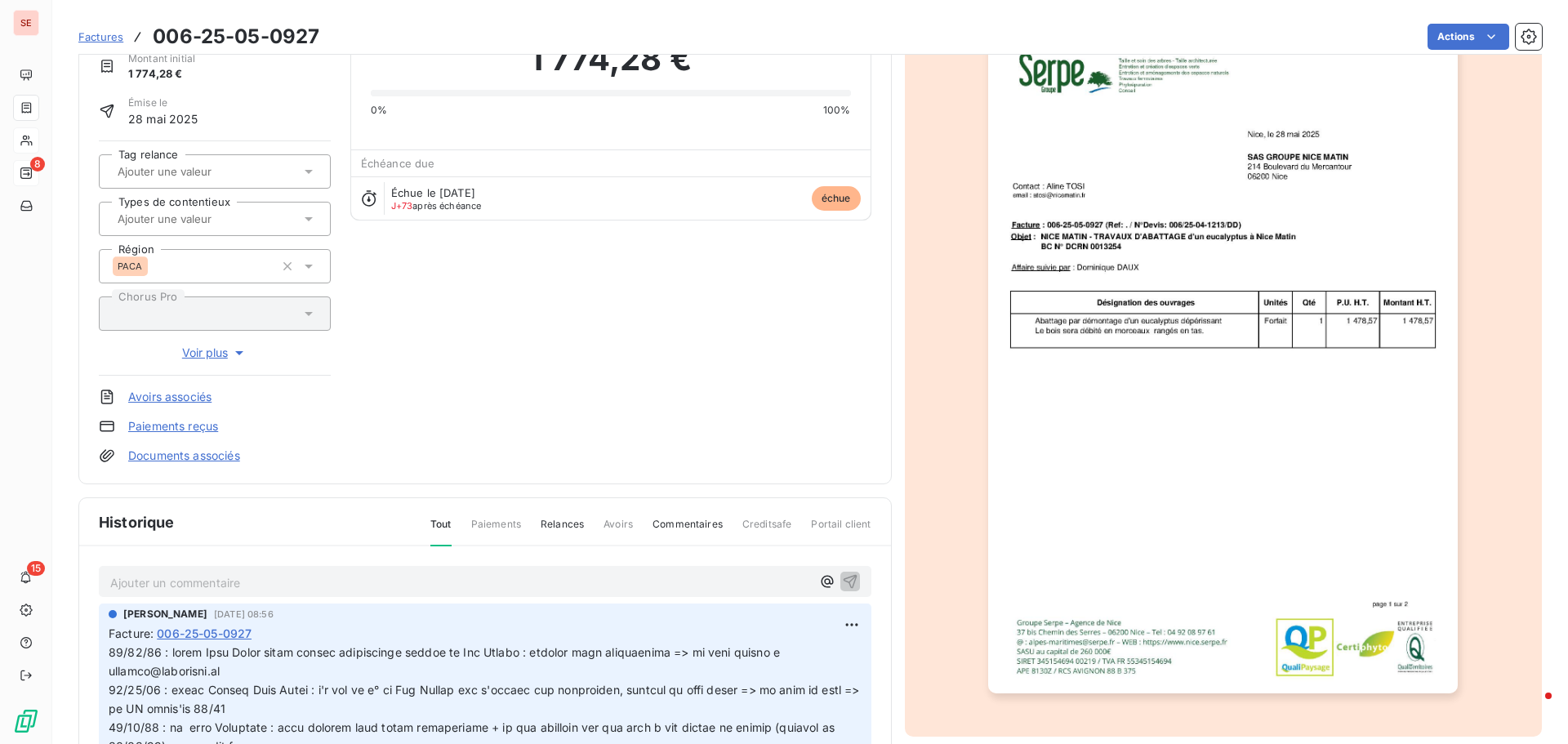
scroll to position [238, 0]
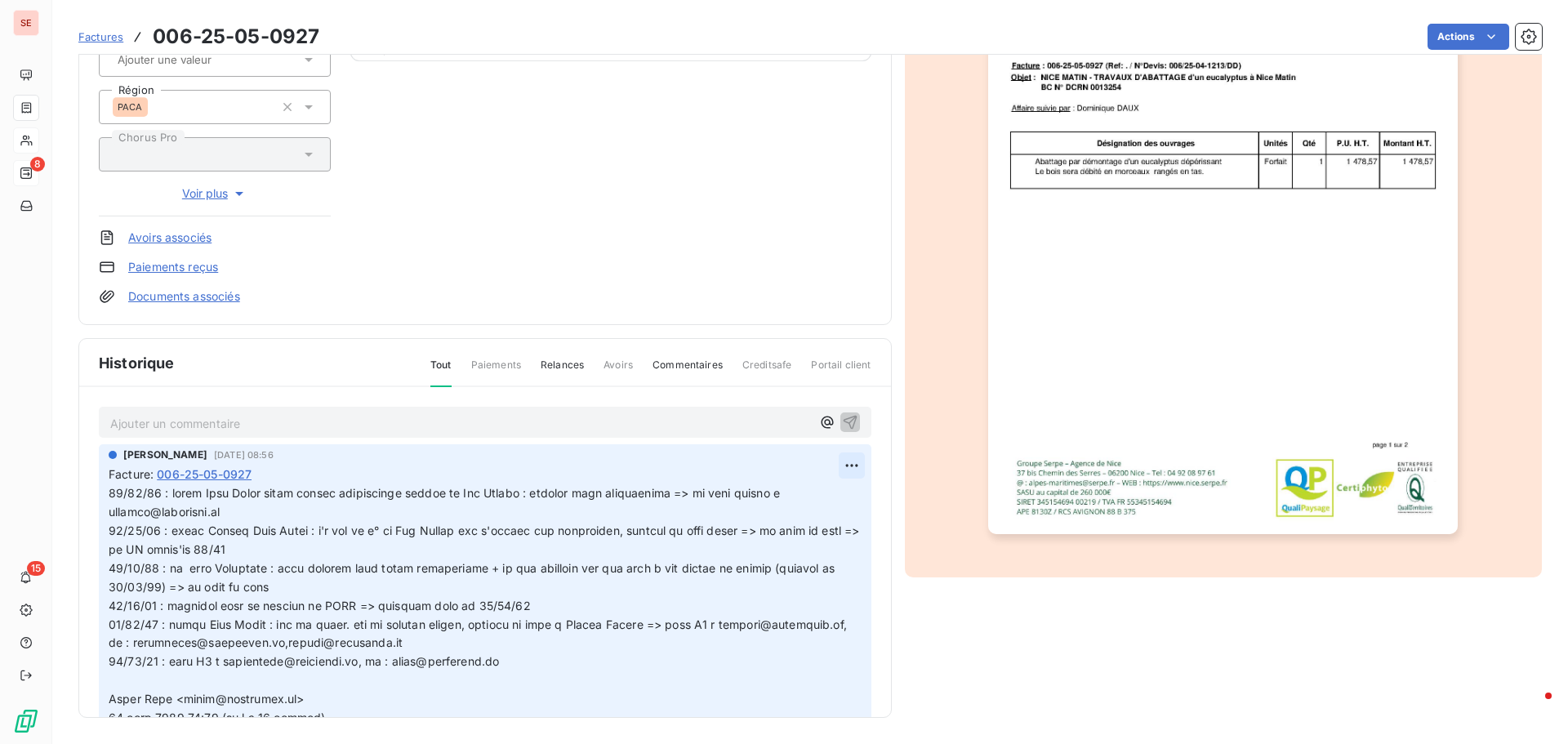
click at [822, 468] on html "SE 8 15 Factures 006-25-05-0927 Actions GROUPE NICE MATIN 41GRPENICEMATIN Monta…" at bounding box center [784, 372] width 1568 height 744
click at [812, 492] on div "Editer" at bounding box center [794, 502] width 92 height 26
click at [111, 492] on span at bounding box center [476, 661] width 736 height 350
click at [115, 489] on p at bounding box center [475, 662] width 733 height 356
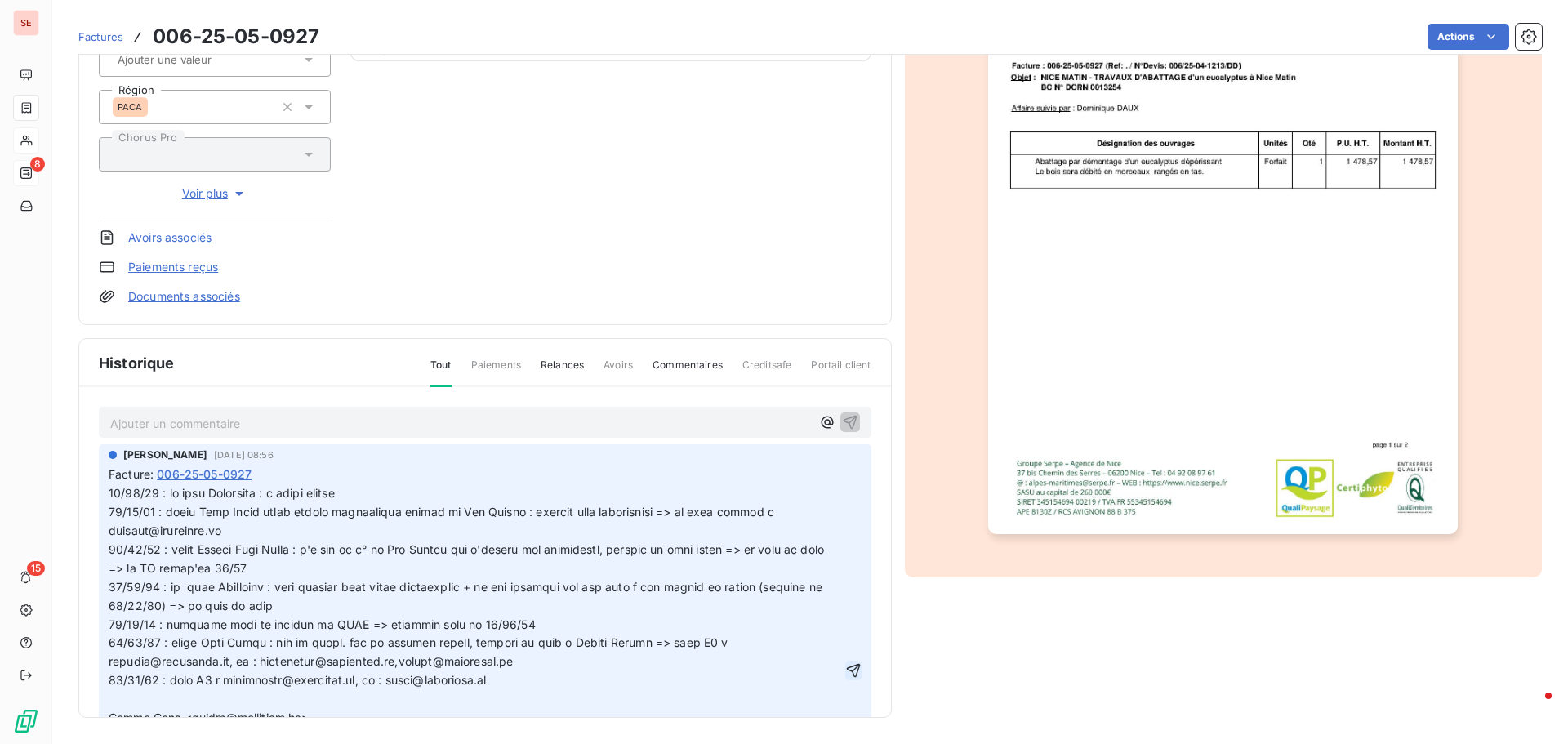
click at [845, 672] on icon "button" at bounding box center [853, 671] width 17 height 17
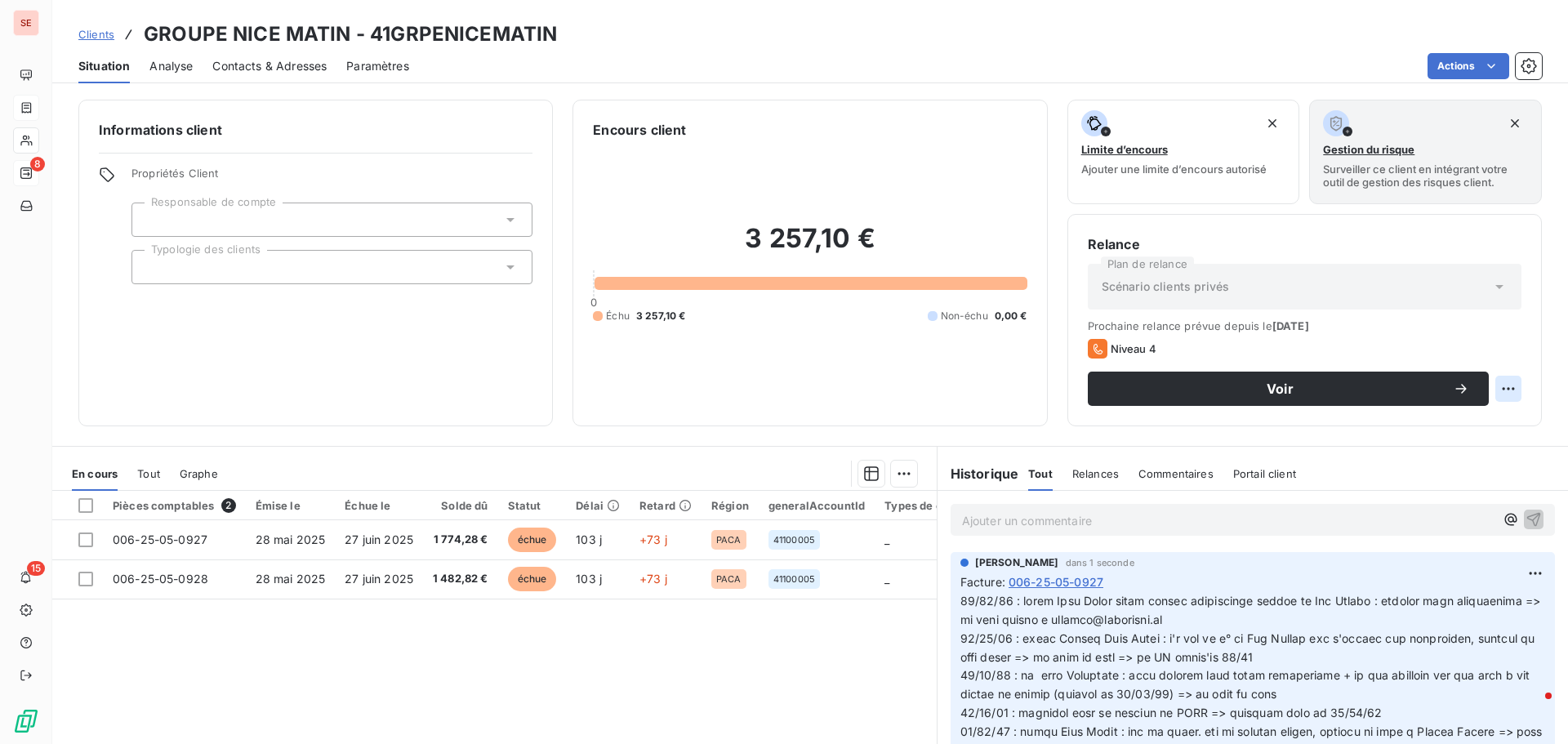
click at [1497, 388] on html "SE 8 15 Clients GROUPE NICE MATIN - 41GRPENICEMATIN Situation Analyse Contacts …" at bounding box center [784, 372] width 1568 height 744
click at [1492, 423] on div "Replanifier cette action" at bounding box center [1429, 425] width 146 height 26
select select "8"
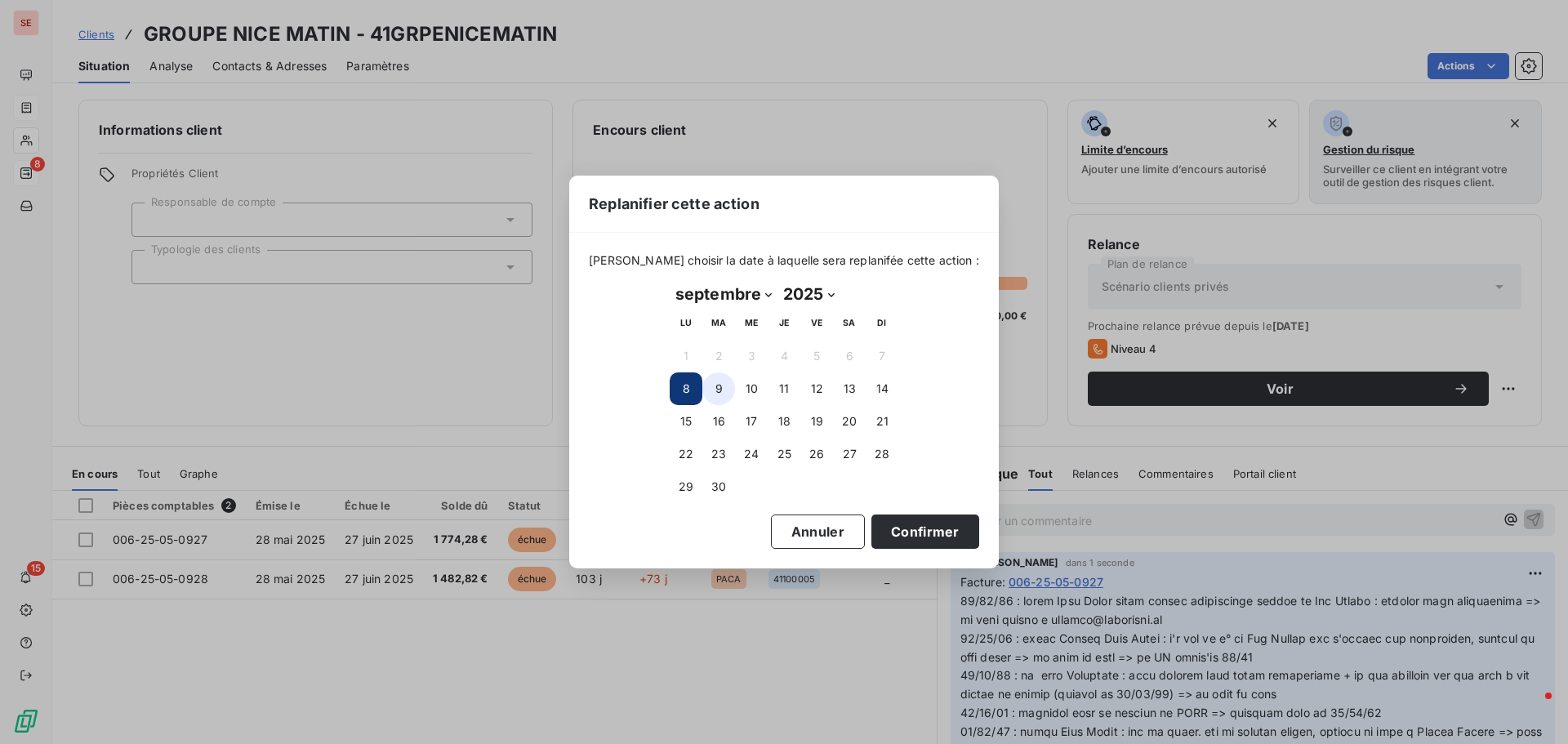
click at [716, 383] on button "9" at bounding box center [718, 388] width 33 height 33
click at [896, 528] on button "Confirmer" at bounding box center [926, 531] width 108 height 34
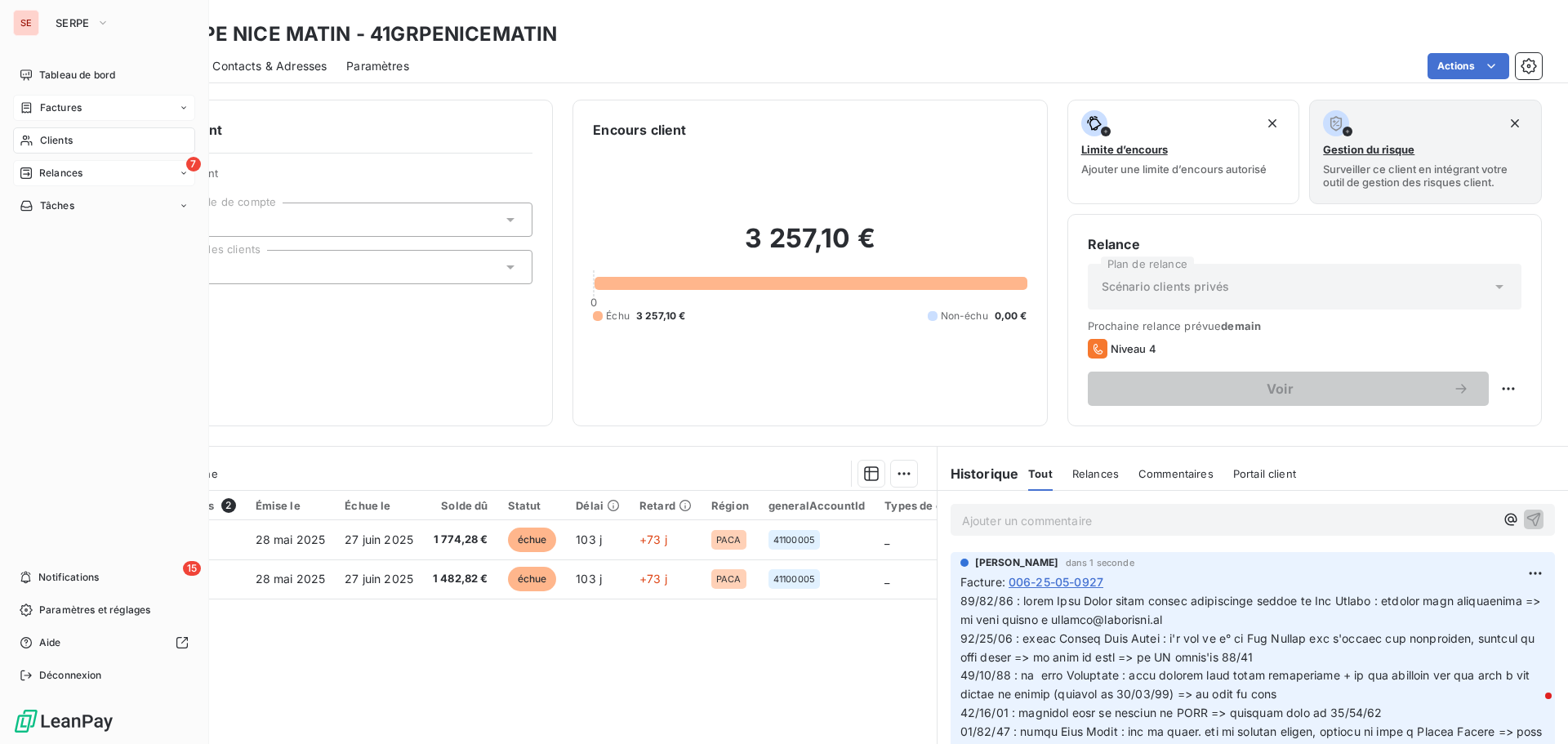
click at [66, 172] on span "Relances" at bounding box center [60, 173] width 43 height 15
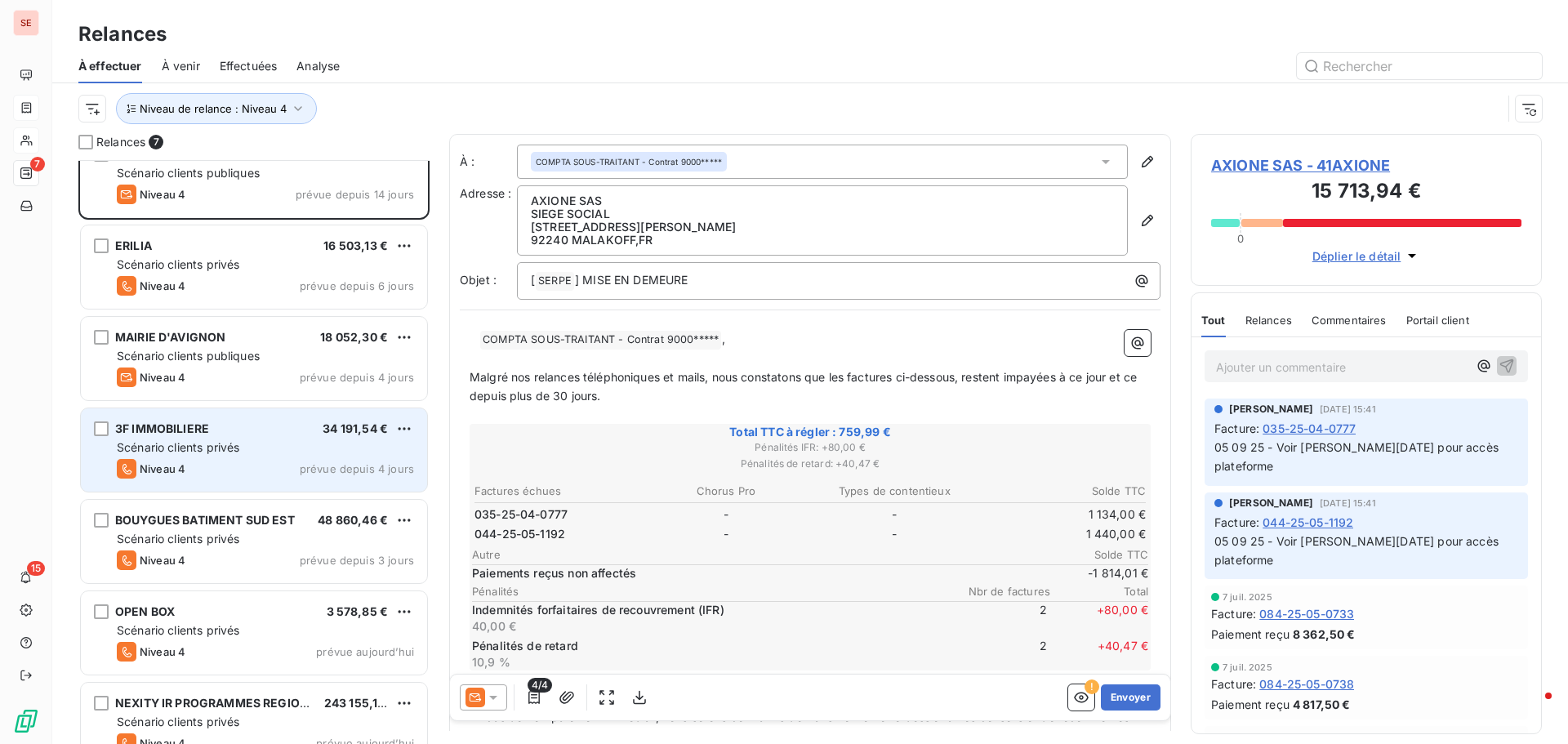
scroll to position [57, 0]
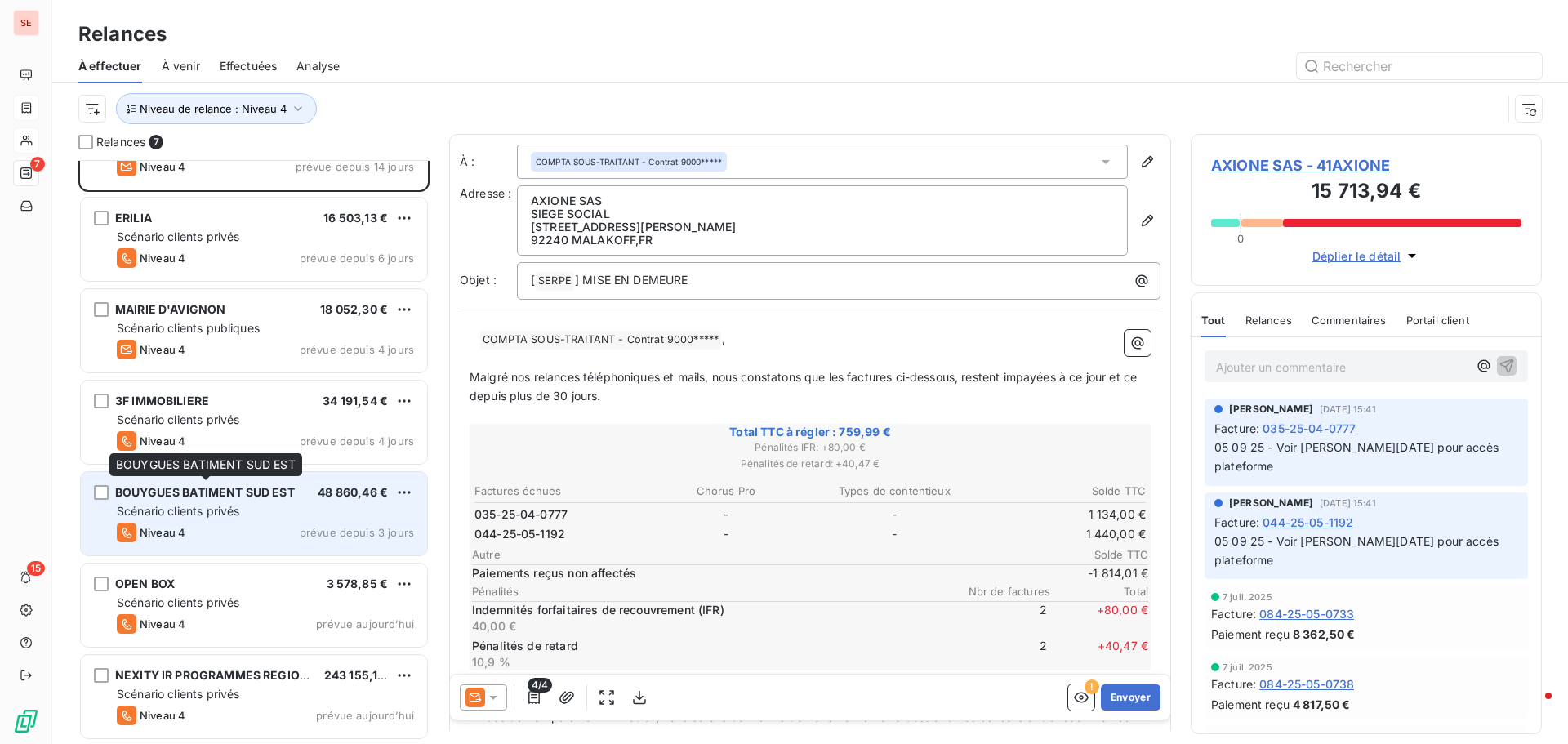
click at [168, 492] on span "BOUYGUES BATIMENT SUD EST" at bounding box center [206, 492] width 180 height 14
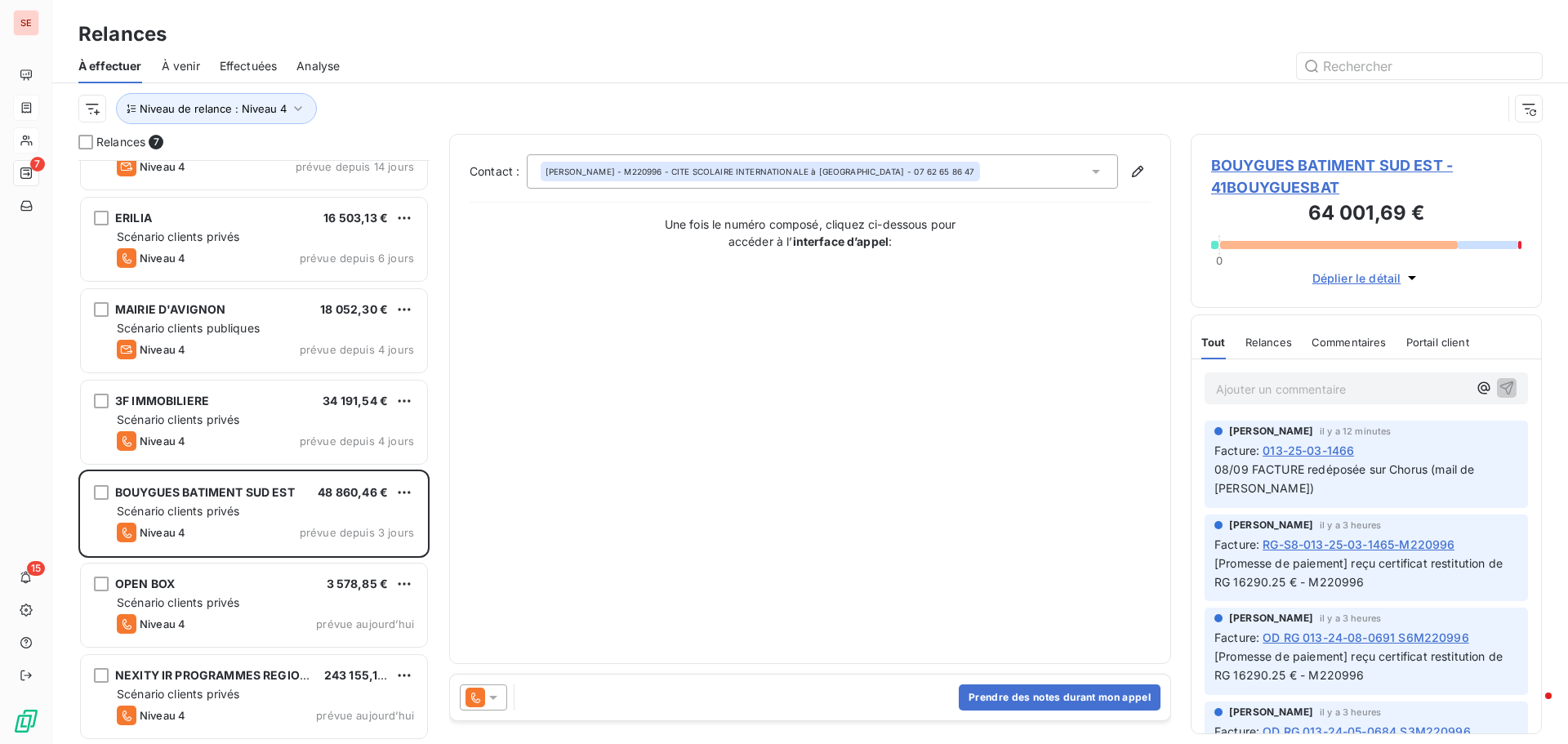
click at [1251, 189] on span "BOUYGUES BATIMENT SUD EST - 41BOUYGUESBAT" at bounding box center [1367, 177] width 311 height 44
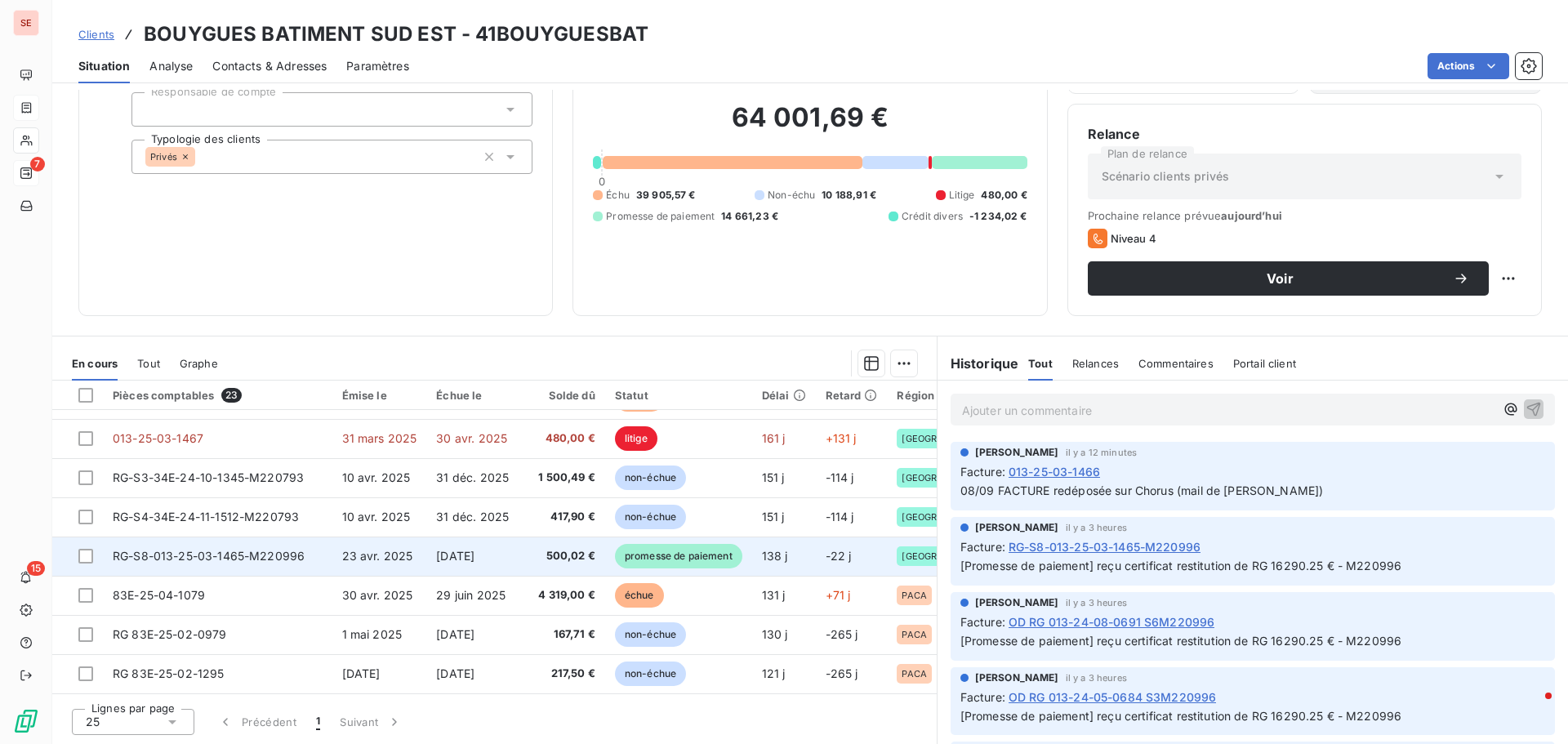
scroll to position [490, 0]
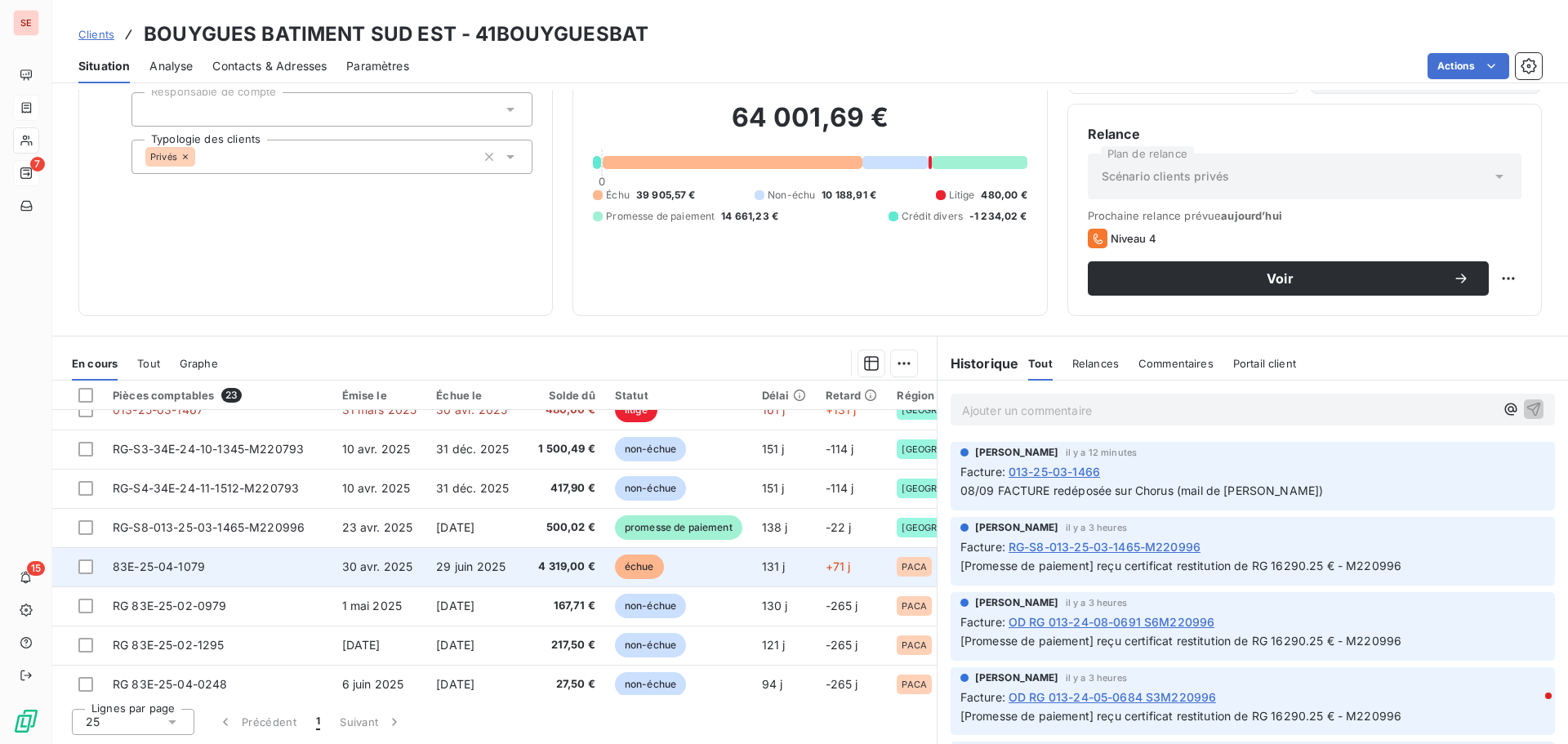
click at [245, 558] on td "83E-25-04-1079" at bounding box center [218, 567] width 229 height 39
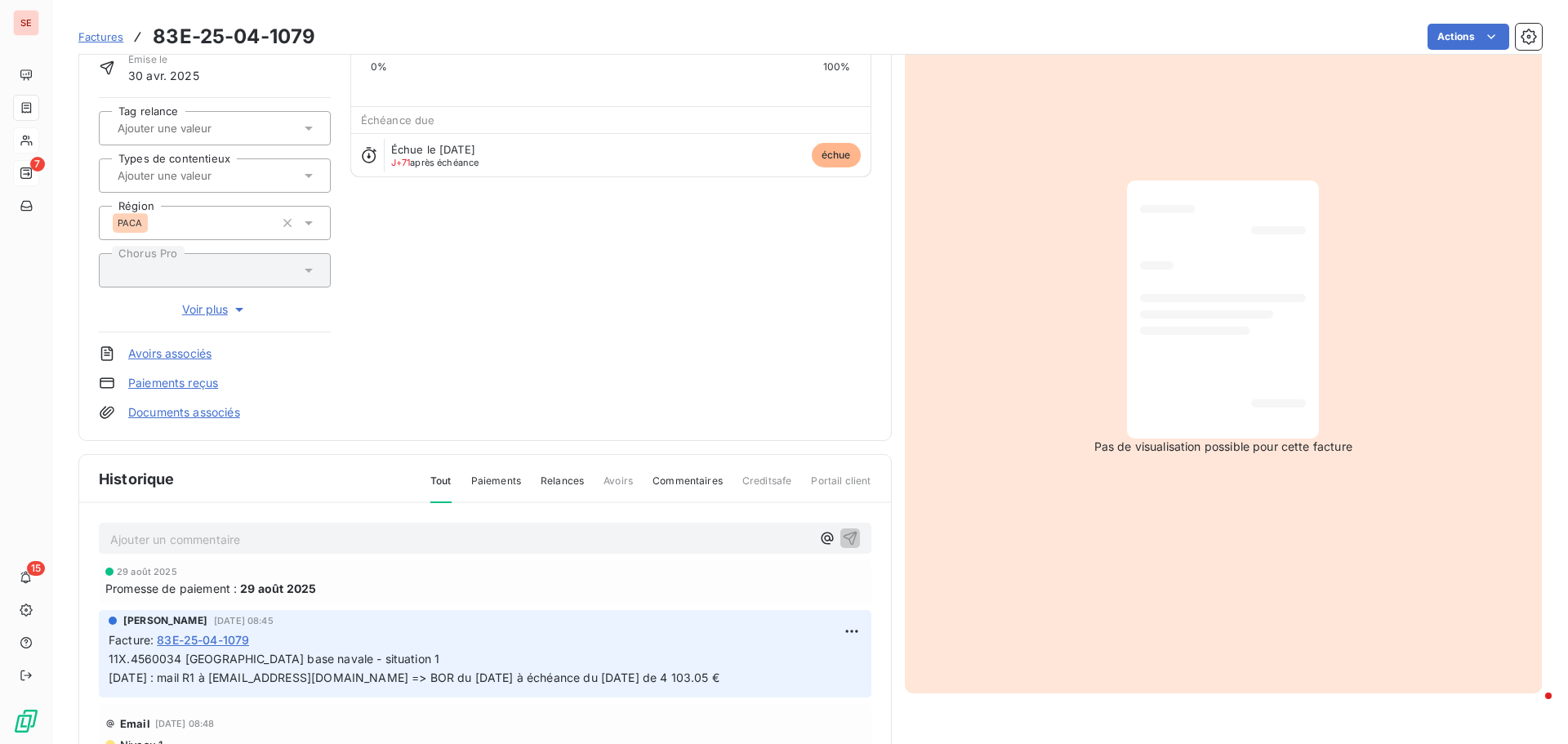
scroll to position [238, 0]
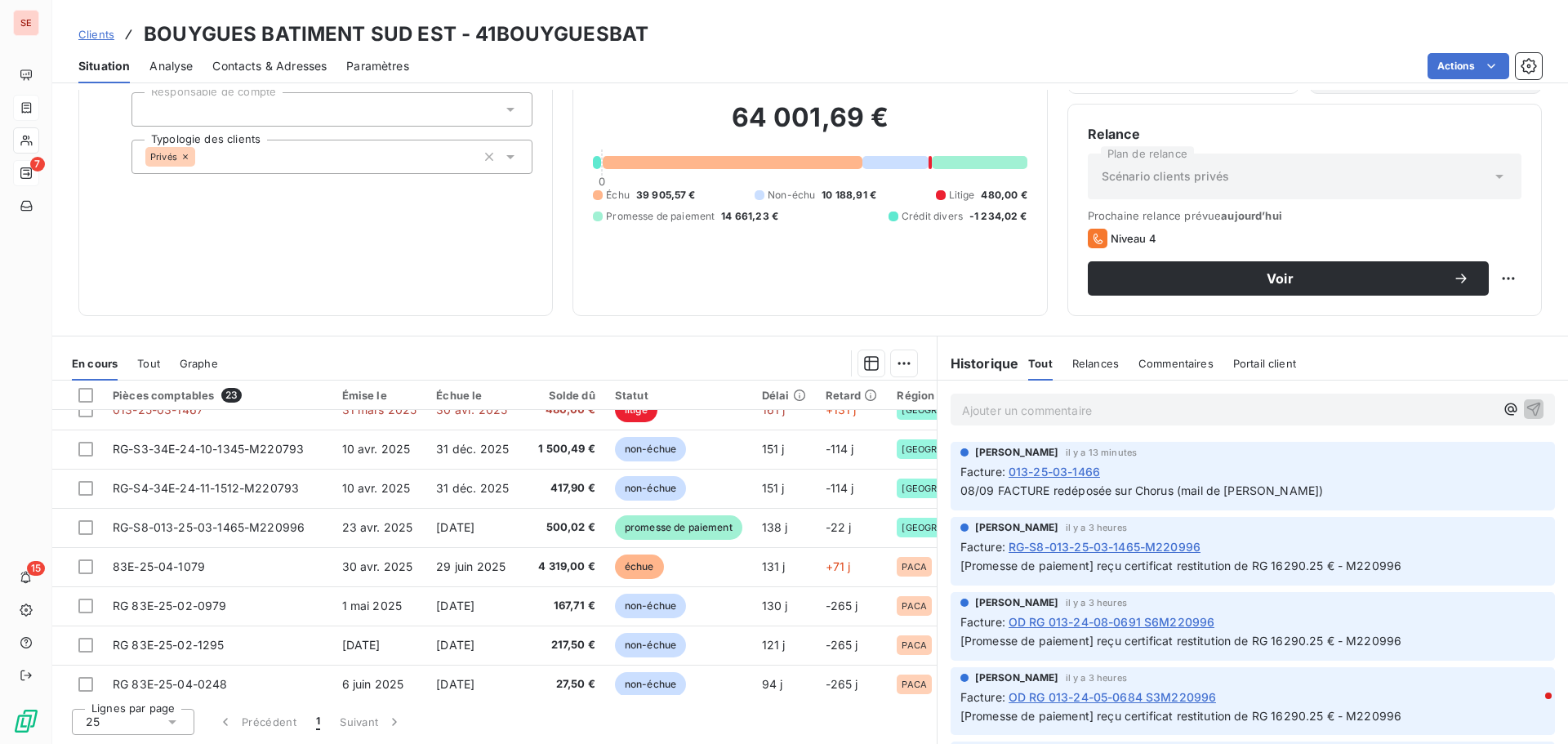
scroll to position [624, 0]
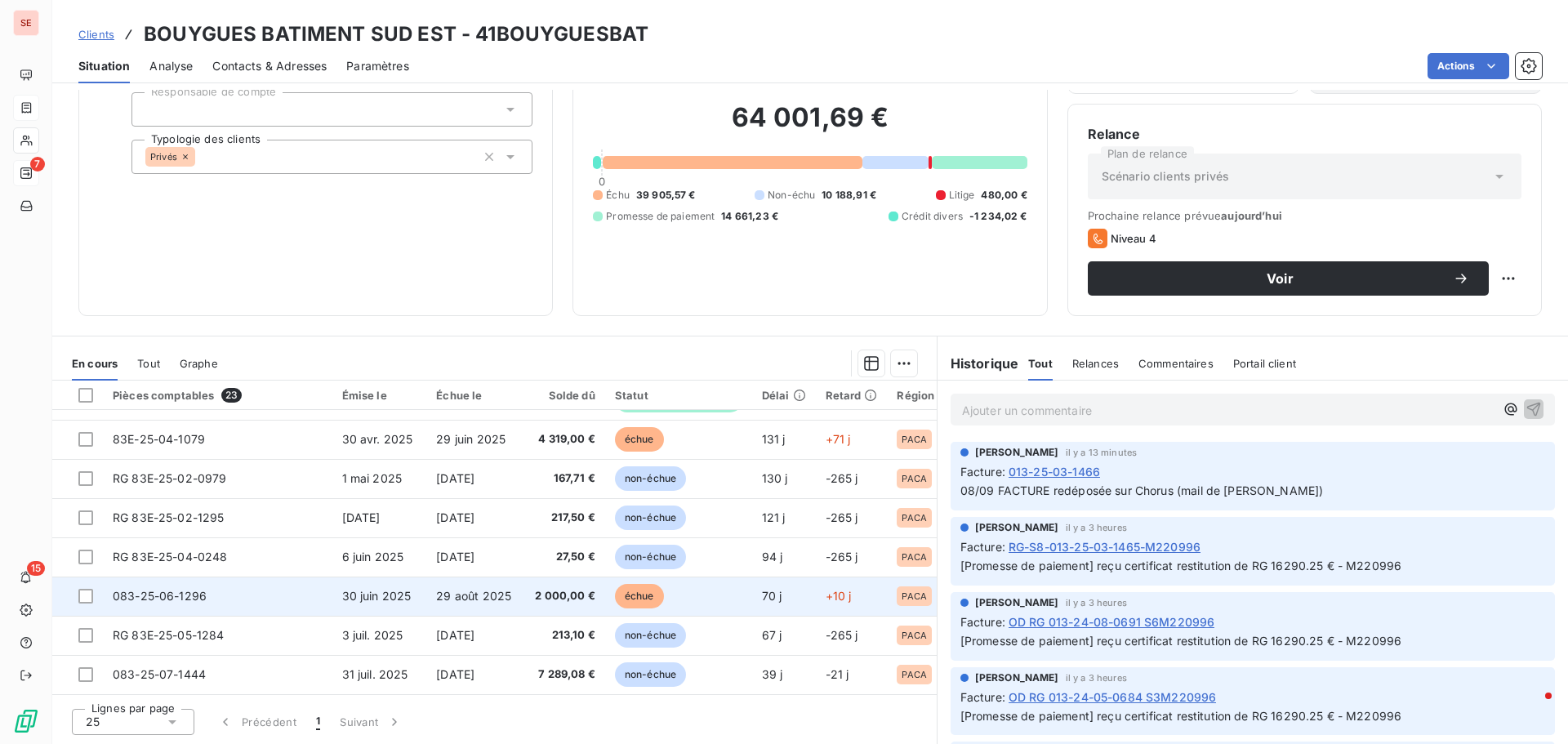
click at [342, 590] on span "30 juin 2025" at bounding box center [377, 596] width 70 height 14
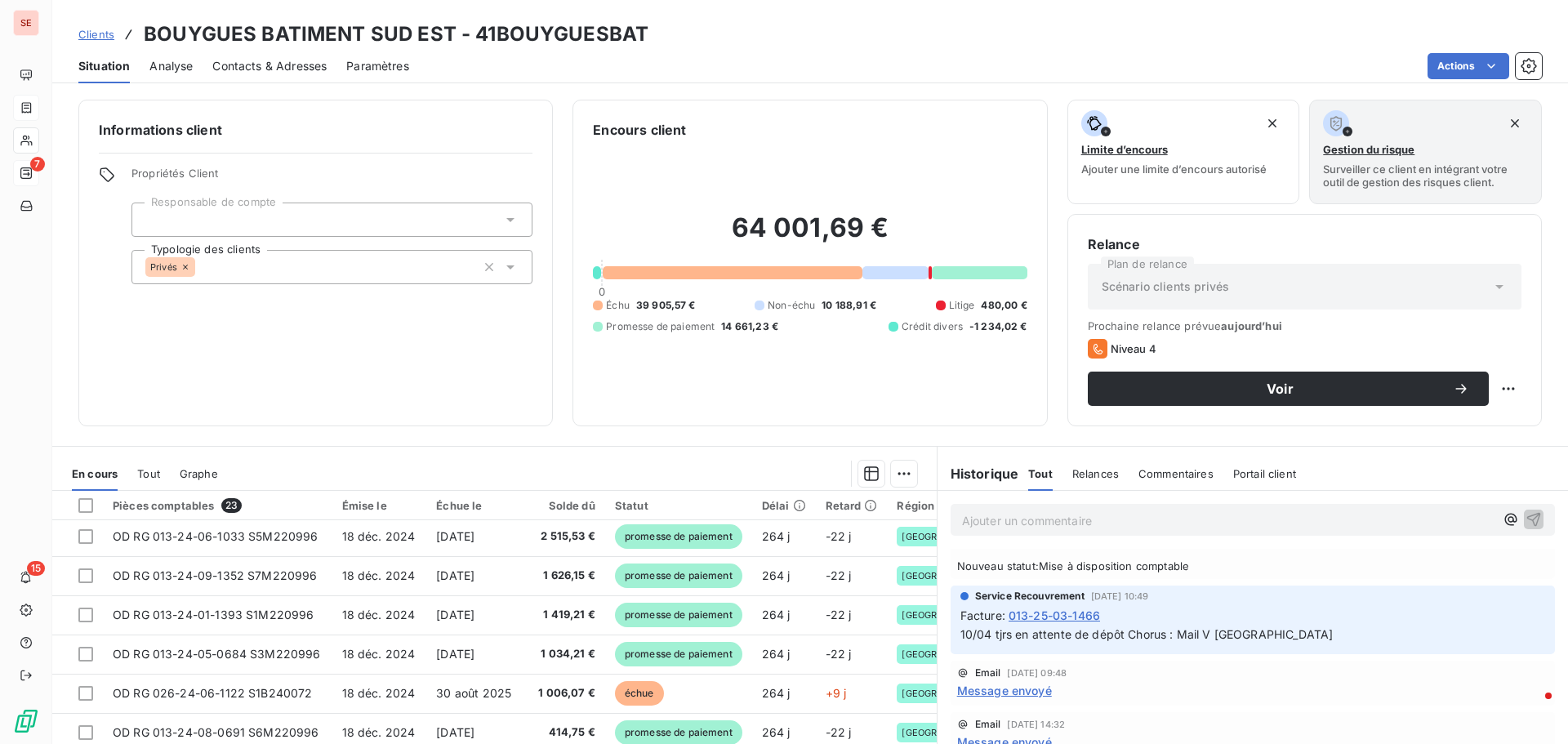
scroll to position [3186, 0]
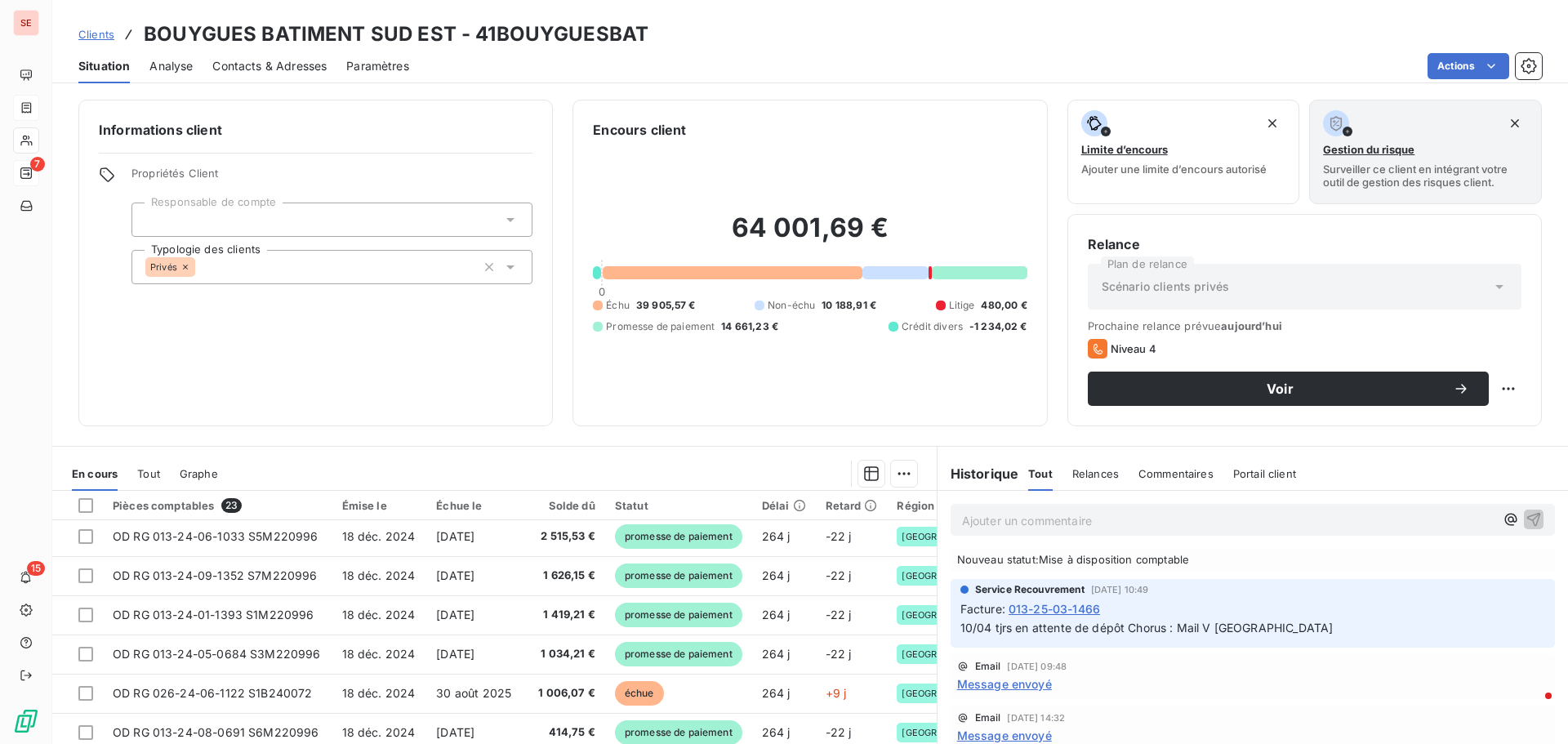
click at [152, 471] on span "Tout" at bounding box center [149, 474] width 23 height 13
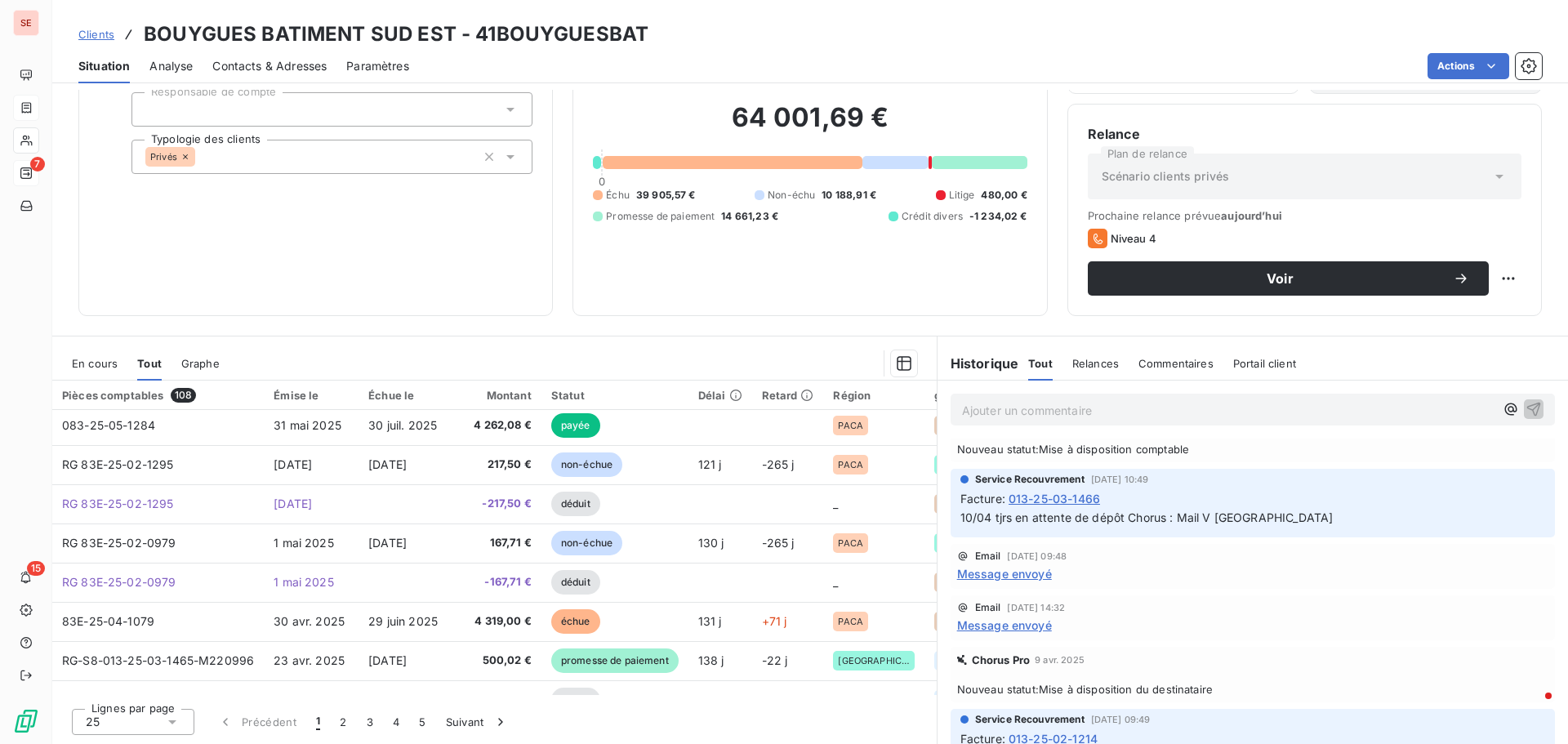
scroll to position [245, 0]
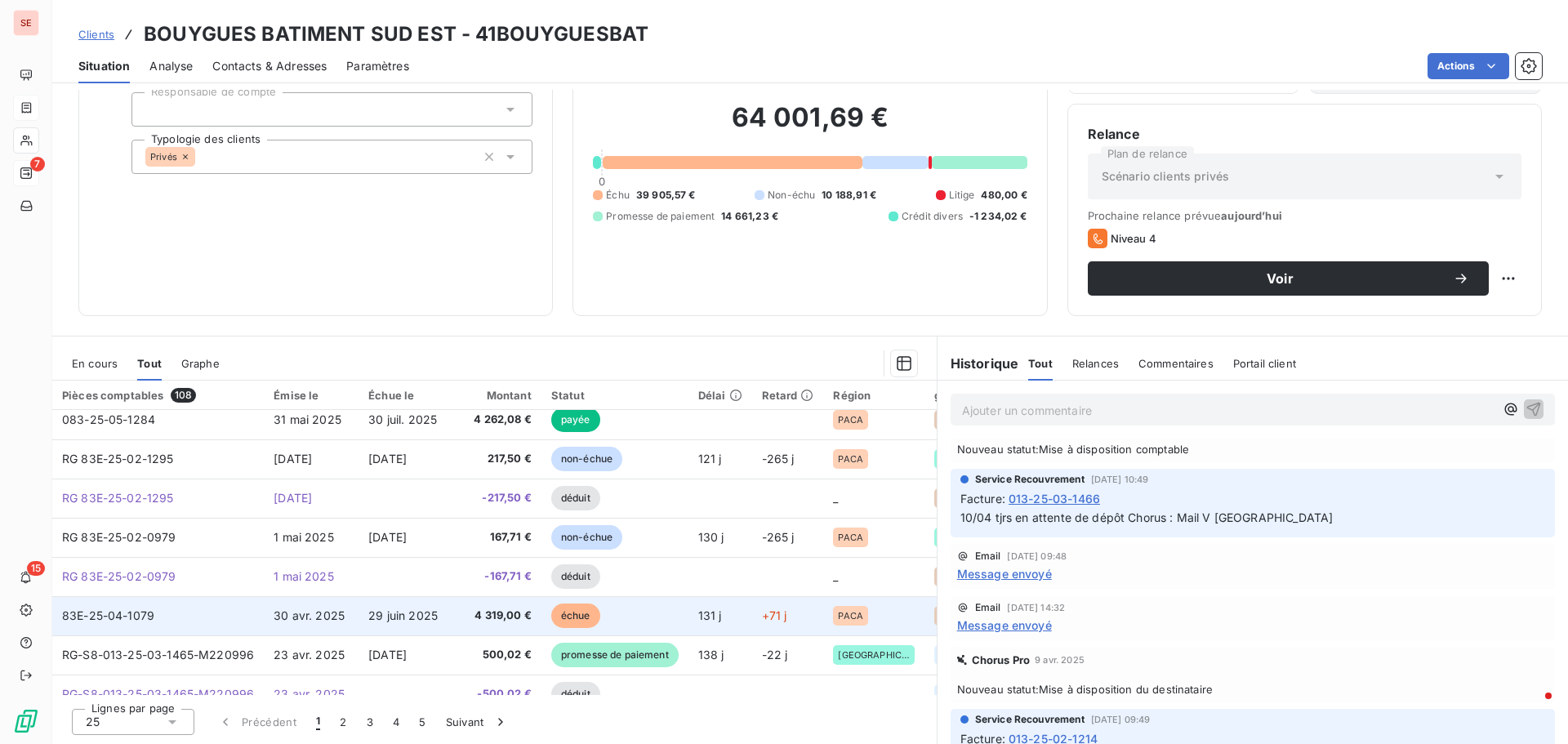
click at [176, 612] on td "83E-25-04-1079" at bounding box center [158, 616] width 212 height 39
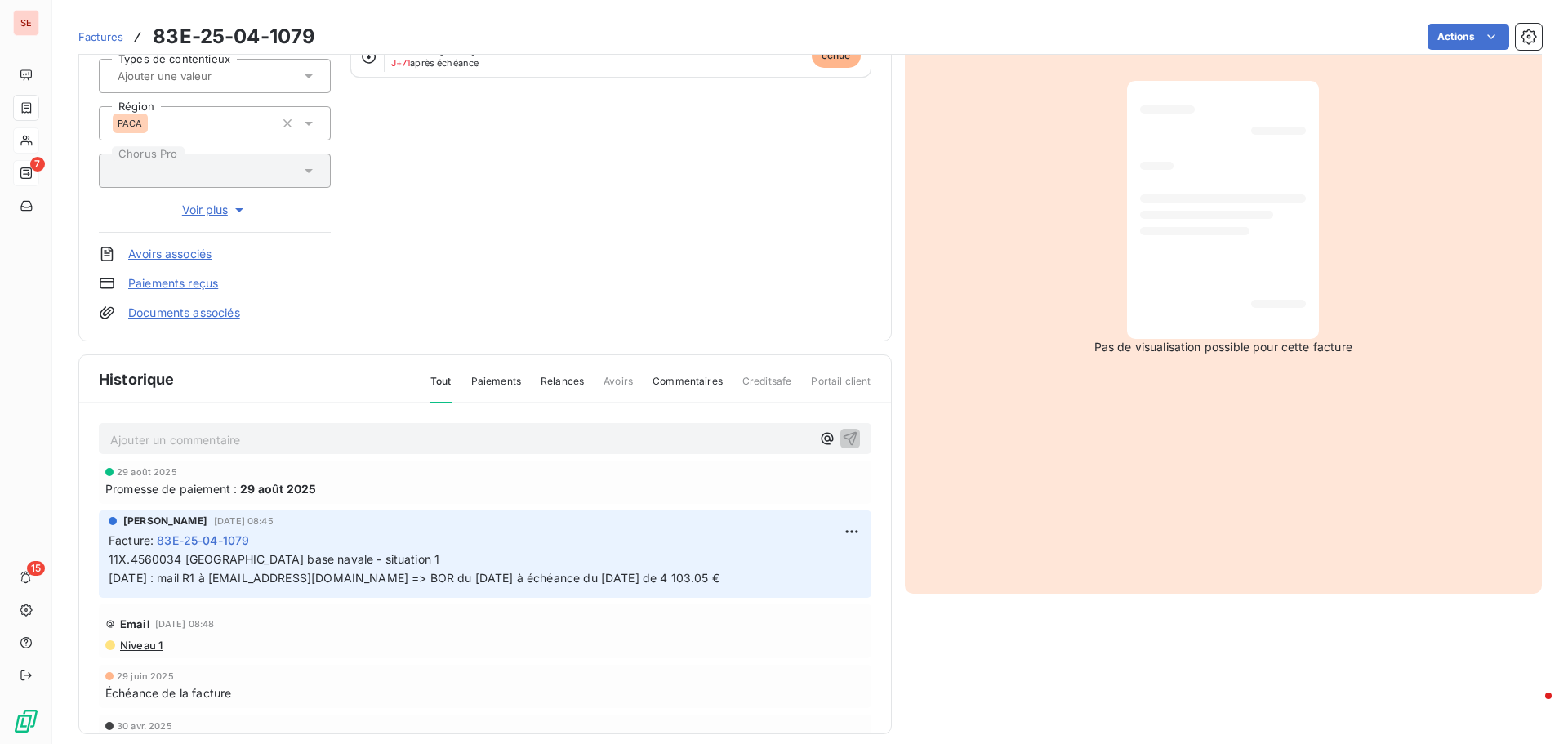
scroll to position [238, 0]
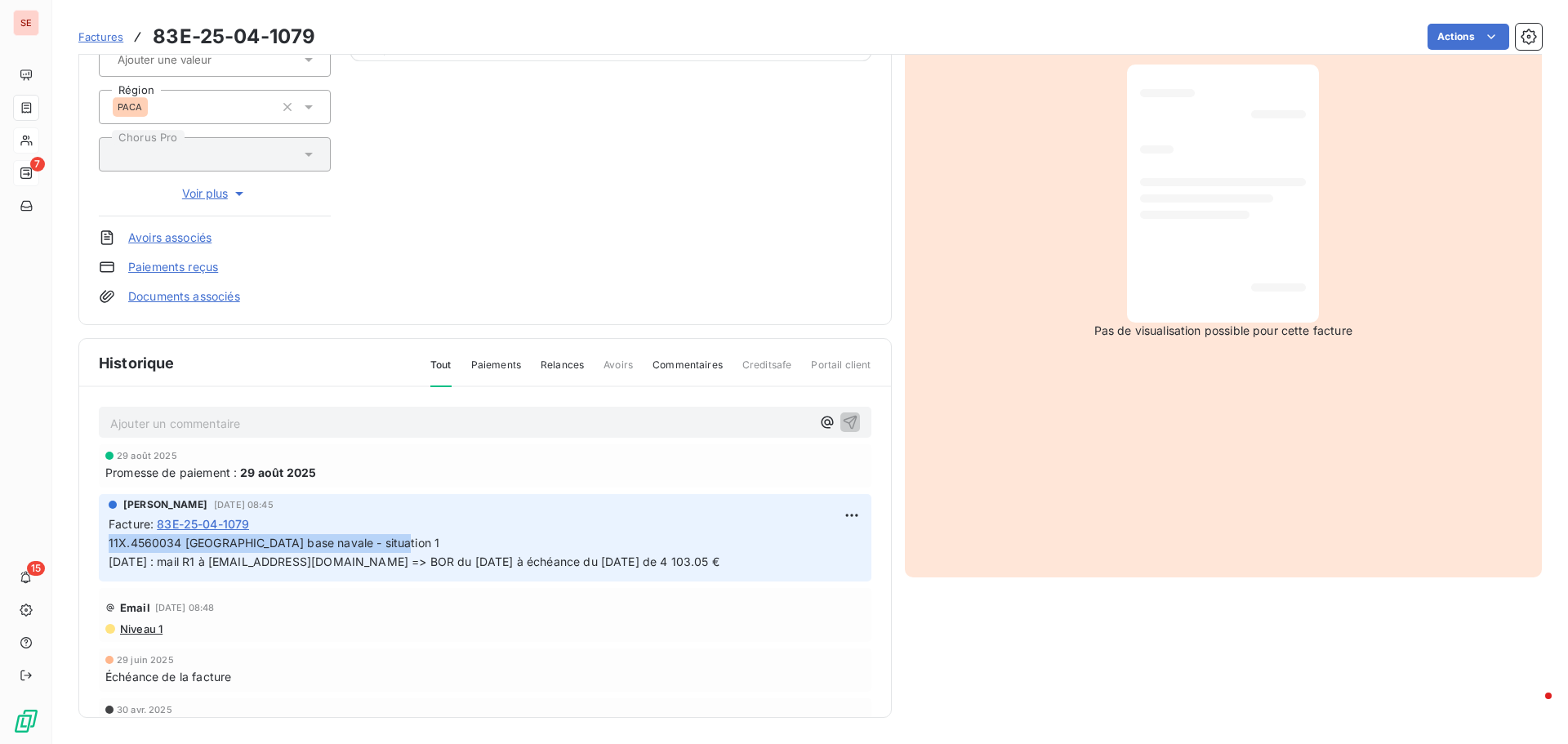
drag, startPoint x: 424, startPoint y: 539, endPoint x: 65, endPoint y: 545, distance: 359.1
click at [65, 545] on section "Factures 83E-25-04-1079 Actions BOUYGUES BATIMENT SUD EST 41BOUYGUESBAT Montant…" at bounding box center [810, 372] width 1516 height 744
copy span "11X.4560034 TOULON Unik base navale - situation 1"
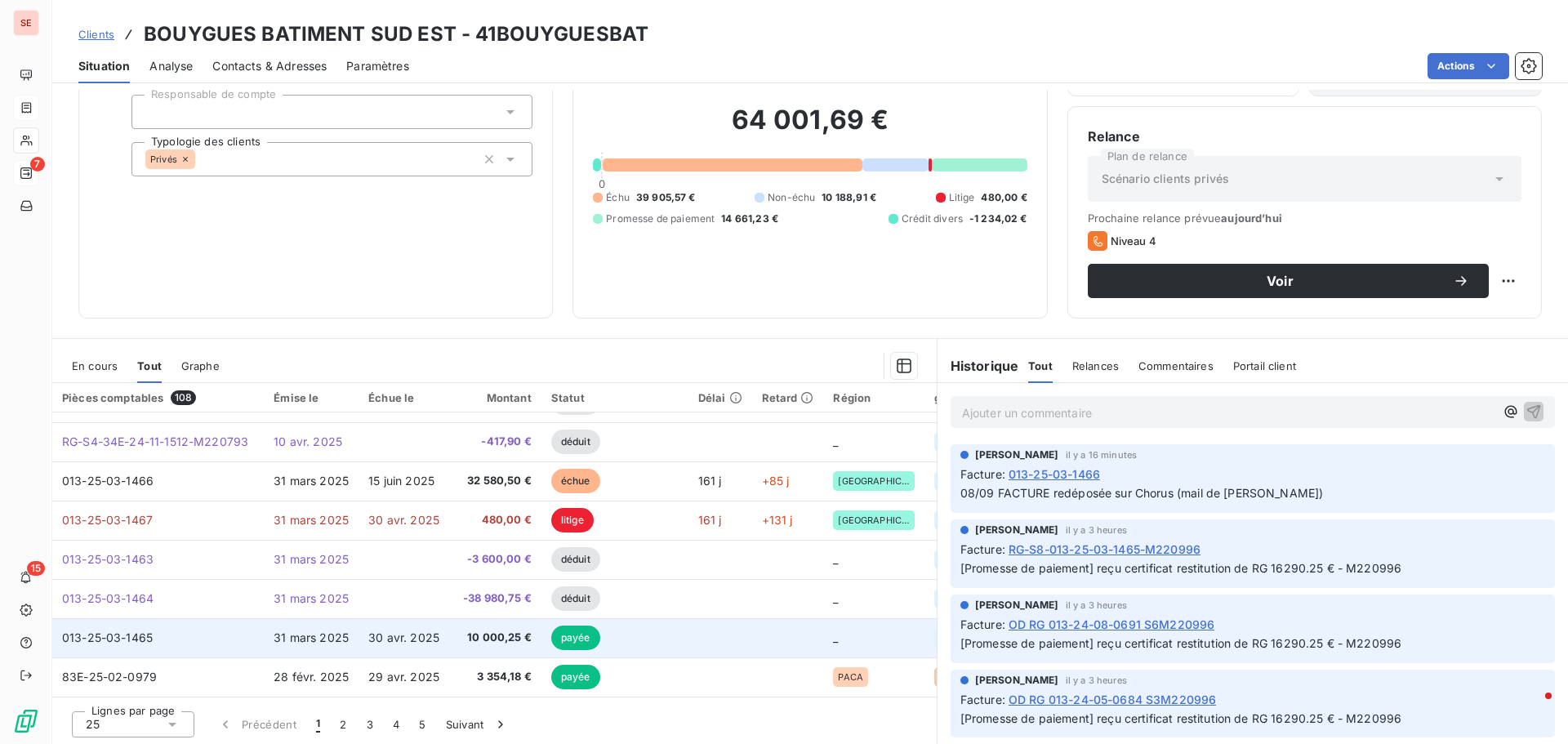
scroll to position [110, 0]
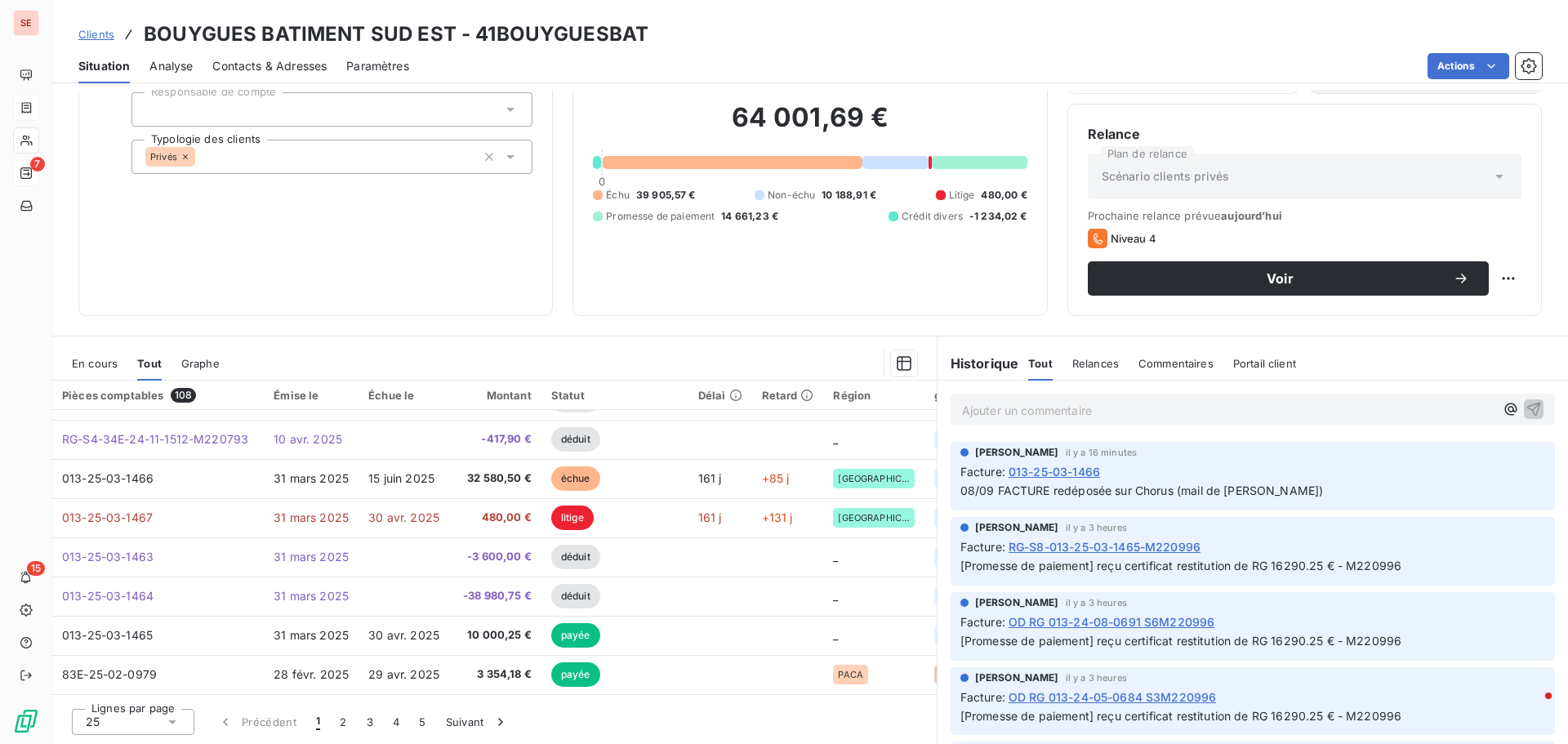
click at [82, 361] on span "En cours" at bounding box center [94, 364] width 46 height 13
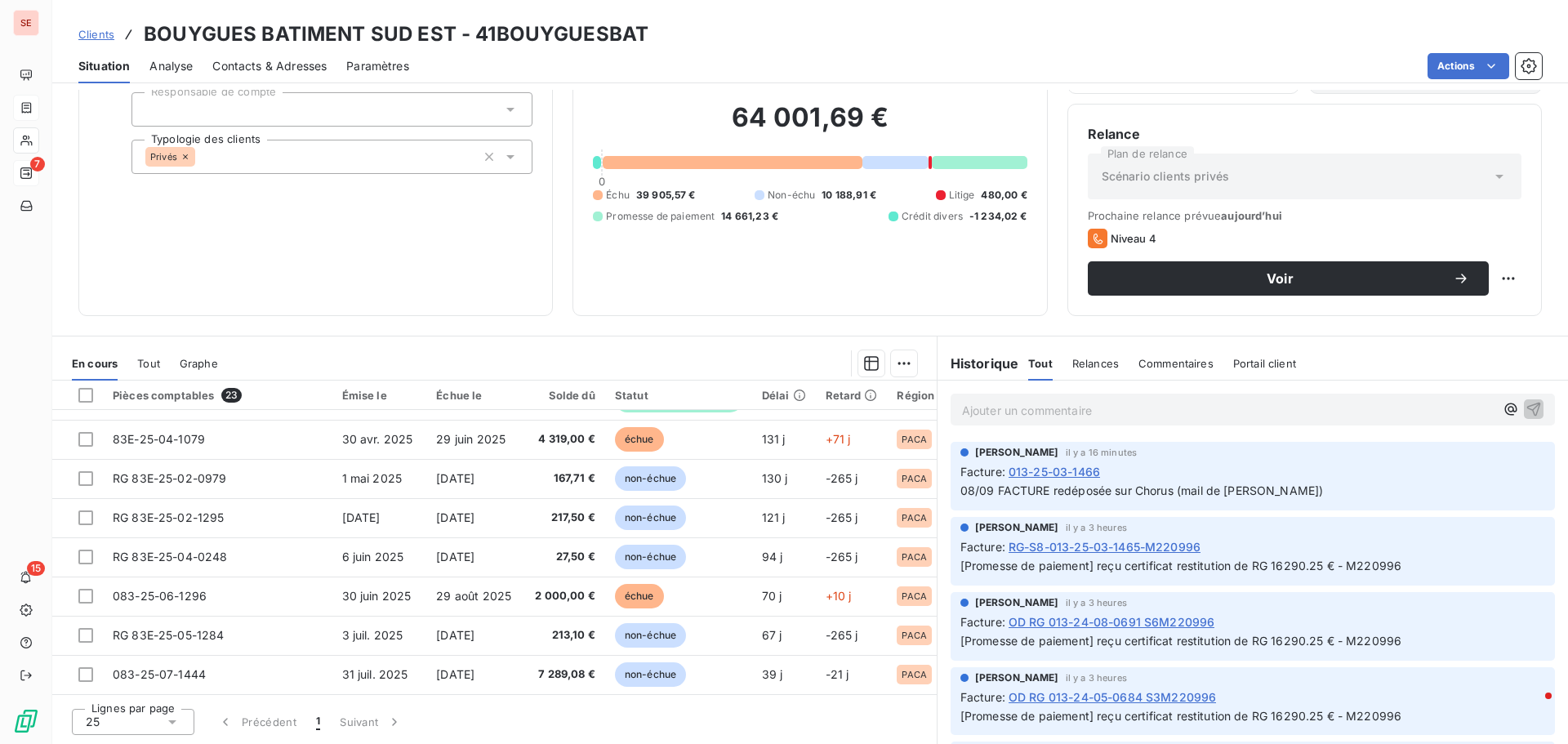
scroll to position [624, 0]
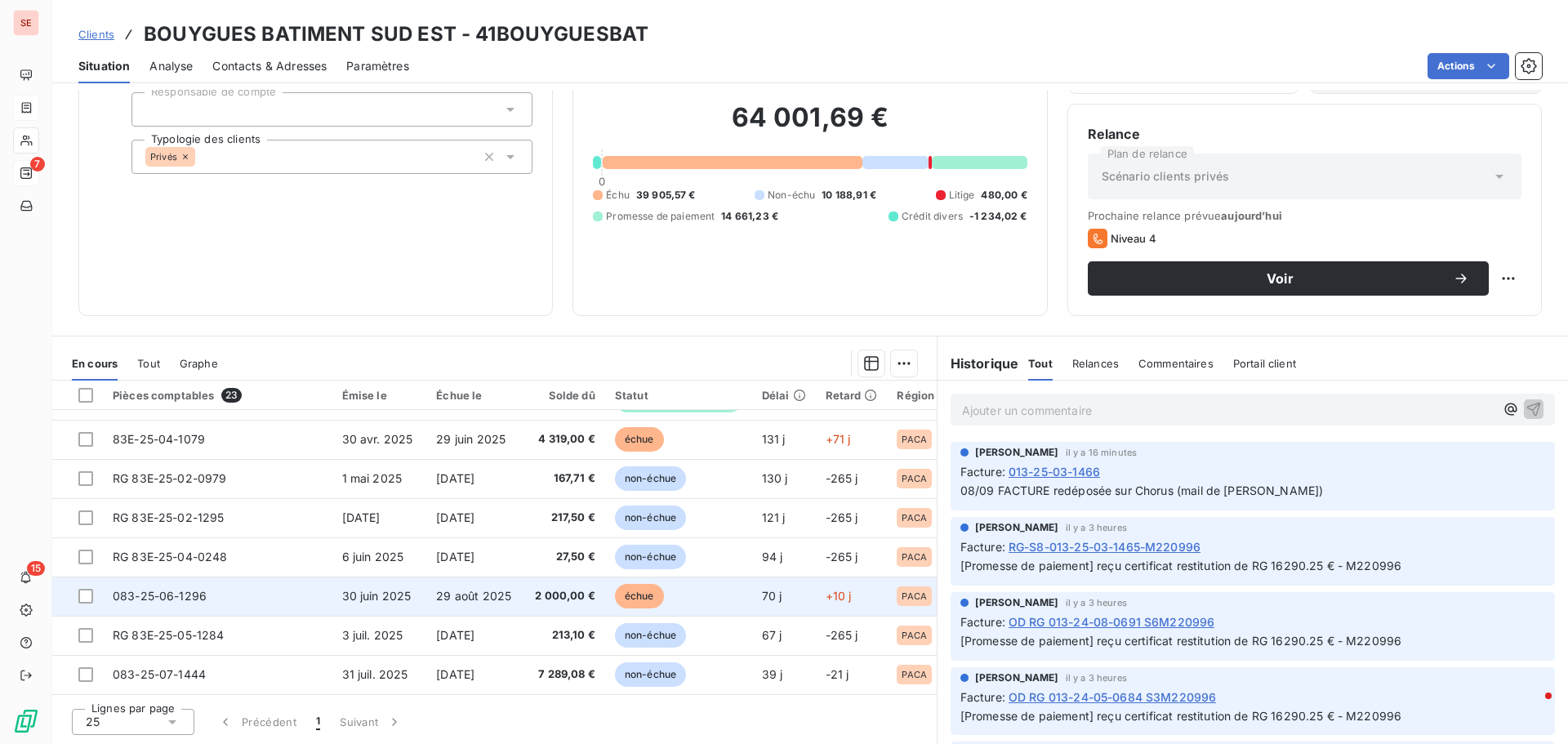
click at [296, 595] on td "083-25-06-1296" at bounding box center [218, 597] width 229 height 39
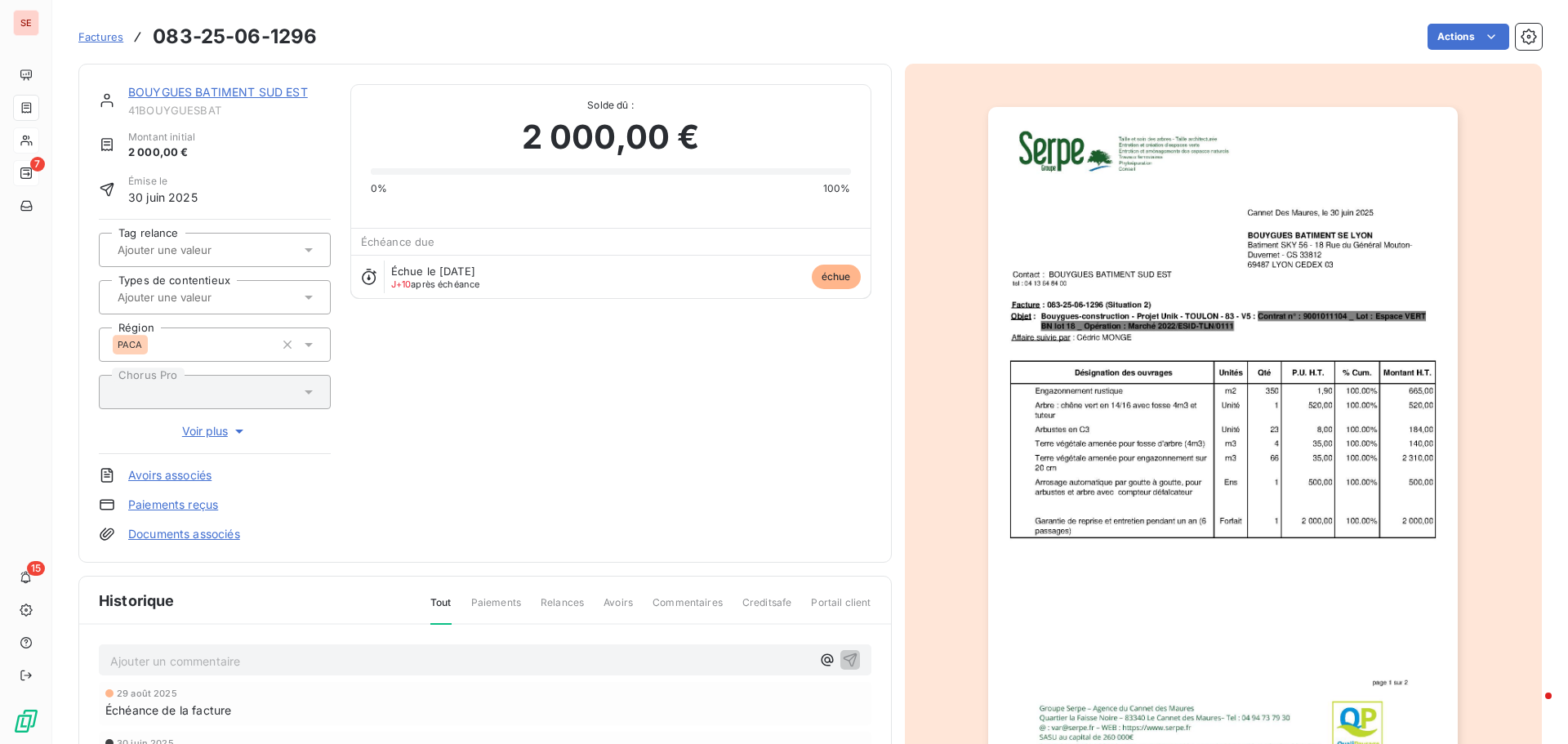
click at [229, 665] on p "Ajouter un commentaire ﻿" at bounding box center [461, 661] width 701 height 20
click at [401, 656] on p "11X.4560034 TOULON Unik base navale - situation 1" at bounding box center [461, 660] width 701 height 19
click at [844, 664] on icon "button" at bounding box center [850, 659] width 17 height 17
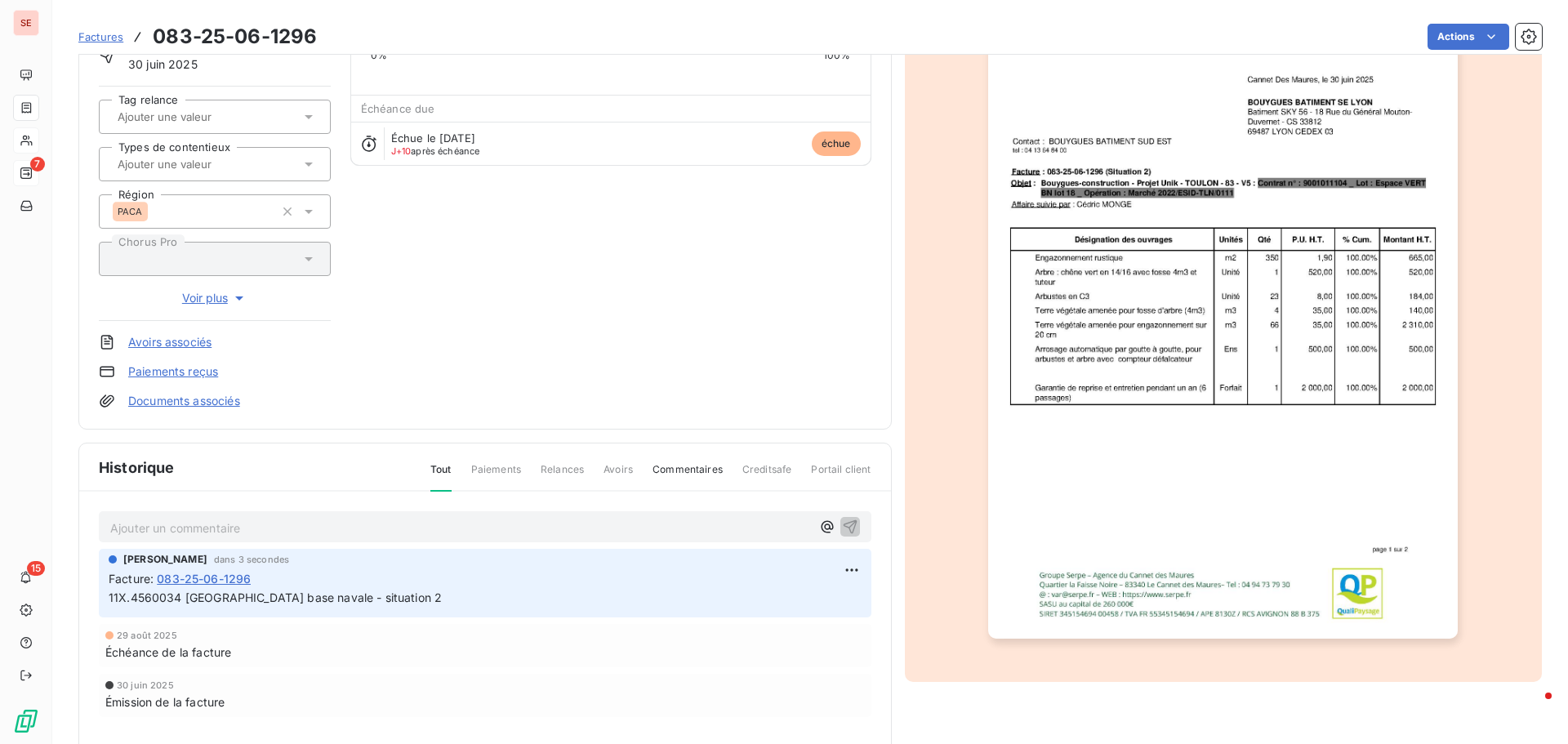
scroll to position [165, 0]
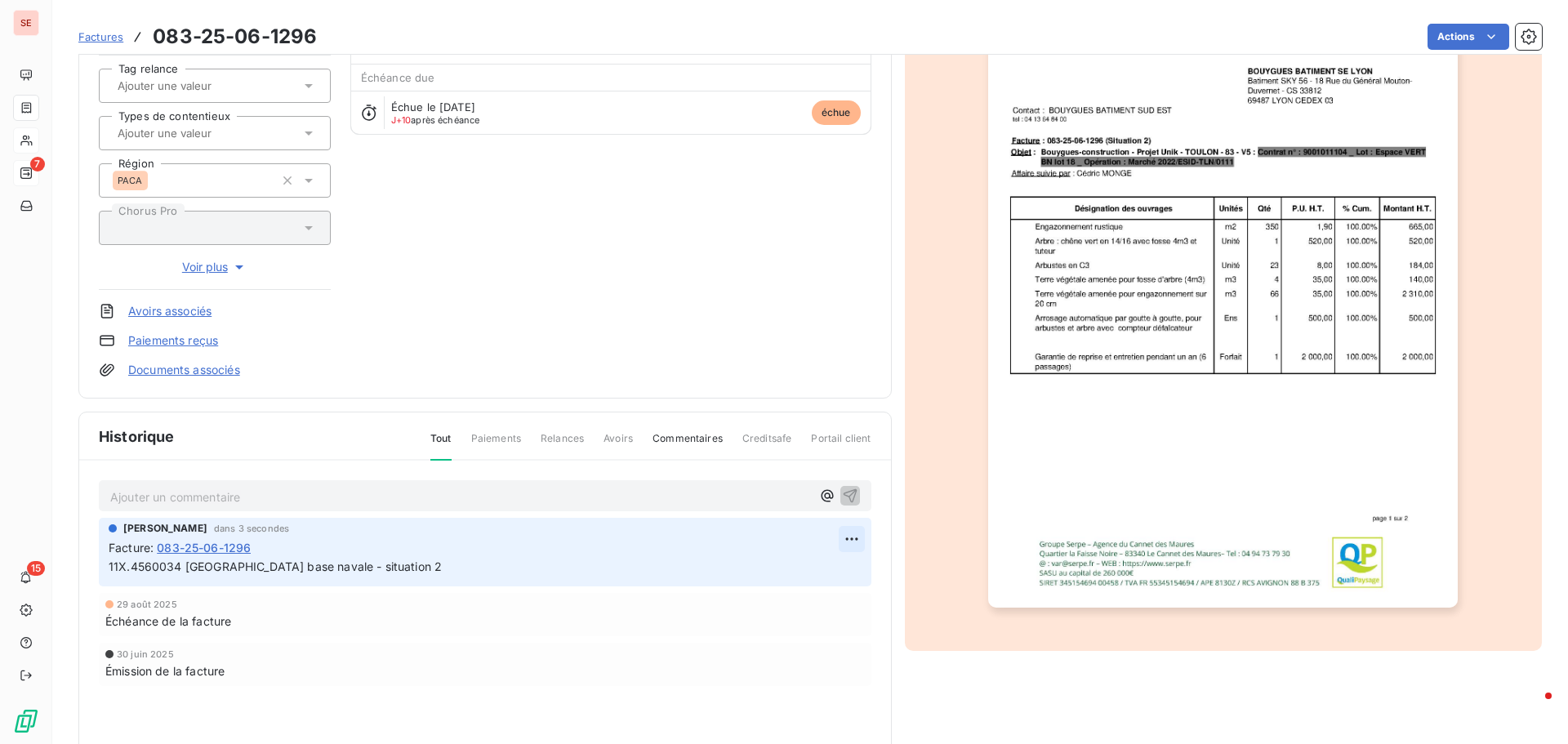
click at [848, 539] on html "SE 7 15 Factures 083-25-06-1296 Actions BOUYGUES BATIMENT SUD EST 41BOUYGUESBAT…" at bounding box center [784, 372] width 1568 height 744
click at [810, 568] on div "Editer" at bounding box center [807, 575] width 92 height 26
drag, startPoint x: 343, startPoint y: 567, endPoint x: 444, endPoint y: 563, distance: 101.1
click at [444, 563] on p "11X.4560034 TOULON Unik base navale - situation 2" at bounding box center [474, 567] width 731 height 19
click at [844, 568] on icon "button" at bounding box center [852, 567] width 17 height 17
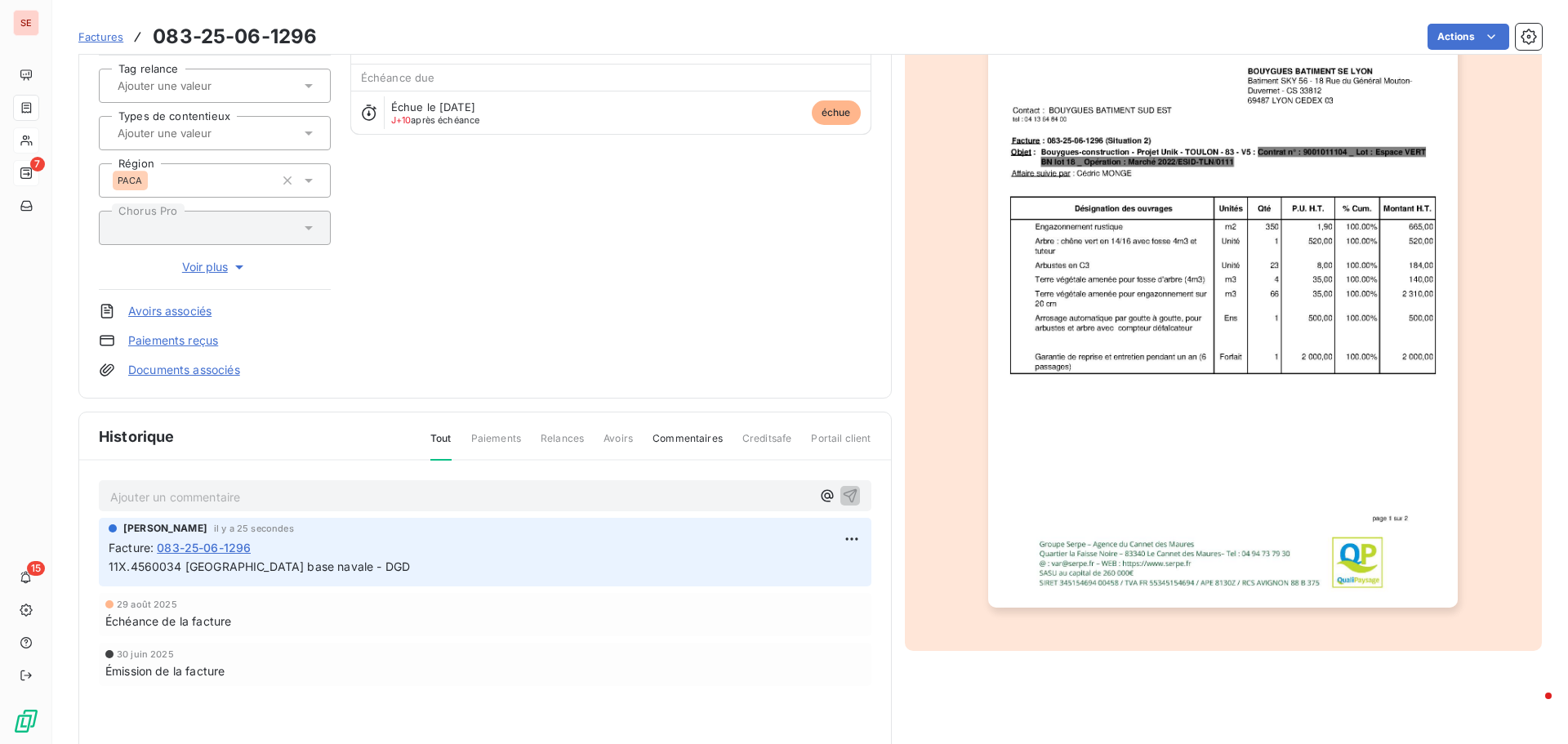
scroll to position [0, 0]
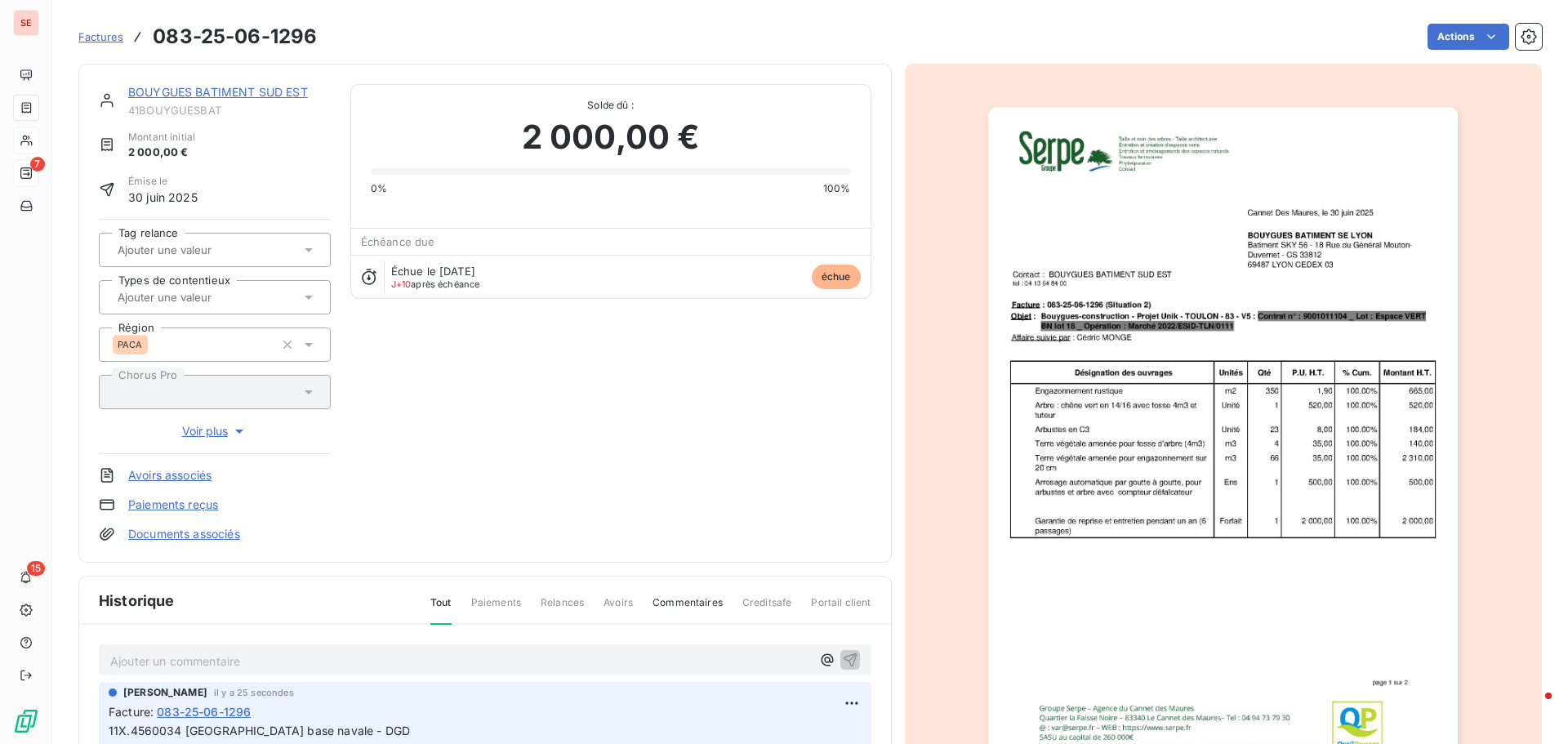
click at [222, 538] on link "Documents associés" at bounding box center [184, 534] width 112 height 17
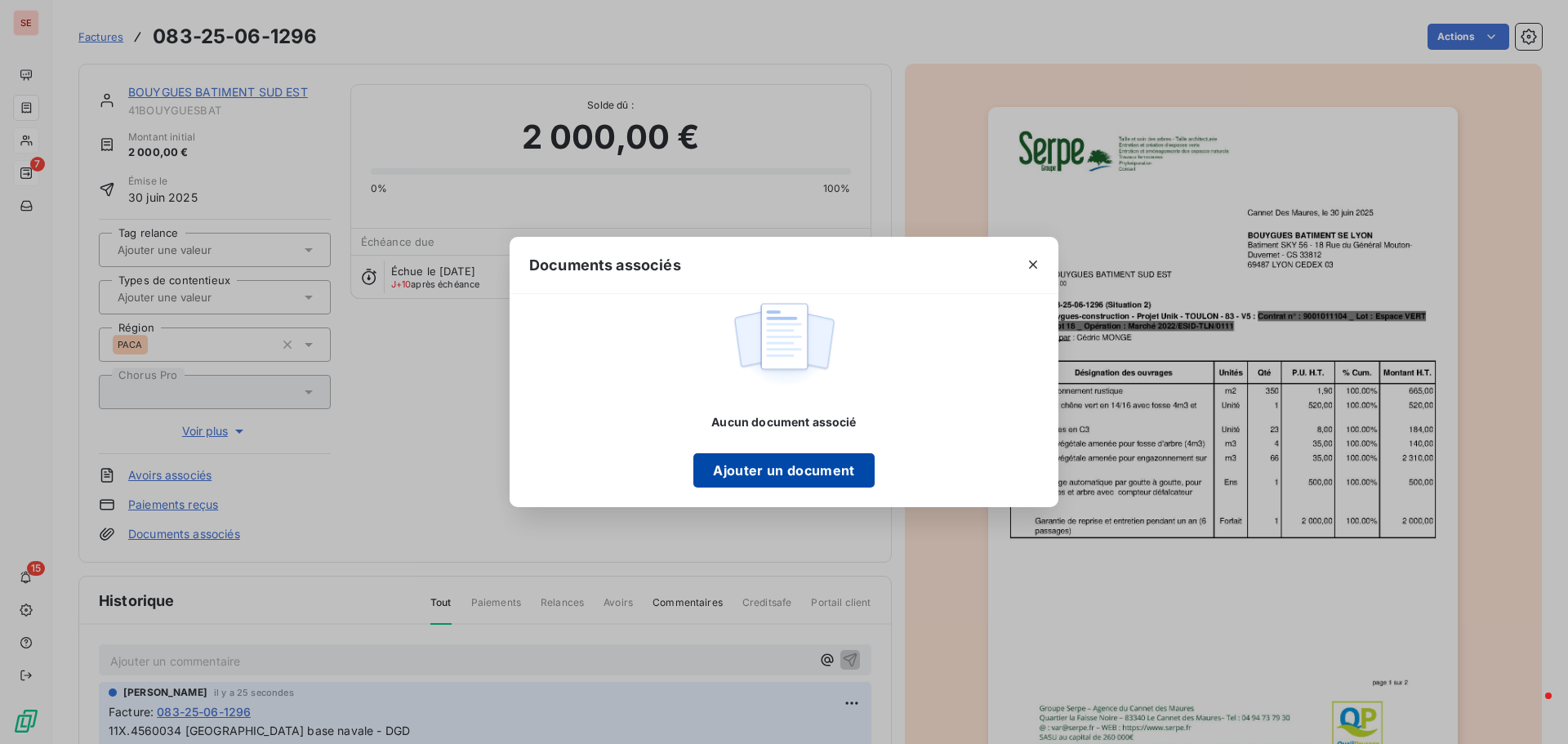
click at [739, 478] on button "Ajouter un document" at bounding box center [784, 470] width 181 height 34
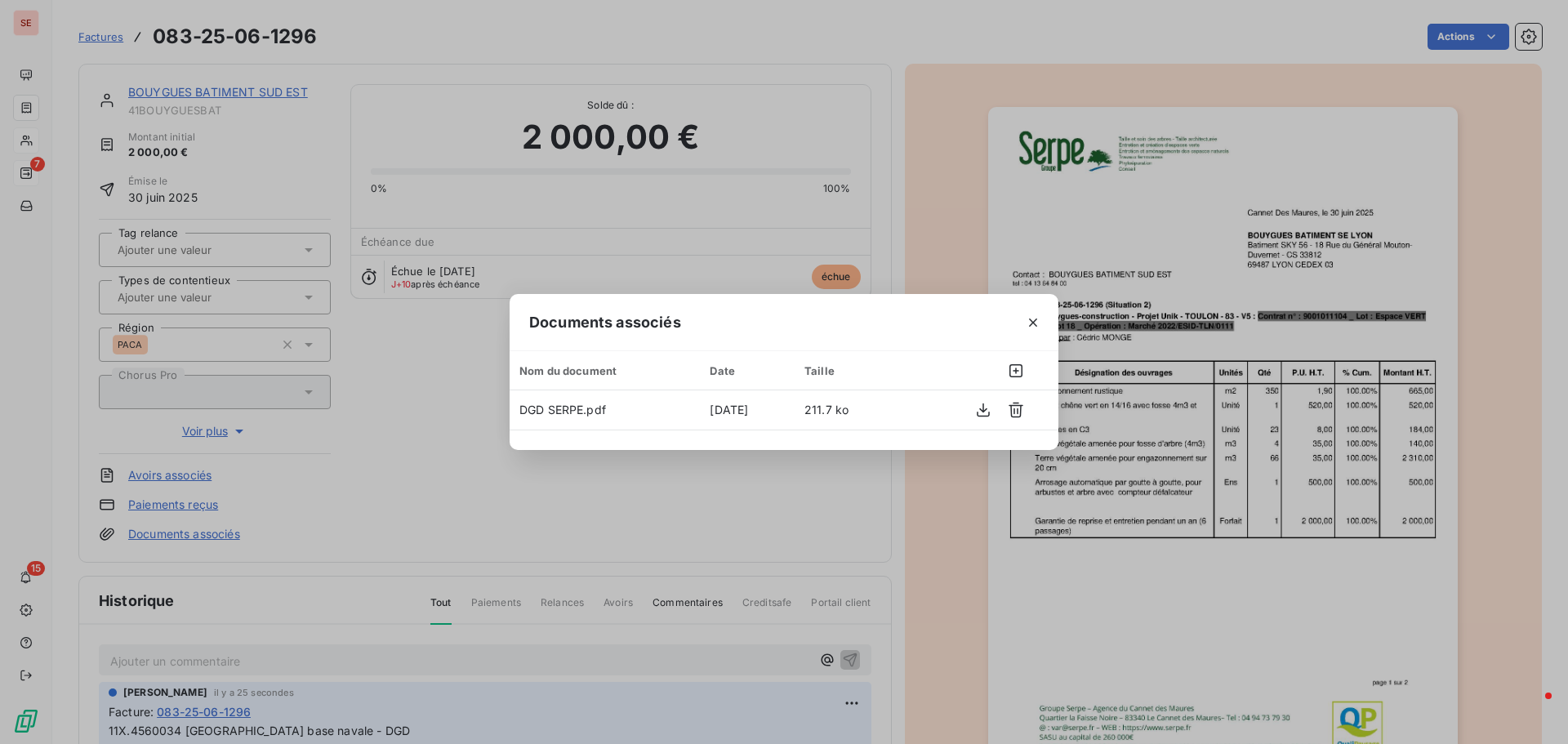
click at [246, 392] on div "Documents associés Nom du document Date Taille DGD SERPE.pdf 8 sept. 2025 211.7…" at bounding box center [784, 372] width 1568 height 744
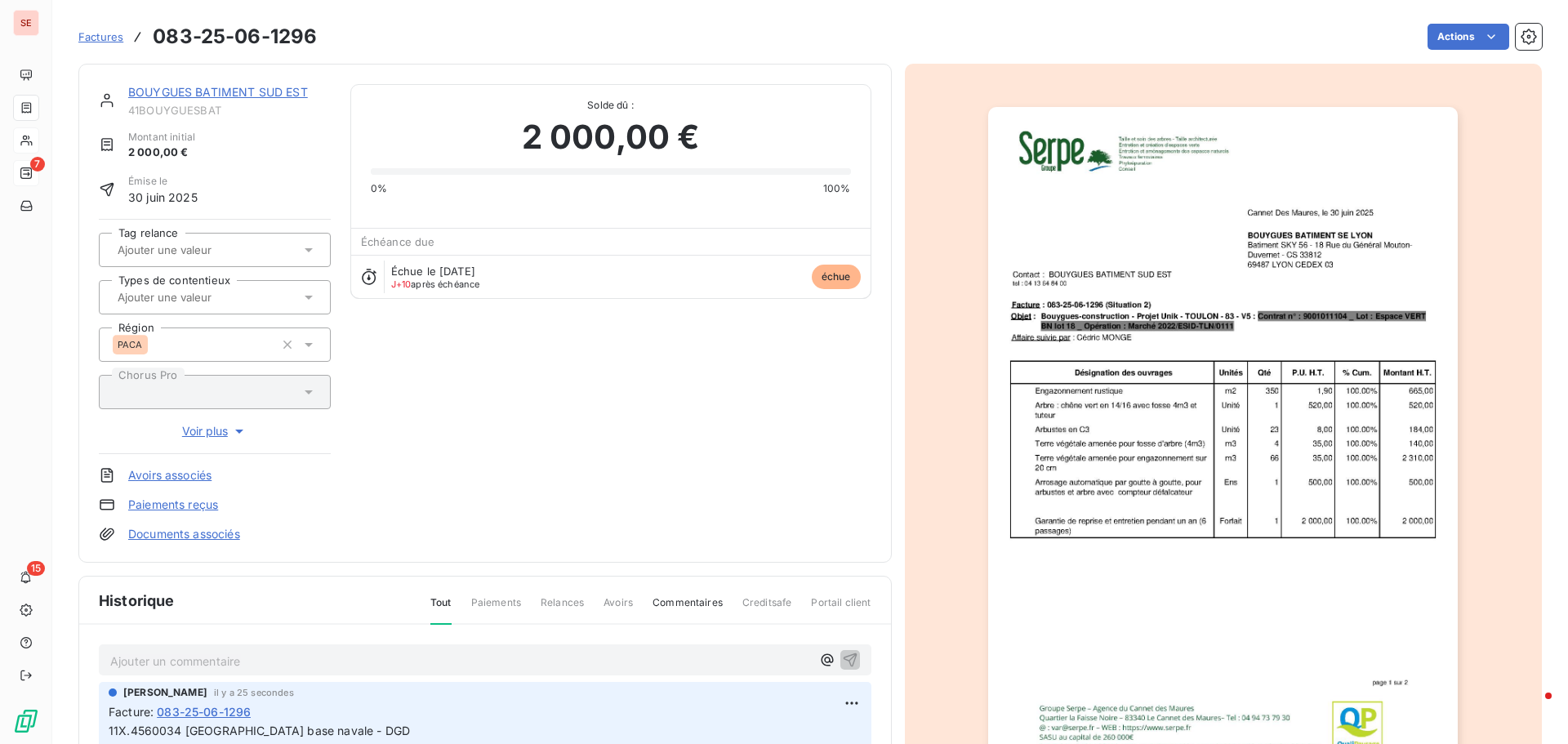
click at [182, 541] on link "Documents associés" at bounding box center [184, 534] width 112 height 17
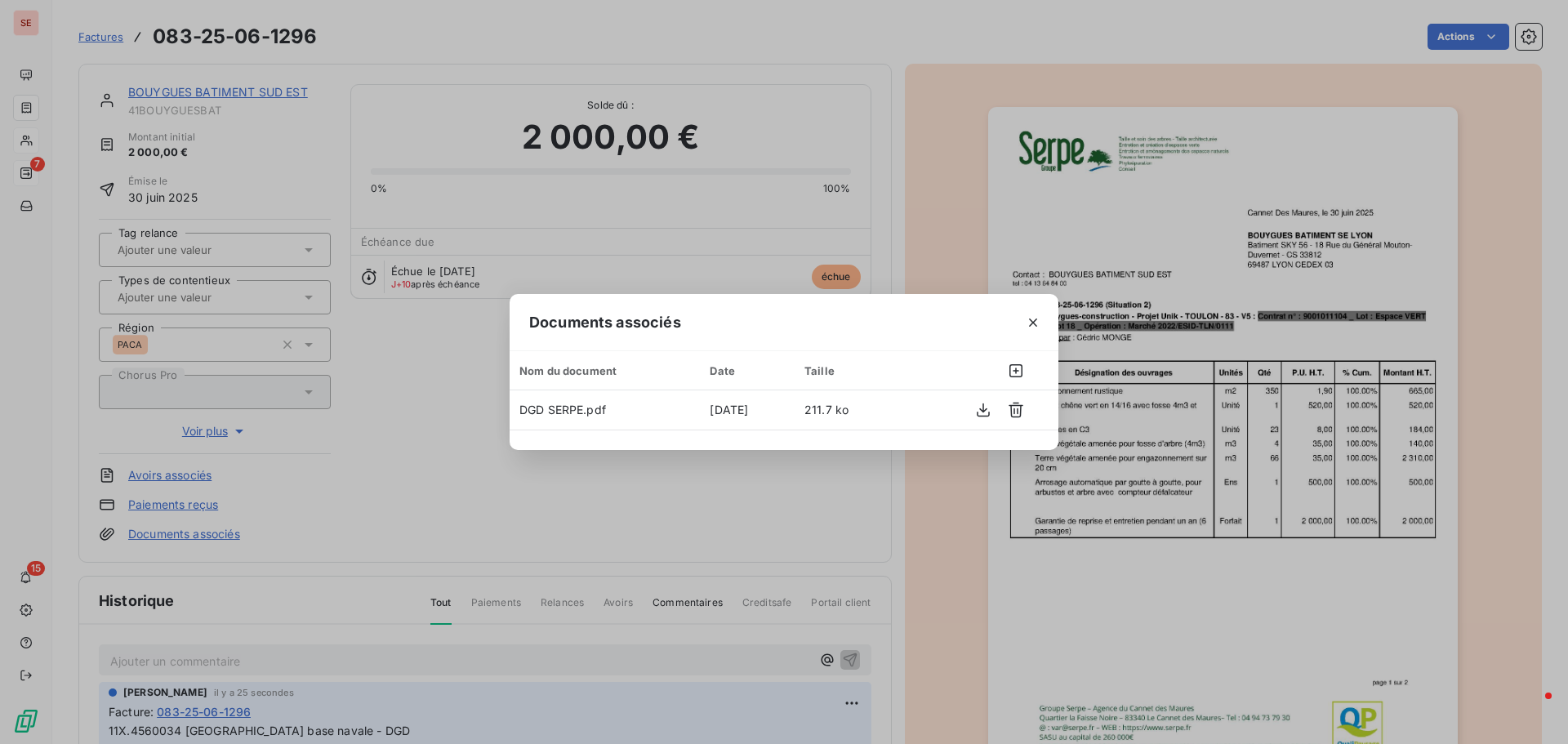
click at [1178, 259] on div "Documents associés Nom du document Date Taille DGD SERPE.pdf 8 sept. 2025 211.7…" at bounding box center [784, 372] width 1568 height 744
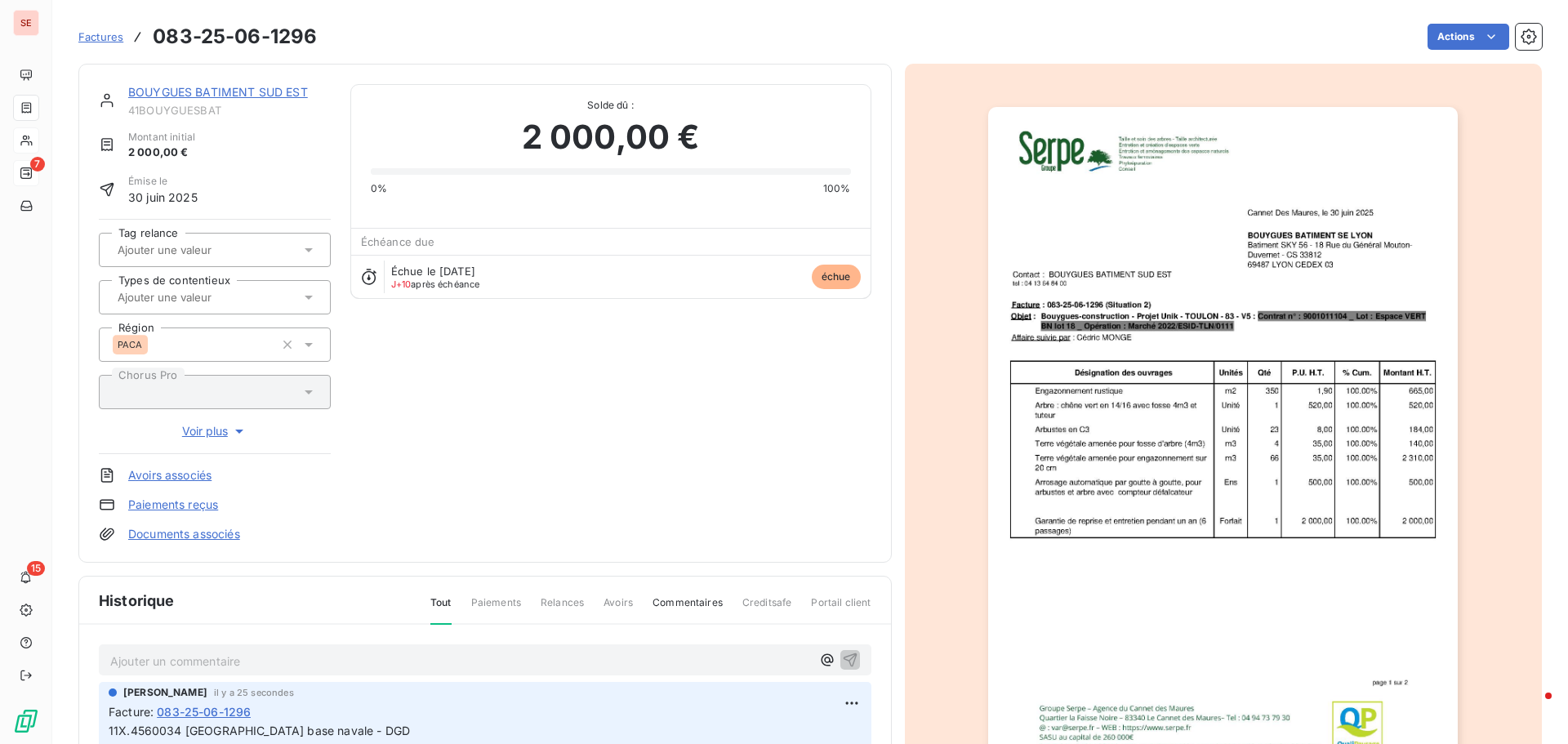
click at [202, 533] on link "Documents associés" at bounding box center [184, 534] width 112 height 17
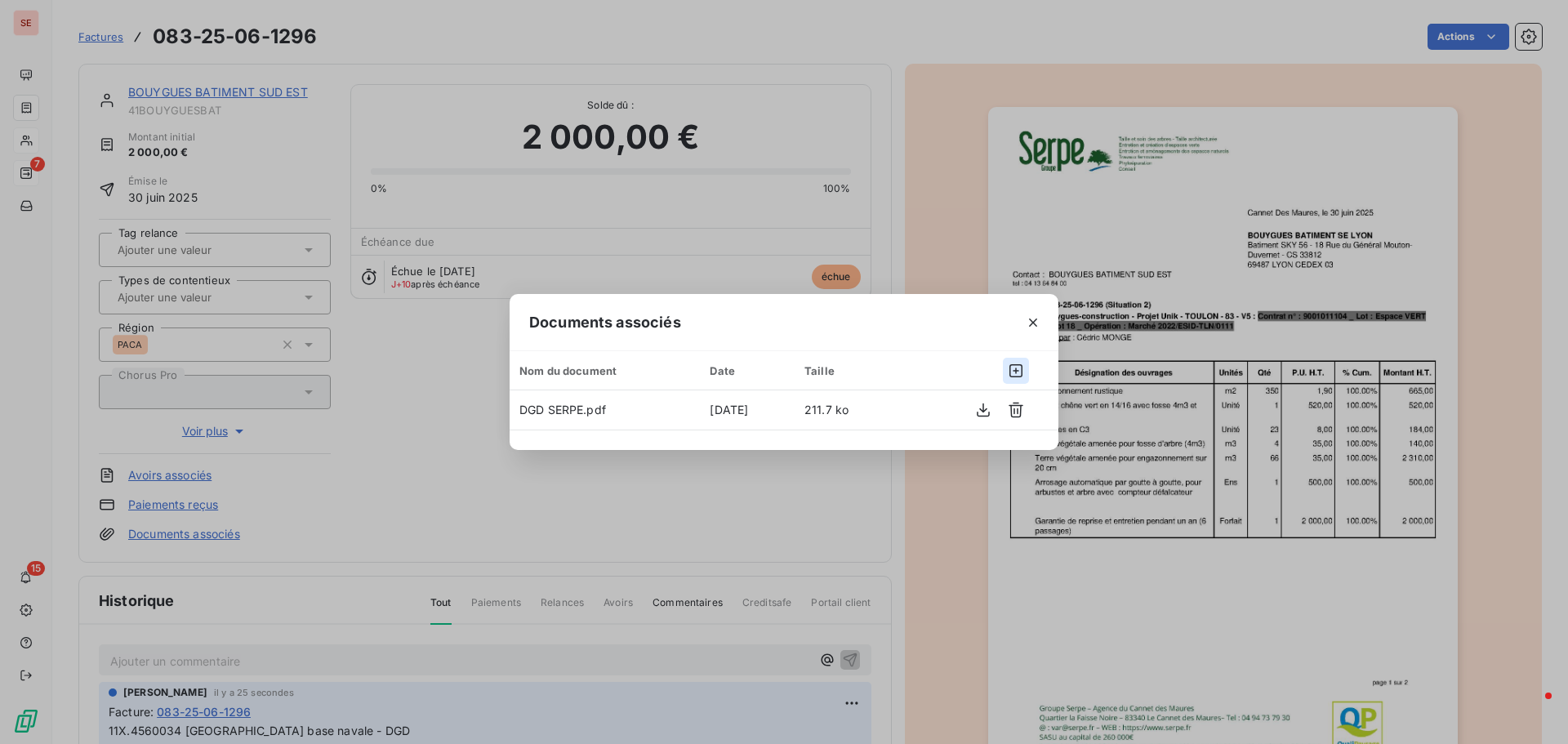
click at [1017, 372] on icon "button" at bounding box center [1016, 371] width 13 height 13
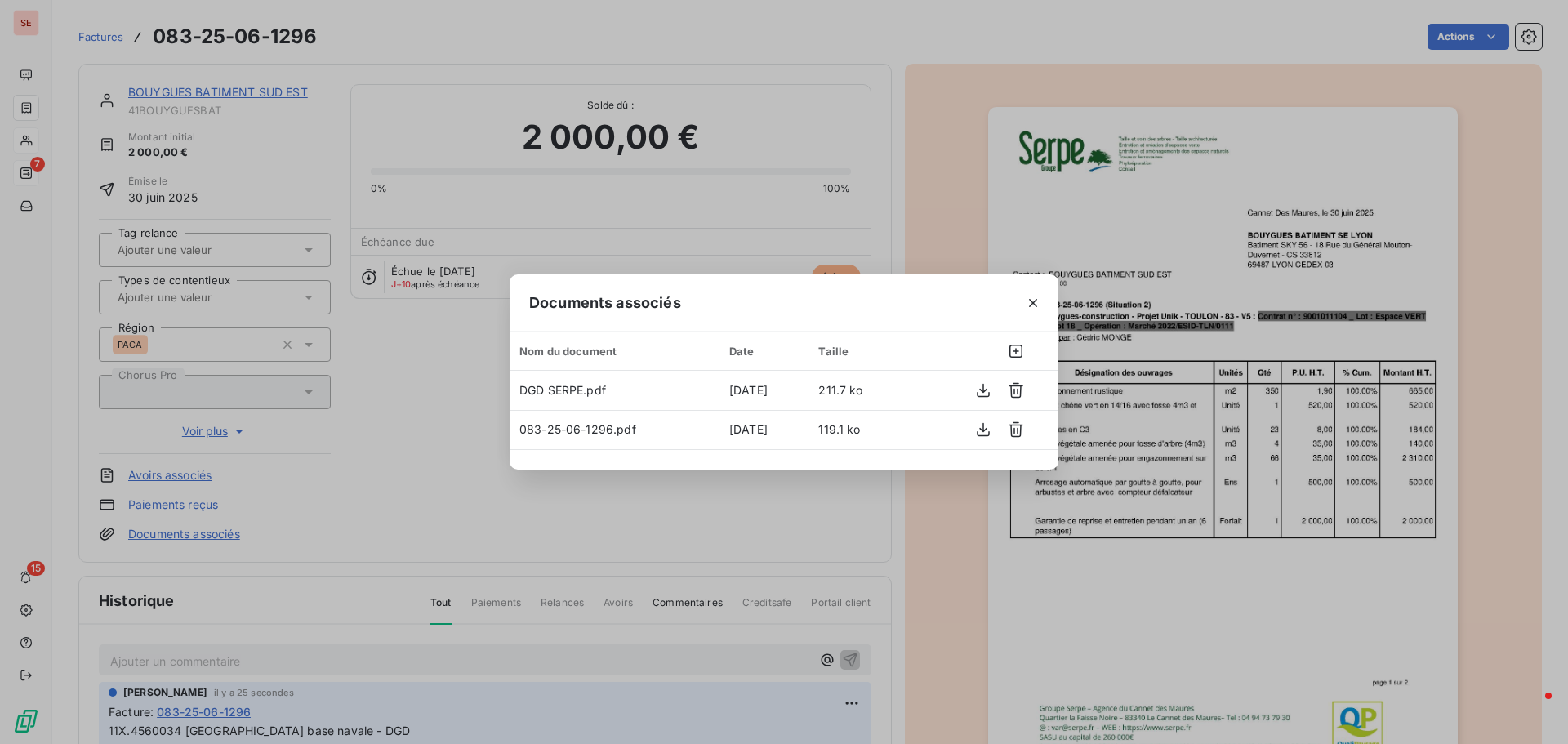
click at [1077, 523] on div "Documents associés Nom du document Date Taille DGD SERPE.pdf 8 sept. 2025 211.7…" at bounding box center [784, 372] width 1568 height 744
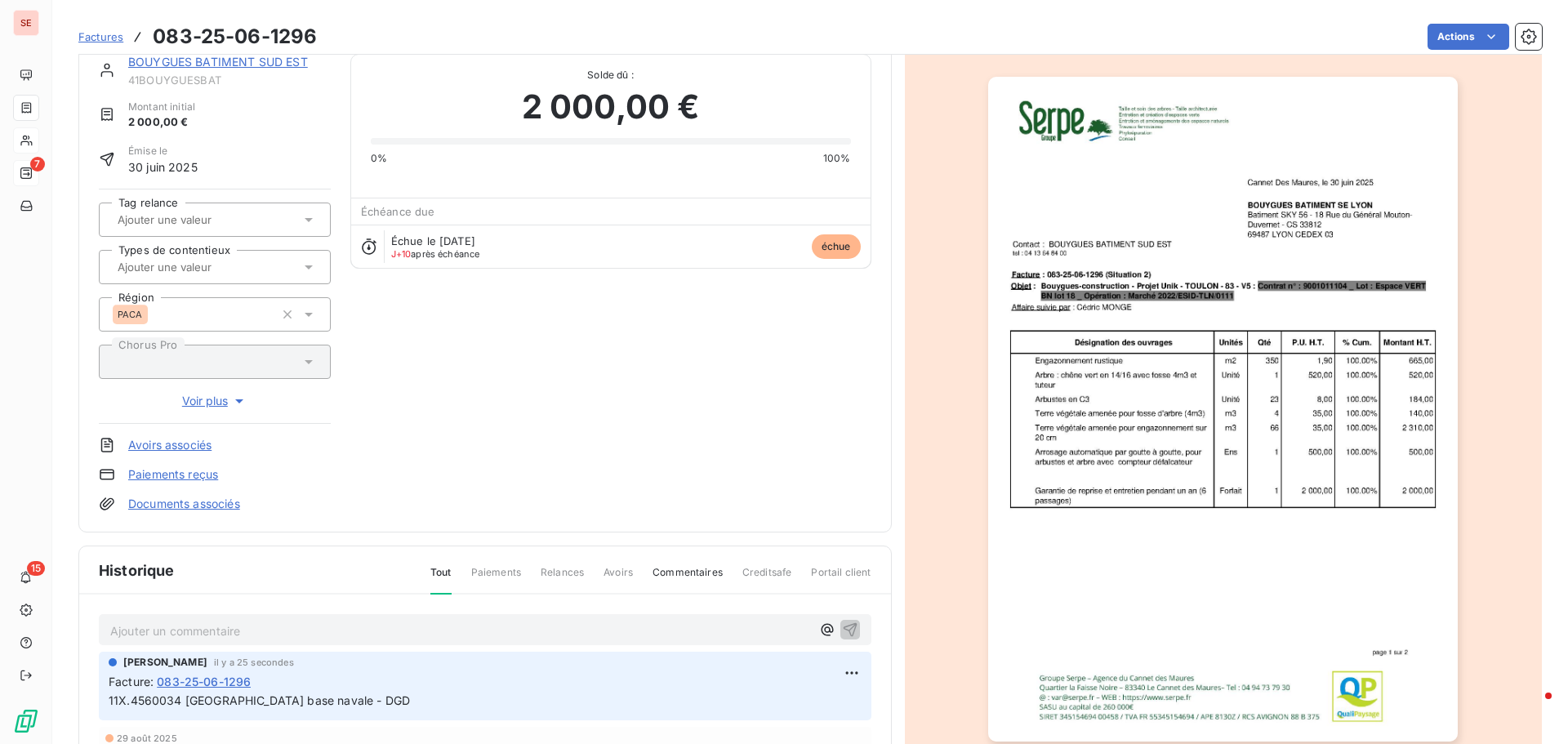
scroll to position [165, 0]
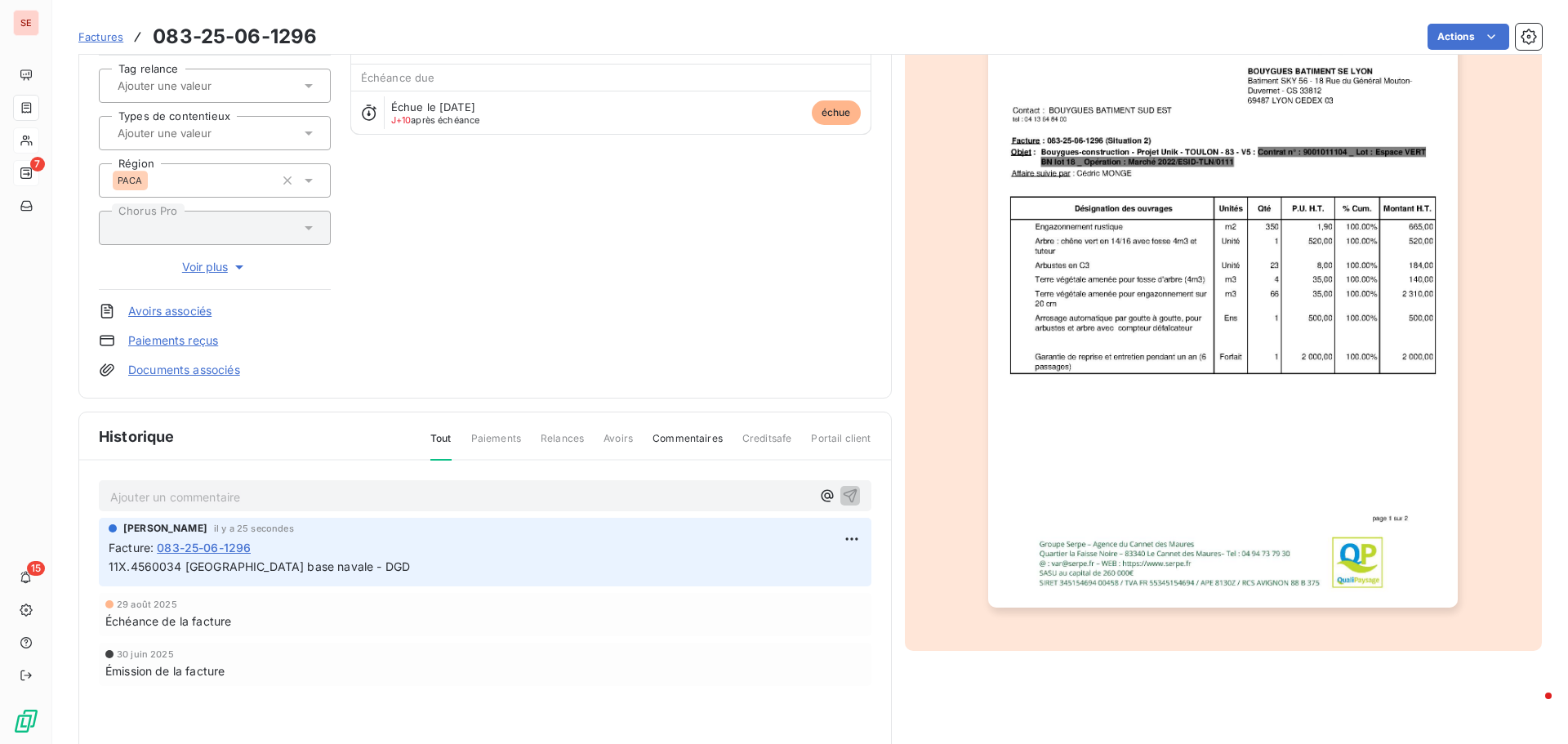
click at [197, 569] on span "11X.4560034 TOULON Unik base navale - DGD" at bounding box center [259, 567] width 302 height 14
click at [199, 569] on span "11X.4560034 TOULON Unik base navale - DGD" at bounding box center [259, 567] width 302 height 14
copy div "11X.4560034 TOULON Unik base navale - DGD"
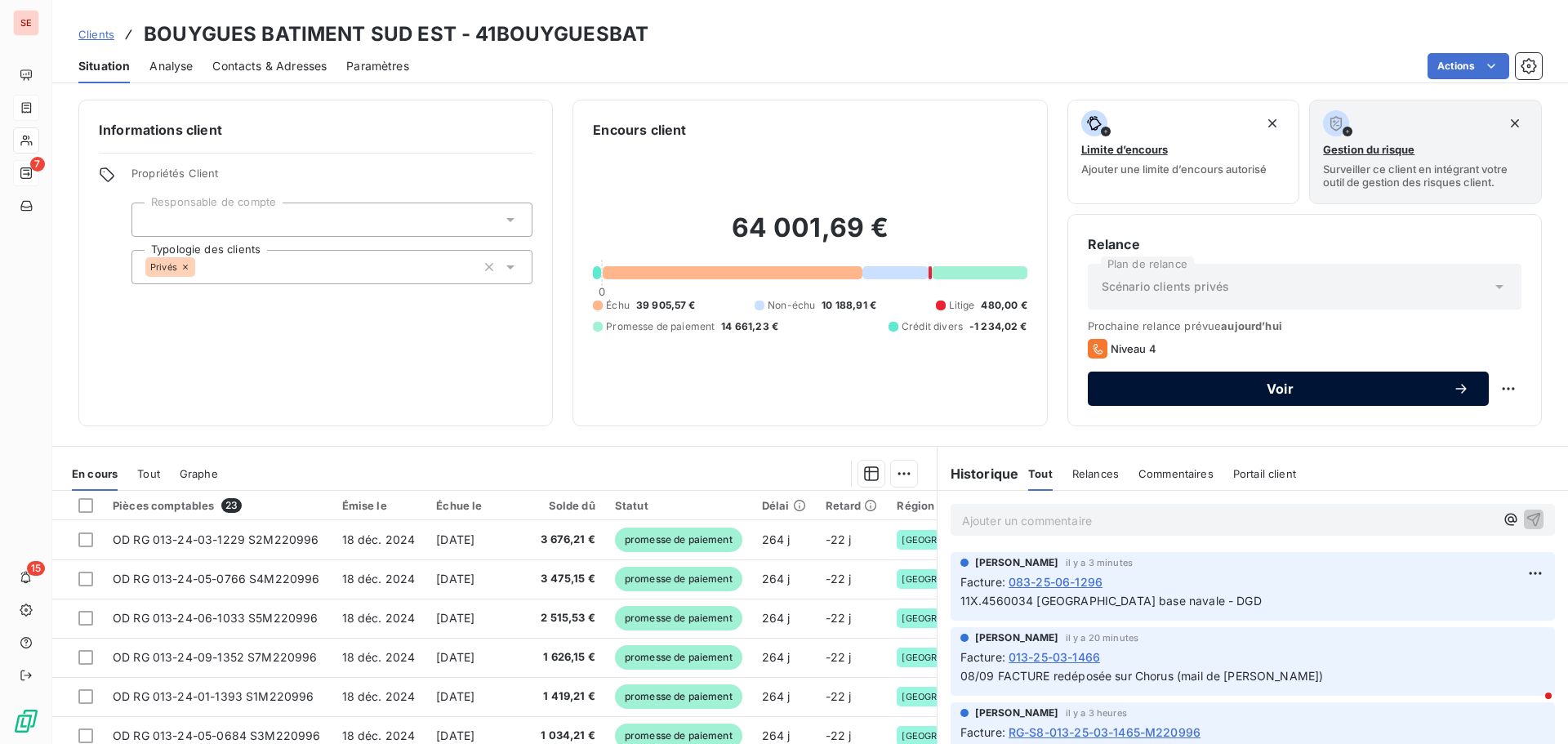
click at [1257, 389] on span "Voir" at bounding box center [1280, 388] width 346 height 13
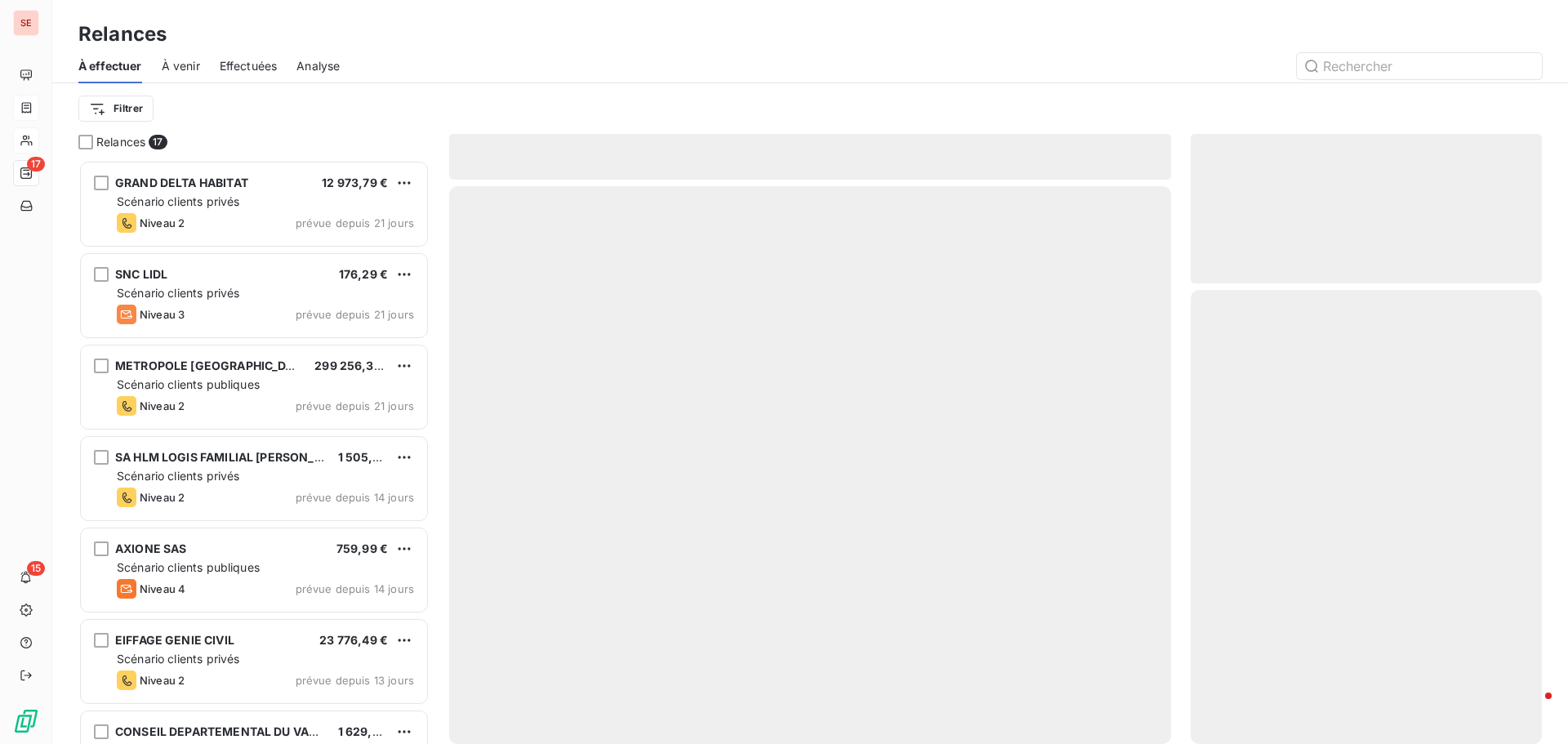
scroll to position [572, 339]
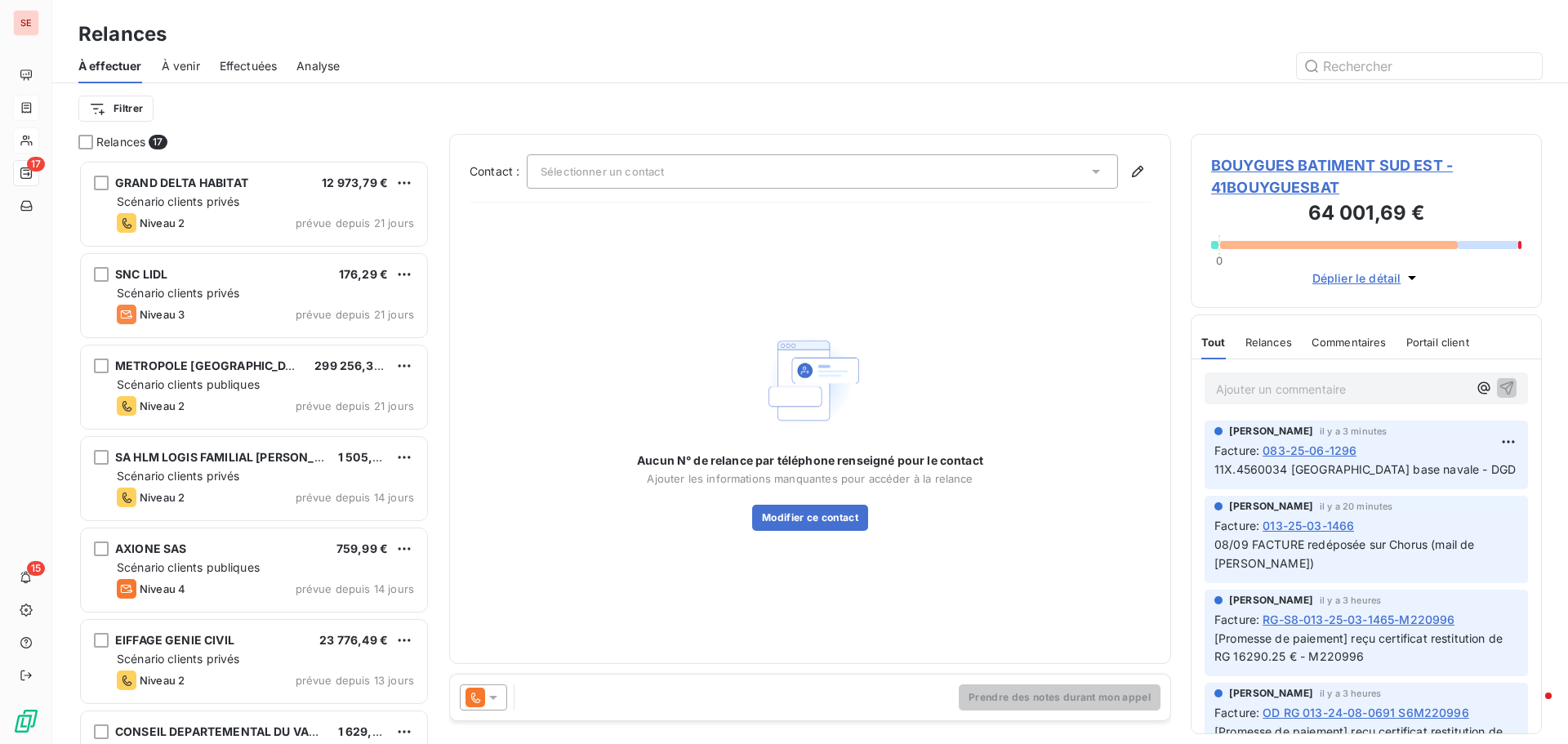
click at [662, 178] on div "Sélectionner un contact" at bounding box center [822, 171] width 591 height 34
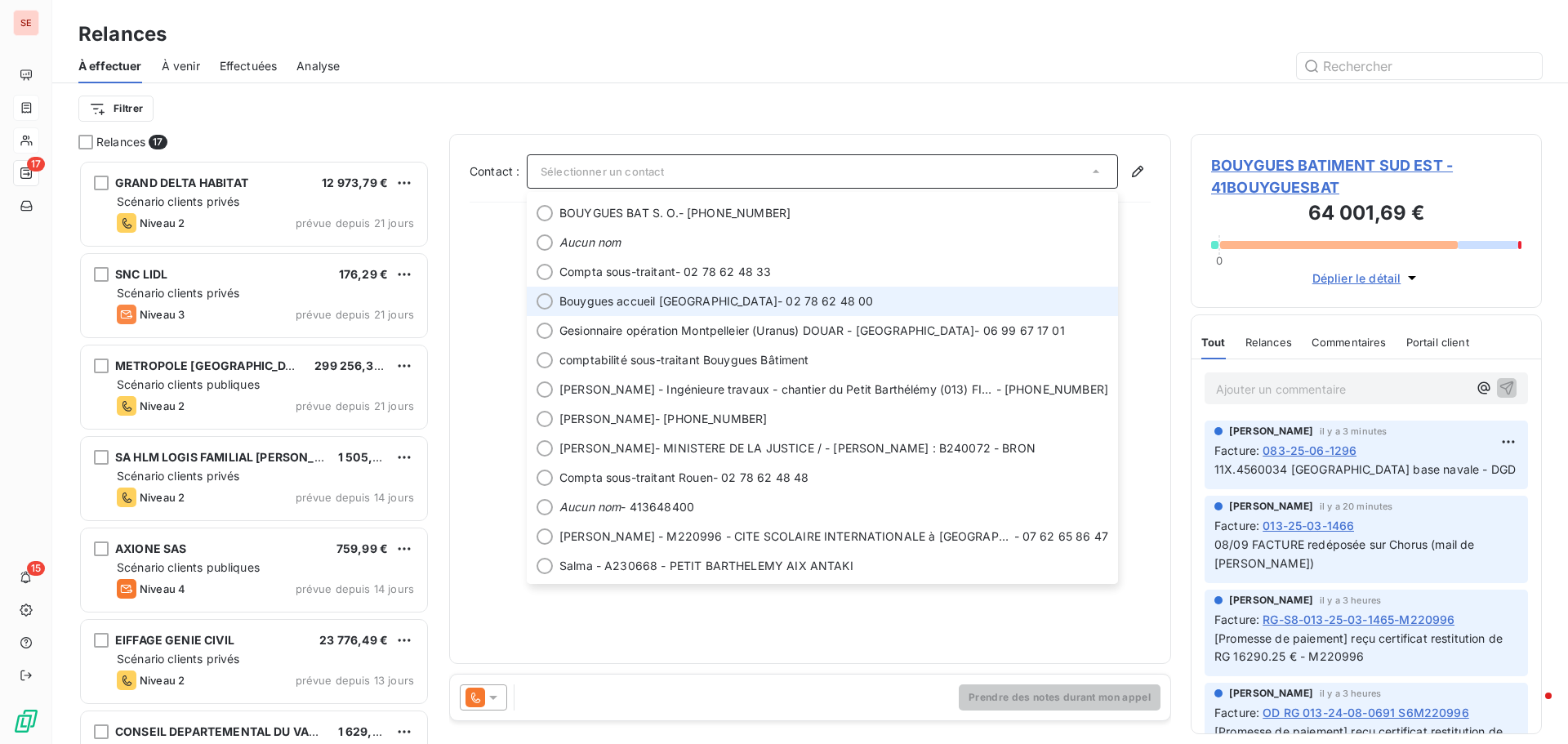
scroll to position [0, 0]
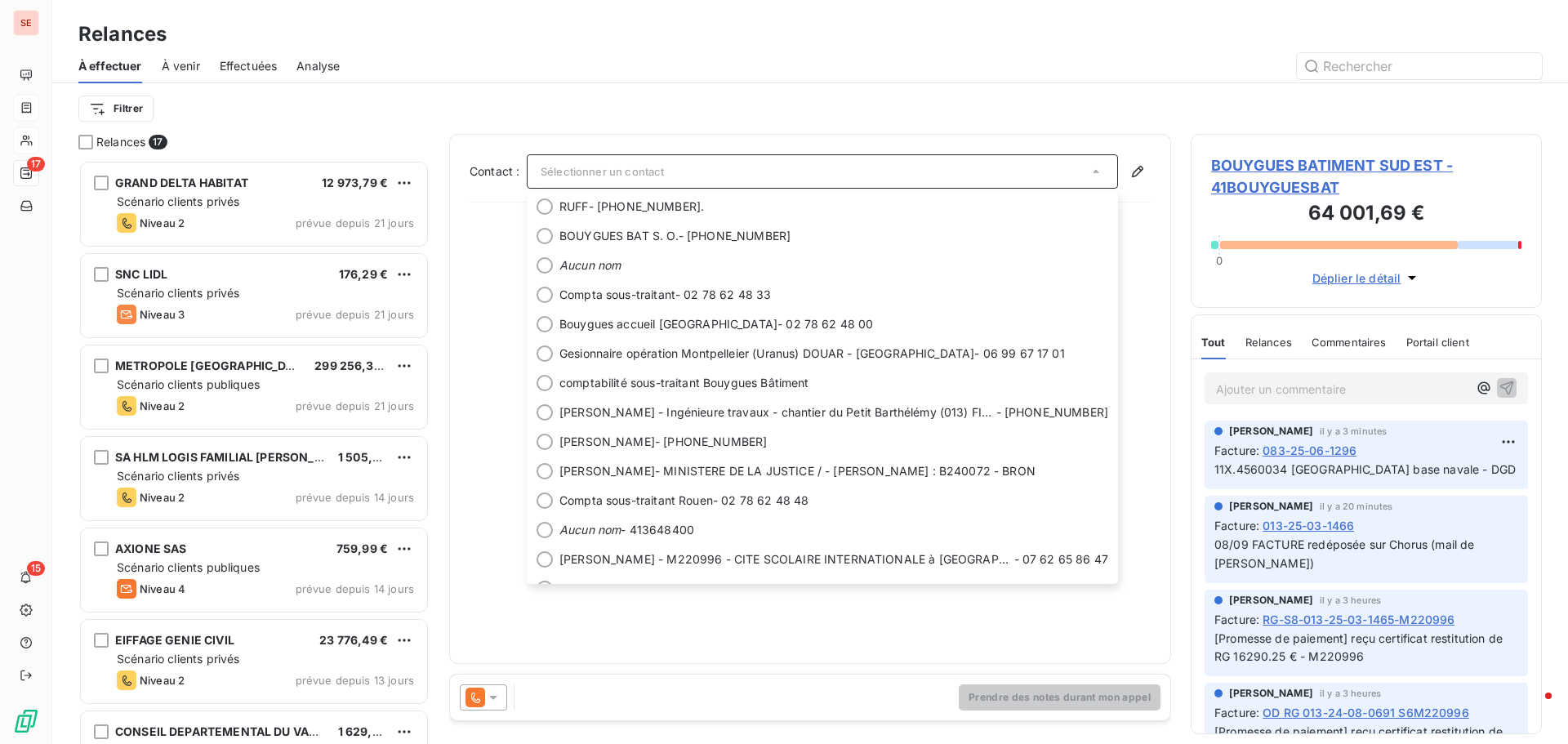
click at [496, 695] on icon at bounding box center [493, 697] width 17 height 17
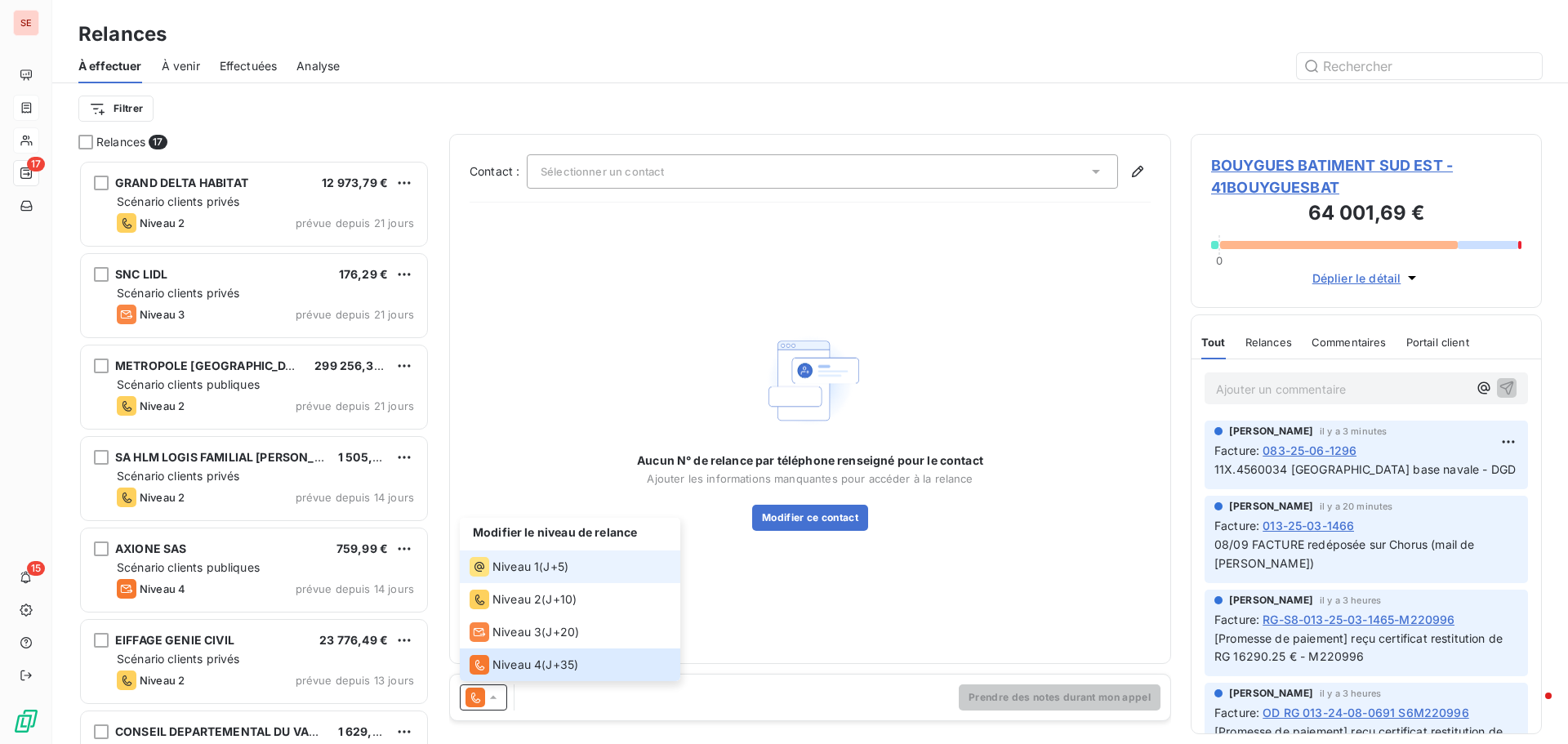
click at [522, 567] on span "Niveau 1" at bounding box center [515, 567] width 47 height 17
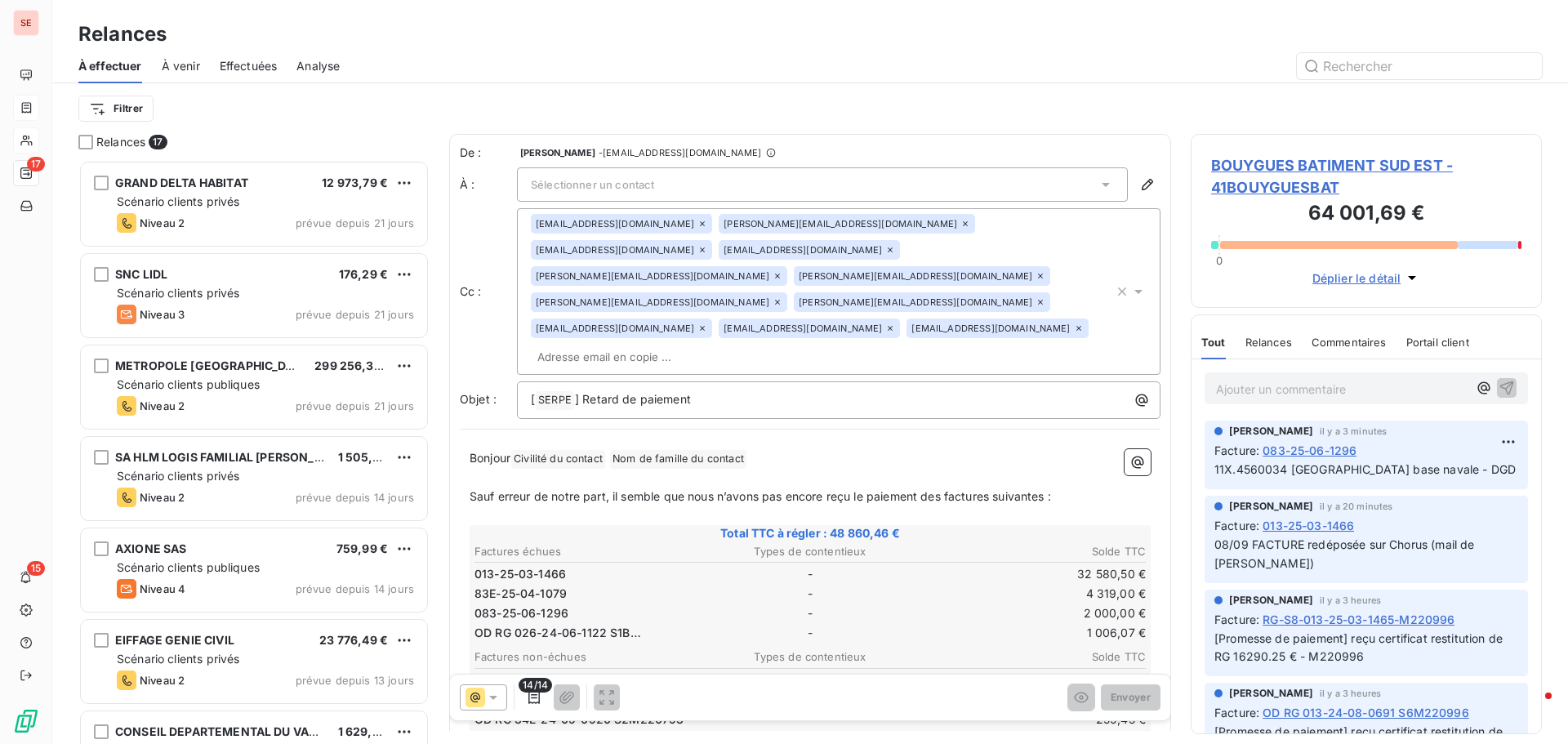
click at [896, 187] on div "Sélectionner un contact" at bounding box center [822, 184] width 611 height 34
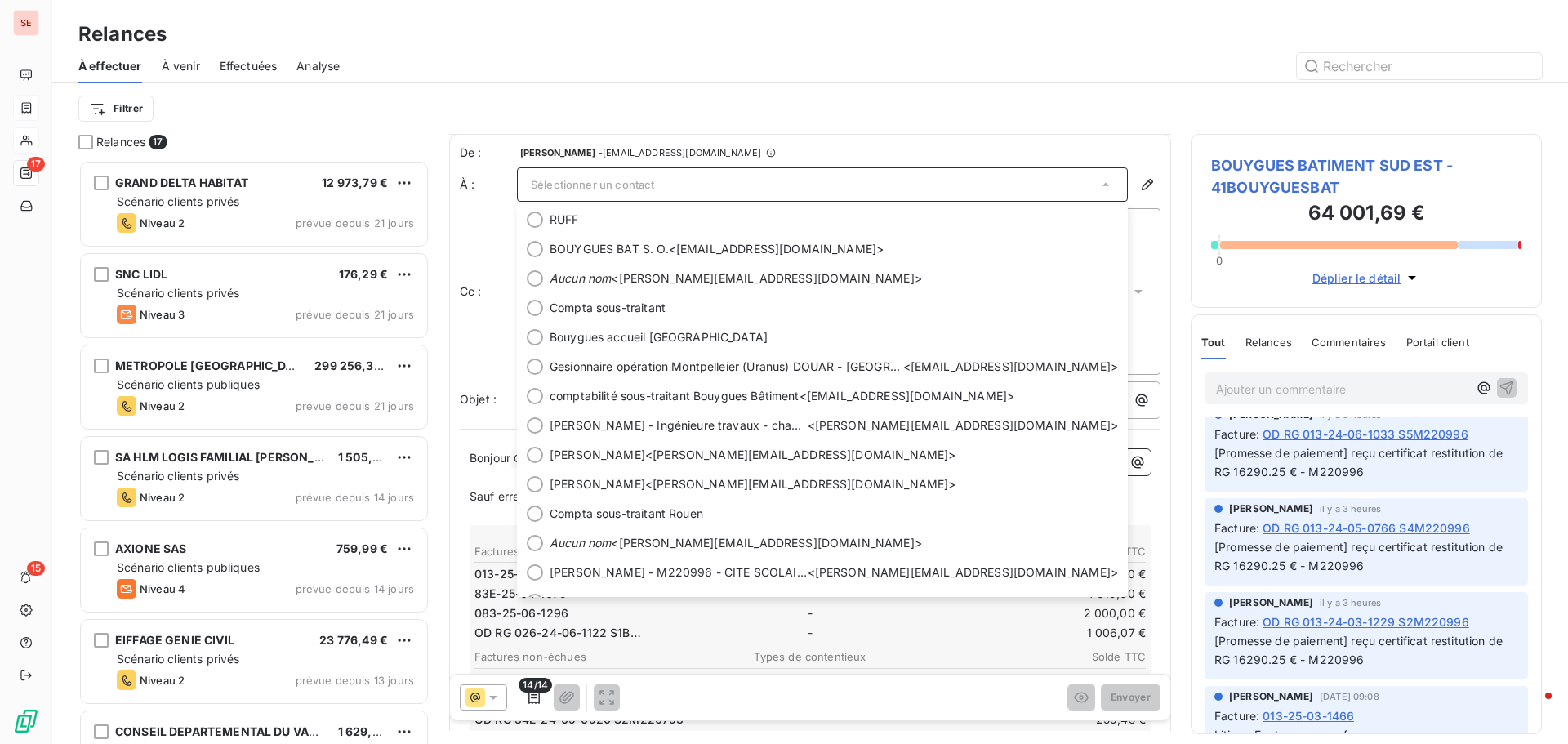
scroll to position [898, 0]
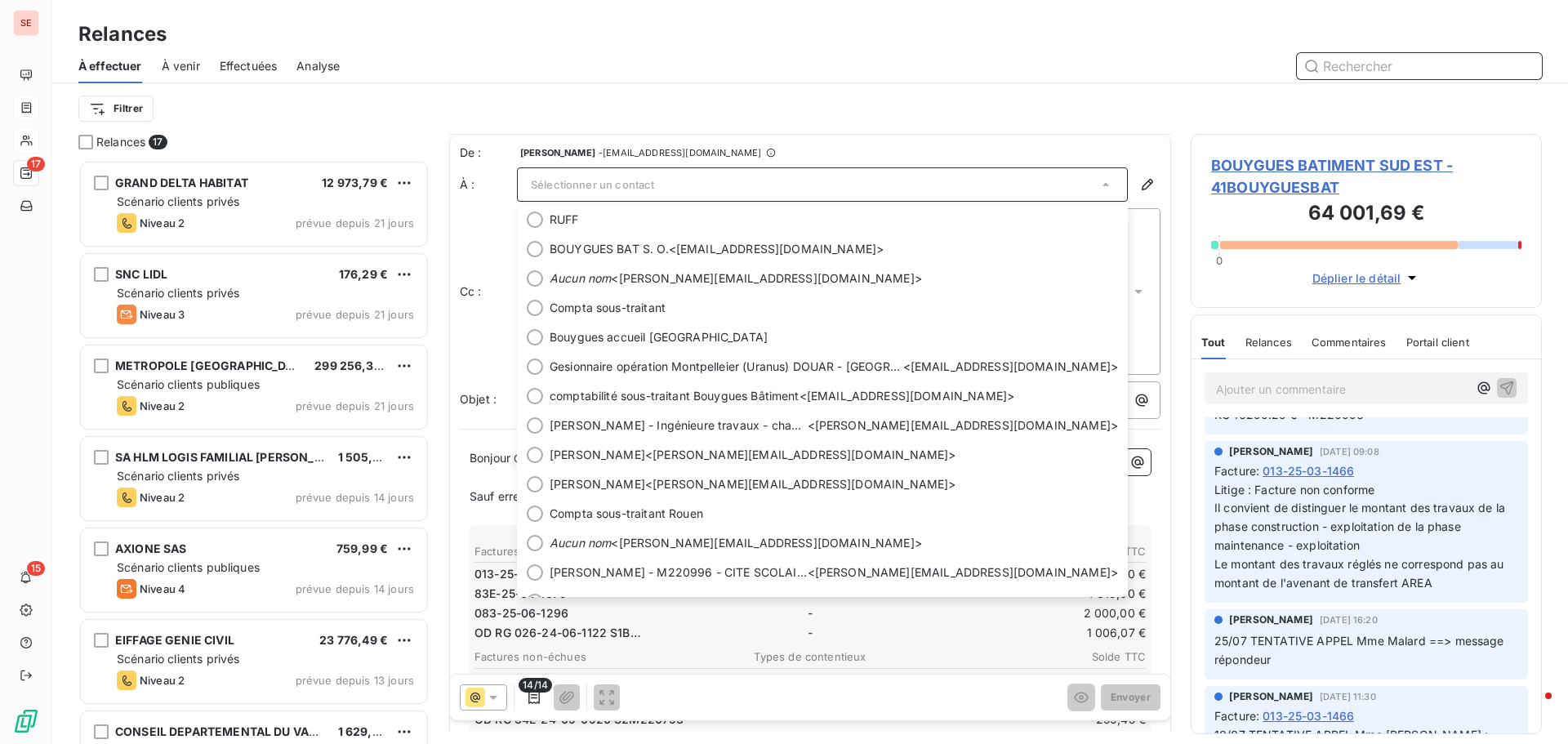
click at [1339, 56] on input "text" at bounding box center [1420, 66] width 245 height 26
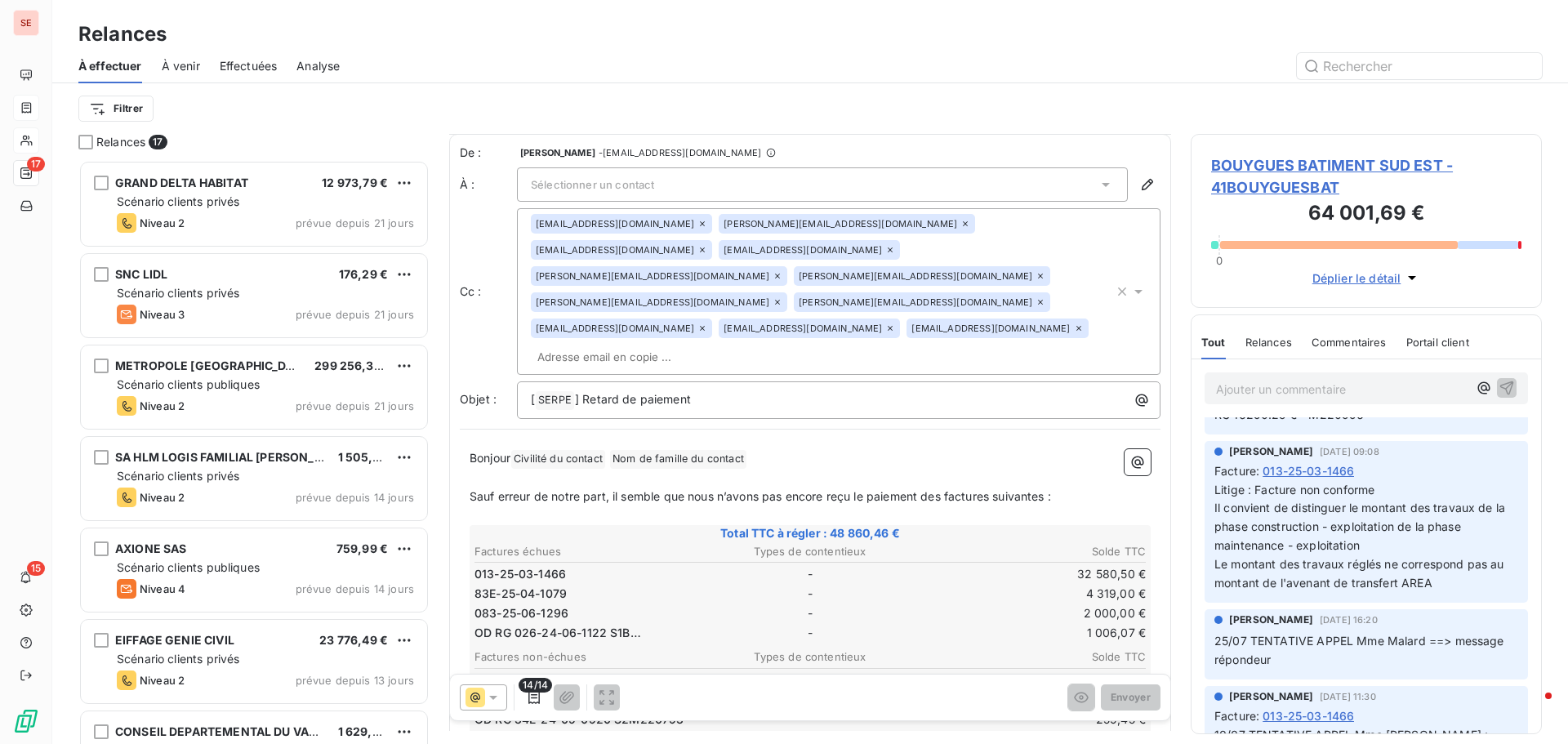
click at [1033, 83] on div "Filtrer" at bounding box center [810, 108] width 1464 height 50
drag, startPoint x: 1258, startPoint y: 168, endPoint x: 1203, endPoint y: 187, distance: 58.2
click at [1259, 168] on span "BOUYGUES BATIMENT SUD EST - 41BOUYGUESBAT" at bounding box center [1367, 177] width 311 height 44
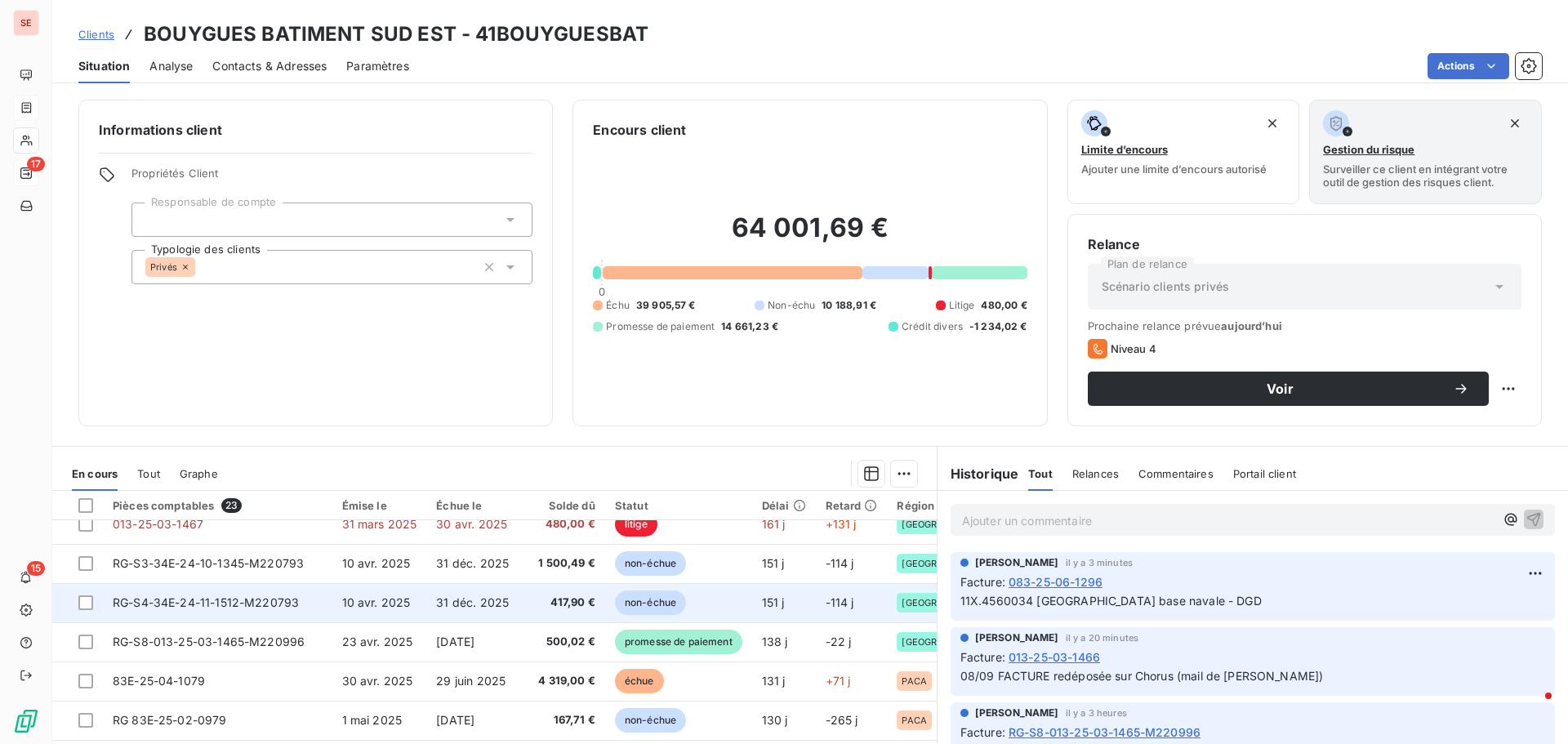
scroll to position [572, 0]
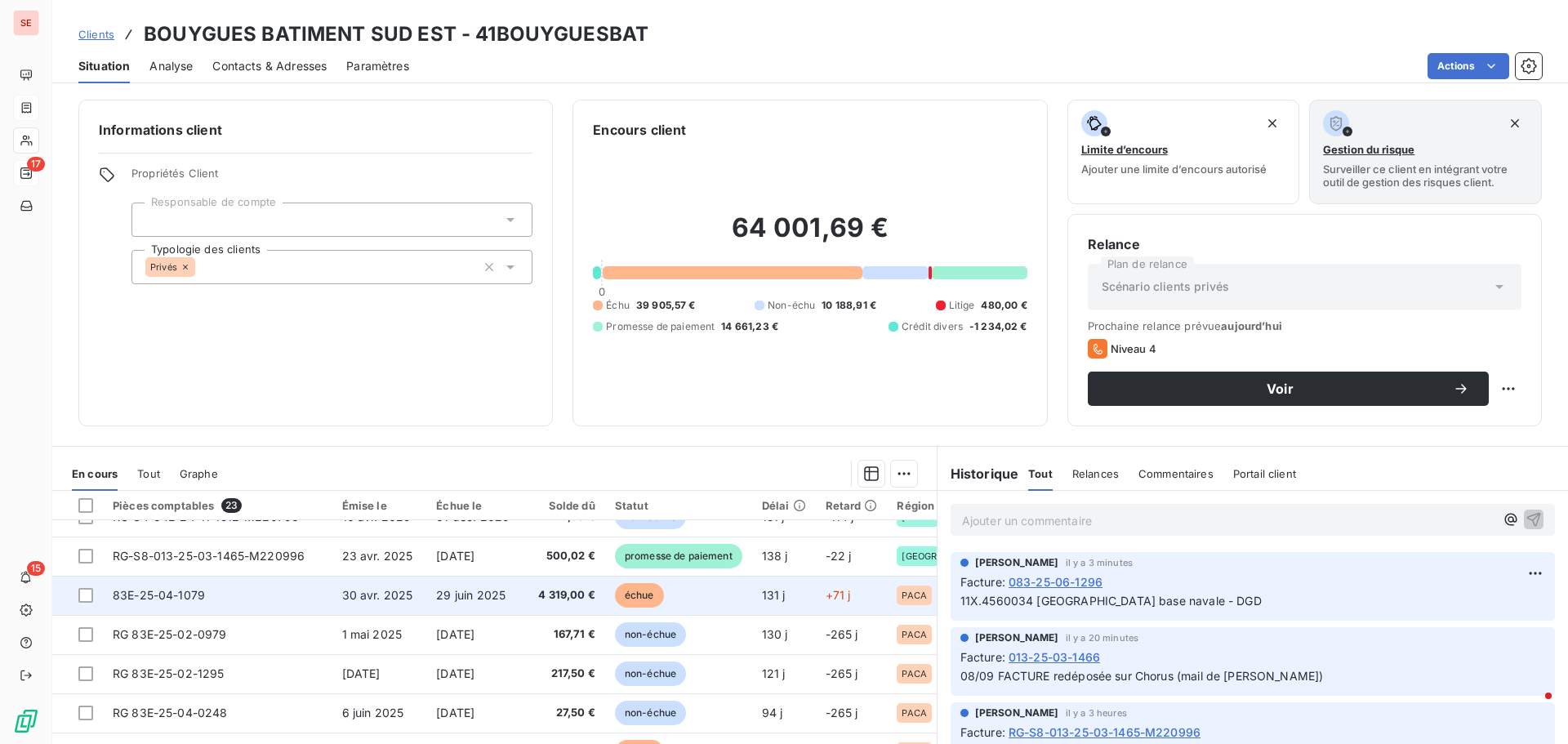
click at [374, 600] on span "30 avr. 2025" at bounding box center [378, 596] width 71 height 14
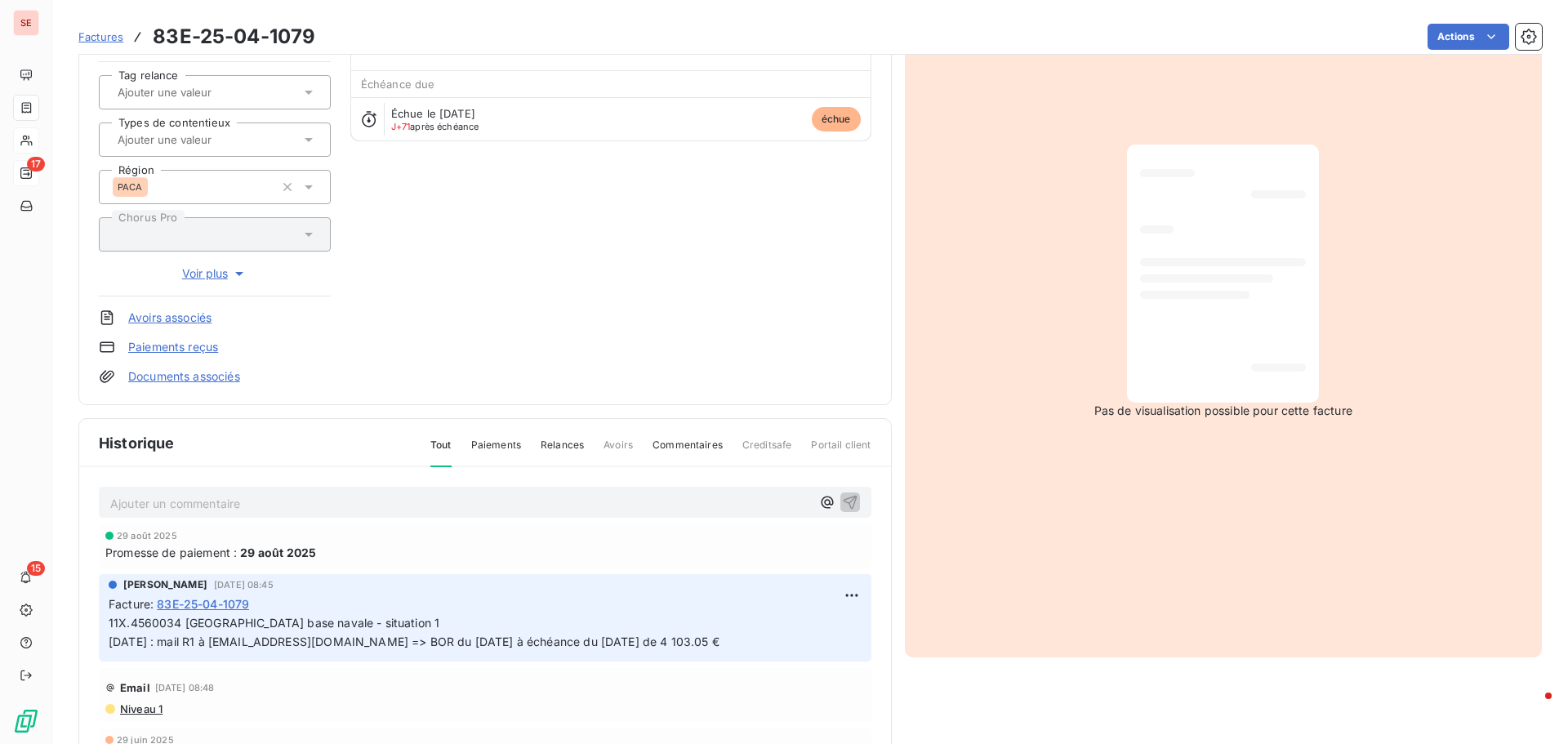
scroll to position [165, 0]
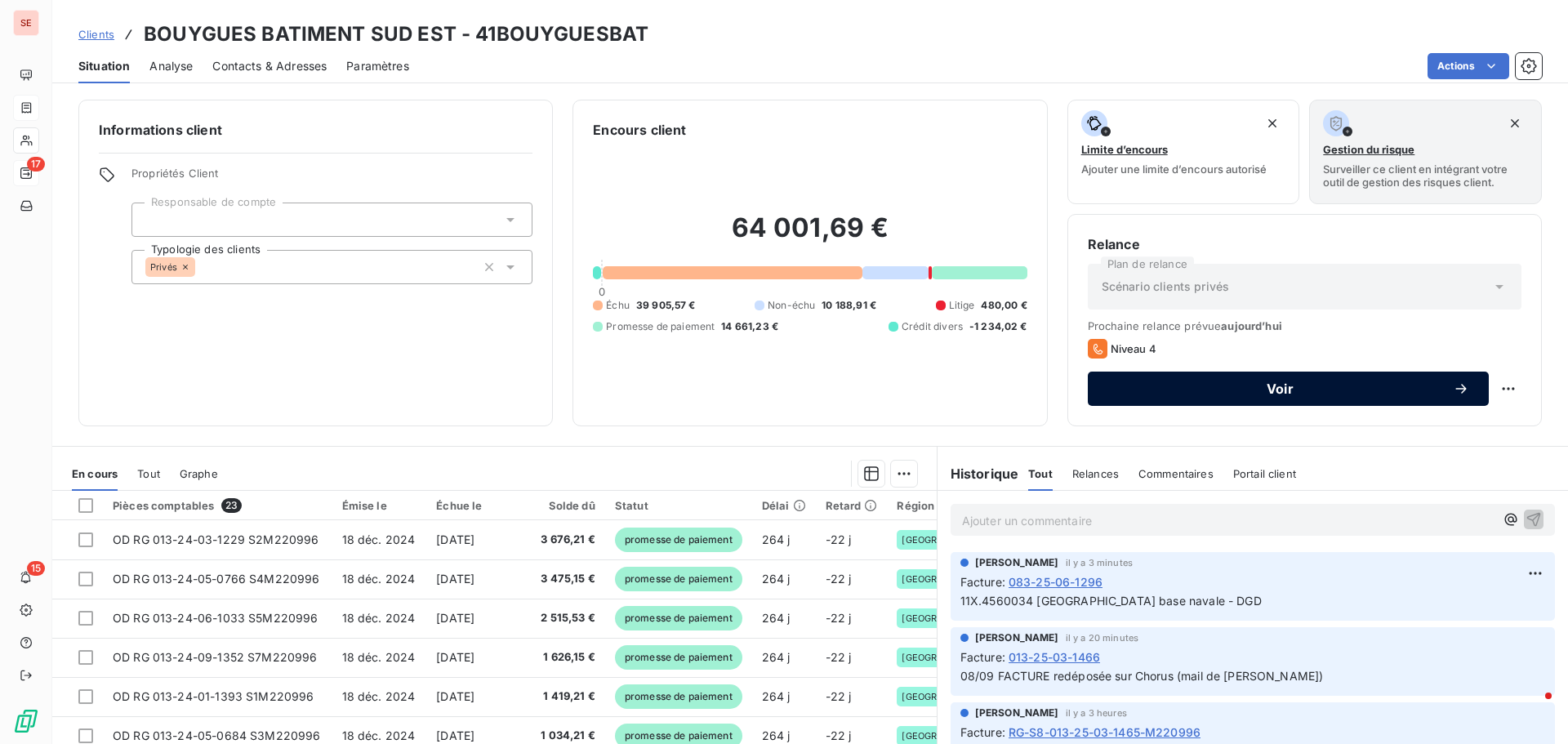
click at [1279, 392] on span "Voir" at bounding box center [1280, 388] width 346 height 13
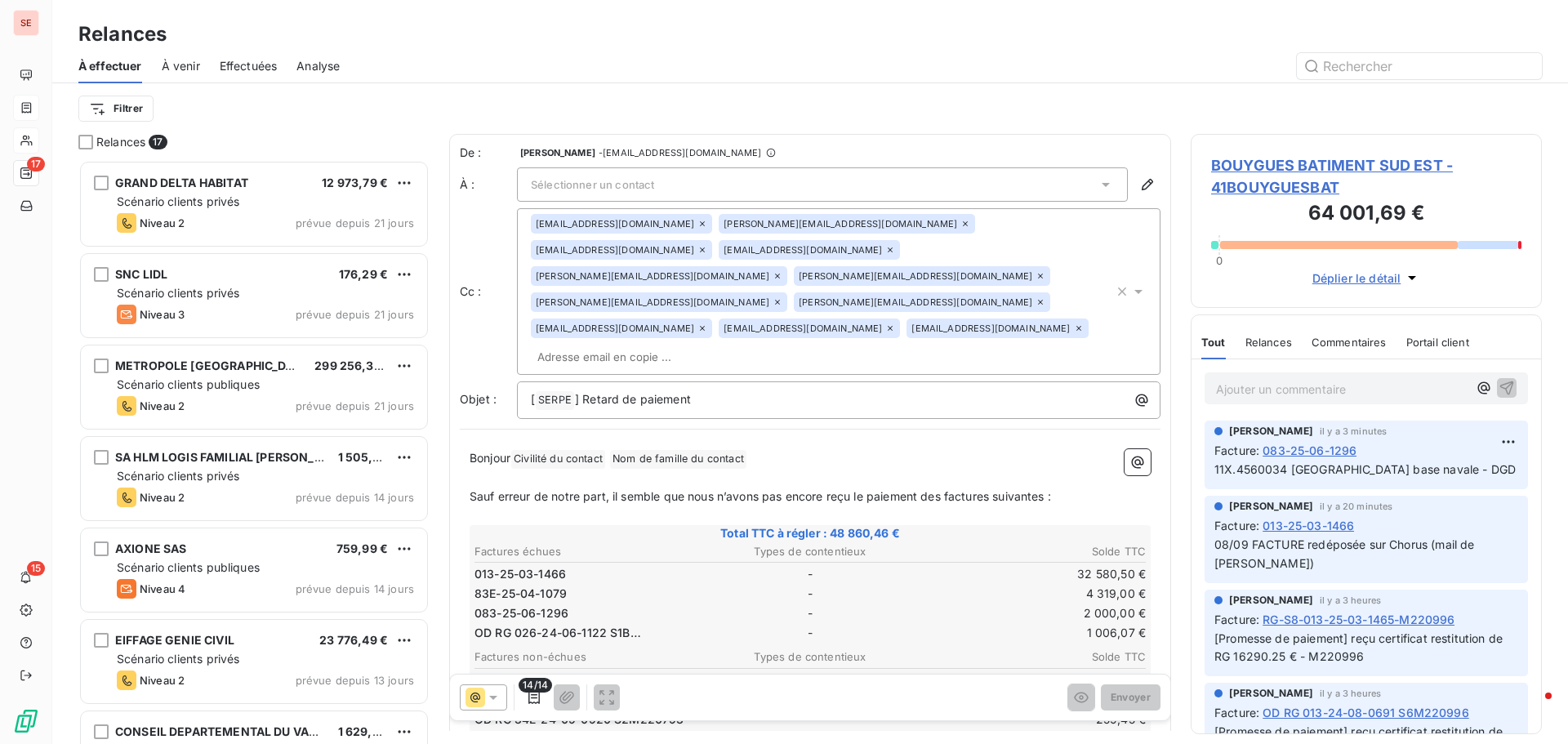
scroll to position [572, 339]
click at [734, 177] on div "Sélectionner un contact" at bounding box center [822, 184] width 611 height 34
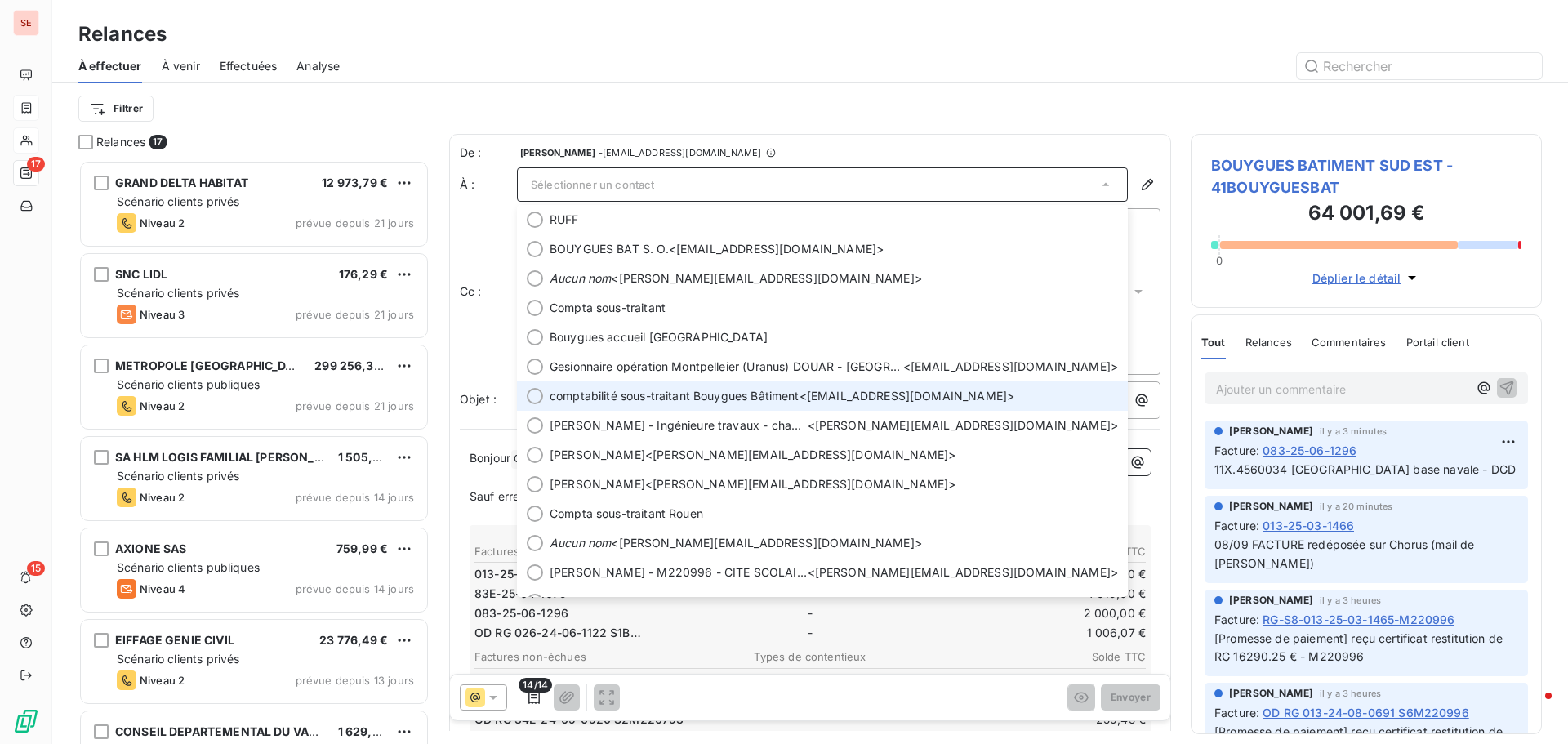
click at [728, 396] on span "comptabilité sous-traitant Bouygues Bâtiment" at bounding box center [674, 396] width 250 height 17
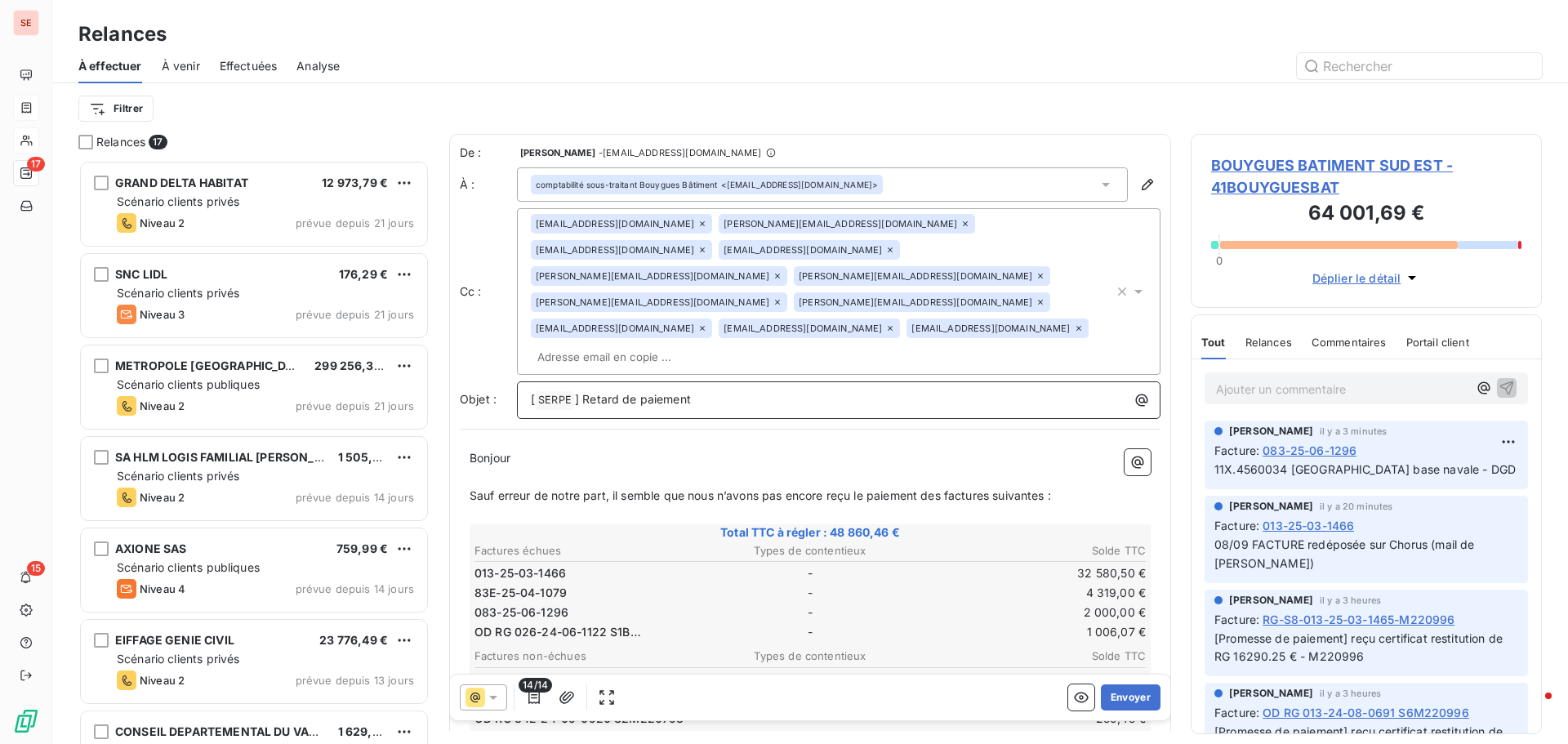
click at [727, 390] on p "[ SERPE ﻿ ] Retard de paiement" at bounding box center [843, 400] width 624 height 19
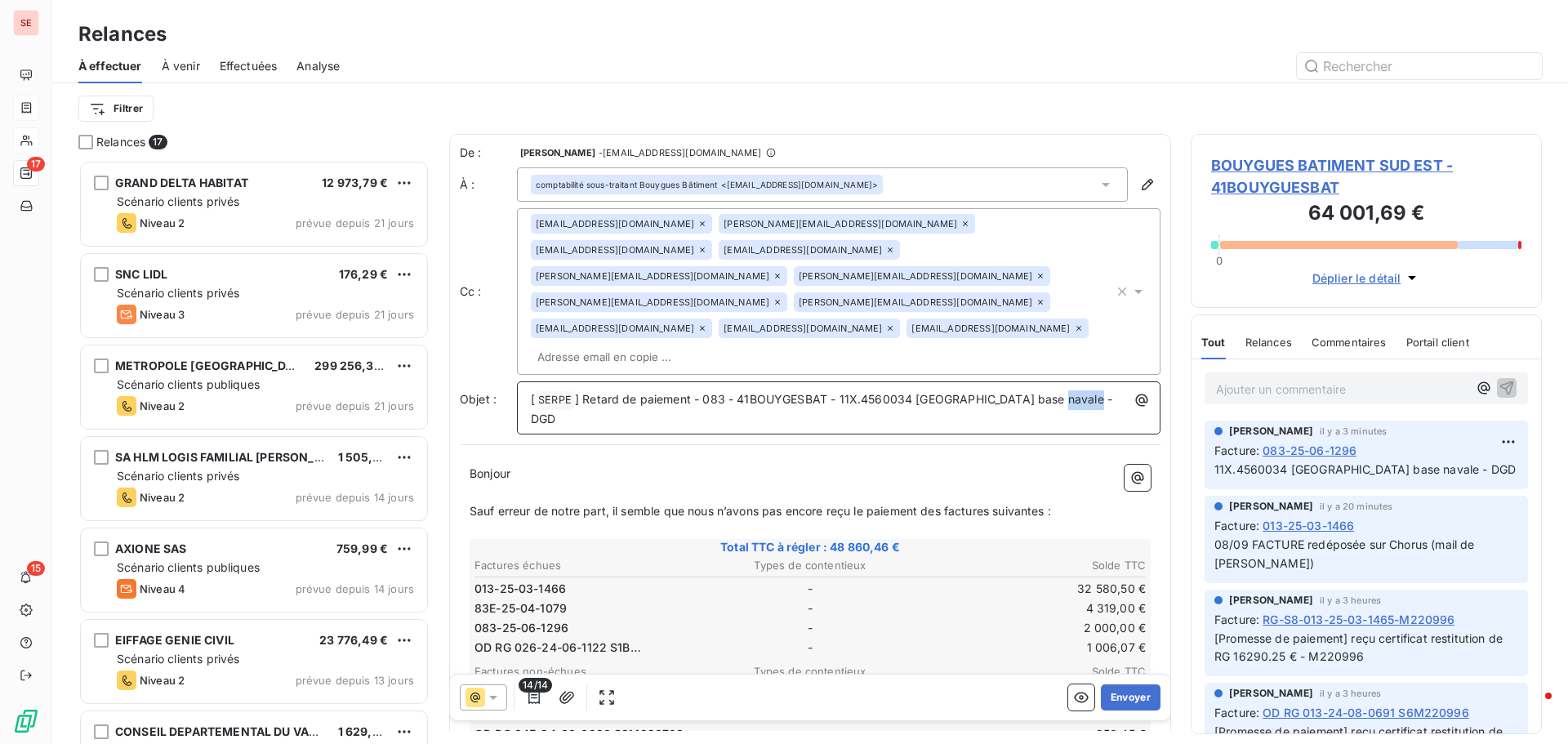
drag, startPoint x: 1061, startPoint y: 366, endPoint x: 1112, endPoint y: 370, distance: 51.2
click at [1112, 390] on p "[ SERPE ﻿ ] Retard de paiement - 083 - 41BOUYGESBAT - 11X.4560034 TOULON Unik b…" at bounding box center [843, 410] width 624 height 39
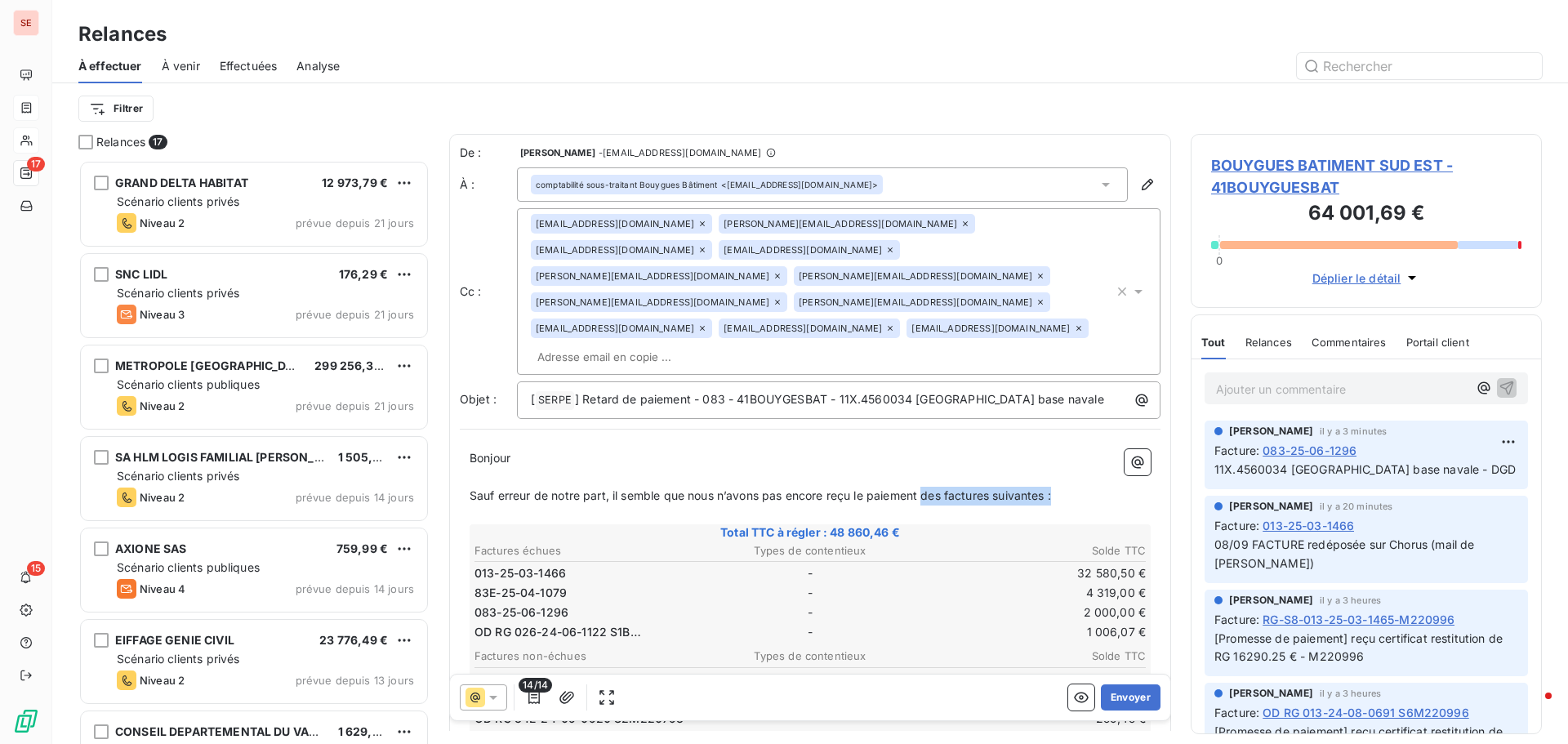
drag, startPoint x: 927, startPoint y: 468, endPoint x: 1058, endPoint y: 468, distance: 131.0
click at [1058, 487] on p "Sauf erreur de notre part, il semble que nous n’avons pas encore reçu le paieme…" at bounding box center [810, 496] width 681 height 19
click at [1114, 283] on icon "button" at bounding box center [1122, 291] width 17 height 17
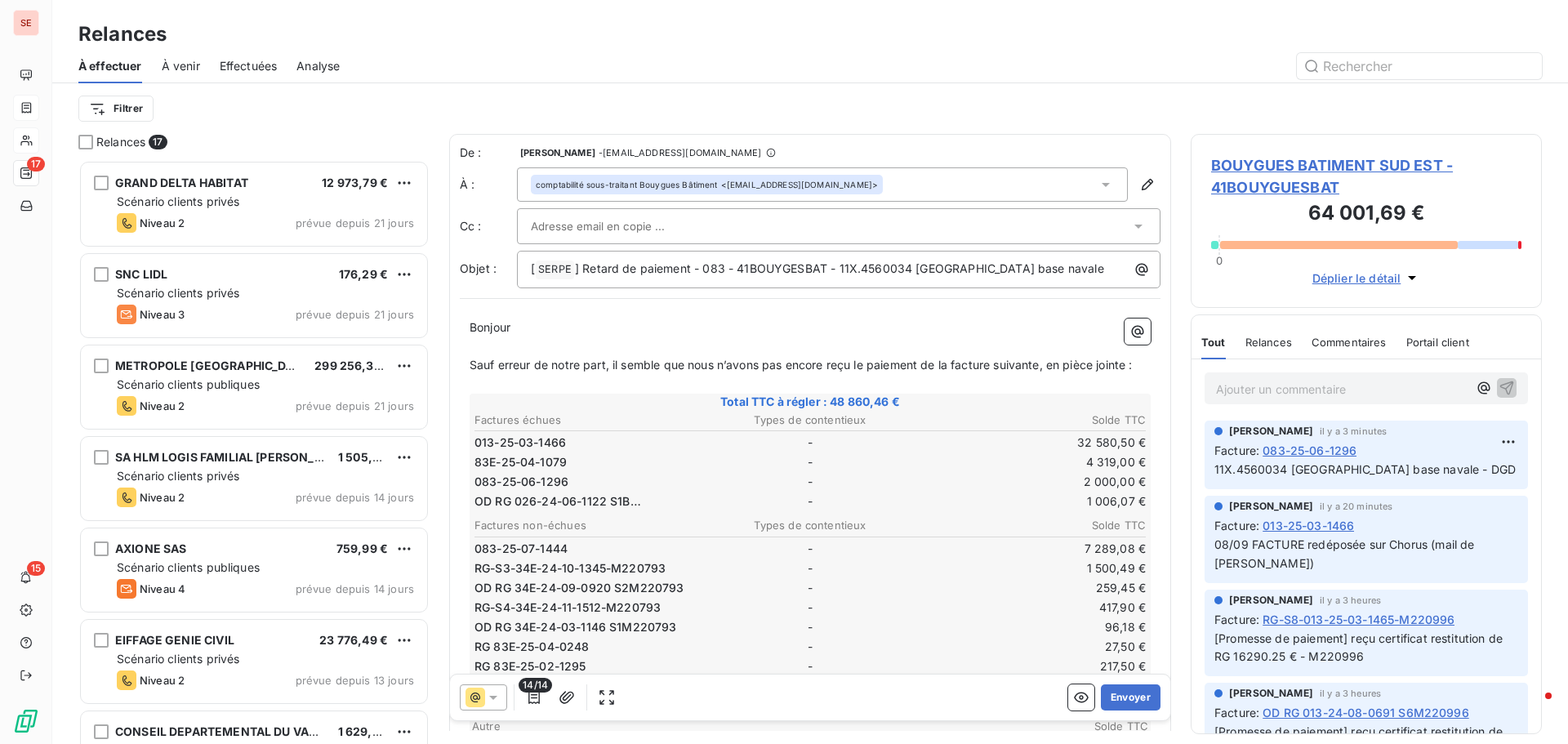
click at [1062, 84] on div "Filtrer" at bounding box center [810, 108] width 1464 height 50
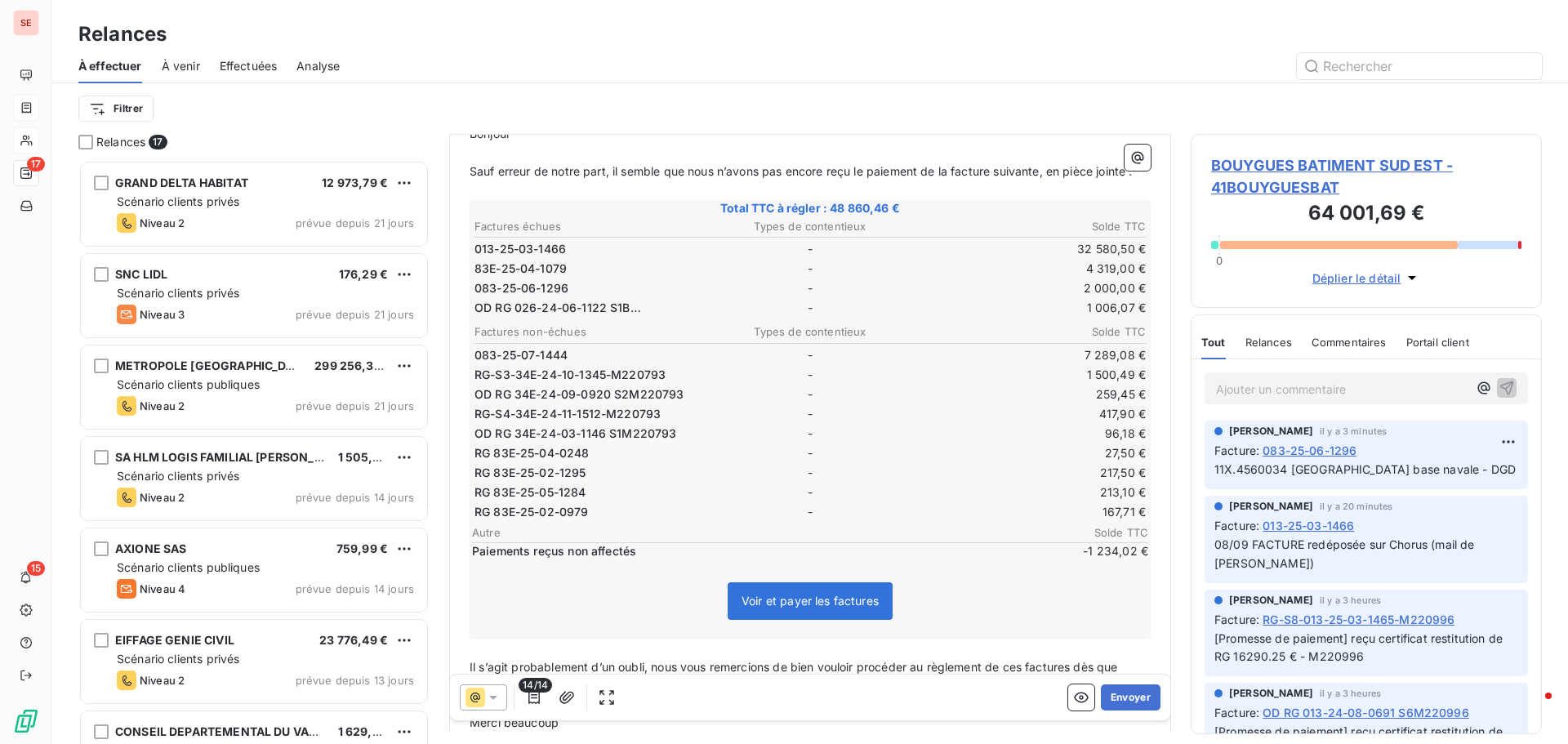
scroll to position [246, 0]
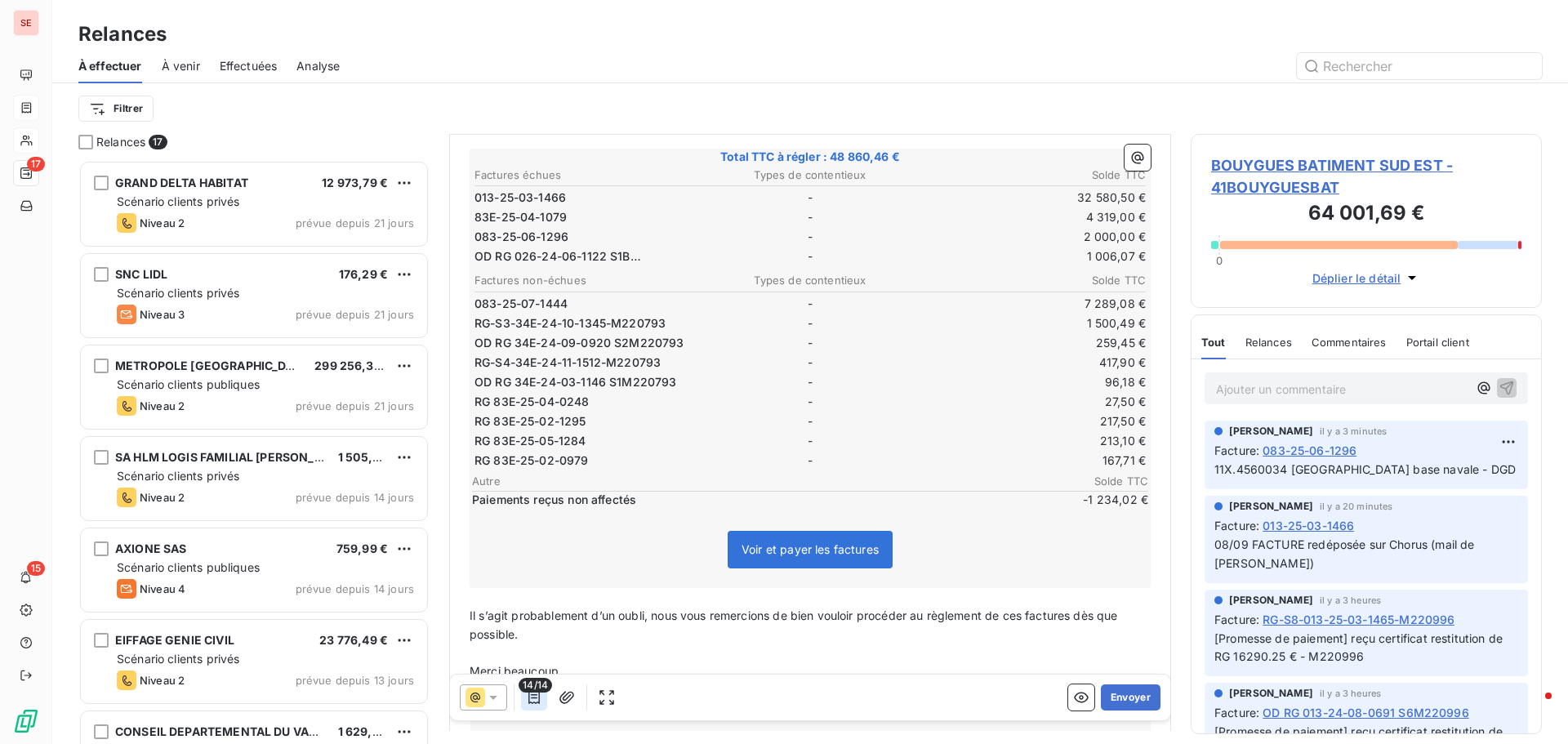
click at [531, 698] on icon "button" at bounding box center [534, 697] width 17 height 17
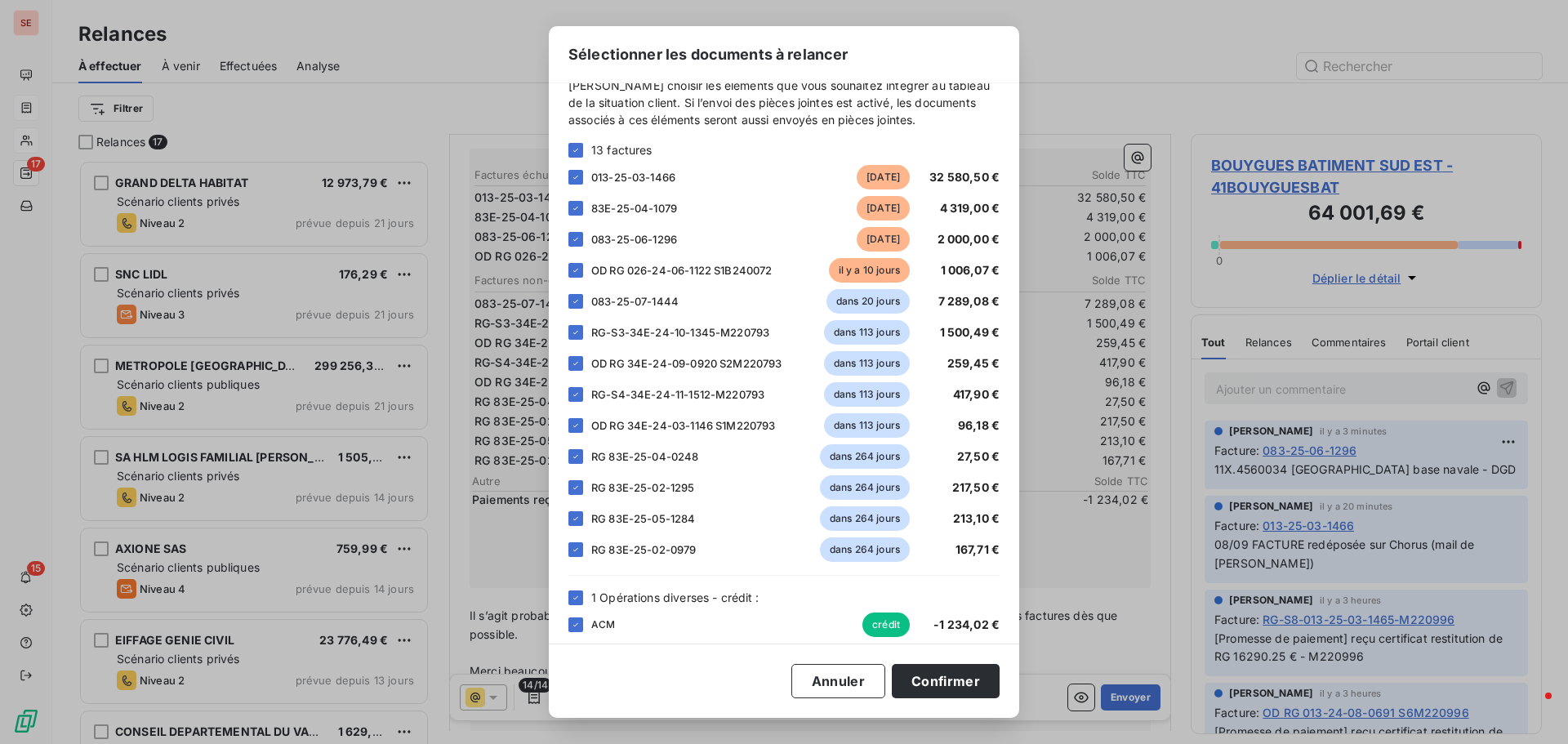
scroll to position [39, 0]
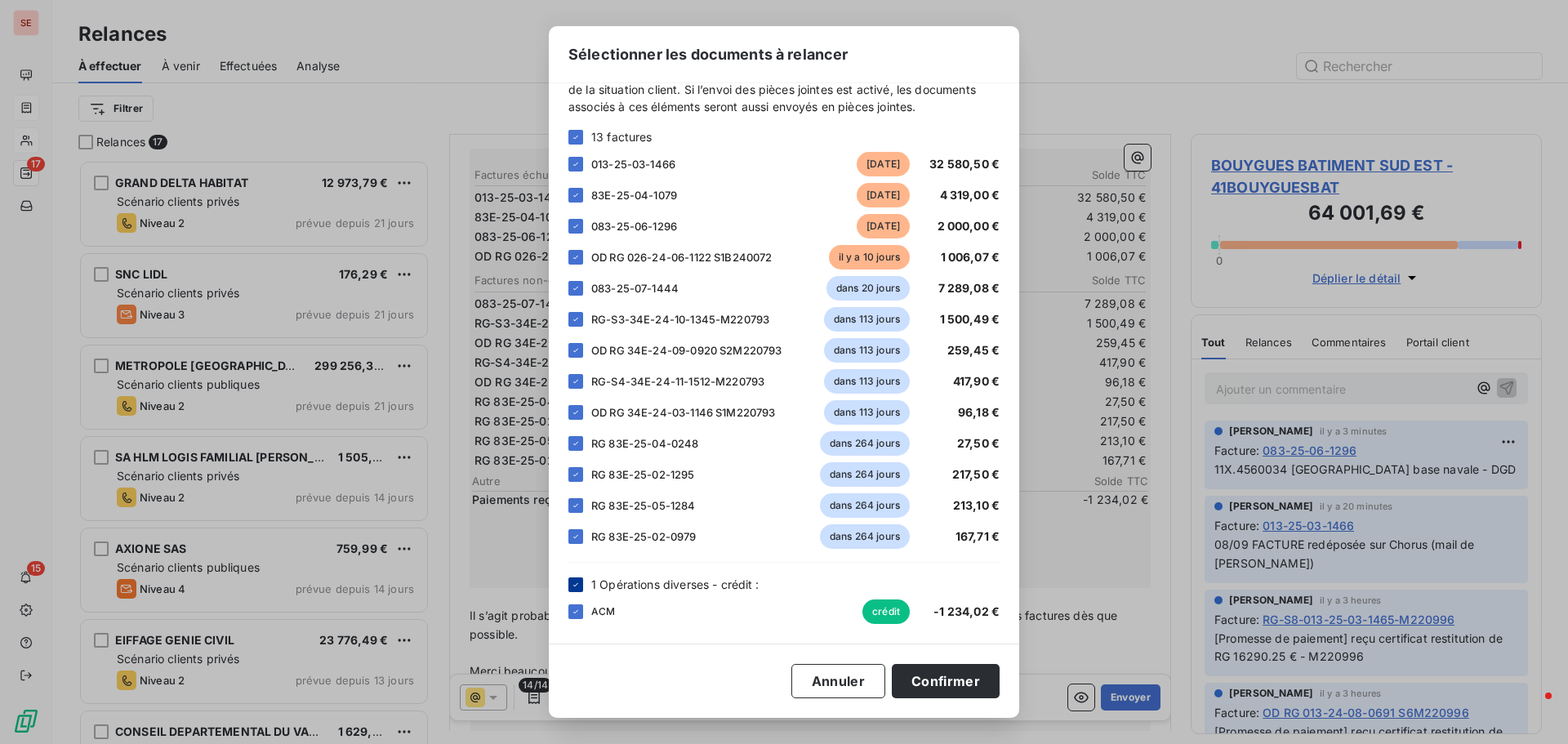
click at [572, 588] on icon at bounding box center [575, 584] width 10 height 10
click at [577, 130] on div at bounding box center [575, 137] width 15 height 15
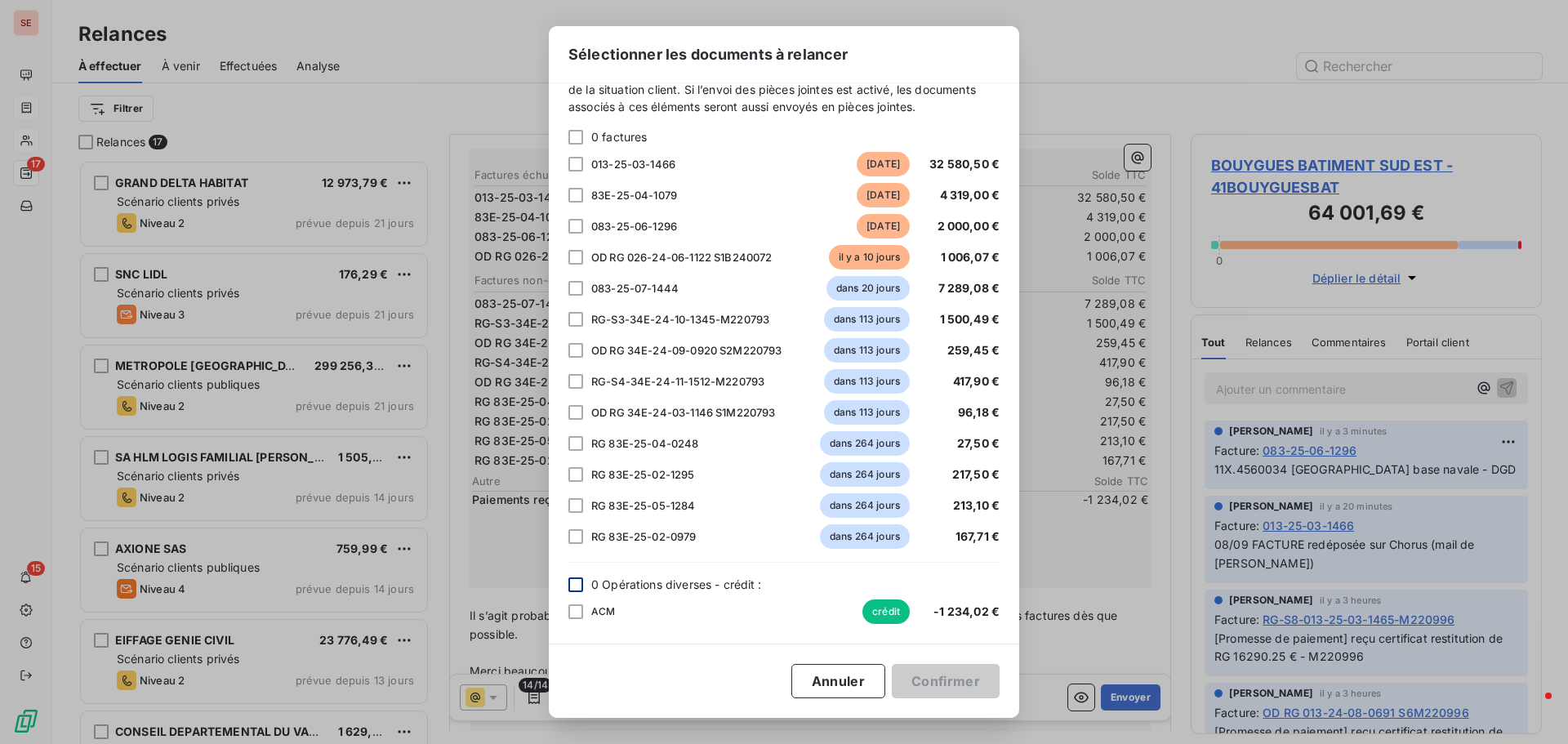
click at [577, 222] on div at bounding box center [575, 226] width 15 height 15
click at [936, 679] on button "Confirmer" at bounding box center [946, 681] width 108 height 34
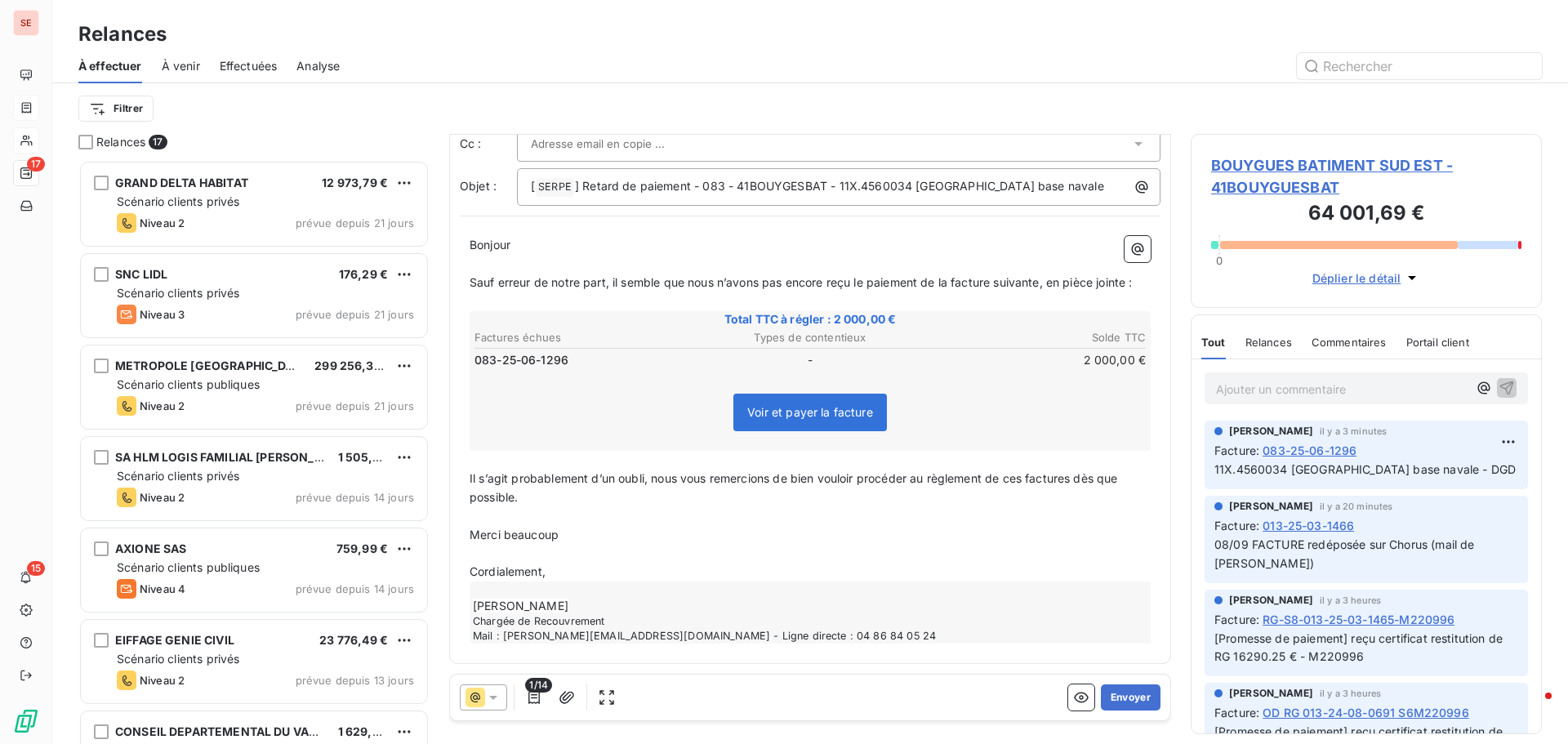
scroll to position [102, 0]
click at [1026, 481] on span "Il s’agit probablement d’un oubli, nous vous remercions de bien vouloir procéde…" at bounding box center [795, 487] width 652 height 33
click at [1083, 477] on span "Il s’agit probablement d’un oubli, nous vous remercions de bien vouloir procéde…" at bounding box center [799, 487] width 661 height 33
drag, startPoint x: 471, startPoint y: 532, endPoint x: 560, endPoint y: 535, distance: 89.1
click at [560, 535] on p "Merci beaucoup" at bounding box center [810, 535] width 681 height 19
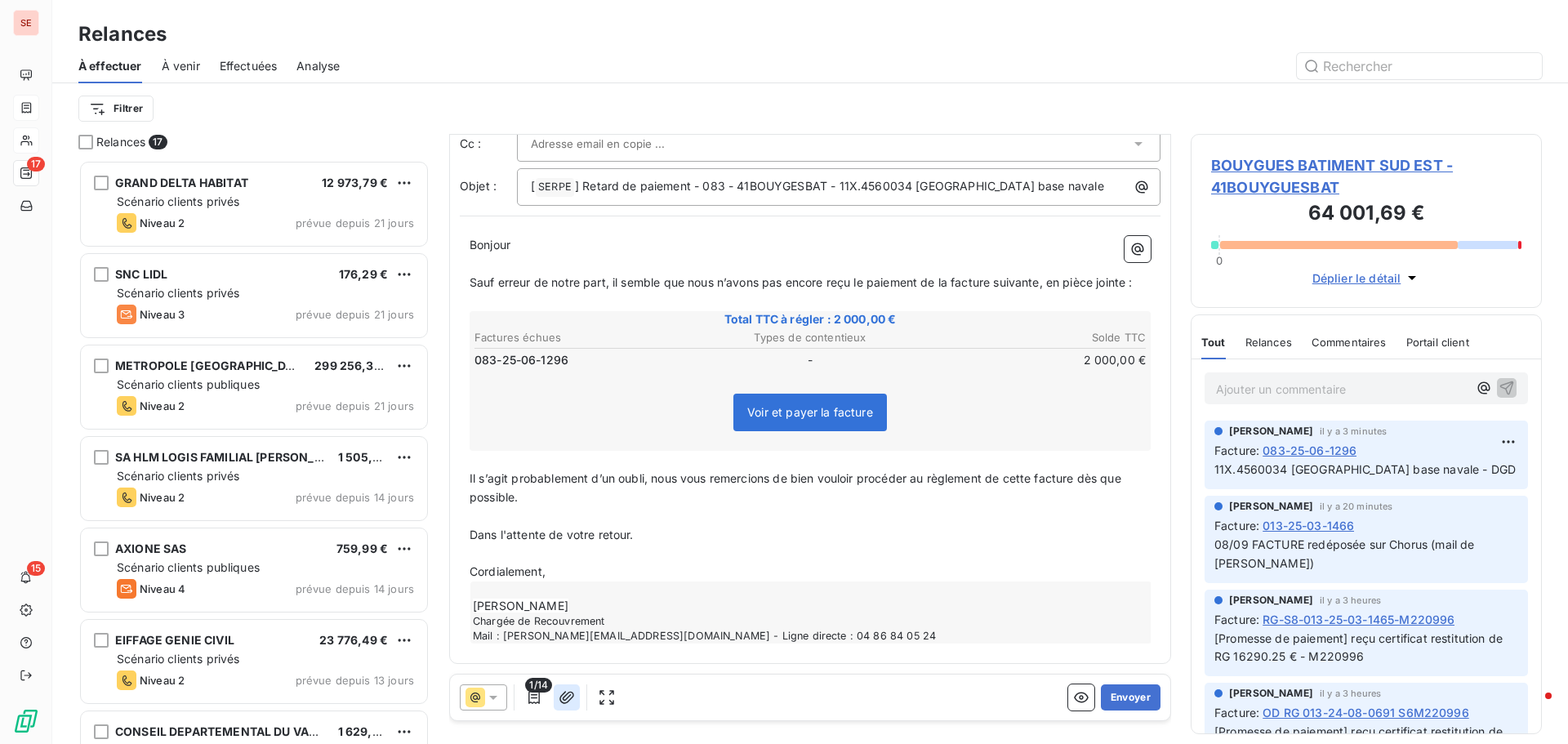
click at [566, 696] on icon "button" at bounding box center [566, 697] width 17 height 17
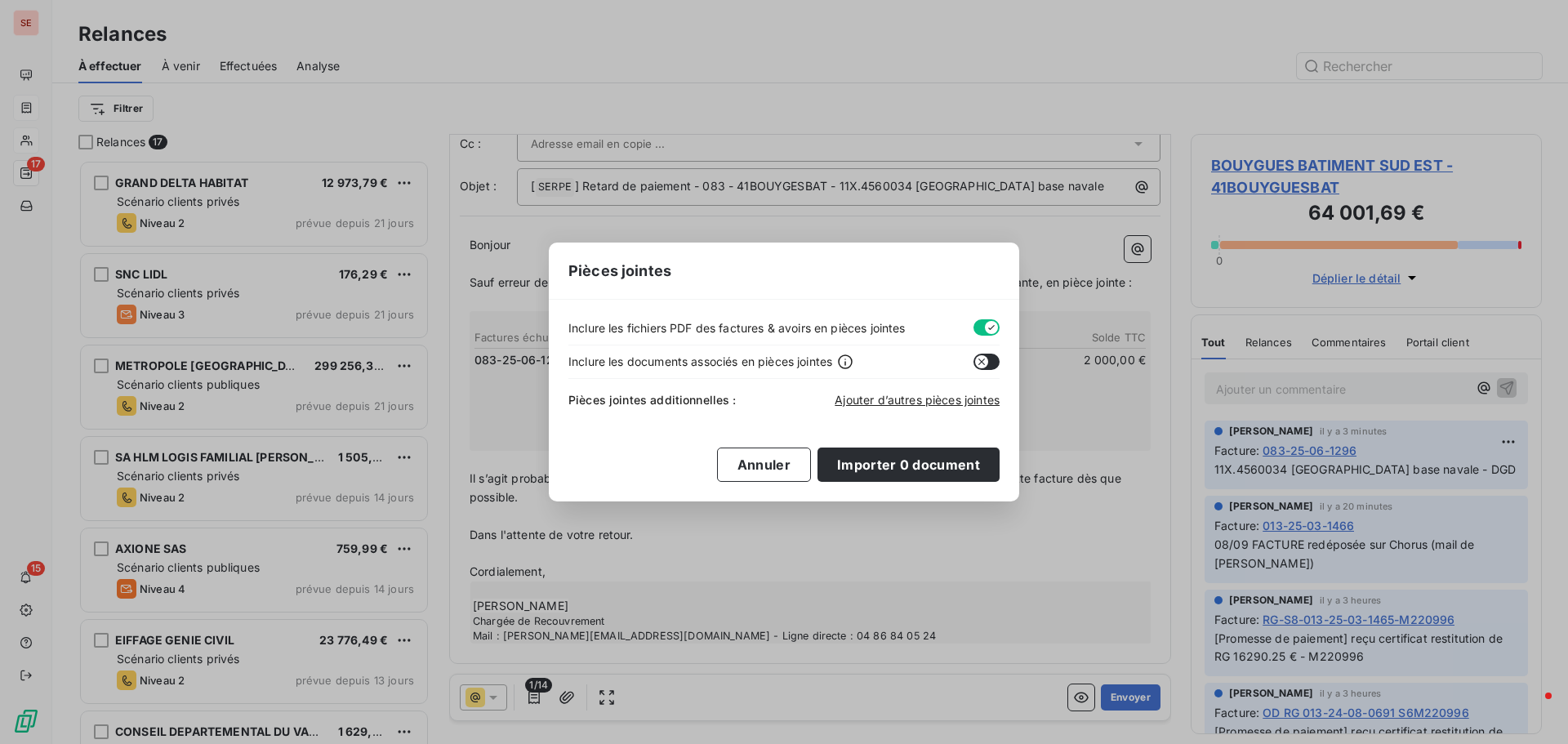
click at [978, 324] on button "button" at bounding box center [987, 327] width 26 height 17
click at [908, 398] on span "Ajouter d’autres pièces jointes" at bounding box center [917, 400] width 165 height 14
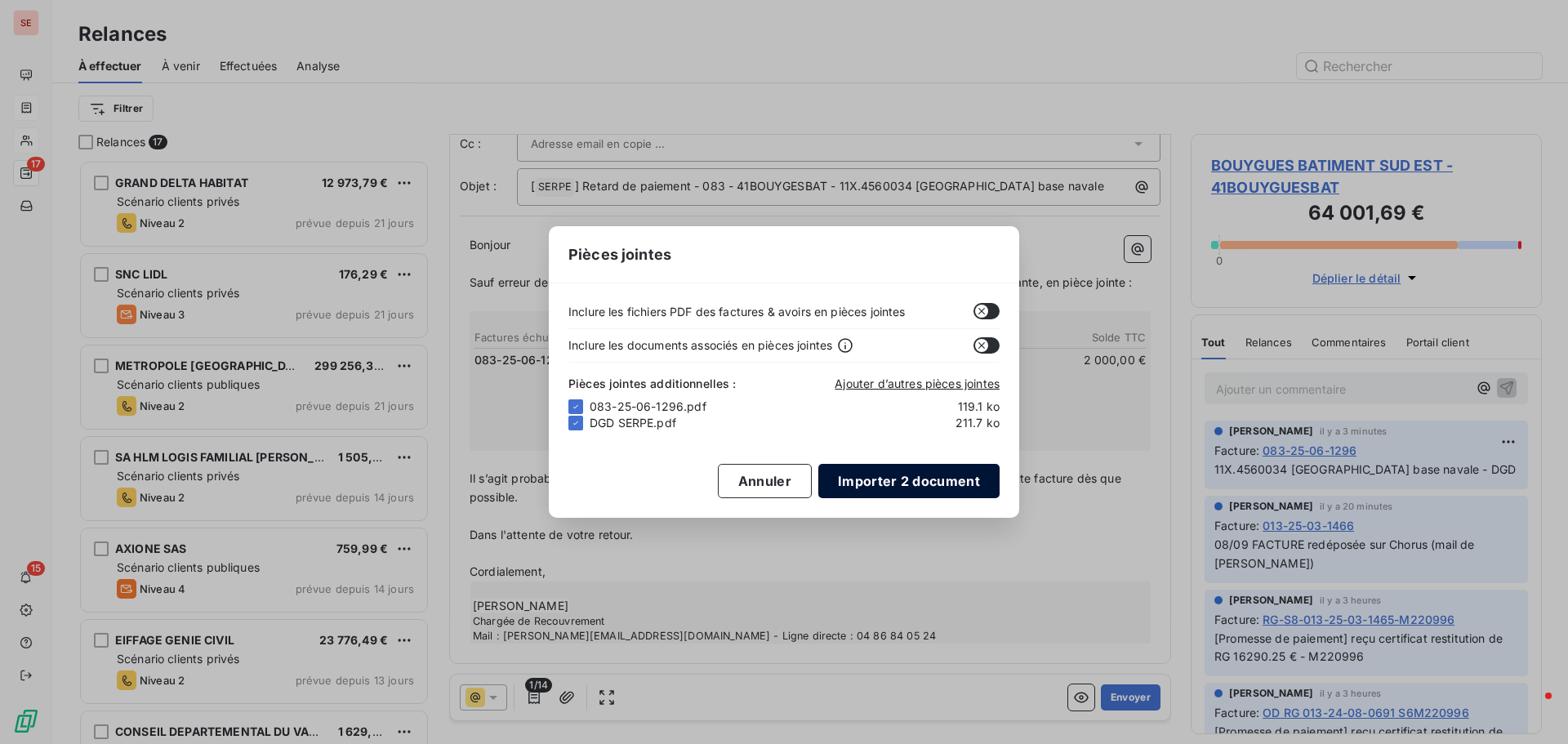
click at [927, 487] on button "Importer 2 document" at bounding box center [910, 481] width 182 height 34
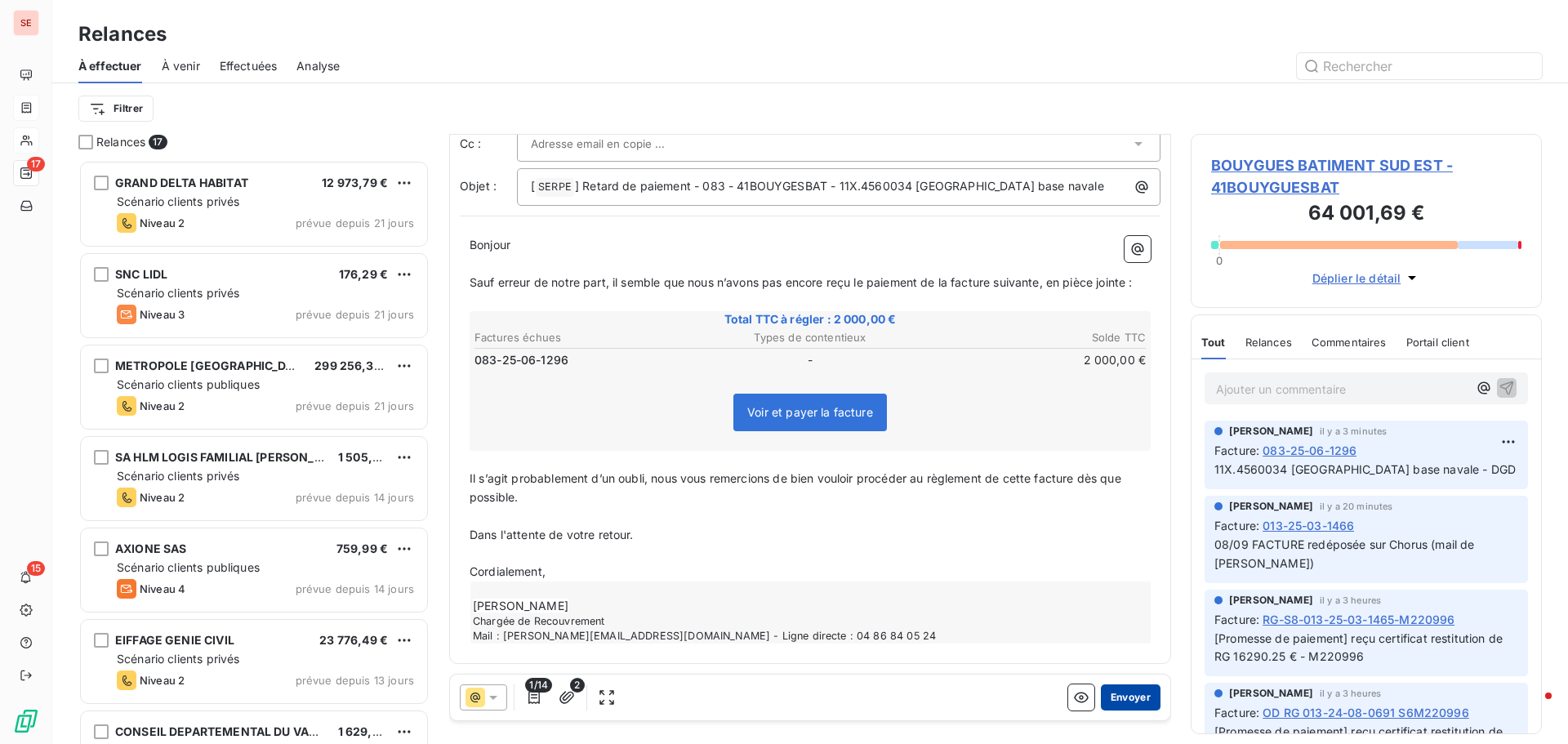
click at [1107, 698] on button "Envoyer" at bounding box center [1131, 698] width 60 height 26
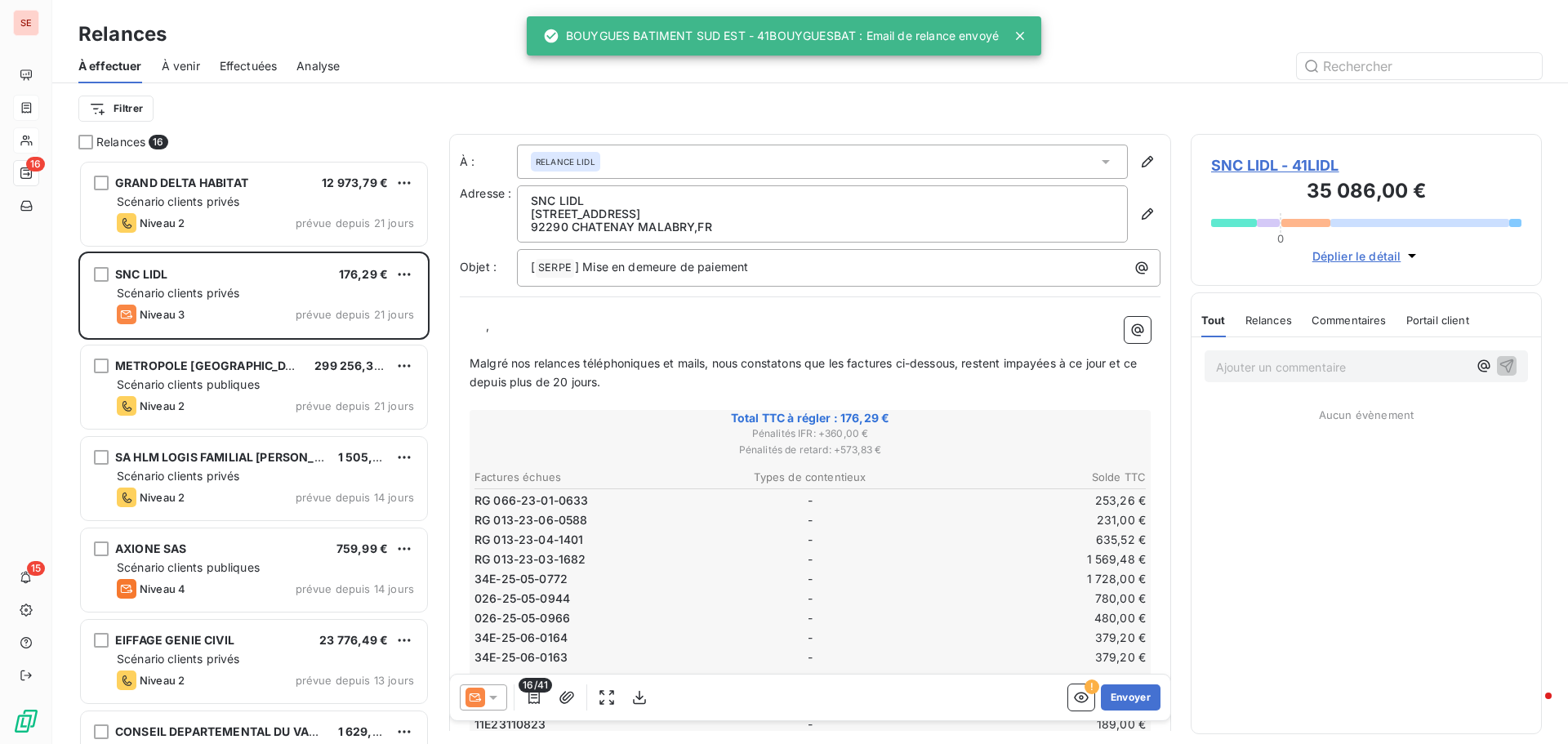
click at [250, 64] on span "Effectuées" at bounding box center [249, 66] width 58 height 17
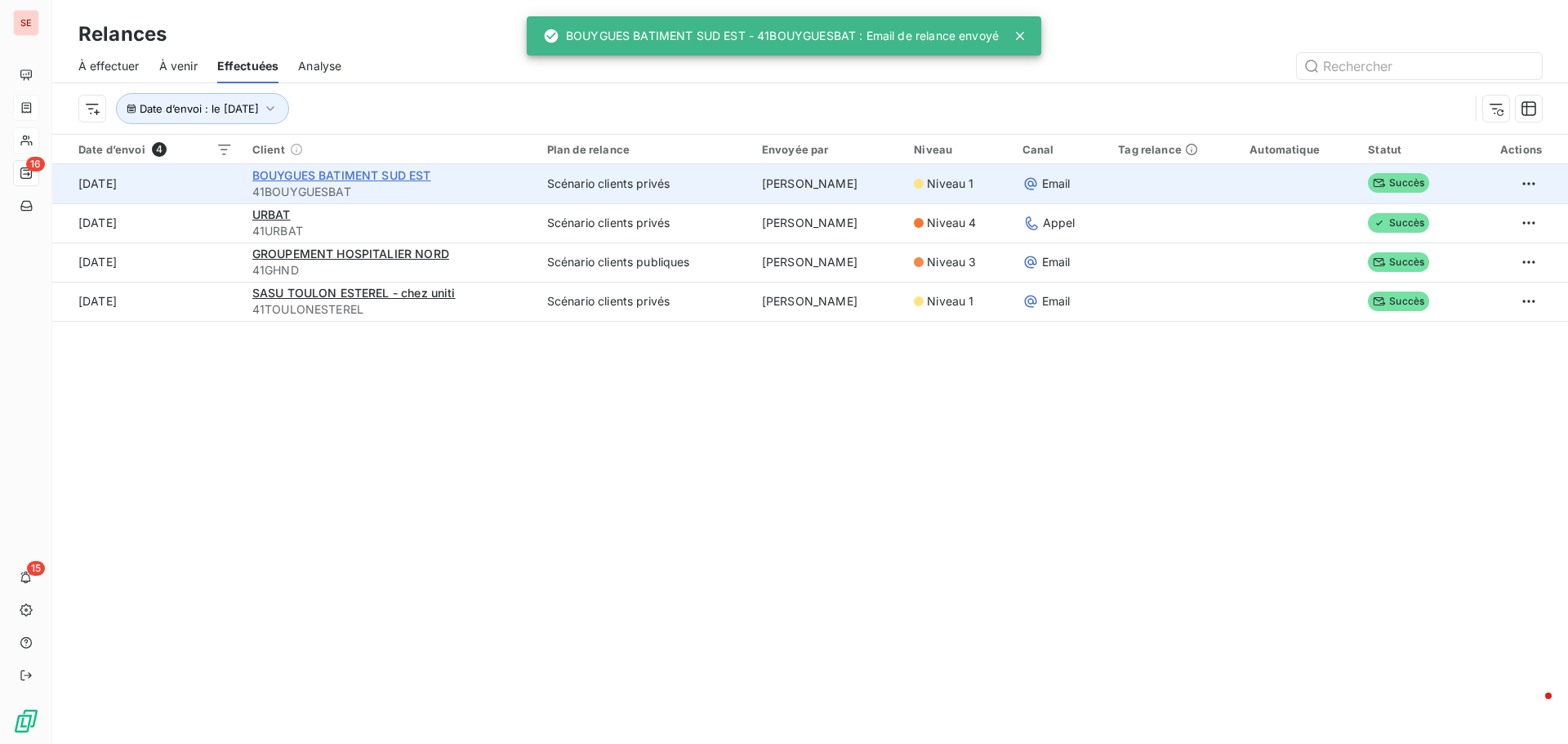
click at [416, 180] on span "BOUYGUES BATIMENT SUD EST" at bounding box center [341, 176] width 179 height 14
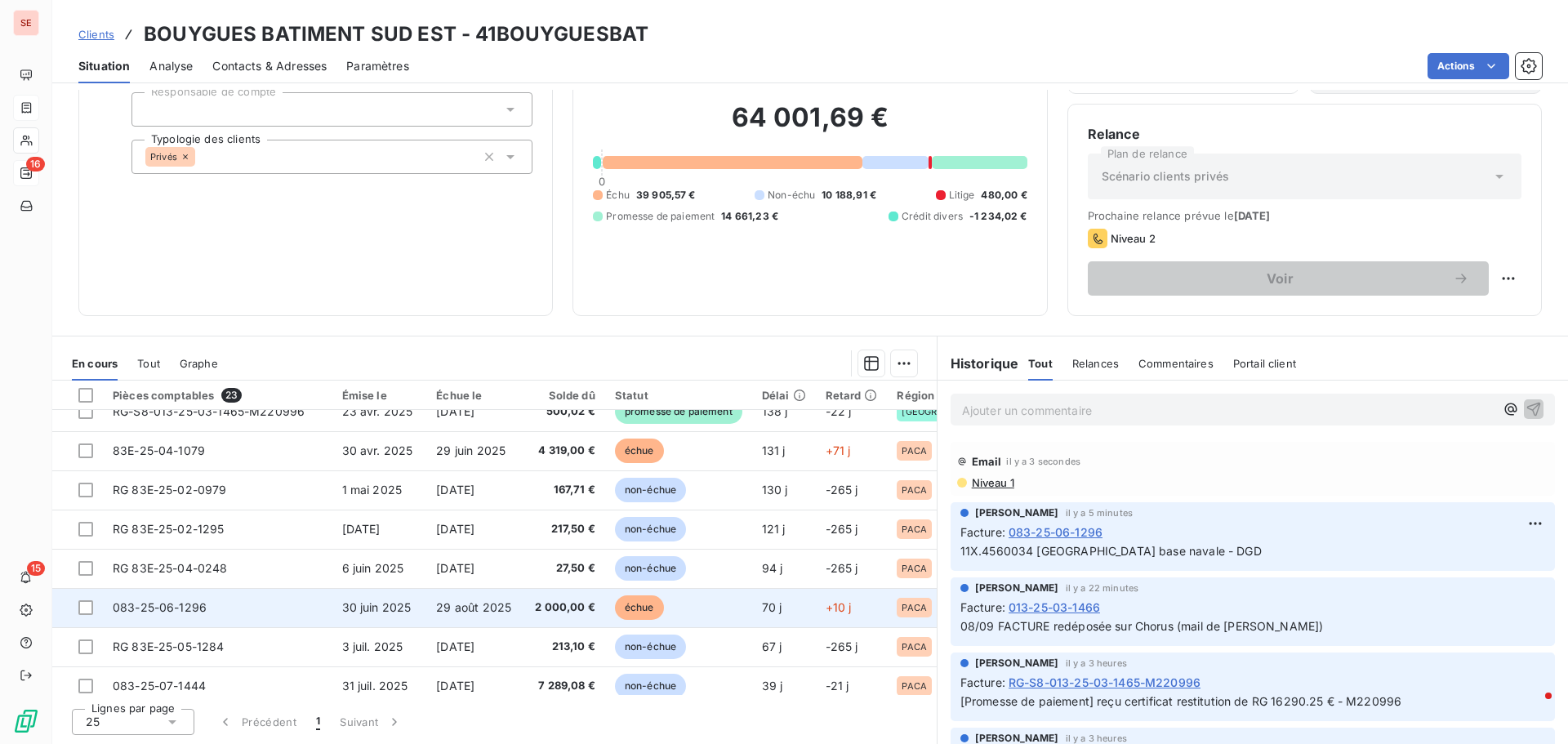
scroll to position [624, 0]
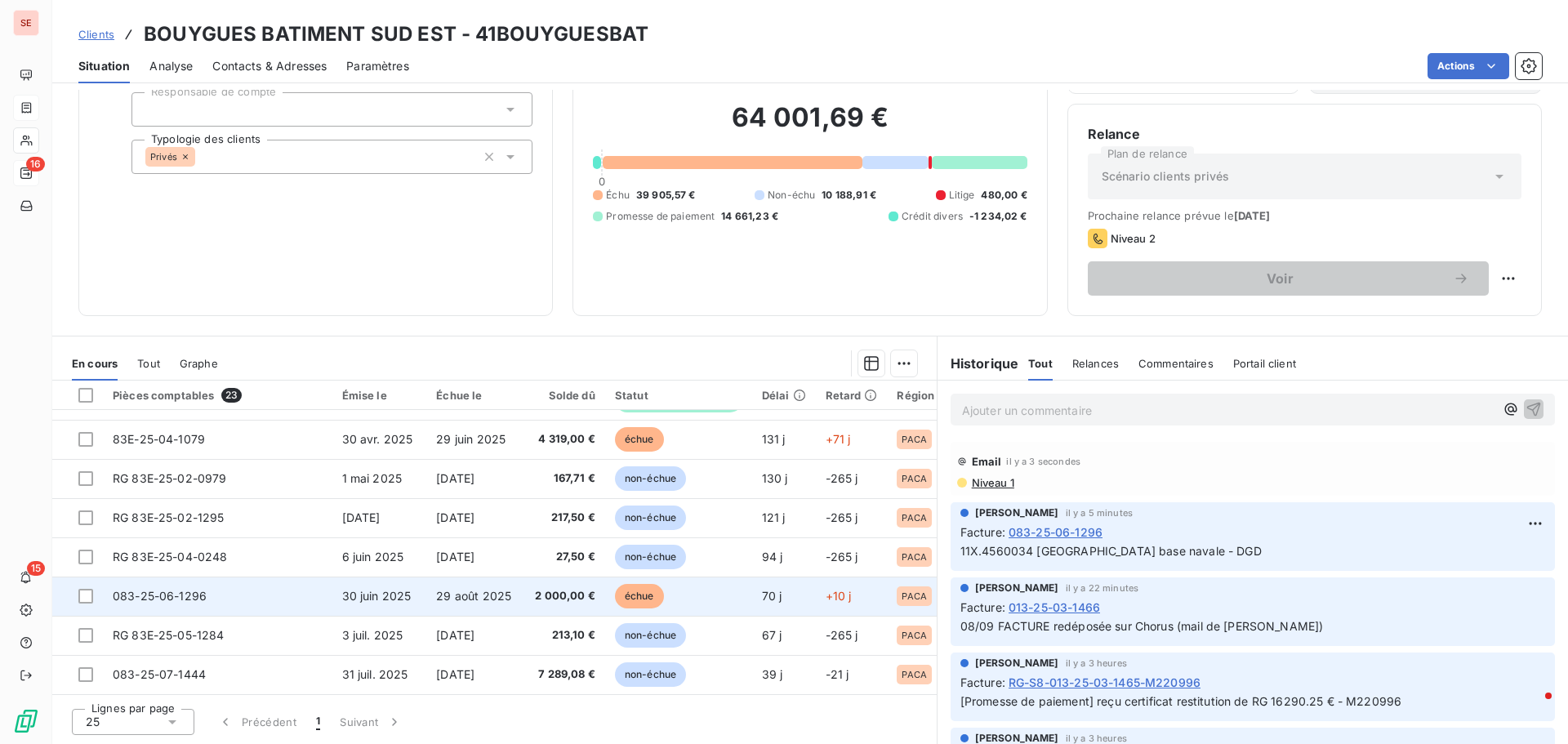
click at [286, 584] on td "083-25-06-1296" at bounding box center [218, 597] width 229 height 39
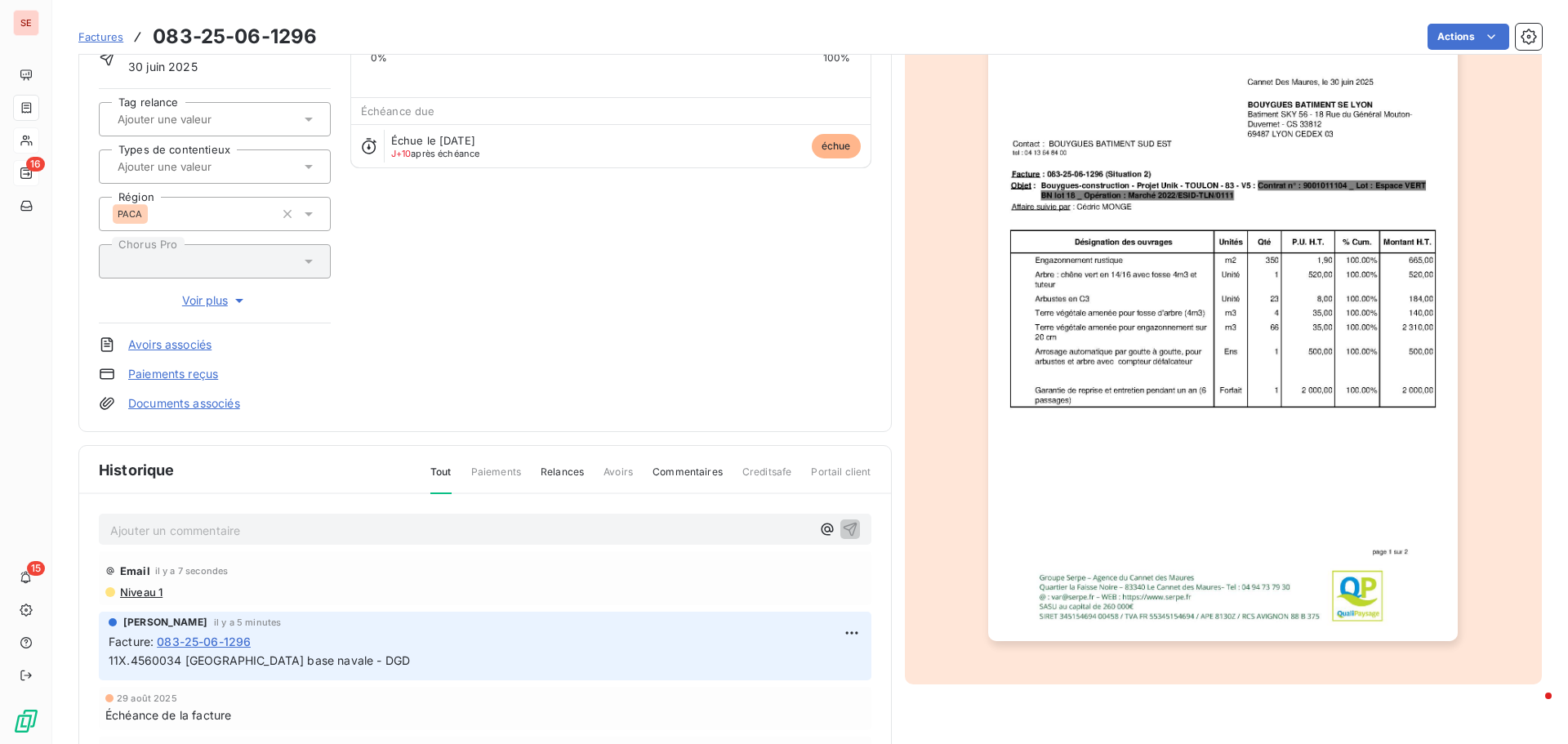
scroll to position [165, 0]
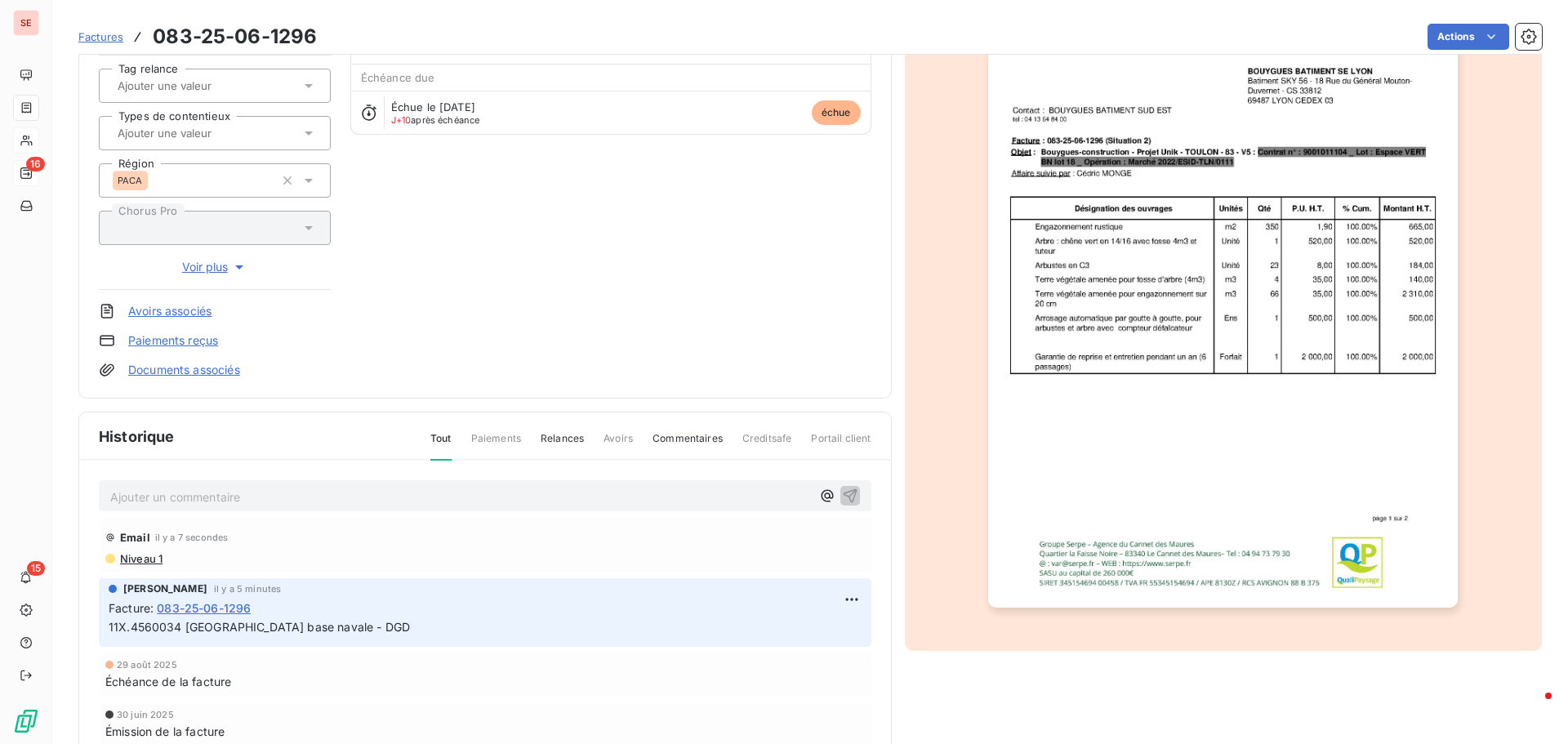
click at [128, 555] on span "Niveau 1" at bounding box center [140, 559] width 44 height 13
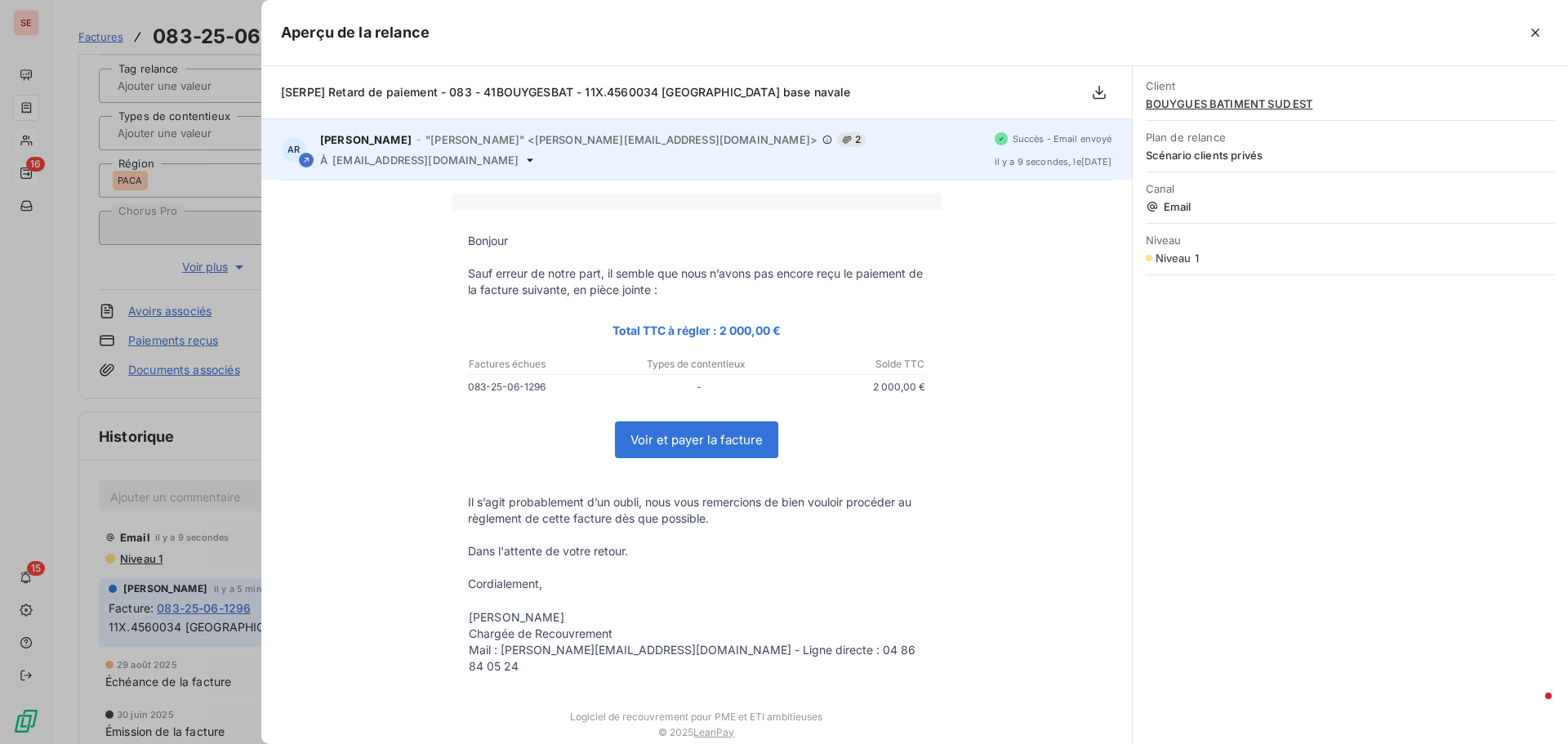
click at [390, 158] on span "crp-compta-st@bouygues-construction.com" at bounding box center [425, 160] width 186 height 13
copy div "crp-compta-st@bouygues-construction.com"
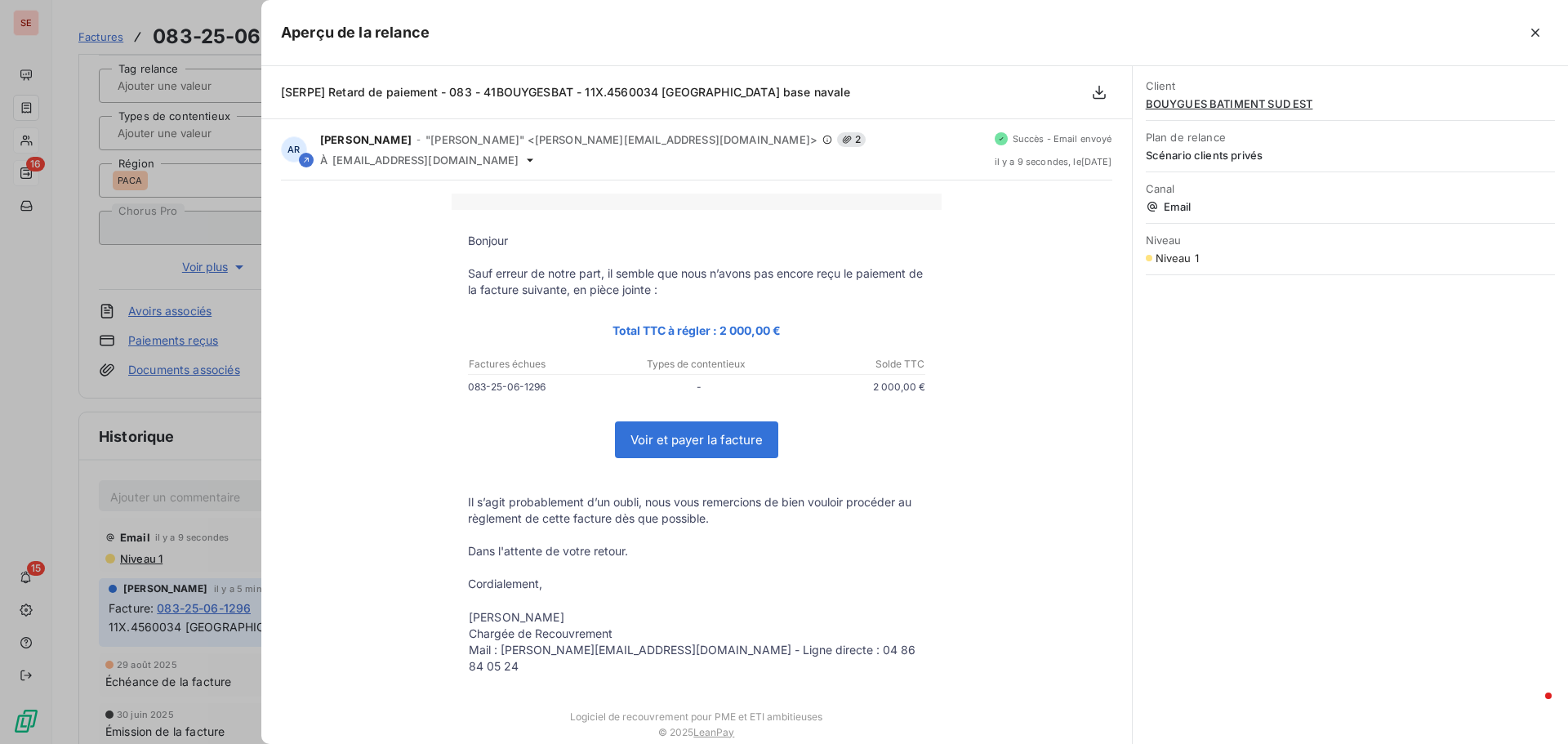
click at [62, 490] on div at bounding box center [784, 372] width 1568 height 744
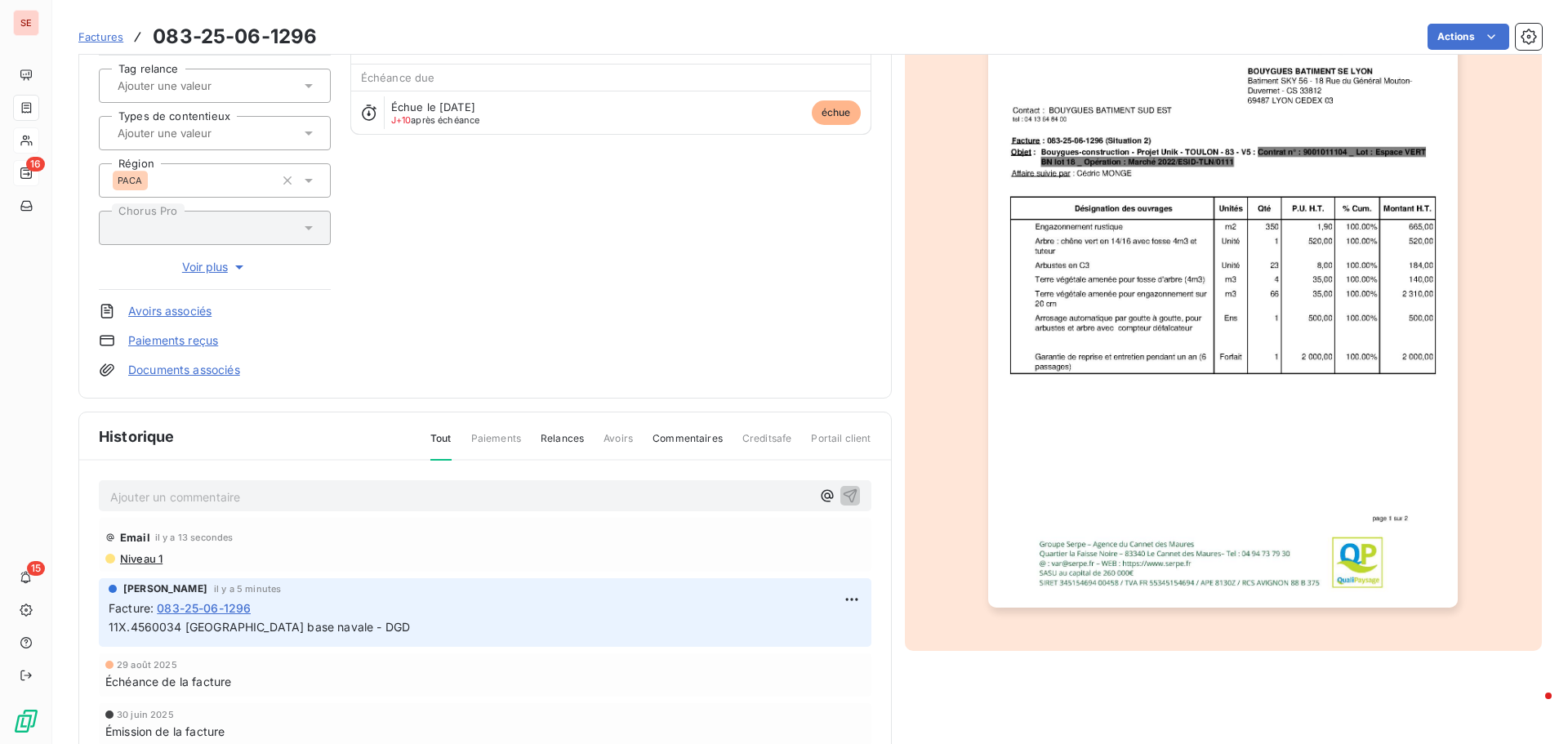
click at [842, 597] on html "SE 16 15 Factures 083-25-06-1296 Actions BOUYGUES BATIMENT SUD EST 41BOUYGUESBA…" at bounding box center [784, 372] width 1568 height 744
click at [832, 628] on div "Editer" at bounding box center [807, 635] width 92 height 26
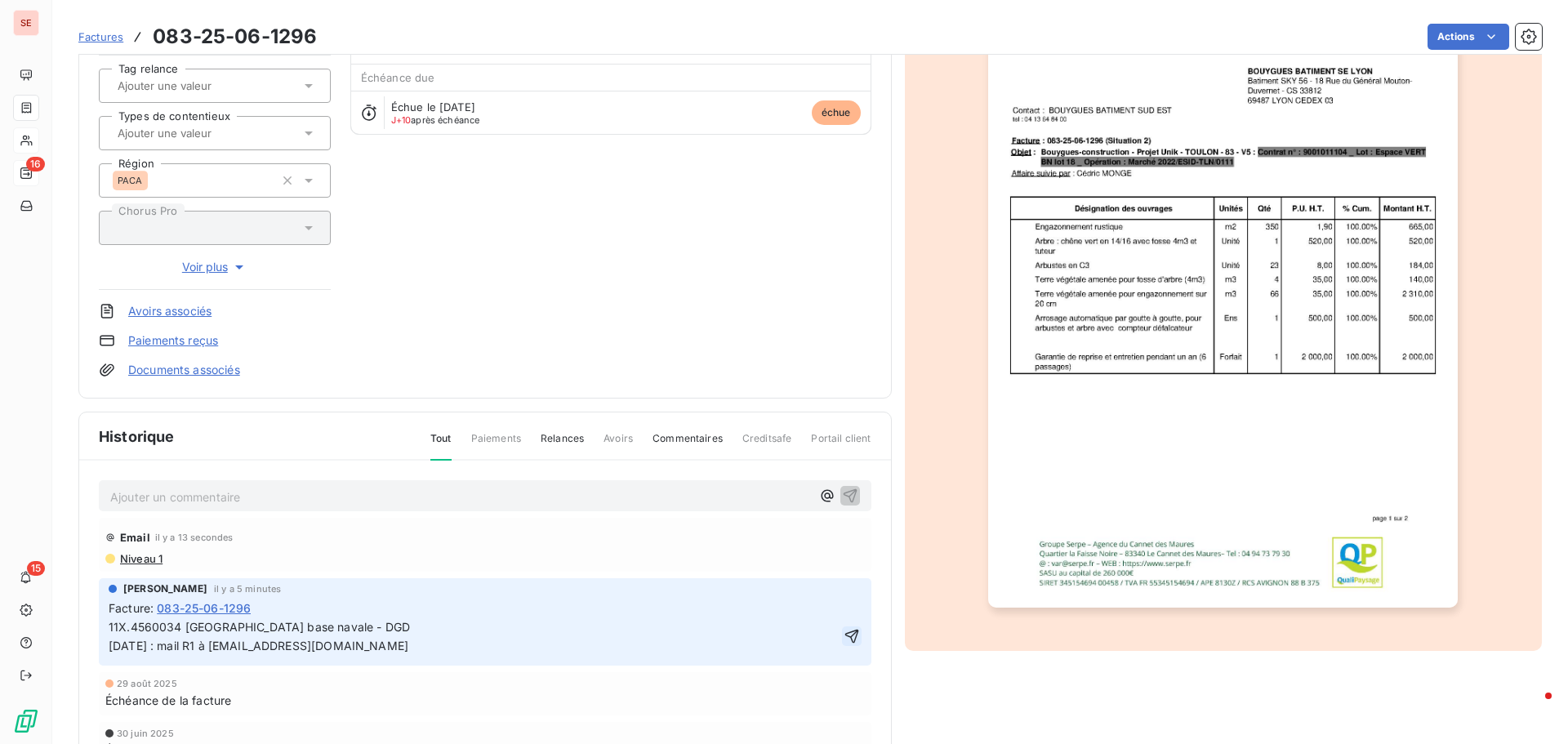
click at [837, 638] on div "11X.4560034 TOULON Unik base navale - DGD 08/09/25 : mail R1 à crp-compta-st@bo…" at bounding box center [484, 636] width 753 height 39
click at [844, 638] on icon "button" at bounding box center [852, 636] width 17 height 17
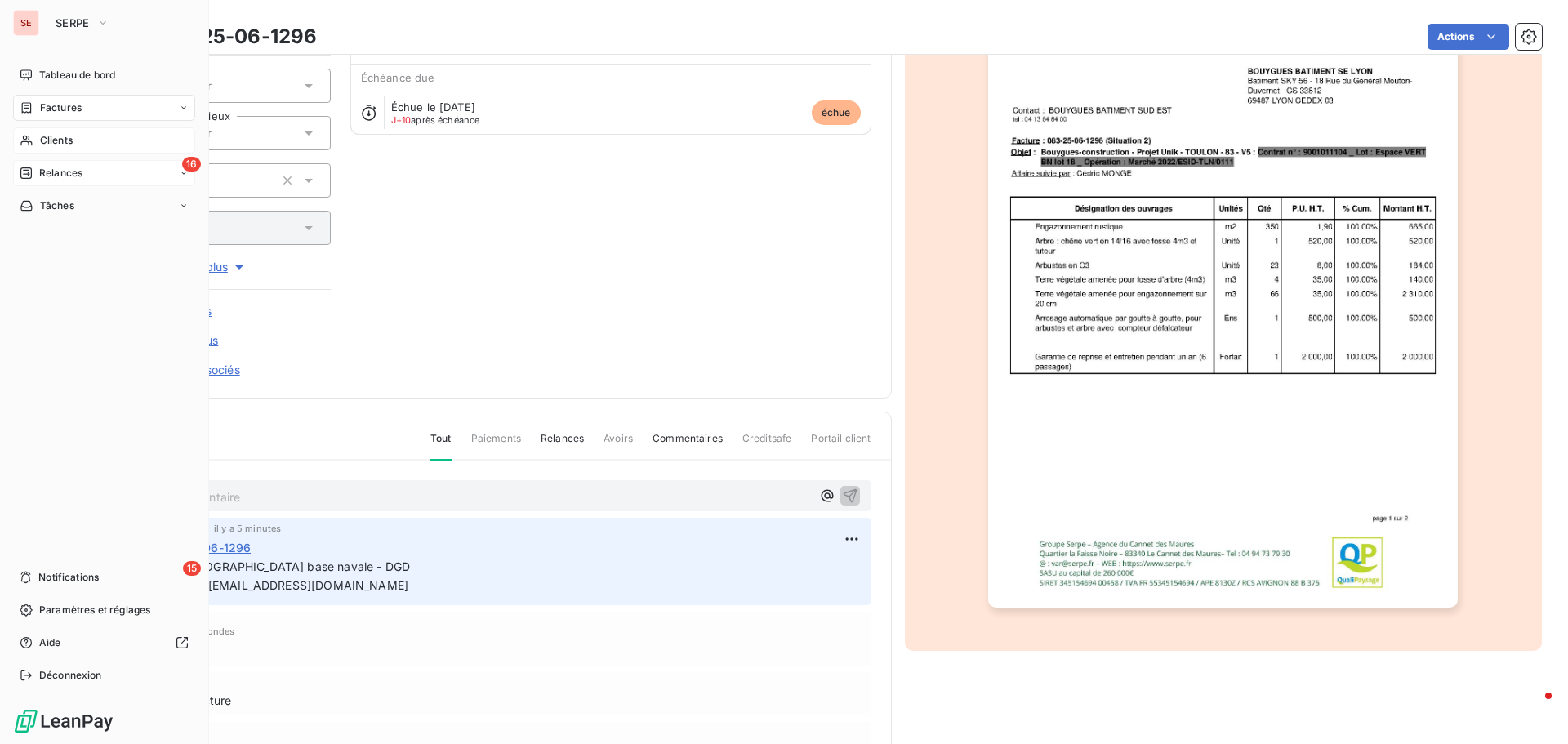
click at [60, 169] on span "Relances" at bounding box center [60, 173] width 43 height 15
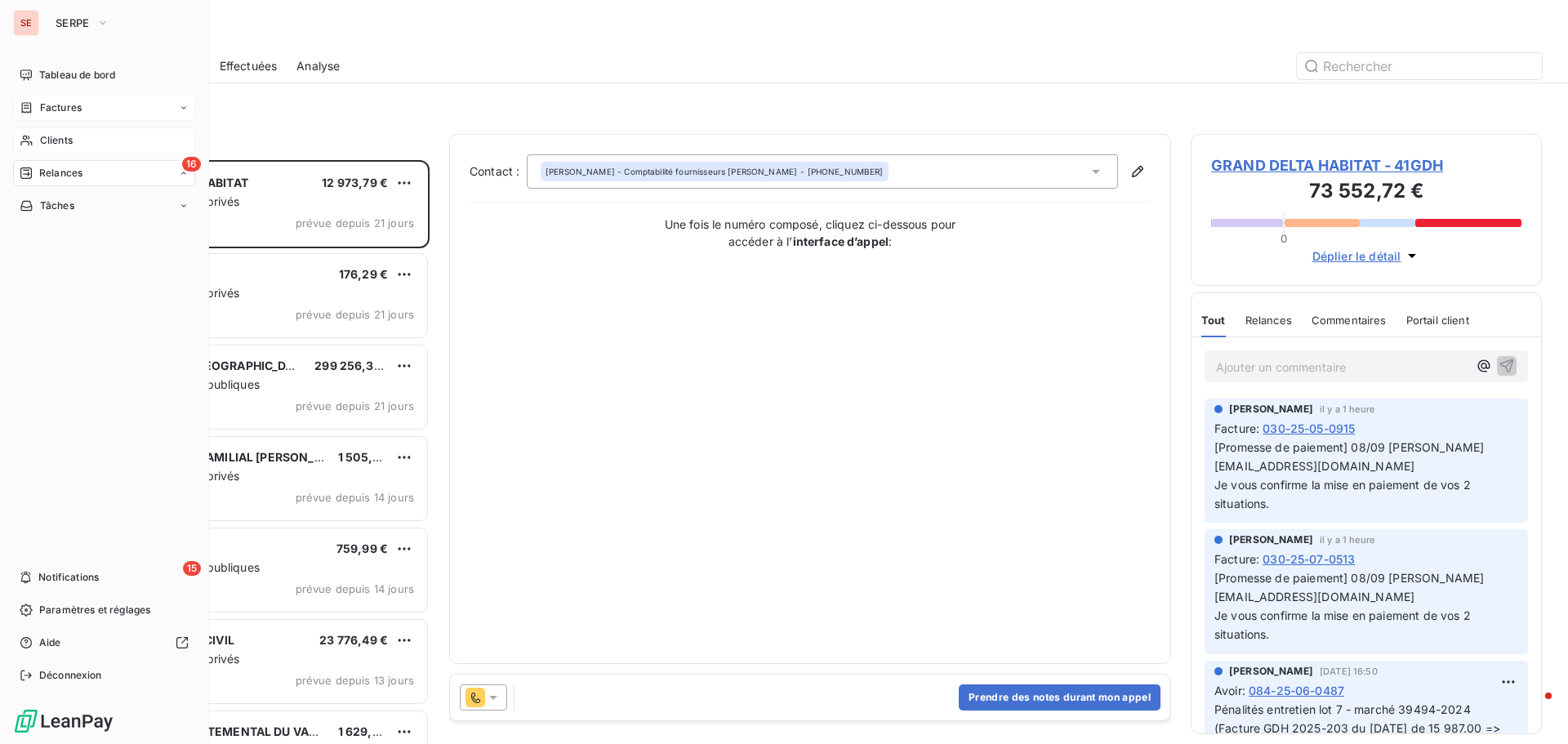
scroll to position [572, 339]
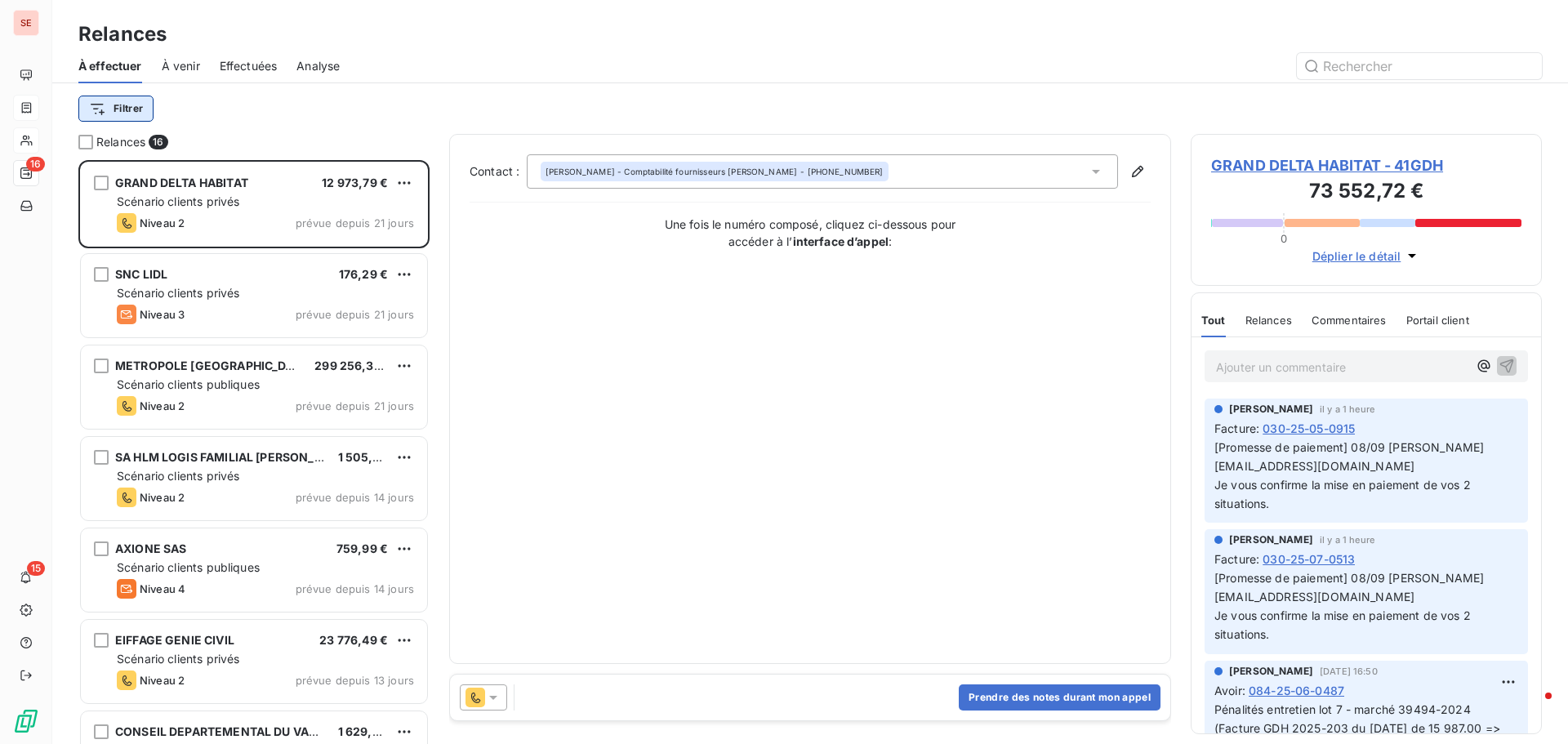
click at [137, 99] on html "SE 16 15 Relances À effectuer À venir Effectuées Analyse Filtrer Relances 16 GR…" at bounding box center [784, 372] width 1568 height 744
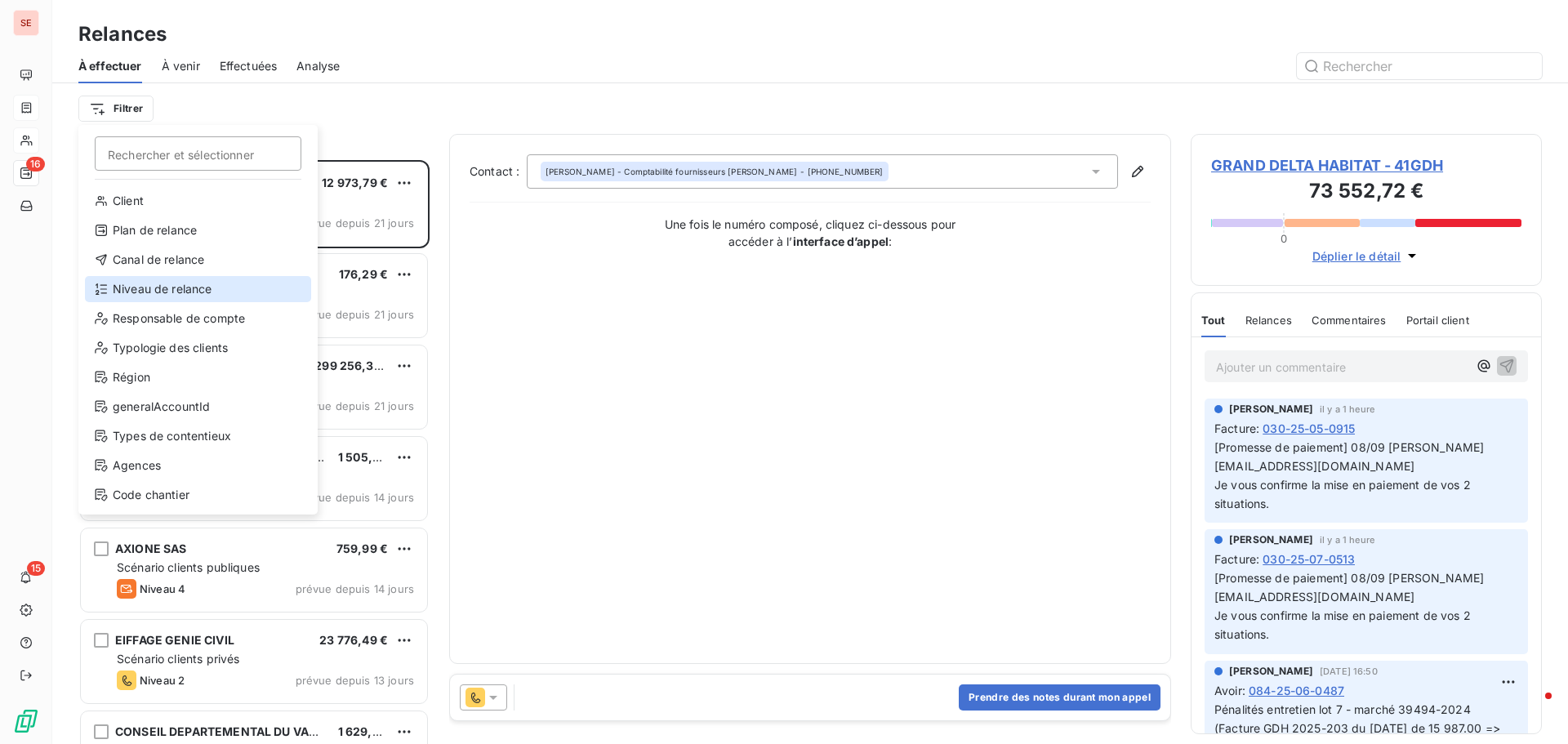
click at [187, 291] on div "Niveau de relance" at bounding box center [198, 289] width 226 height 26
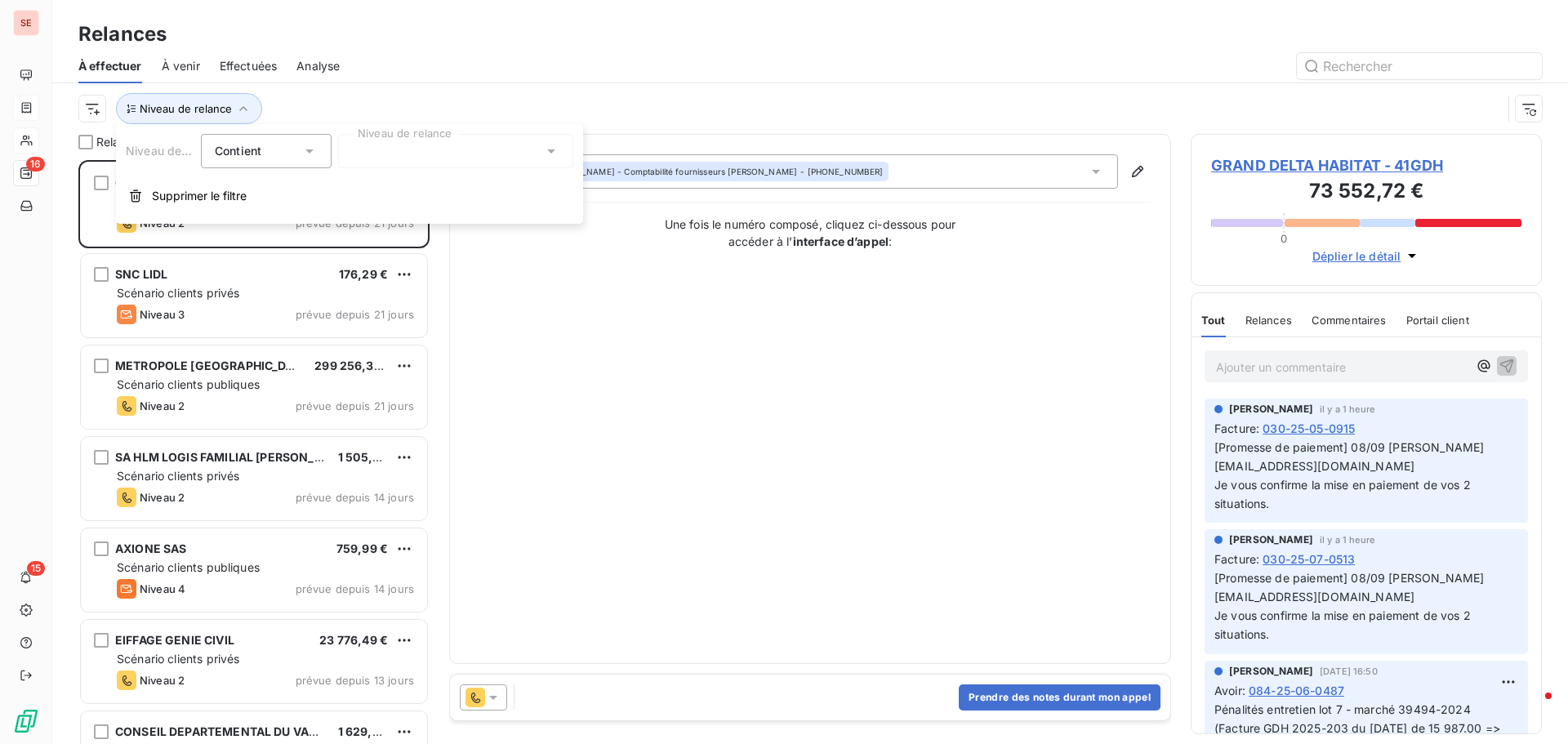
click at [437, 155] on div at bounding box center [455, 151] width 236 height 34
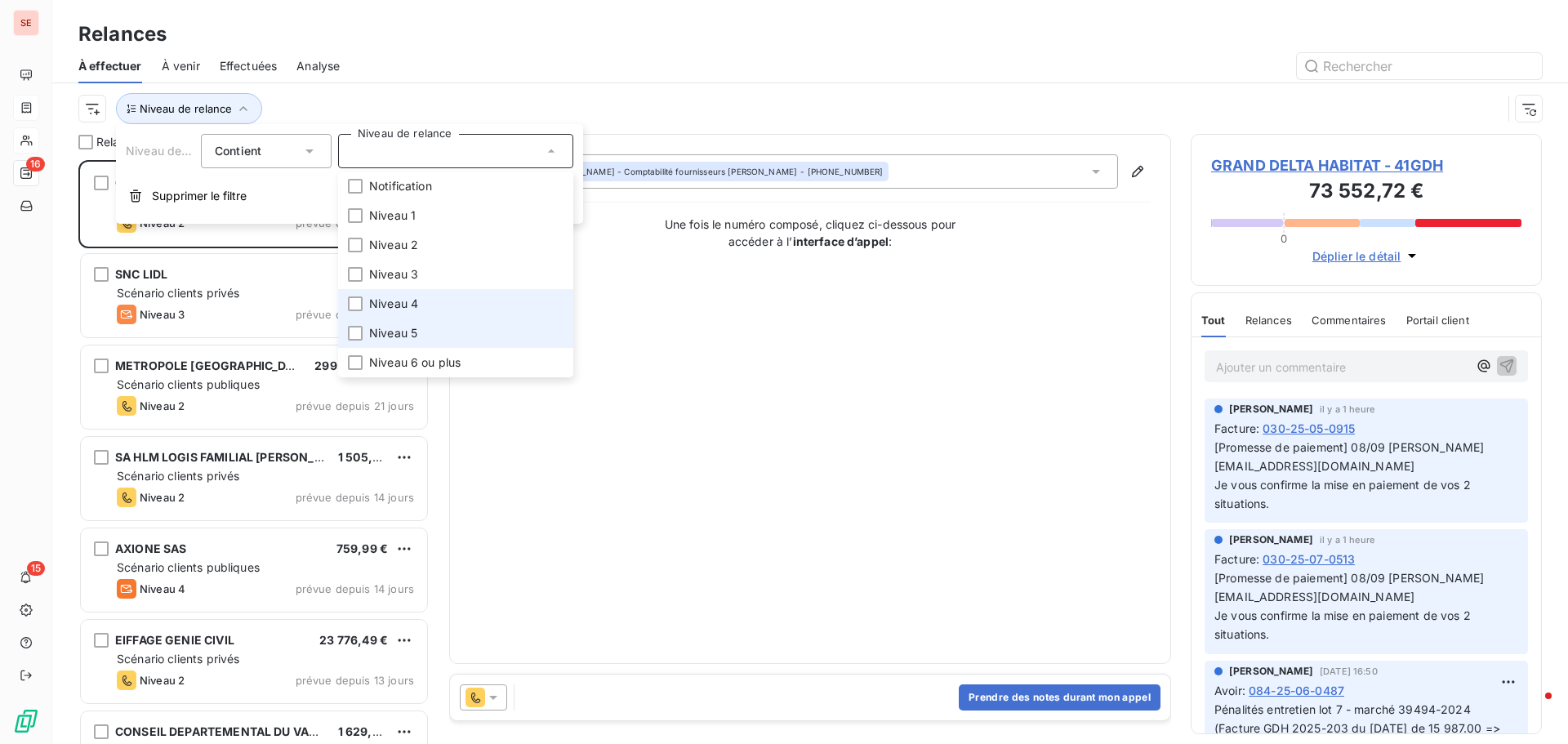
click at [413, 300] on span "Niveau 4" at bounding box center [394, 304] width 49 height 17
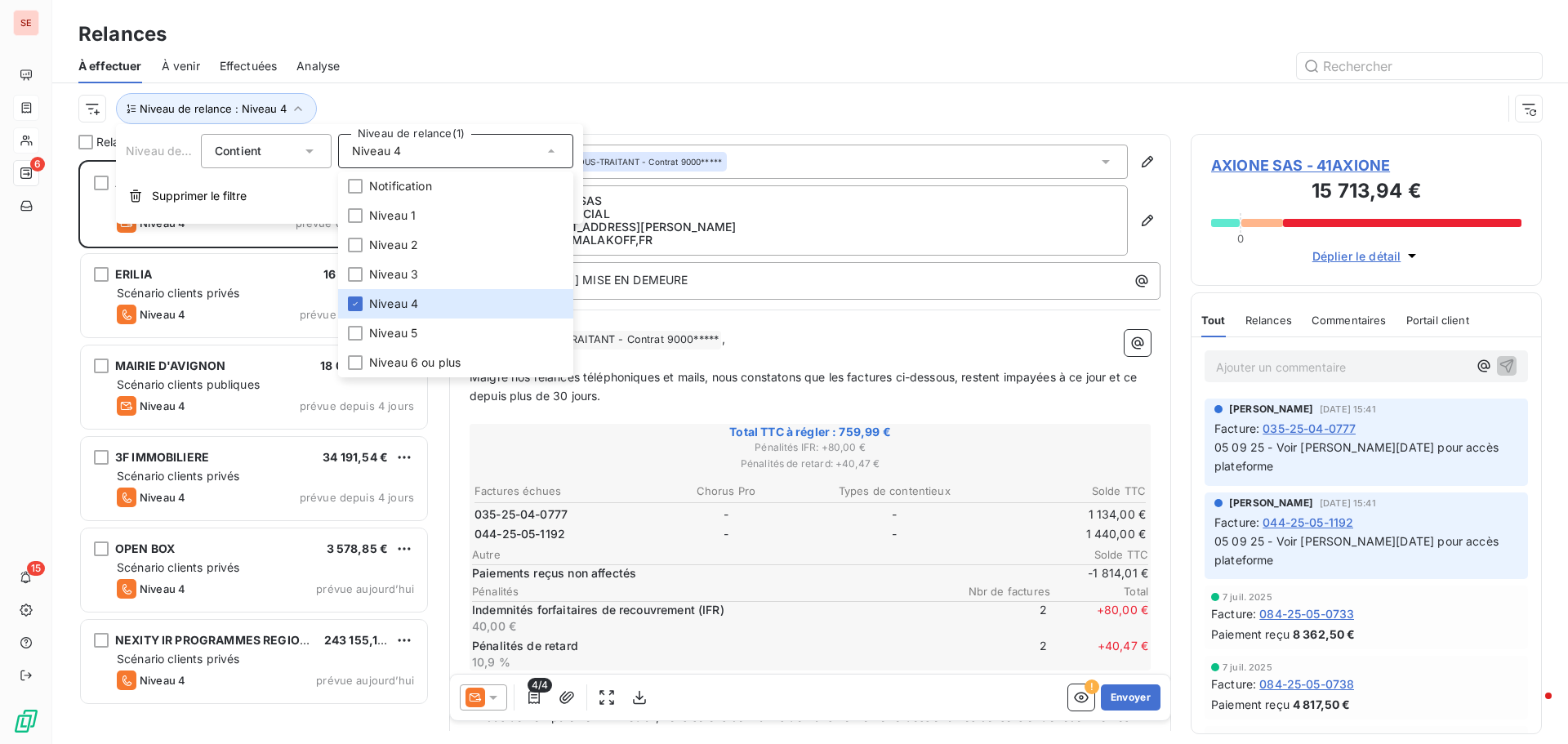
click at [476, 20] on div "Relances" at bounding box center [810, 34] width 1516 height 29
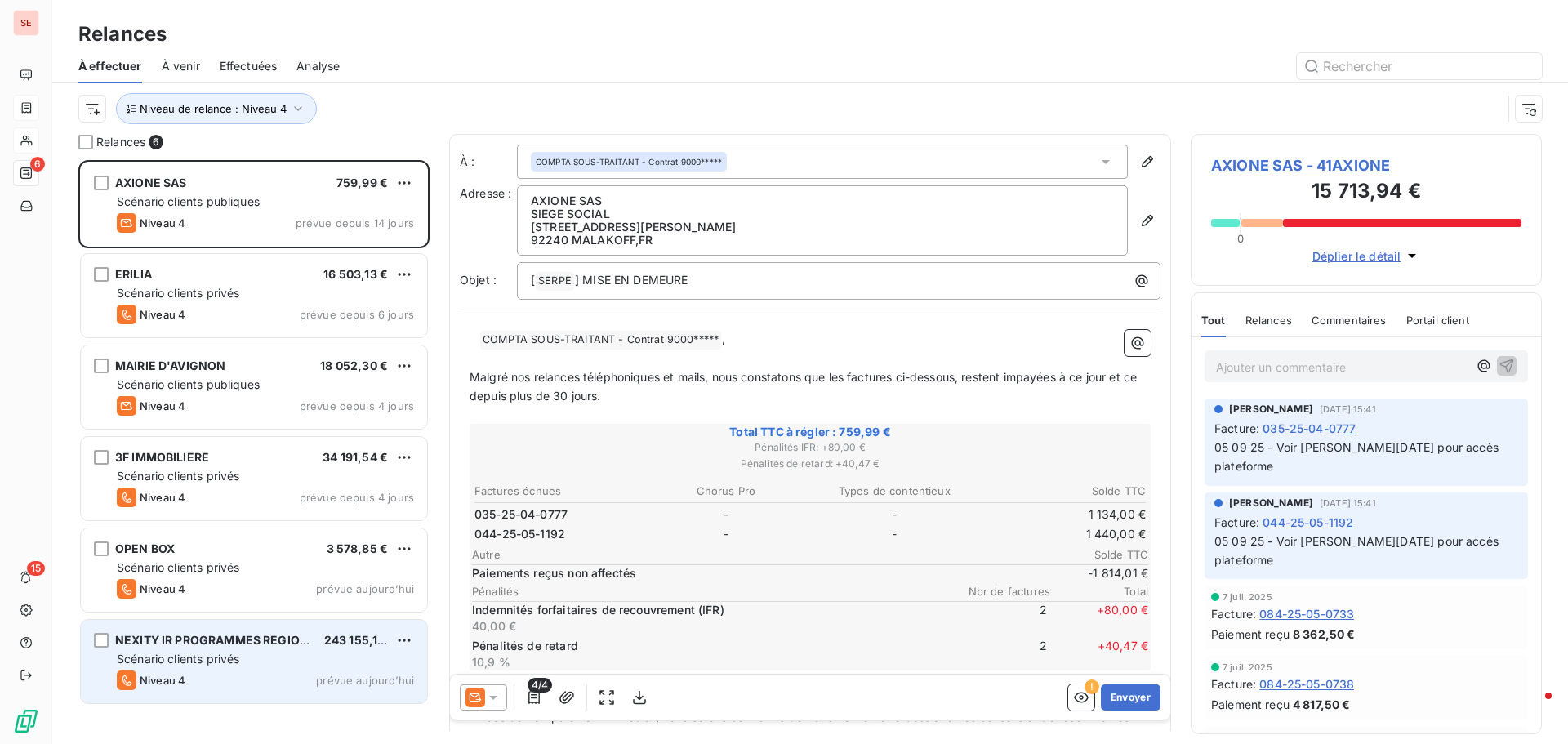
click at [270, 668] on div "NEXITY IR PROGRAMMES REGION SUD 243 155,19 € Scénario clients privés Niveau 4 p…" at bounding box center [254, 662] width 346 height 83
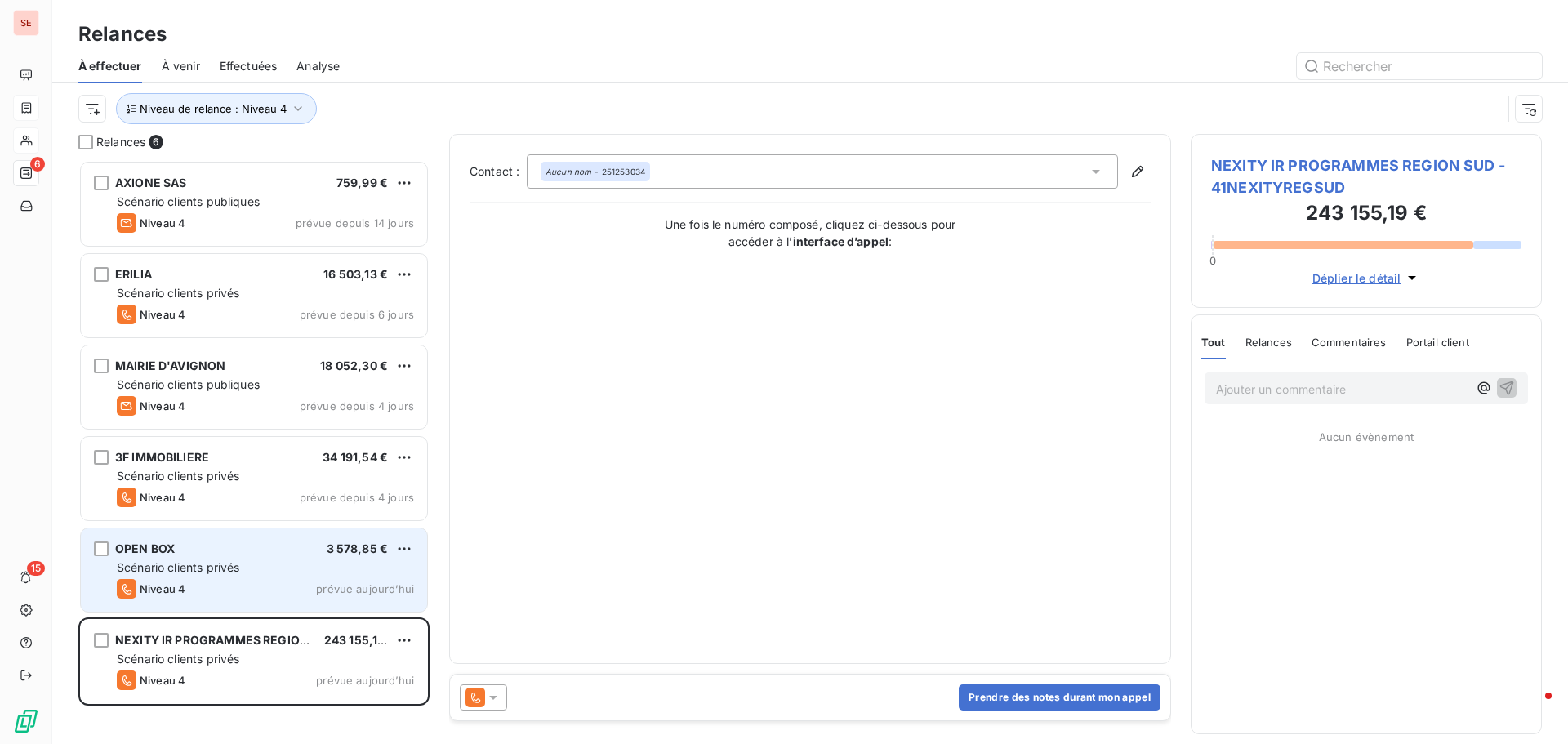
click at [190, 571] on span "Scénario clients privés" at bounding box center [177, 567] width 123 height 14
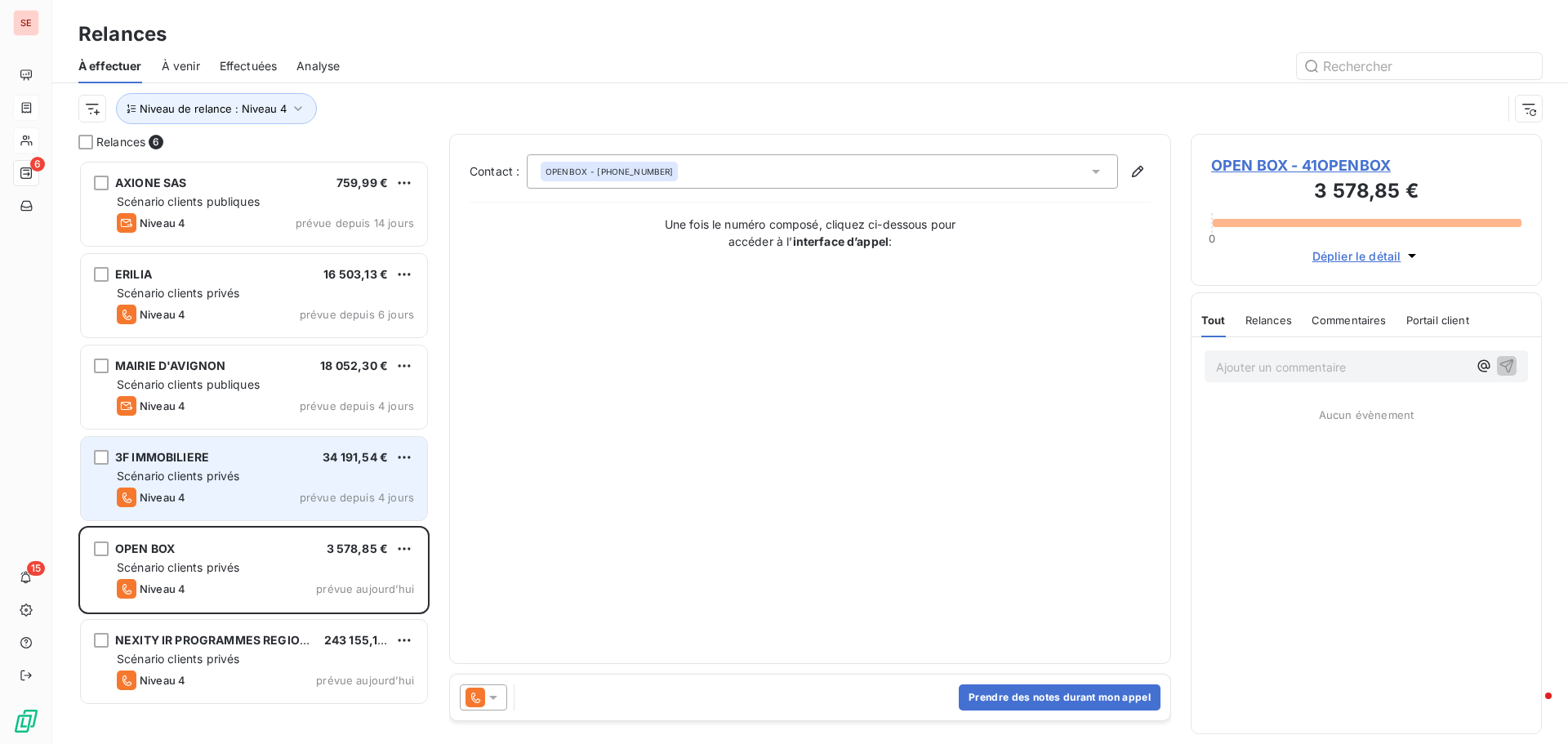
click at [203, 469] on span "Scénario clients privés" at bounding box center [177, 476] width 123 height 14
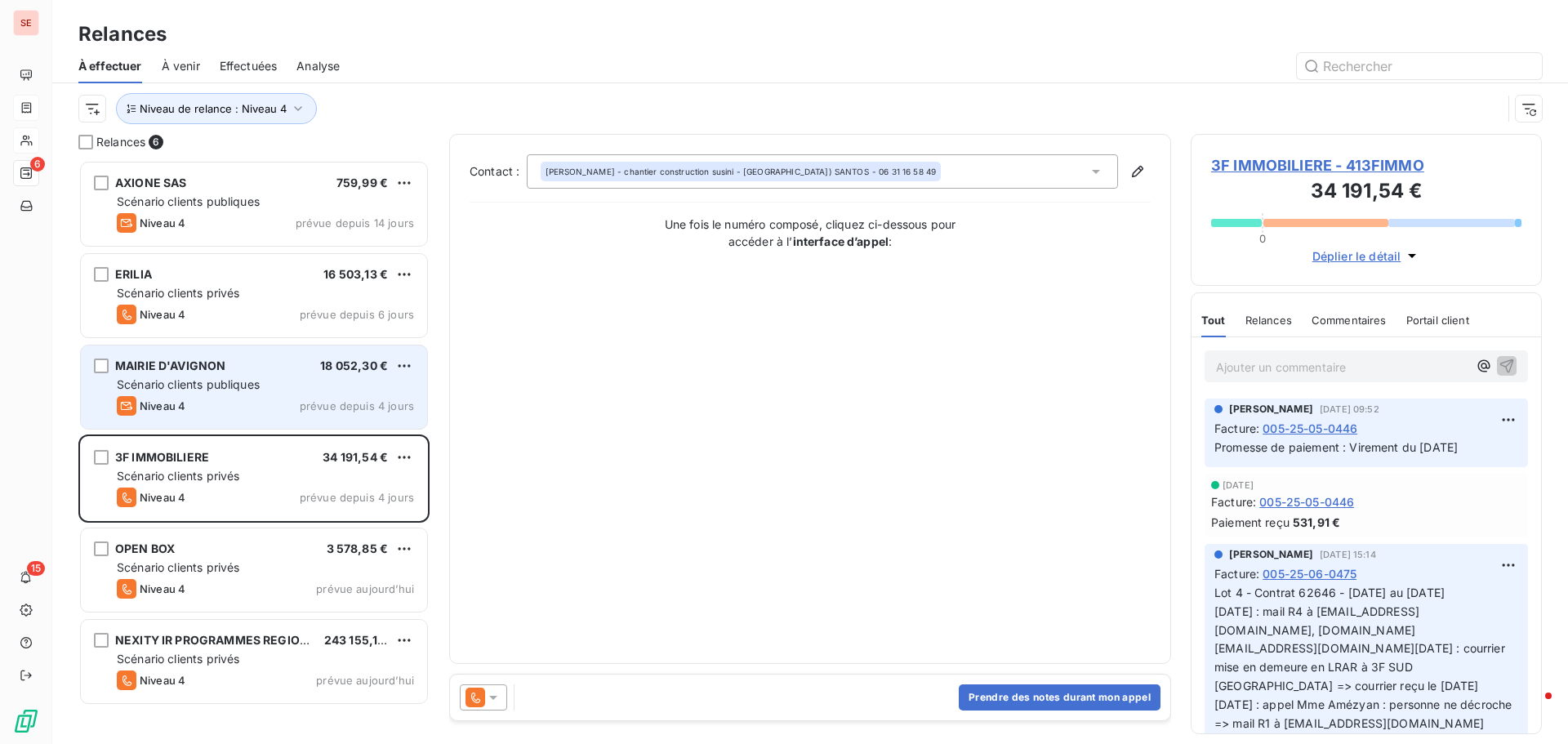
click at [198, 396] on div "Niveau 4 prévue depuis 4 jours" at bounding box center [265, 406] width 297 height 19
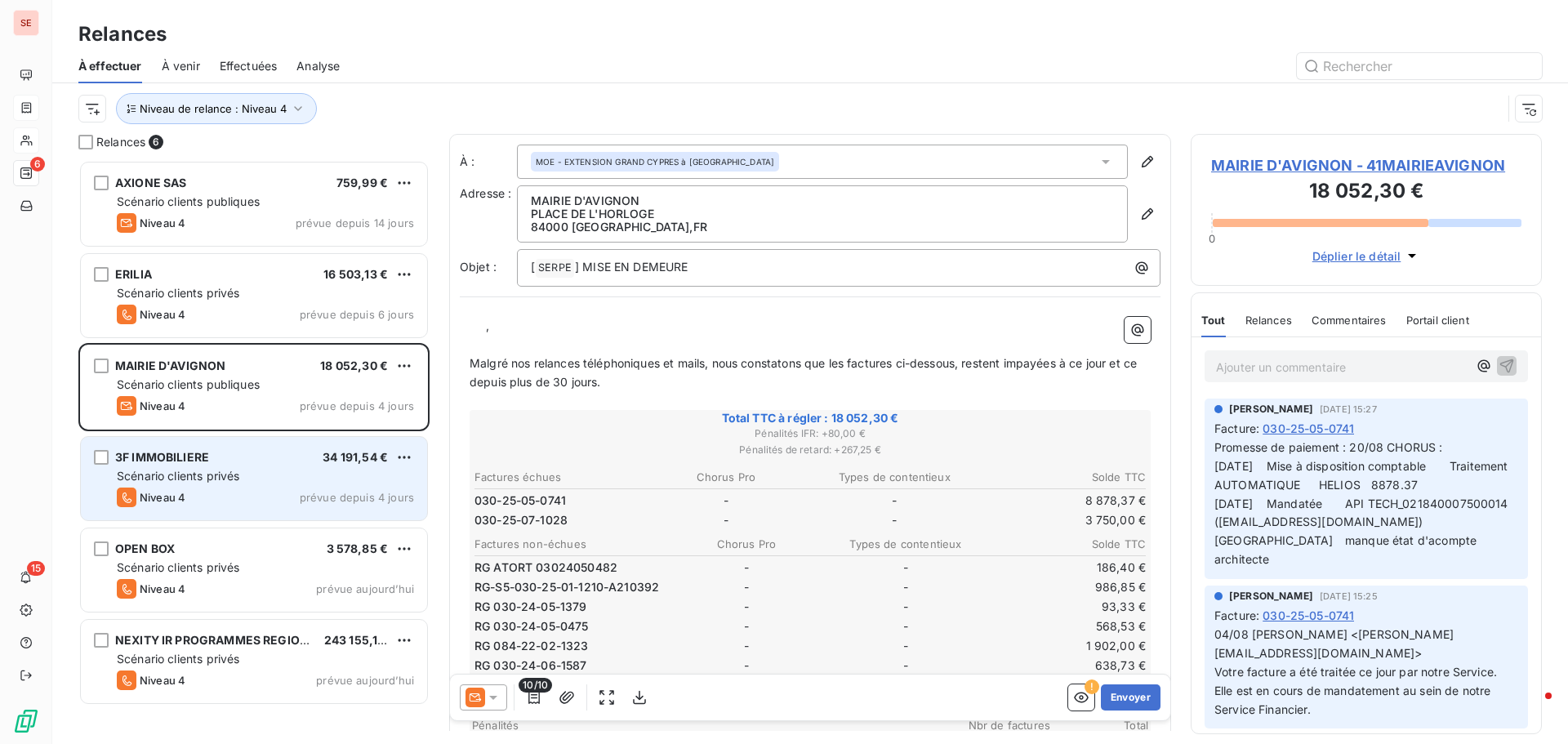
click at [163, 464] on div "3F IMMOBILIERE" at bounding box center [162, 457] width 94 height 17
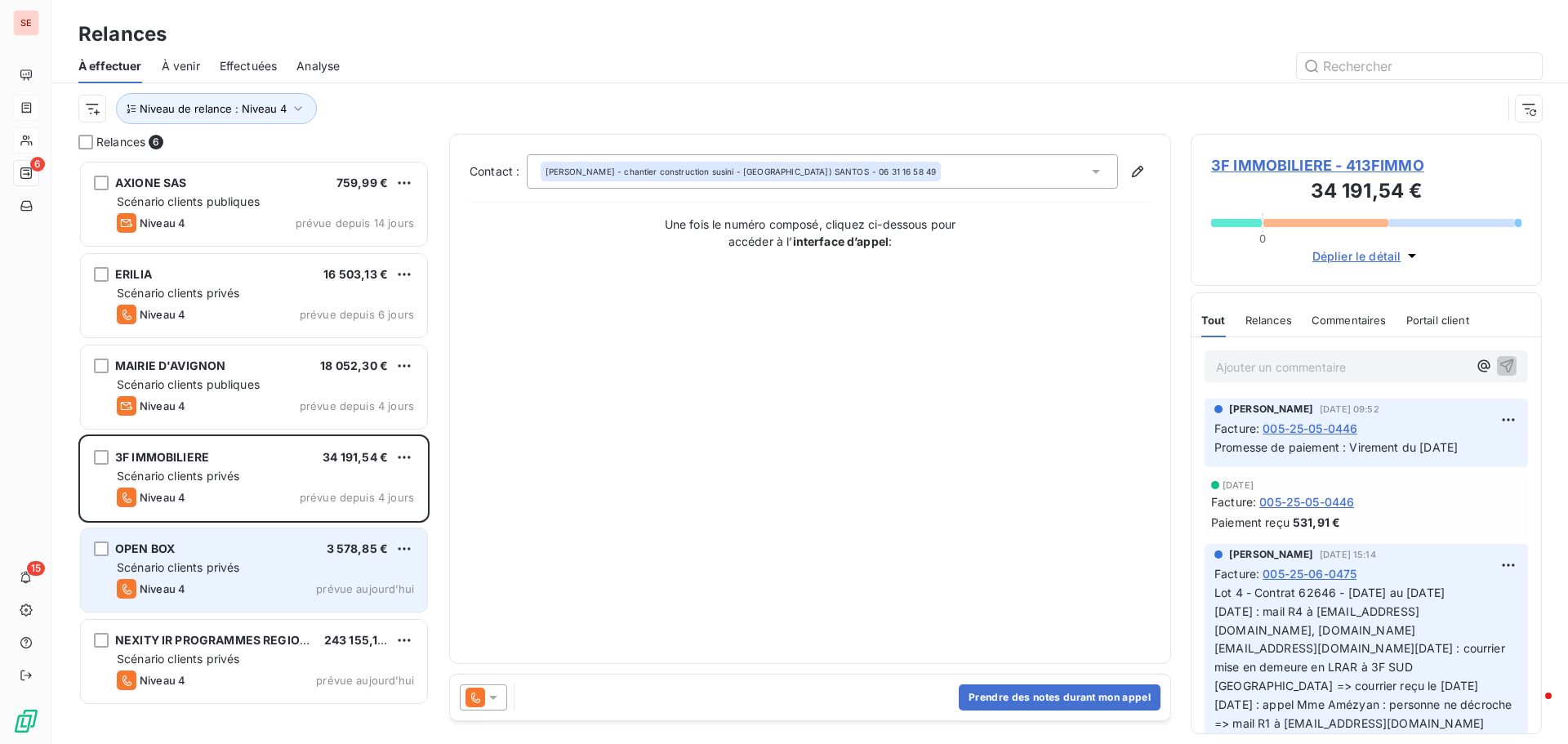
click at [191, 555] on div "OPEN BOX 3 578,85 €" at bounding box center [265, 549] width 297 height 15
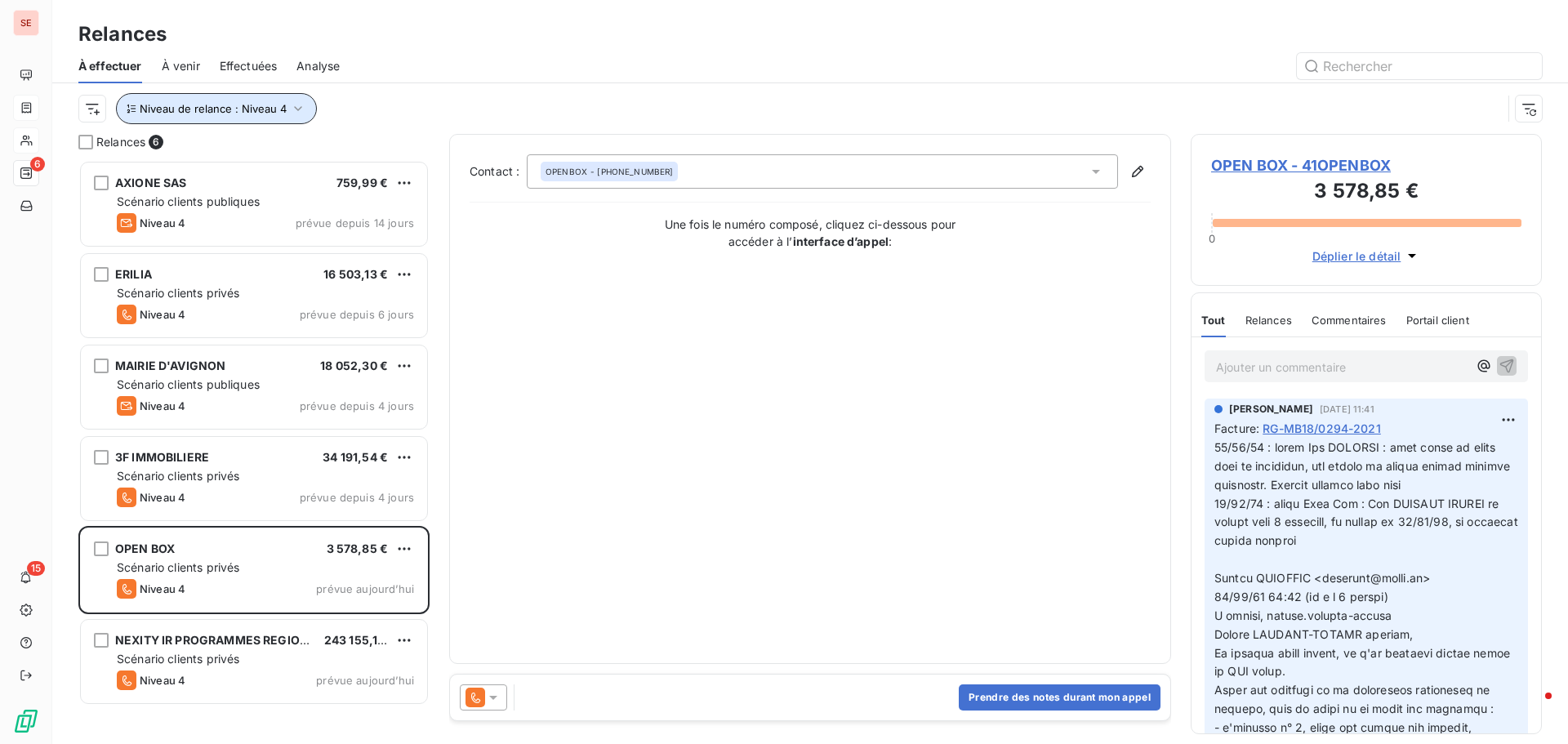
click at [281, 102] on span "Niveau de relance : Niveau 4" at bounding box center [213, 109] width 147 height 13
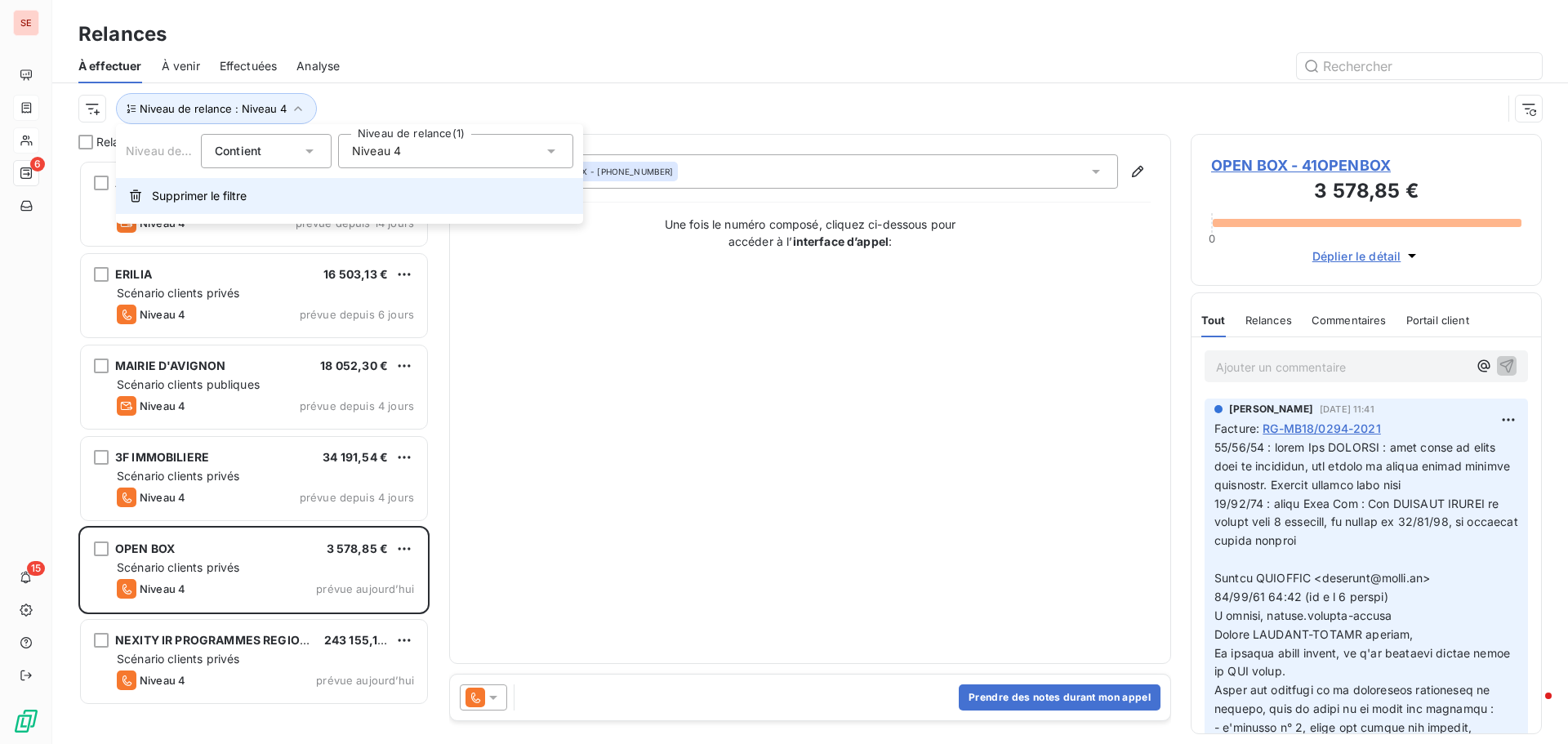
click at [224, 192] on span "Supprimer le filtre" at bounding box center [199, 196] width 94 height 17
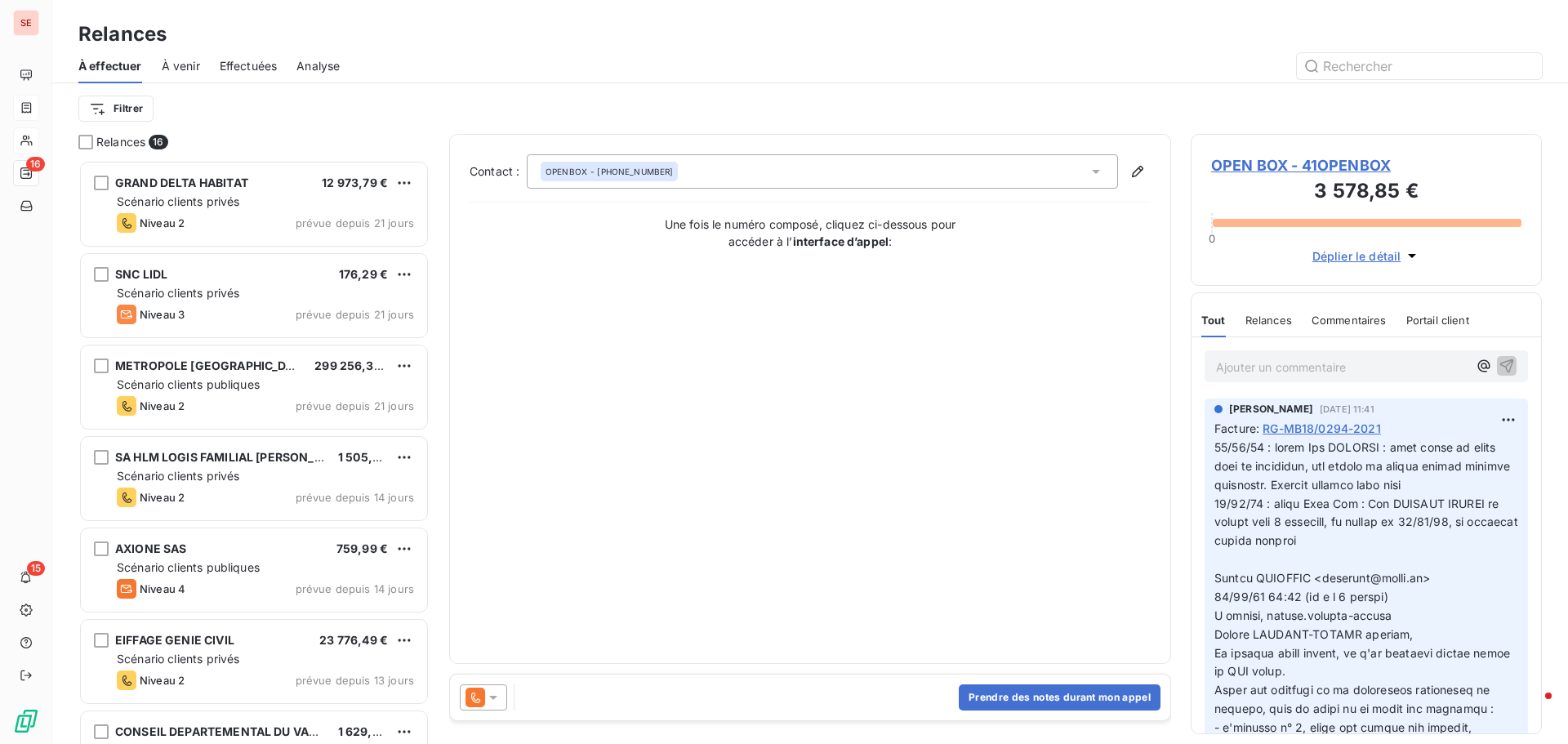
click at [325, 86] on div "Filtrer" at bounding box center [810, 108] width 1464 height 50
click at [111, 106] on html "SE 16 15 Relances À effectuer À venir Effectuées Analyse Filtrer Relances 16 GR…" at bounding box center [784, 372] width 1568 height 744
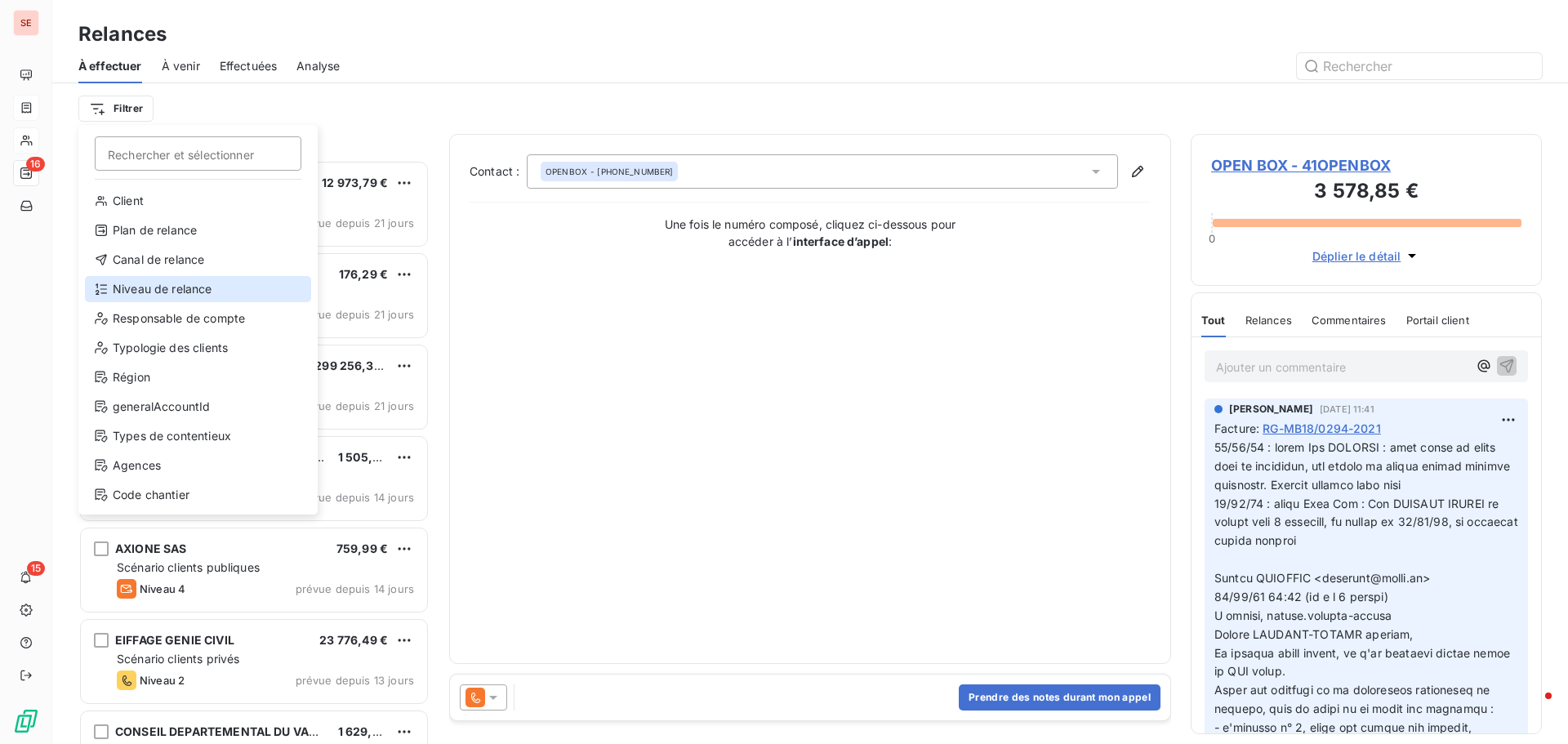
click at [143, 291] on div "Niveau de relance" at bounding box center [198, 289] width 226 height 26
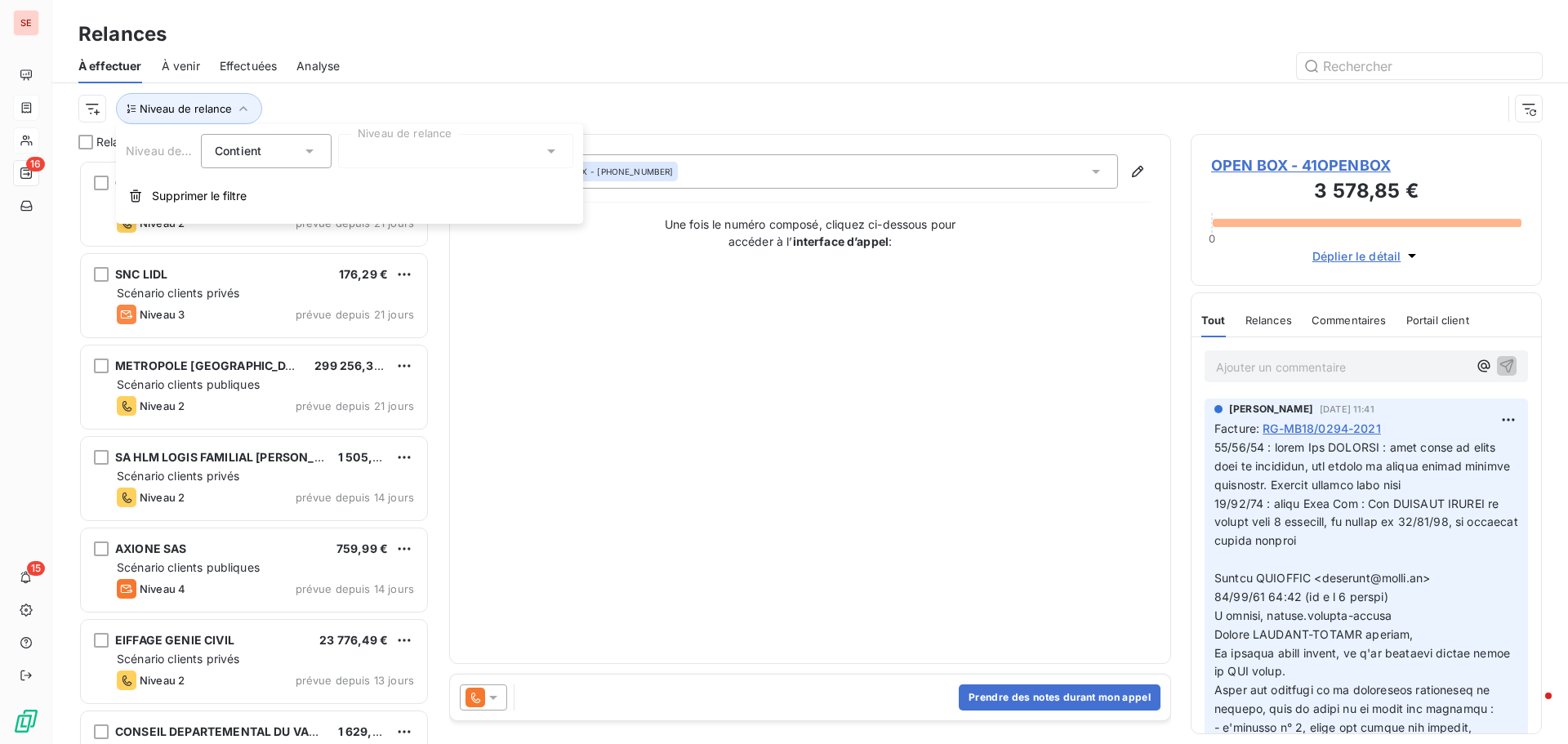
click at [422, 148] on div at bounding box center [455, 151] width 236 height 34
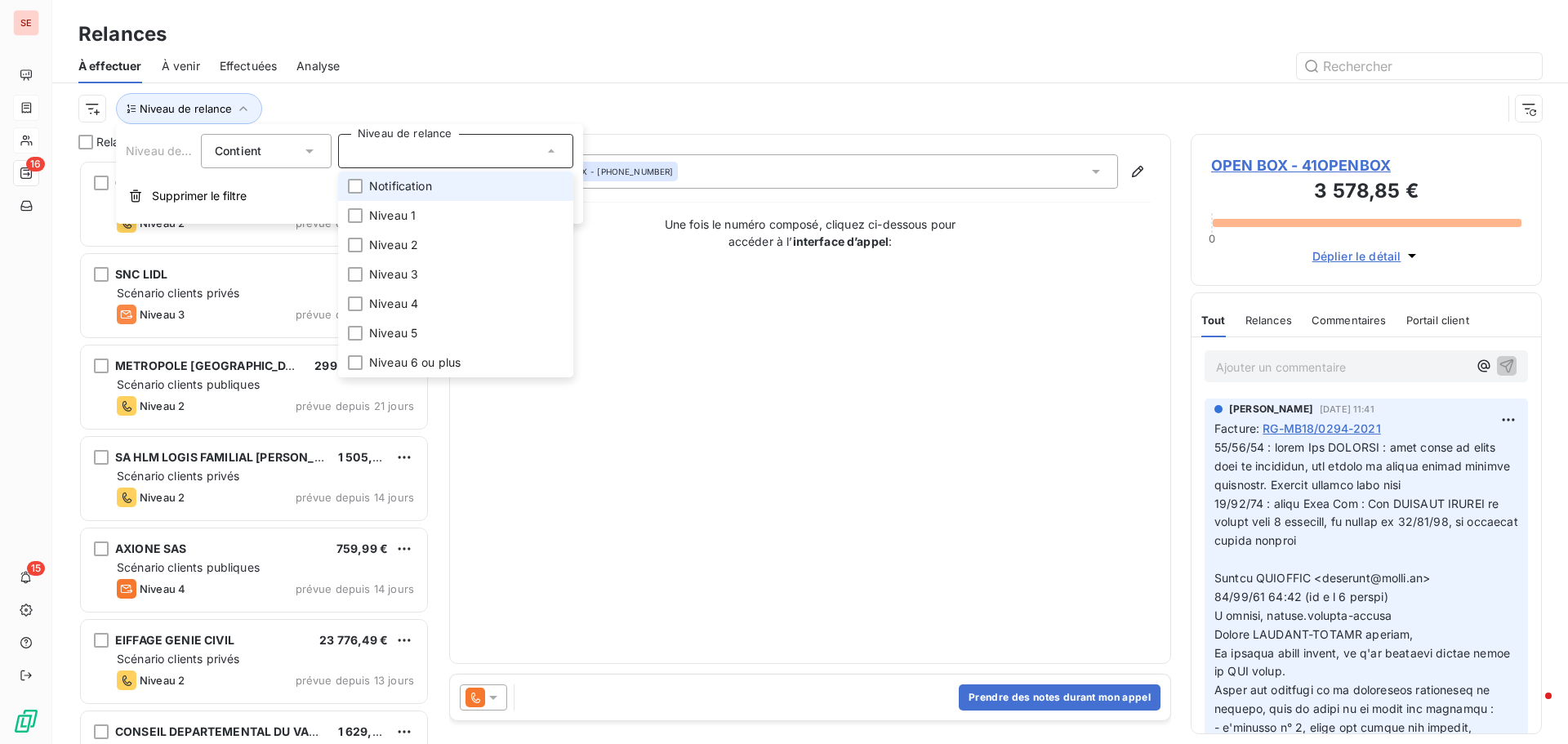
click at [416, 180] on span "Notification" at bounding box center [400, 186] width 63 height 17
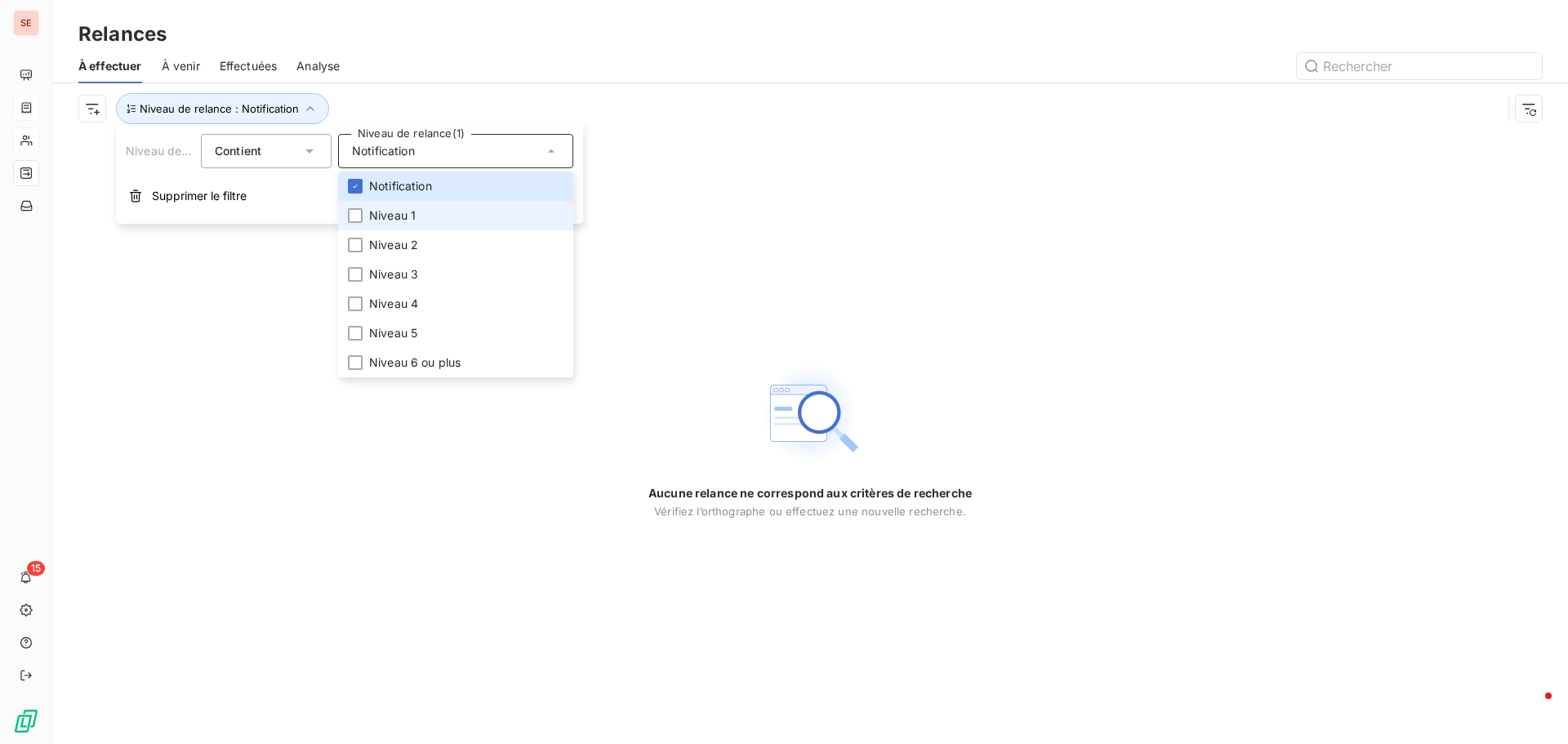
click at [412, 206] on li "Niveau 1" at bounding box center [455, 215] width 236 height 29
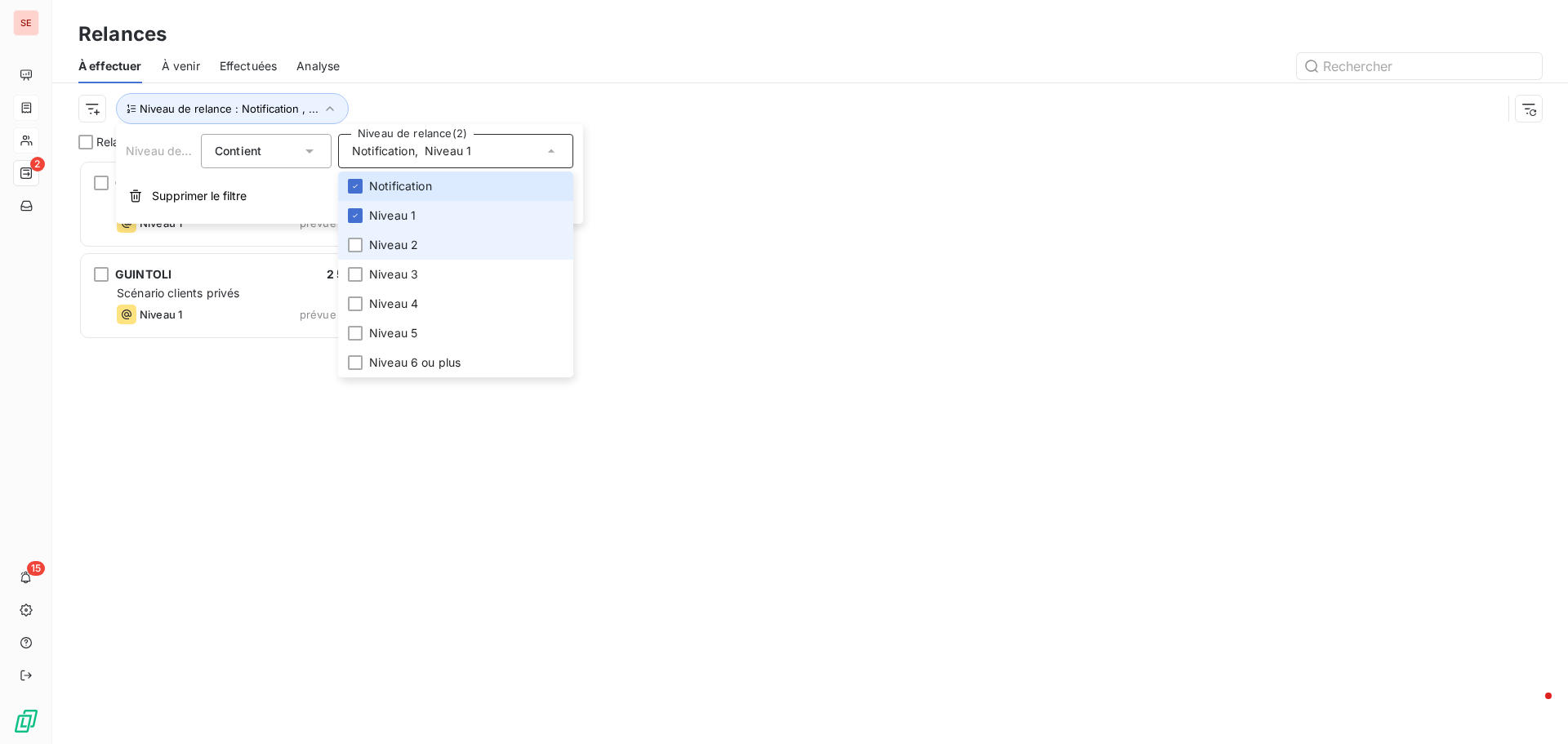
scroll to position [13, 13]
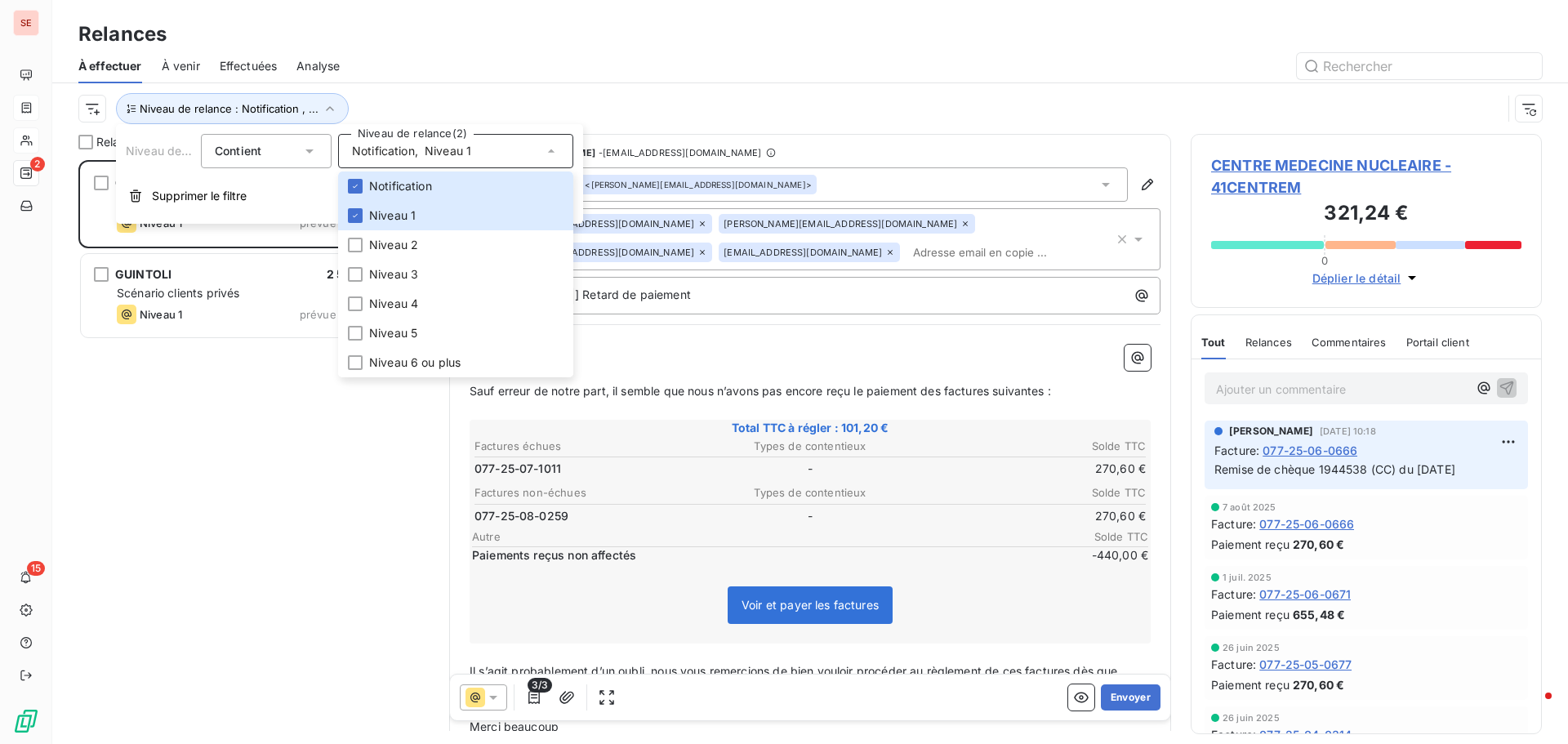
click at [272, 430] on div "CENTRE MEDECINE NUCLEAIRE 101,20 € Scénario clients privés Niveau 1 prévue depu…" at bounding box center [254, 452] width 351 height 584
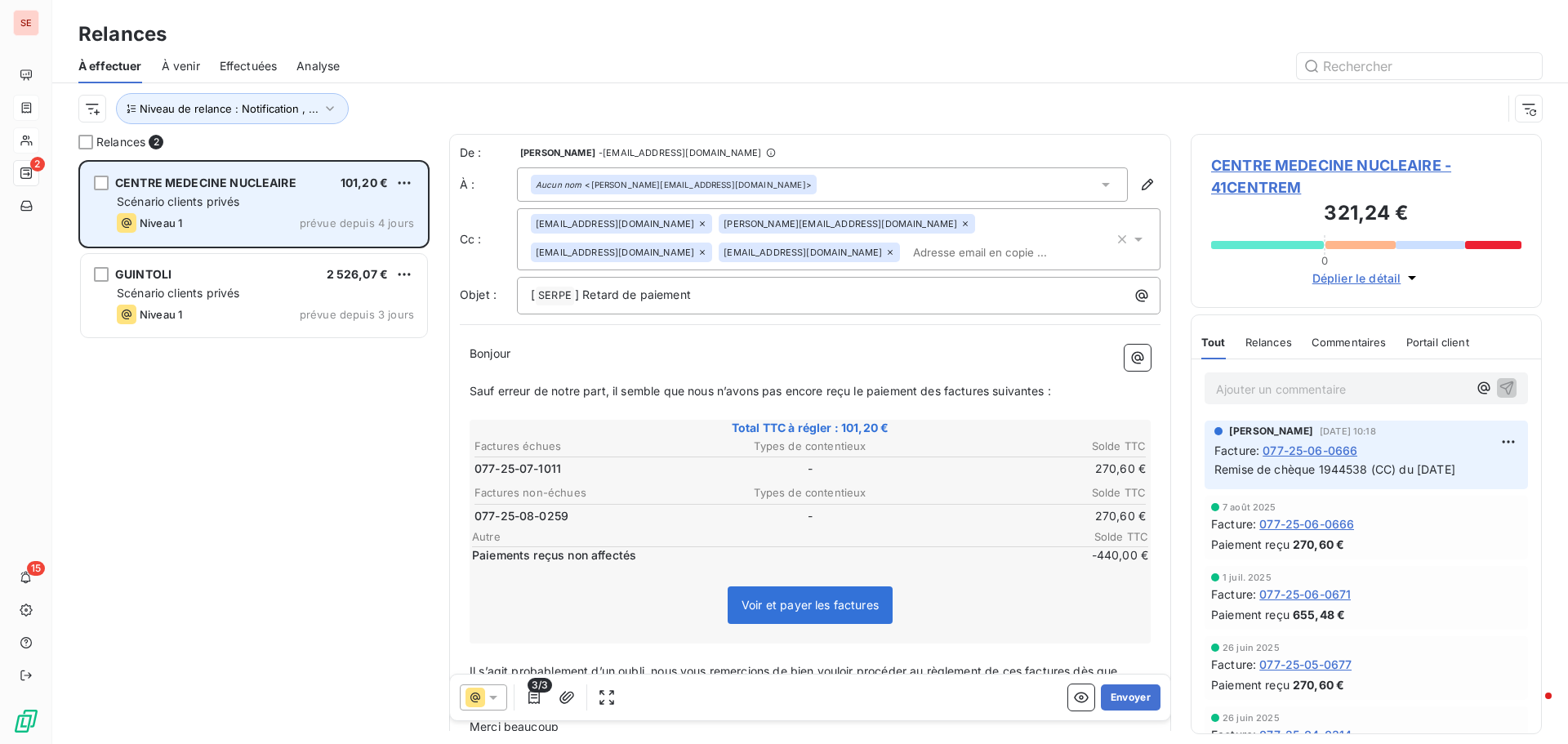
click at [304, 186] on div "CENTRE MEDECINE NUCLEAIRE 101,20 €" at bounding box center [265, 183] width 297 height 15
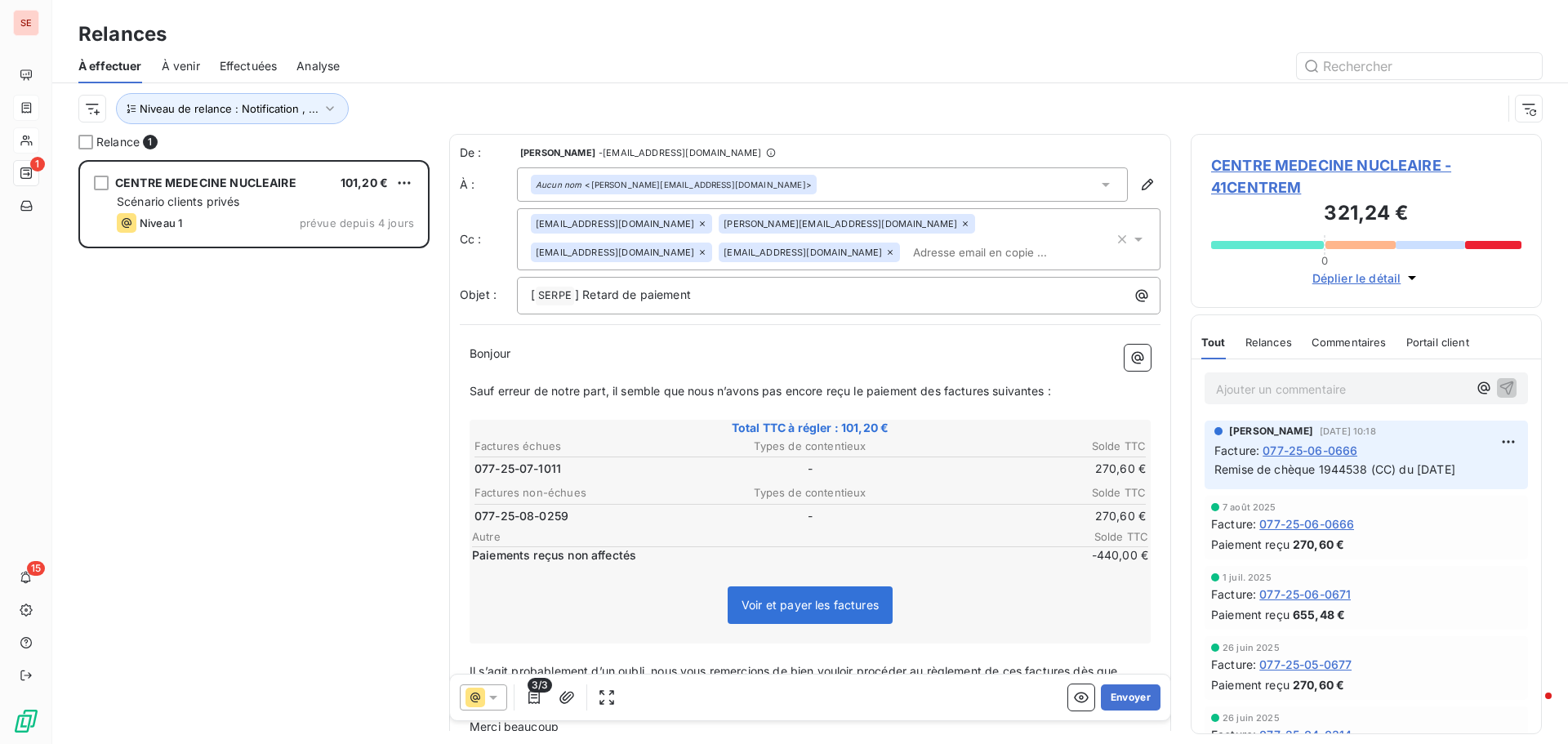
click at [260, 67] on span "Effectuées" at bounding box center [249, 66] width 58 height 17
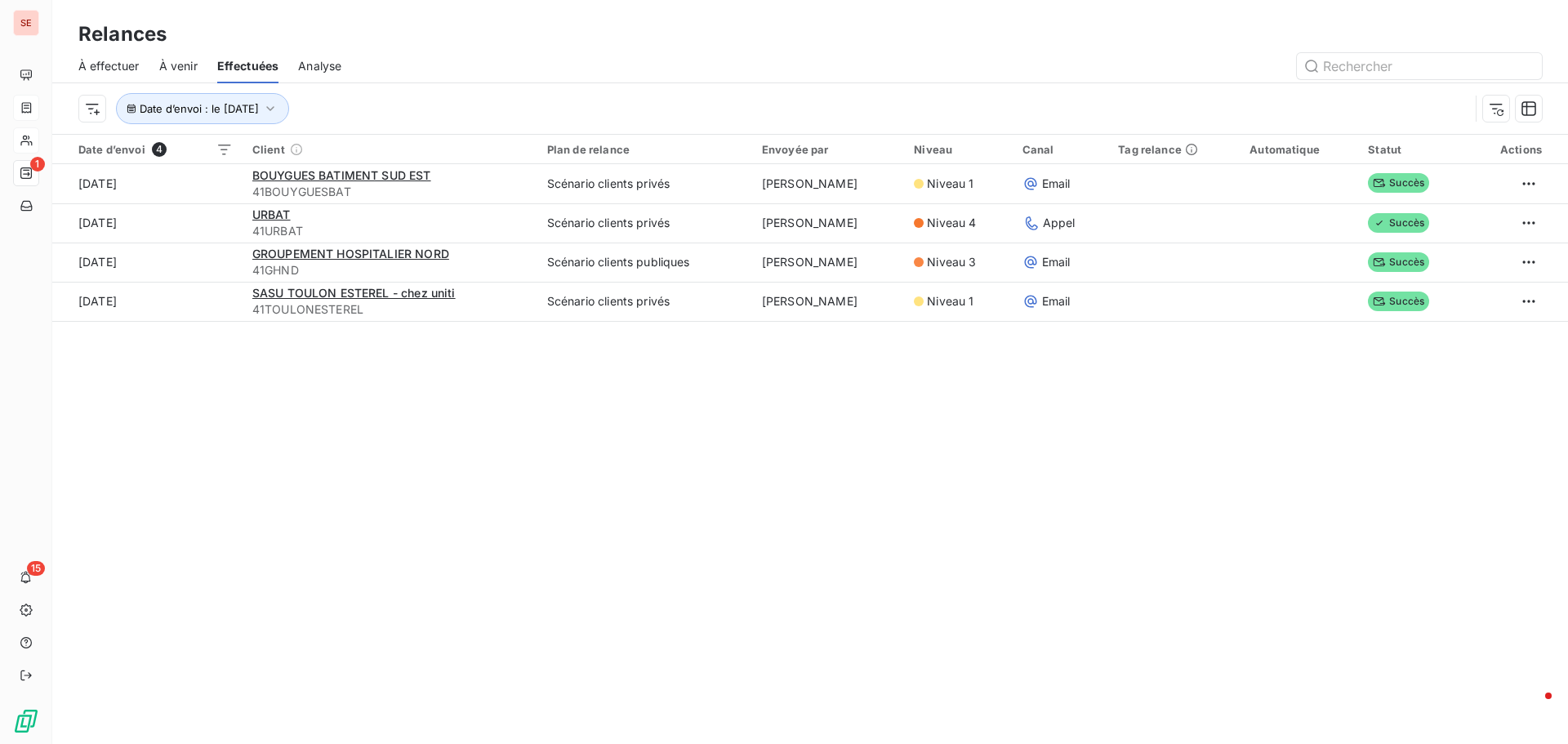
click at [99, 65] on span "À effectuer" at bounding box center [109, 66] width 61 height 17
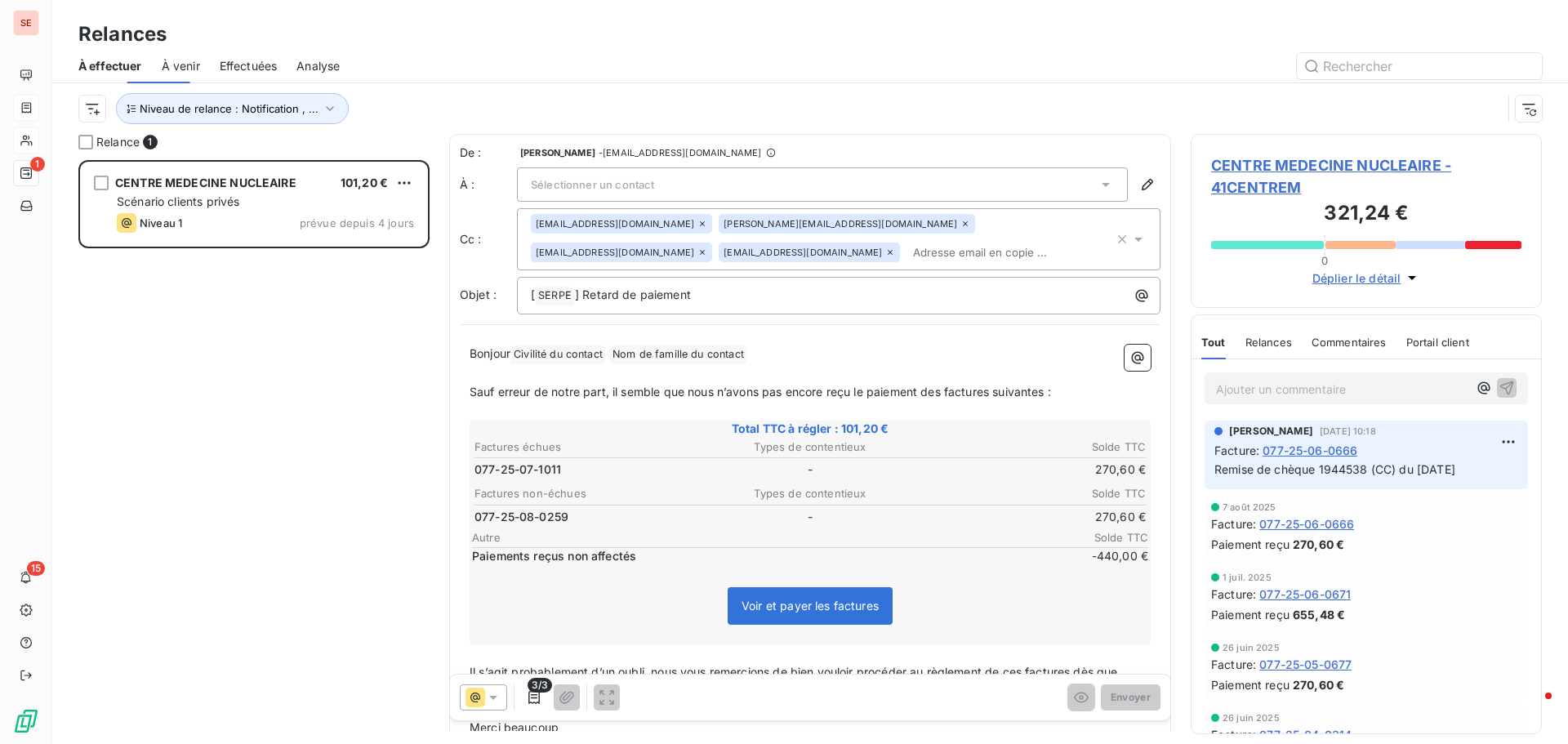
scroll to position [572, 339]
click at [242, 529] on div "CENTRE MEDECINE NUCLEAIRE 101,20 € Scénario clients privés Niveau 1 prévue depu…" at bounding box center [254, 452] width 351 height 584
click at [1303, 168] on span "CENTRE MEDECINE NUCLEAIRE - 41CENTREM" at bounding box center [1367, 177] width 311 height 44
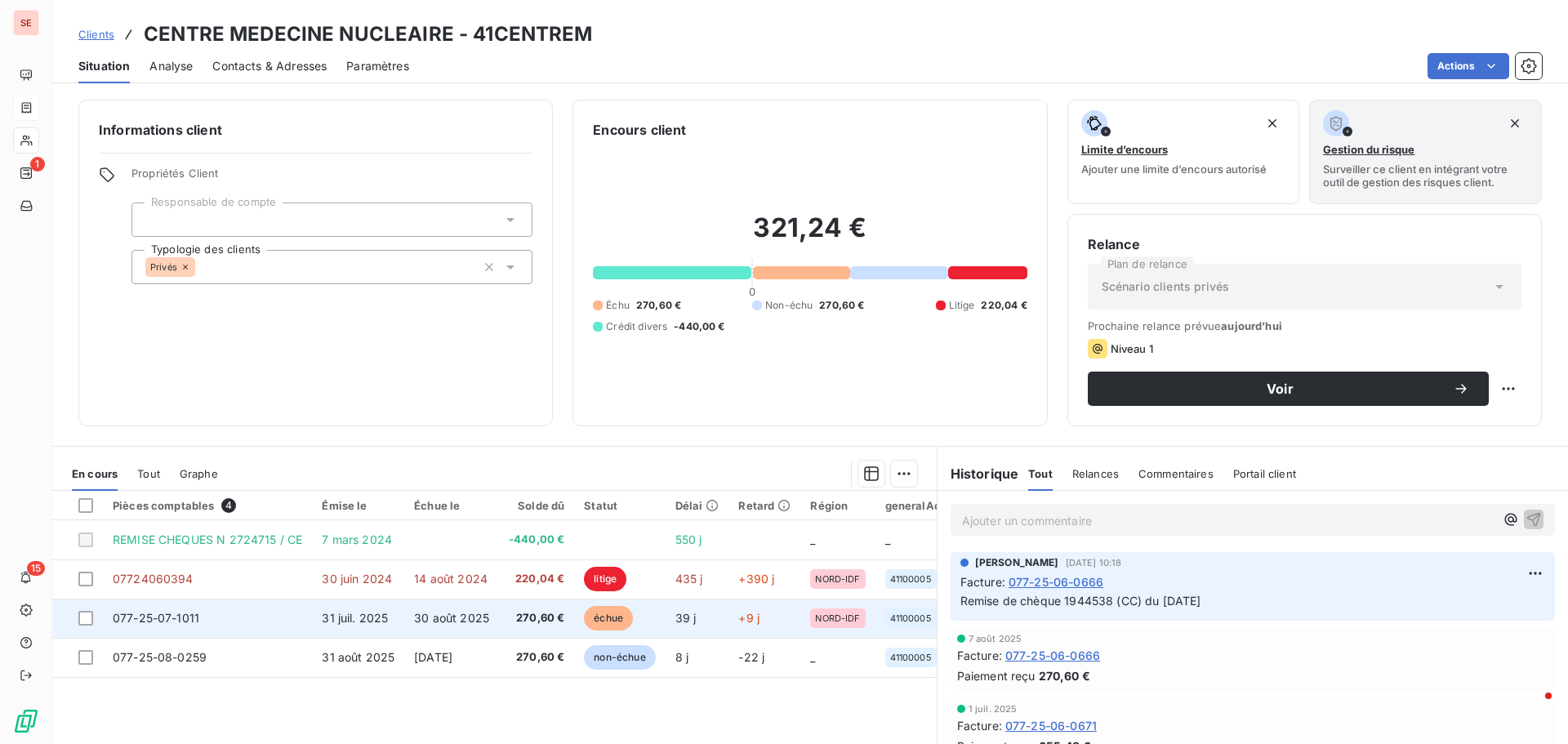
click at [174, 620] on span "077-25-07-1011" at bounding box center [156, 618] width 86 height 14
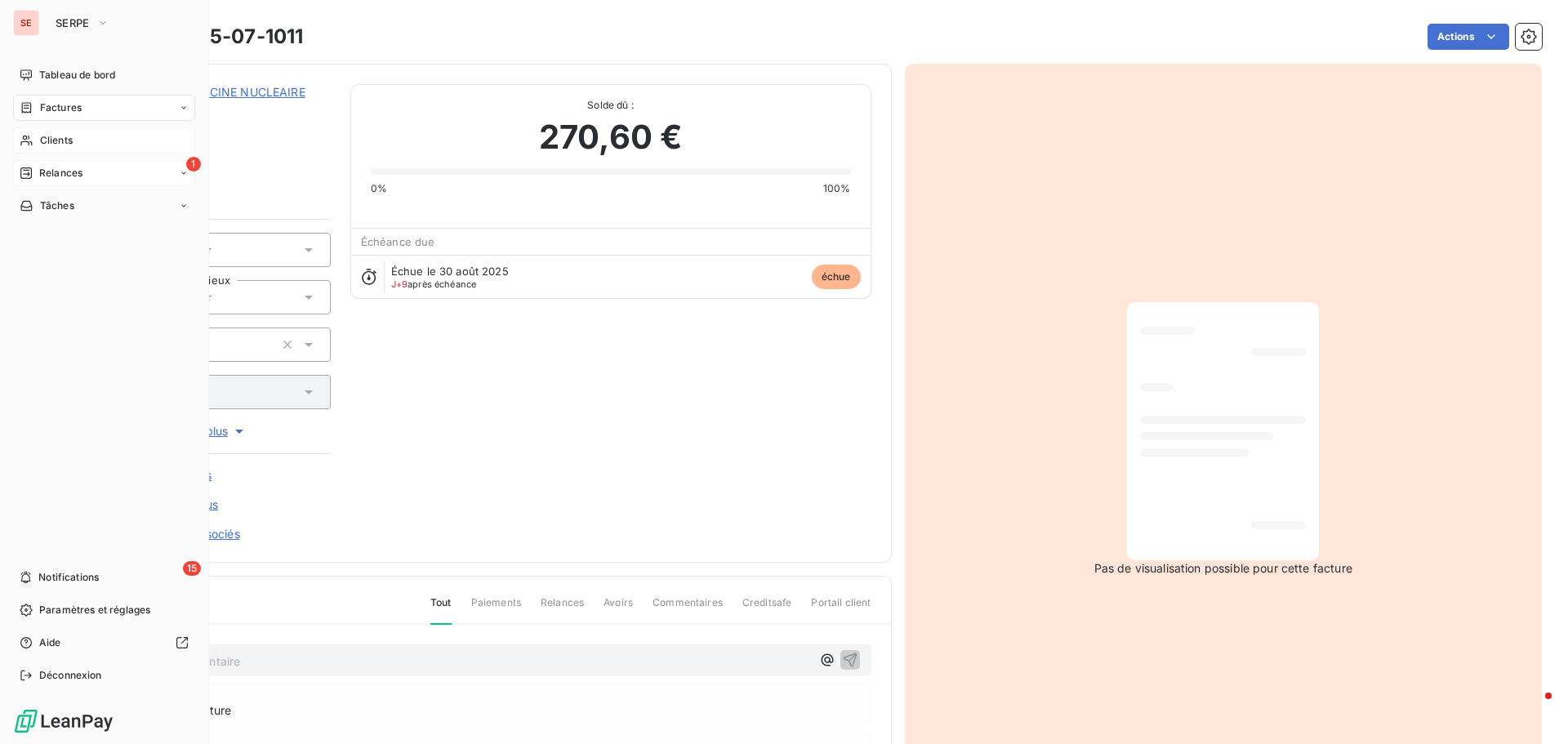
click at [58, 170] on span "Relances" at bounding box center [60, 173] width 43 height 15
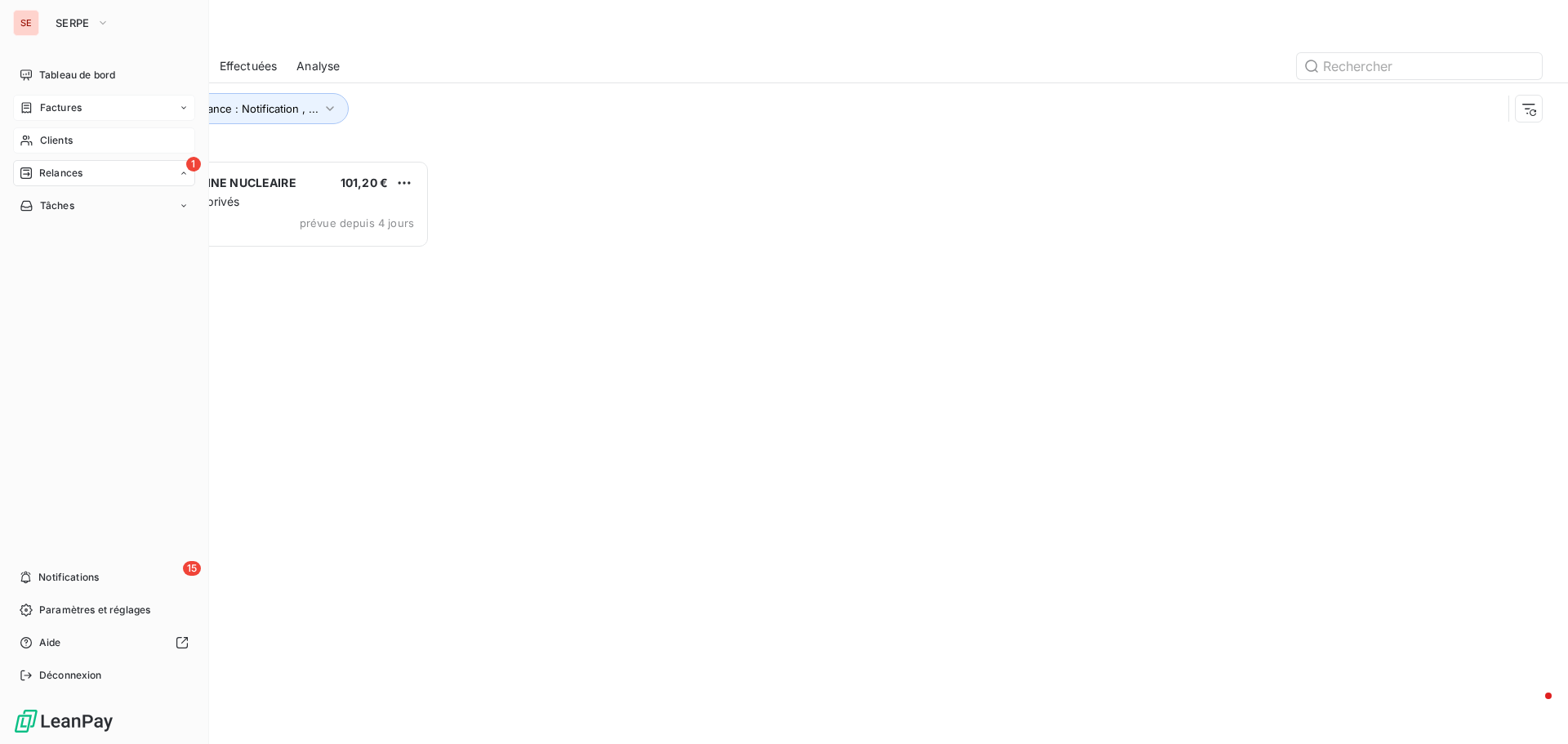
scroll to position [572, 339]
